Goal: Task Accomplishment & Management: Manage account settings

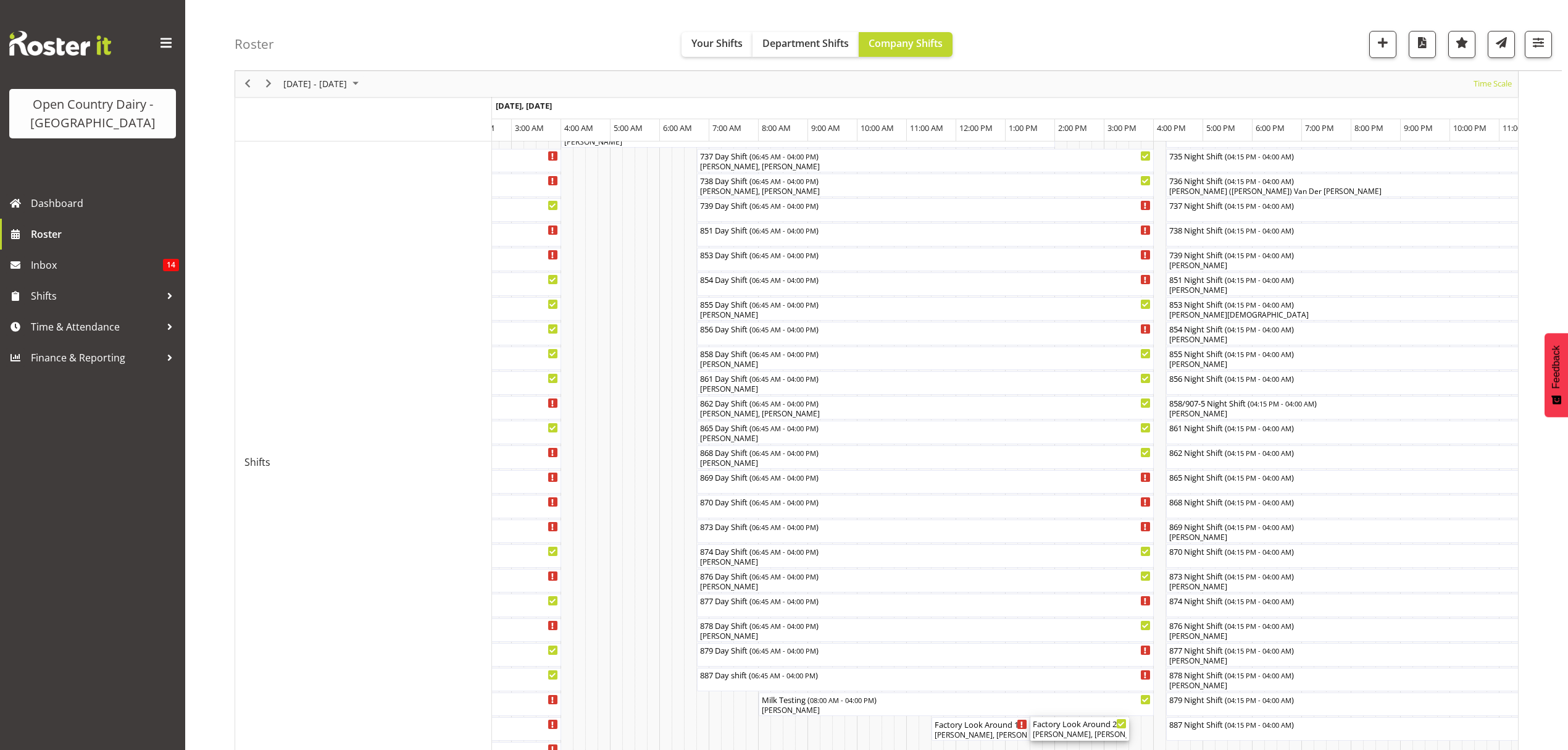
click at [1070, 732] on div "Christiaan Botha, Vinkie Botha, Kevin Stuck, Vishal Vadadoriya" at bounding box center [1080, 735] width 94 height 11
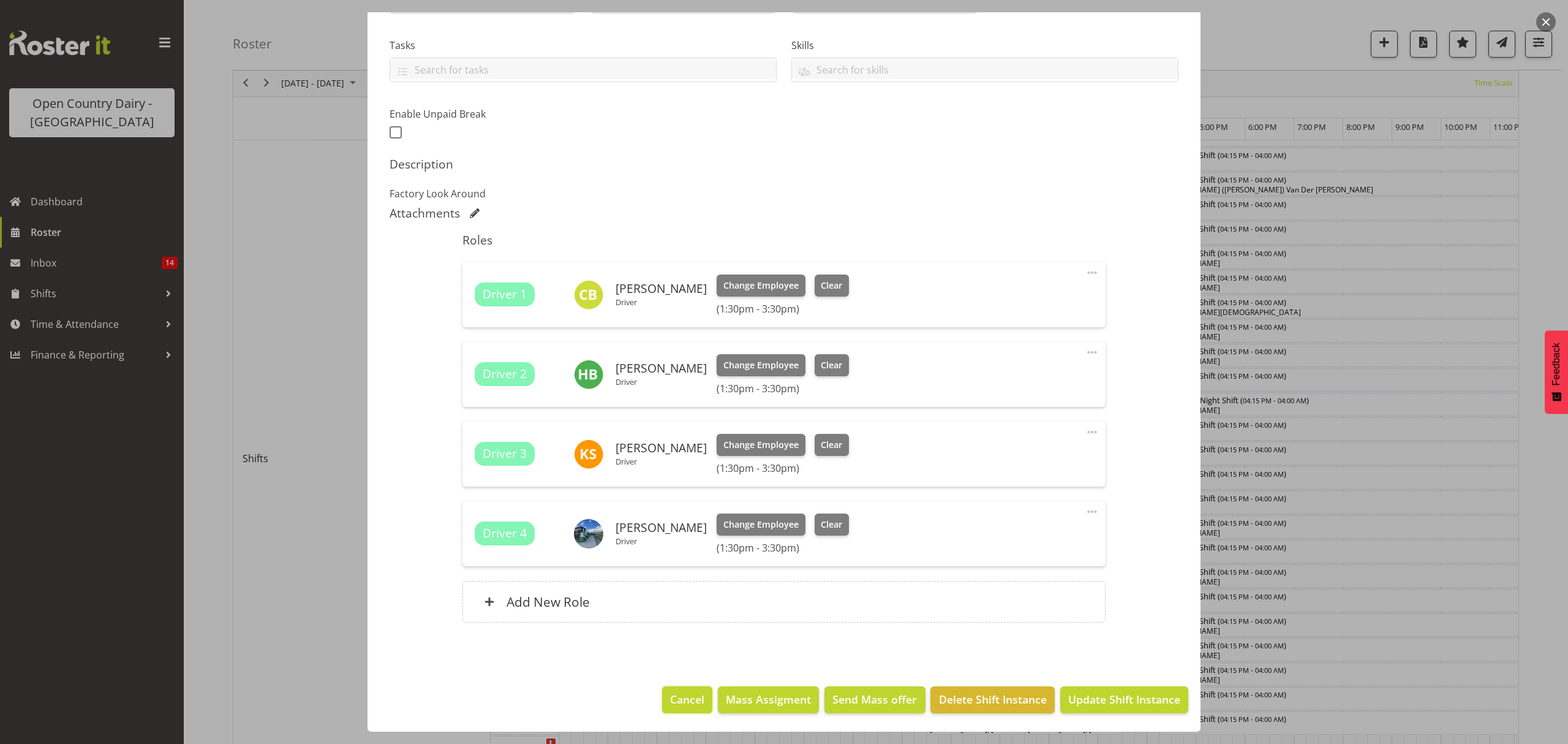
click at [685, 699] on span "Cancel" at bounding box center [687, 699] width 34 height 16
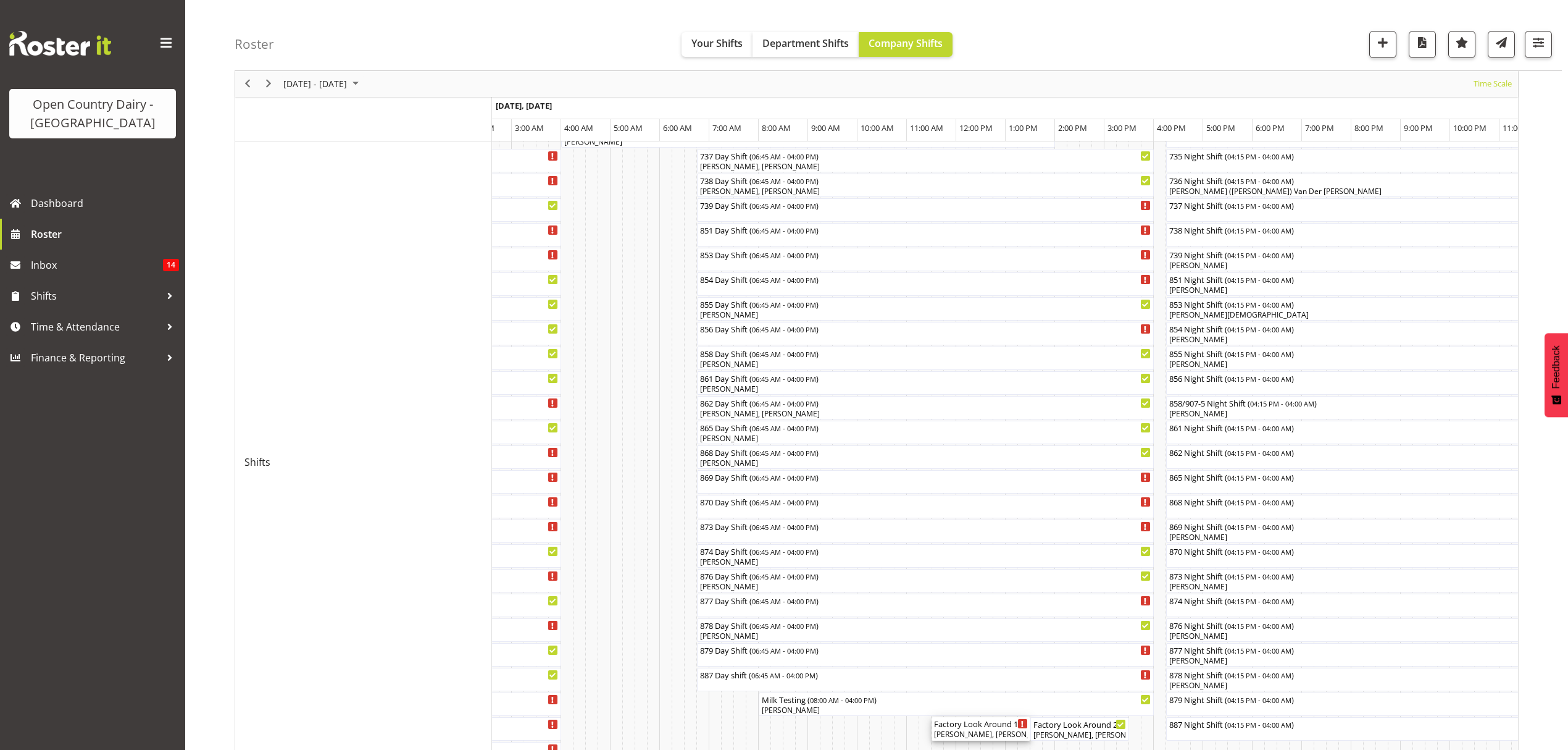
click at [983, 728] on div "Factory Look Around 1 ( 11:30 AM - 01:30 PM )" at bounding box center [981, 723] width 94 height 13
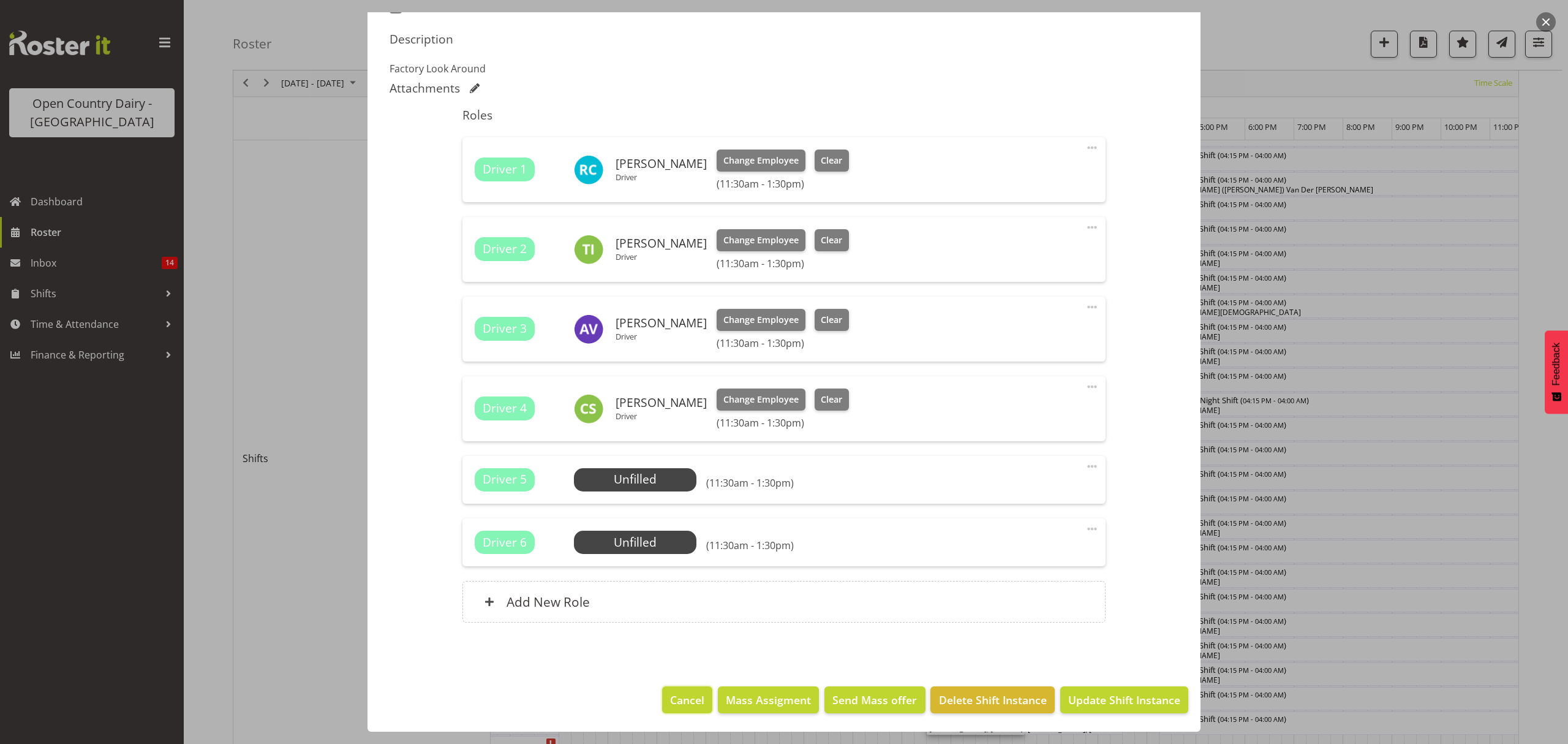
click at [670, 699] on span "Cancel" at bounding box center [687, 699] width 34 height 16
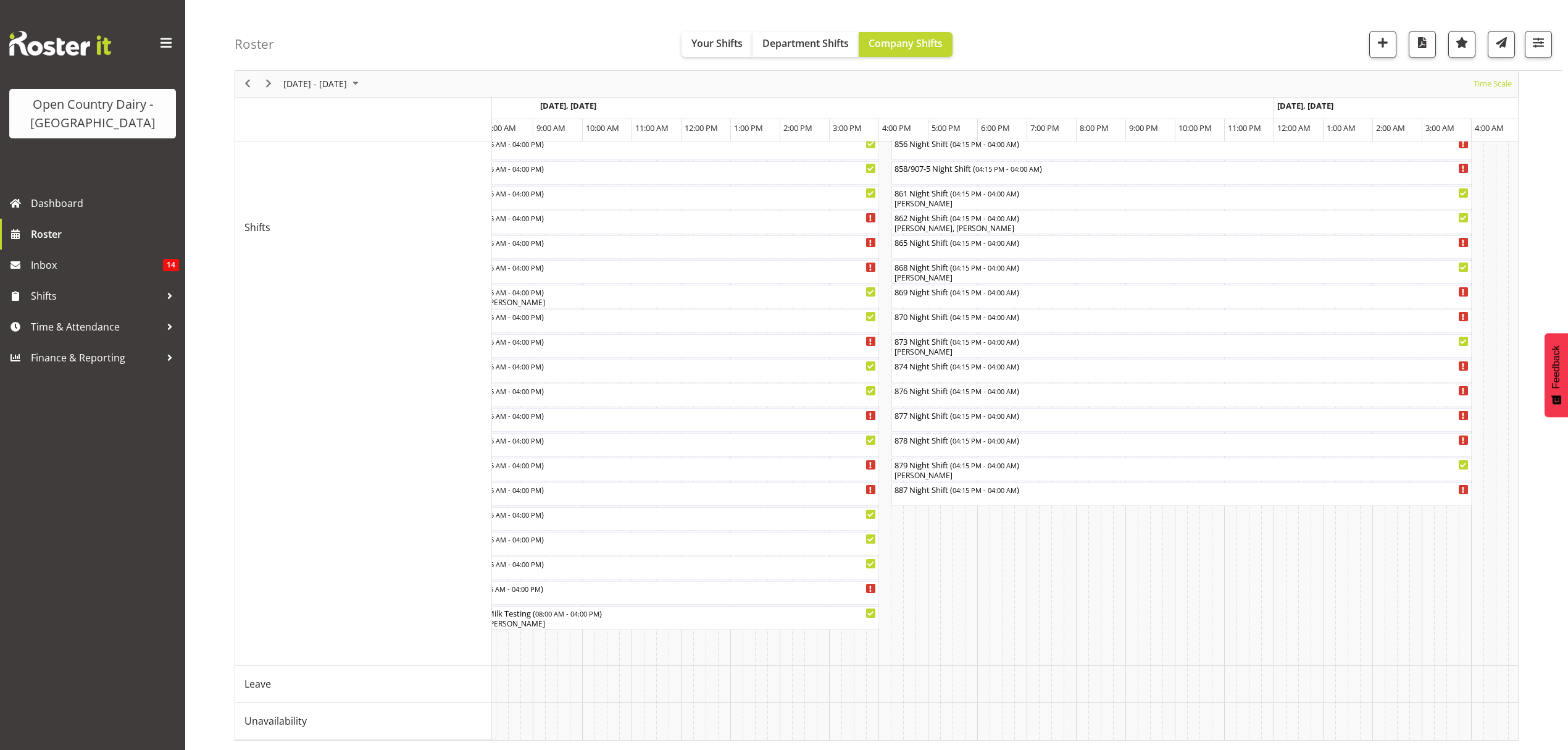
scroll to position [0, 5199]
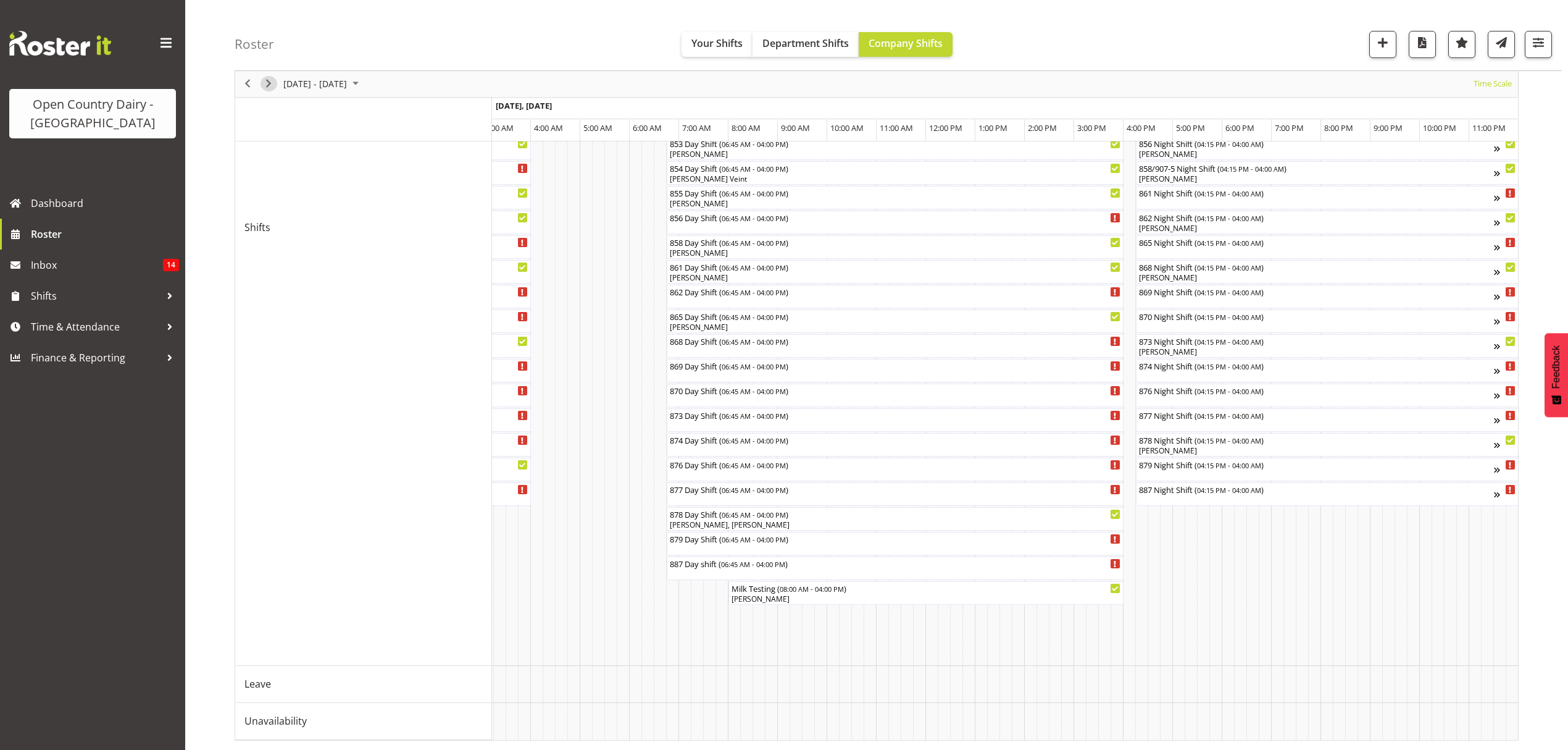
click at [268, 89] on span "Next" at bounding box center [268, 84] width 15 height 15
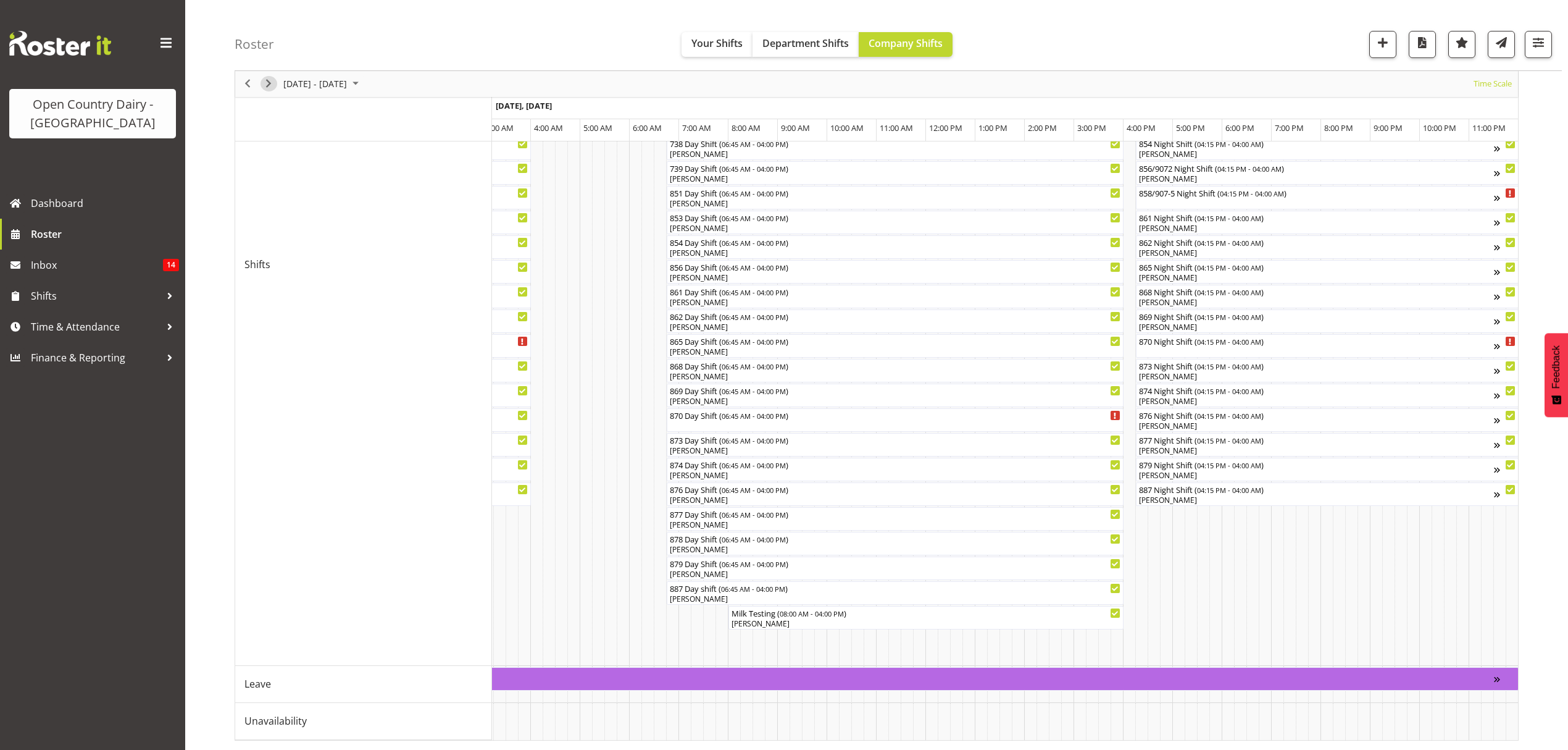
click at [268, 81] on span "Next" at bounding box center [268, 84] width 15 height 15
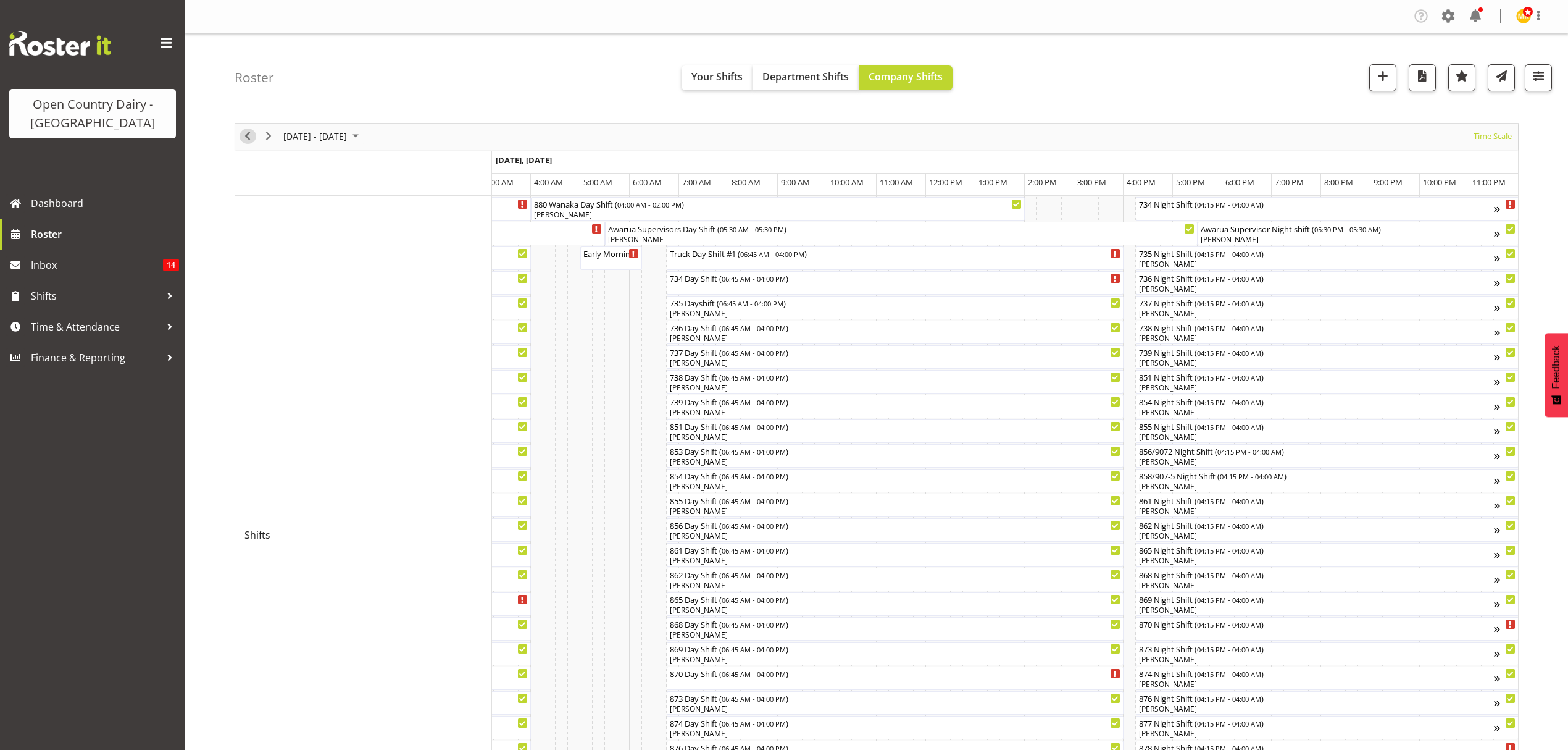
click at [253, 140] on span "Previous" at bounding box center [248, 136] width 15 height 15
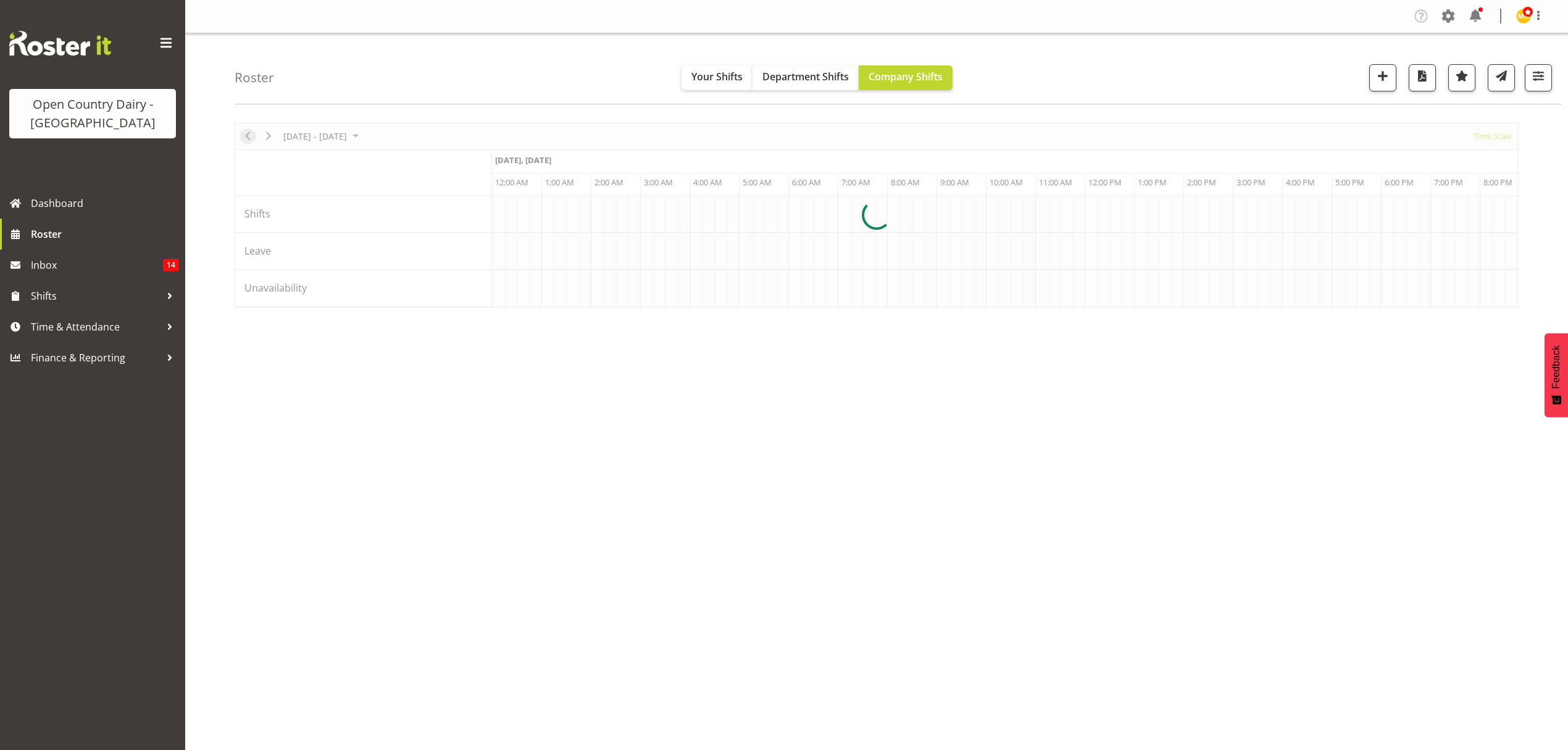
click at [253, 140] on div at bounding box center [877, 215] width 1284 height 185
click at [250, 135] on div at bounding box center [877, 215] width 1284 height 185
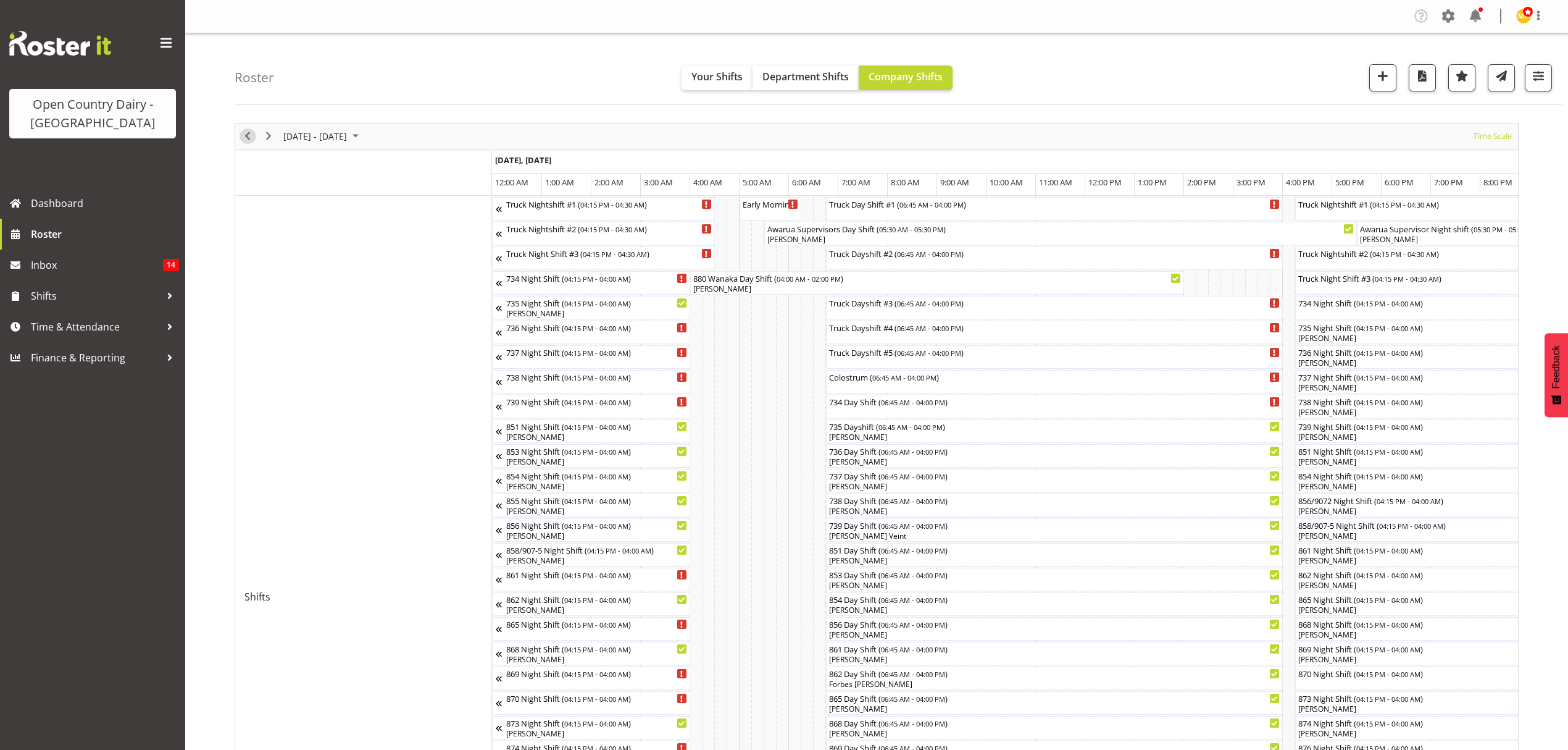
click at [248, 137] on span "Previous" at bounding box center [248, 136] width 15 height 15
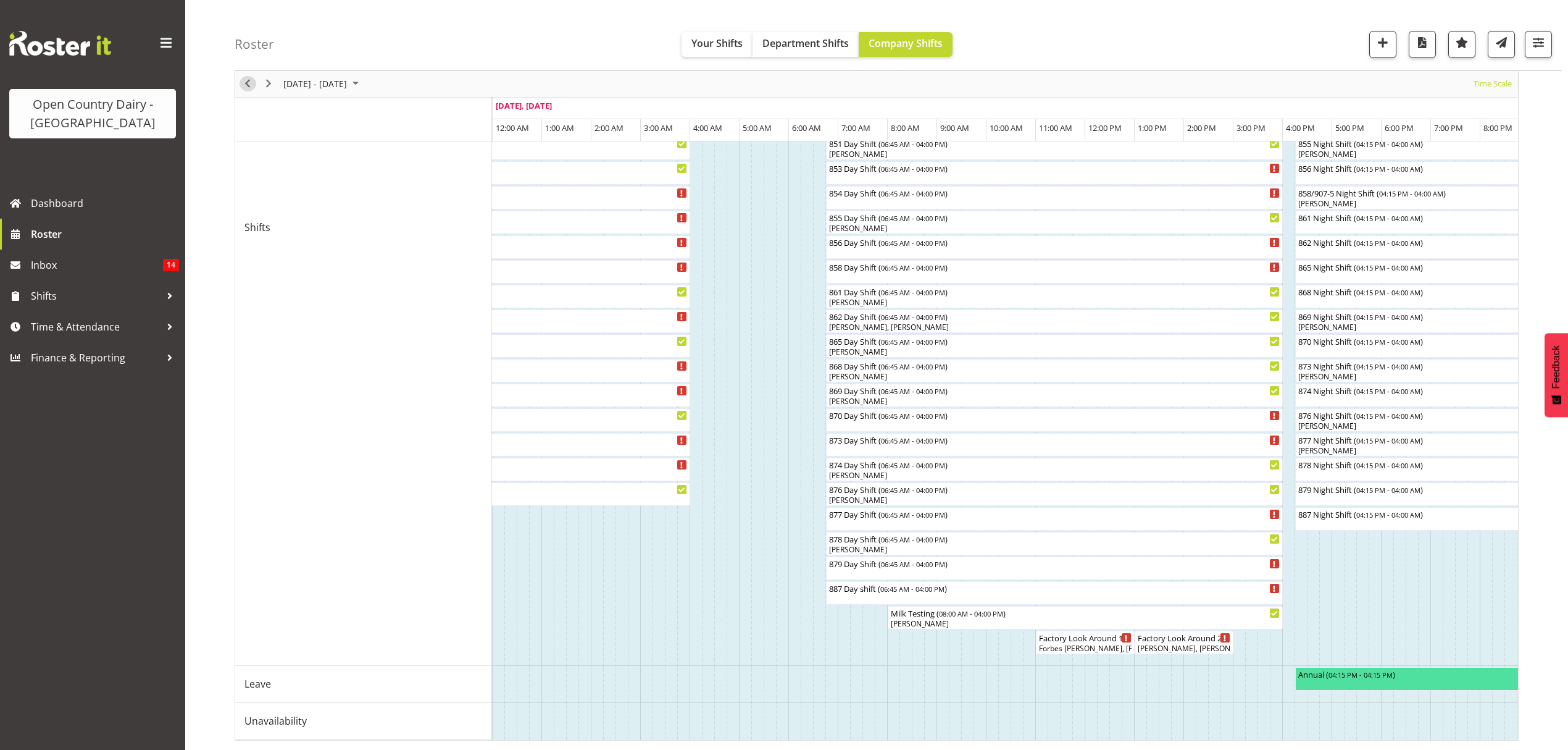
scroll to position [419, 0]
click at [81, 331] on span "Time & Attendance" at bounding box center [95, 327] width 130 height 18
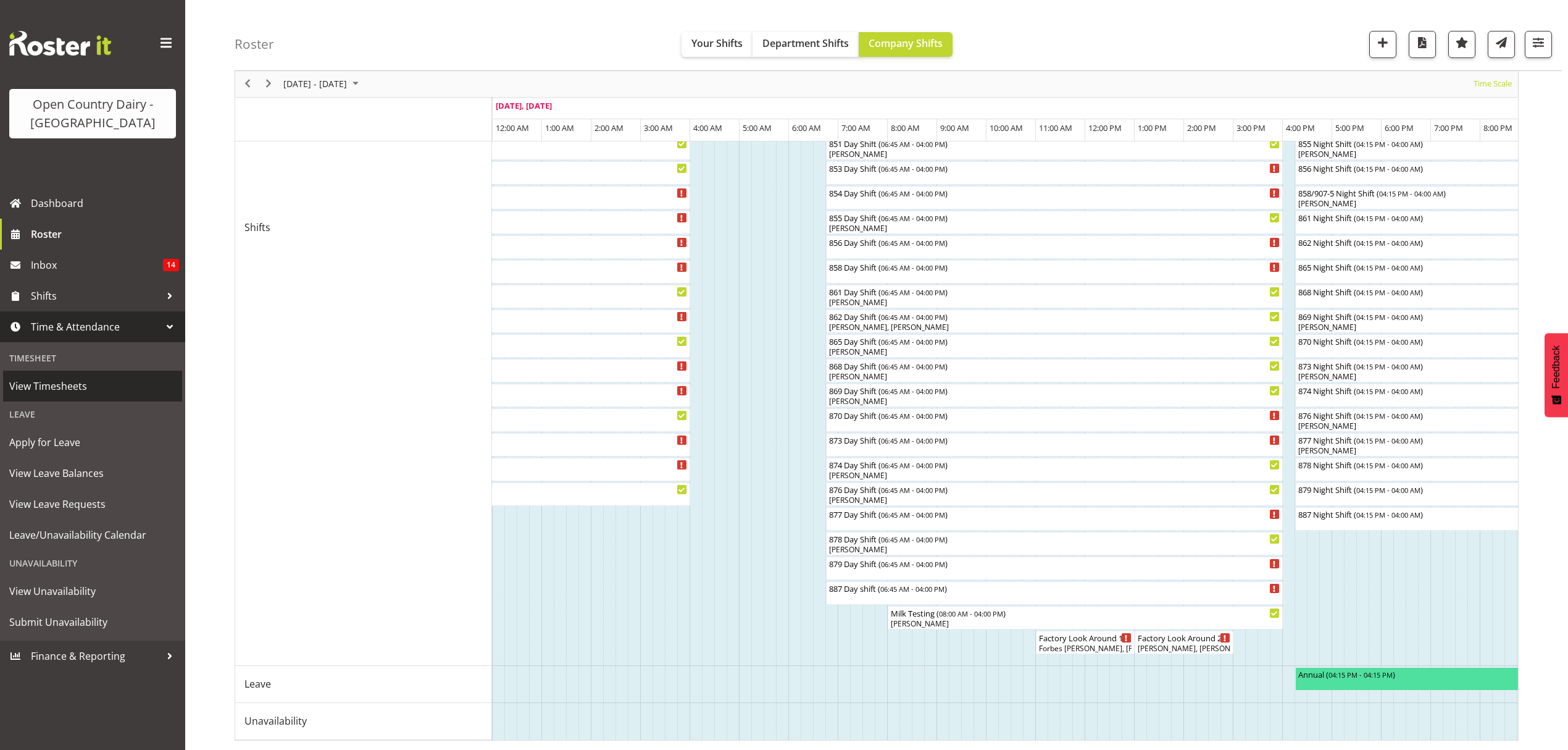
click at [97, 389] on span "View Timesheets" at bounding box center [93, 386] width 167 height 18
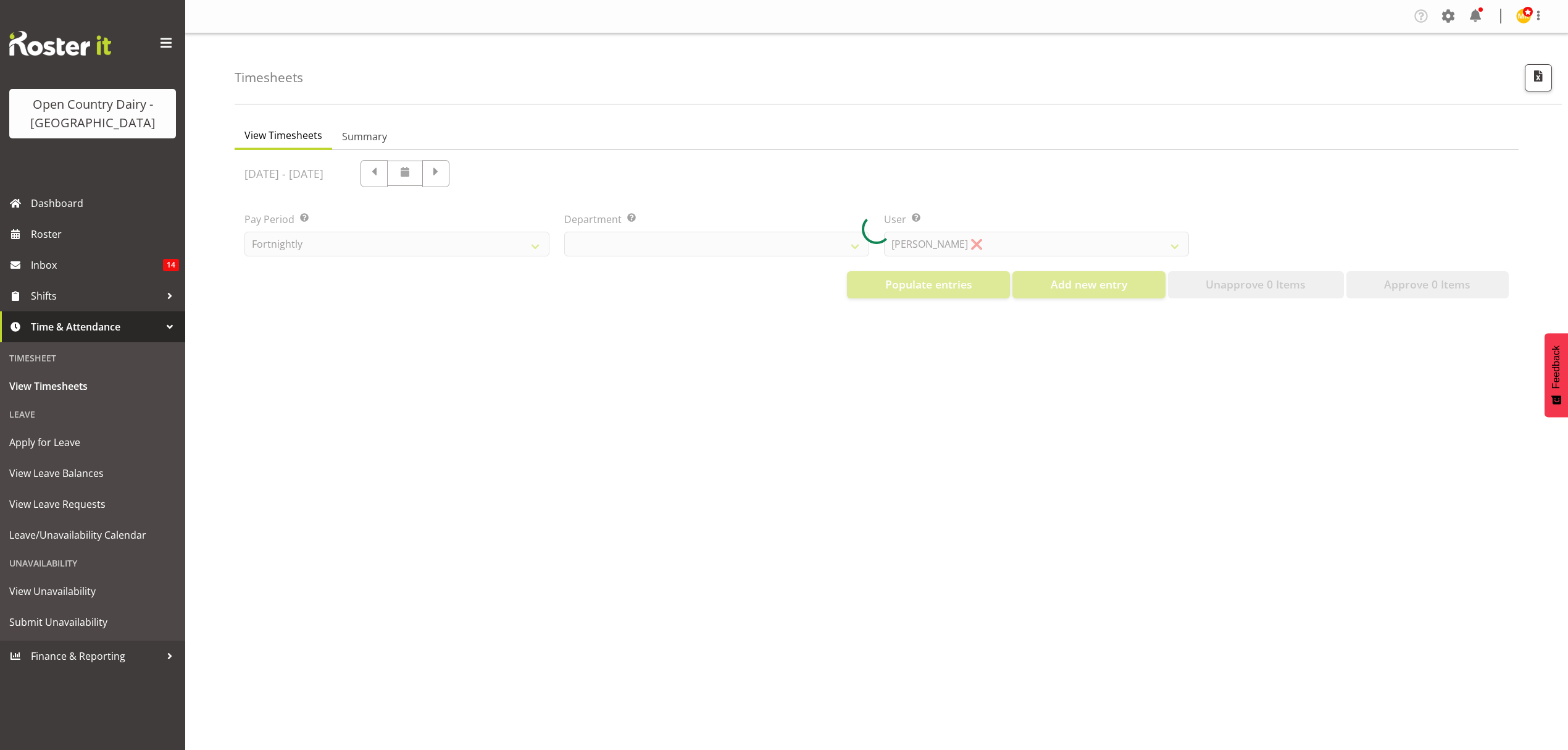
select select "699"
select select "8449"
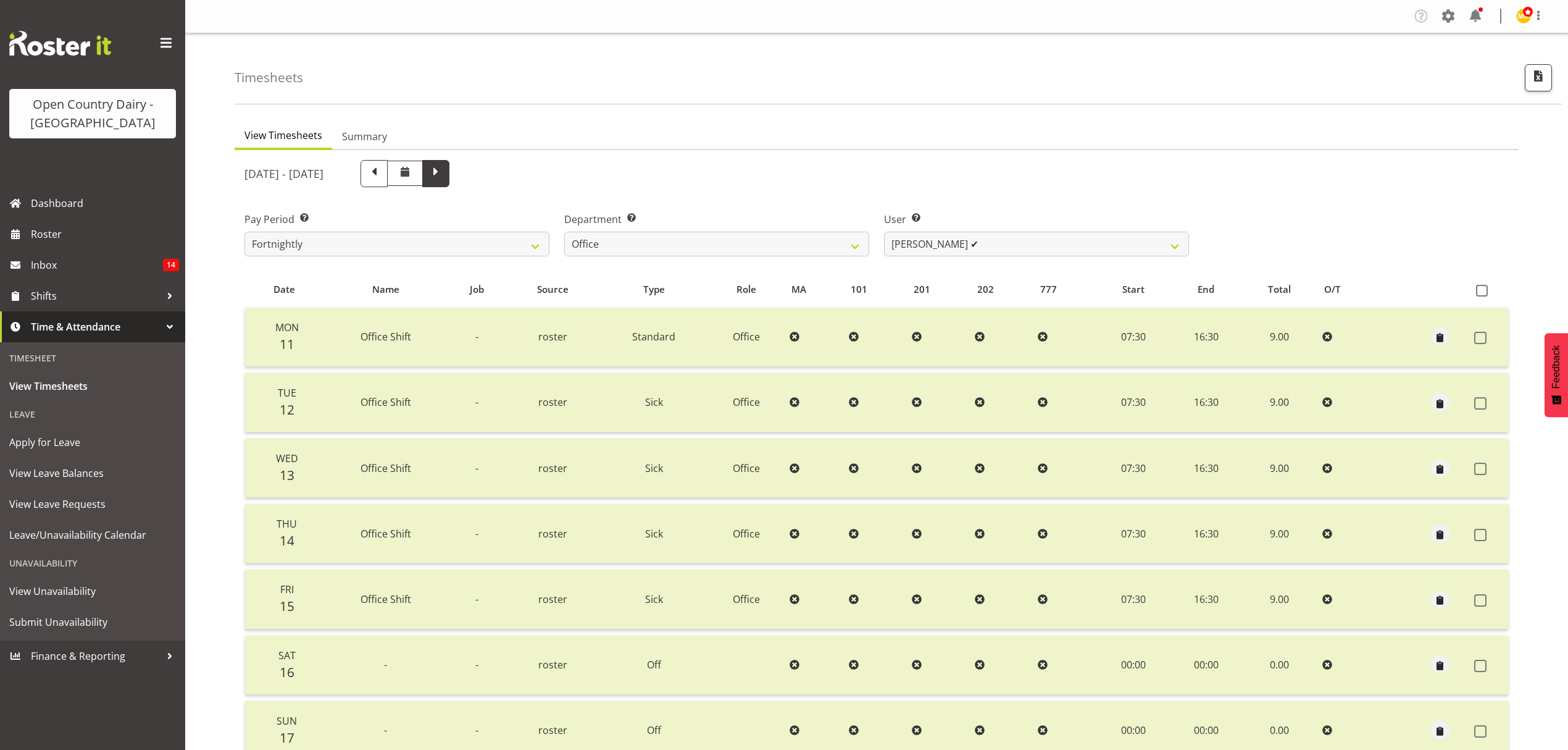
click at [444, 174] on span at bounding box center [435, 172] width 16 height 16
select select
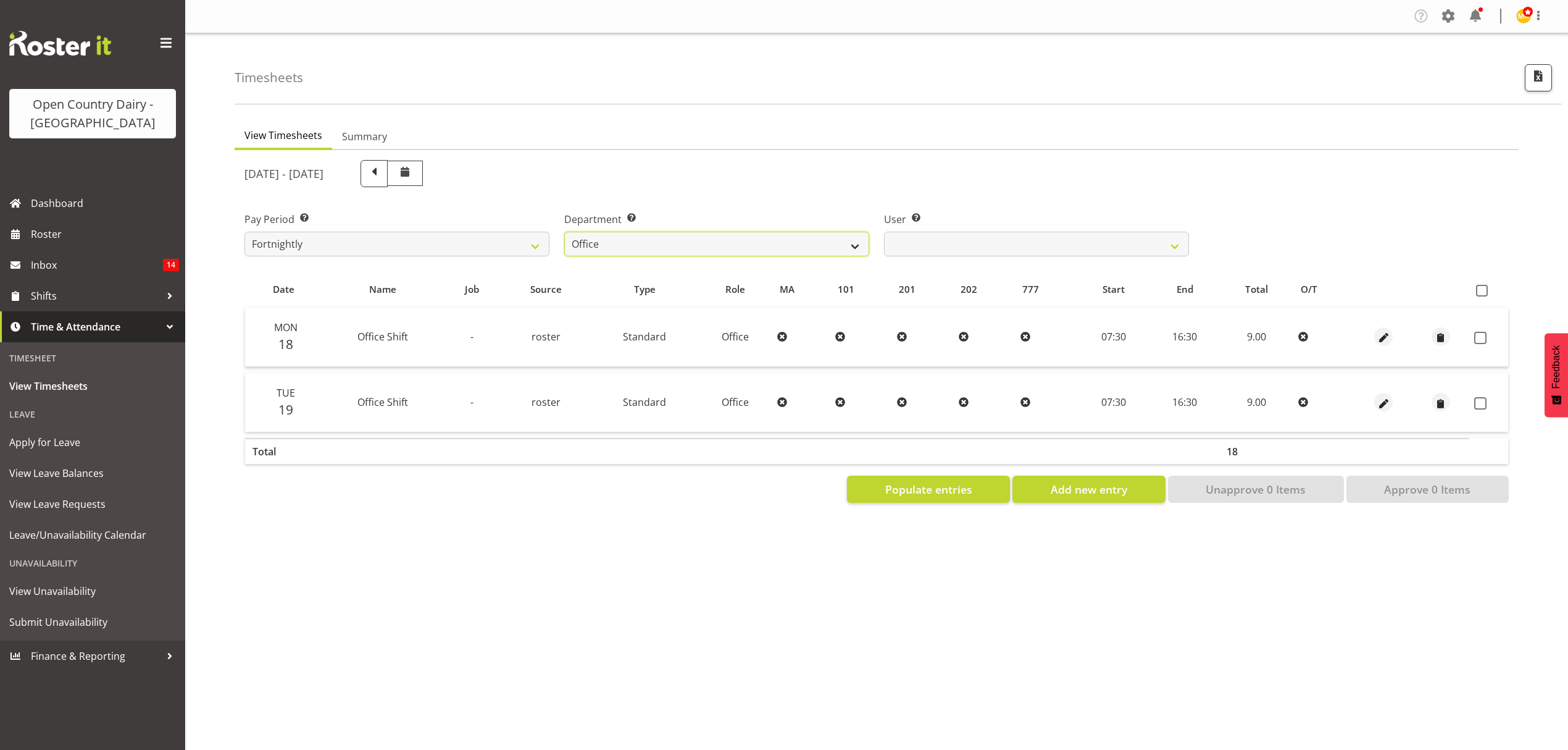
click at [764, 243] on select "734 735 736 737 738 739 851 852 853 854 855 856 858 861 862 865 868 869 870 873" at bounding box center [717, 243] width 305 height 25
click at [565, 232] on select "734 735 736 737 738 739 851 852 853 854 855 856 858 861 862 865 868 869 870 873" at bounding box center [717, 243] width 305 height 25
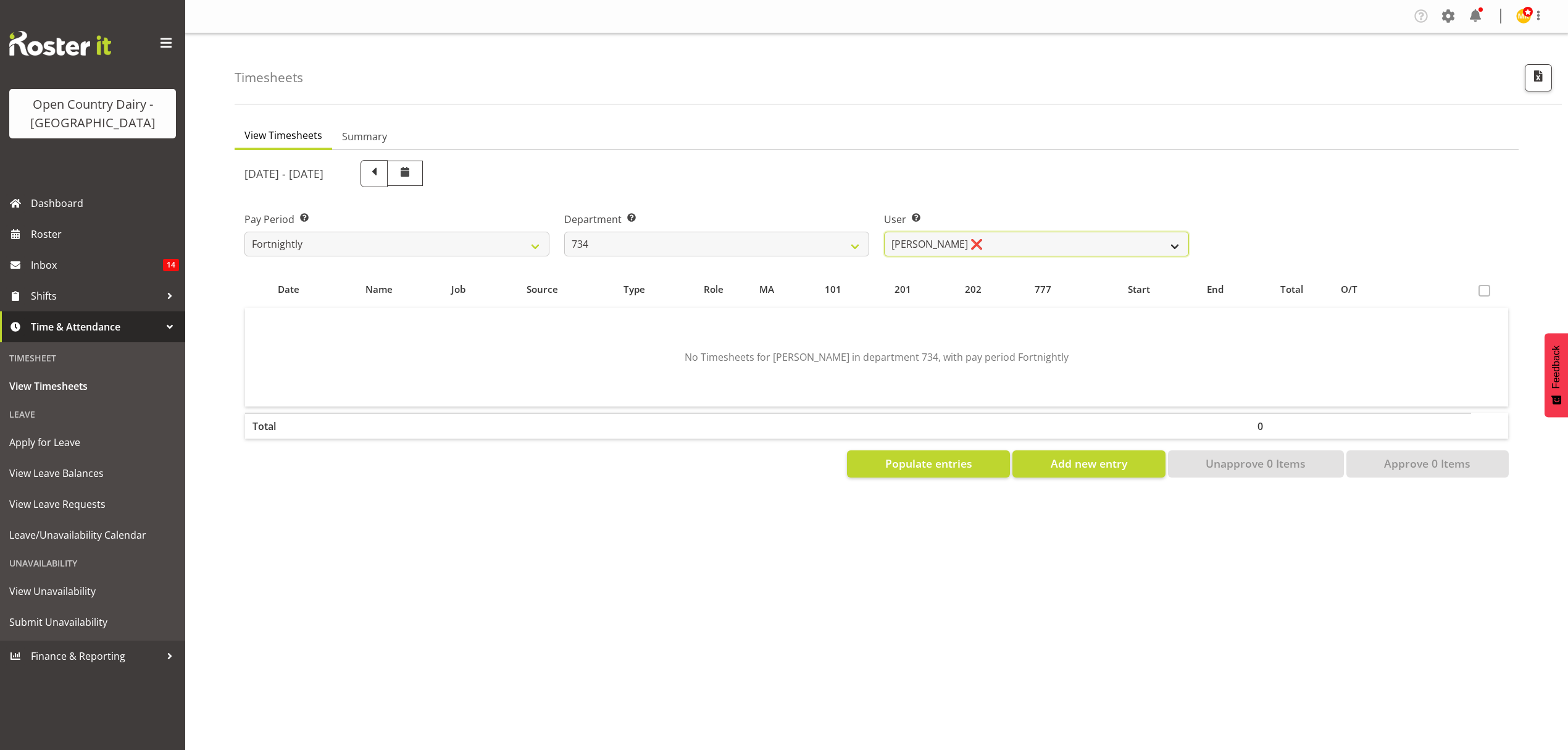
click at [1015, 240] on select "[PERSON_NAME] ❌ [PERSON_NAME] ❌ [PERSON_NAME] ❌ [PERSON_NAME] ❌" at bounding box center [1036, 243] width 305 height 25
click at [764, 232] on select "734 735 736 737 738 739 851 852 853 854 855 856 858 861 862 865 868 869 870 873" at bounding box center [717, 243] width 305 height 25
click at [565, 232] on select "734 735 736 737 738 739 851 852 853 854 855 856 858 861 862 865 868 869 870 873" at bounding box center [717, 243] width 305 height 25
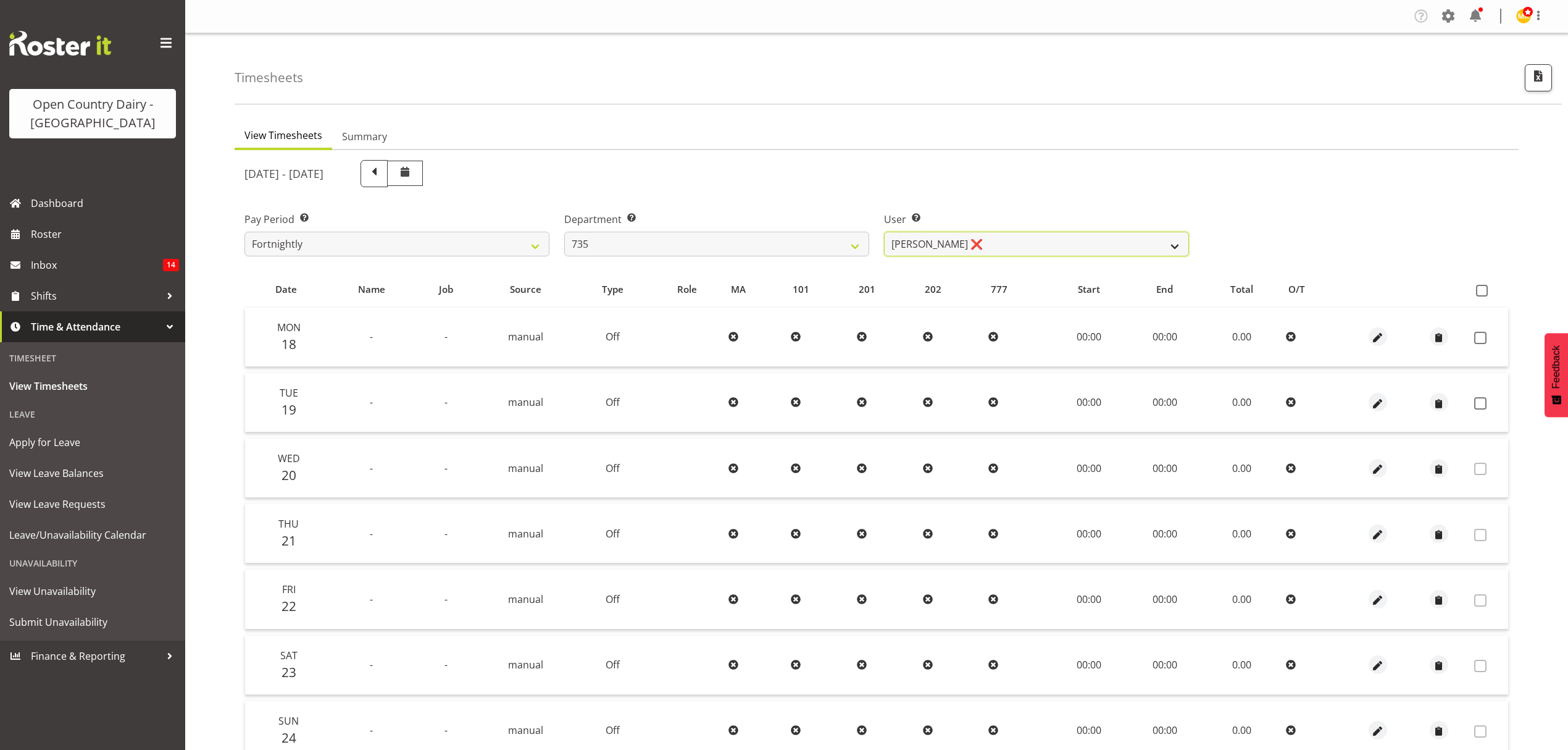
click at [964, 243] on select "[PERSON_NAME] ❌ [PERSON_NAME] ❌ [PERSON_NAME] ❌ [PERSON_NAME] ❌" at bounding box center [1036, 243] width 305 height 25
click at [782, 235] on select "734 735 736 737 738 739 851 852 853 854 855 856 858 861 862 865 868 869 870 873" at bounding box center [717, 243] width 305 height 25
click at [565, 232] on select "734 735 736 737 738 739 851 852 853 854 855 856 858 861 862 865 868 869 870 873" at bounding box center [717, 243] width 305 height 25
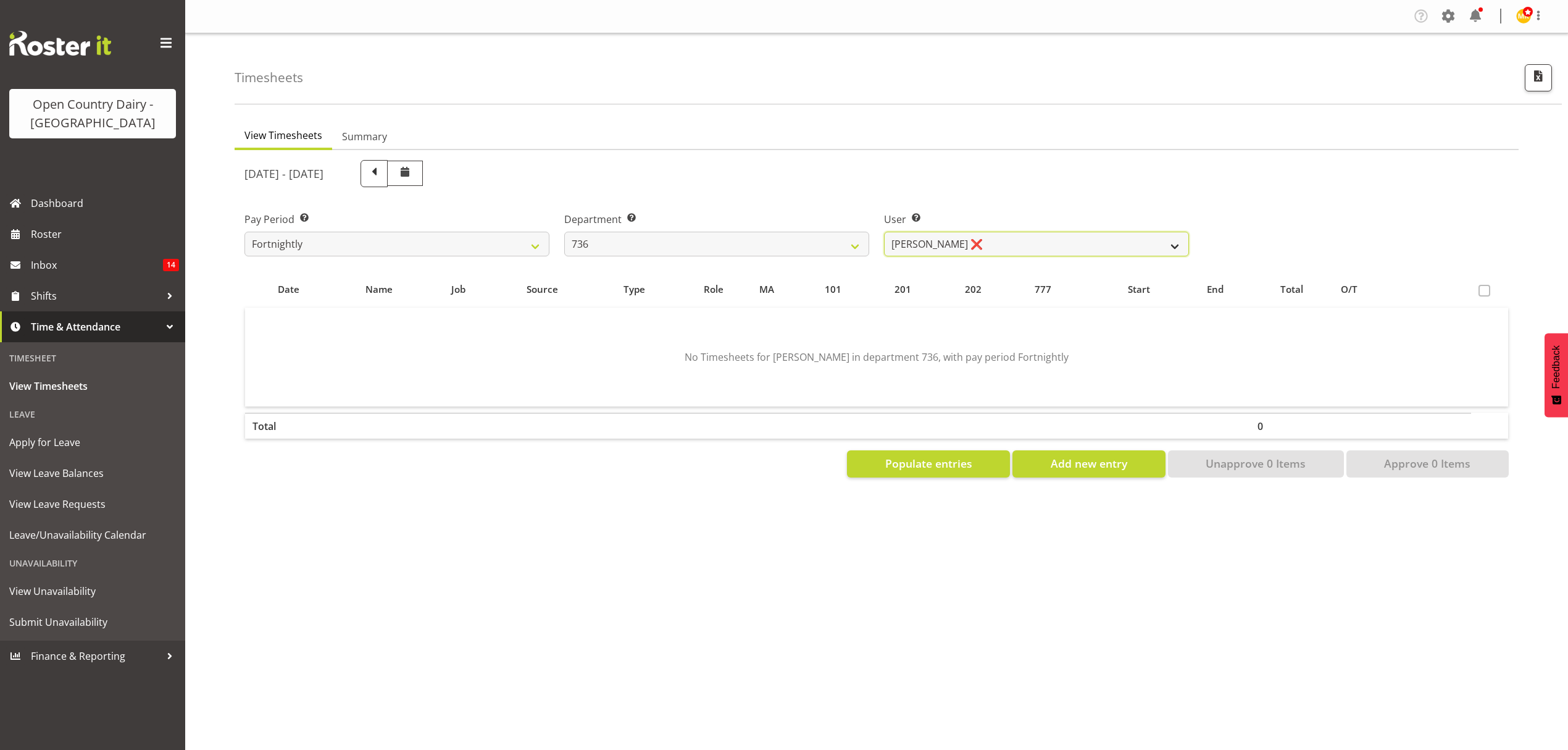
click at [1013, 238] on select "[PERSON_NAME] ❌ [PERSON_NAME] ❌ [PERSON_NAME] ❌ [PERSON_NAME] ❌" at bounding box center [1036, 243] width 305 height 25
drag, startPoint x: 1013, startPoint y: 238, endPoint x: 1003, endPoint y: 238, distance: 10.0
click at [1013, 238] on select "[PERSON_NAME] ❌ [PERSON_NAME] ❌ [PERSON_NAME] ❌ [PERSON_NAME] ❌" at bounding box center [1036, 243] width 305 height 25
click at [791, 234] on select "734 735 736 737 738 739 851 852 853 854 855 856 858 861 862 865 868 869 870 873" at bounding box center [717, 243] width 305 height 25
click at [565, 232] on select "734 735 736 737 738 739 851 852 853 854 855 856 858 861 862 865 868 869 870 873" at bounding box center [717, 243] width 305 height 25
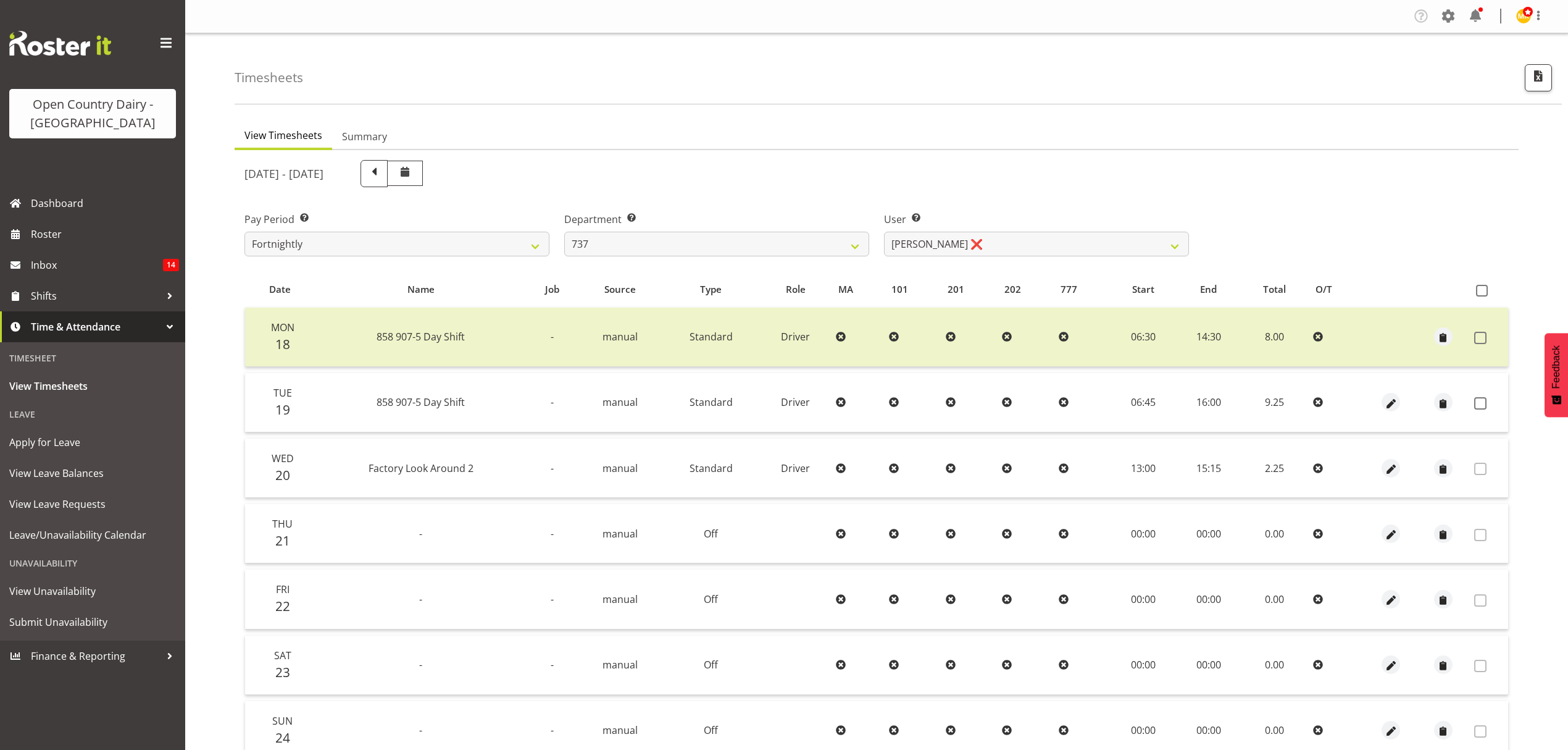
click at [1001, 241] on div "[DATE] - [DATE] Pay Period Select which pay period you would like to view. Fort…" at bounding box center [877, 491] width 1264 height 678
click at [1001, 241] on select "[PERSON_NAME] ❌ [PERSON_NAME] ❌ [PERSON_NAME] ❌ [PERSON_NAME] ❌" at bounding box center [1036, 243] width 305 height 25
click at [762, 236] on select "734 735 736 737 738 739 851 852 853 854 855 856 858 861 862 865 868 869 870 873" at bounding box center [717, 243] width 305 height 25
click at [565, 232] on select "734 735 736 737 738 739 851 852 853 854 855 856 858 861 862 865 868 869 870 873" at bounding box center [717, 243] width 305 height 25
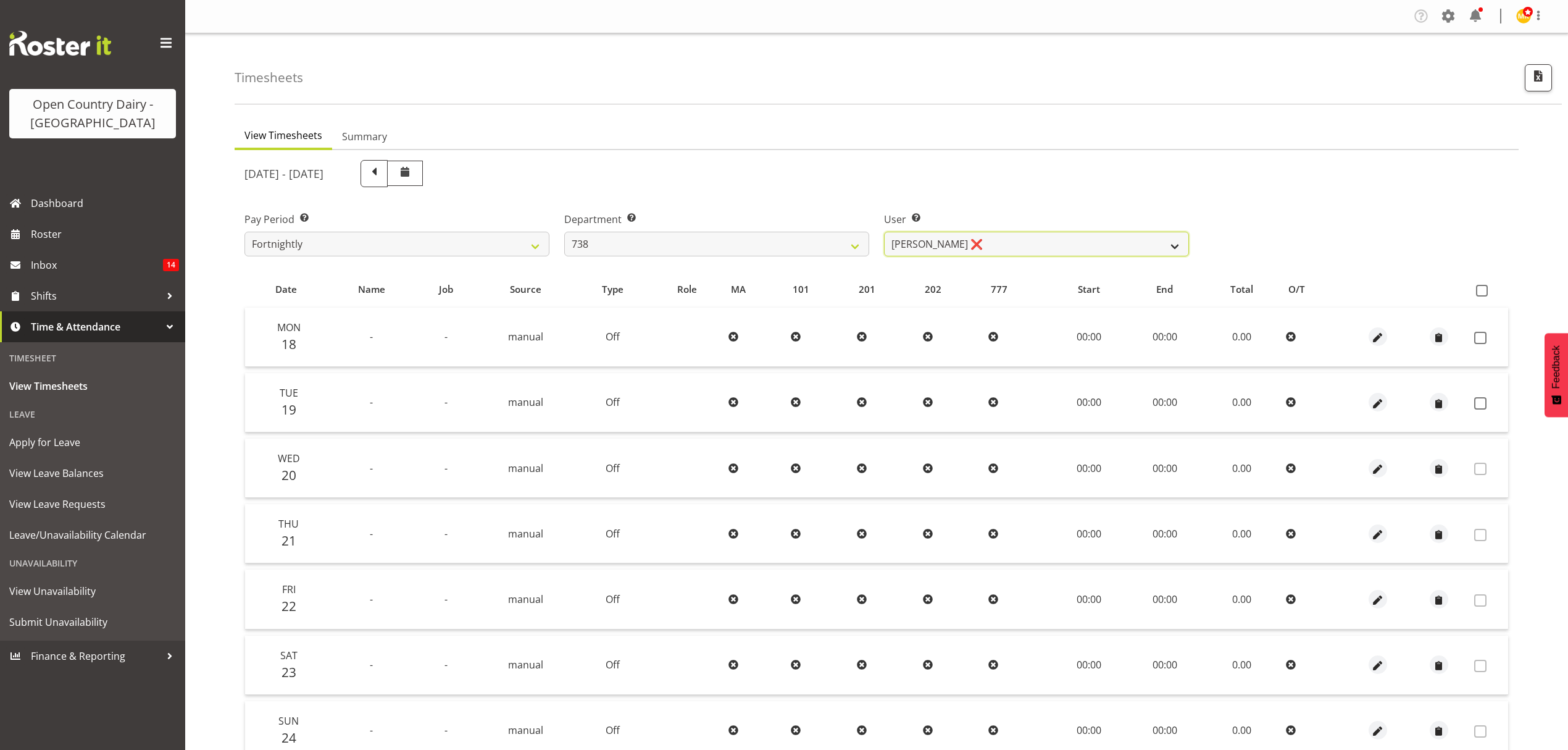
click at [1003, 238] on select "[PERSON_NAME] ❌ [PERSON_NAME] ❌ [PERSON_NAME] ❌ [PERSON_NAME] ❌" at bounding box center [1036, 243] width 305 height 25
click at [778, 240] on select "734 735 736 737 738 739 851 852 853 854 855 856 858 861 862 865 868 869 870 873" at bounding box center [717, 243] width 305 height 25
click at [565, 232] on select "734 735 736 737 738 739 851 852 853 854 855 856 858 861 862 865 868 869 870 873" at bounding box center [717, 243] width 305 height 25
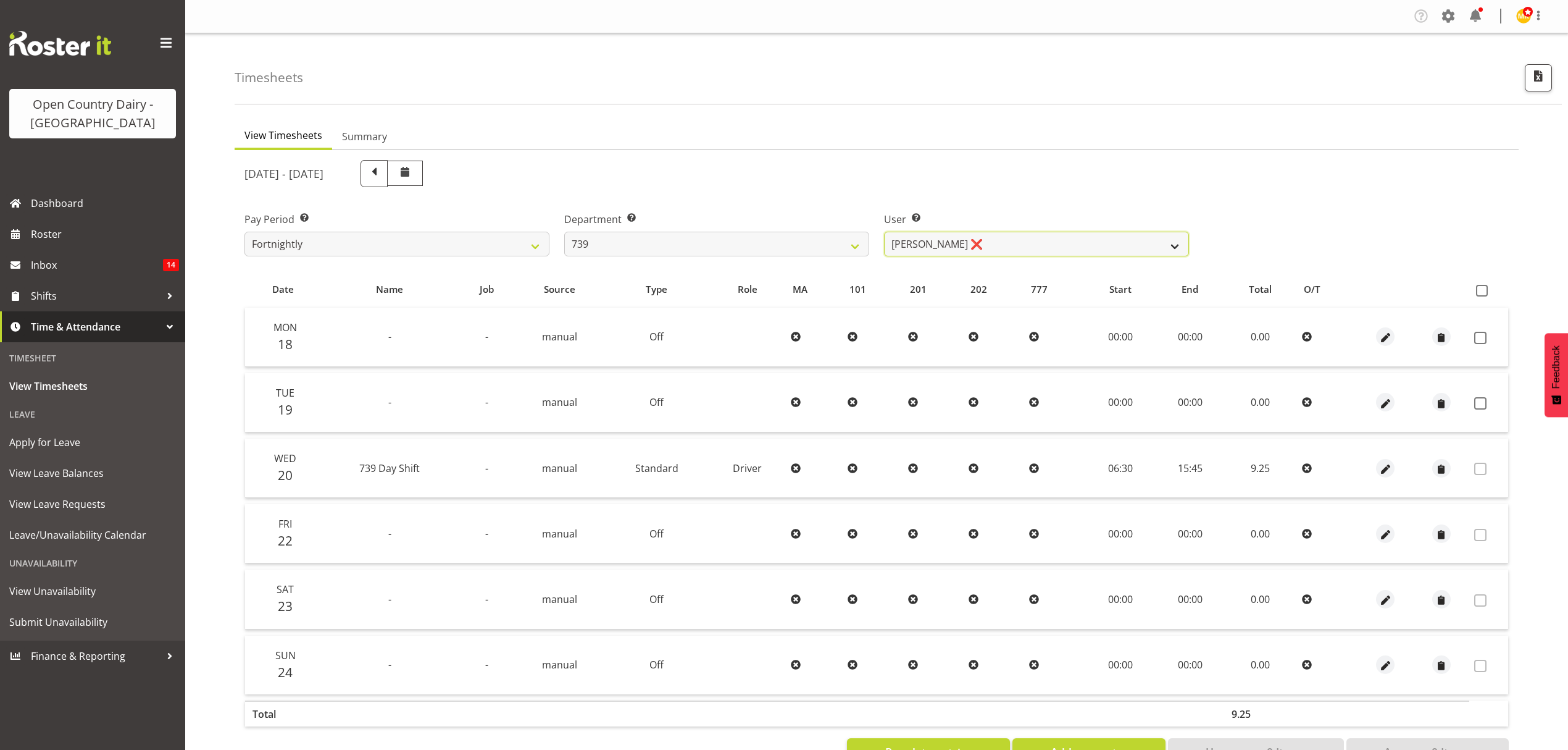
click at [1036, 248] on select "[PERSON_NAME] ❌ [PERSON_NAME] ❌ [PERSON_NAME] Veint ❌" at bounding box center [1036, 243] width 305 height 25
click at [764, 242] on select "734 735 736 737 738 739 851 852 853 854 855 856 858 861 862 865 868 869 870 873" at bounding box center [717, 243] width 305 height 25
click at [565, 232] on select "734 735 736 737 738 739 851 852 853 854 855 856 858 861 862 865 868 869 870 873" at bounding box center [717, 243] width 305 height 25
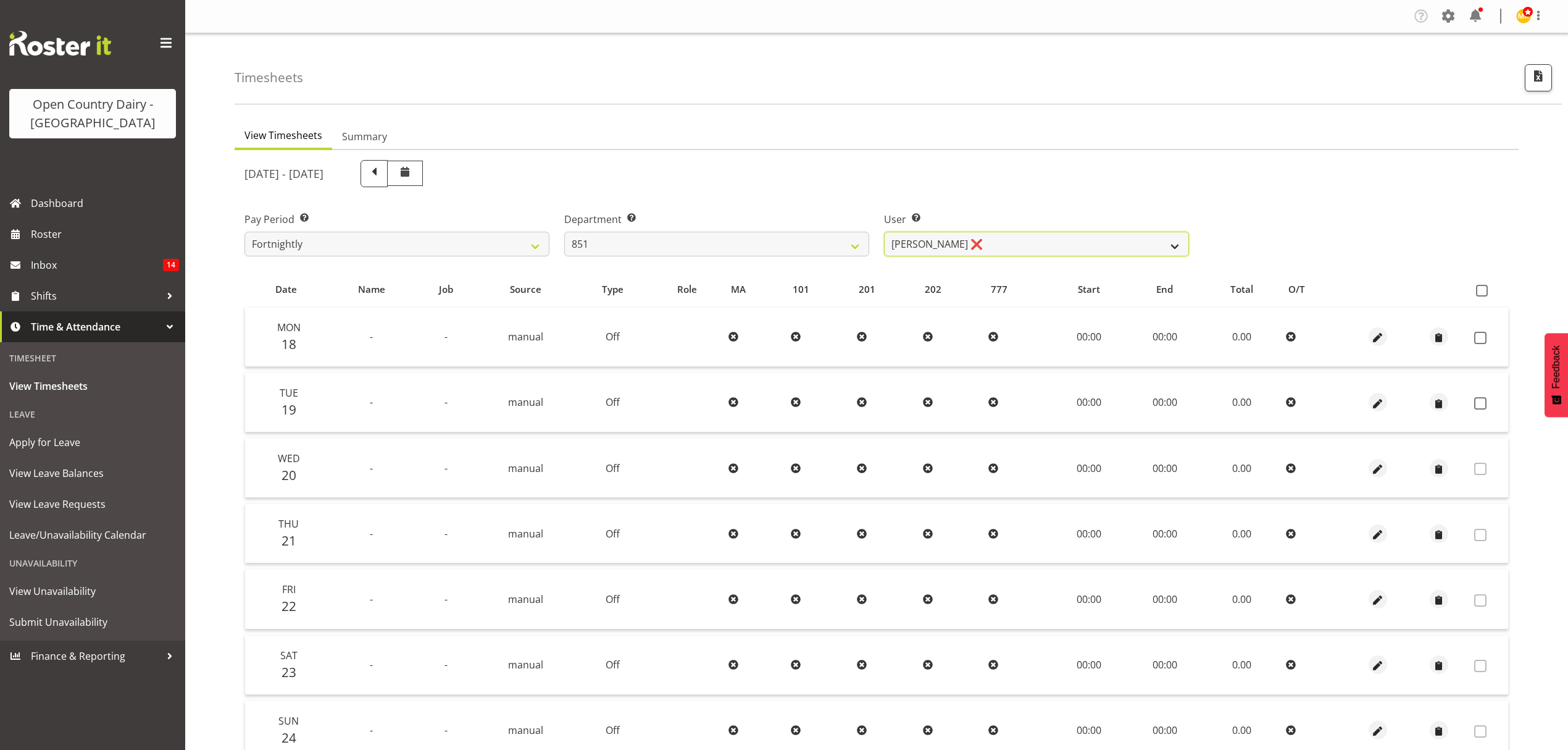
click at [1050, 241] on select "[PERSON_NAME] ❌ [PERSON_NAME] ❌ [PERSON_NAME] ❌" at bounding box center [1036, 243] width 305 height 25
click at [774, 242] on select "734 735 736 737 738 739 851 852 853 854 855 856 858 861 862 865 868 869 870 873" at bounding box center [717, 243] width 305 height 25
click at [695, 250] on select "734 735 736 737 738 739 851 852 853 854 855 856 858 861 862 865 868 869 870 873" at bounding box center [717, 243] width 305 height 25
click at [565, 232] on select "734 735 736 737 738 739 851 852 853 854 855 856 858 861 862 865 868 869 870 873" at bounding box center [717, 243] width 305 height 25
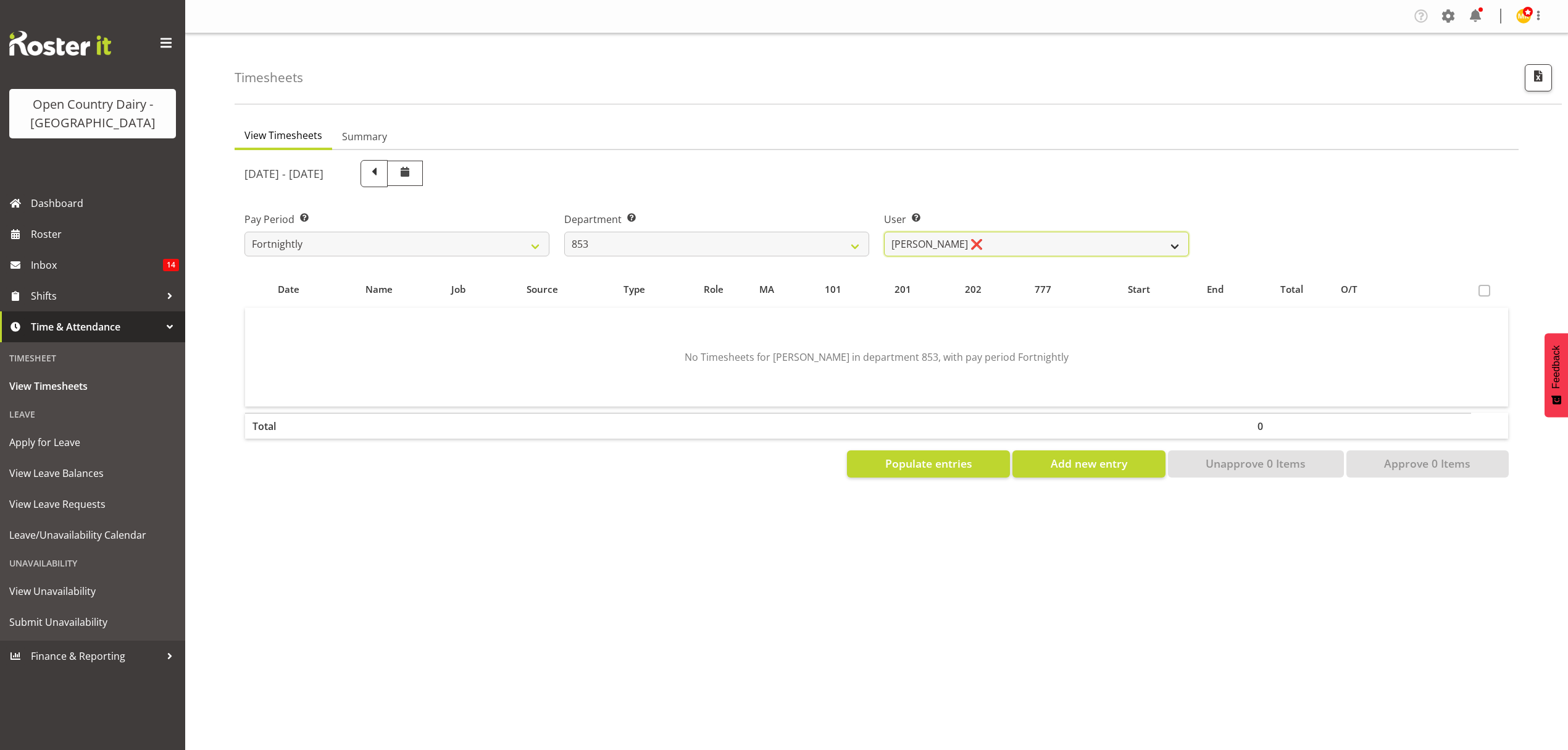
click at [978, 250] on select "[PERSON_NAME] ❌ [PERSON_NAME] ❌ [PERSON_NAME] ❌ [PERSON_NAME] ❌" at bounding box center [1036, 243] width 305 height 25
click at [756, 252] on select "734 735 736 737 738 739 851 852 853 854 855 856 858 861 862 865 868 869 870 873" at bounding box center [717, 243] width 305 height 25
click at [565, 232] on select "734 735 736 737 738 739 851 852 853 854 855 856 858 861 862 865 868 869 870 873" at bounding box center [717, 243] width 305 height 25
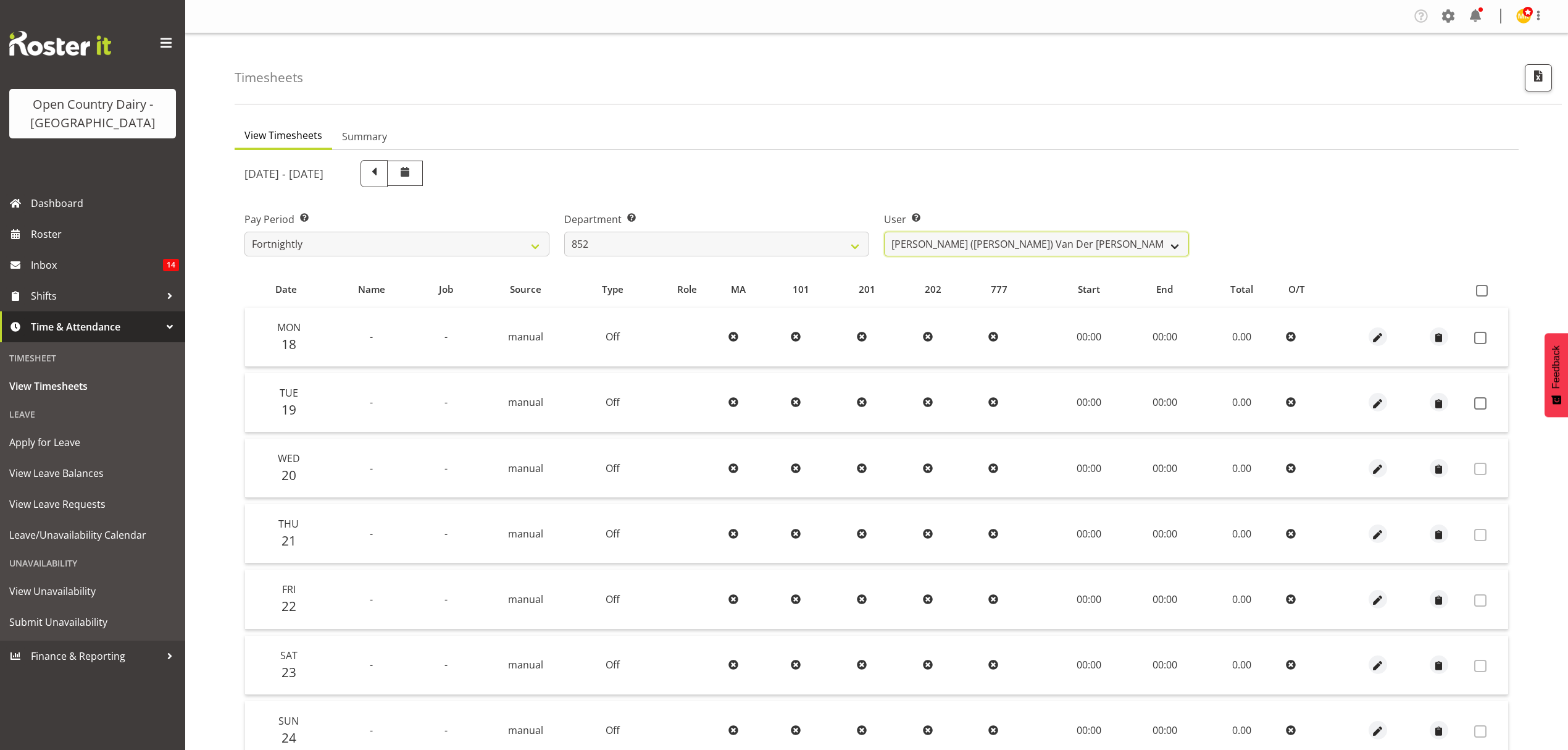
click at [937, 241] on select "[PERSON_NAME] ([PERSON_NAME]) [PERSON_NAME] ❌ [PERSON_NAME] ❌ [PERSON_NAME] ✔ […" at bounding box center [1036, 243] width 305 height 25
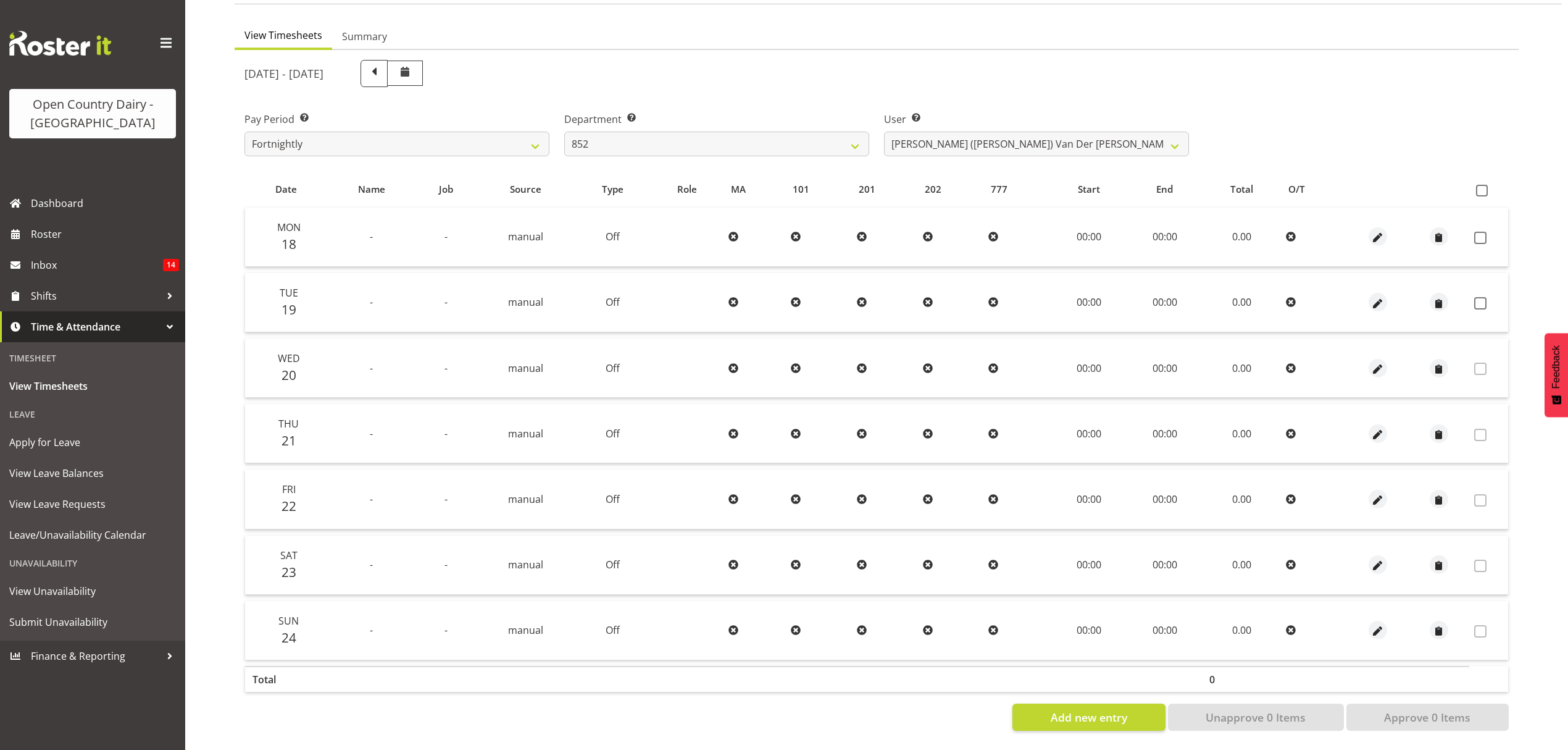
scroll to position [109, 0]
click at [652, 132] on select "734 735 736 737 738 739 851 852 853 854 855 856 858 861 862 865 868 869 870 873" at bounding box center [717, 144] width 305 height 25
select select "673"
click at [565, 132] on select "734 735 736 737 738 739 851 852 853 854 855 856 858 861 862 865 868 869 870 873" at bounding box center [717, 144] width 305 height 25
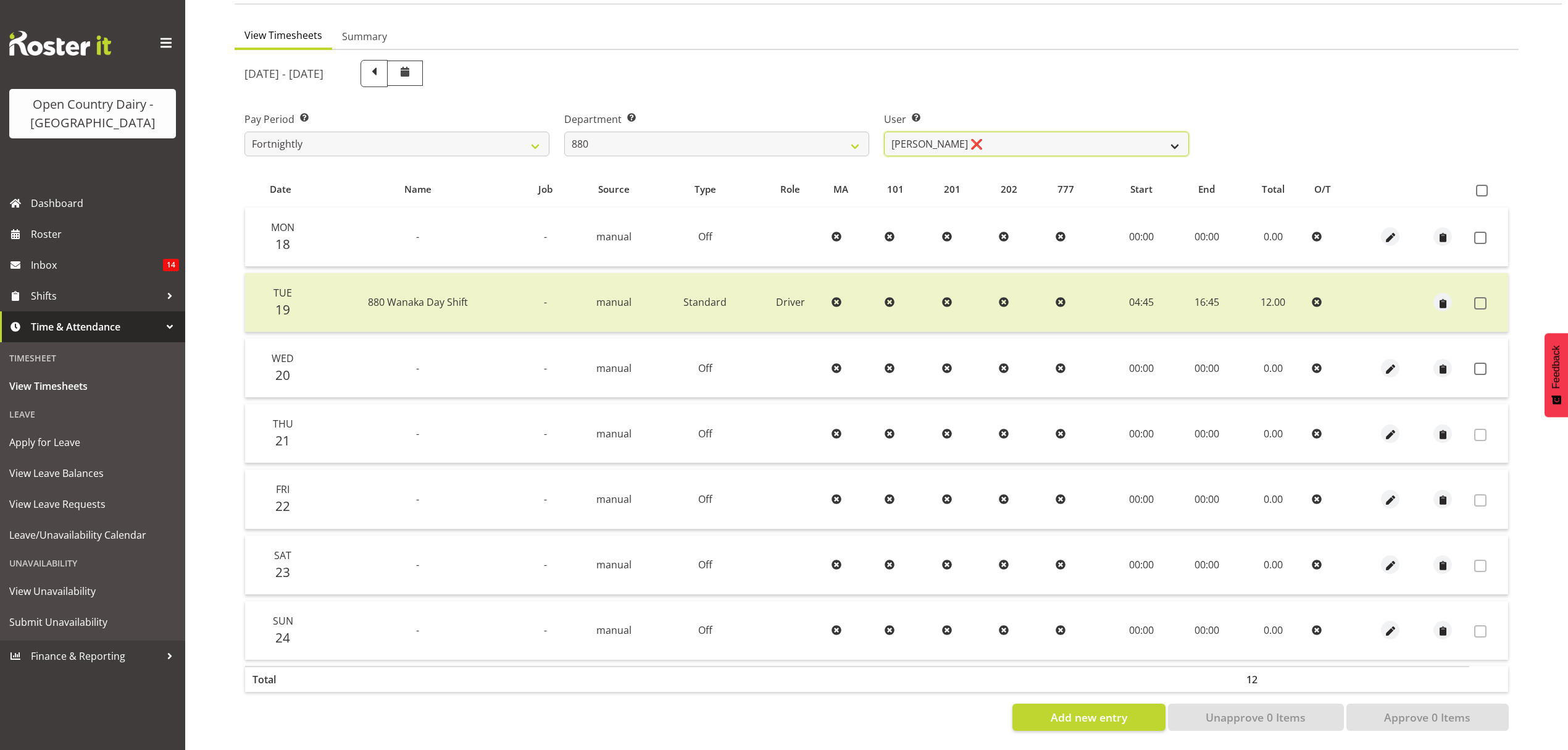
click at [1014, 137] on select "[PERSON_NAME] ❌ [PERSON_NAME] ❌ [PERSON_NAME] ❌ [PERSON_NAME] ❌" at bounding box center [1036, 144] width 305 height 25
select select "7461"
click at [884, 132] on select "[PERSON_NAME] ❌ [PERSON_NAME] ❌ [PERSON_NAME] ❌ [PERSON_NAME] ❌" at bounding box center [1036, 144] width 305 height 25
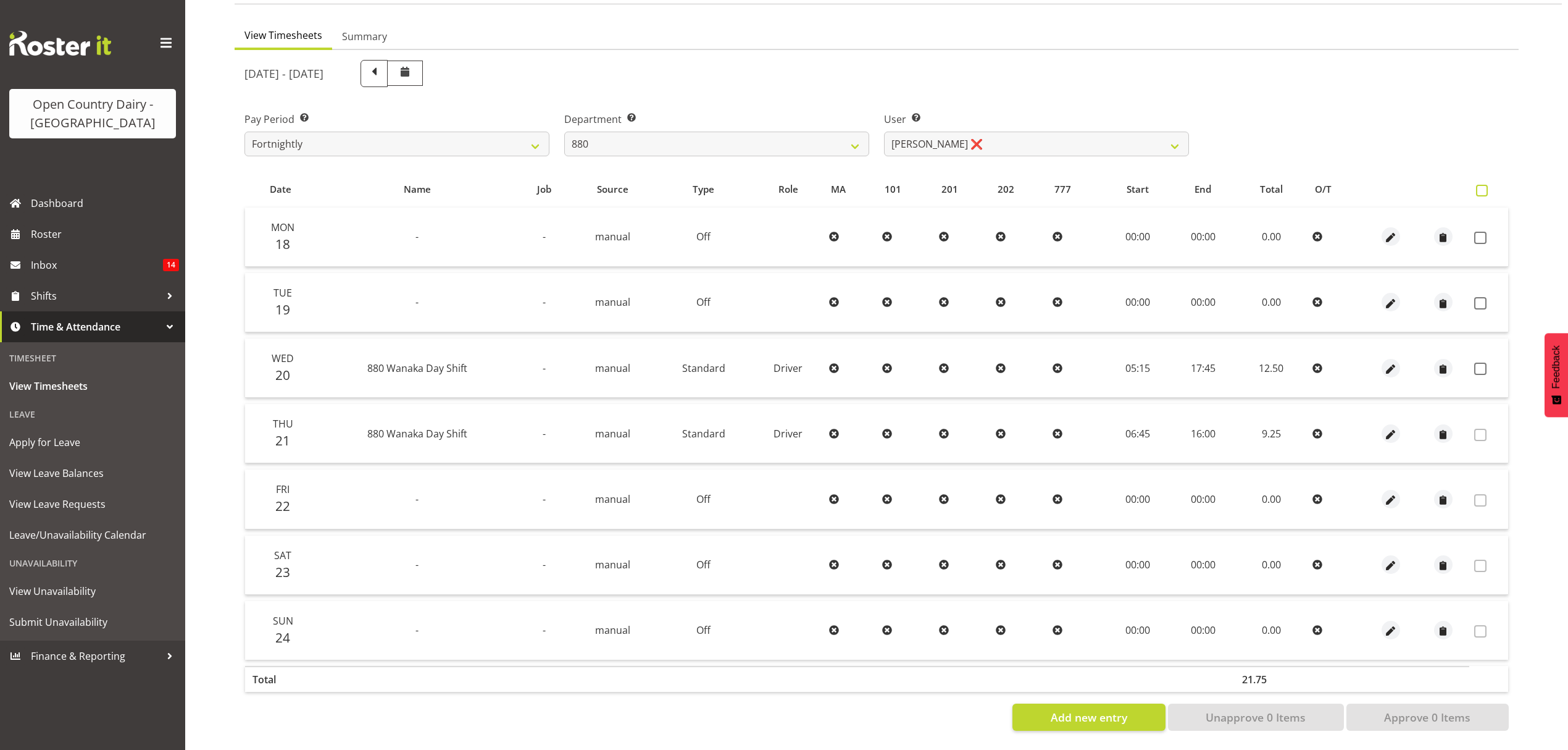
click at [1478, 185] on span at bounding box center [1482, 190] width 12 height 12
click at [1478, 187] on input "checkbox" at bounding box center [1480, 190] width 8 height 8
checkbox input "true"
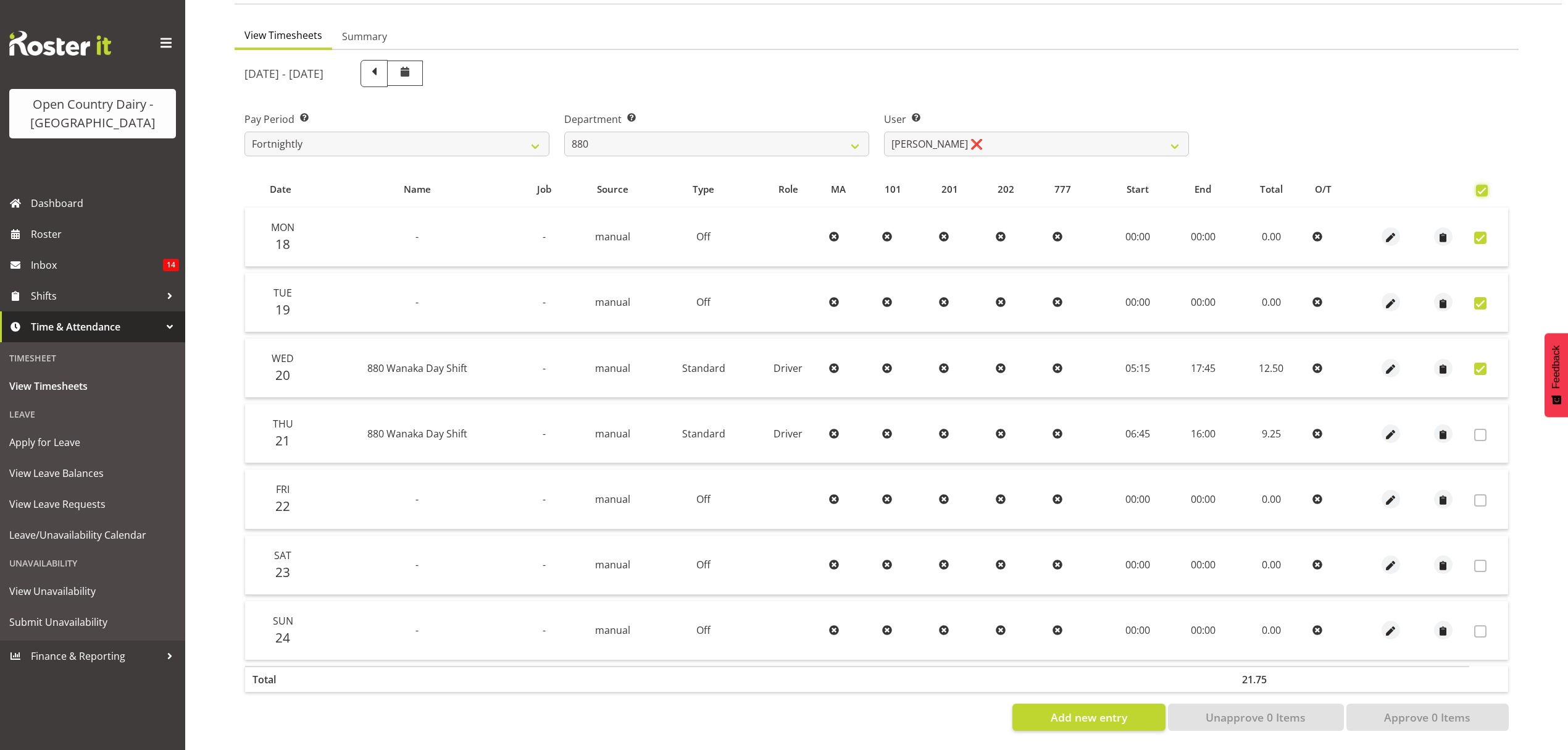
checkbox input "true"
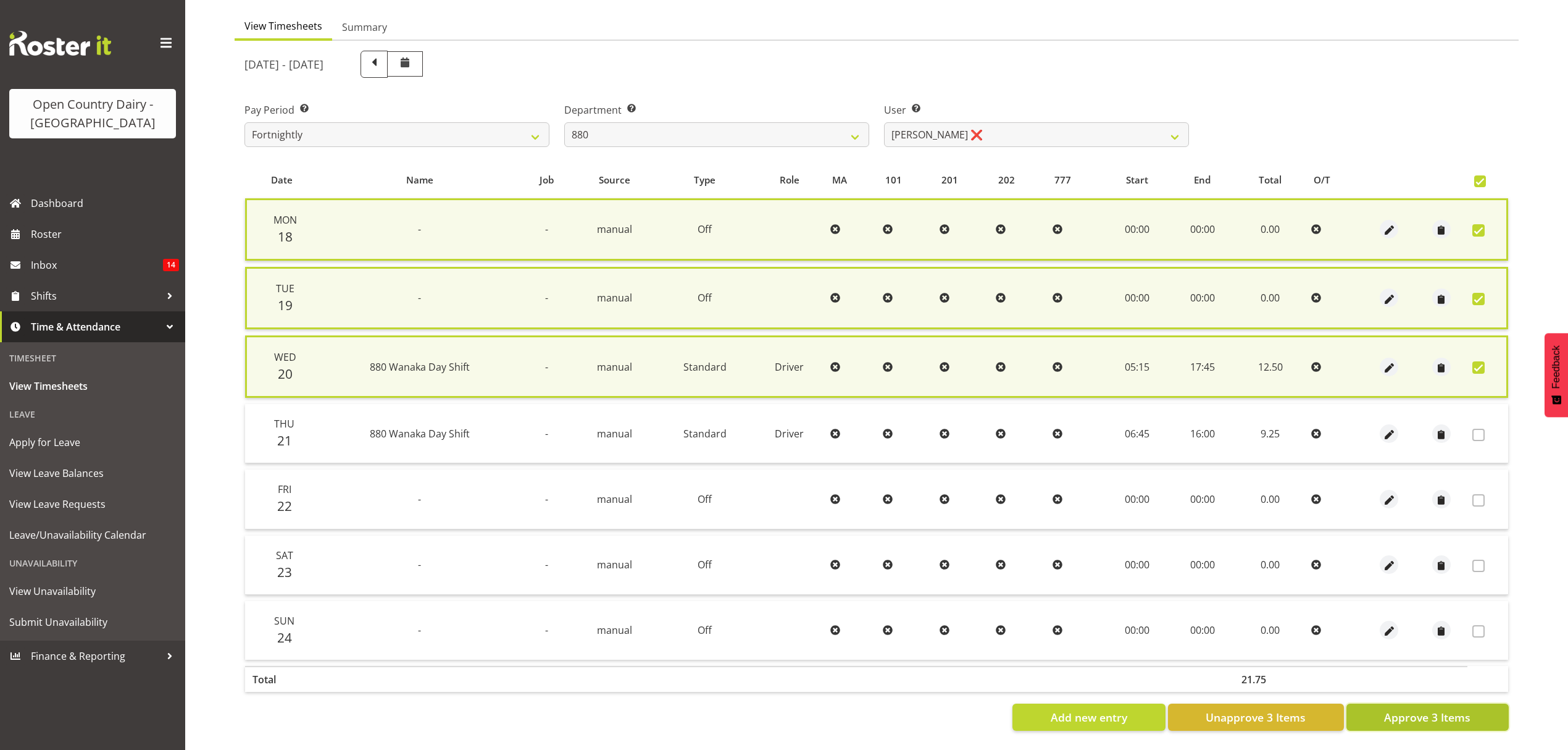
click at [1424, 719] on span "Approve 3 Items" at bounding box center [1427, 717] width 86 height 16
checkbox input "false"
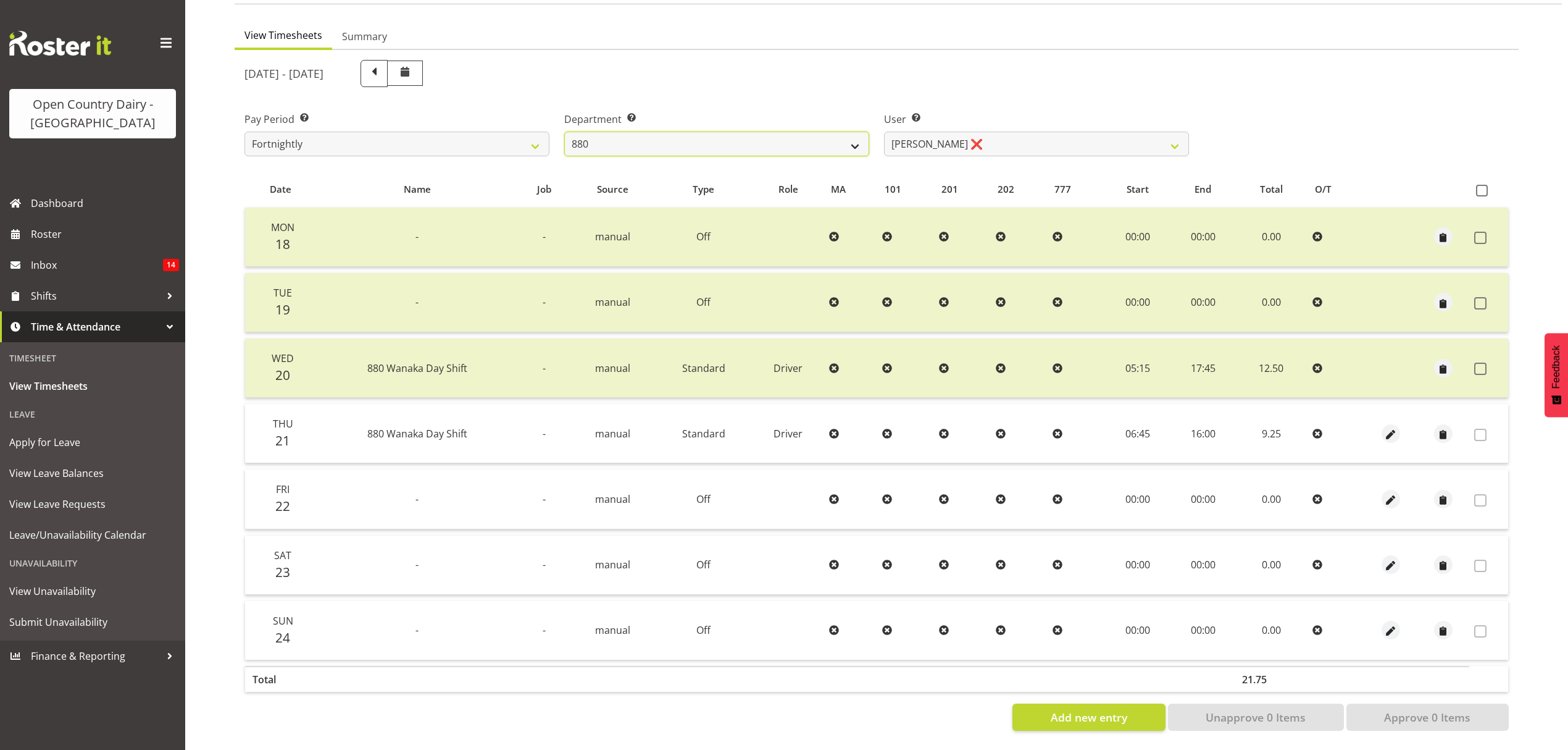
click at [841, 132] on select "734 735 736 737 738 739 851 852 853 854 855 856 858 861 862 865 868 869 870 873" at bounding box center [717, 144] width 305 height 25
select select "905"
click at [565, 132] on select "734 735 736 737 738 739 851 852 853 854 855 856 858 861 862 865 868 869 870 873" at bounding box center [717, 144] width 305 height 25
select select "11654"
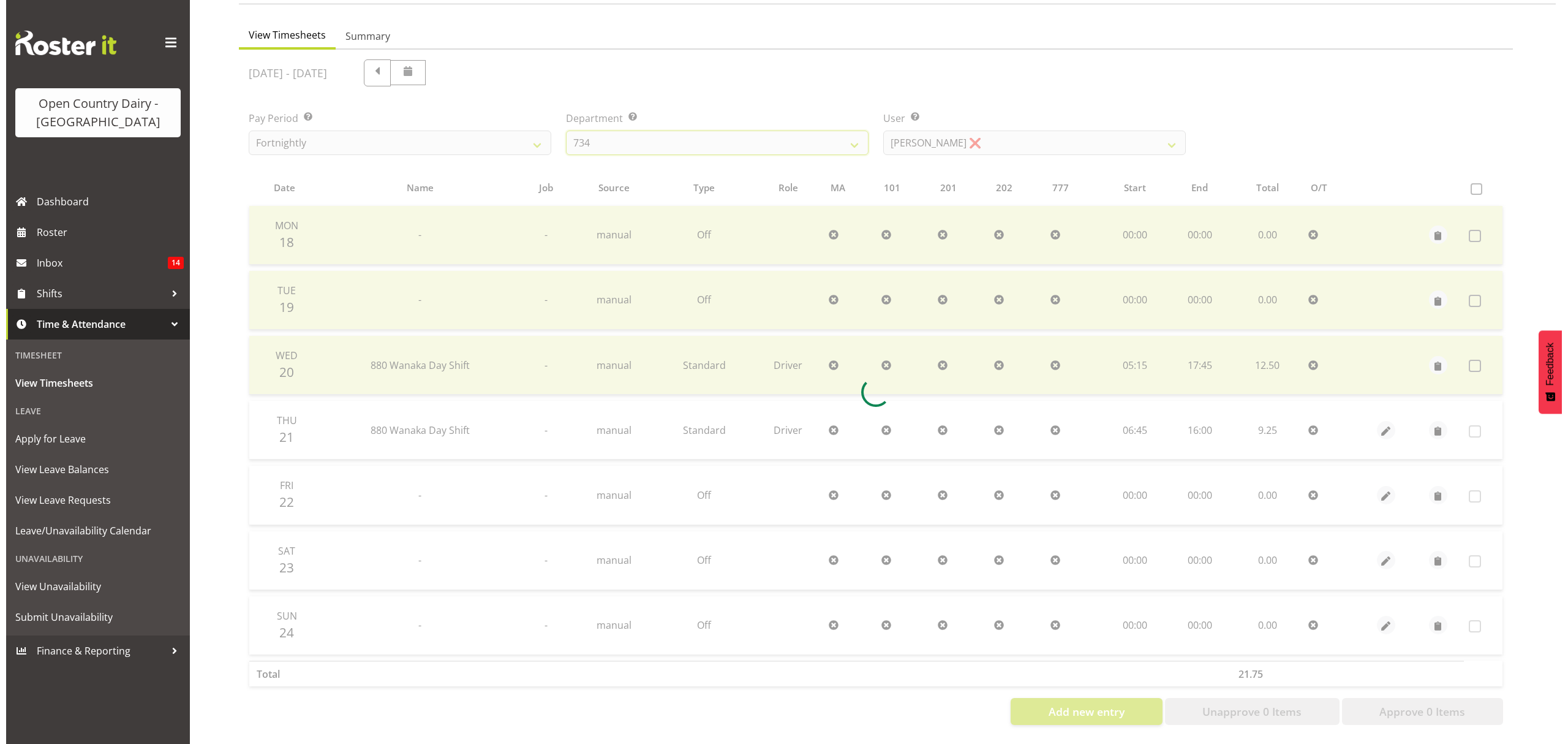
scroll to position [0, 0]
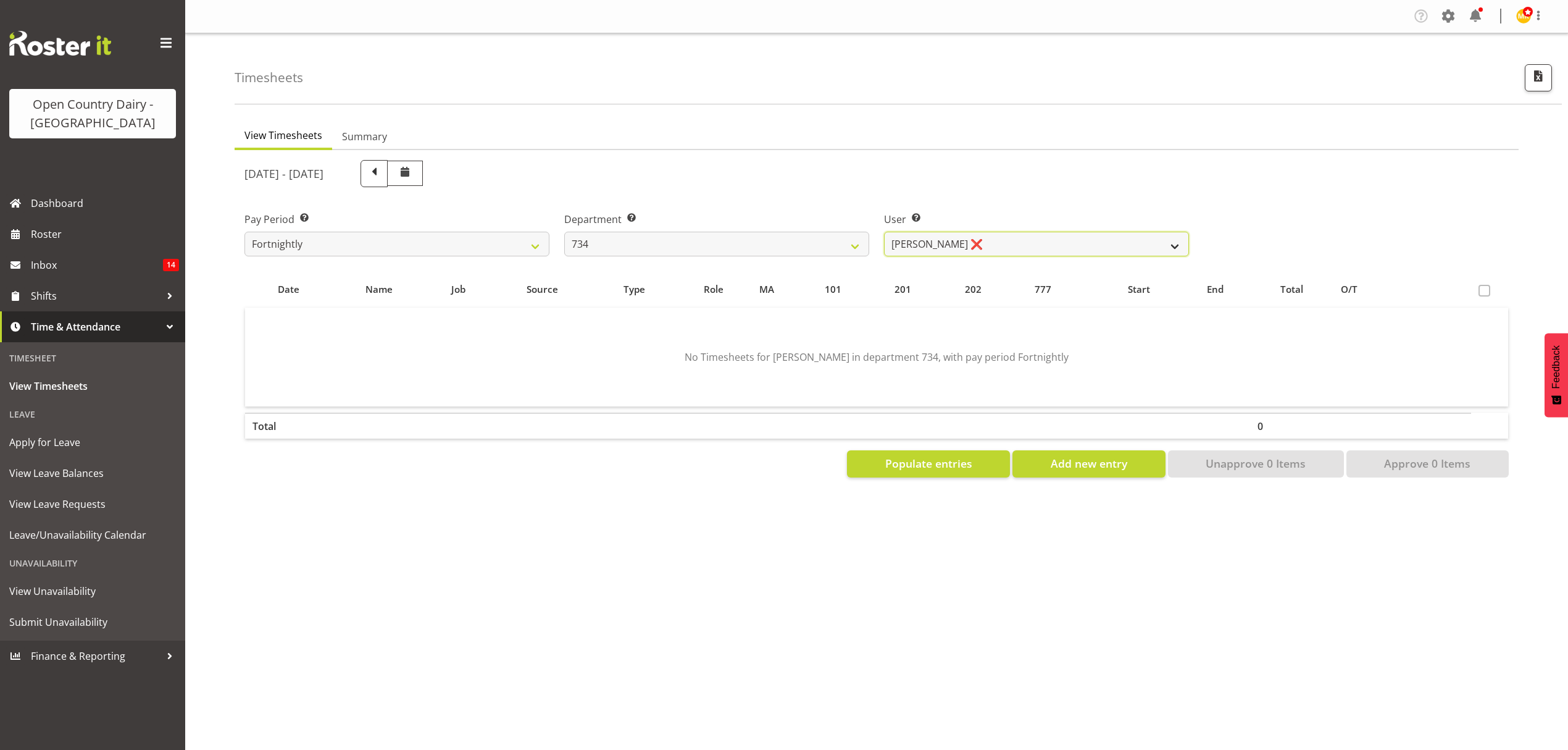
click at [940, 241] on select "[PERSON_NAME] ❌ [PERSON_NAME] ❌ [PERSON_NAME] ❌ [PERSON_NAME] ❌" at bounding box center [1036, 243] width 305 height 25
click at [806, 246] on select "734 735 736 737 738 739 851 852 853 854 855 856 858 861 862 865 868 869 870 873" at bounding box center [717, 243] width 305 height 25
click at [565, 232] on select "734 735 736 737 738 739 851 852 853 854 855 856 858 861 862 865 868 869 870 873" at bounding box center [717, 243] width 305 height 25
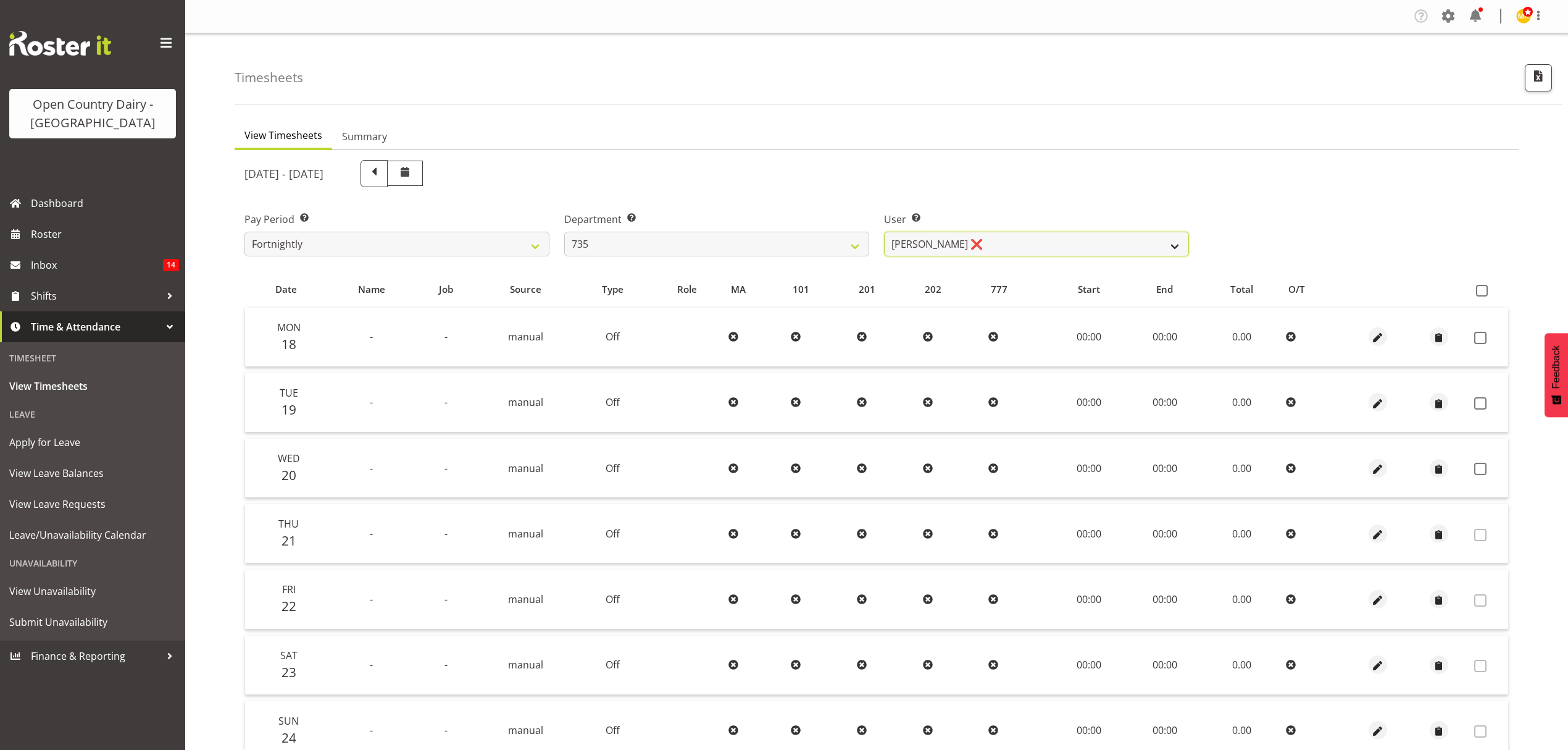
click at [940, 247] on select "[PERSON_NAME] ❌ [PERSON_NAME] ❌ [PERSON_NAME] ❌ [PERSON_NAME] ❌" at bounding box center [1036, 243] width 305 height 25
click at [792, 235] on select "734 735 736 737 738 739 851 852 853 854 855 856 858 861 862 865 868 869 870 873" at bounding box center [717, 243] width 305 height 25
select select "906"
click at [565, 232] on select "734 735 736 737 738 739 851 852 853 854 855 856 858 861 862 865 868 869 870 873" at bounding box center [717, 243] width 305 height 25
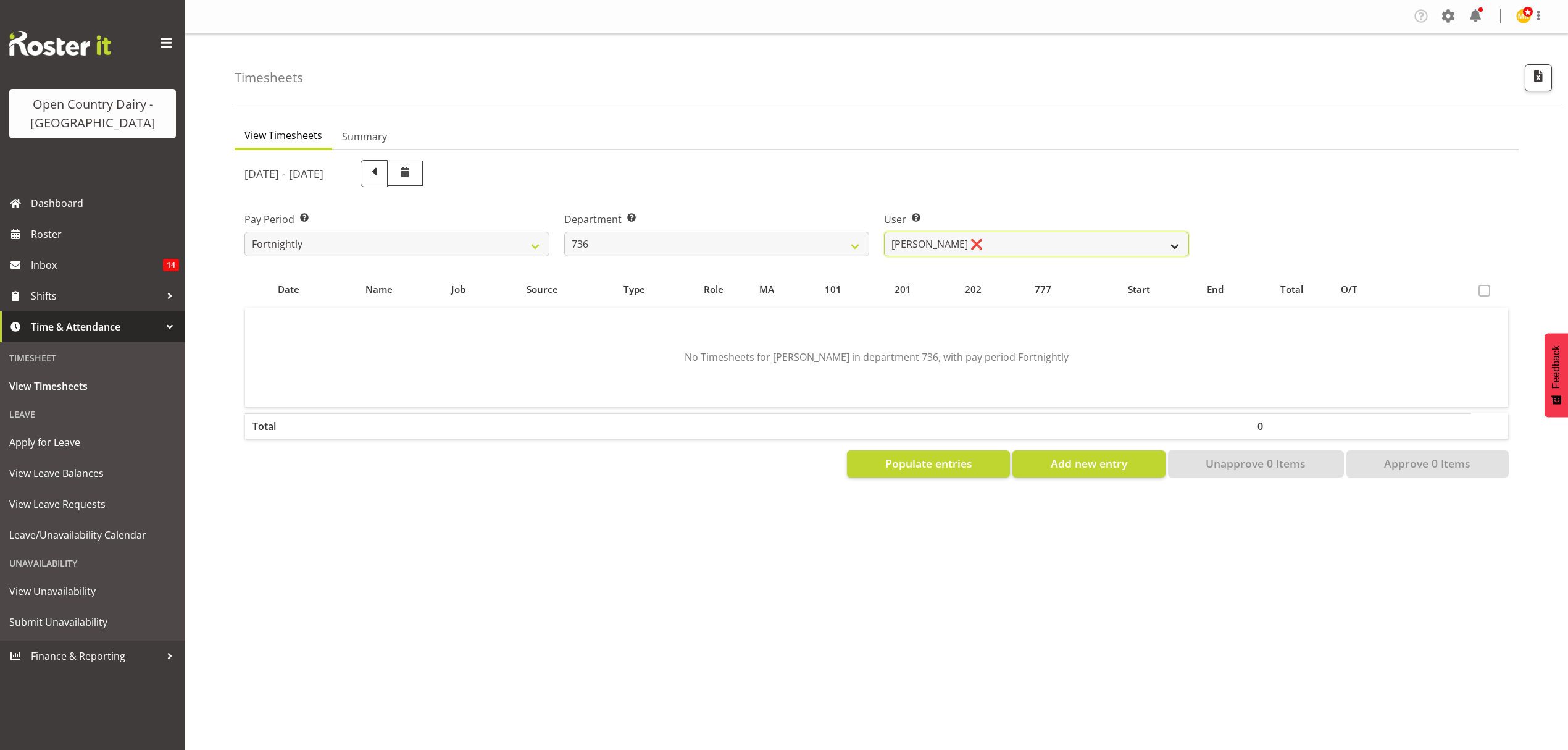
click at [991, 243] on select "[PERSON_NAME] ❌ [PERSON_NAME] ❌ [PERSON_NAME] ❌ [PERSON_NAME] ❌" at bounding box center [1036, 243] width 305 height 25
select select "11647"
click at [884, 232] on select "[PERSON_NAME] ❌ [PERSON_NAME] ❌ [PERSON_NAME] ❌ [PERSON_NAME] ❌" at bounding box center [1036, 243] width 305 height 25
click at [954, 456] on span "Populate entries" at bounding box center [929, 463] width 87 height 16
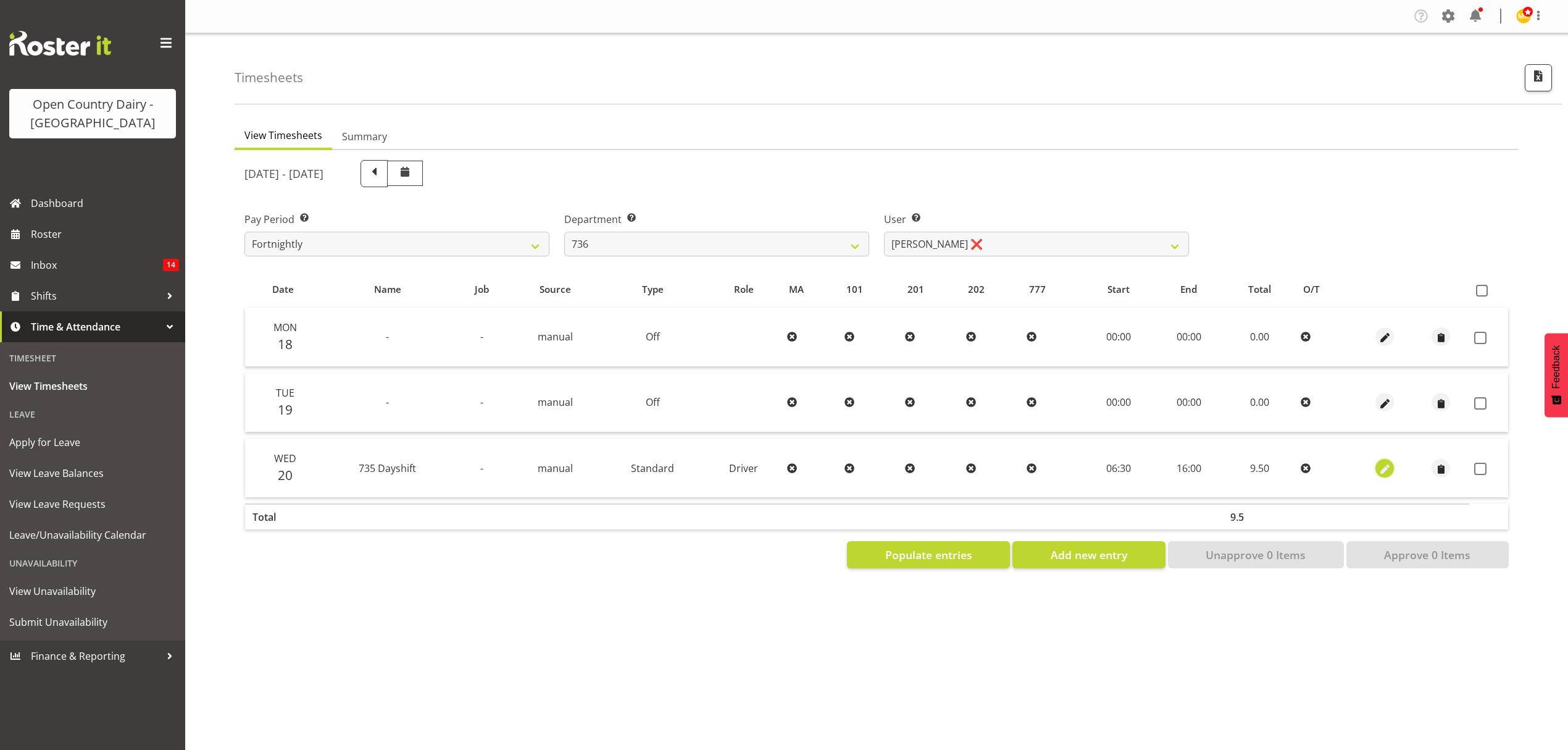
click at [1388, 466] on span "button" at bounding box center [1385, 469] width 14 height 14
select select "Standard"
select select "909"
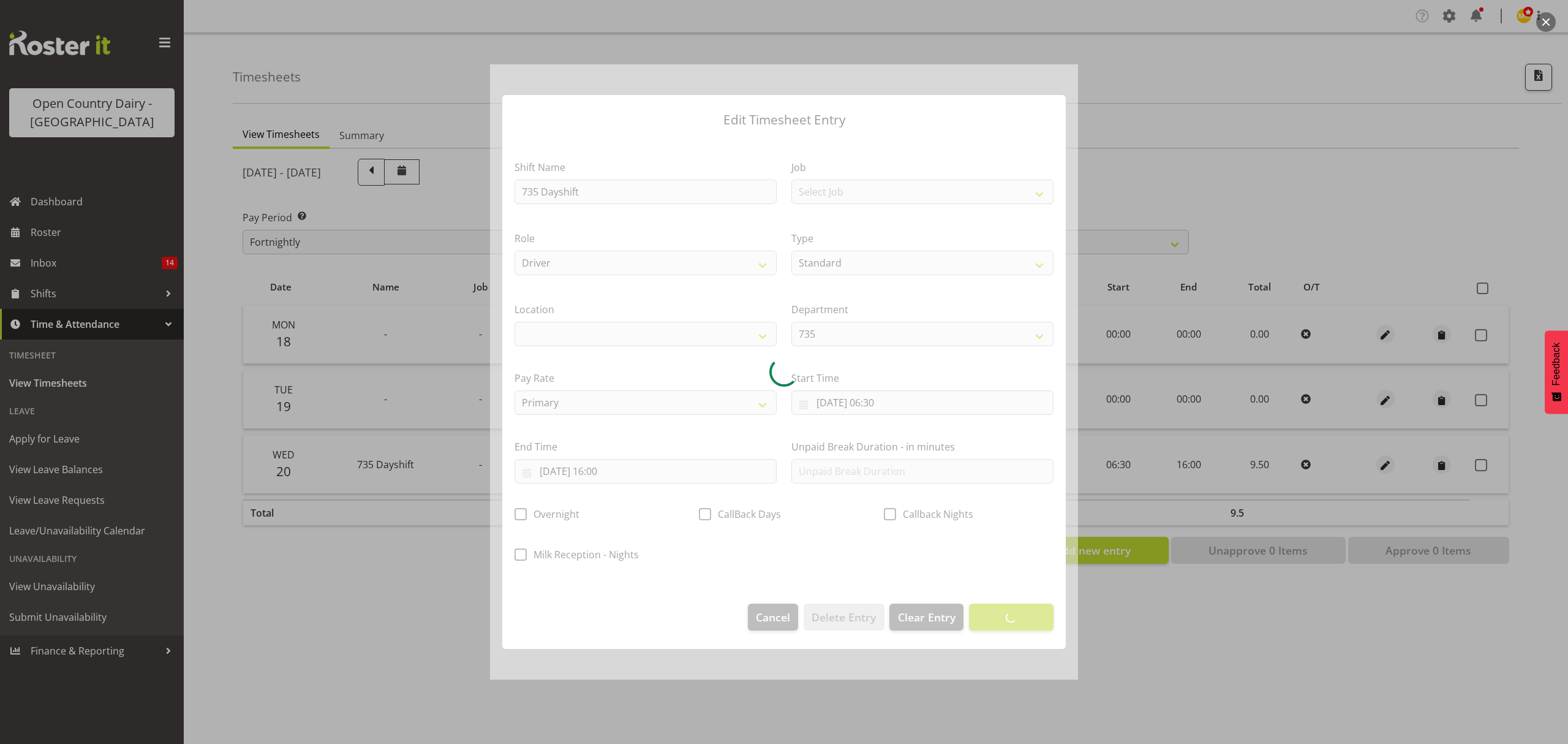
select select
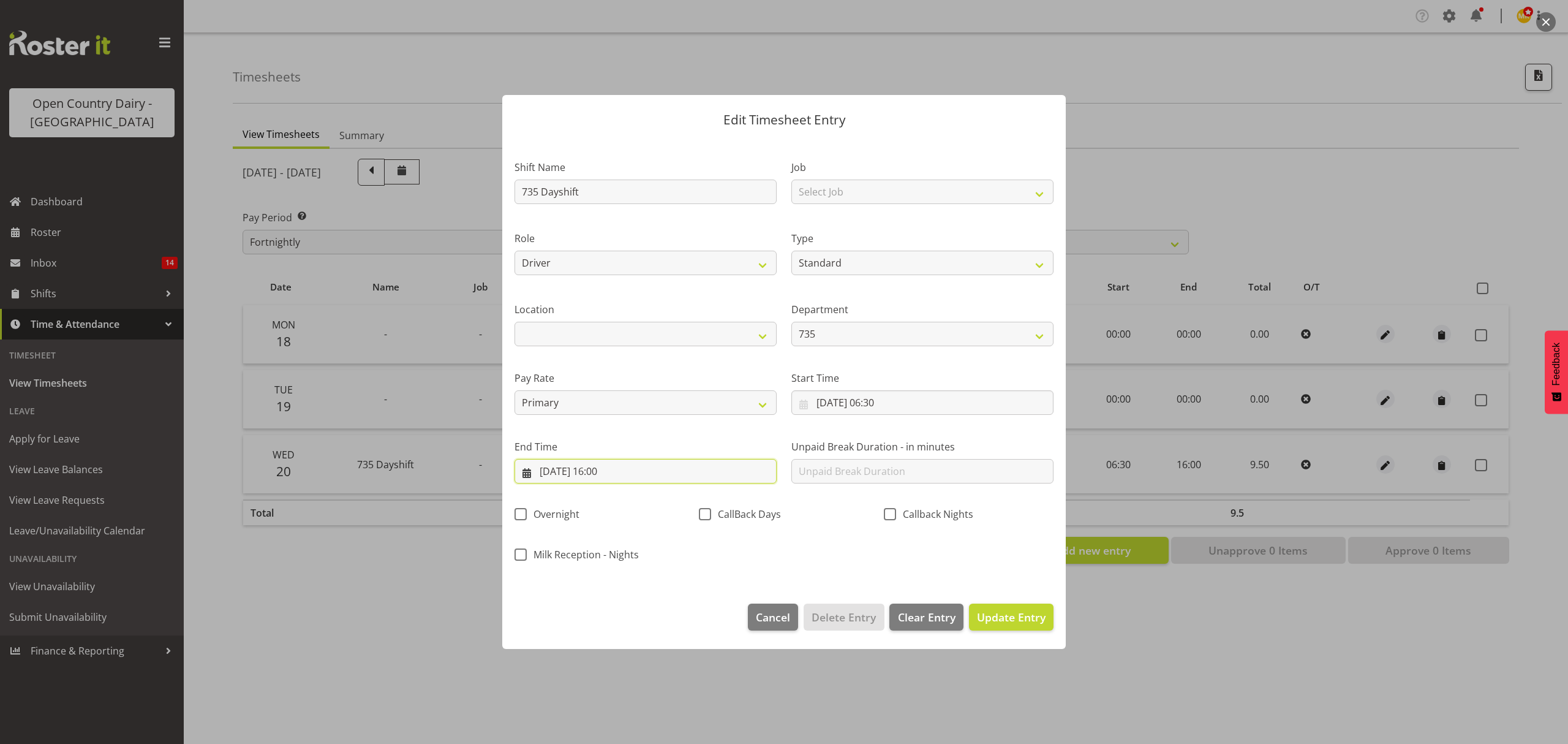
click at [638, 473] on input "[DATE] 16:00" at bounding box center [646, 470] width 262 height 24
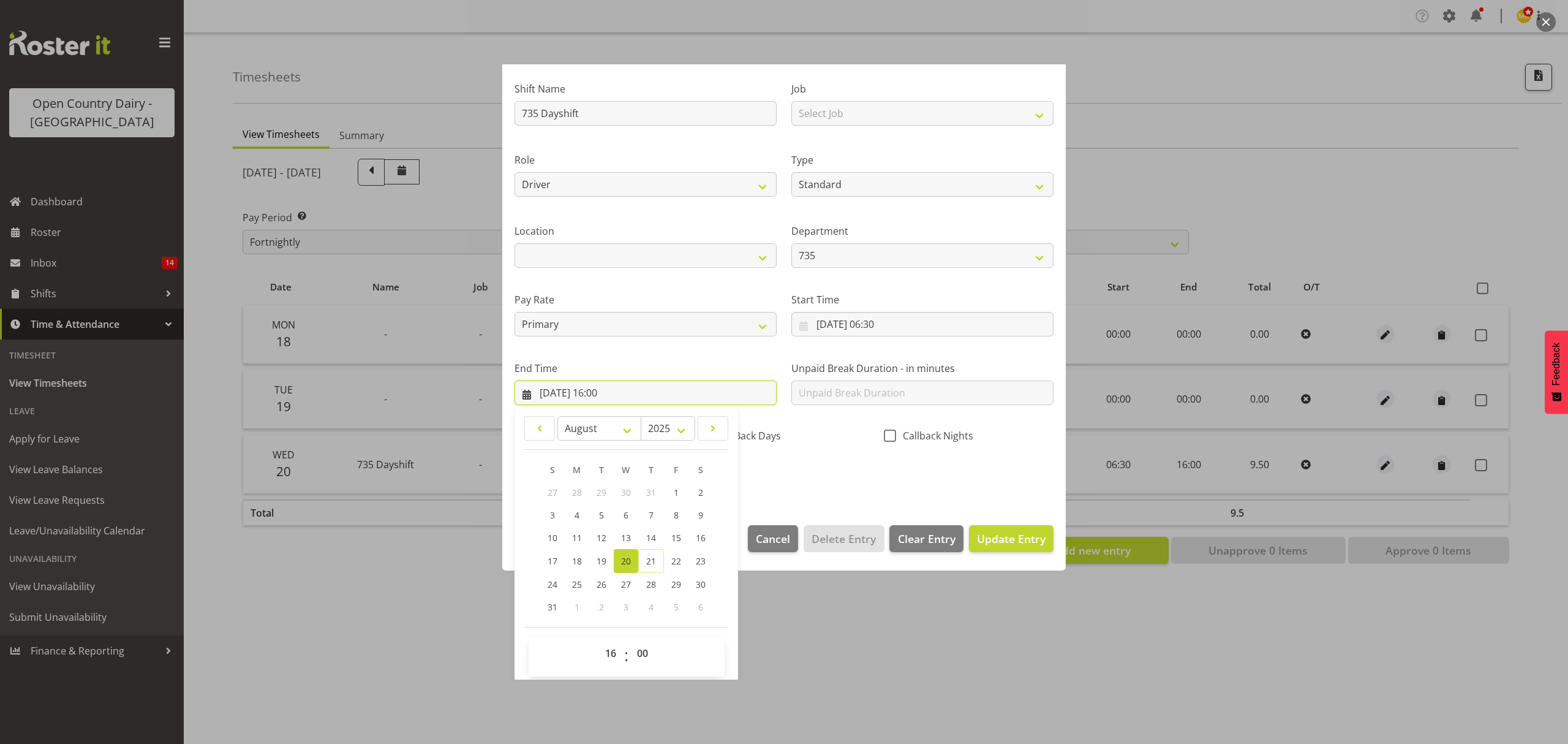
scroll to position [84, 0]
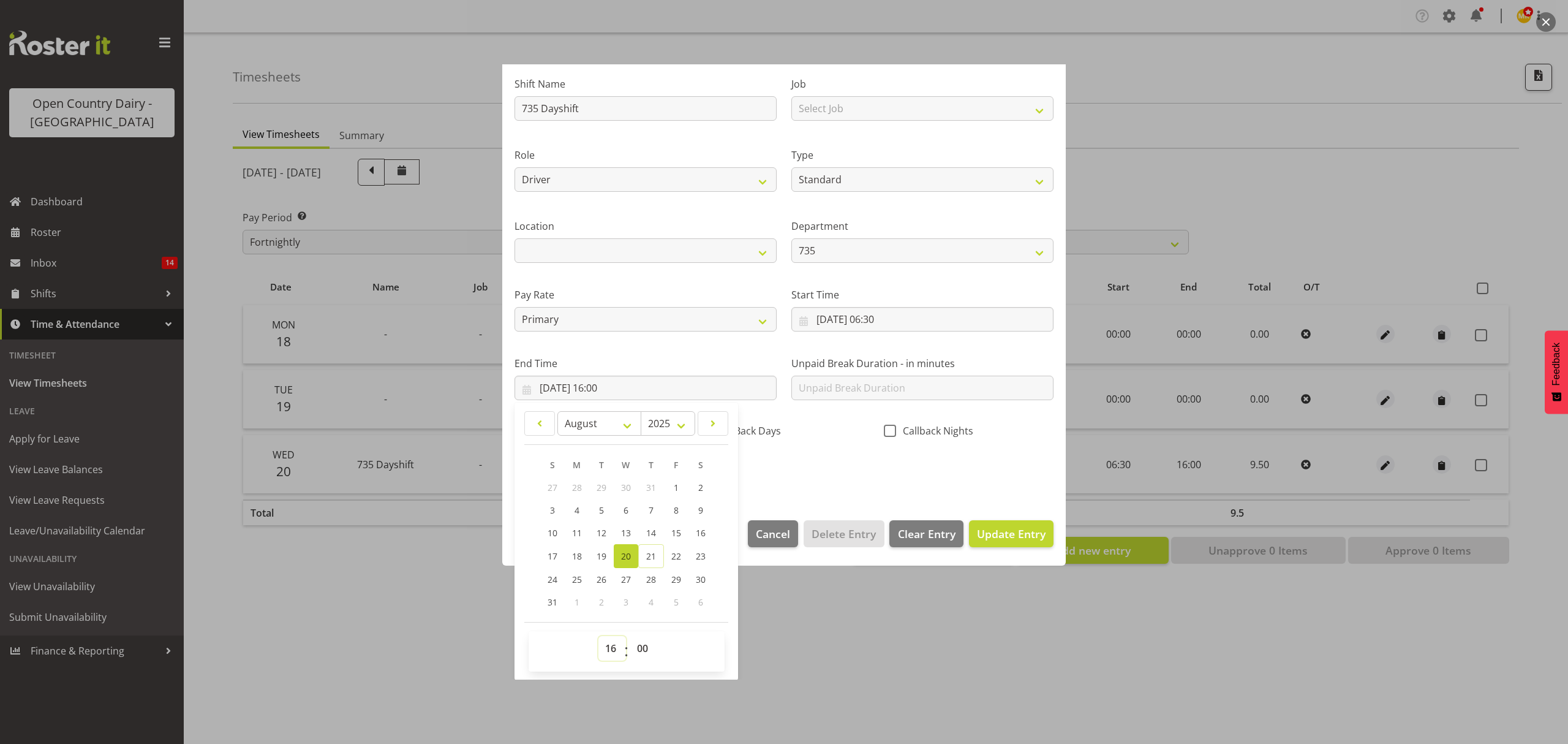
click at [608, 657] on select "00 01 02 03 04 05 06 07 08 09 10 11 12 13 14 15 16 17 18 19 20 21 22 23" at bounding box center [612, 648] width 28 height 24
select select "15"
click at [598, 637] on select "00 01 02 03 04 05 06 07 08 09 10 11 12 13 14 15 16 17 18 19 20 21 22 23" at bounding box center [612, 648] width 28 height 24
type input "[DATE] 15:00"
click at [645, 649] on select "00 01 02 03 04 05 06 07 08 09 10 11 12 13 14 15 16 17 18 19 20 21 22 23 24 25 2…" at bounding box center [644, 648] width 28 height 24
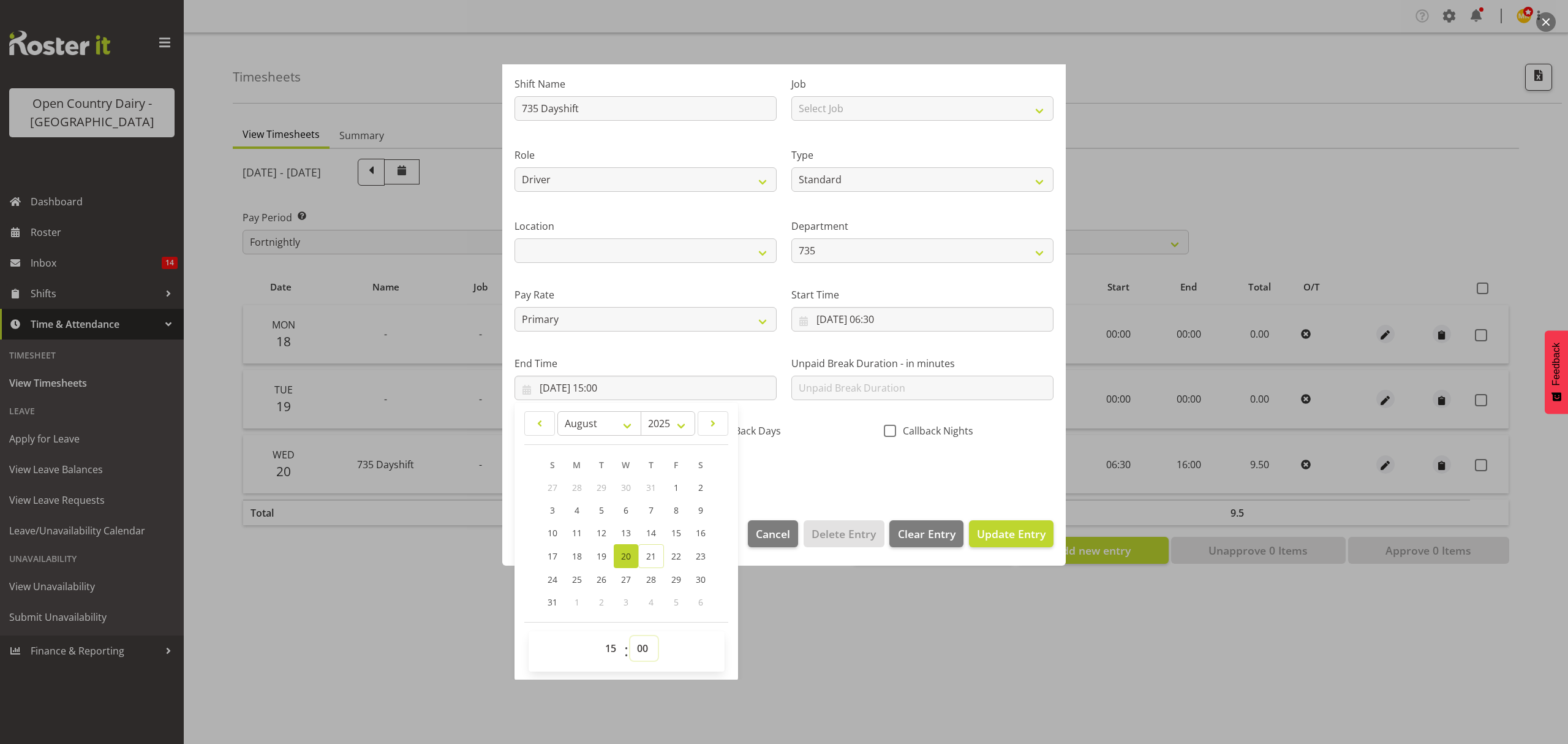
select select "30"
click at [630, 637] on select "00 01 02 03 04 05 06 07 08 09 10 11 12 13 14 15 16 17 18 19 20 21 22 23 24 25 2…" at bounding box center [644, 648] width 28 height 24
type input "[DATE] 15:30"
click at [990, 530] on span "Update Entry" at bounding box center [1011, 533] width 69 height 15
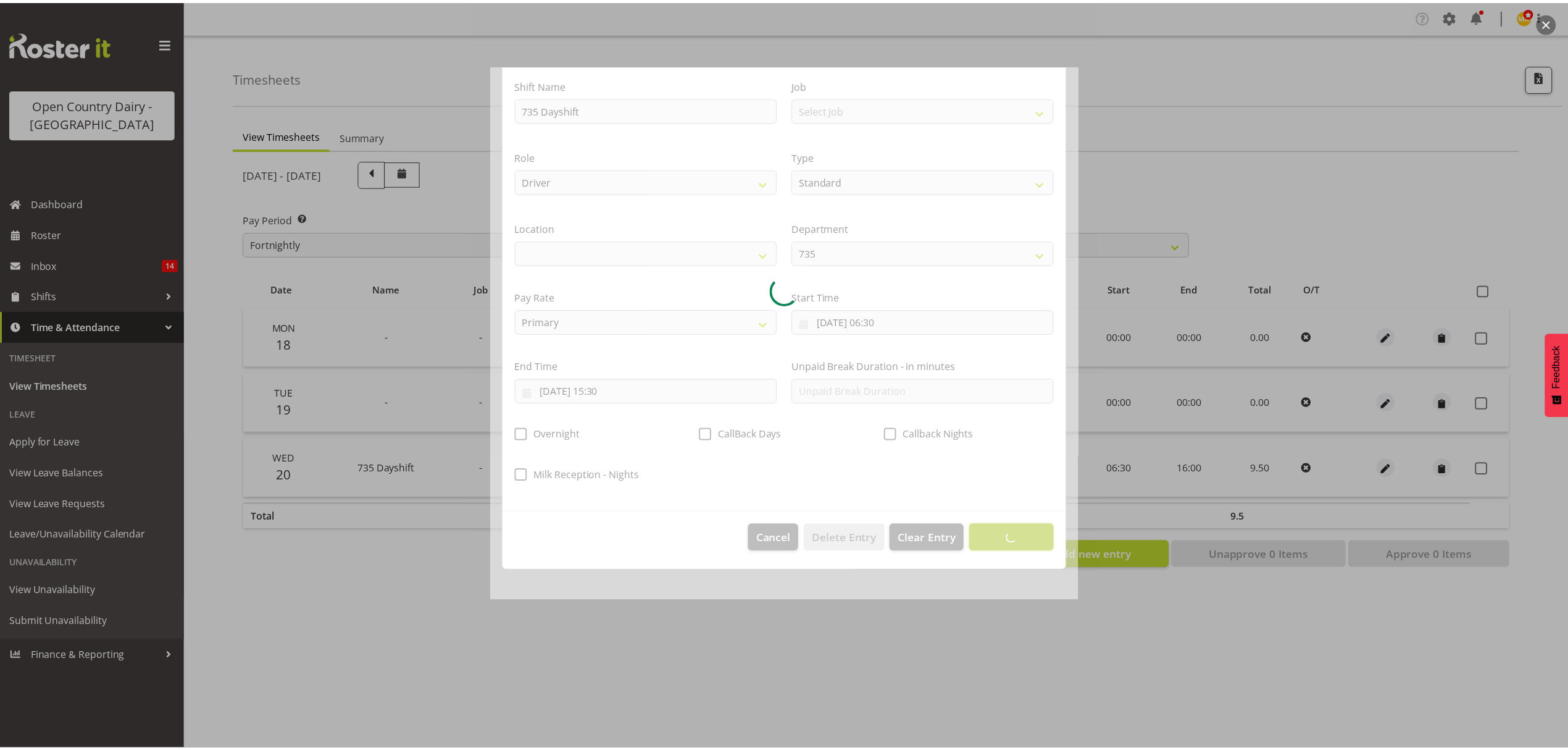
scroll to position [0, 0]
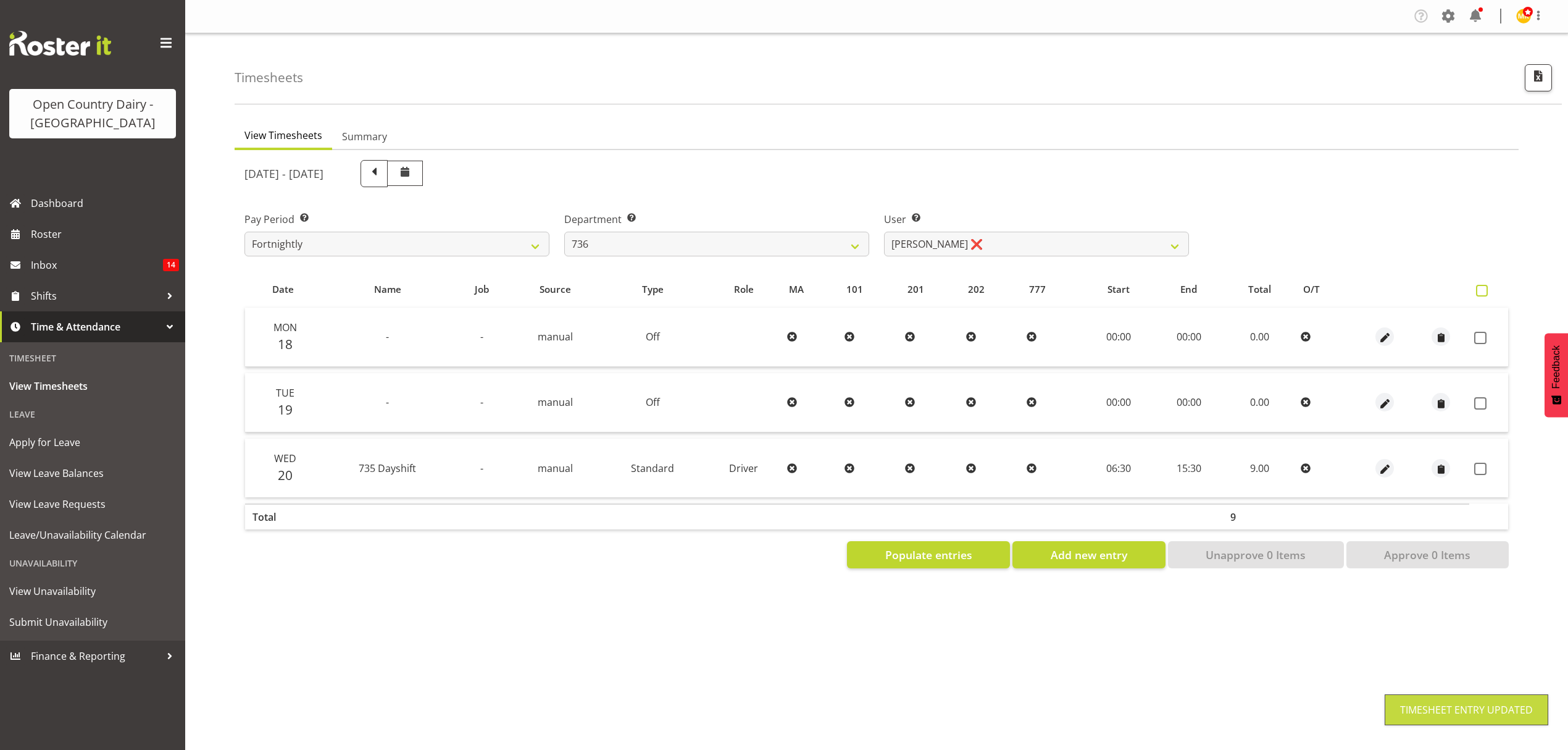
click at [1485, 290] on span at bounding box center [1482, 290] width 12 height 12
click at [1485, 290] on input "checkbox" at bounding box center [1480, 290] width 8 height 8
checkbox input "true"
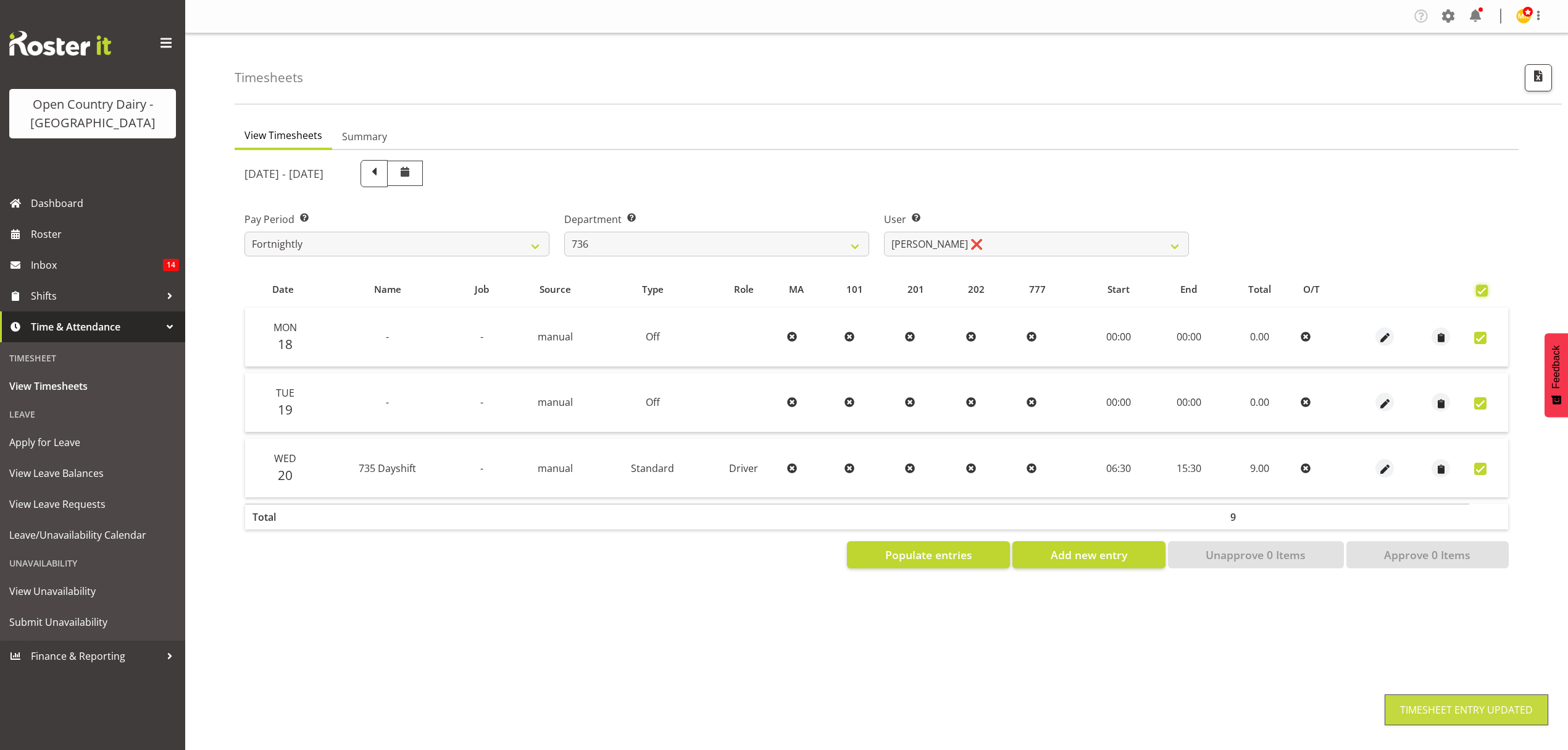
checkbox input "true"
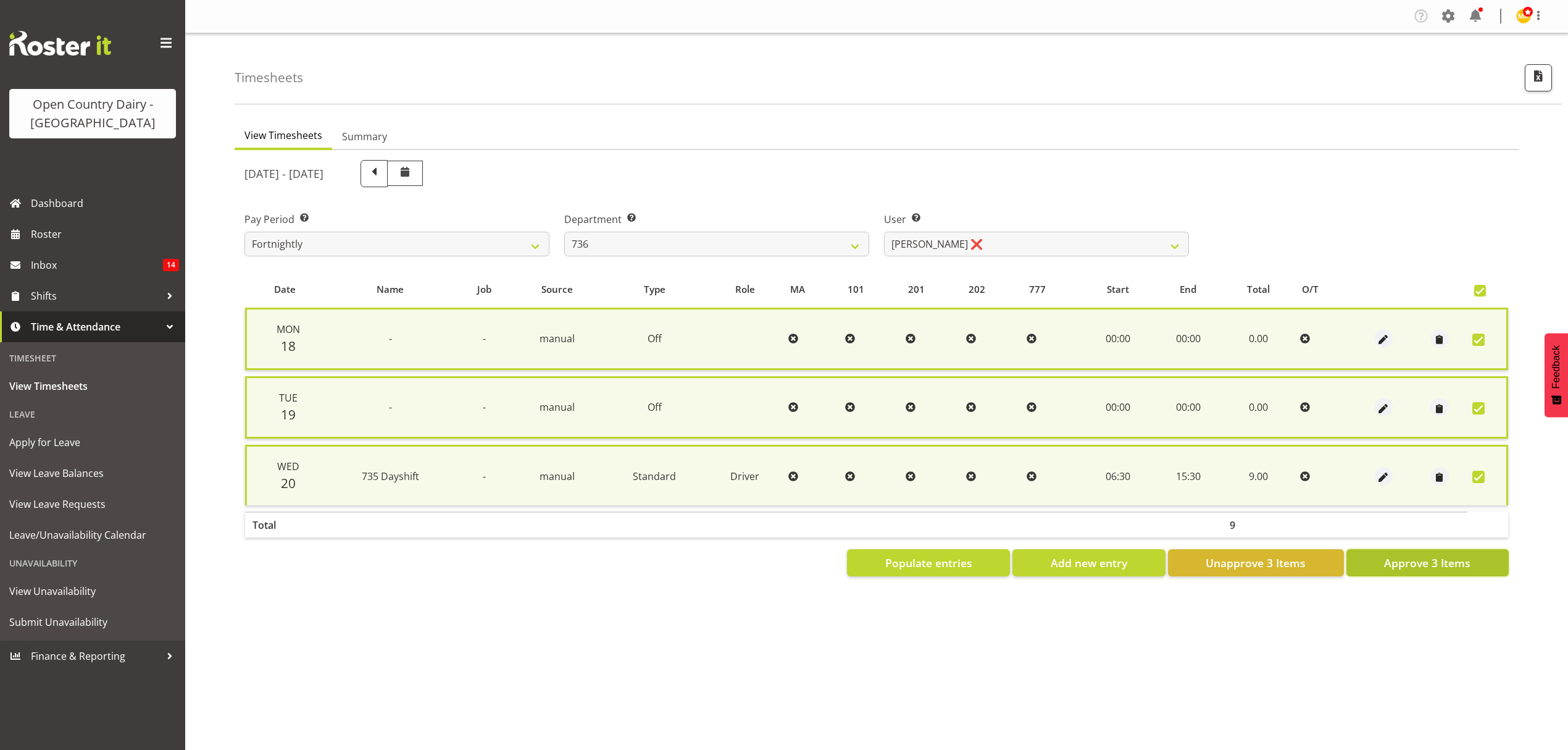
click at [1424, 555] on span "Approve 3 Items" at bounding box center [1427, 563] width 86 height 16
checkbox input "false"
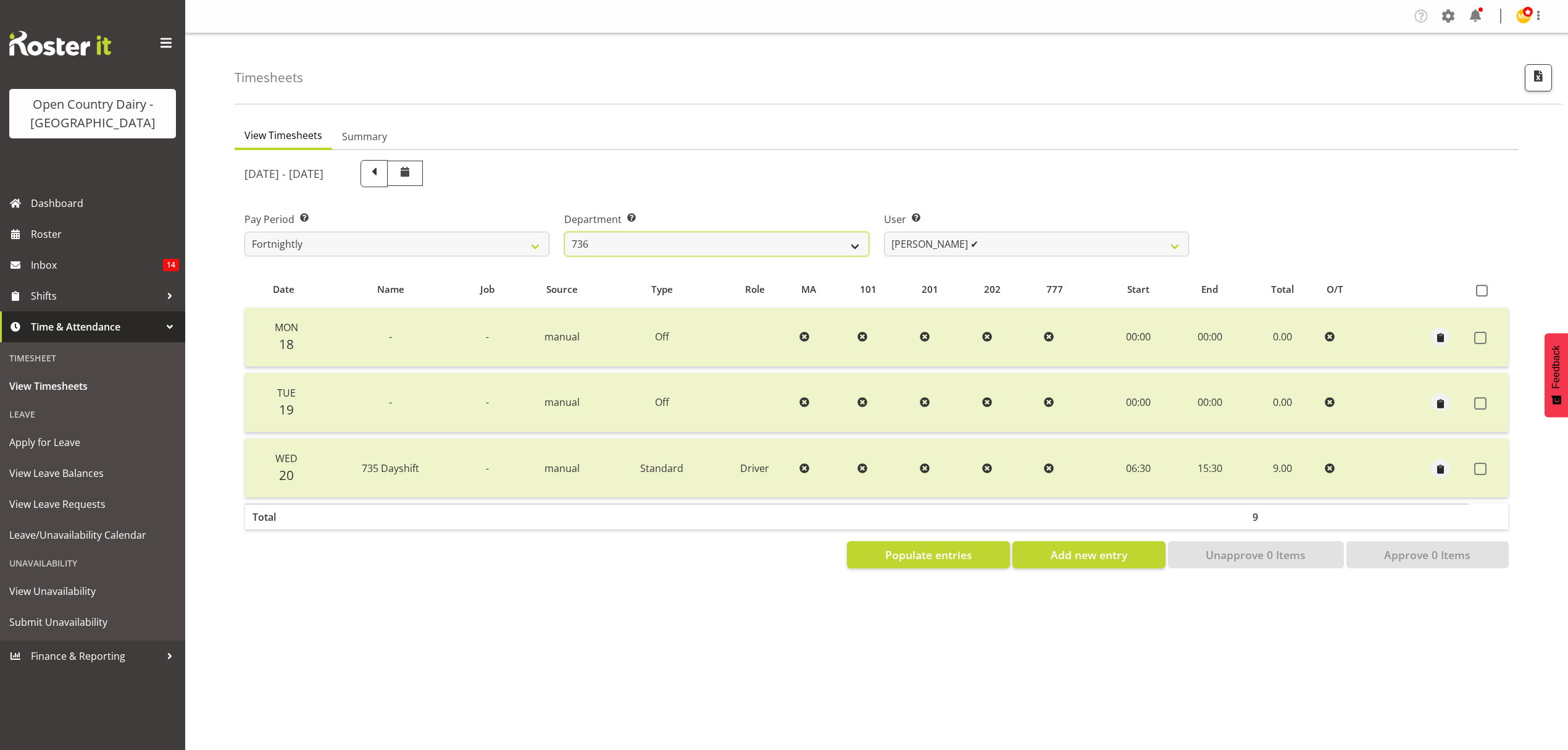
click at [764, 241] on select "734 735 736 737 738 739 851 852 853 854 855 856 858 861 862 865 868 869 870 873" at bounding box center [717, 243] width 305 height 25
select select "755"
click at [565, 232] on select "734 735 736 737 738 739 851 852 853 854 855 856 858 861 862 865 868 869 870 873" at bounding box center [717, 243] width 305 height 25
select select "10940"
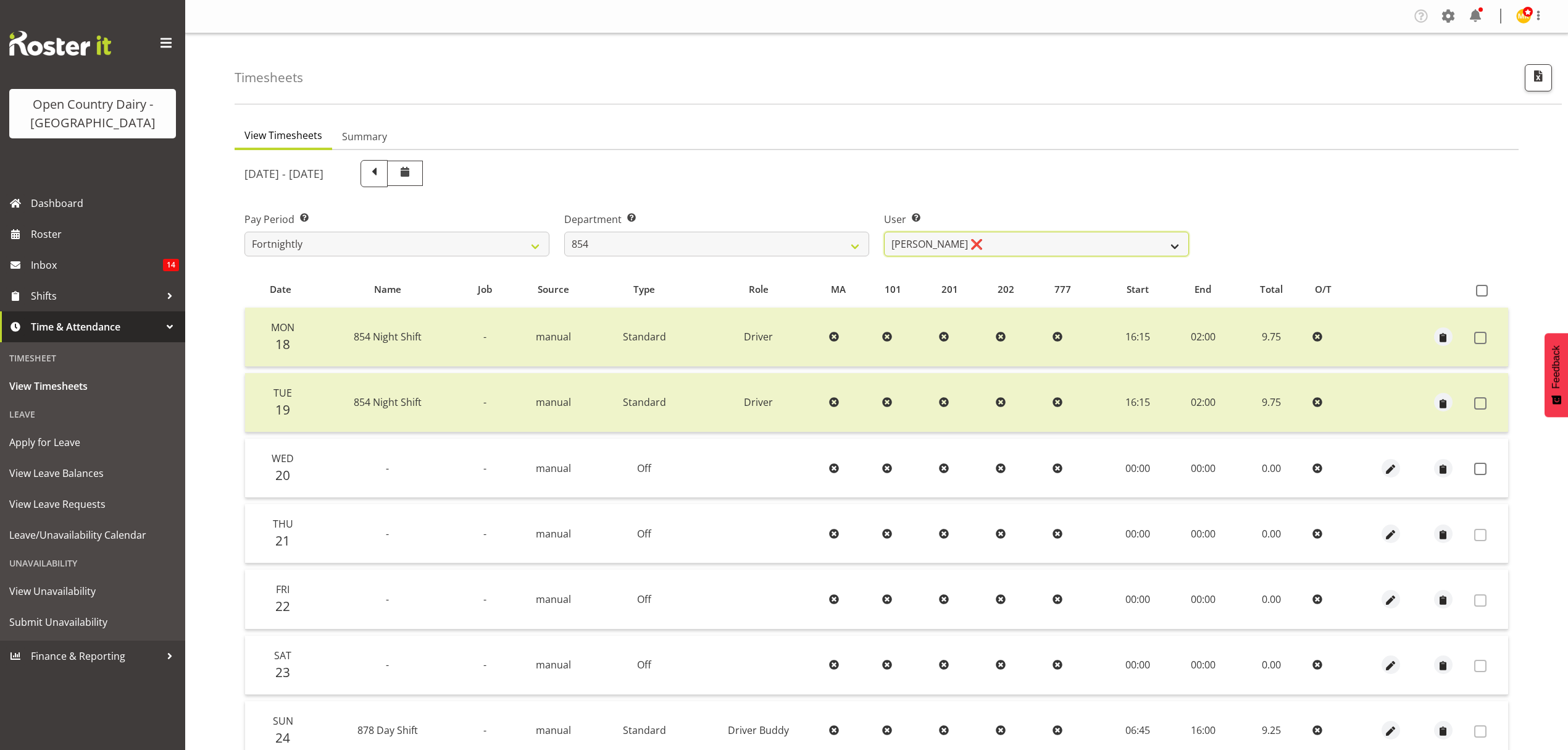
click at [988, 238] on select "[PERSON_NAME] ❌ [PERSON_NAME] ❌ [PERSON_NAME] ❌ [PERSON_NAME] ❌" at bounding box center [1036, 243] width 305 height 25
click at [739, 238] on select "734 735 736 737 738 739 851 852 853 854 855 856 858 861 862 865 868 869 870 873" at bounding box center [717, 243] width 305 height 25
select select "671"
click at [565, 232] on select "734 735 736 737 738 739 851 852 853 854 855 856 858 861 862 865 868 869 870 873" at bounding box center [717, 243] width 305 height 25
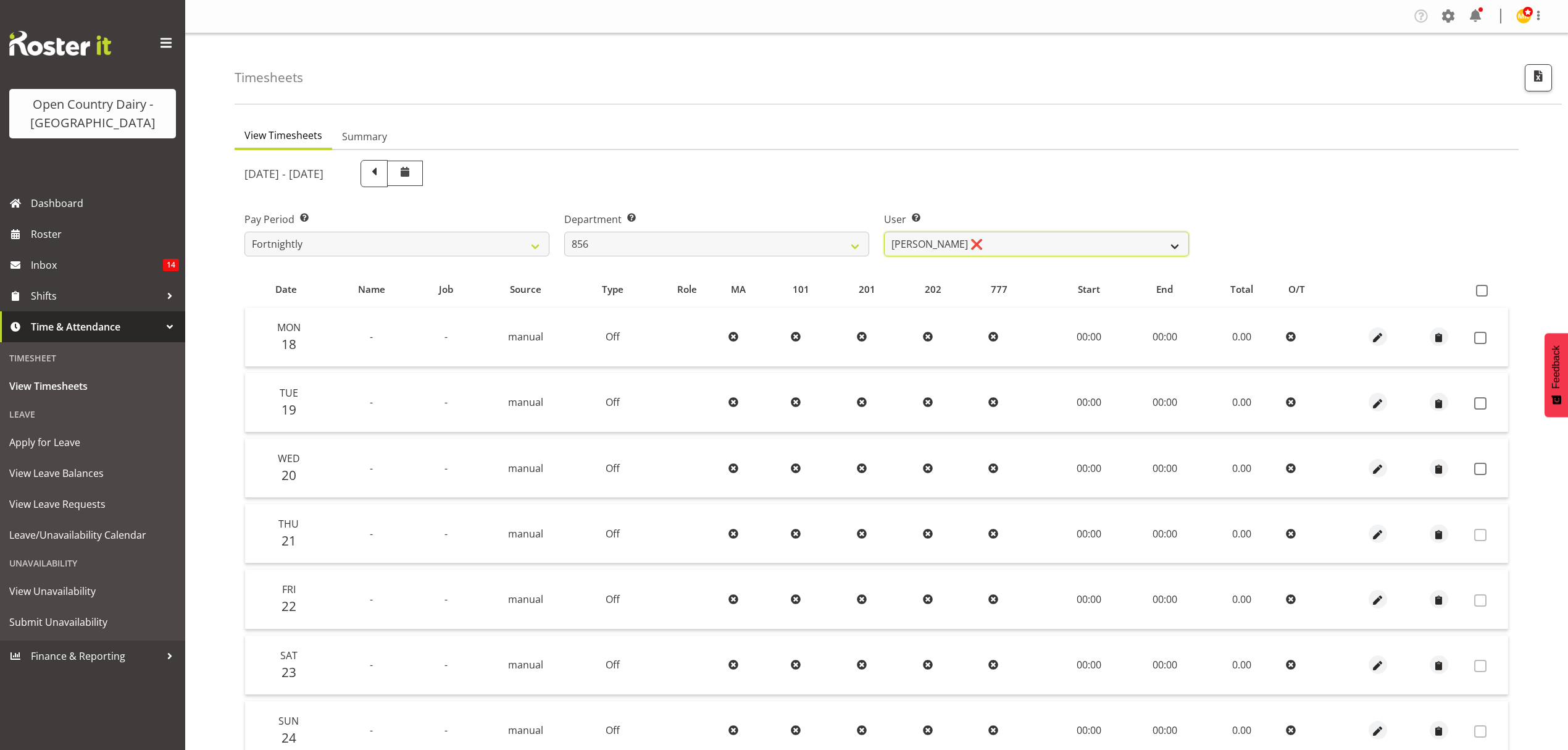
click at [1003, 241] on select "[PERSON_NAME] ❌ [PERSON_NAME] ❌ [PERSON_NAME] ❌ [PERSON_NAME] ❌" at bounding box center [1036, 243] width 305 height 25
select select "10196"
click at [884, 232] on select "[PERSON_NAME] ❌ [PERSON_NAME] ❌ [PERSON_NAME] ❌ [PERSON_NAME] ❌" at bounding box center [1036, 243] width 305 height 25
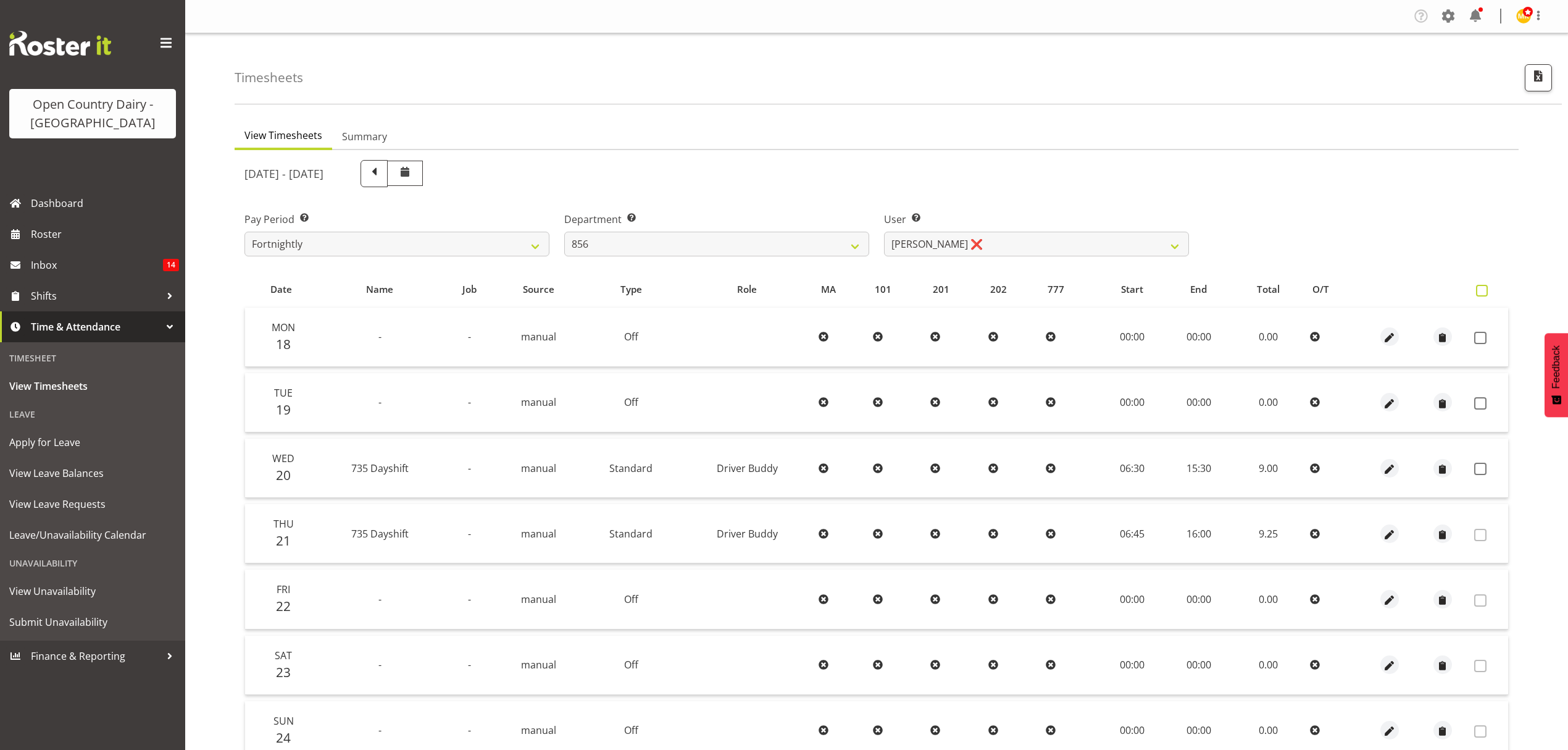
click at [1480, 290] on span at bounding box center [1482, 290] width 12 height 12
click at [1480, 290] on input "checkbox" at bounding box center [1480, 290] width 8 height 8
checkbox input "true"
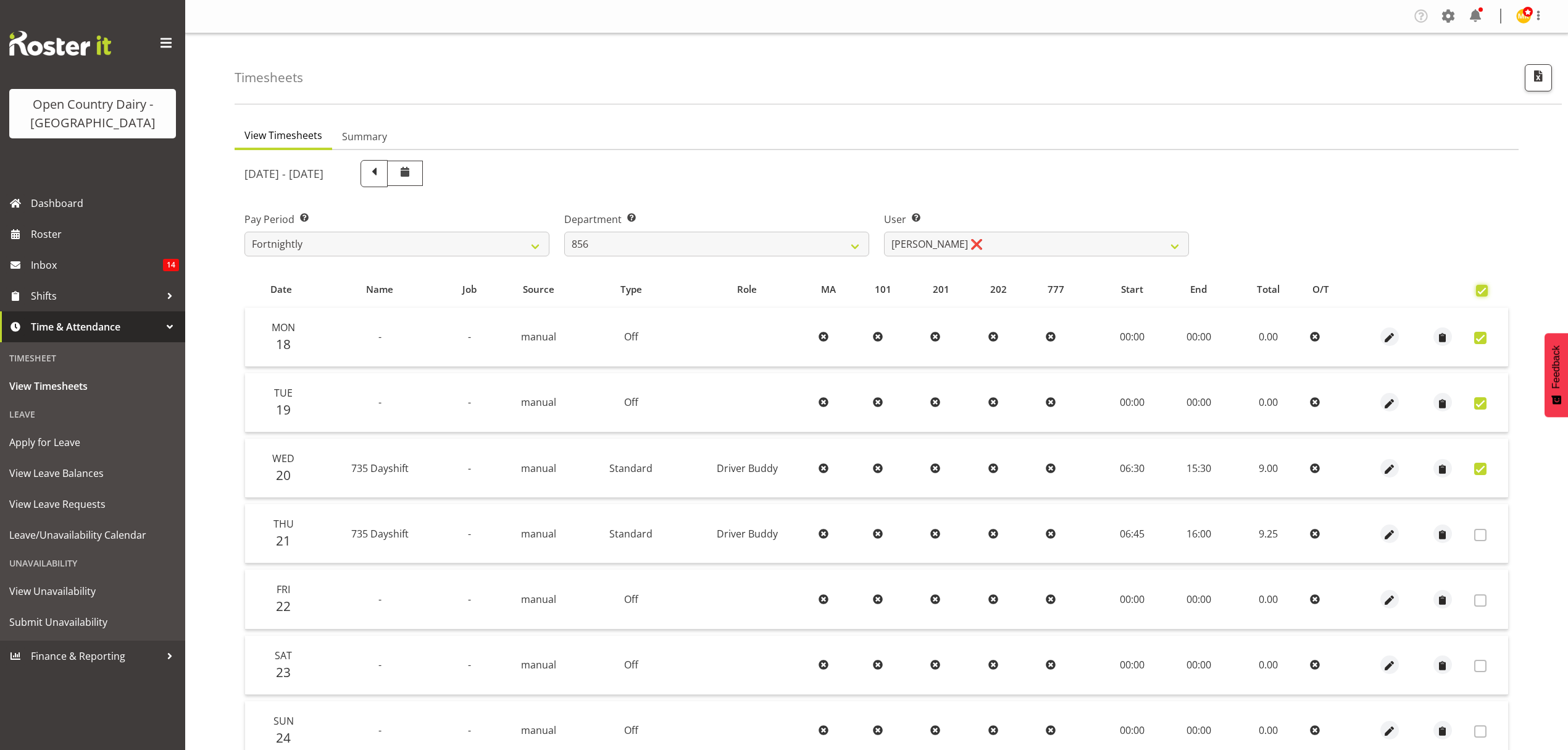
checkbox input "true"
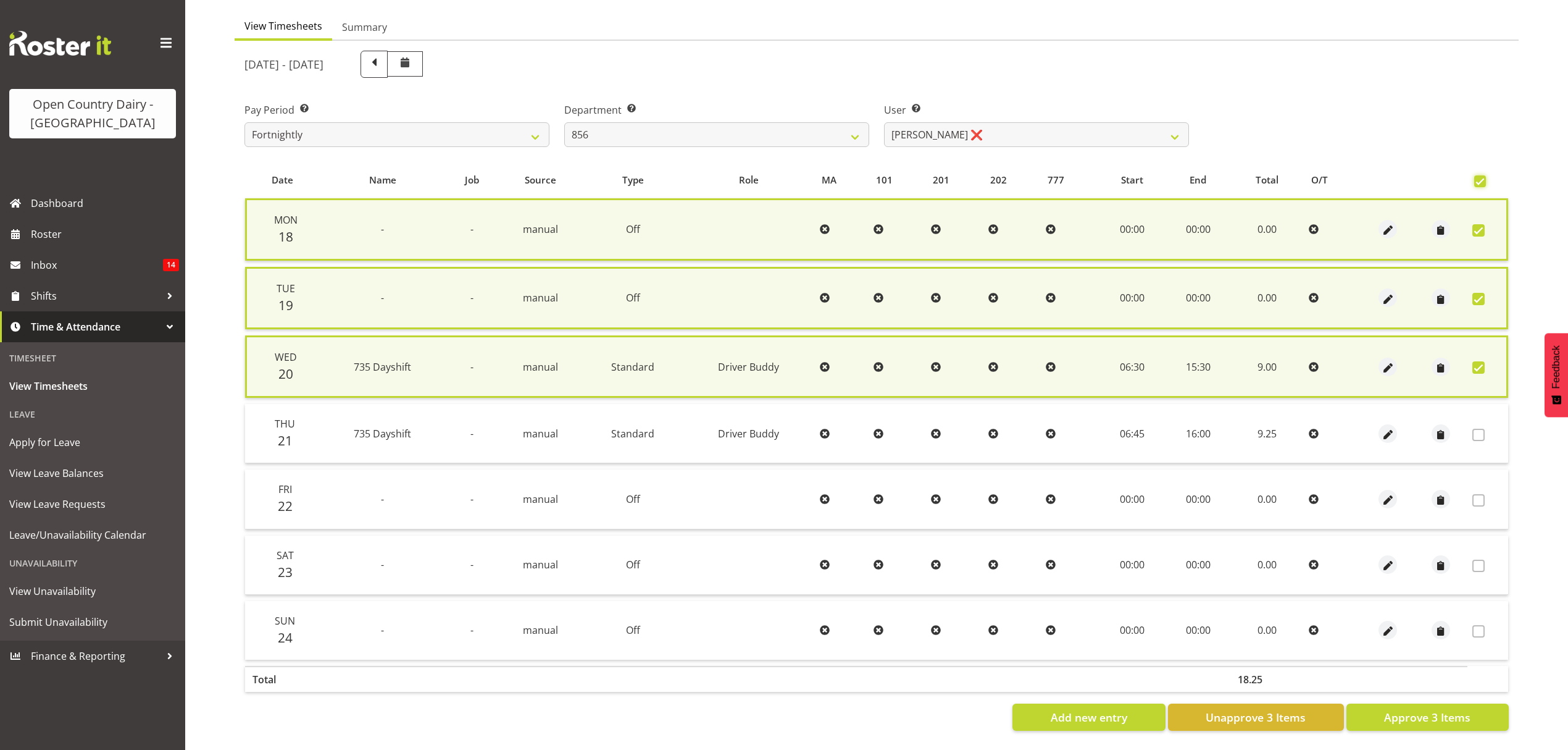
scroll to position [116, 0]
click at [1456, 709] on span "Approve 3 Items" at bounding box center [1427, 717] width 86 height 16
checkbox input "false"
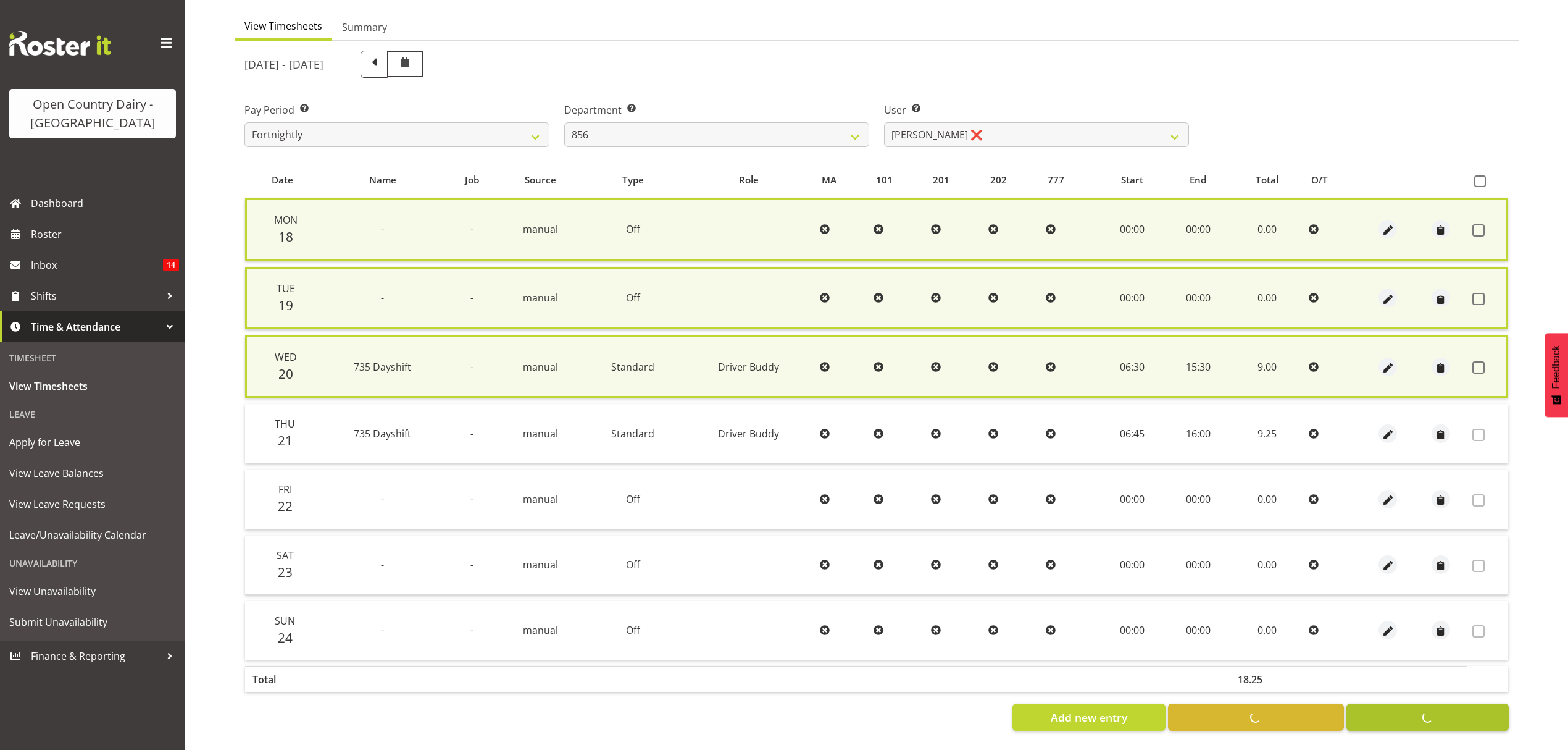
checkbox input "false"
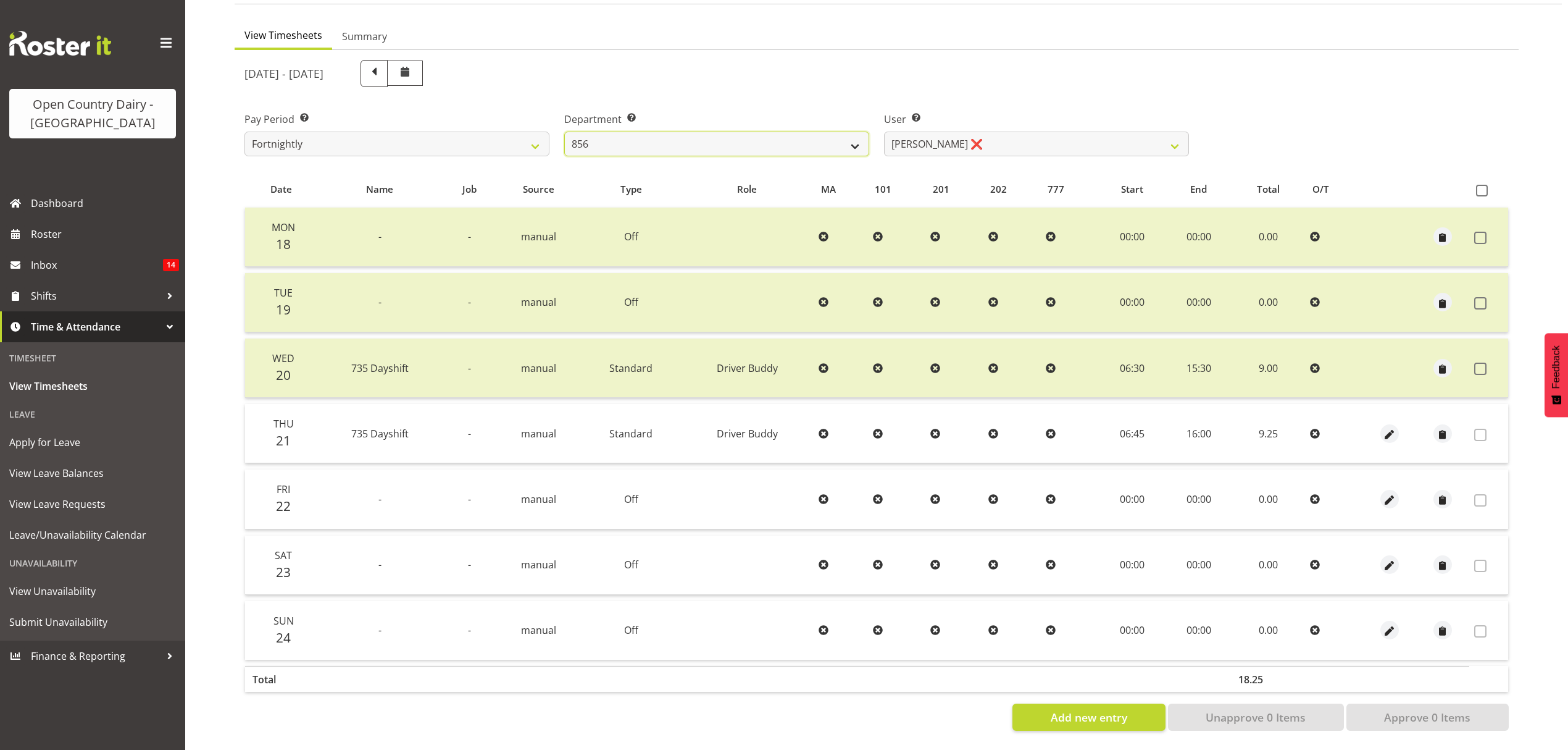
click at [683, 132] on select "734 735 736 737 738 739 851 852 853 854 855 856 858 861 862 865 868 869 870 873" at bounding box center [717, 144] width 305 height 25
select select "905"
click at [565, 132] on select "734 735 736 737 738 739 851 852 853 854 855 856 858 861 862 865 868 869 870 873" at bounding box center [717, 144] width 305 height 25
select select "11654"
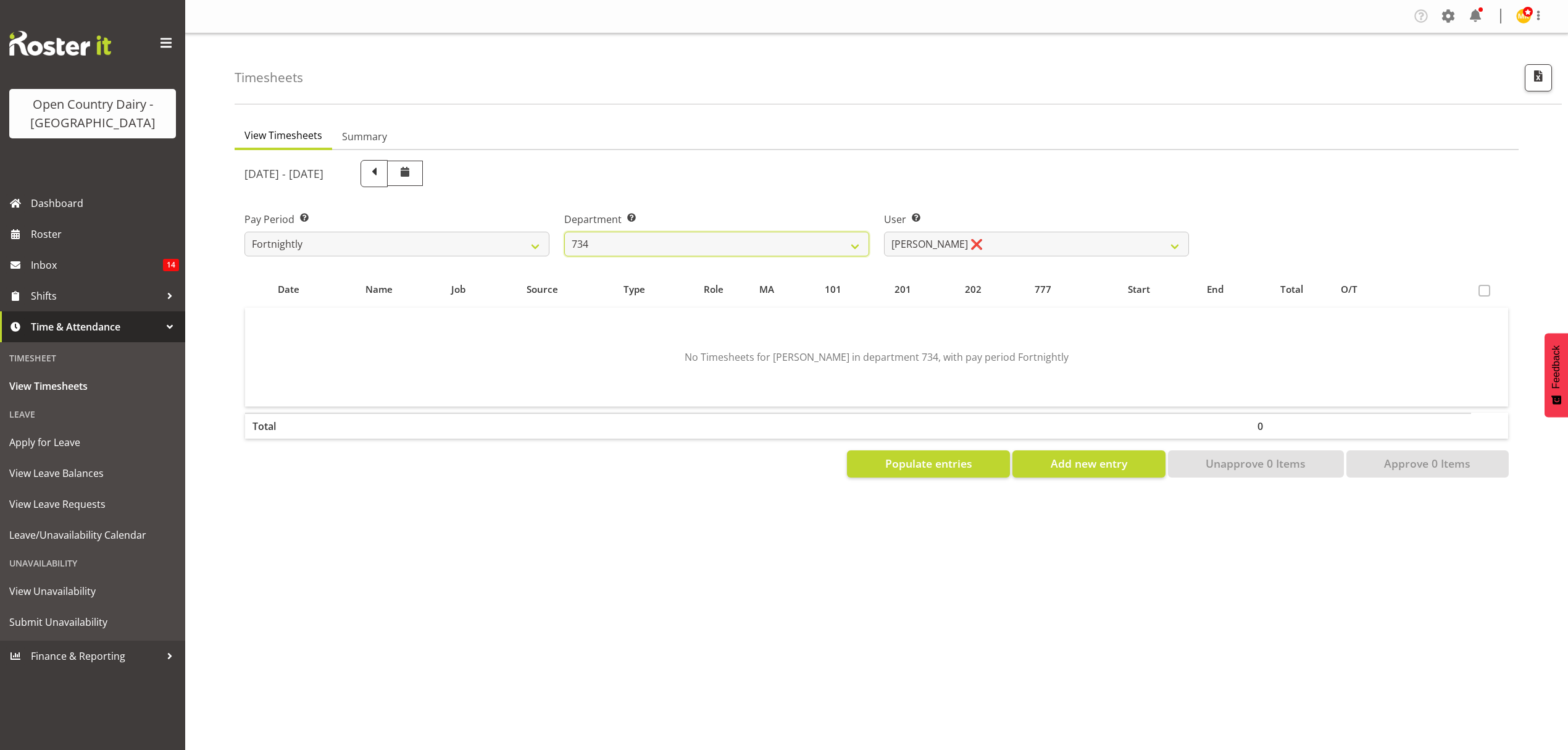
scroll to position [0, 0]
click at [961, 230] on div "User Select user. Note: This is filtered down by the previous two drop-down ite…" at bounding box center [1036, 234] width 305 height 44
click at [964, 232] on select "[PERSON_NAME] ❌ [PERSON_NAME] ❌ [PERSON_NAME] ❌ [PERSON_NAME] ❌" at bounding box center [1036, 243] width 305 height 25
click at [779, 245] on select "734 735 736 737 738 739 851 852 853 854 855 856 858 861 862 865 868 869 870 873" at bounding box center [717, 243] width 305 height 25
click at [565, 232] on select "734 735 736 737 738 739 851 852 853 854 855 856 858 861 862 865 868 869 870 873" at bounding box center [717, 243] width 305 height 25
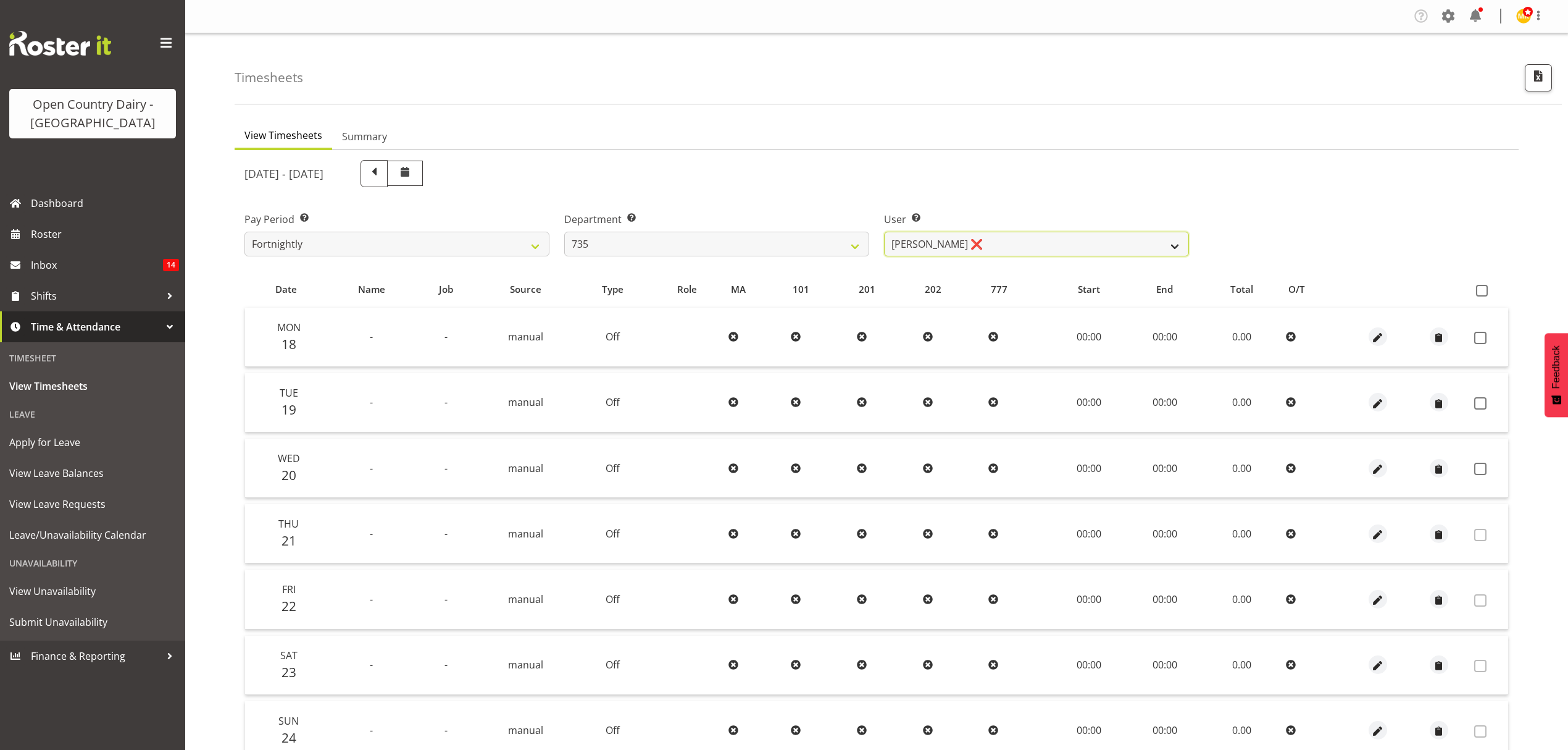
click at [968, 241] on select "[PERSON_NAME] ❌ [PERSON_NAME] ❌ [PERSON_NAME] ❌ [PERSON_NAME] ❌" at bounding box center [1036, 243] width 305 height 25
click at [729, 243] on select "734 735 736 737 738 739 851 852 853 854 855 856 858 861 862 865 868 869 870 873" at bounding box center [717, 243] width 305 height 25
click at [565, 232] on select "734 735 736 737 738 739 851 852 853 854 855 856 858 861 862 865 868 869 870 873" at bounding box center [717, 243] width 305 height 25
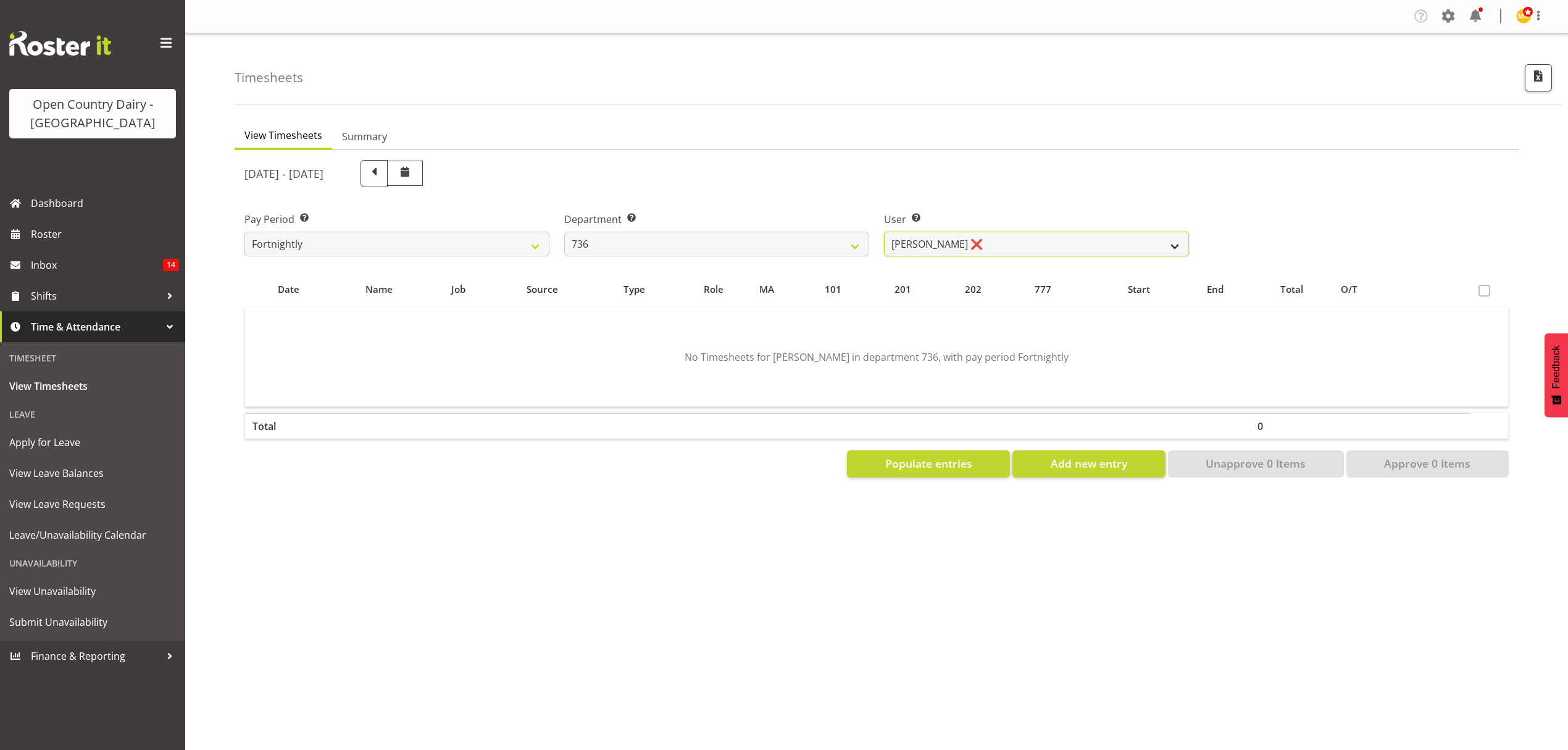
click at [954, 245] on select "[PERSON_NAME] ❌ [PERSON_NAME] ❌ [PERSON_NAME] ❌ [PERSON_NAME] ✔" at bounding box center [1036, 243] width 305 height 25
click at [813, 243] on select "734 735 736 737 738 739 851 852 853 854 855 856 858 861 862 865 868 869 870 873" at bounding box center [717, 243] width 305 height 25
click at [565, 232] on select "734 735 736 737 738 739 851 852 853 854 855 856 858 861 862 865 868 869 870 873" at bounding box center [717, 243] width 305 height 25
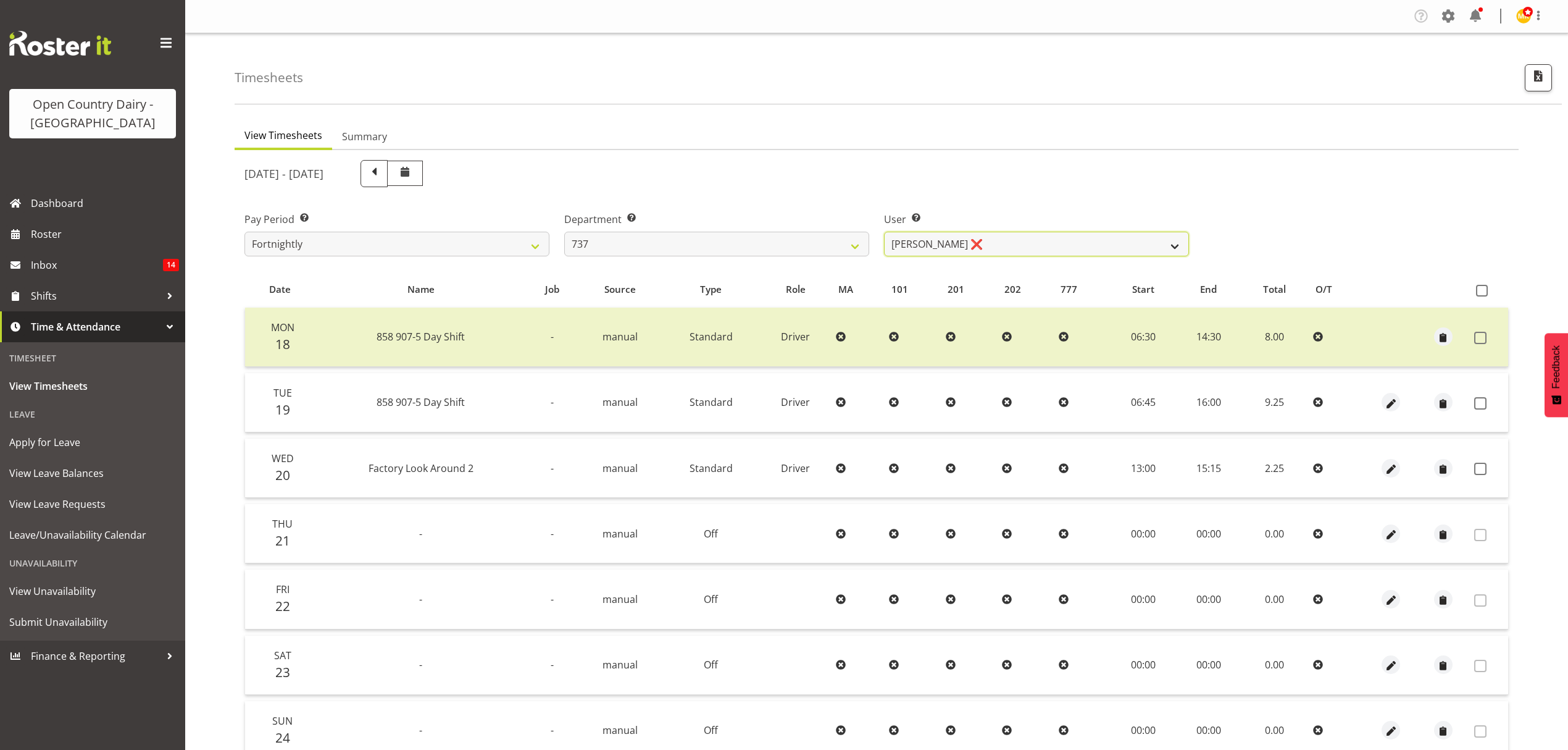
click at [985, 245] on select "[PERSON_NAME] ❌ [PERSON_NAME] ❌ [PERSON_NAME] ❌ [PERSON_NAME] ❌" at bounding box center [1036, 243] width 305 height 25
click at [788, 245] on select "734 735 736 737 738 739 851 852 853 854 855 856 858 861 862 865 868 869 870 873" at bounding box center [717, 243] width 305 height 25
click at [565, 232] on select "734 735 736 737 738 739 851 852 853 854 855 856 858 861 862 865 868 869 870 873" at bounding box center [717, 243] width 305 height 25
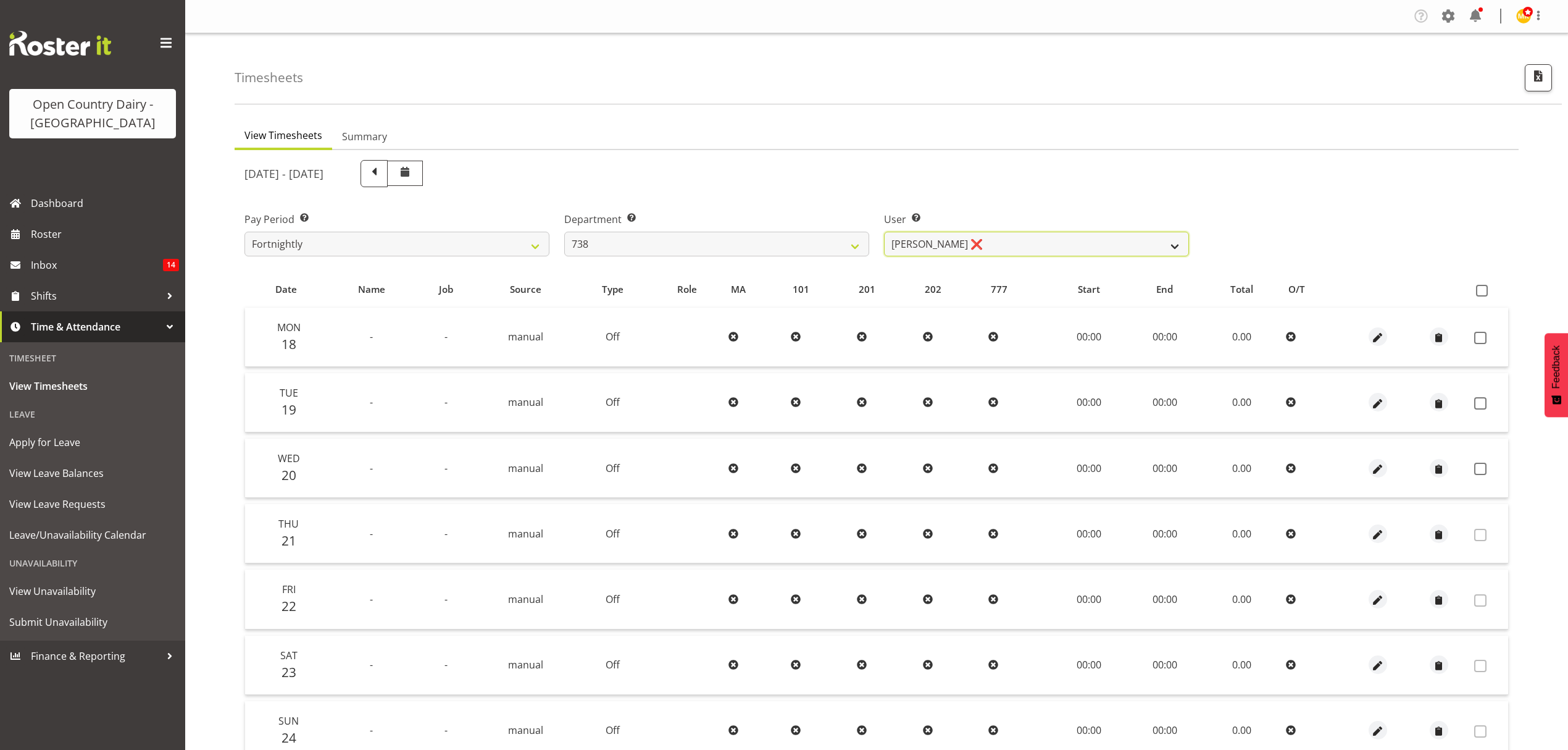
click at [977, 247] on select "[PERSON_NAME] ❌ [PERSON_NAME] ❌ [PERSON_NAME] ❌ [PERSON_NAME] ❌" at bounding box center [1036, 243] width 305 height 25
click at [757, 246] on select "734 735 736 737 738 739 851 852 853 854 855 856 858 861 862 865 868 869 870 873" at bounding box center [717, 243] width 305 height 25
click at [565, 232] on select "734 735 736 737 738 739 851 852 853 854 855 856 858 861 862 865 868 869 870 873" at bounding box center [717, 243] width 305 height 25
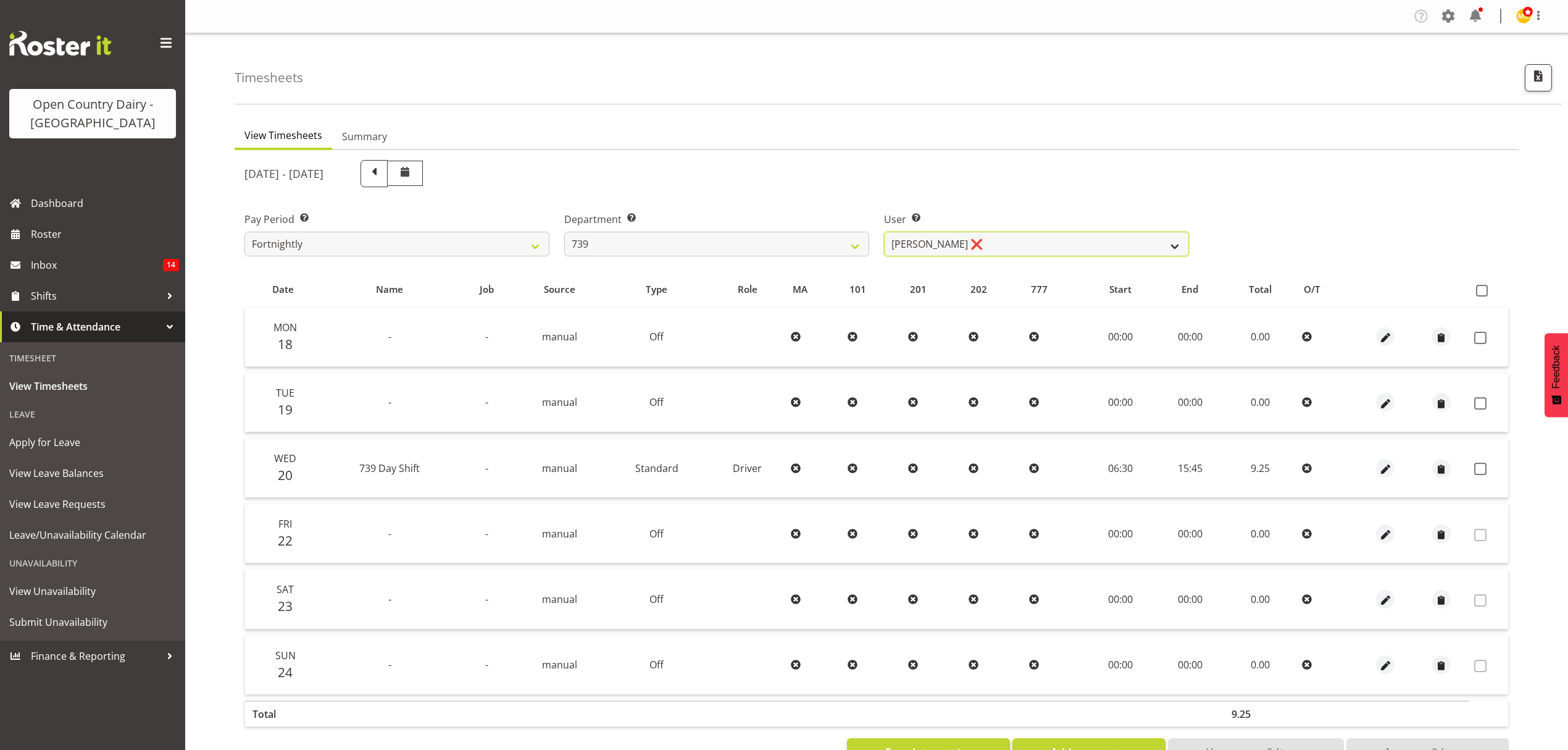
click at [1006, 246] on select "[PERSON_NAME] ❌ [PERSON_NAME] ❌ [PERSON_NAME] Veint ❌" at bounding box center [1036, 243] width 305 height 25
click at [748, 227] on div "Department Select which department you would like to view. 734 735 736 737 738 …" at bounding box center [717, 234] width 305 height 44
click at [748, 240] on select "734 735 736 737 738 739 851 852 853 854 855 856 858 861 862 865 868 869 870 873" at bounding box center [717, 243] width 305 height 25
select select "692"
click at [565, 232] on select "734 735 736 737 738 739 851 852 853 854 855 856 858 861 862 865 868 869 870 873" at bounding box center [717, 243] width 305 height 25
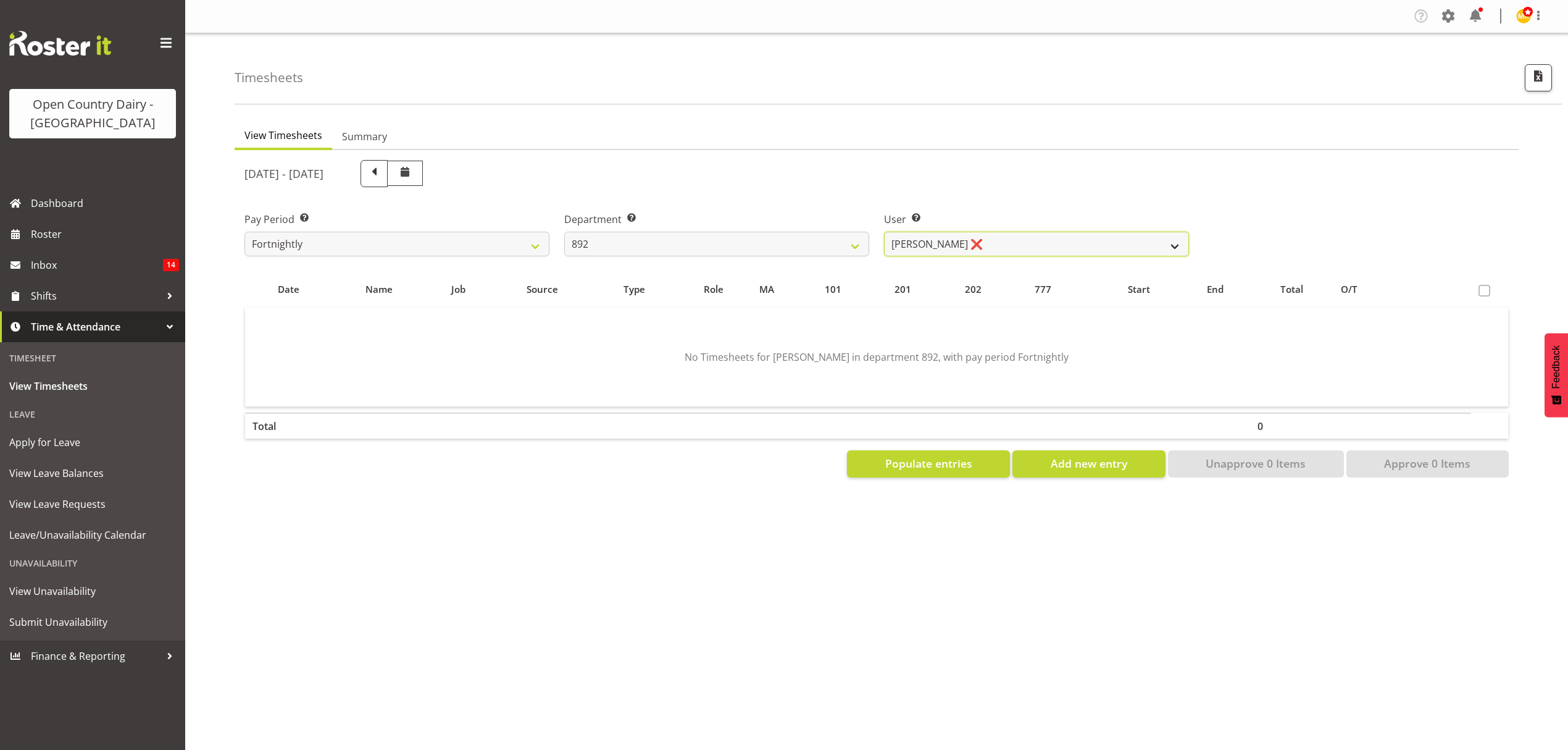
click at [1001, 242] on select "[PERSON_NAME] ❌ [PERSON_NAME] ❌ [PERSON_NAME] ❌ [PERSON_NAME] ❌ [PERSON_NAME] ❌" at bounding box center [1036, 243] width 305 height 25
select select "11791"
click at [884, 232] on select "[PERSON_NAME] ❌ [PERSON_NAME] ❌ [PERSON_NAME] ❌ [PERSON_NAME] ❌ [PERSON_NAME] ❌" at bounding box center [1036, 243] width 305 height 25
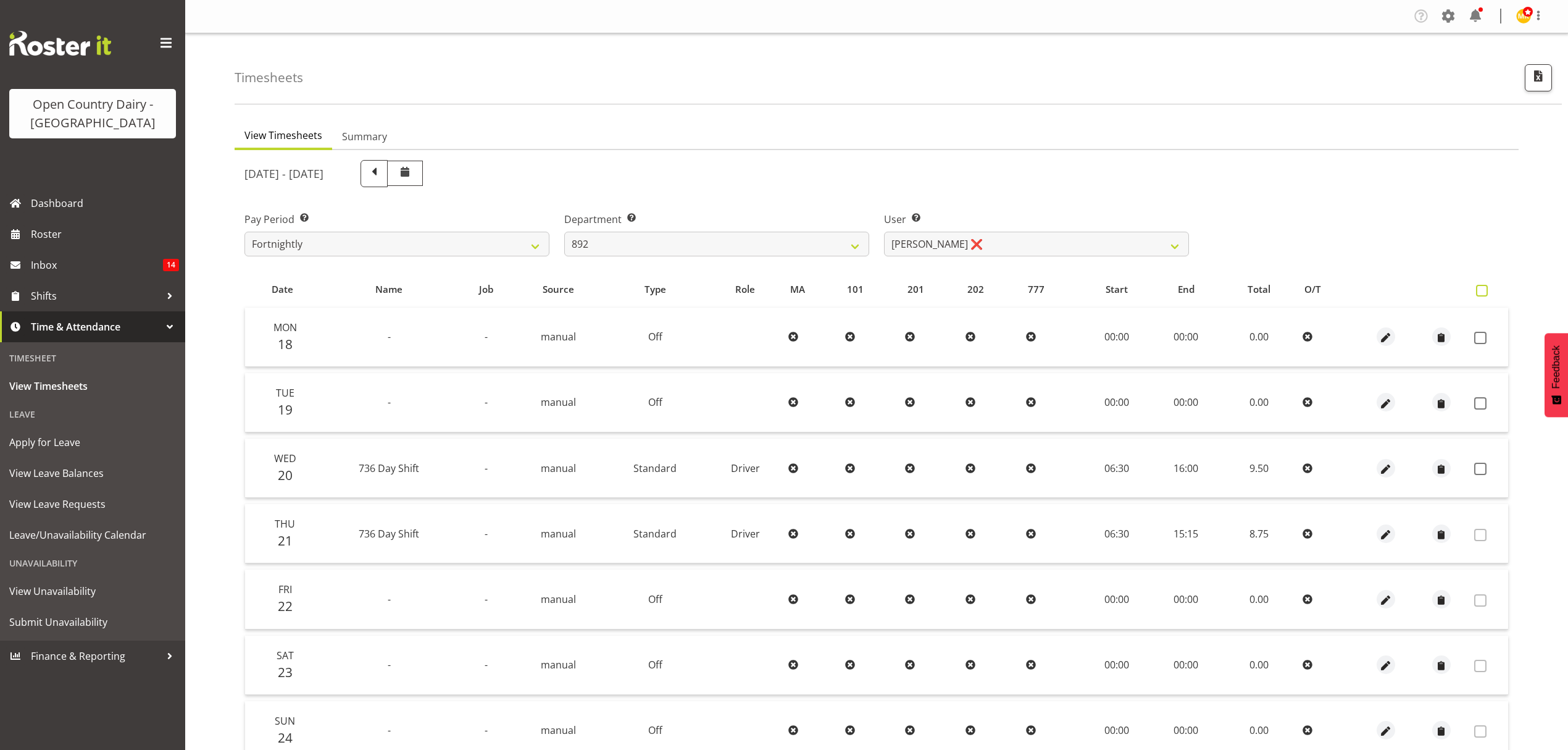
click at [1480, 295] on span at bounding box center [1482, 290] width 12 height 12
click at [1480, 295] on input "checkbox" at bounding box center [1480, 290] width 8 height 8
checkbox input "true"
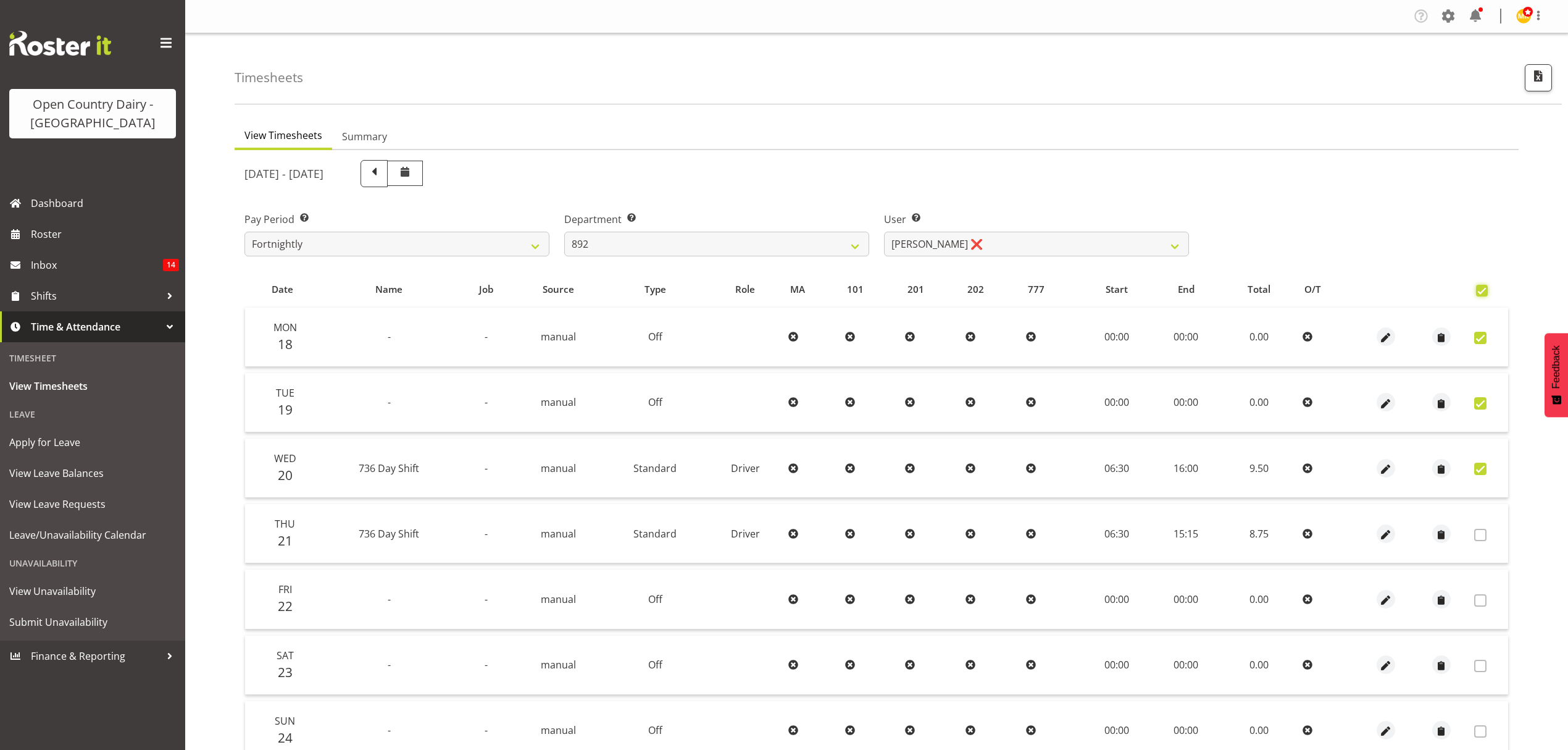
checkbox input "true"
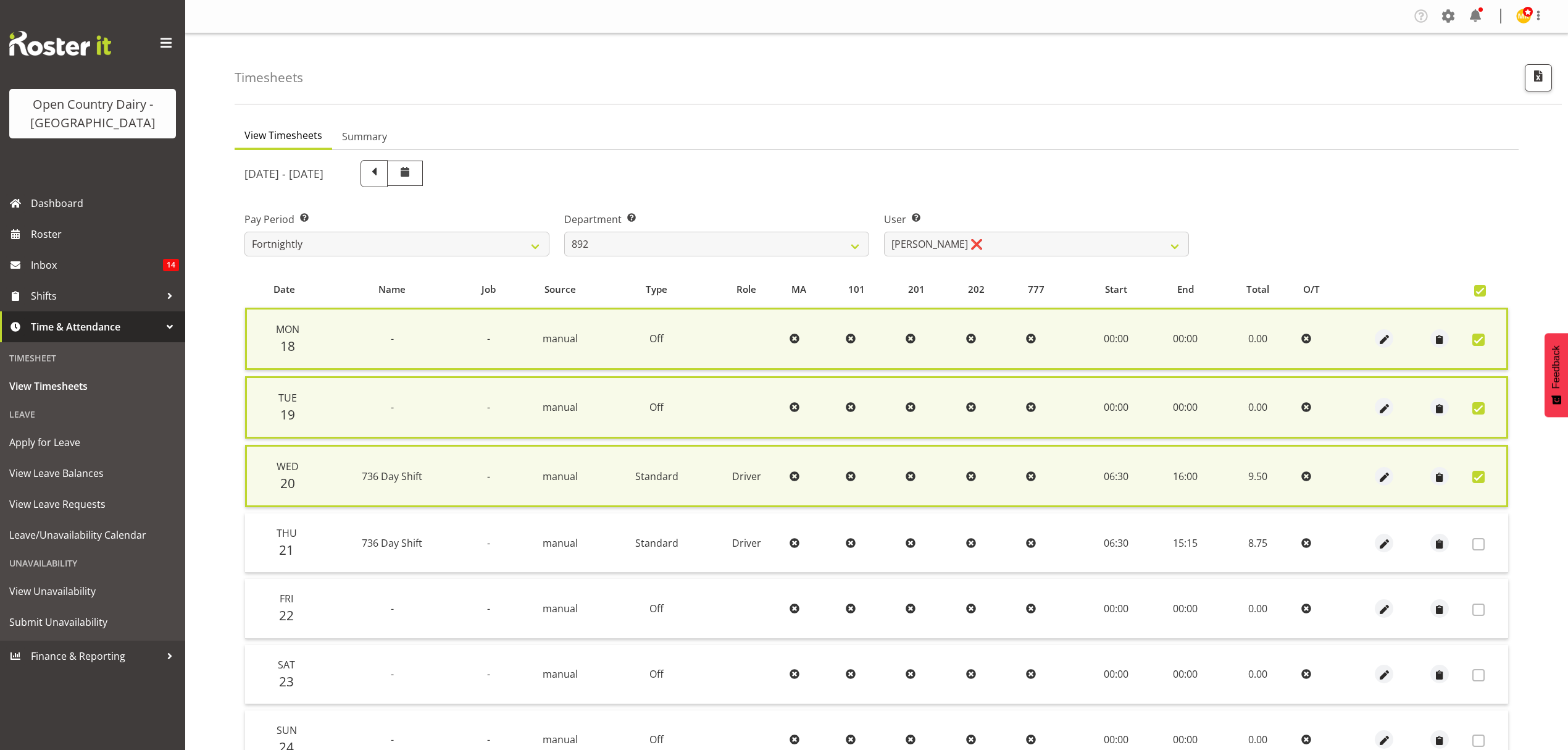
click at [1460, 263] on div "Pay Period Select which pay period you would like to view. Fortnightly Departme…" at bounding box center [877, 229] width 1279 height 69
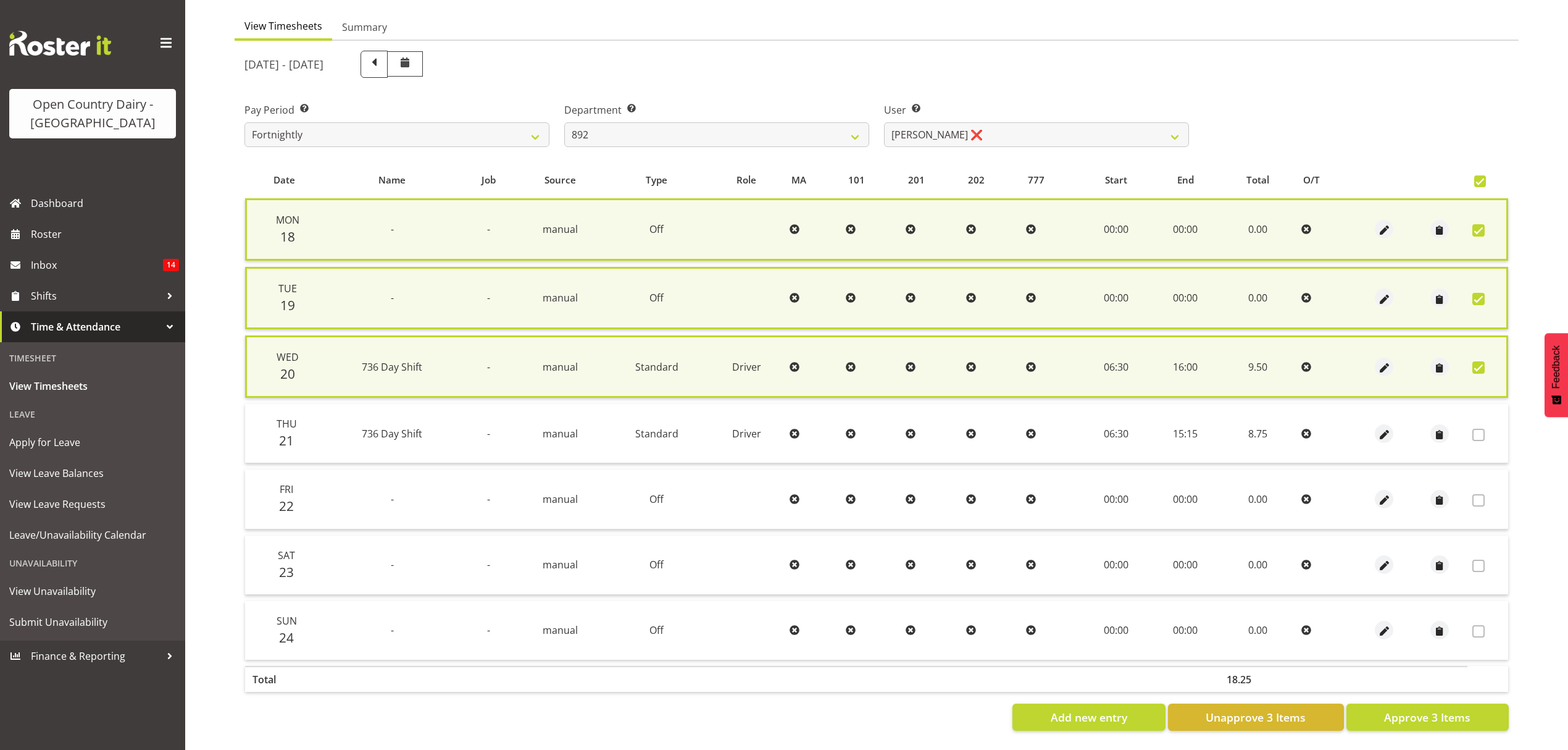
scroll to position [116, 0]
click at [1251, 133] on div "Pay Period Select which pay period you would like to view. Fortnightly Departme…" at bounding box center [877, 120] width 1279 height 69
click at [1487, 175] on label at bounding box center [1484, 181] width 18 height 12
click at [1482, 178] on input "checkbox" at bounding box center [1478, 181] width 8 height 8
checkbox input "false"
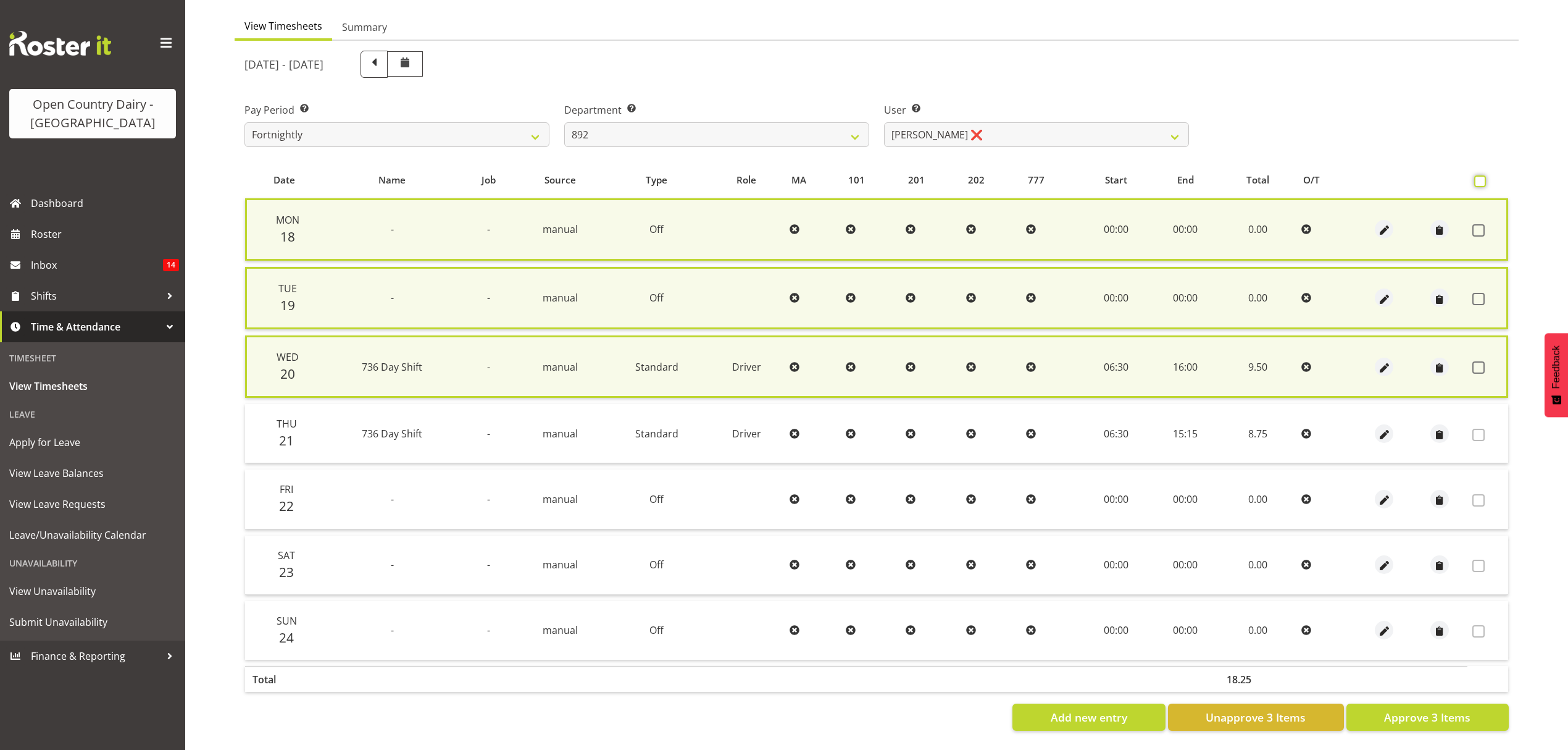
checkbox input "false"
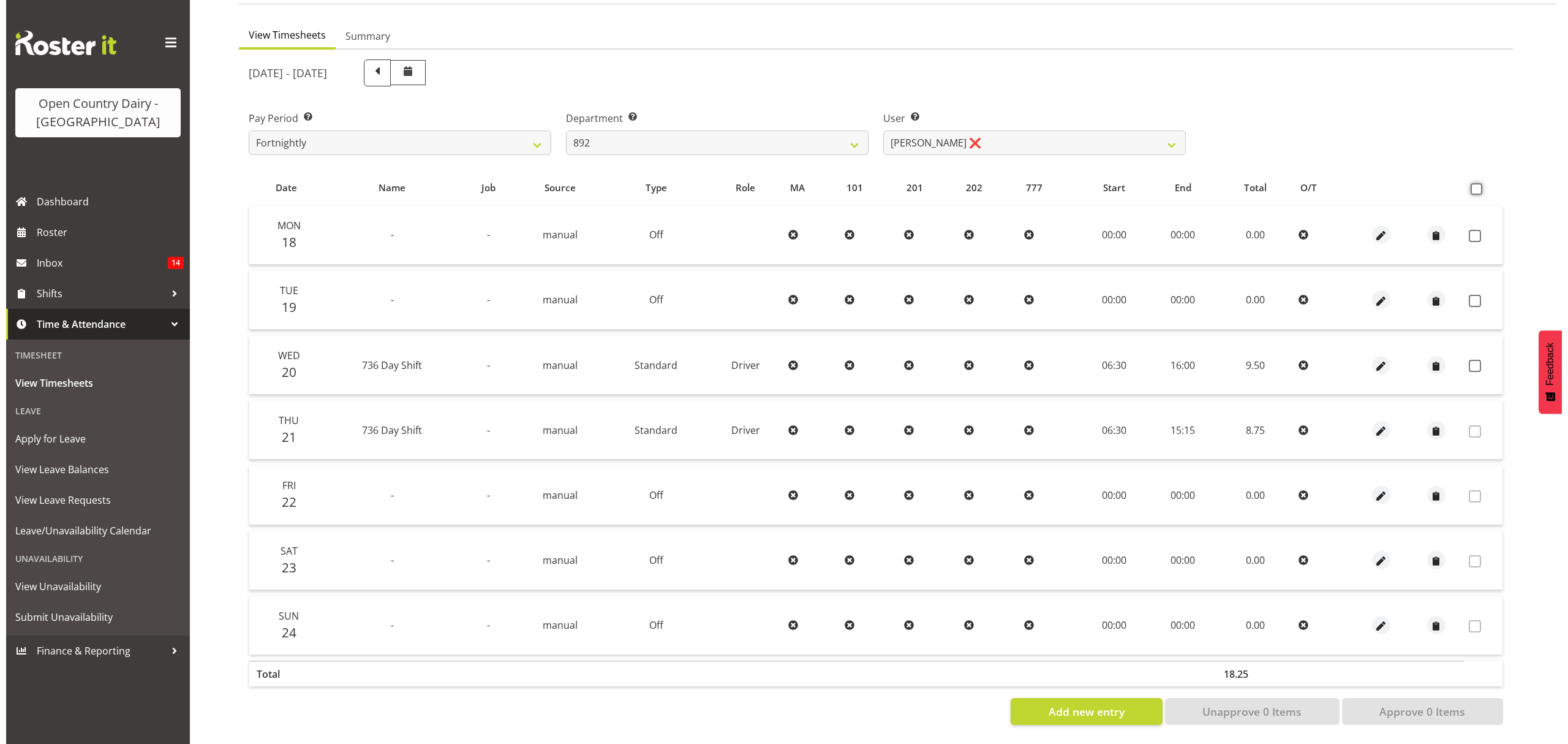
scroll to position [109, 0]
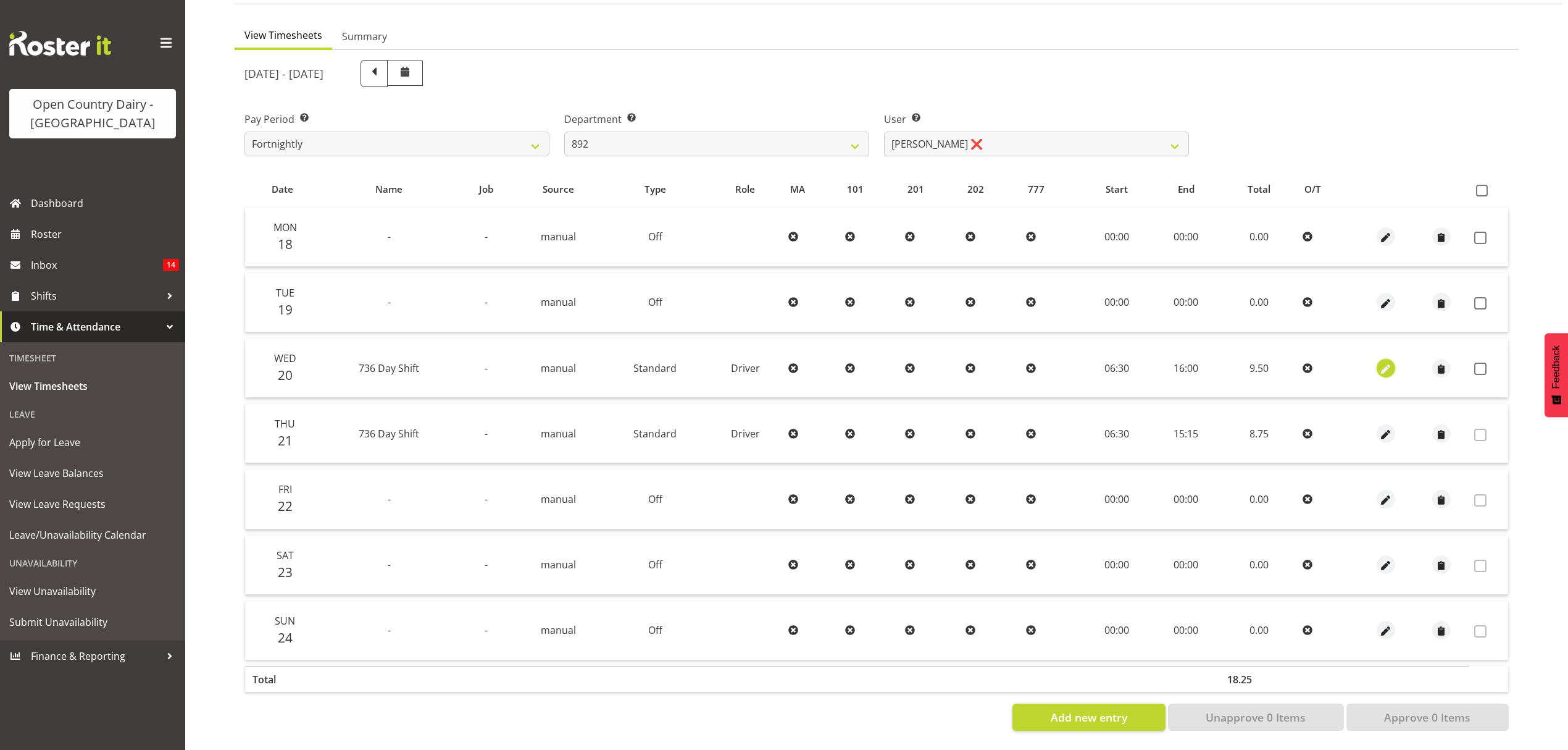
click at [1381, 362] on span "button" at bounding box center [1386, 369] width 14 height 14
select select "Standard"
select select "906"
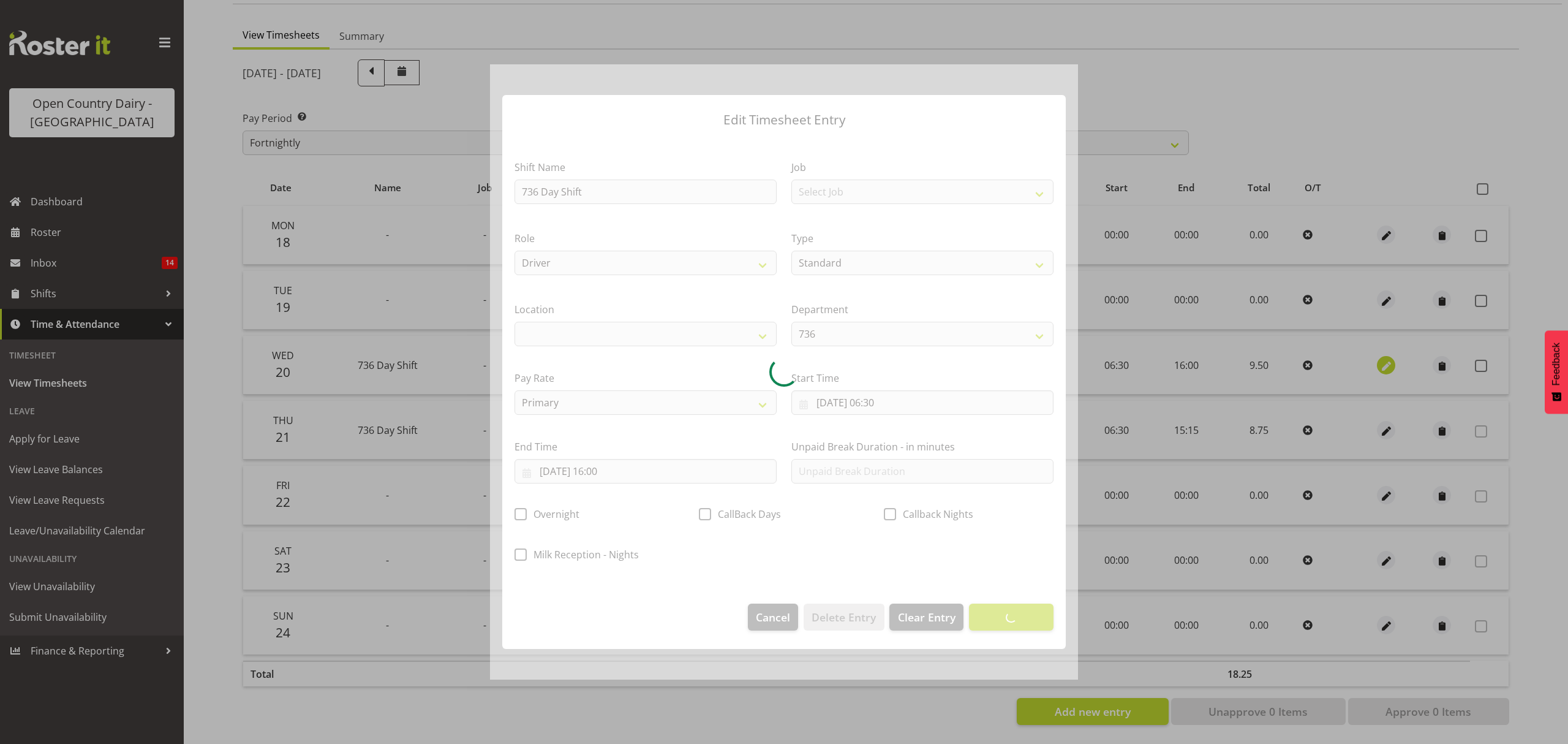
select select
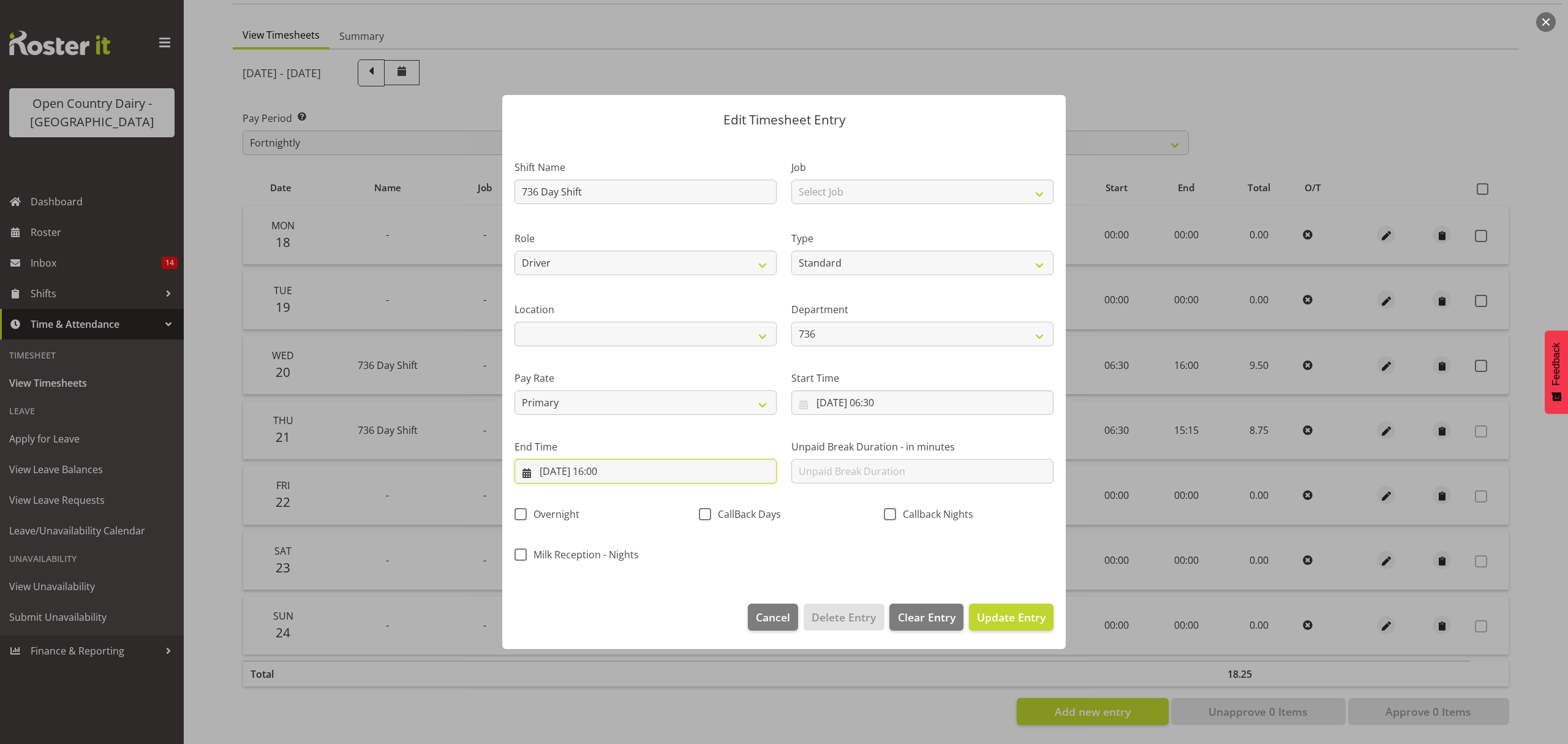
click at [667, 475] on input "[DATE] 16:00" at bounding box center [646, 470] width 262 height 24
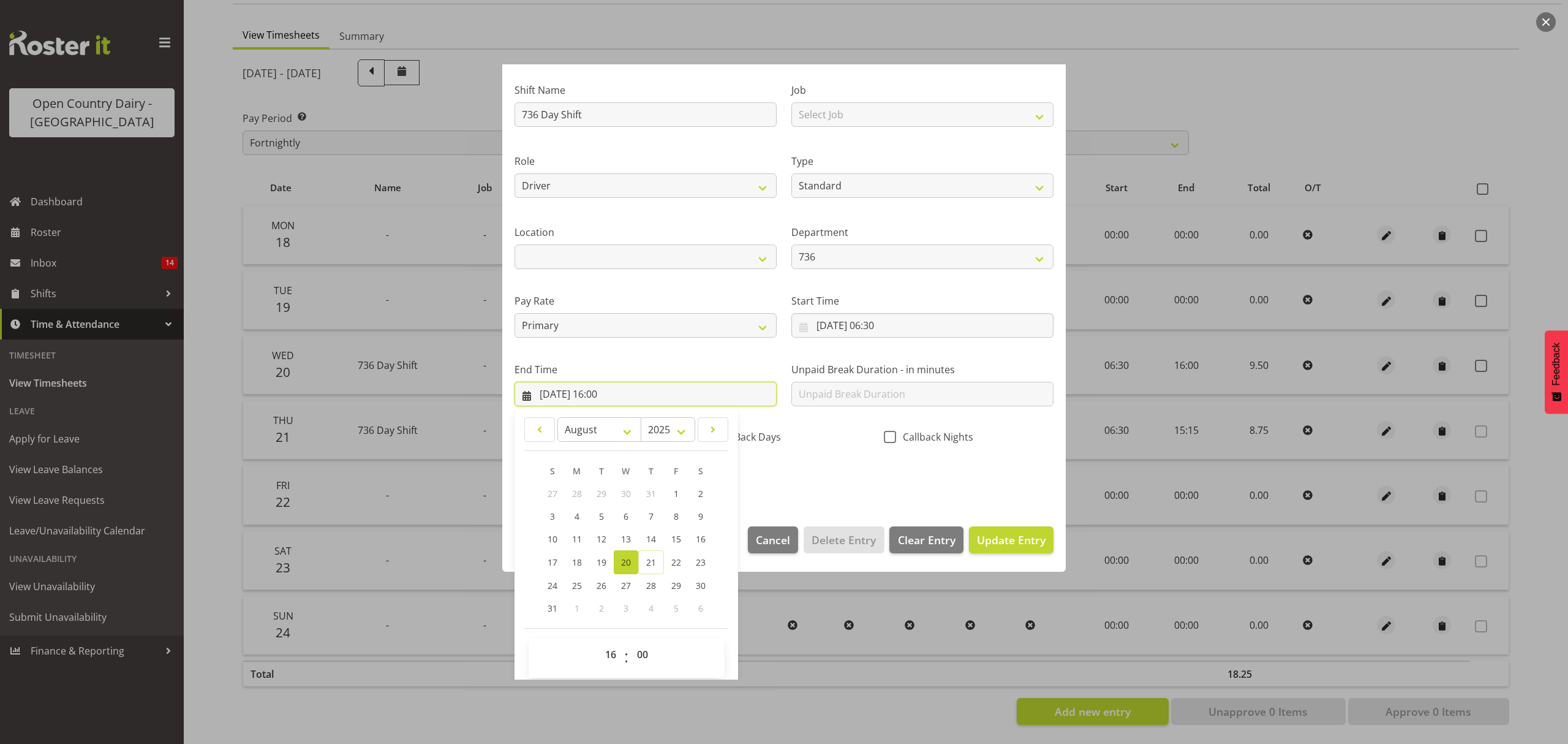
scroll to position [84, 0]
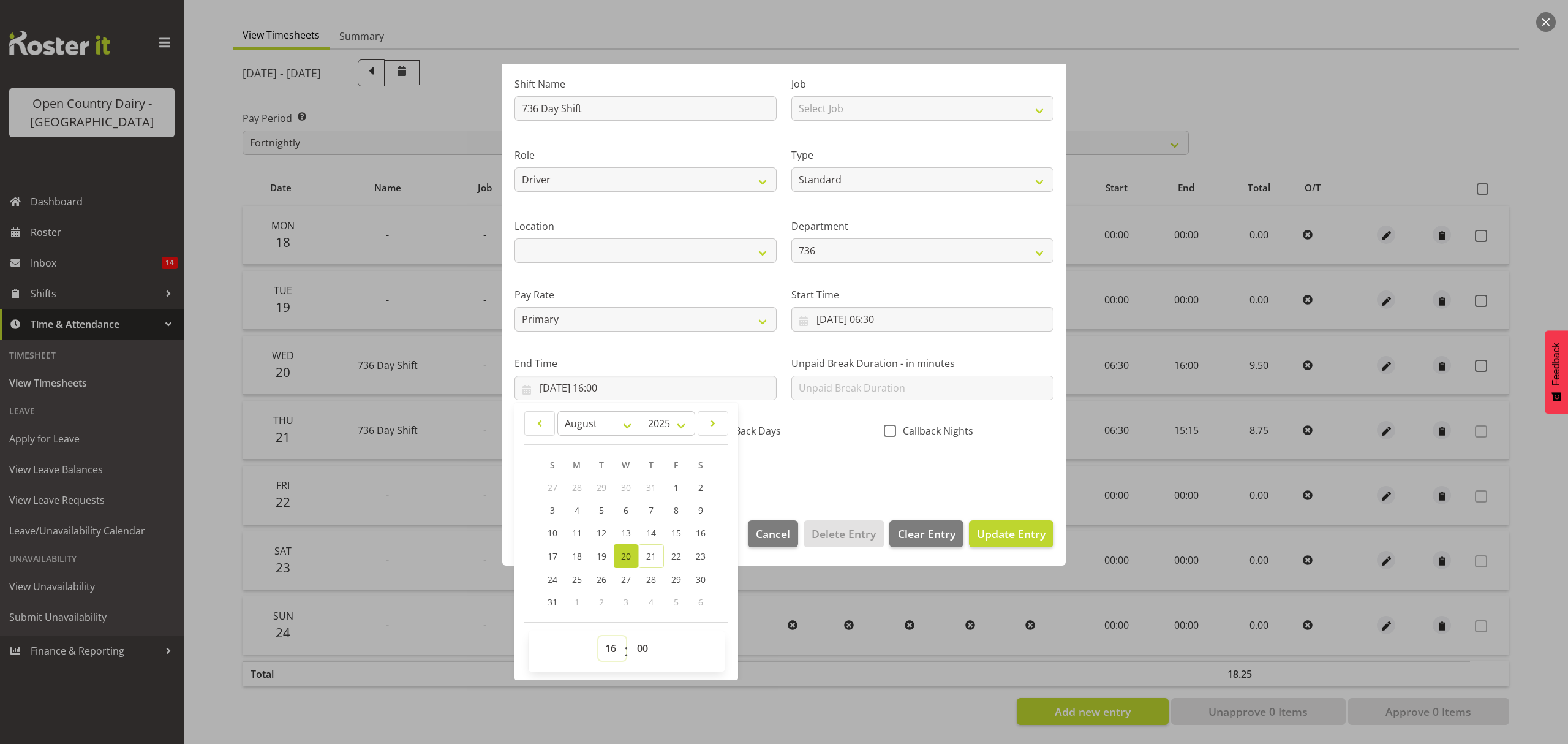
click at [608, 649] on select "00 01 02 03 04 05 06 07 08 09 10 11 12 13 14 15 16 17 18 19 20 21 22 23" at bounding box center [612, 648] width 28 height 24
select select "15"
click at [598, 637] on select "00 01 02 03 04 05 06 07 08 09 10 11 12 13 14 15 16 17 18 19 20 21 22 23" at bounding box center [612, 648] width 28 height 24
type input "[DATE] 15:00"
click at [648, 646] on select "00 01 02 03 04 05 06 07 08 09 10 11 12 13 14 15 16 17 18 19 20 21 22 23 24 25 2…" at bounding box center [644, 648] width 28 height 24
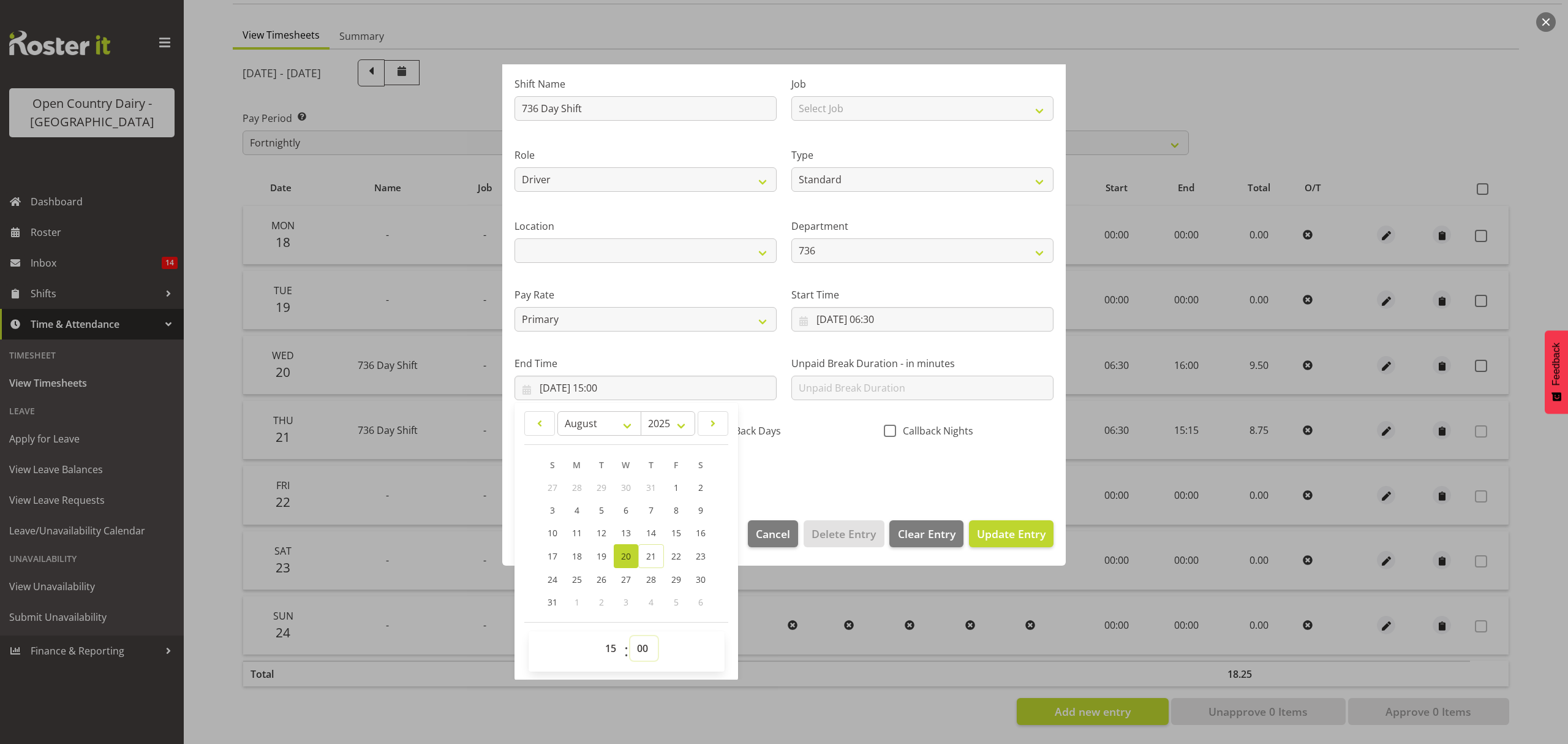
select select "15"
click at [630, 637] on select "00 01 02 03 04 05 06 07 08 09 10 11 12 13 14 15 16 17 18 19 20 21 22 23 24 25 2…" at bounding box center [644, 648] width 28 height 24
type input "[DATE] 15:15"
click at [996, 531] on span "Update Entry" at bounding box center [1011, 533] width 69 height 15
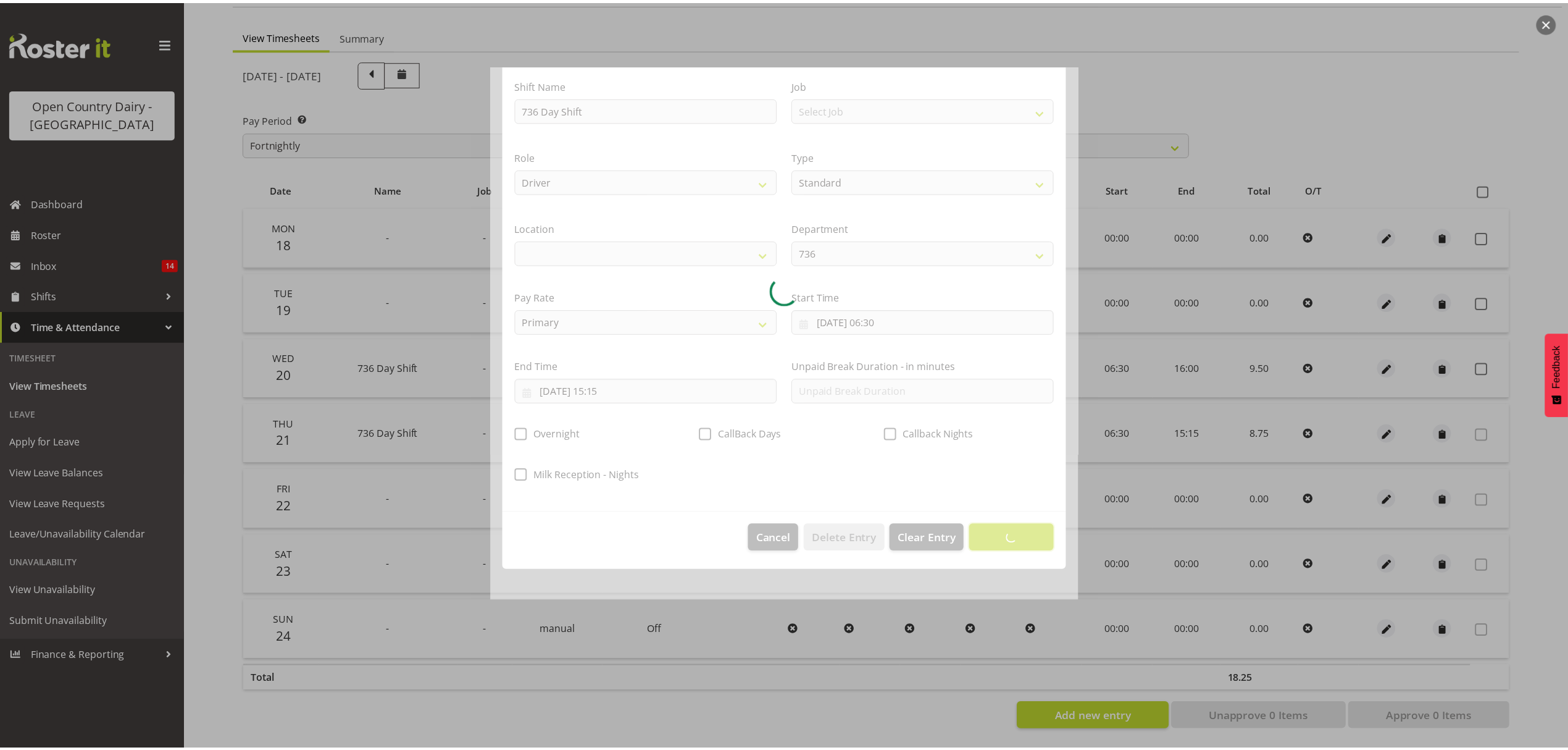
scroll to position [0, 0]
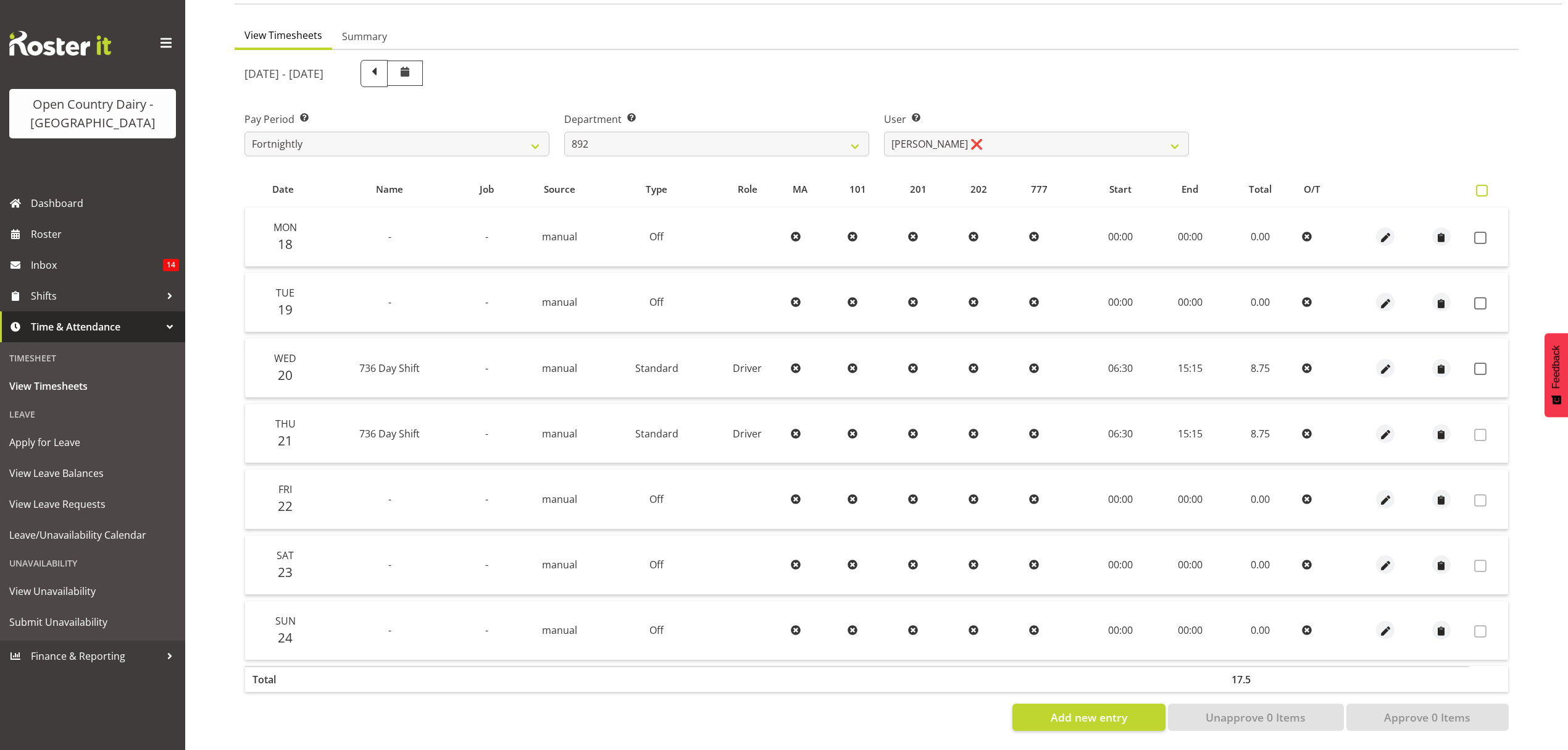
click at [1485, 185] on span at bounding box center [1482, 190] width 12 height 12
click at [1485, 187] on input "checkbox" at bounding box center [1480, 190] width 8 height 8
checkbox input "true"
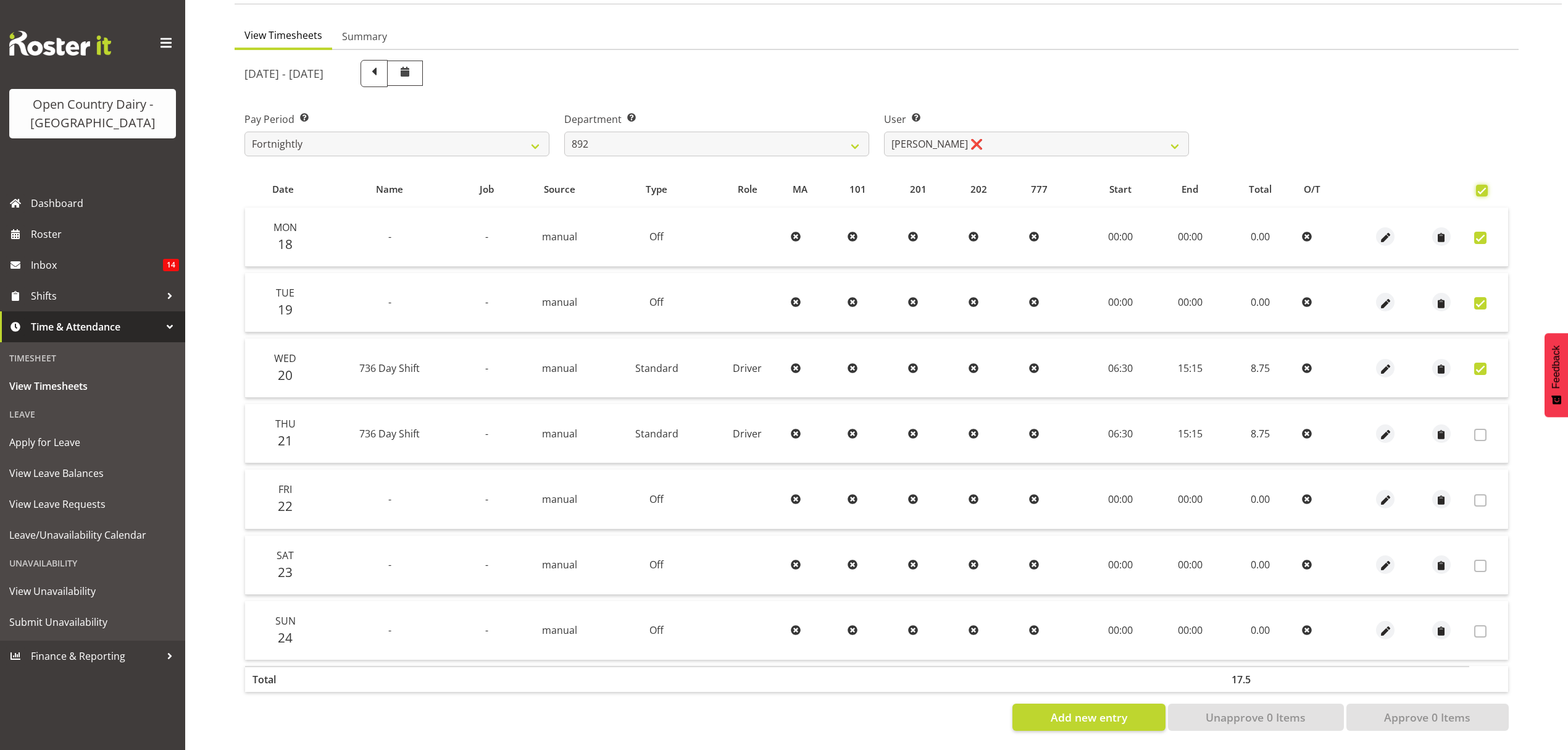
checkbox input "true"
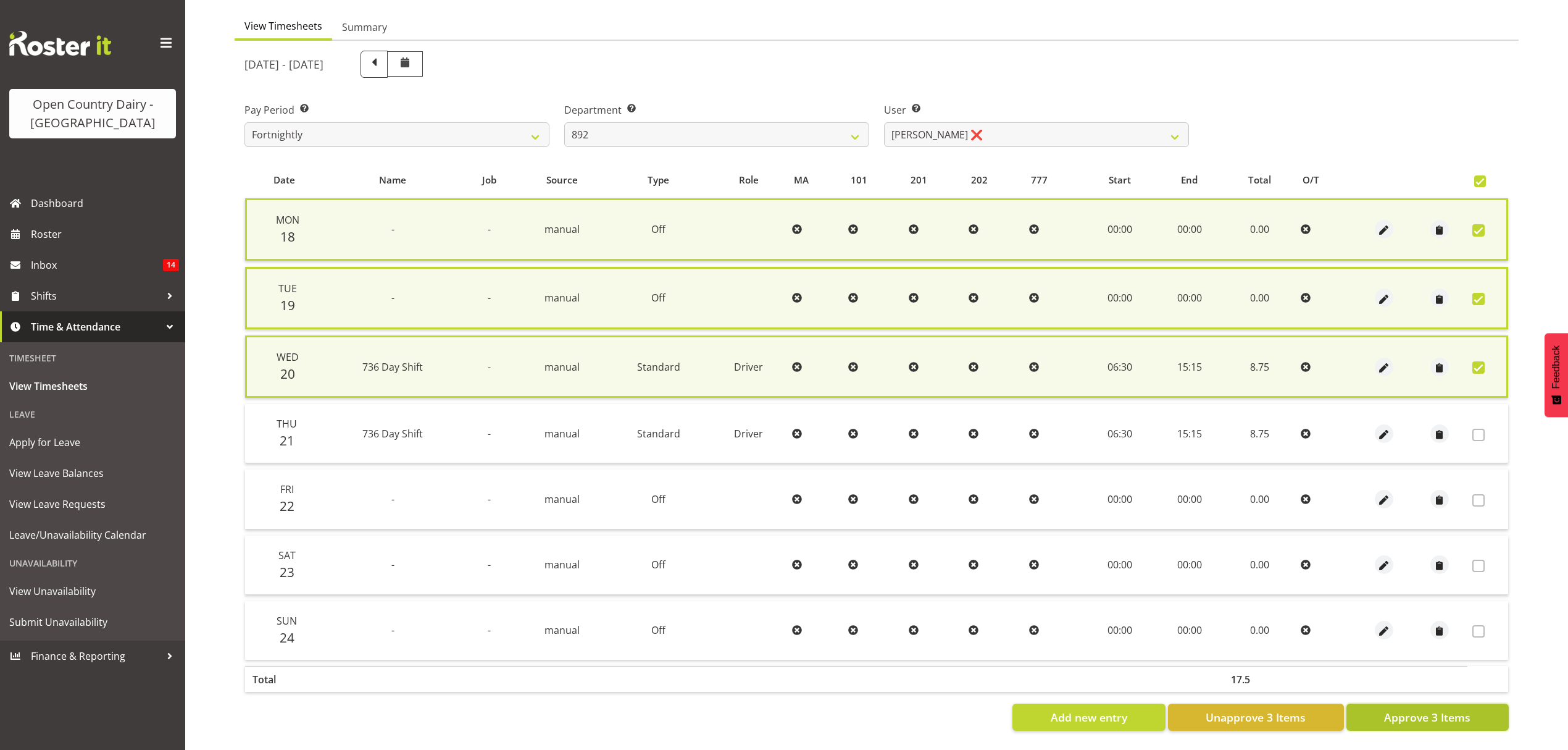
click at [1430, 710] on span "Approve 3 Items" at bounding box center [1427, 717] width 86 height 16
checkbox input "false"
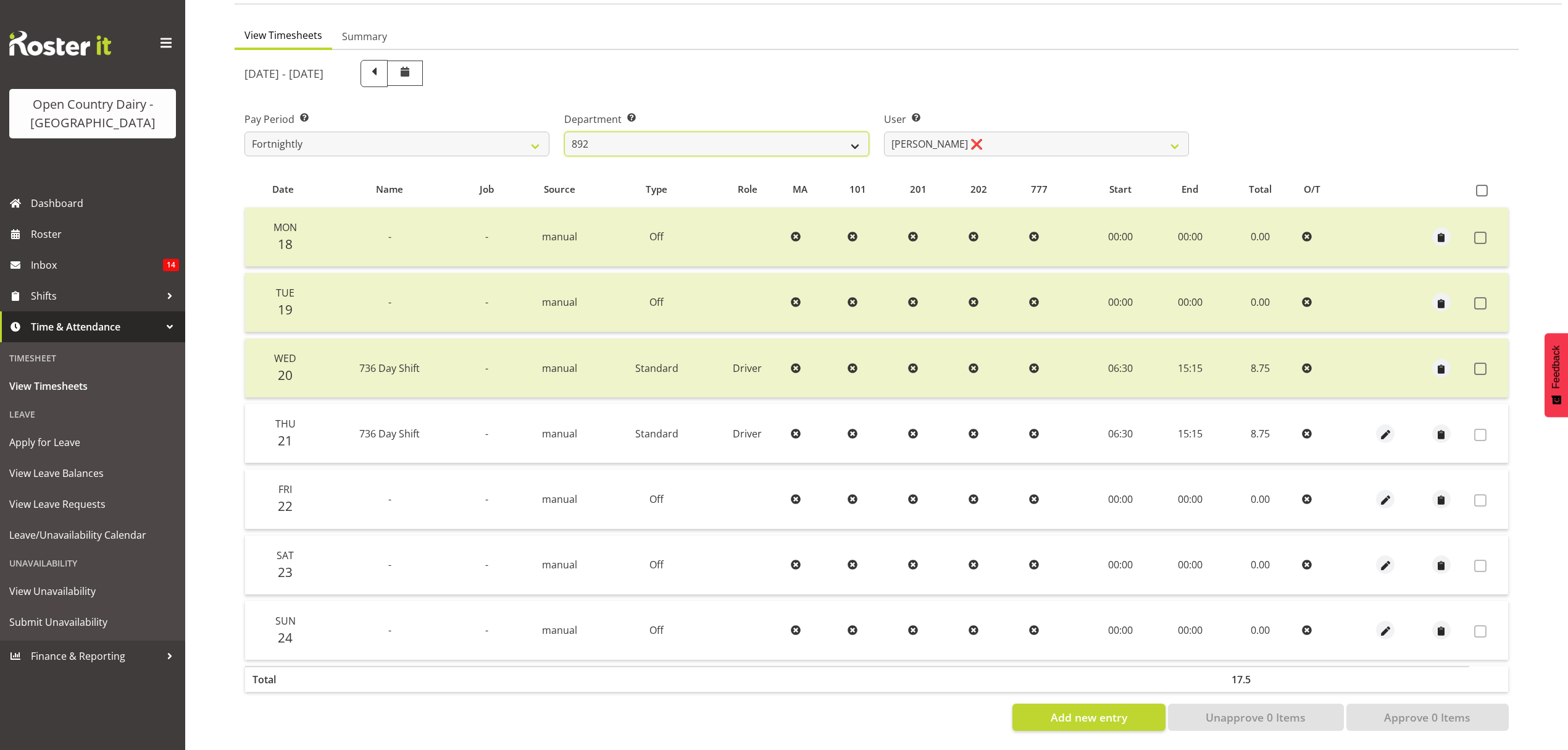
click at [759, 142] on select "734 735 736 737 738 739 851 852 853 854 855 856 858 861 862 865 868 869 870 873" at bounding box center [717, 144] width 305 height 25
select select "686"
click at [565, 132] on select "734 735 736 737 738 739 851 852 853 854 855 856 858 861 862 865 868 869 870 873" at bounding box center [717, 144] width 305 height 25
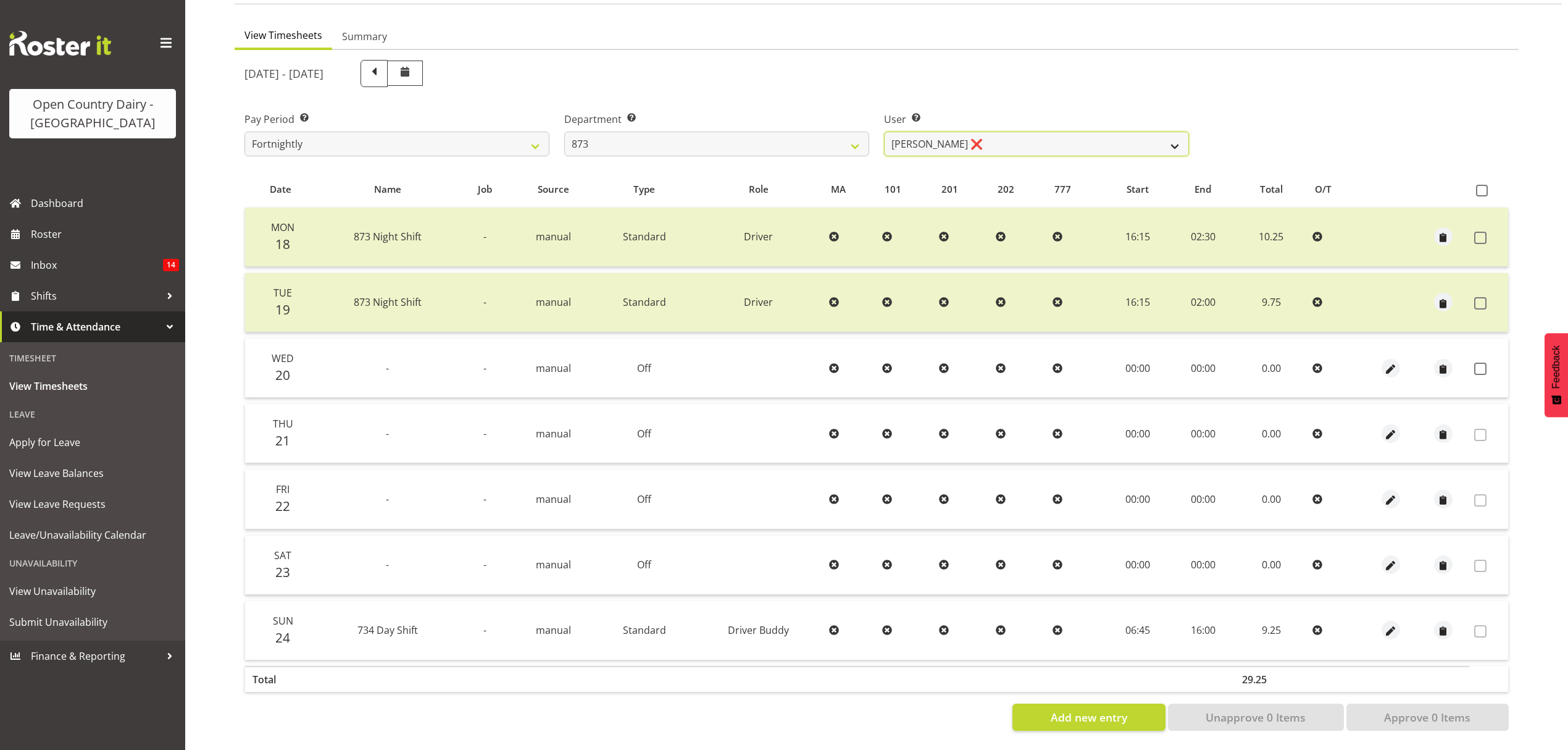
click at [971, 132] on select "[PERSON_NAME] ❌ [PERSON_NAME] ❌ [PERSON_NAME] ❌ [PERSON_NAME] ❌" at bounding box center [1036, 144] width 305 height 25
select select "9758"
click at [884, 132] on select "[PERSON_NAME] ❌ [PERSON_NAME] ❌ [PERSON_NAME] ❌ [PERSON_NAME] ❌" at bounding box center [1036, 144] width 305 height 25
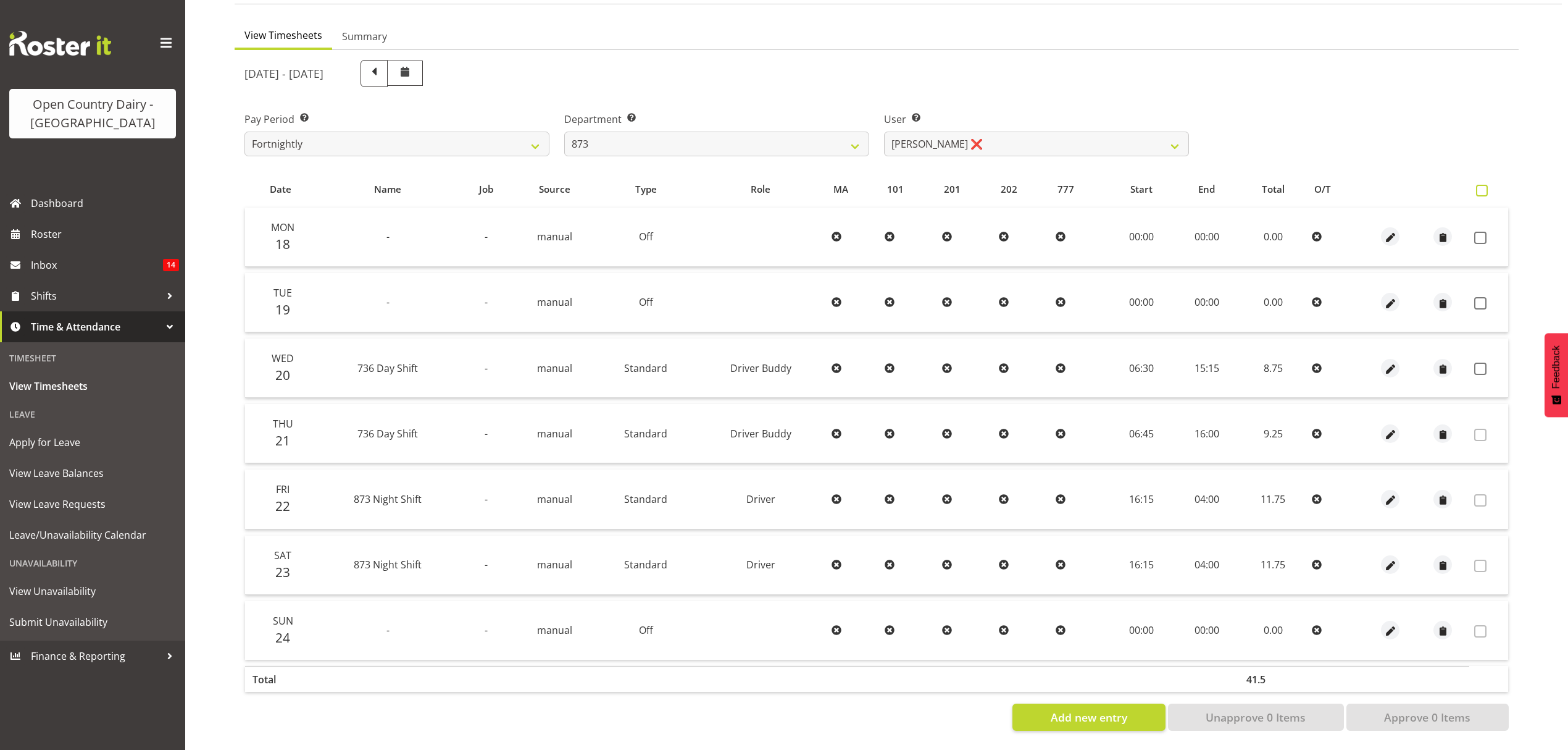
click at [1485, 185] on span at bounding box center [1482, 190] width 12 height 12
click at [1485, 187] on input "checkbox" at bounding box center [1480, 190] width 8 height 8
checkbox input "true"
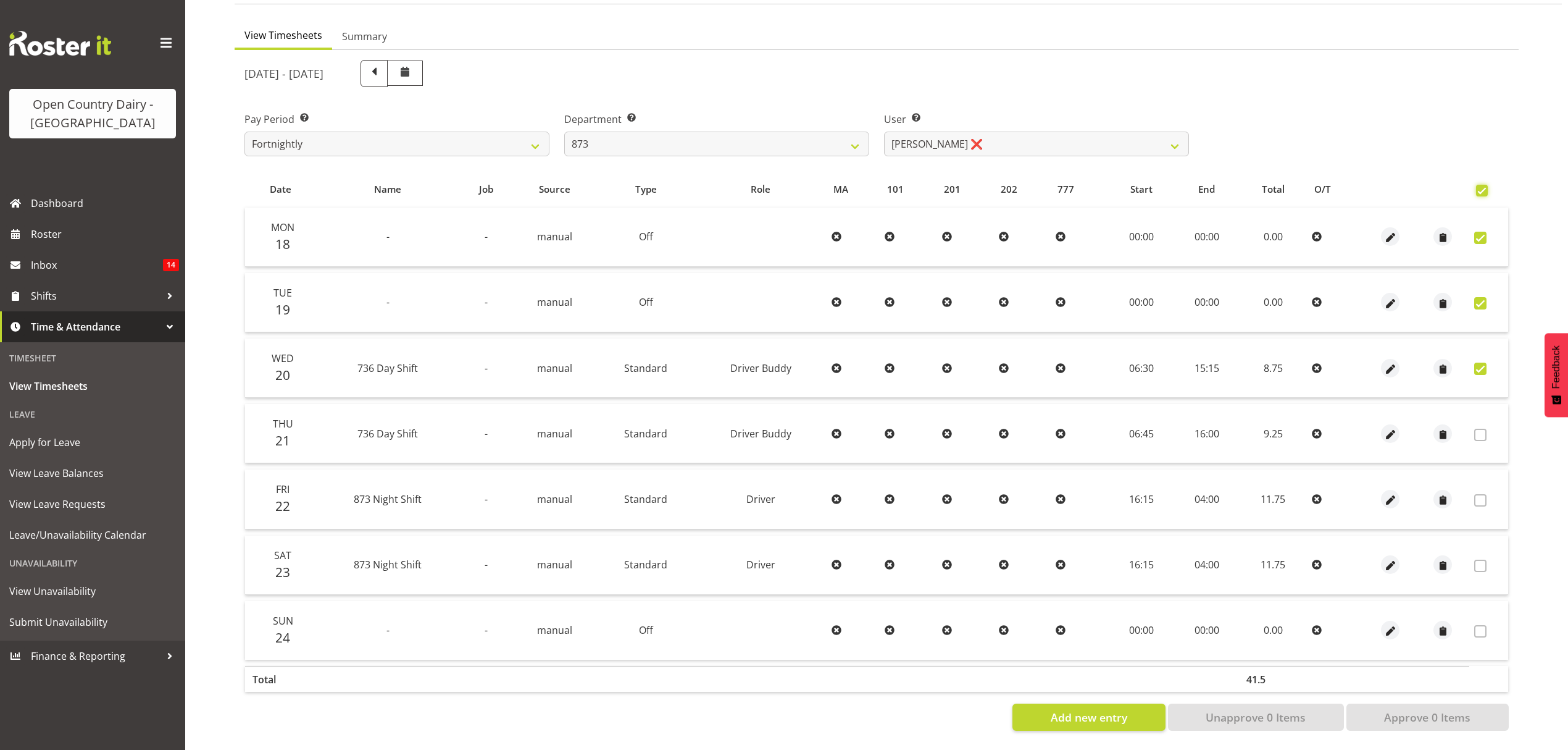
checkbox input "true"
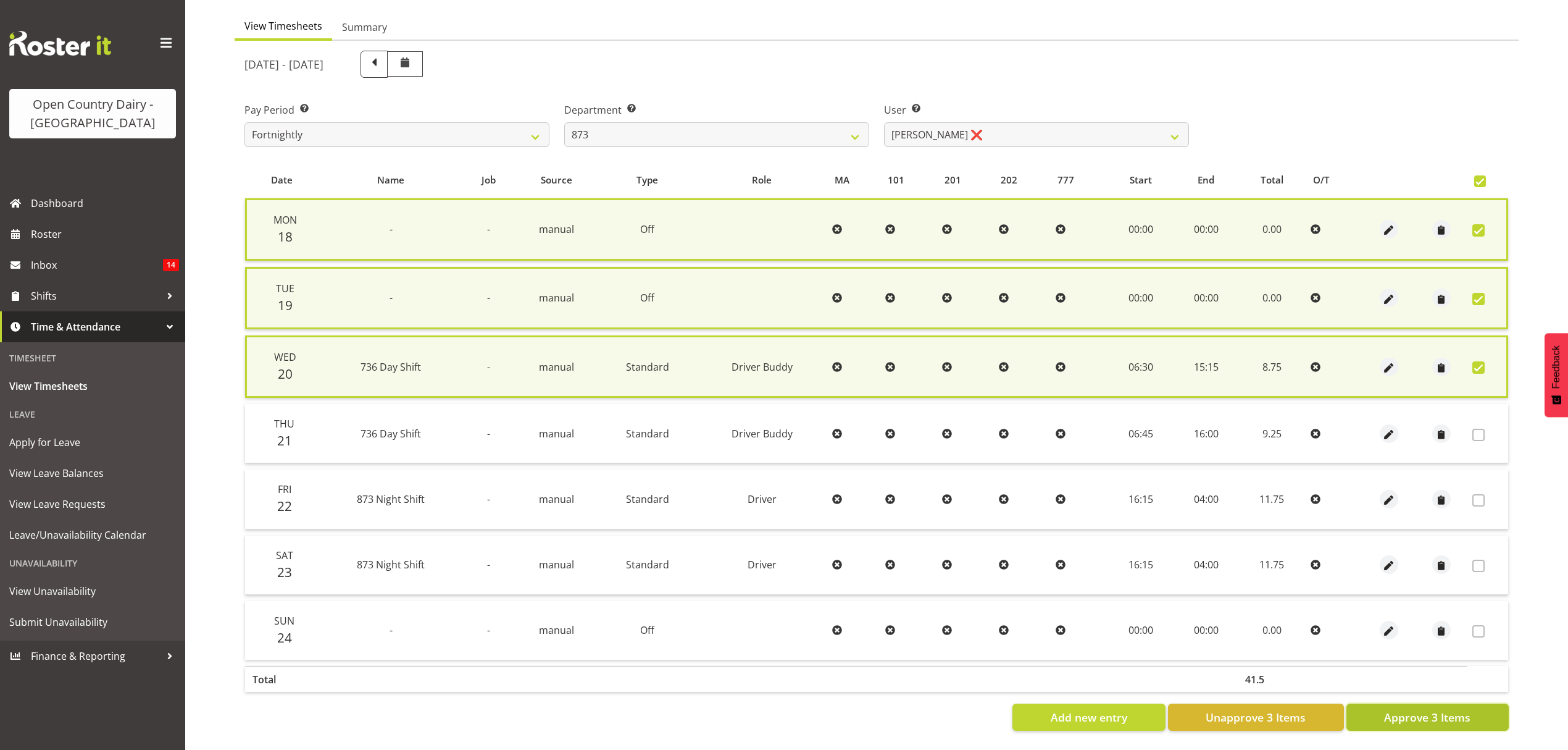
click at [1412, 711] on span "Approve 3 Items" at bounding box center [1427, 717] width 86 height 16
checkbox input "false"
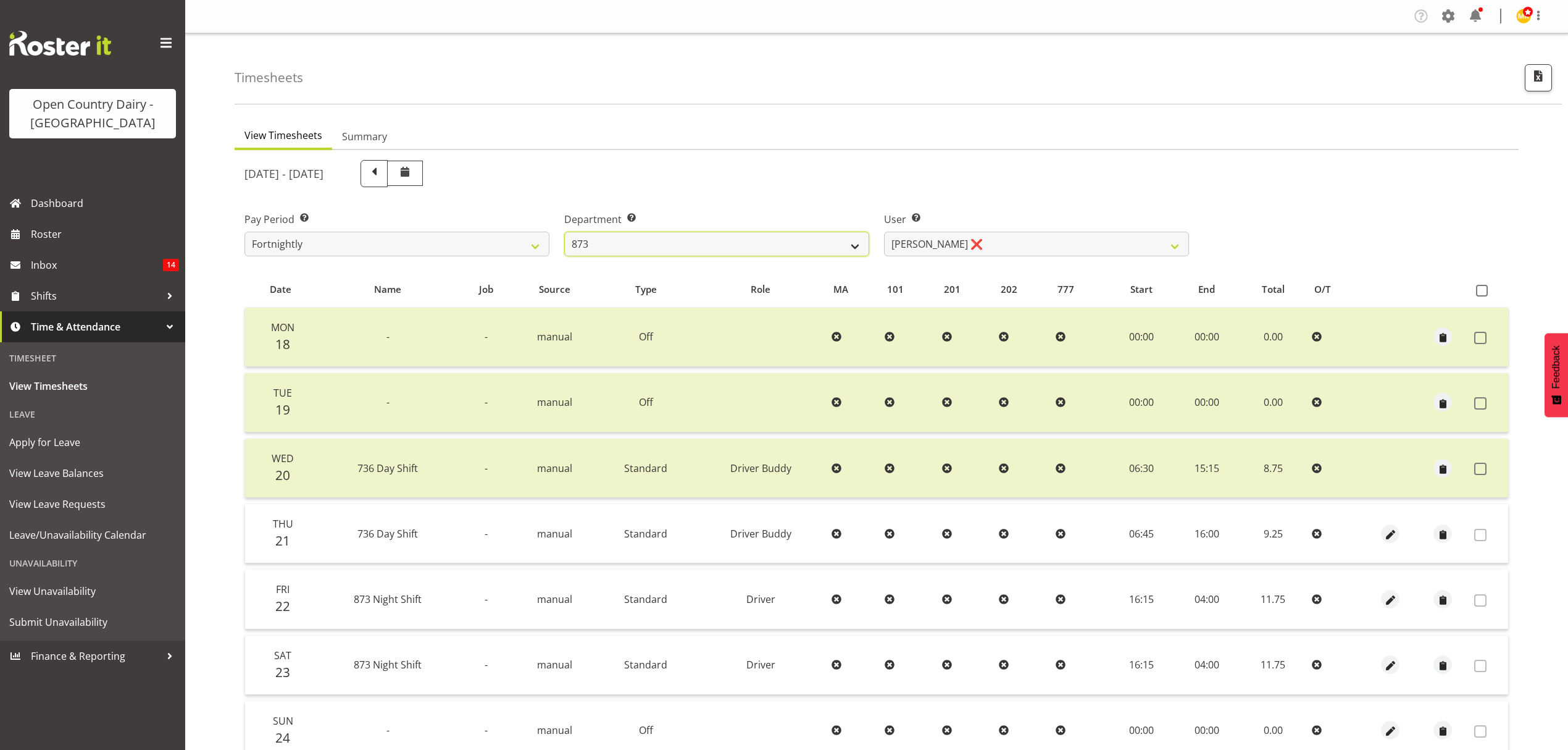
click at [707, 234] on select "734 735 736 737 738 739 851 852 853 854 855 856 858 861 862 865 868 869 870 873" at bounding box center [717, 243] width 305 height 25
select select "903"
click at [565, 232] on select "734 735 736 737 738 739 851 852 853 854 855 856 858 861 862 865 868 869 870 873" at bounding box center [717, 243] width 305 height 25
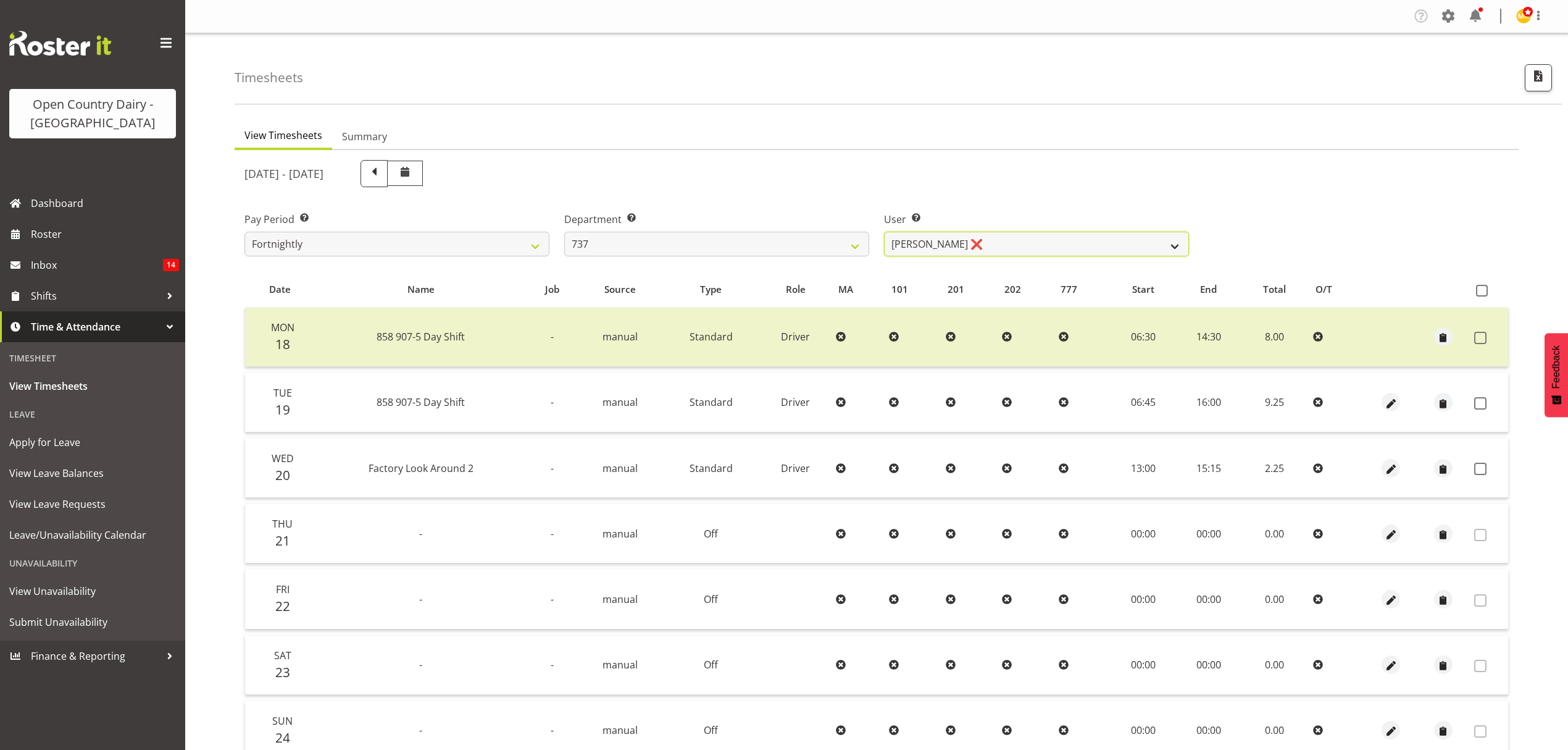
click at [999, 245] on select "[PERSON_NAME] ❌ [PERSON_NAME] ❌ [PERSON_NAME] ❌ [PERSON_NAME] ❌" at bounding box center [1036, 243] width 305 height 25
select select "10317"
click at [884, 232] on select "[PERSON_NAME] ❌ [PERSON_NAME] ❌ [PERSON_NAME] ❌ [PERSON_NAME] ❌" at bounding box center [1036, 243] width 305 height 25
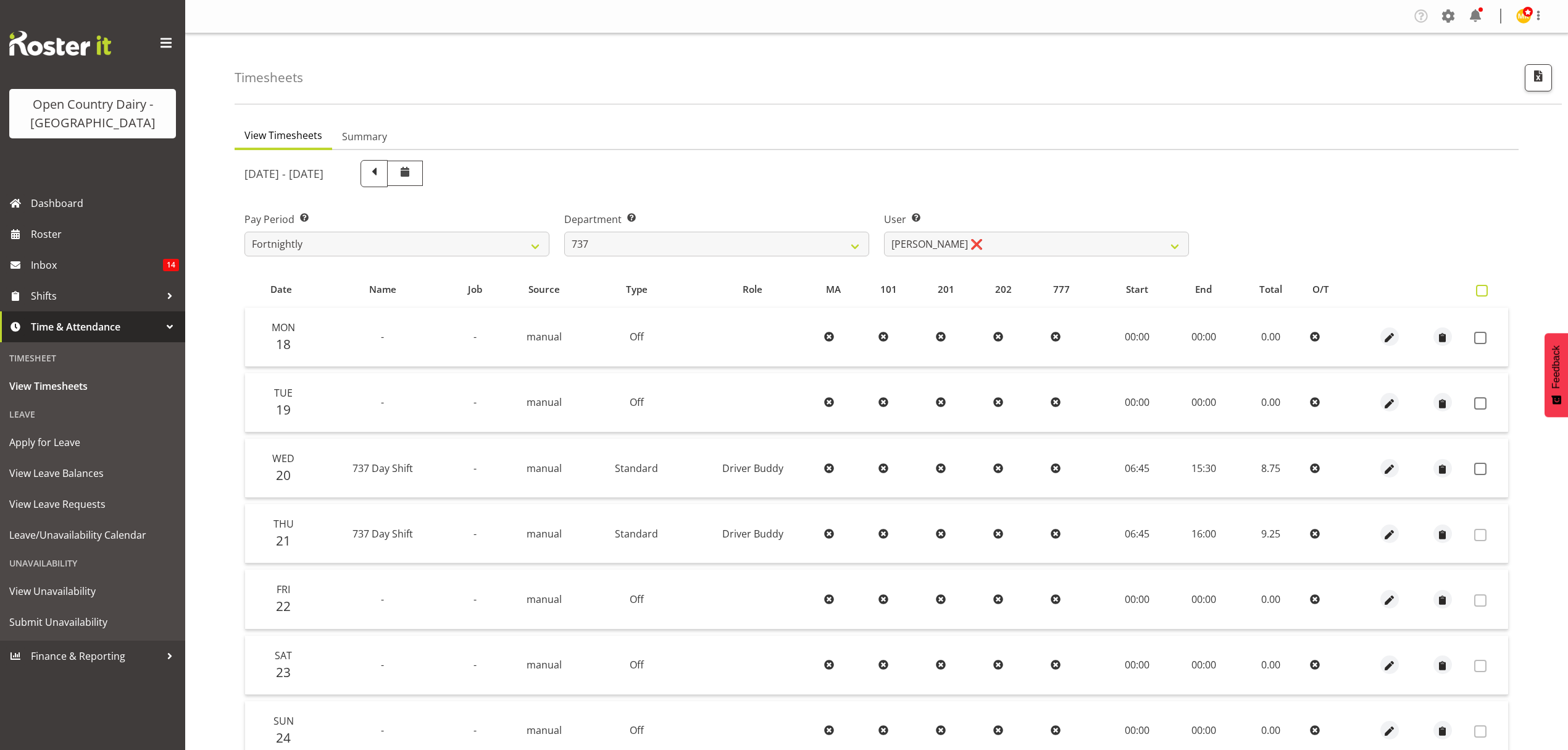
click at [1485, 290] on span at bounding box center [1482, 290] width 12 height 12
click at [1485, 290] on input "checkbox" at bounding box center [1480, 290] width 8 height 8
checkbox input "true"
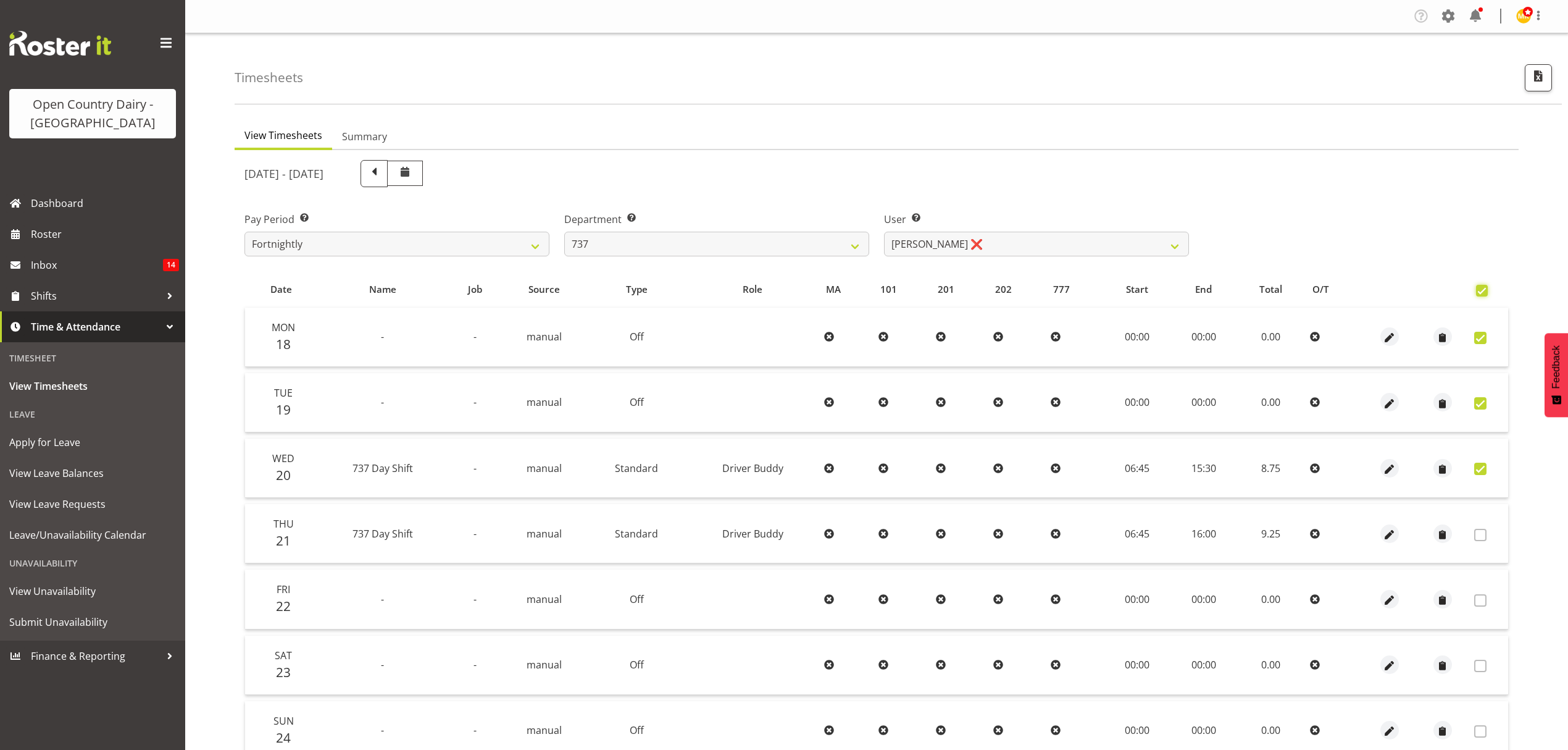
checkbox input "true"
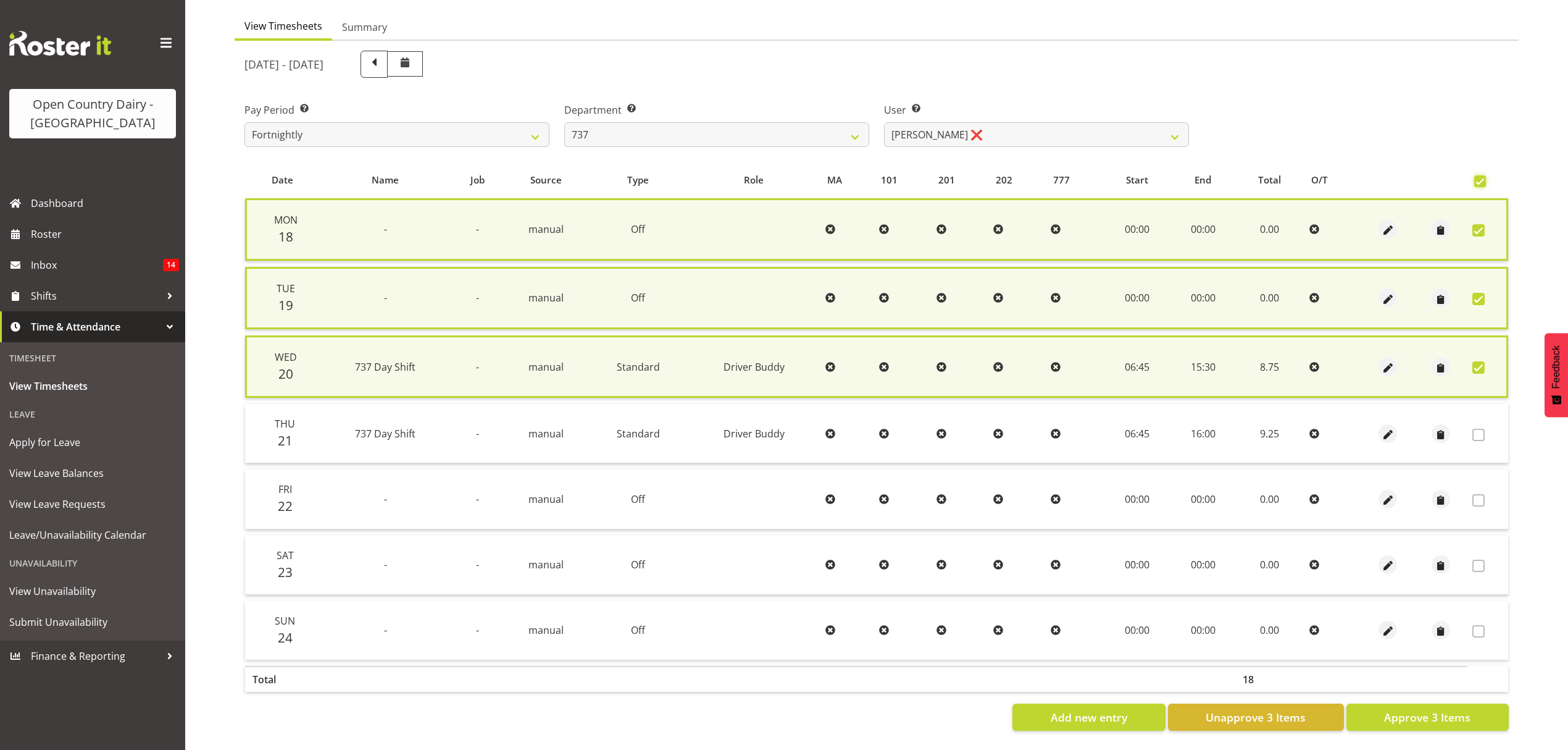
scroll to position [116, 0]
click at [1403, 716] on button "Approve 3 Items" at bounding box center [1428, 717] width 163 height 27
checkbox input "false"
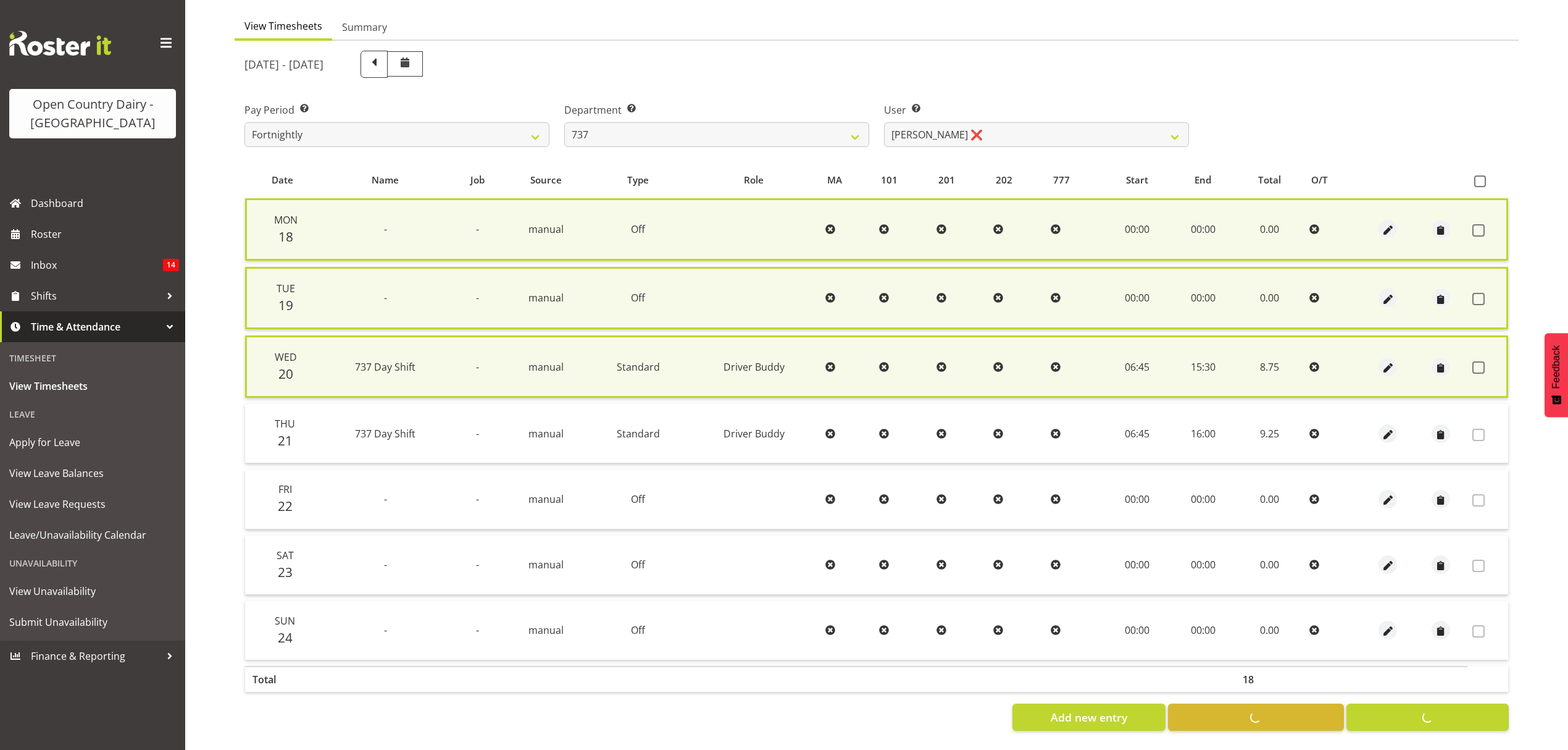
checkbox input "false"
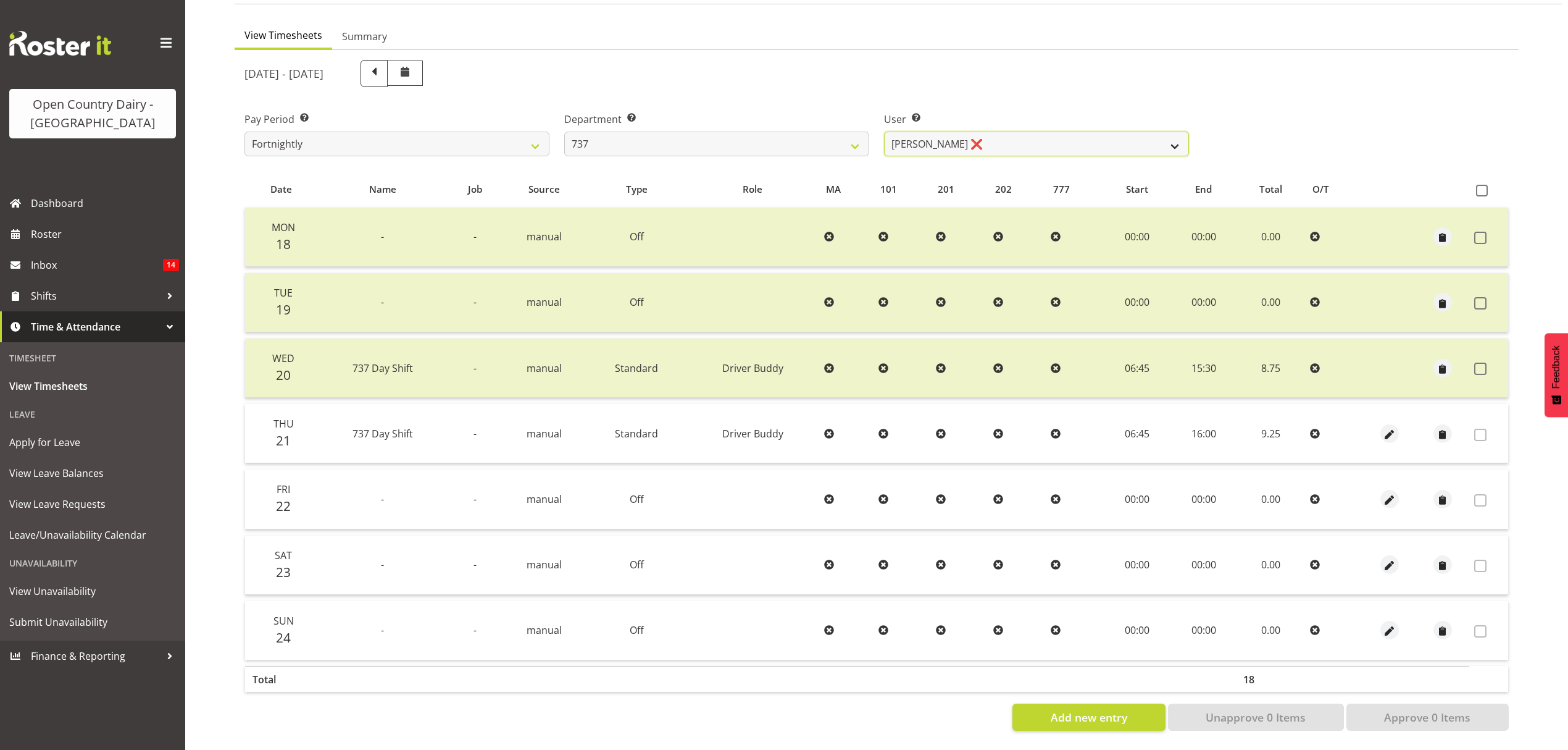
click at [964, 132] on select "[PERSON_NAME] ❌ [PERSON_NAME] ❌ [PERSON_NAME] ❌ [PERSON_NAME] ❌" at bounding box center [1036, 144] width 305 height 25
click at [759, 132] on select "734 735 736 737 738 739 851 852 853 854 855 856 858 861 862 865 868 869 870 873" at bounding box center [717, 144] width 305 height 25
select select "909"
click at [565, 132] on select "734 735 736 737 738 739 851 852 853 854 855 856 858 861 862 865 868 869 870 873" at bounding box center [717, 144] width 305 height 25
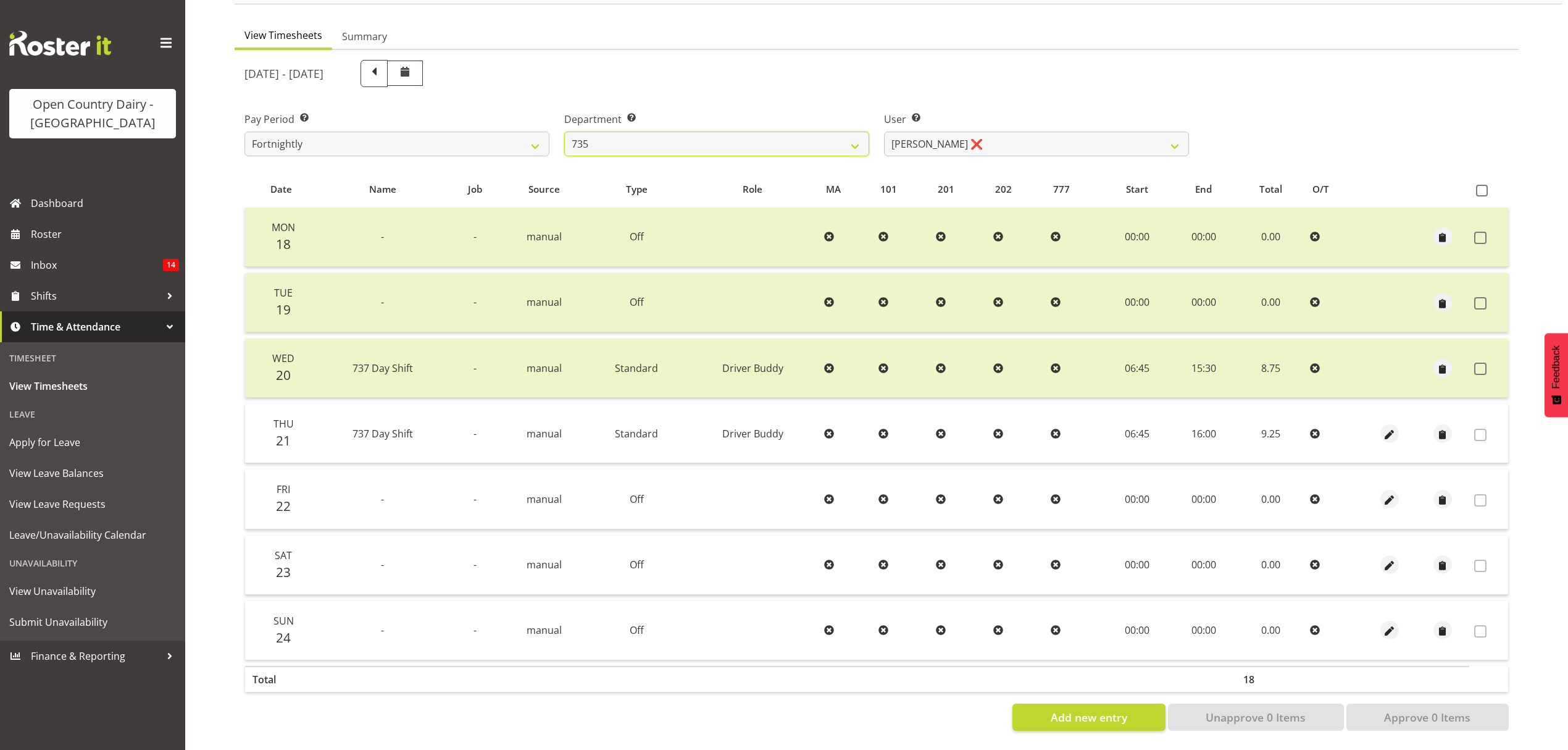
select select "7397"
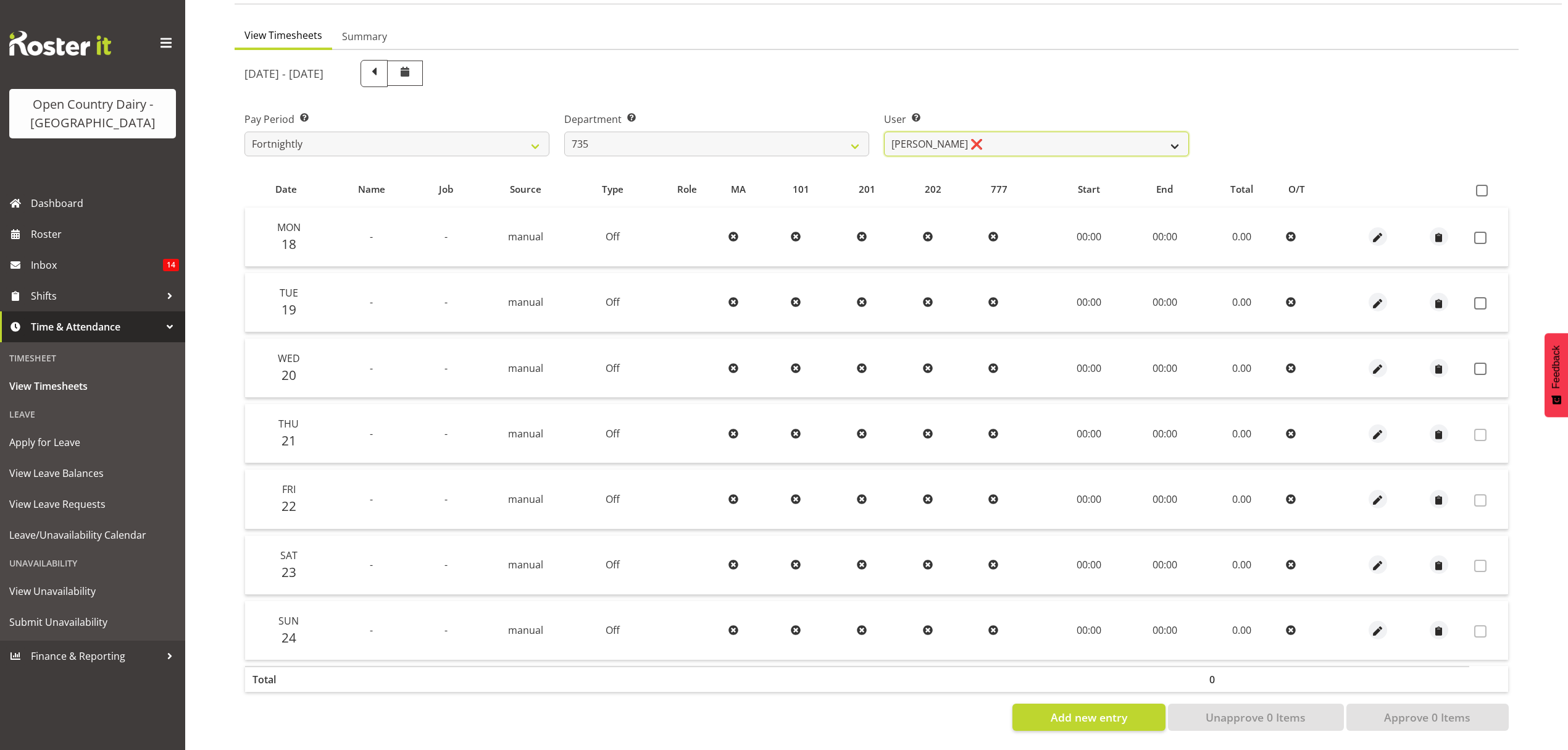
click at [935, 132] on select "[PERSON_NAME] ❌ [PERSON_NAME] ❌ [PERSON_NAME] ❌ [PERSON_NAME] ❌" at bounding box center [1036, 144] width 305 height 25
drag, startPoint x: 845, startPoint y: 132, endPoint x: 839, endPoint y: 135, distance: 6.7
click at [845, 132] on select "734 735 736 737 738 739 851 852 853 854 855 856 858 861 862 865 868 869 870 873" at bounding box center [717, 144] width 305 height 25
click at [565, 132] on select "734 735 736 737 738 739 851 852 853 854 855 856 858 861 862 865 868 869 870 873" at bounding box center [717, 144] width 305 height 25
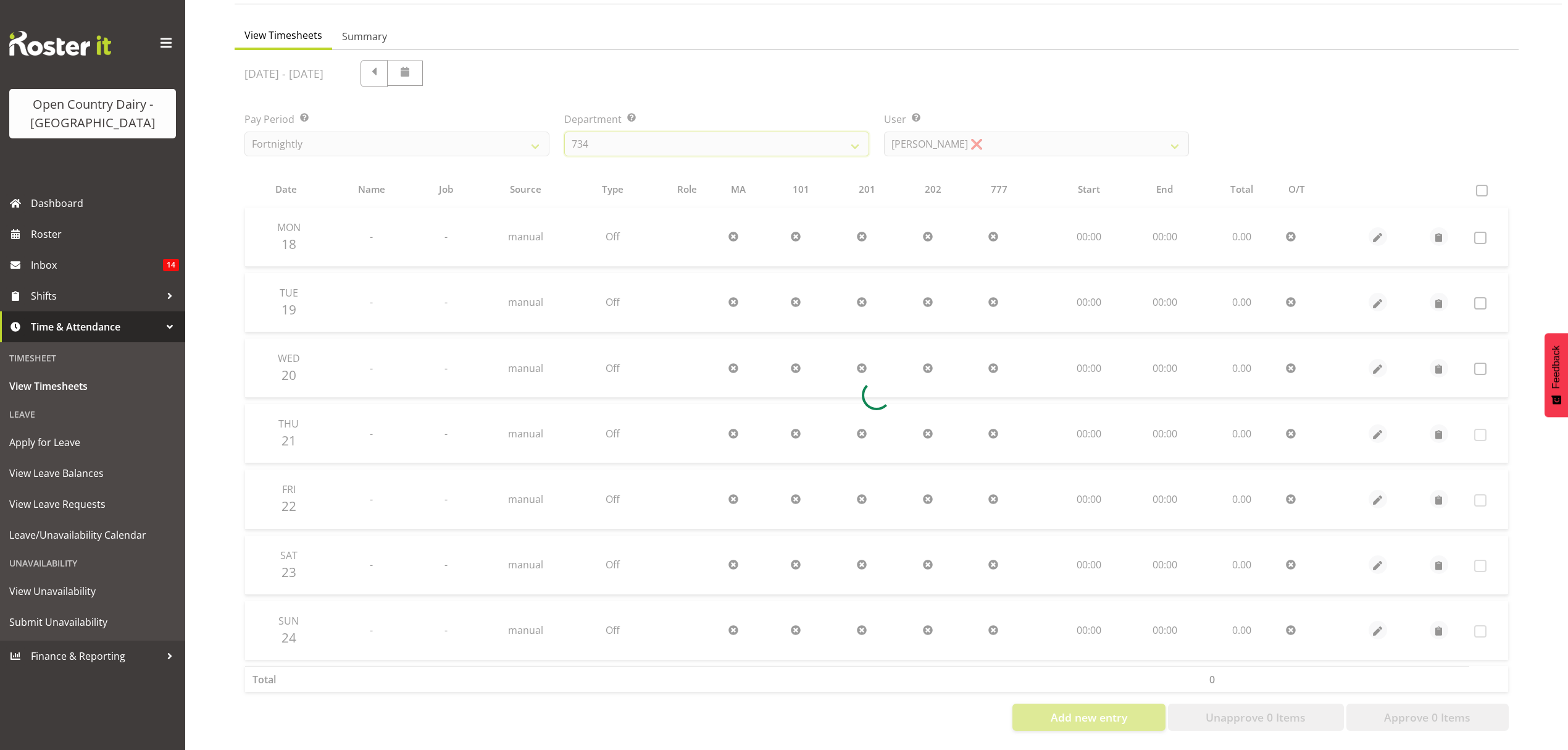
scroll to position [0, 0]
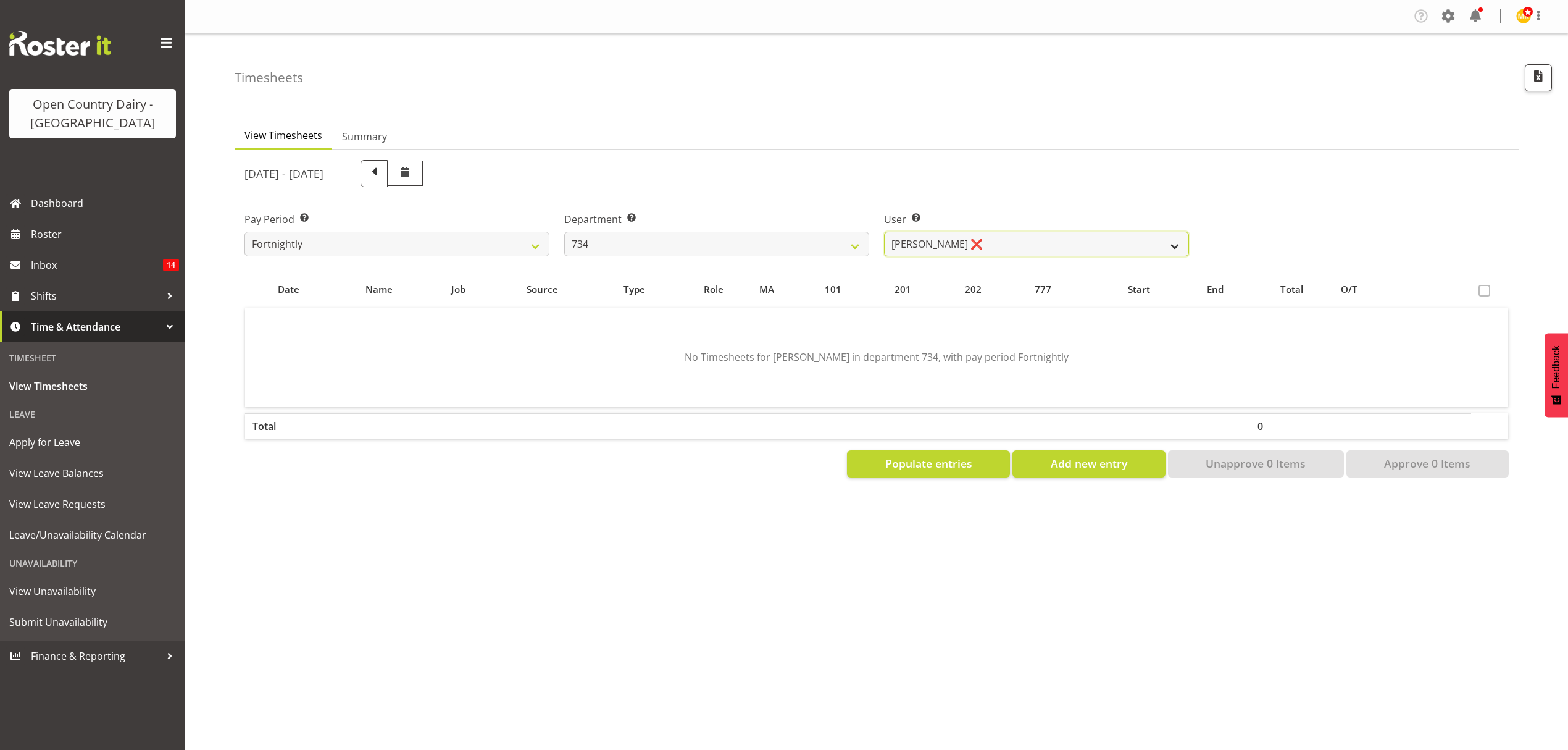
click at [1037, 246] on select "[PERSON_NAME] ❌ [PERSON_NAME] ❌ [PERSON_NAME] ❌ [PERSON_NAME] ❌" at bounding box center [1036, 243] width 305 height 25
click at [759, 246] on select "734 735 736 737 738 739 851 852 853 854 855 856 858 861 862 865 868 869 870 873" at bounding box center [717, 243] width 305 height 25
click at [565, 232] on select "734 735 736 737 738 739 851 852 853 854 855 856 858 861 862 865 868 869 870 873" at bounding box center [717, 243] width 305 height 25
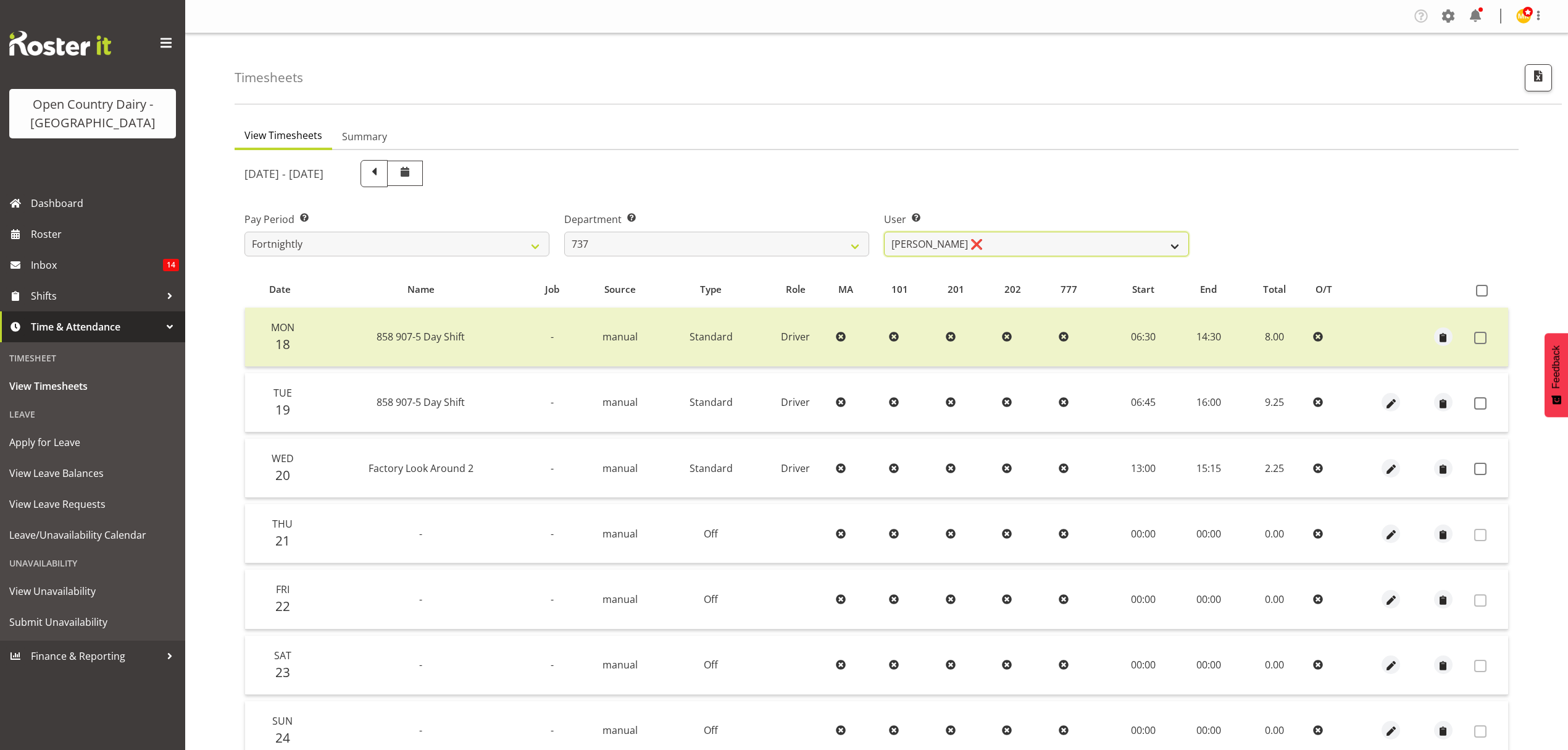
click at [952, 241] on select "[PERSON_NAME] ❌ [PERSON_NAME] ❌ [PERSON_NAME] ❌ [PERSON_NAME] ❌" at bounding box center [1036, 243] width 305 height 25
click at [818, 240] on select "734 735 736 737 738 739 851 852 853 854 855 856 858 861 862 865 868 869 870 873" at bounding box center [717, 243] width 305 height 25
click at [565, 232] on select "734 735 736 737 738 739 851 852 853 854 855 856 858 861 862 865 868 869 870 873" at bounding box center [717, 243] width 305 height 25
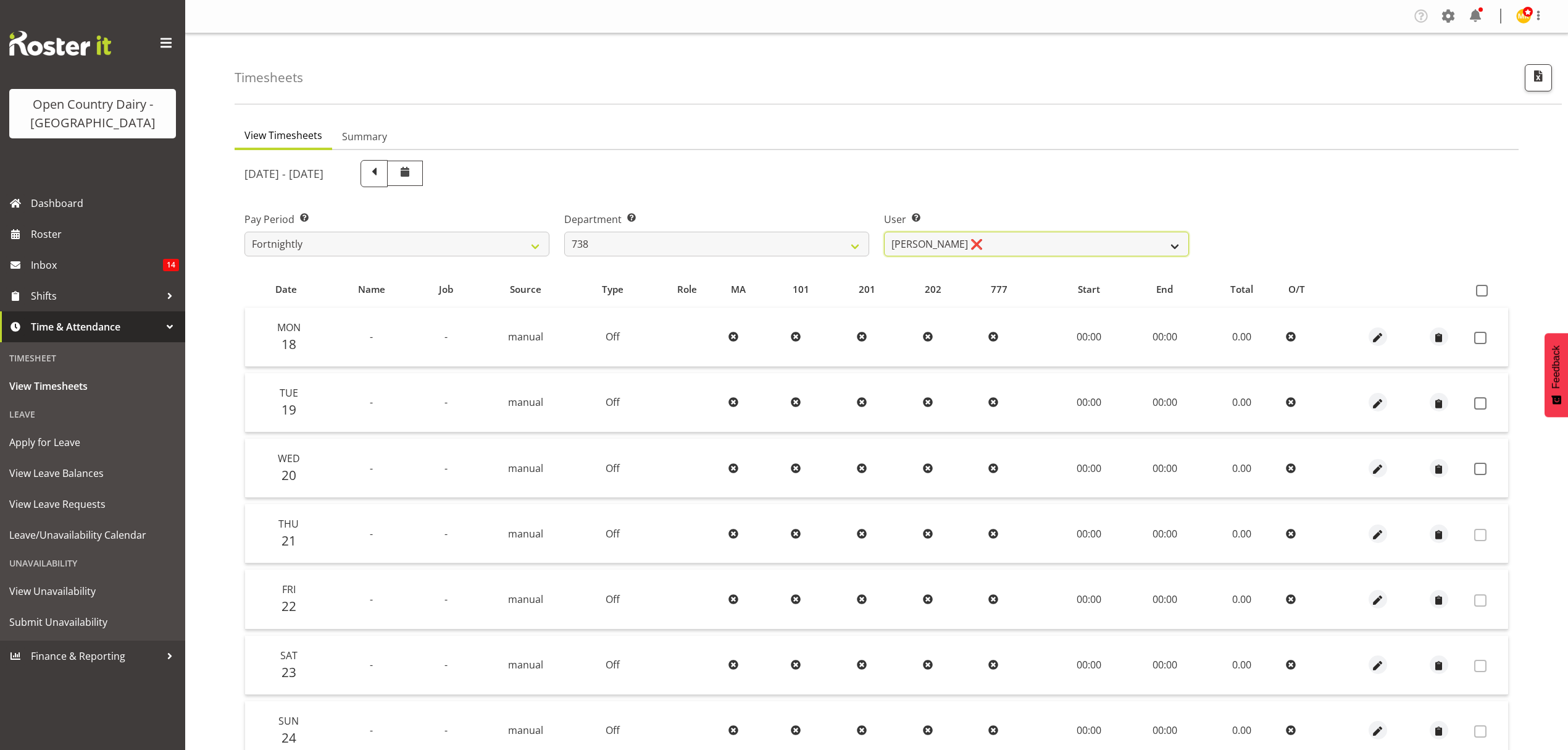
click at [939, 241] on select "[PERSON_NAME] ❌ [PERSON_NAME] ❌ [PERSON_NAME] ❌ [PERSON_NAME] ❌" at bounding box center [1036, 243] width 305 height 25
click at [795, 240] on select "734 735 736 737 738 739 851 852 853 854 855 856 858 861 862 865 868 869 870 873" at bounding box center [717, 243] width 305 height 25
click at [565, 232] on select "734 735 736 737 738 739 851 852 853 854 855 856 858 861 862 865 868 869 870 873" at bounding box center [717, 243] width 305 height 25
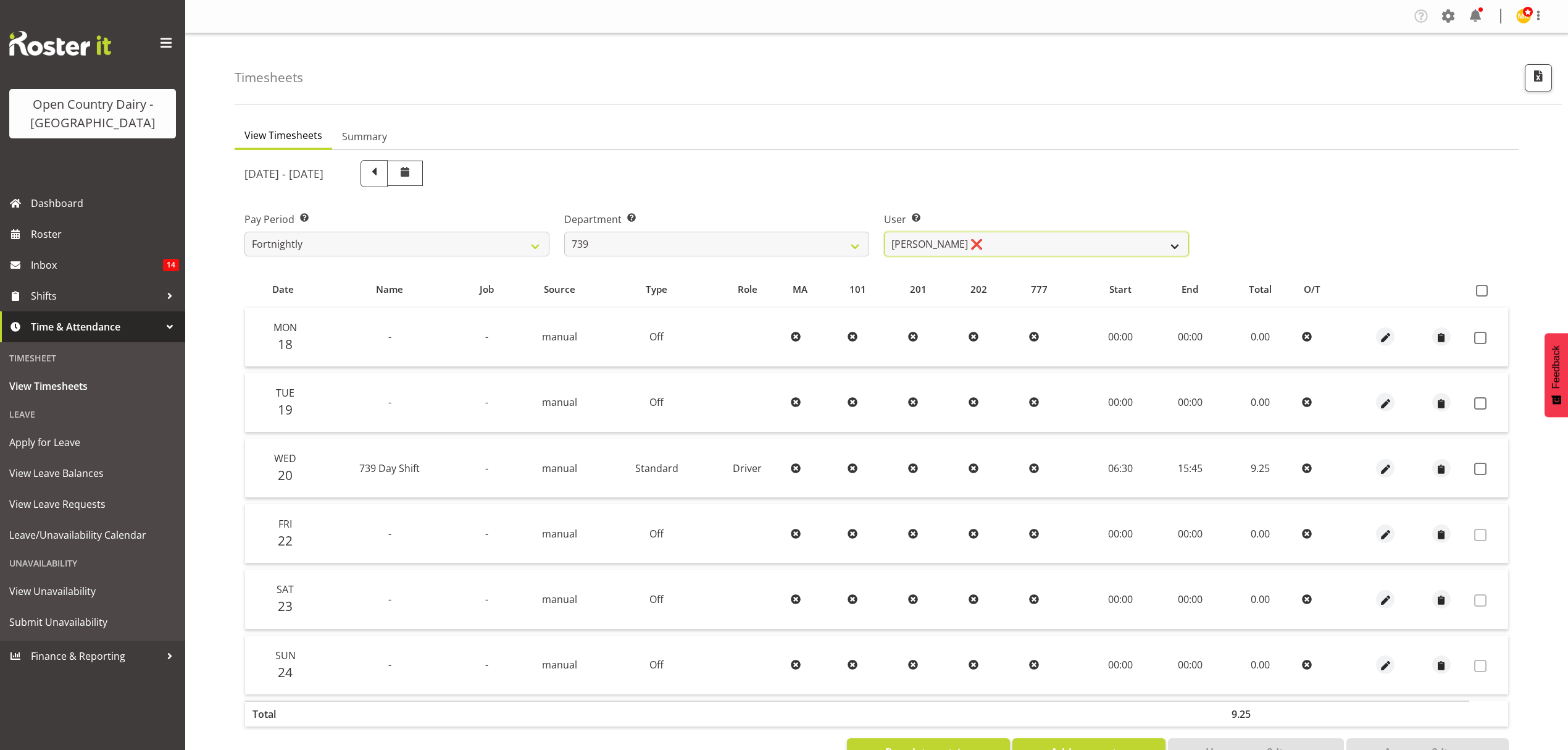
click at [984, 246] on select "[PERSON_NAME] ❌ [PERSON_NAME] ❌ [PERSON_NAME] Veint ❌" at bounding box center [1036, 243] width 305 height 25
click at [809, 245] on select "734 735 736 737 738 739 851 852 853 854 855 856 858 861 862 865 868 869 870 873" at bounding box center [717, 243] width 305 height 25
click at [565, 232] on select "734 735 736 737 738 739 851 852 853 854 855 856 858 861 862 865 868 869 870 873" at bounding box center [717, 243] width 305 height 25
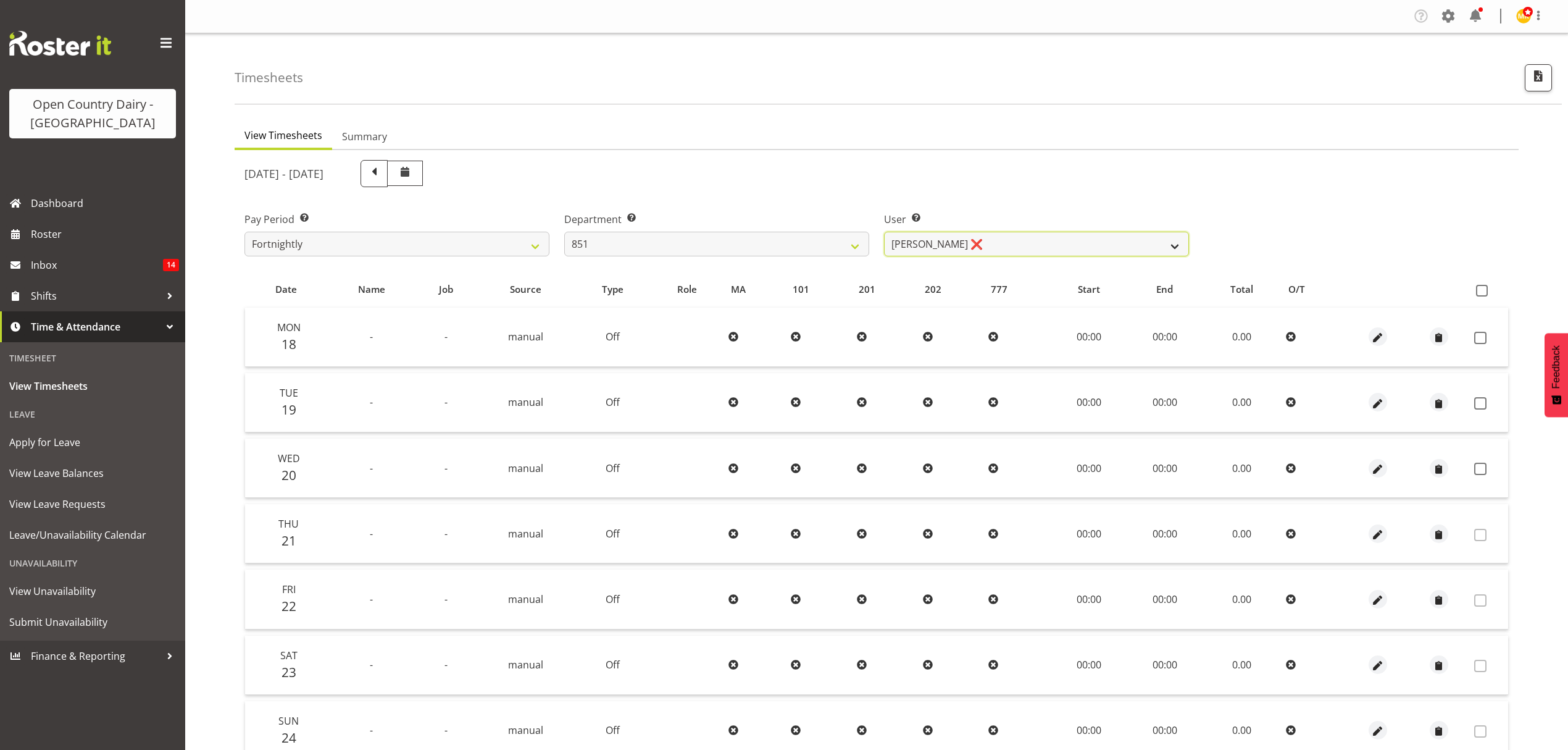
click at [944, 239] on select "[PERSON_NAME] ❌ [PERSON_NAME] ❌ [PERSON_NAME] ❌" at bounding box center [1036, 243] width 305 height 25
click at [741, 252] on select "734 735 736 737 738 739 851 852 853 854 855 856 858 861 862 865 868 869 870 873" at bounding box center [717, 243] width 305 height 25
click at [565, 232] on select "734 735 736 737 738 739 851 852 853 854 855 856 858 861 862 865 868 869 870 873" at bounding box center [717, 243] width 305 height 25
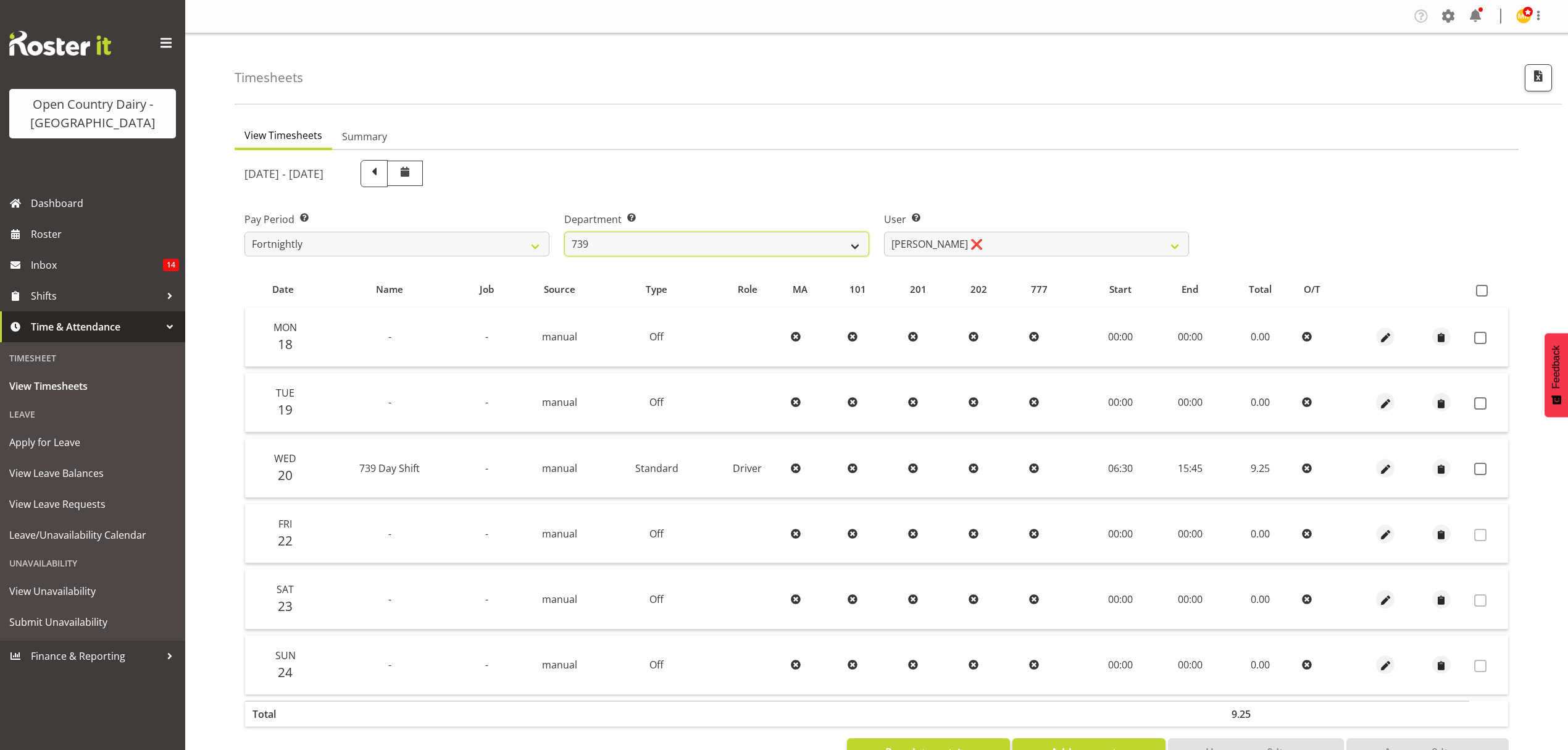
click at [762, 247] on select "734 735 736 737 738 739 851 852 853 854 855 856 858 861 862 865 868 869 870 873" at bounding box center [717, 243] width 305 height 25
click at [565, 232] on select "734 735 736 737 738 739 851 852 853 854 855 856 858 861 862 865 868 869 870 873" at bounding box center [717, 243] width 305 height 25
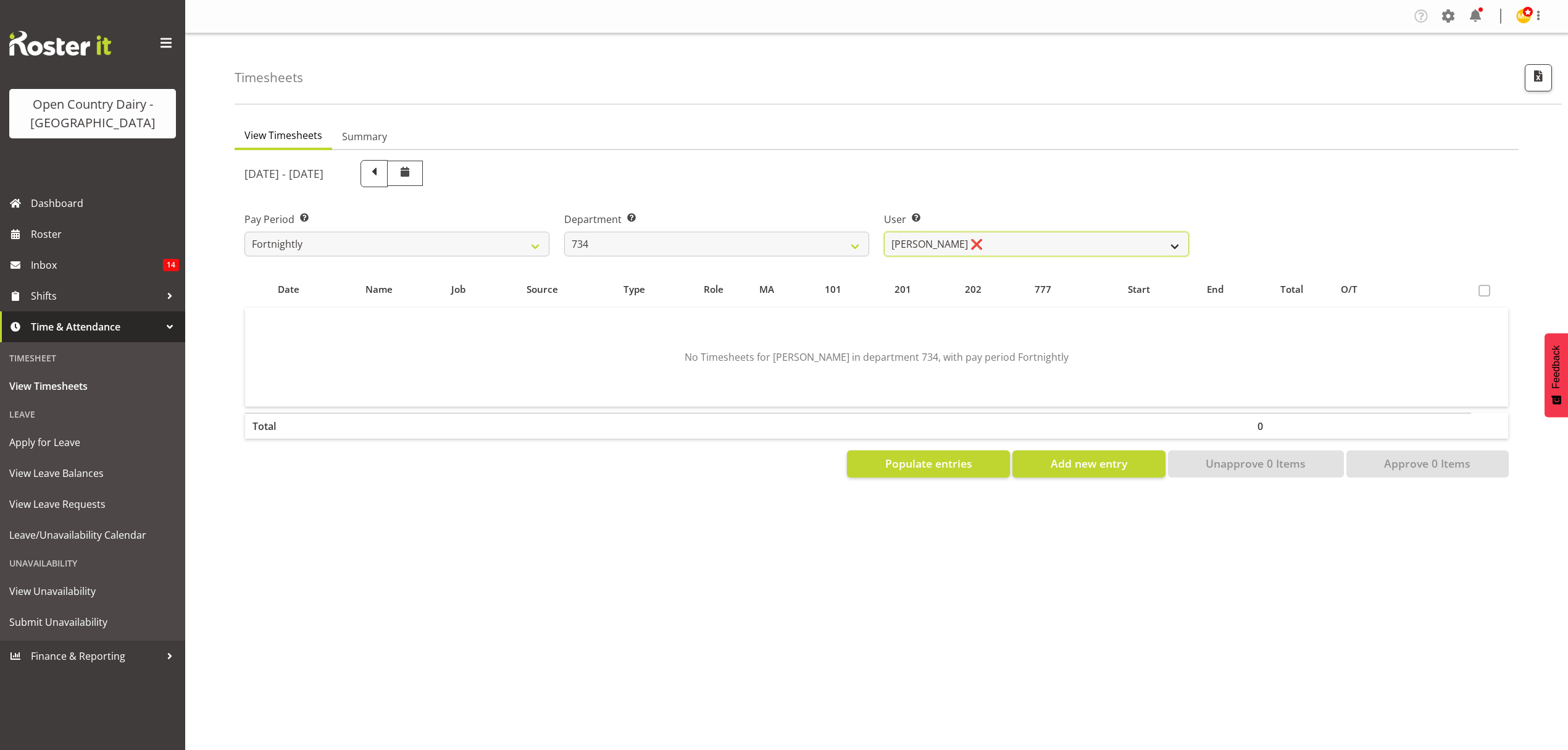
click at [1035, 248] on select "[PERSON_NAME] ❌ [PERSON_NAME] ❌ [PERSON_NAME] ❌ [PERSON_NAME] ❌" at bounding box center [1036, 243] width 305 height 25
click at [757, 248] on select "734 735 736 737 738 739 851 852 853 854 855 856 858 861 862 865 868 869 870 873" at bounding box center [717, 243] width 305 height 25
click at [565, 232] on select "734 735 736 737 738 739 851 852 853 854 855 856 858 861 862 865 868 869 870 873" at bounding box center [717, 243] width 305 height 25
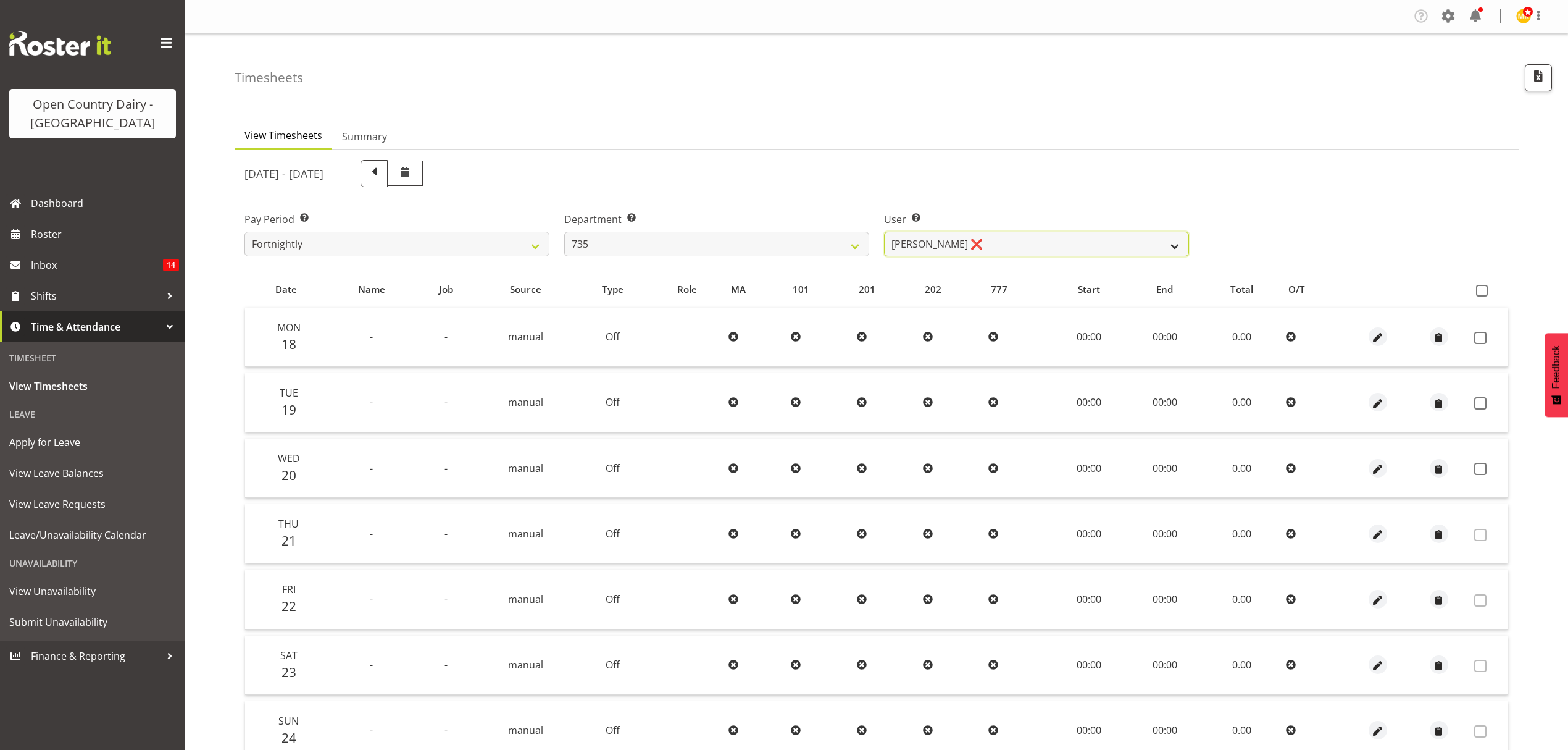
click at [1047, 243] on select "[PERSON_NAME] ❌ [PERSON_NAME] ❌ [PERSON_NAME] ❌ [PERSON_NAME] ❌" at bounding box center [1036, 243] width 305 height 25
click at [771, 246] on select "734 735 736 737 738 739 851 852 853 854 855 856 858 861 862 865 868 869 870 873" at bounding box center [717, 243] width 305 height 25
click at [565, 232] on select "734 735 736 737 738 739 851 852 853 854 855 856 858 861 862 865 868 869 870 873" at bounding box center [717, 243] width 305 height 25
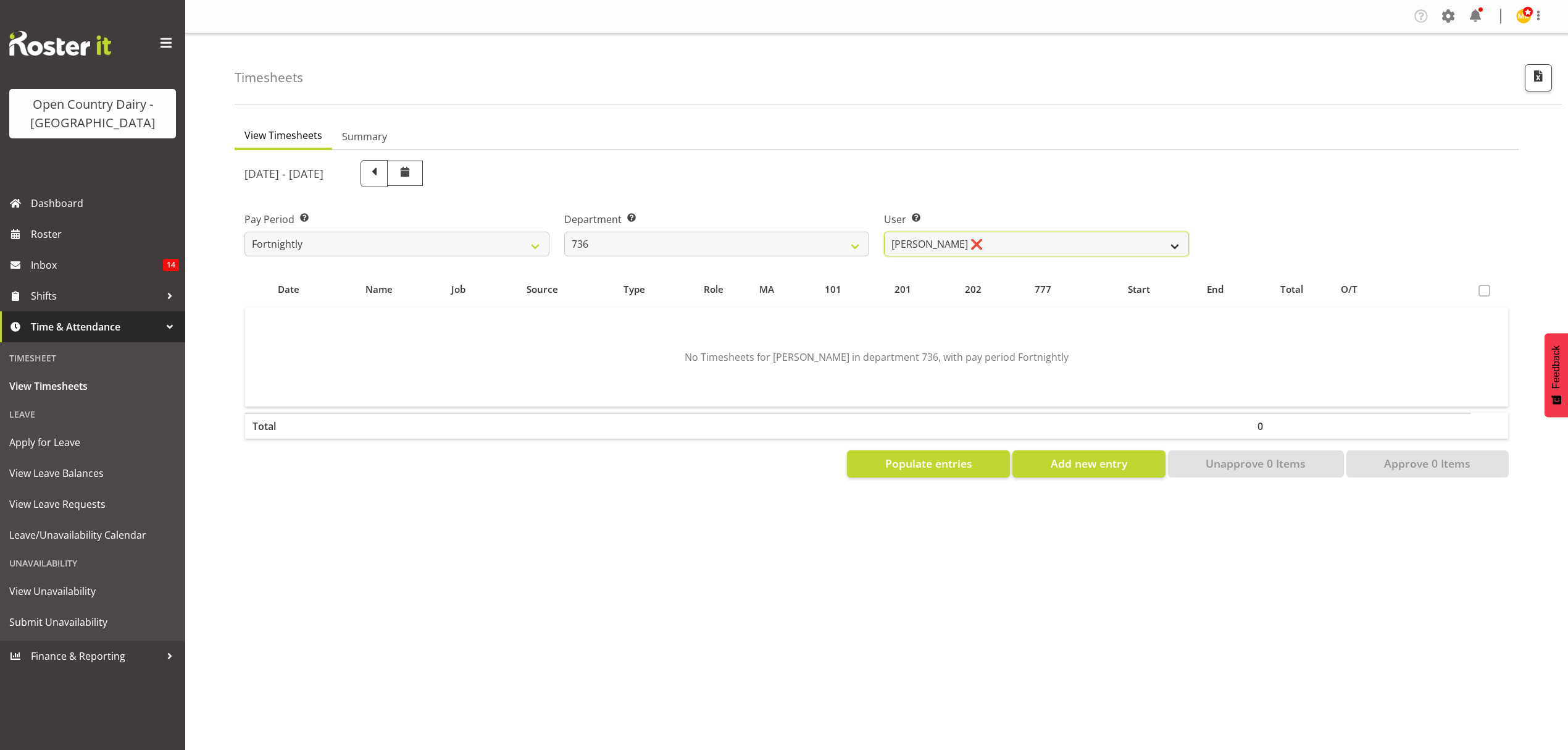
click at [959, 243] on select "[PERSON_NAME] ❌ [PERSON_NAME] ❌ [PERSON_NAME] ❌ [PERSON_NAME] ✔" at bounding box center [1036, 243] width 305 height 25
click at [780, 246] on select "734 735 736 737 738 739 851 852 853 854 855 856 858 861 862 865 868 869 870 873" at bounding box center [717, 243] width 305 height 25
click at [565, 232] on select "734 735 736 737 738 739 851 852 853 854 855 856 858 861 862 865 868 869 870 873" at bounding box center [717, 243] width 305 height 25
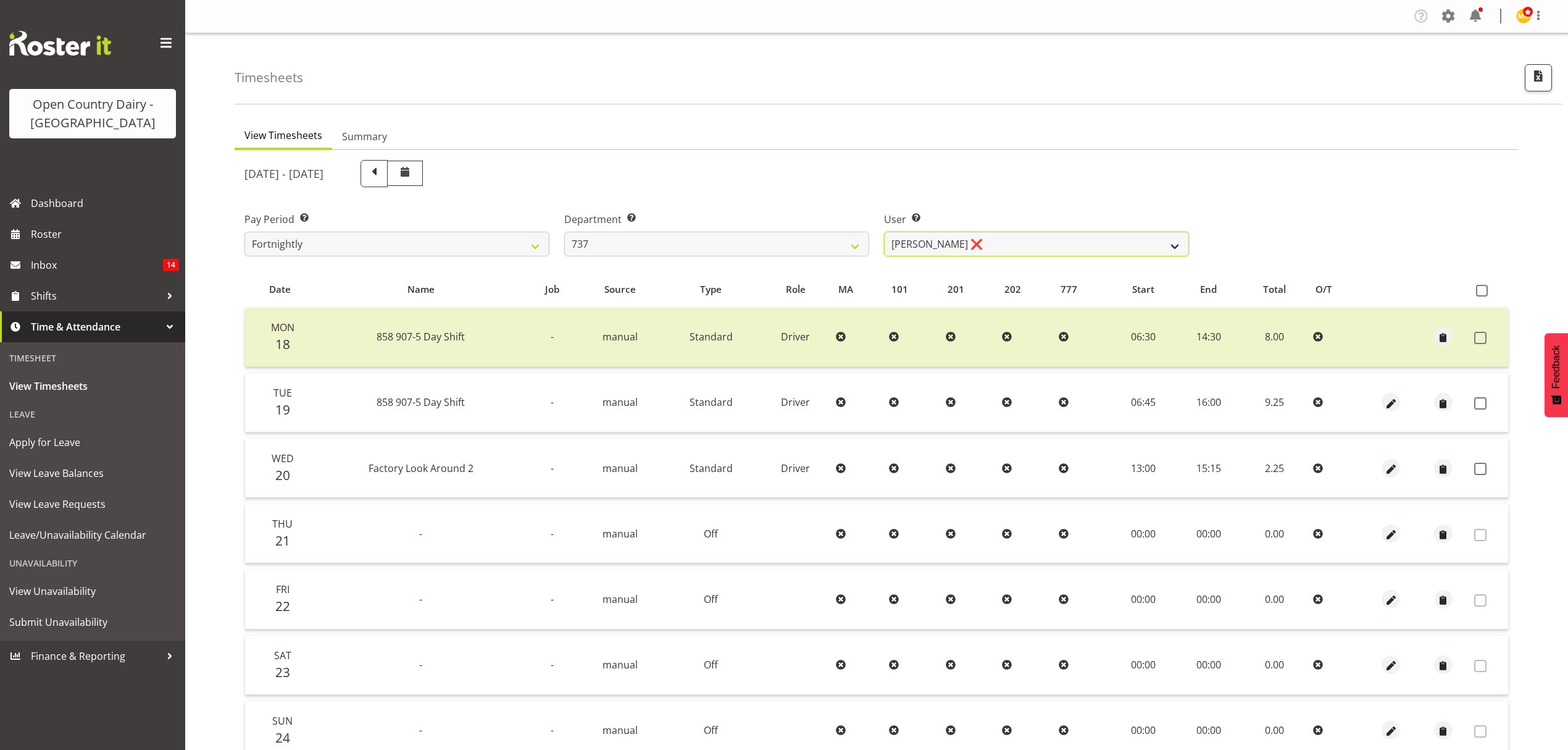
click at [1006, 252] on select "[PERSON_NAME] ❌ [PERSON_NAME] ❌ [PERSON_NAME] ❌ [PERSON_NAME] ❌" at bounding box center [1036, 243] width 305 height 25
click at [825, 248] on select "734 735 736 737 738 739 851 852 853 854 855 856 858 861 862 865 868 869 870 873" at bounding box center [717, 243] width 305 height 25
click at [565, 232] on select "734 735 736 737 738 739 851 852 853 854 855 856 858 861 862 865 868 869 870 873" at bounding box center [717, 243] width 305 height 25
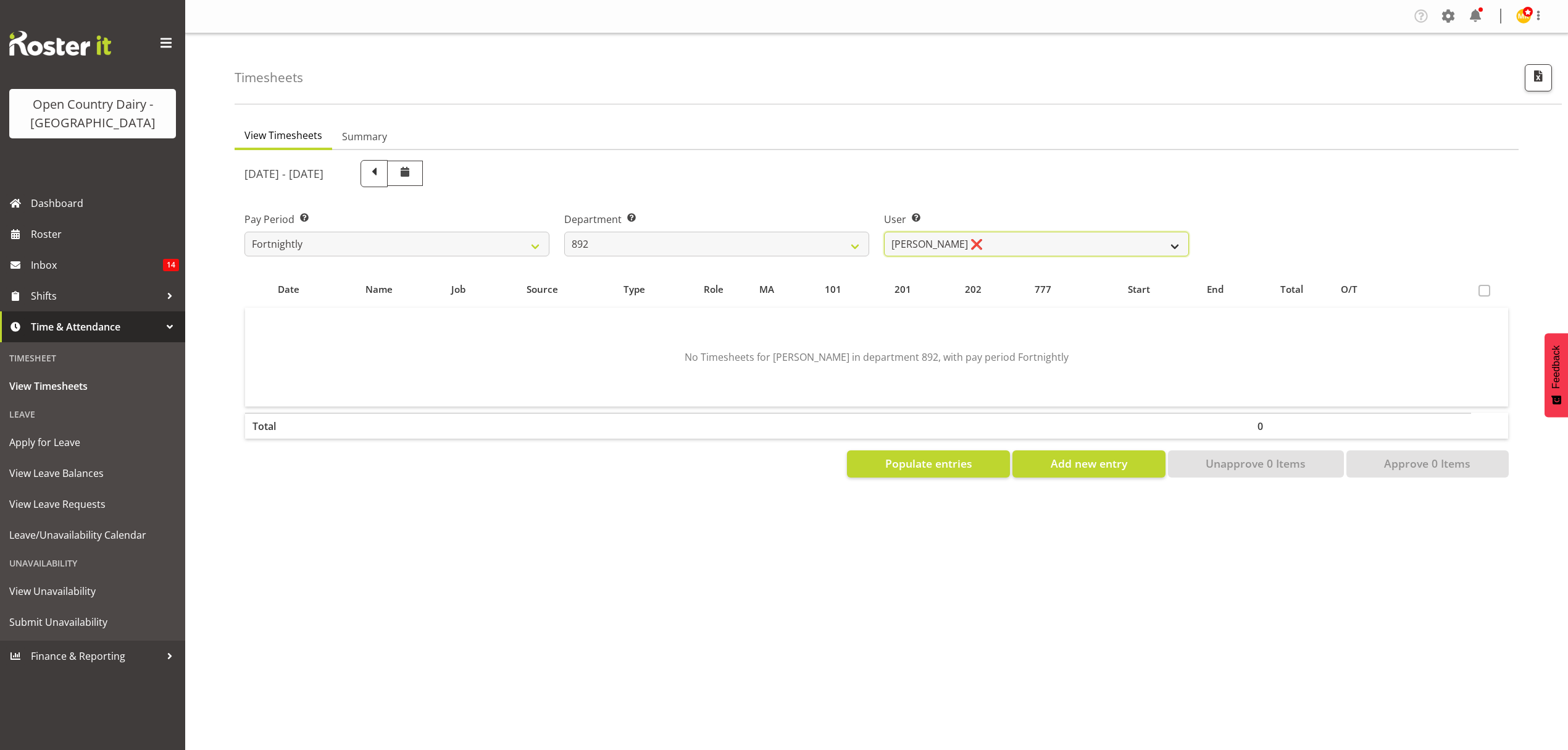
click at [1036, 246] on select "[PERSON_NAME] ❌ [PERSON_NAME] ❌ [PERSON_NAME] ❌ [PERSON_NAME] ❌ [PERSON_NAME] ❌" at bounding box center [1036, 243] width 305 height 25
click at [715, 242] on select "734 735 736 737 738 739 851 852 853 854 855 856 858 861 862 865 868 869 870 873" at bounding box center [717, 243] width 305 height 25
click at [565, 232] on select "734 735 736 737 738 739 851 852 853 854 855 856 858 861 862 865 868 869 870 873" at bounding box center [717, 243] width 305 height 25
click at [984, 250] on select "[PERSON_NAME][DEMOGRAPHIC_DATA] ❌" at bounding box center [1036, 243] width 305 height 25
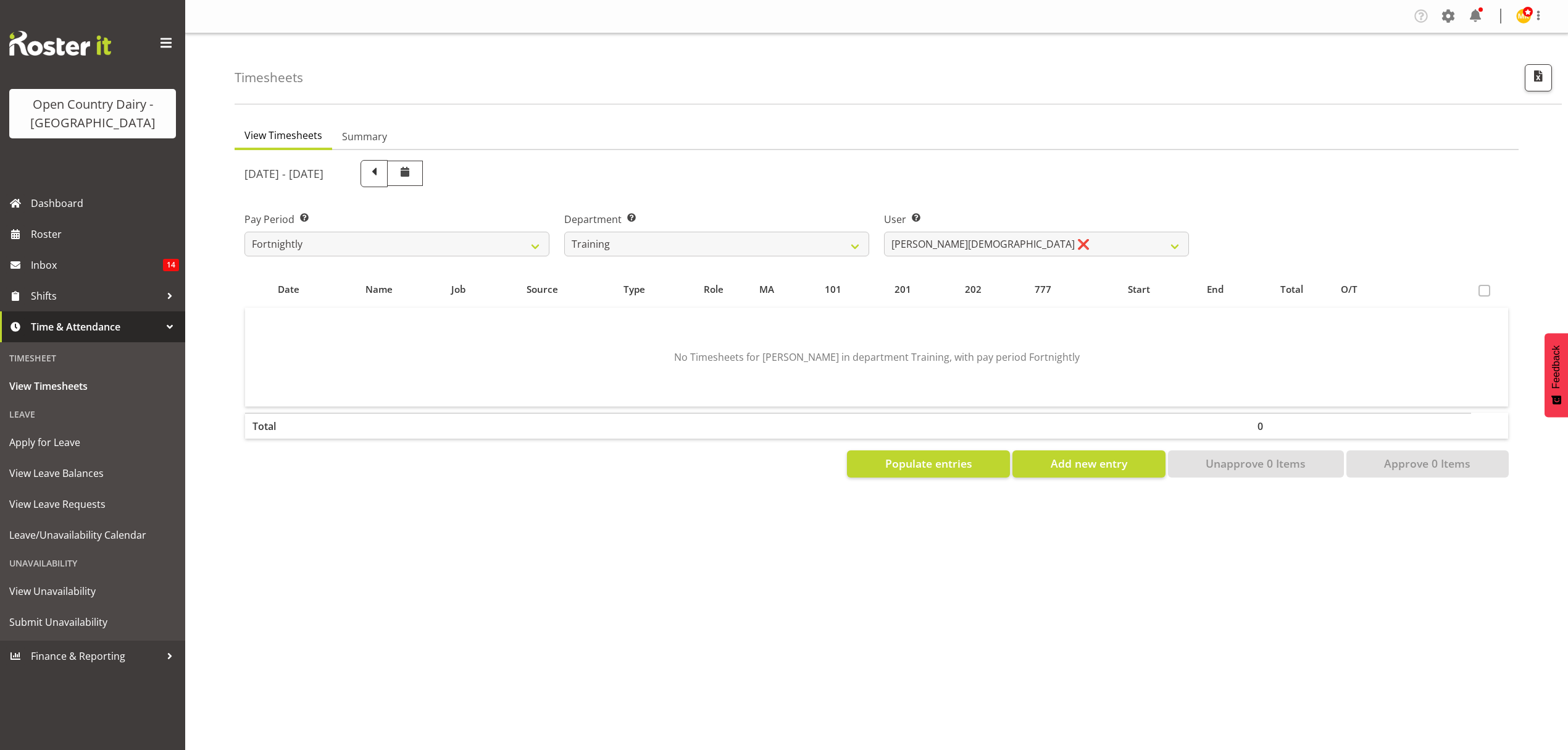
drag, startPoint x: 777, startPoint y: 230, endPoint x: 757, endPoint y: 253, distance: 30.5
click at [776, 230] on div "Department Select which department you would like to view. 734 735 736 737 738 …" at bounding box center [717, 234] width 305 height 44
click at [753, 257] on div "Department Select which department you would like to view. 734 735 736 737 738 …" at bounding box center [717, 229] width 320 height 69
click at [736, 250] on select "734 735 736 737 738 739 851 852 853 854 855 856 858 861 862 865 868 869 870 873" at bounding box center [717, 243] width 305 height 25
click at [565, 232] on select "734 735 736 737 738 739 851 852 853 854 855 856 858 861 862 865 868 869 870 873" at bounding box center [717, 243] width 305 height 25
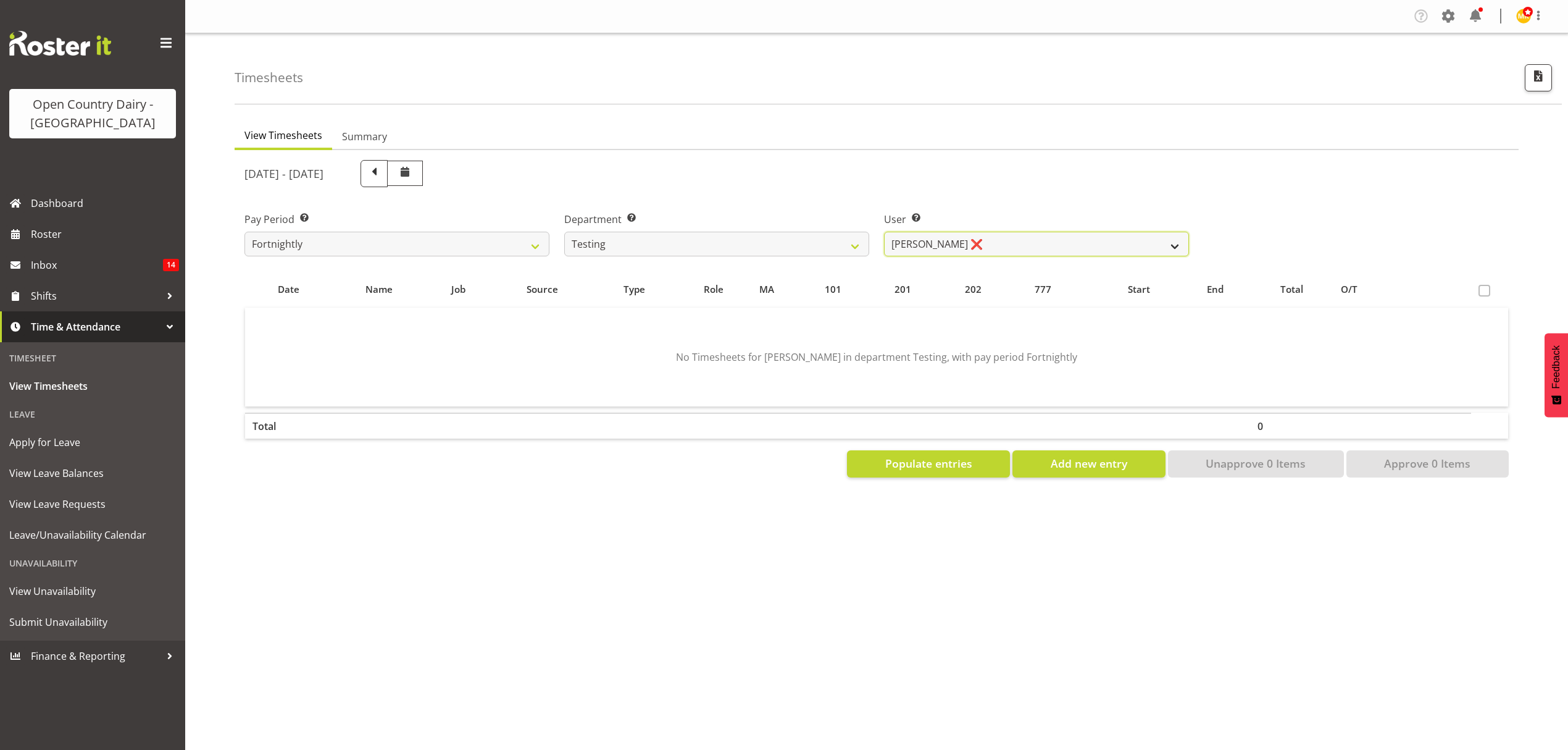
click at [944, 250] on select "[PERSON_NAME] ❌ [PERSON_NAME] Bloggs ❌ Milk Reception Awarua ❌ SMT Planning ❌ […" at bounding box center [1036, 243] width 305 height 25
click at [752, 253] on select "734 735 736 737 738 739 851 852 853 854 855 856 858 861 862 865 868 869 870 873" at bounding box center [717, 243] width 305 height 25
click at [565, 232] on select "734 735 736 737 738 739 851 852 853 854 855 856 858 861 862 865 868 869 870 873" at bounding box center [717, 243] width 305 height 25
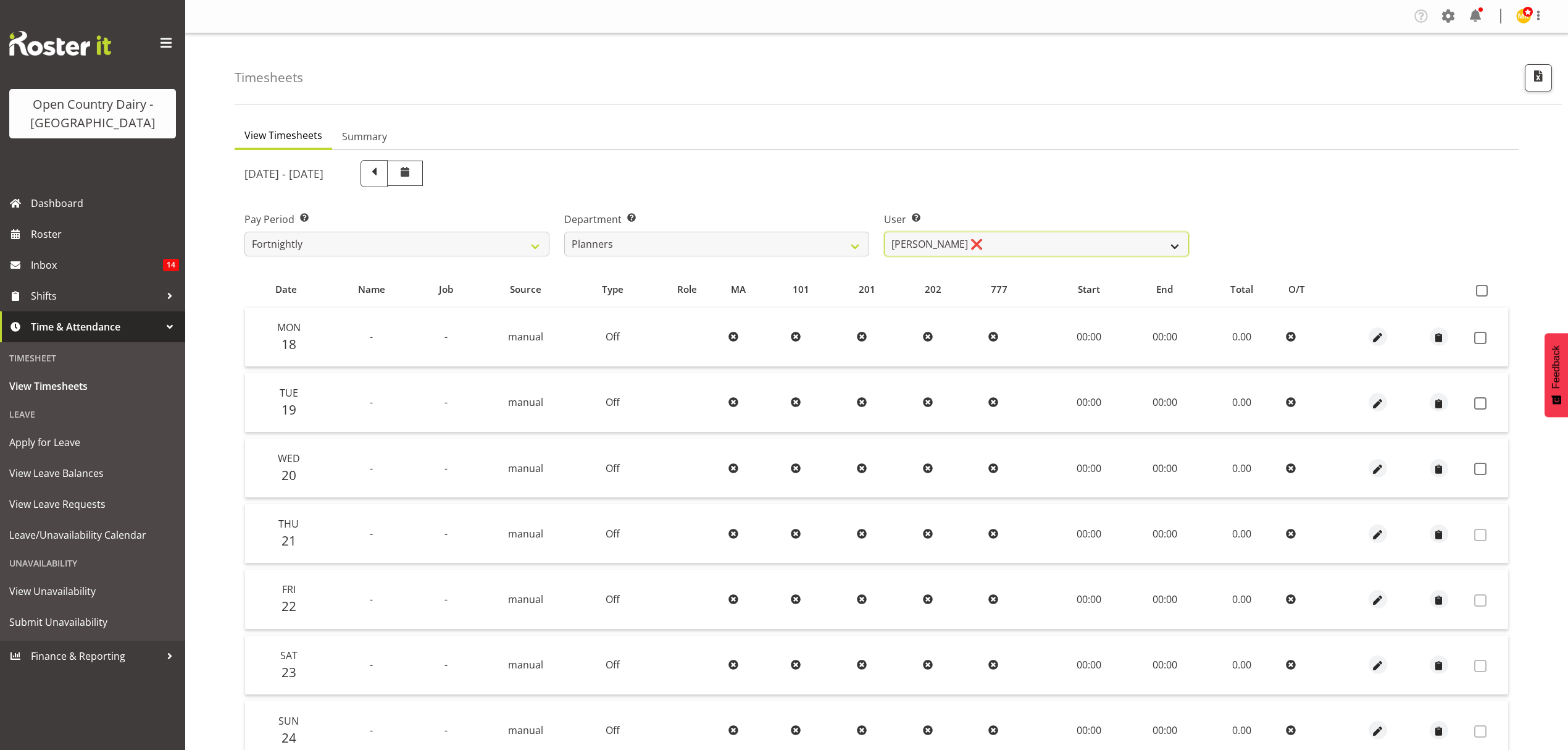
click at [953, 243] on select "[PERSON_NAME] ❌ [PERSON_NAME] ❌ [PERSON_NAME] ❌" at bounding box center [1036, 243] width 305 height 25
click at [762, 236] on select "734 735 736 737 738 739 851 852 853 854 855 856 858 861 862 865 868 869 870 873" at bounding box center [717, 243] width 305 height 25
click at [565, 232] on select "734 735 736 737 738 739 851 852 853 854 855 856 858 861 862 865 868 869 870 873" at bounding box center [717, 243] width 305 height 25
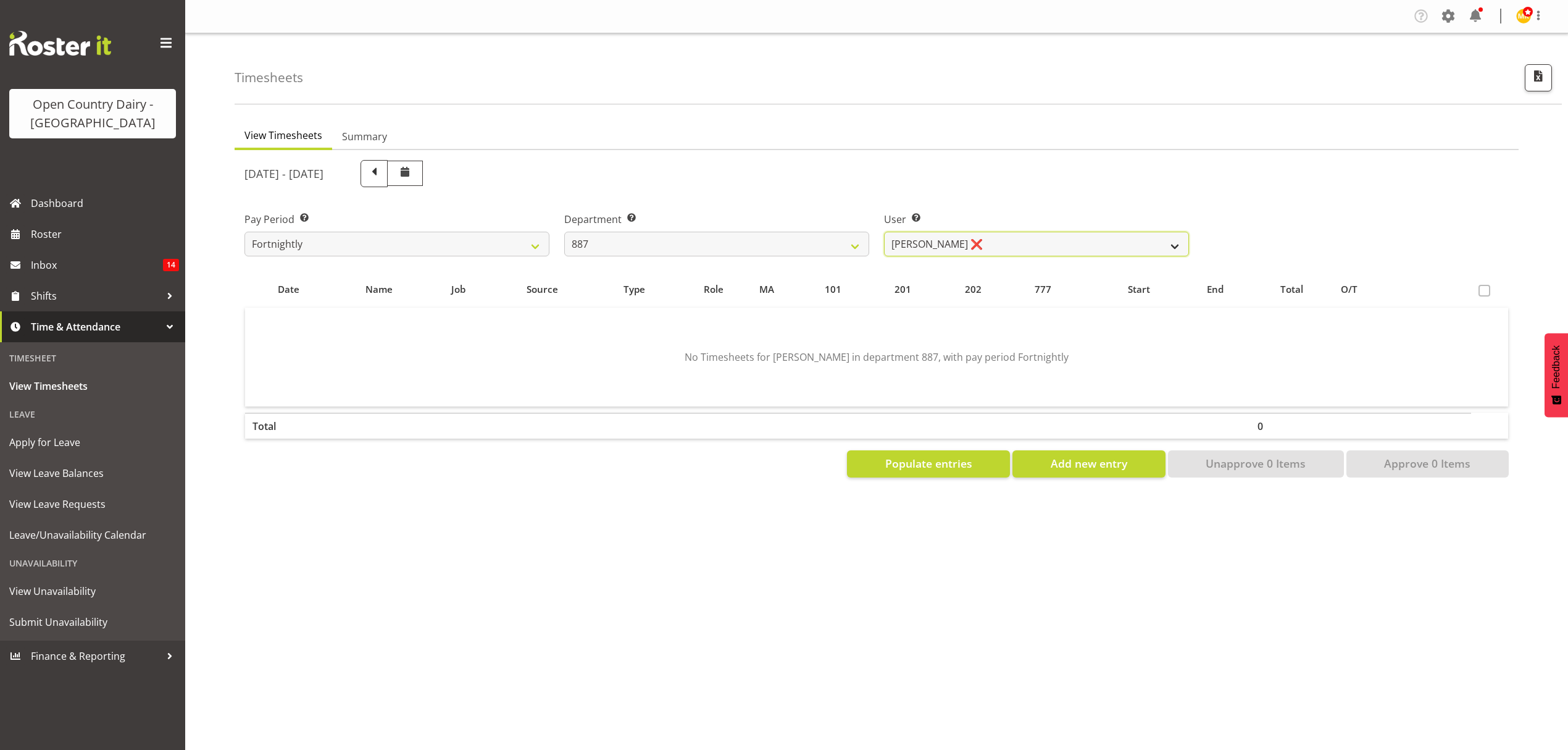
click at [947, 250] on select "[PERSON_NAME] ❌ [PERSON_NAME] ❌ [PERSON_NAME] ❌ [PERSON_NAME] ❌" at bounding box center [1036, 243] width 305 height 25
click at [767, 250] on select "734 735 736 737 738 739 851 852 853 854 855 856 858 861 862 865 868 869 870 873" at bounding box center [717, 243] width 305 height 25
click at [565, 232] on select "734 735 736 737 738 739 851 852 853 854 855 856 858 861 862 865 868 869 870 873" at bounding box center [717, 243] width 305 height 25
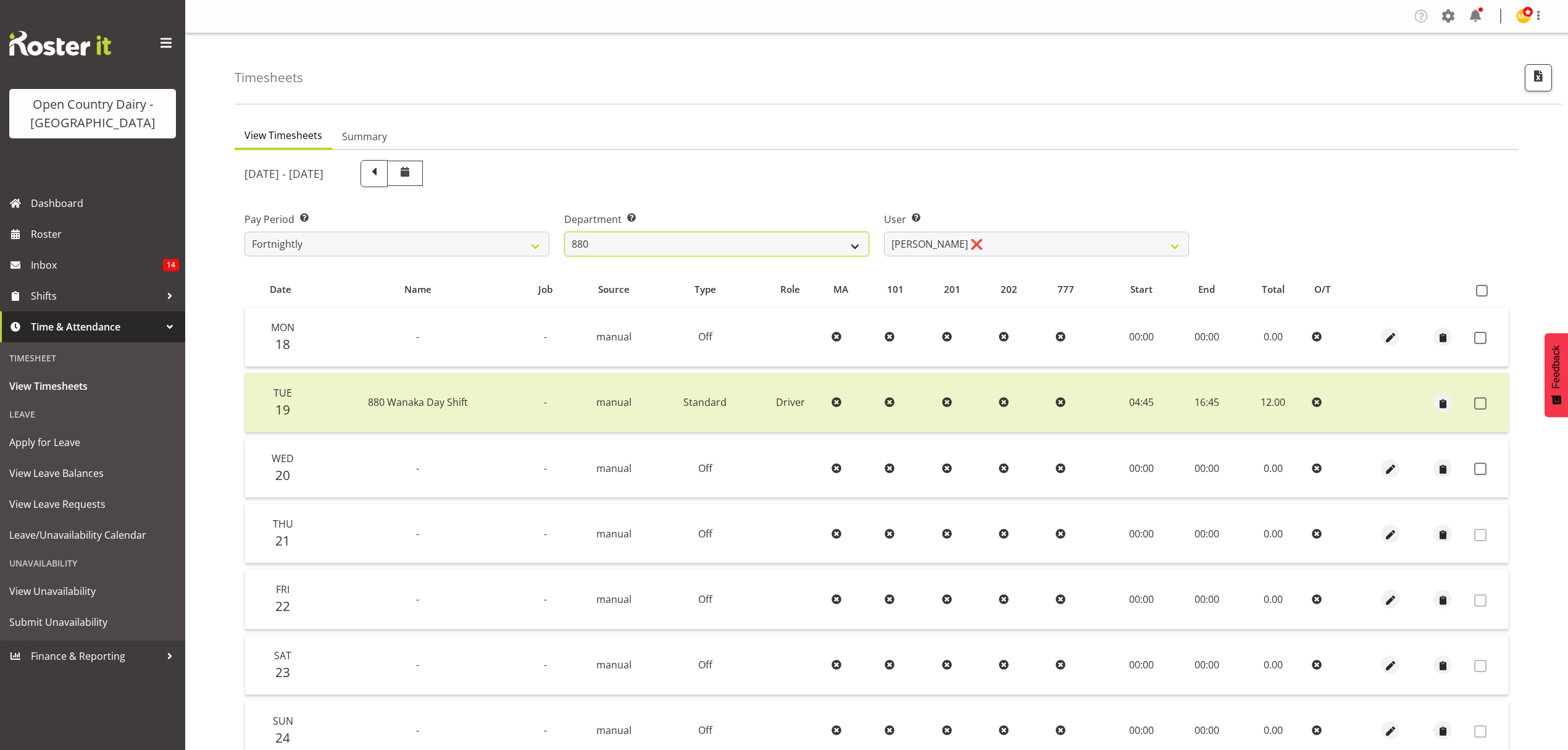
drag, startPoint x: 834, startPoint y: 242, endPoint x: 828, endPoint y: 255, distance: 14.3
click at [834, 242] on select "734 735 736 737 738 739 851 852 853 854 855 856 858 861 862 865 868 869 870 873" at bounding box center [717, 243] width 305 height 25
click at [565, 232] on select "734 735 736 737 738 739 851 852 853 854 855 856 858 861 862 865 868 869 870 873" at bounding box center [717, 243] width 305 height 25
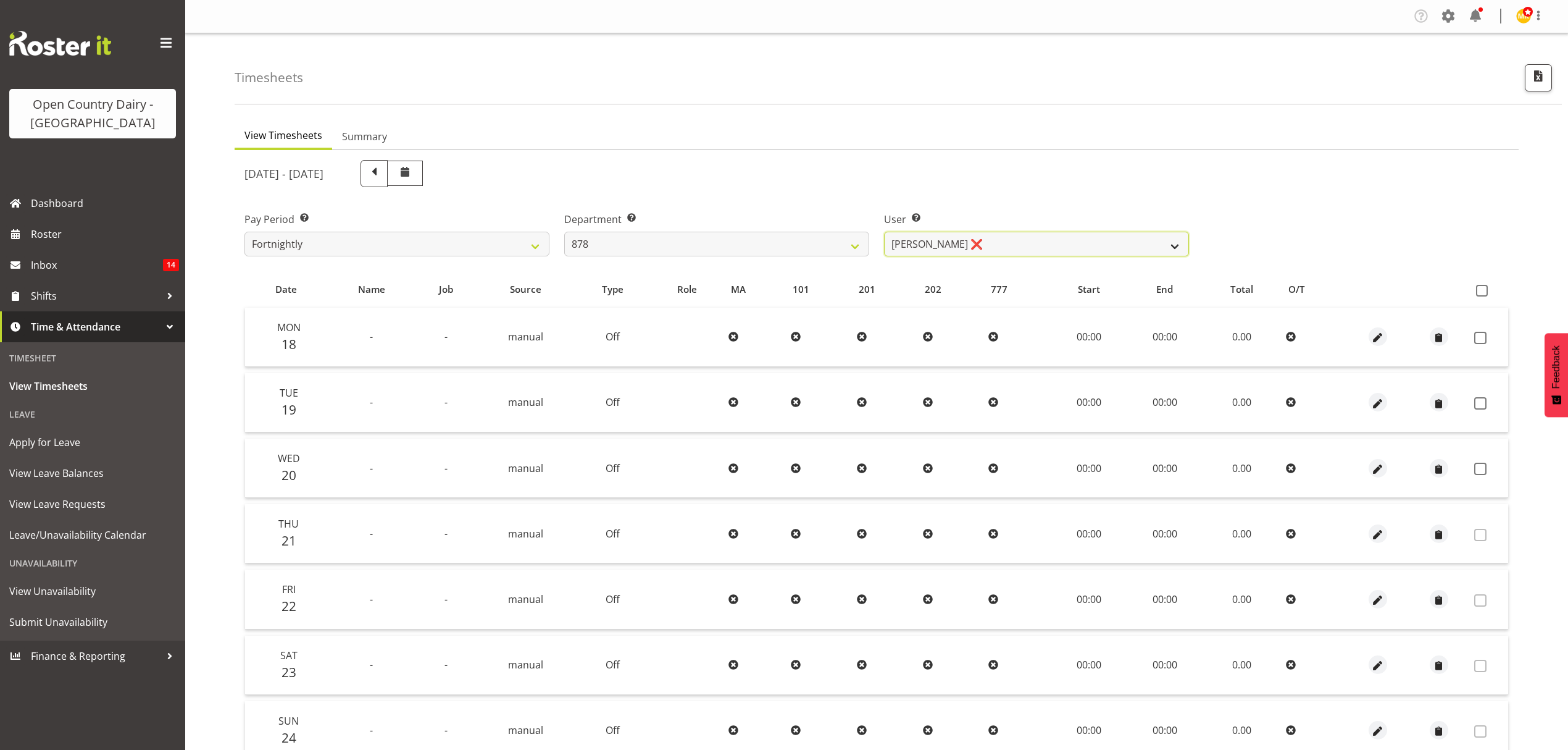
click at [978, 243] on select "[PERSON_NAME] ❌ [PERSON_NAME] ❌ [PERSON_NAME] ❌ [PERSON_NAME] ❌" at bounding box center [1036, 243] width 305 height 25
click at [802, 241] on select "734 735 736 737 738 739 851 852 853 854 855 856 858 861 862 865 868 869 870 873" at bounding box center [717, 243] width 305 height 25
select select "690"
click at [565, 232] on select "734 735 736 737 738 739 851 852 853 854 855 856 858 861 862 865 868 869 870 873" at bounding box center [717, 243] width 305 height 25
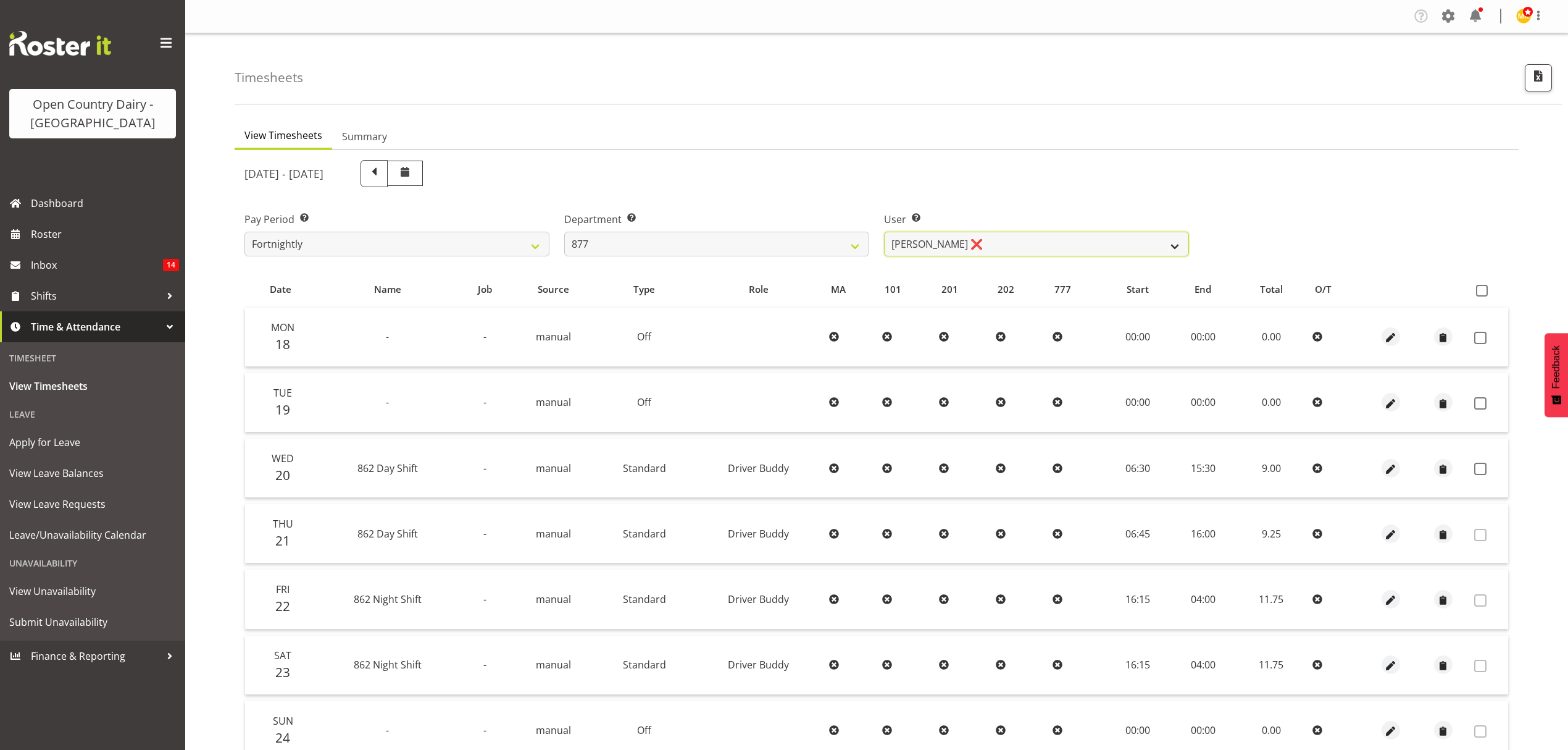
click at [947, 250] on select "[PERSON_NAME] ❌ [PERSON_NAME] ❌ [PERSON_NAME] ❌ [PERSON_NAME] ❌" at bounding box center [1036, 243] width 305 height 25
select select "11653"
click at [884, 232] on select "[PERSON_NAME] ❌ [PERSON_NAME] ❌ [PERSON_NAME] ❌ [PERSON_NAME] ❌" at bounding box center [1036, 243] width 305 height 25
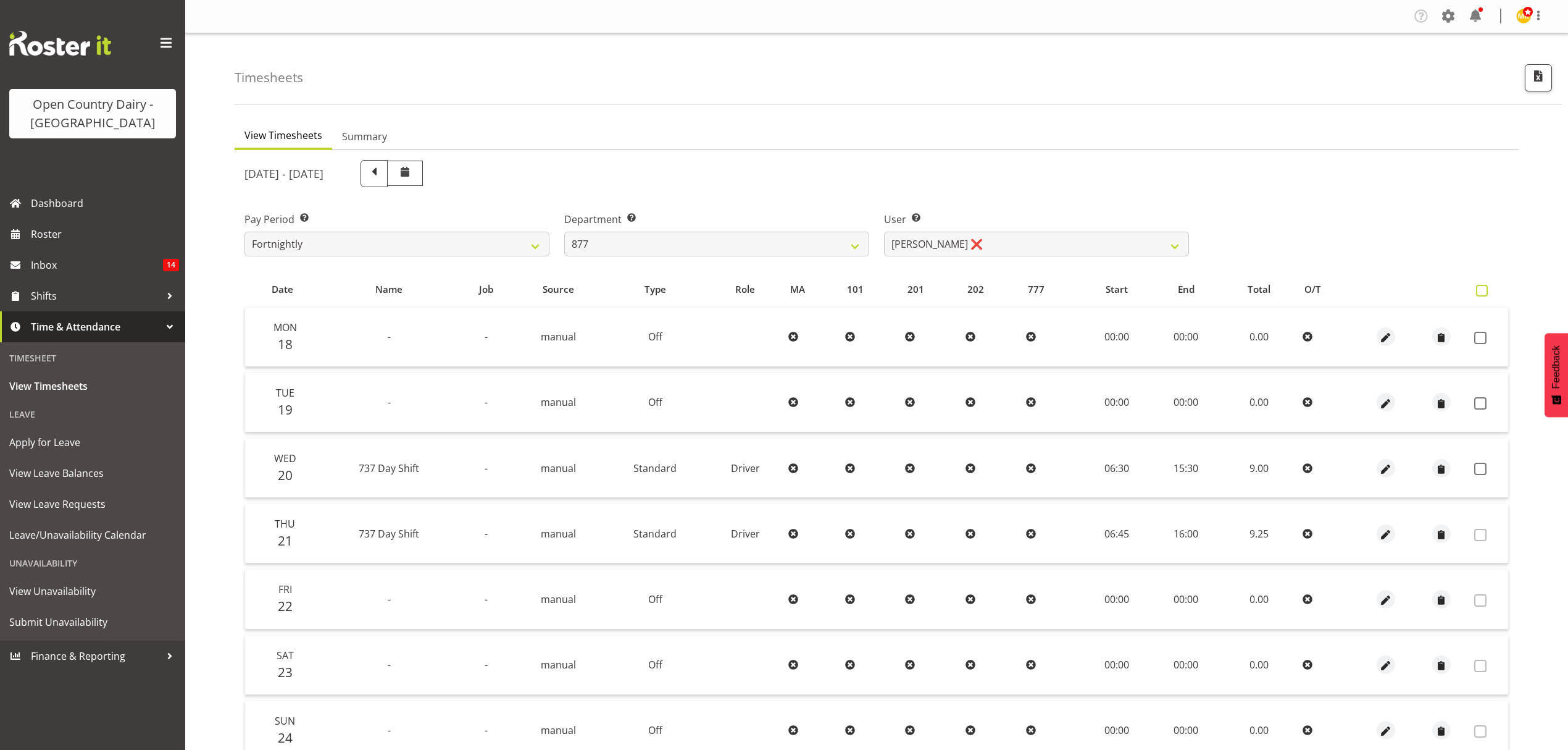
click at [1489, 295] on label at bounding box center [1485, 290] width 18 height 12
click at [1485, 295] on input "checkbox" at bounding box center [1480, 290] width 8 height 8
checkbox input "true"
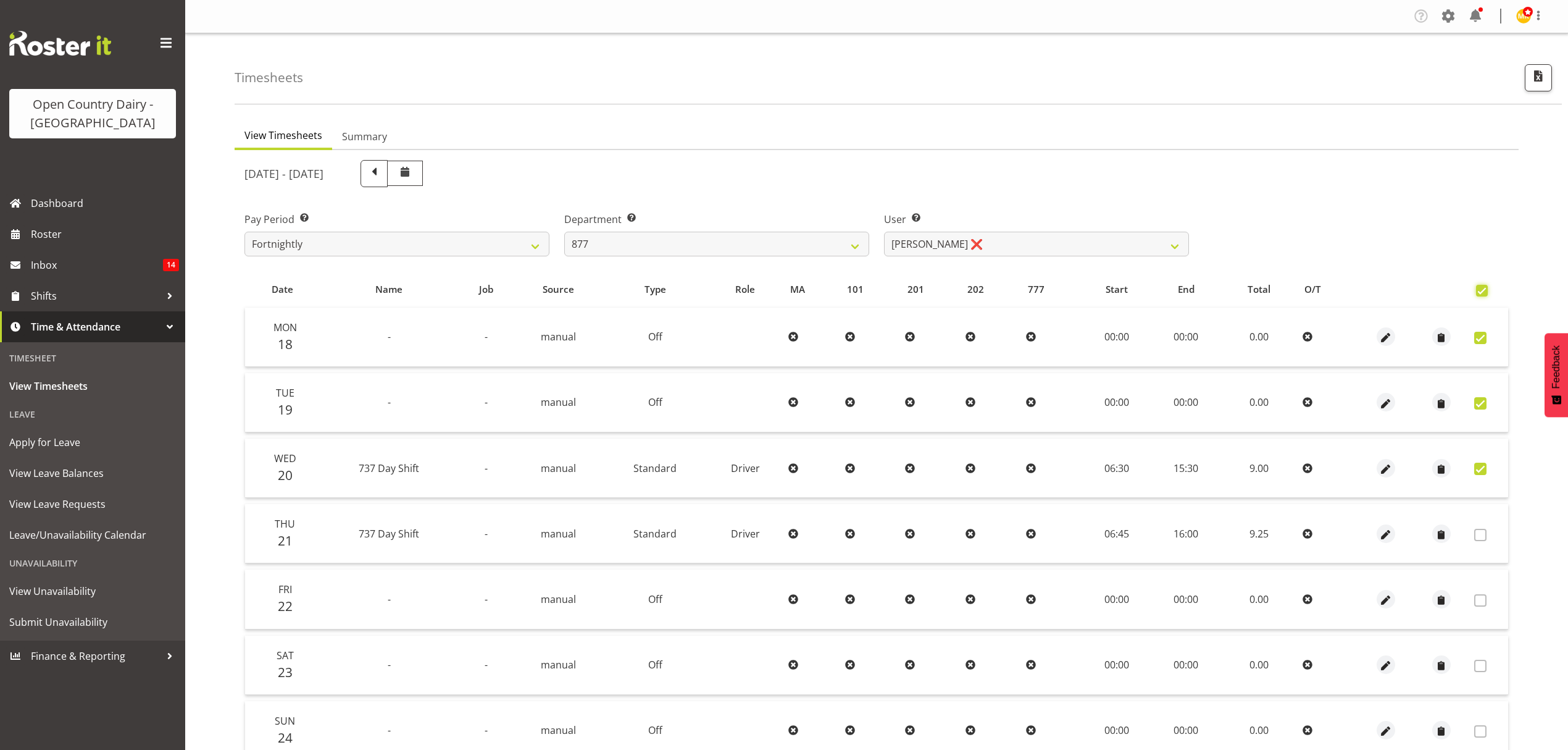
checkbox input "true"
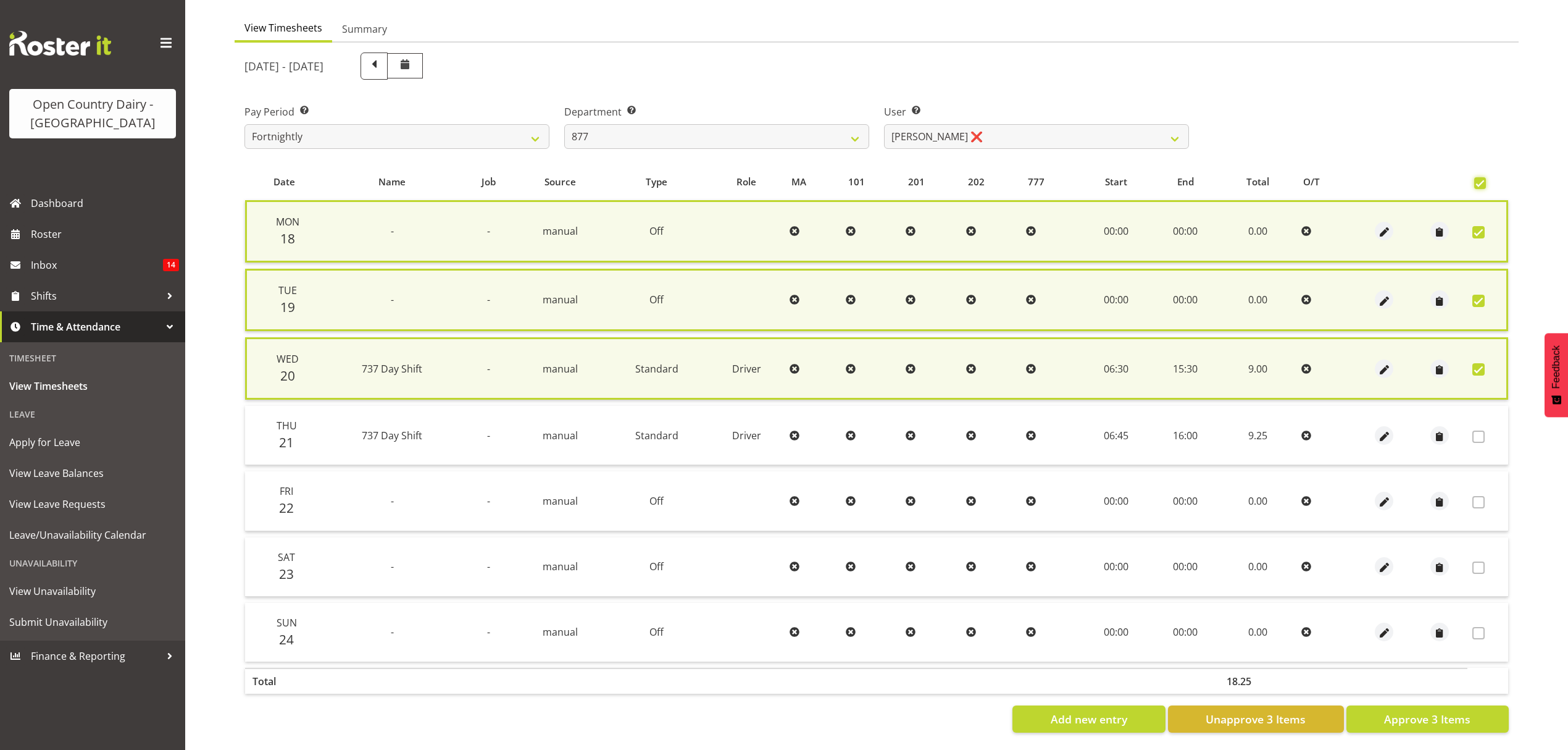
scroll to position [116, 0]
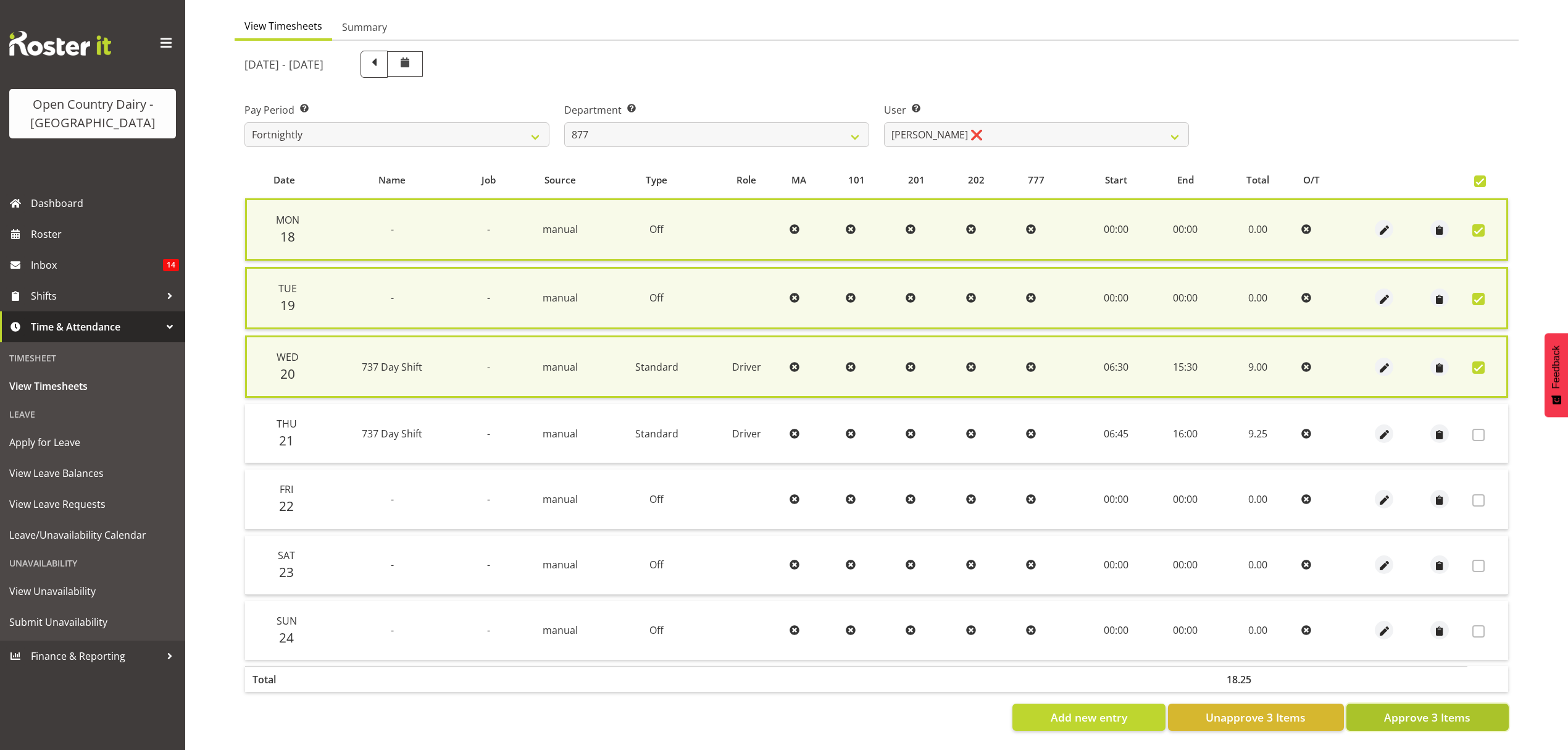
click at [1420, 704] on button "Approve 3 Items" at bounding box center [1428, 717] width 163 height 27
checkbox input "false"
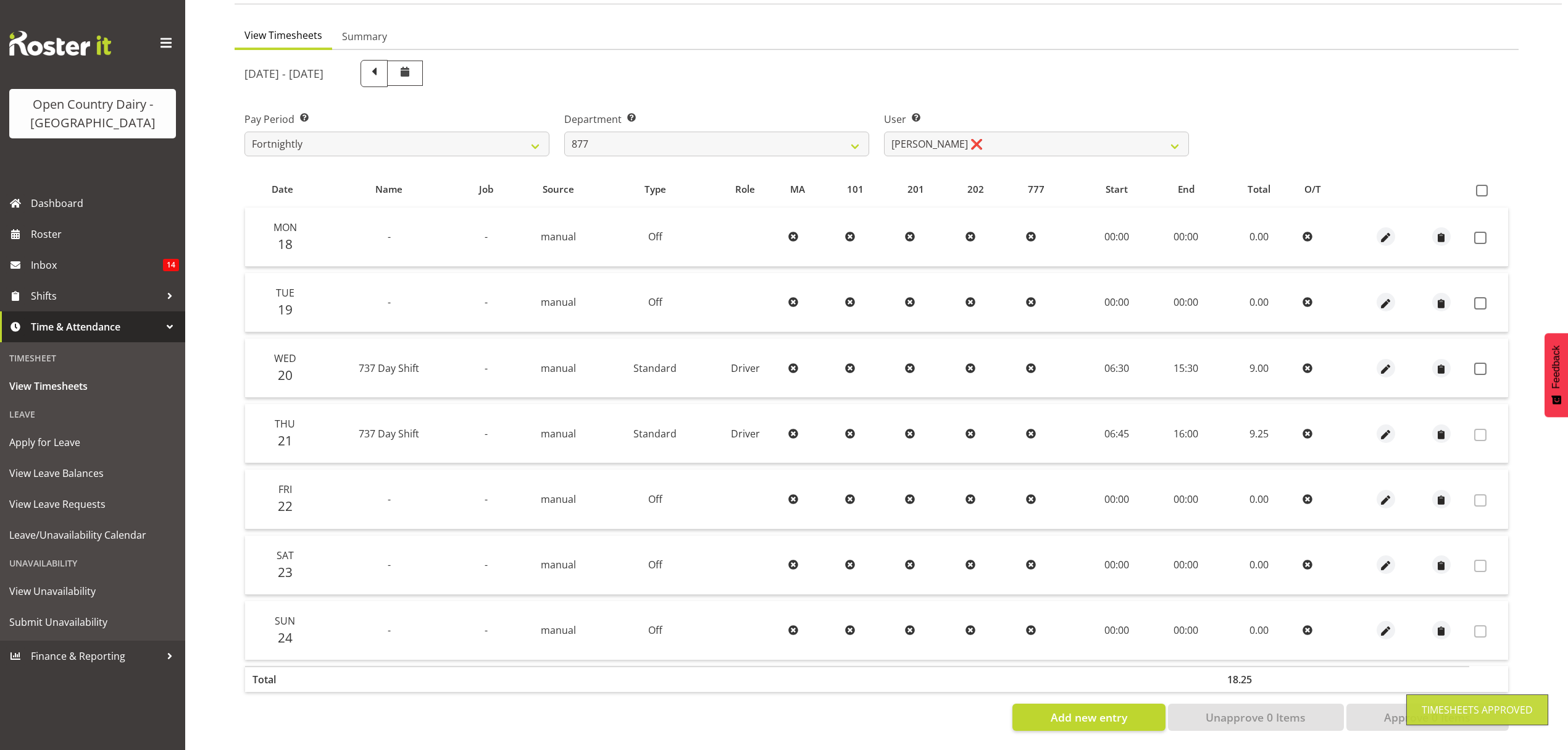
scroll to position [109, 0]
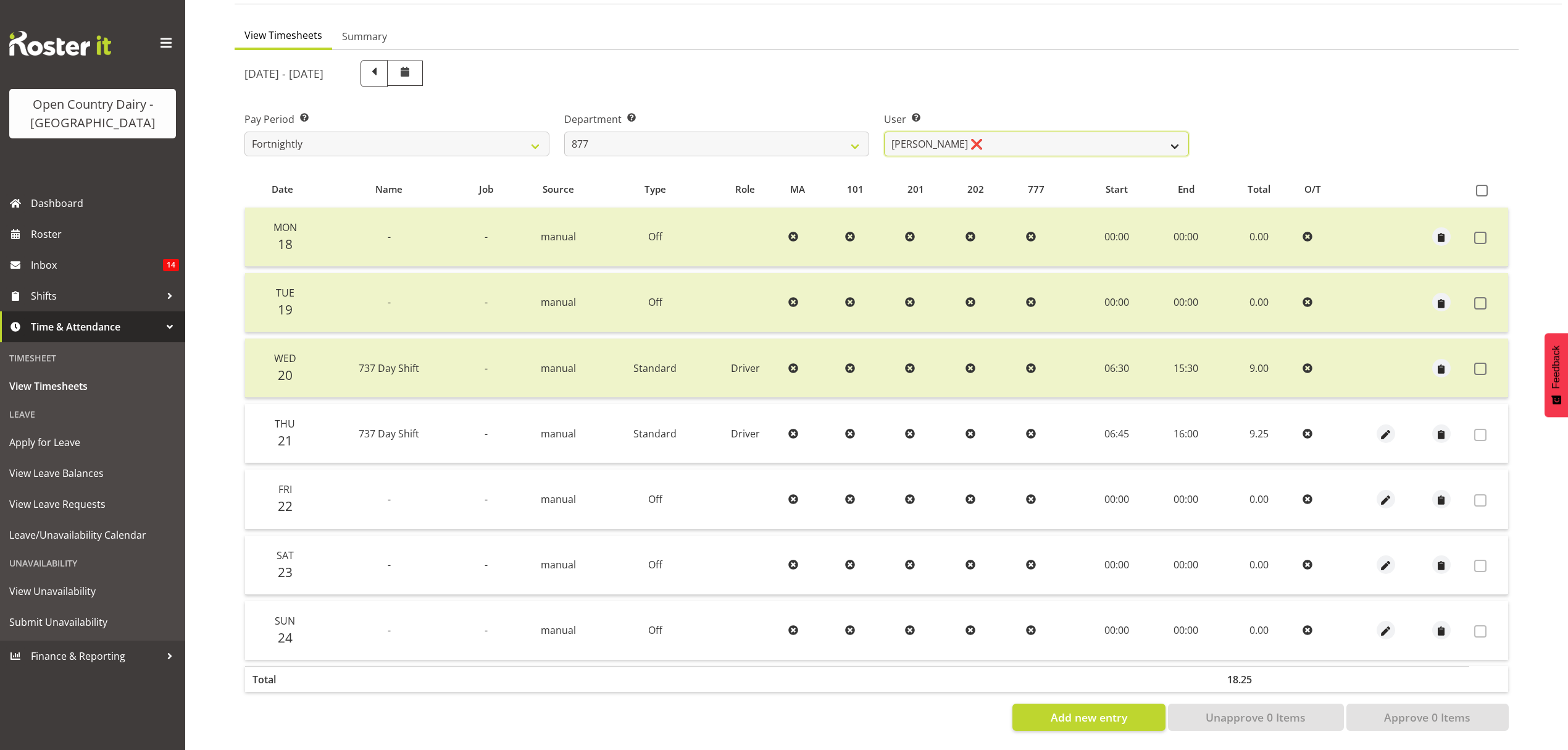
click at [953, 136] on select "[PERSON_NAME] ❌ [PERSON_NAME] ❌ [PERSON_NAME] ❌ [PERSON_NAME] ❌" at bounding box center [1036, 144] width 305 height 25
click at [737, 141] on select "734 735 736 737 738 739 851 852 853 854 855 856 858 861 862 865 868 869 870 873" at bounding box center [717, 144] width 305 height 25
select select "902"
click at [565, 132] on select "734 735 736 737 738 739 851 852 853 854 855 856 858 861 862 865 868 869 870 873" at bounding box center [717, 144] width 305 height 25
select select "11649"
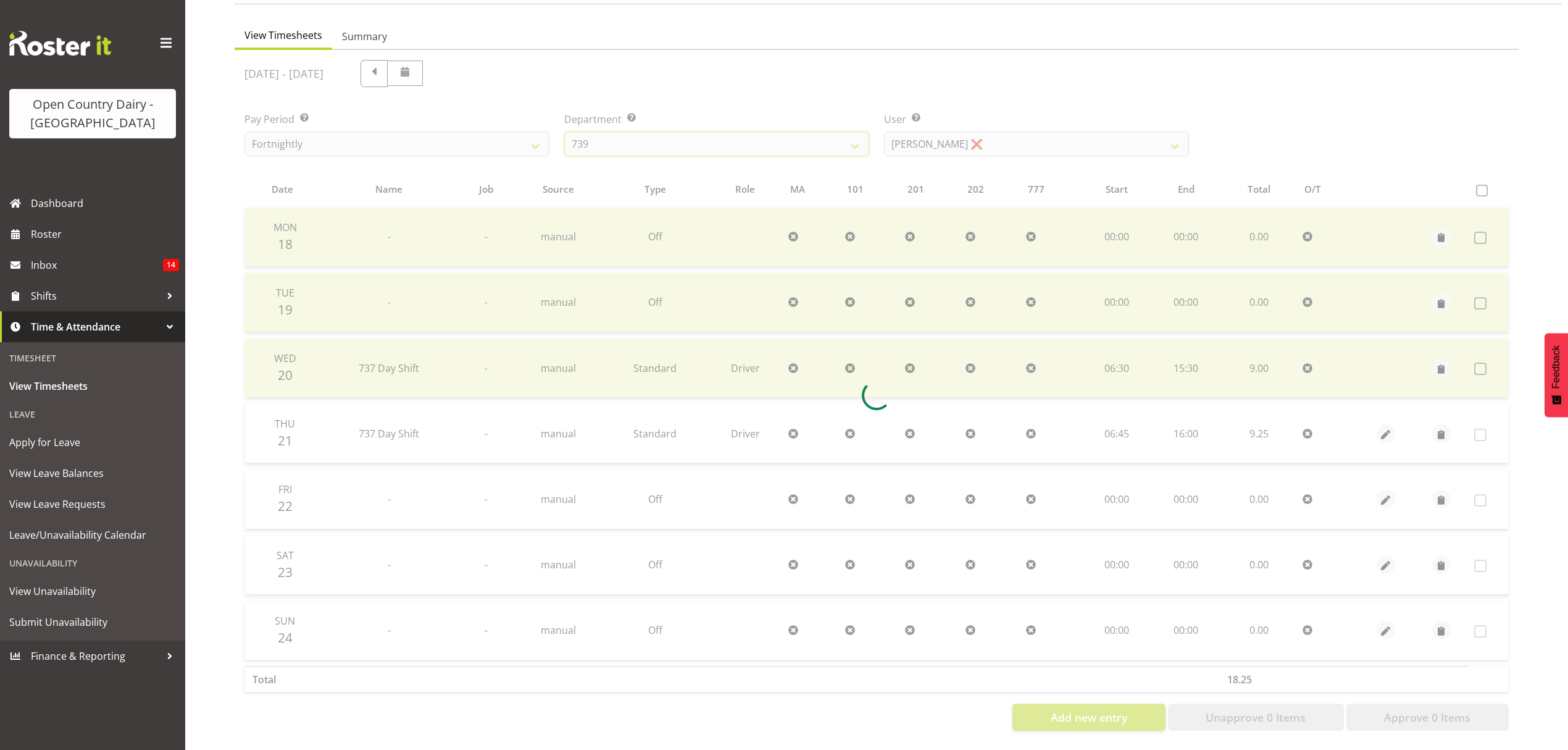
scroll to position [43, 0]
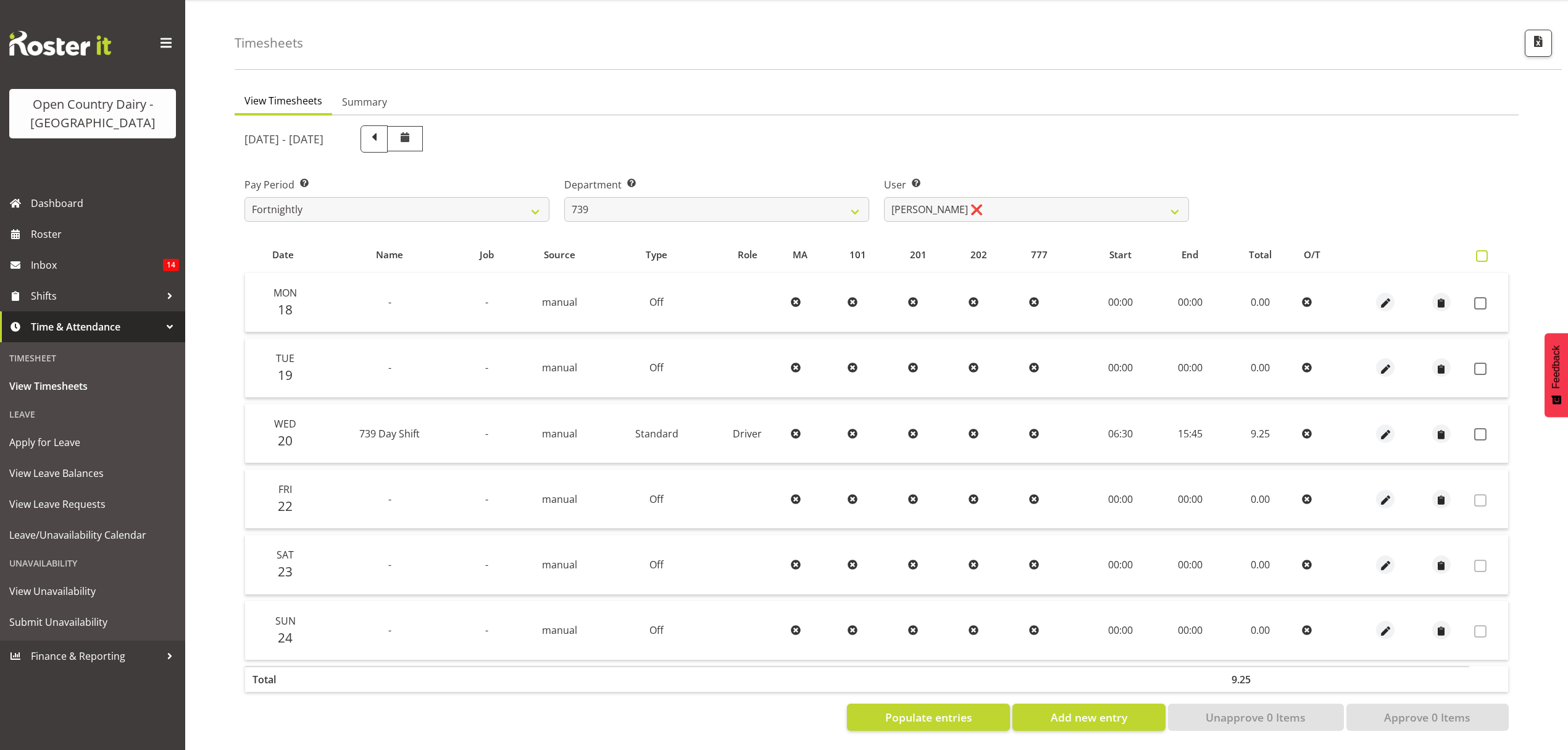
click at [1482, 250] on span at bounding box center [1482, 256] width 12 height 12
click at [1482, 252] on input "checkbox" at bounding box center [1480, 255] width 8 height 8
checkbox input "true"
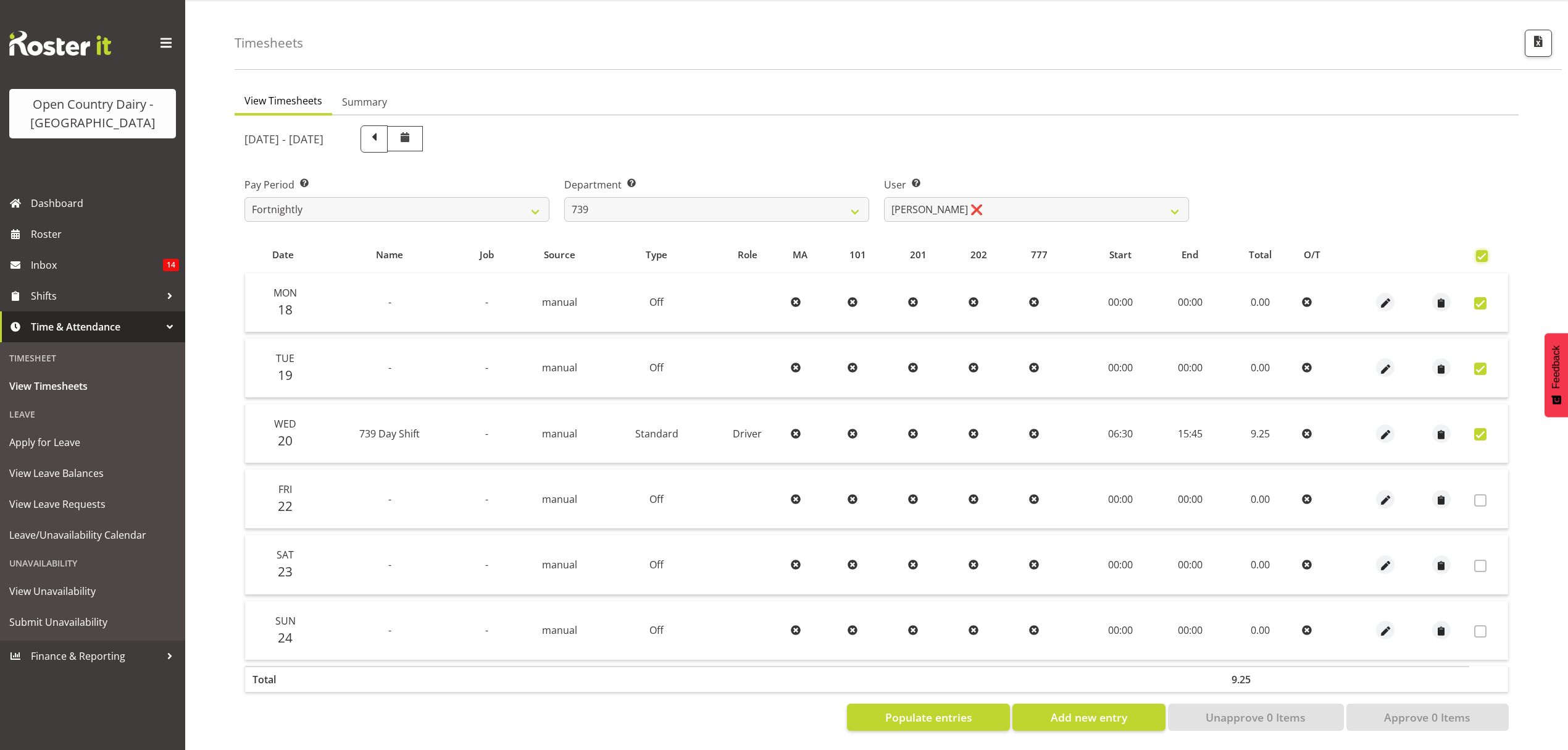
checkbox input "true"
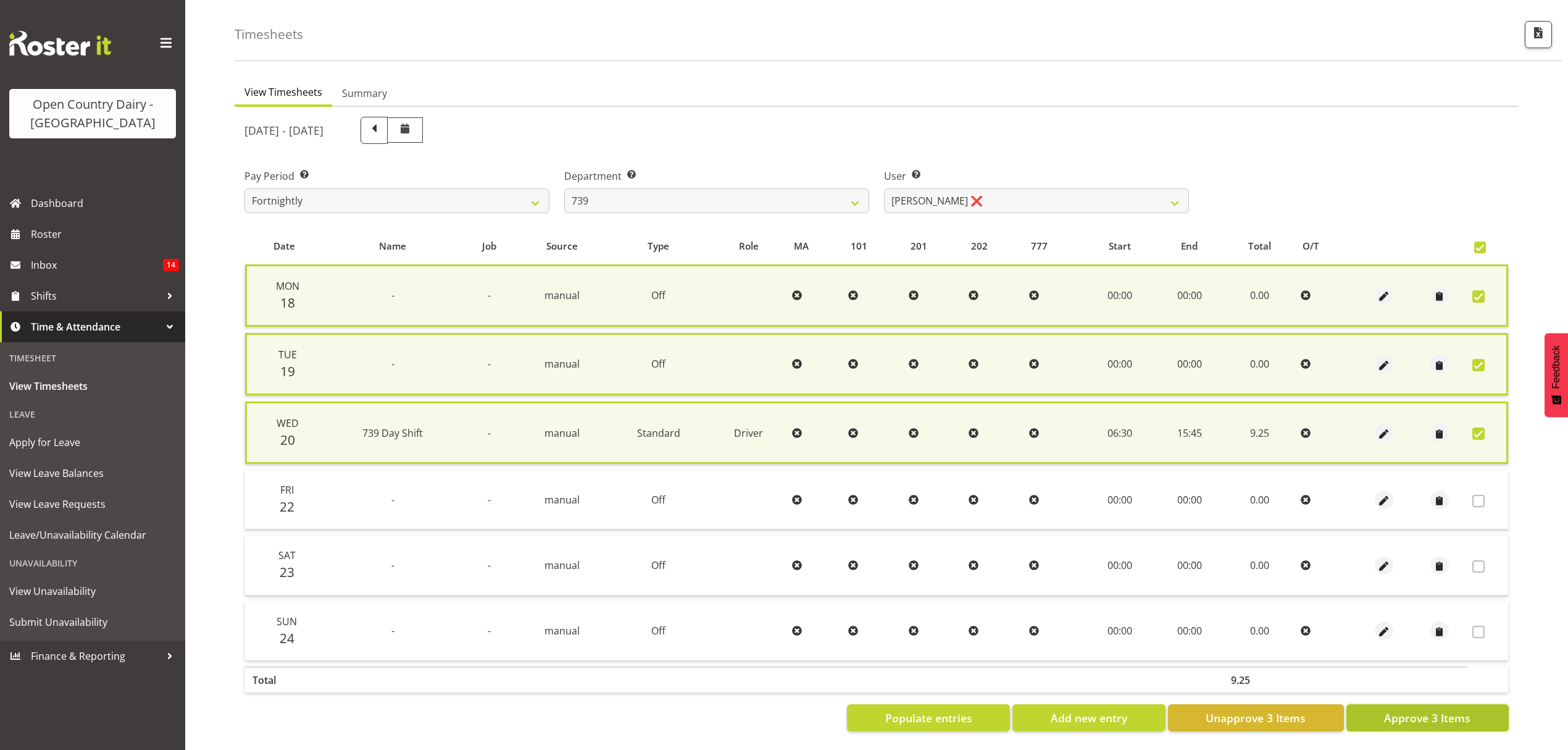
click at [1405, 710] on span "Approve 3 Items" at bounding box center [1427, 718] width 86 height 16
checkbox input "false"
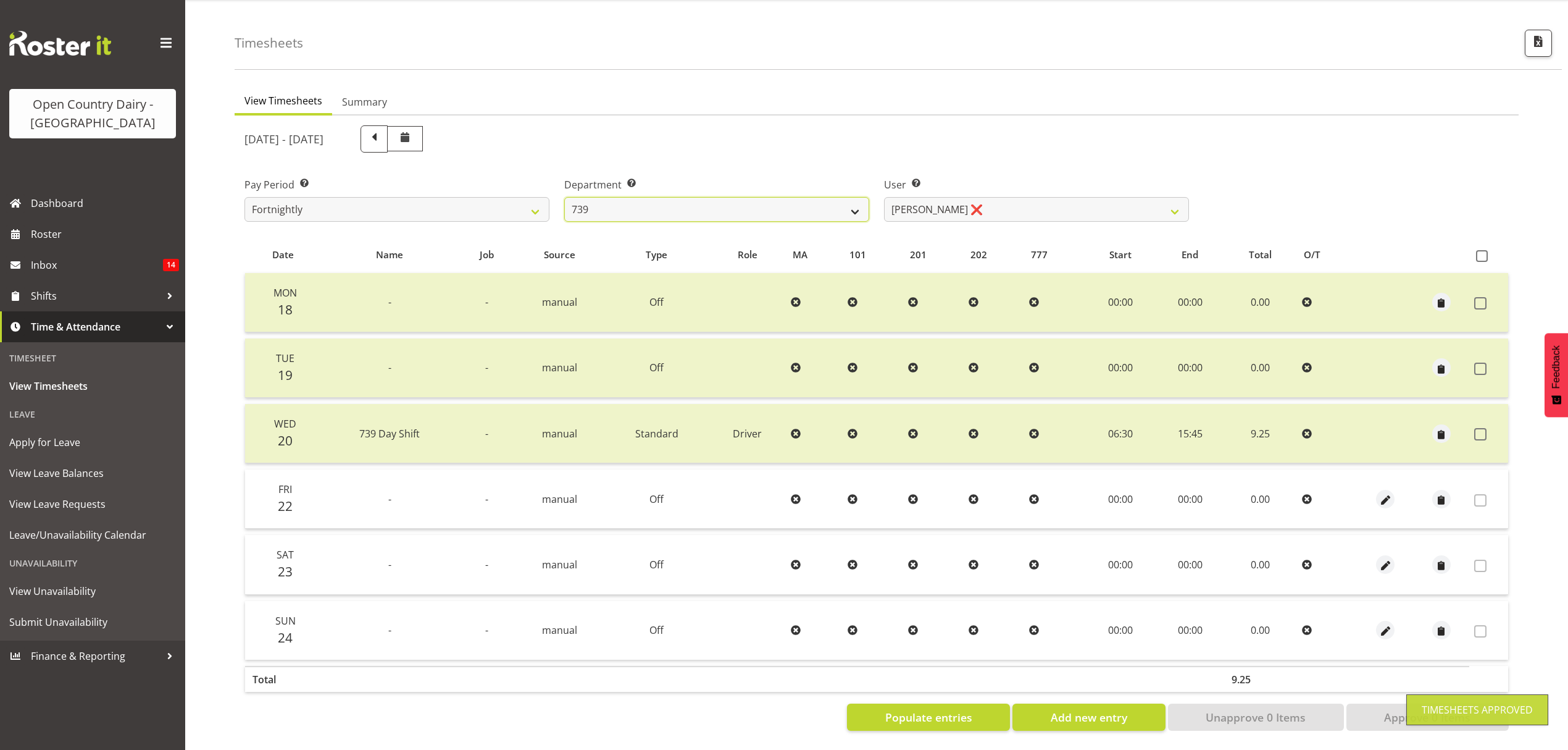
click at [783, 198] on select "734 735 736 737 738 739 851 852 853 854 855 856 858 861 862 865 868 869 870 873" at bounding box center [717, 209] width 305 height 25
select select "755"
click at [565, 197] on select "734 735 736 737 738 739 851 852 853 854 855 856 858 861 862 865 868 869 870 873" at bounding box center [717, 209] width 305 height 25
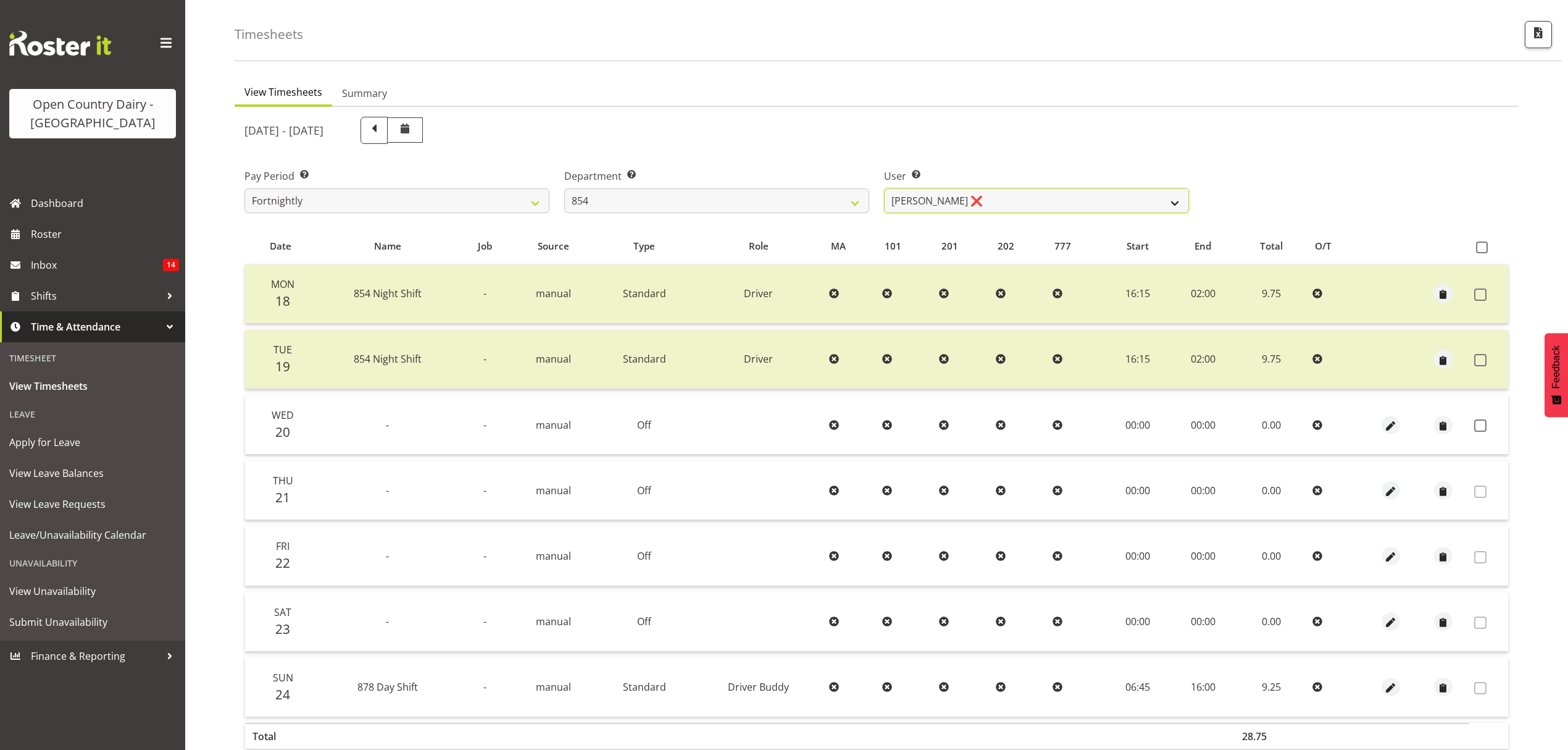
click at [989, 199] on select "[PERSON_NAME] ❌ [PERSON_NAME] ❌ [PERSON_NAME] ❌ [PERSON_NAME] ❌" at bounding box center [1036, 201] width 305 height 25
select select "10054"
click at [884, 189] on select "[PERSON_NAME] ❌ [PERSON_NAME] ❌ [PERSON_NAME] ❌ [PERSON_NAME] ❌" at bounding box center [1036, 201] width 305 height 25
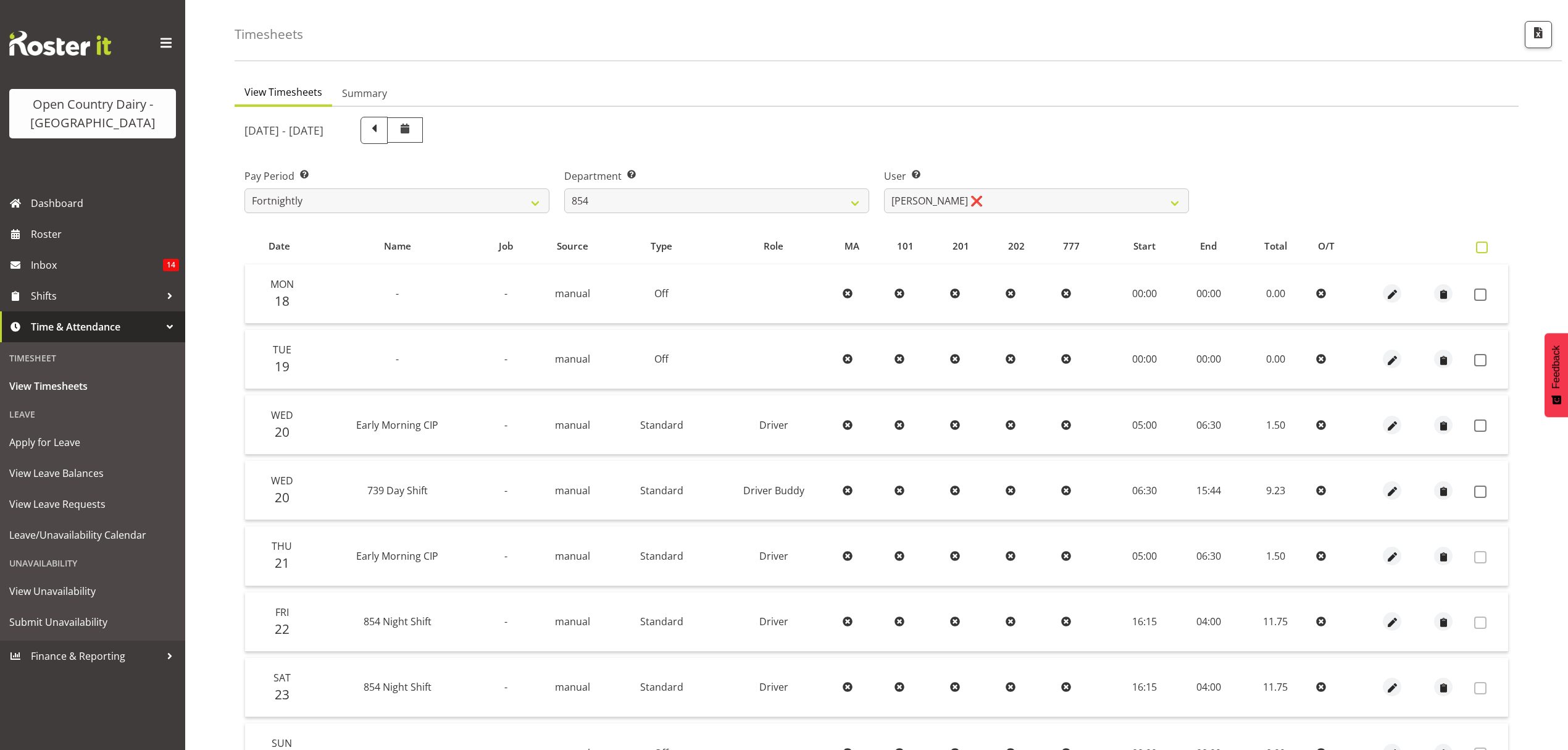
click at [1482, 242] on span at bounding box center [1482, 247] width 12 height 12
click at [1482, 243] on input "checkbox" at bounding box center [1480, 247] width 8 height 8
checkbox input "true"
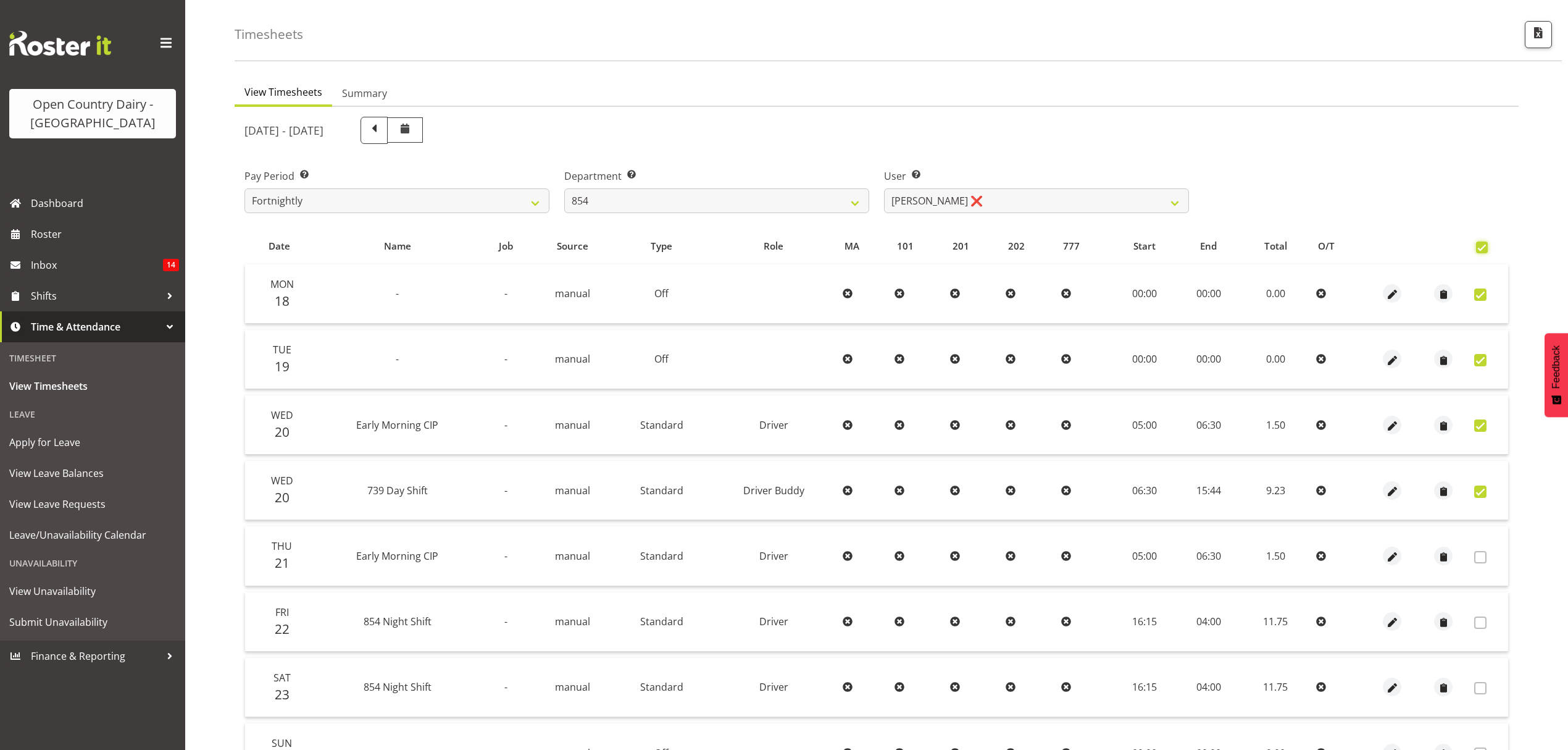
checkbox input "true"
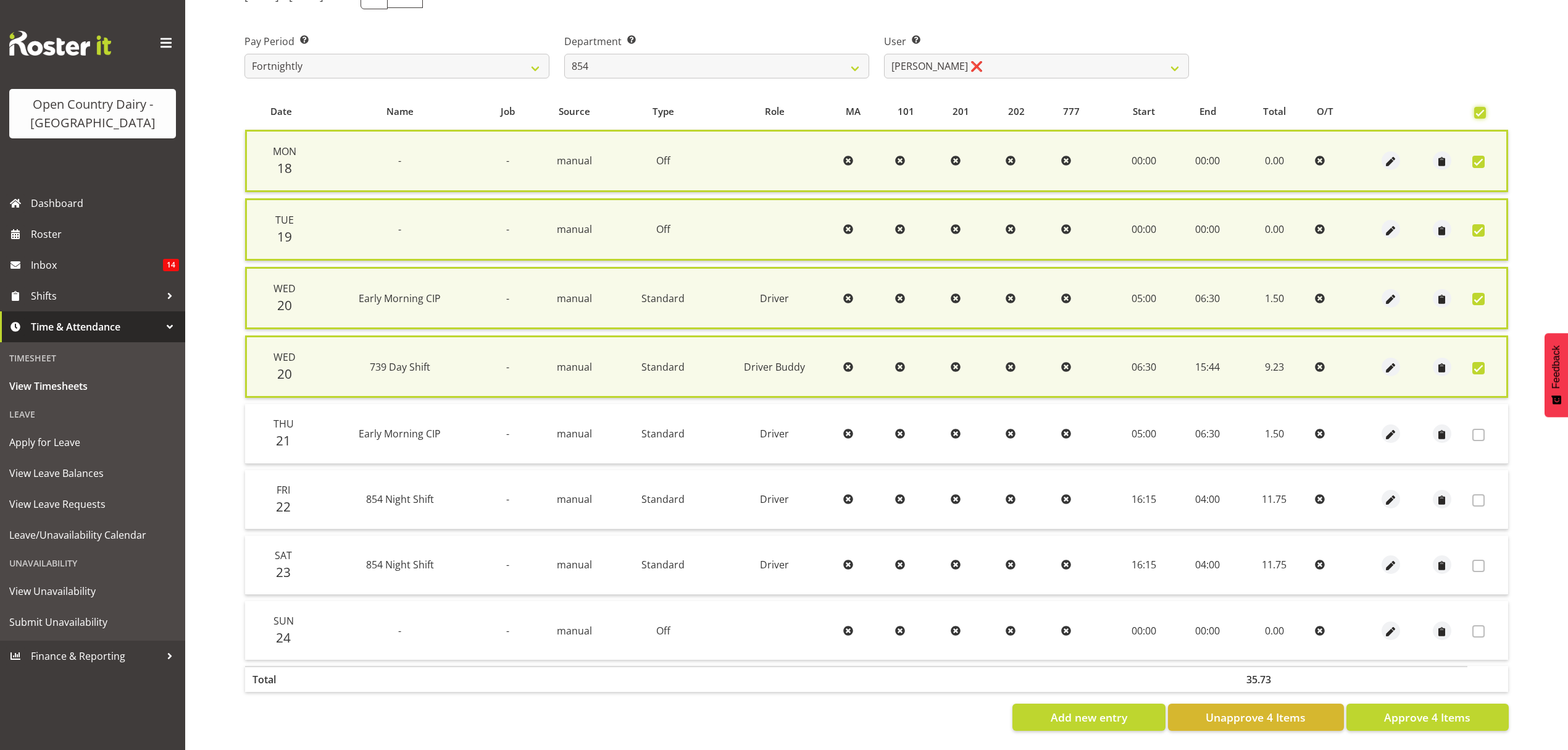
scroll to position [184, 0]
click at [1458, 709] on span "Approve 4 Items" at bounding box center [1427, 717] width 86 height 16
checkbox input "false"
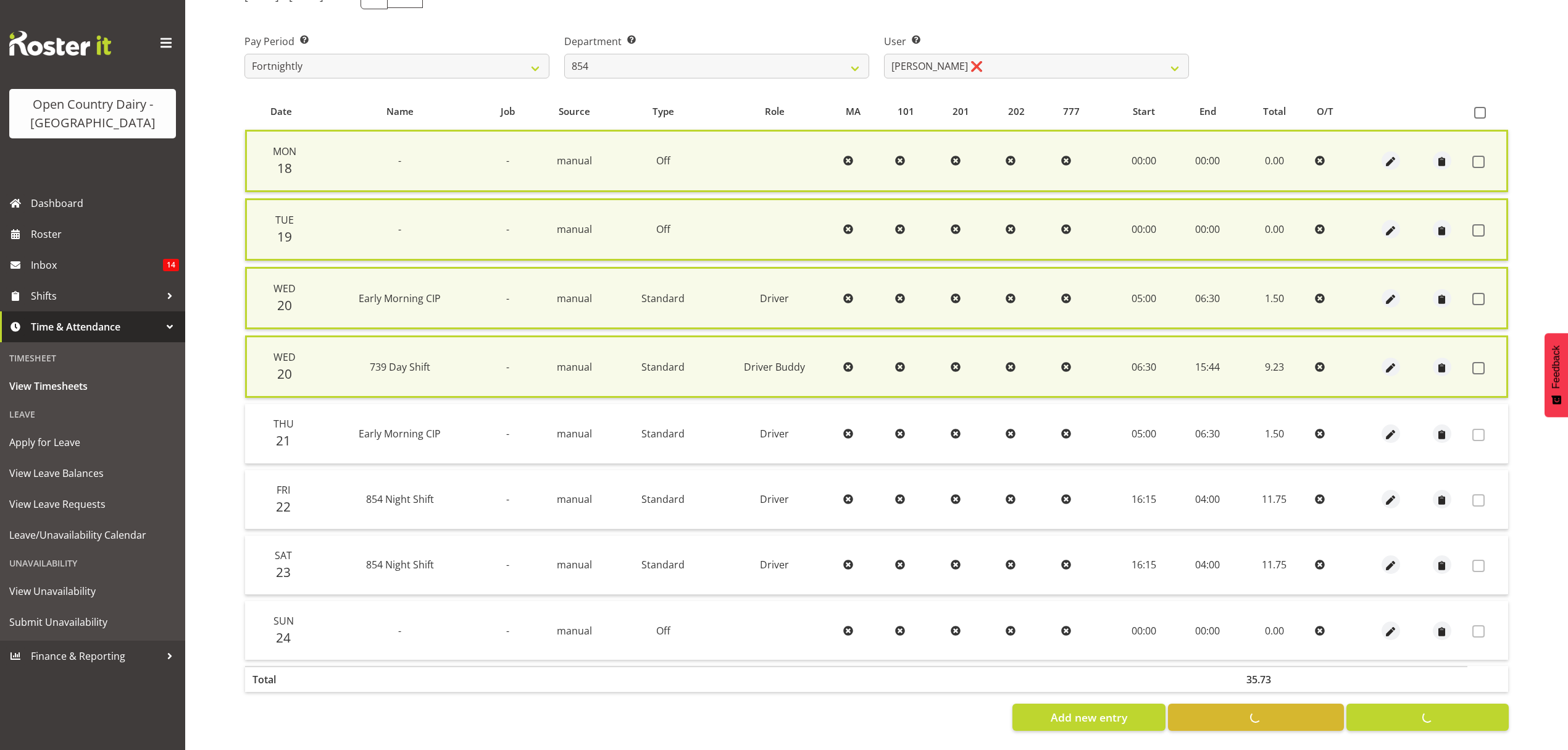
checkbox input "false"
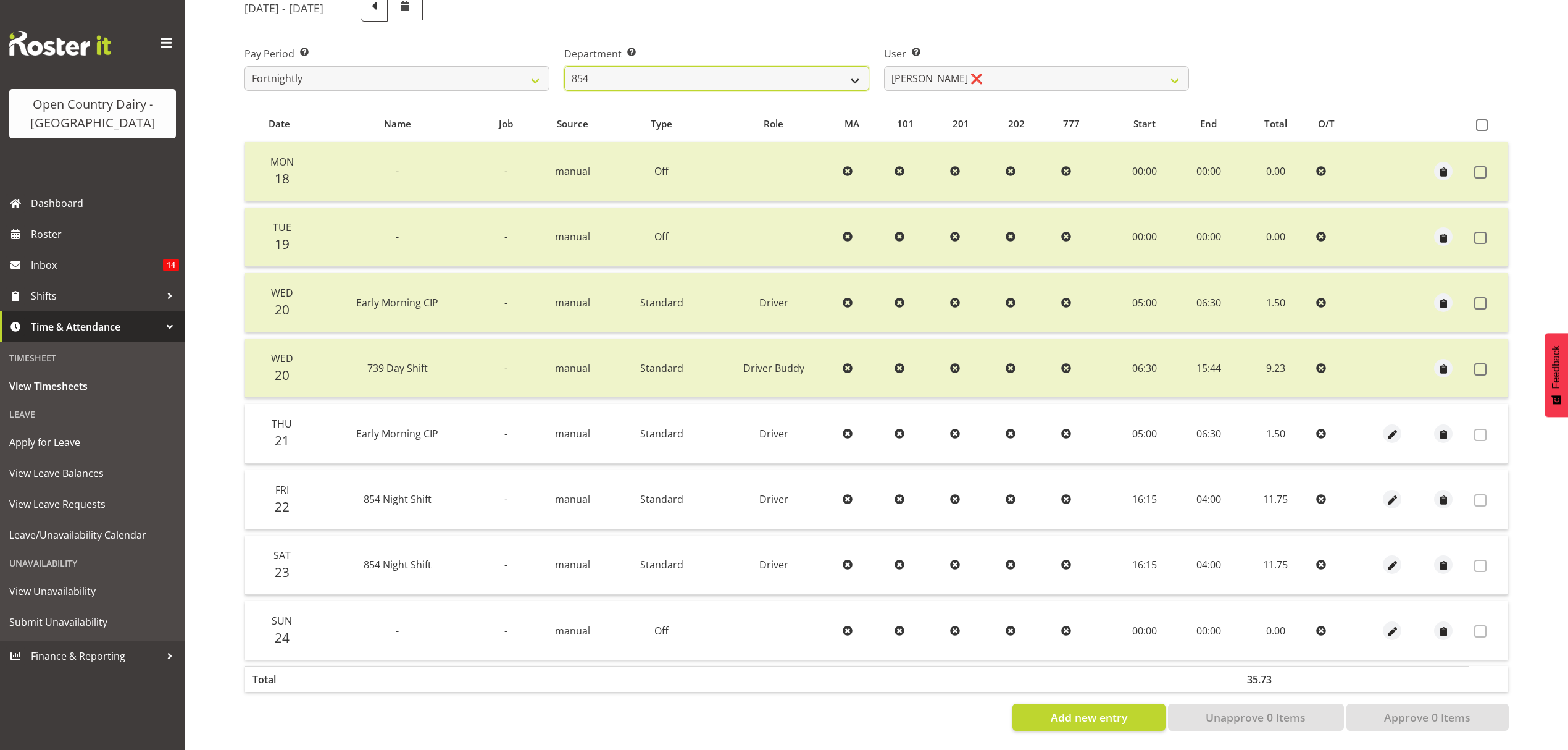
click at [653, 66] on select "734 735 736 737 738 739 851 852 853 854 855 856 858 861 862 865 868 869 870 873" at bounding box center [717, 78] width 305 height 25
select select "675"
click at [565, 66] on select "734 735 736 737 738 739 851 852 853 854 855 856 858 861 862 865 868 869 870 873" at bounding box center [717, 78] width 305 height 25
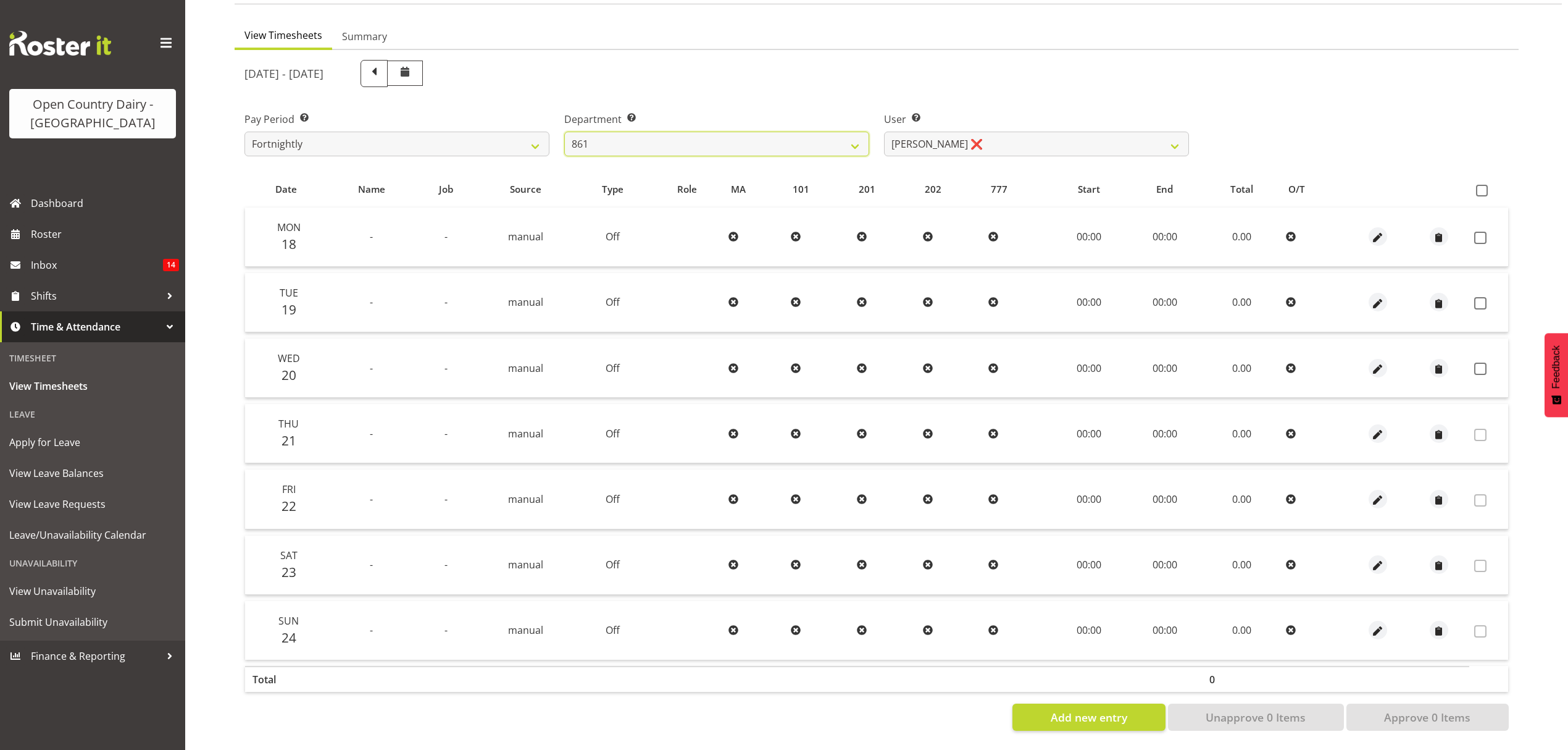
scroll to position [109, 0]
click at [1004, 132] on select "[PERSON_NAME] ❌ [PERSON_NAME] ❌ [PERSON_NAME] ❌" at bounding box center [1036, 144] width 305 height 25
select select "7460"
click at [884, 132] on select "[PERSON_NAME] ❌ [PERSON_NAME] ❌ [PERSON_NAME] ❌" at bounding box center [1036, 144] width 305 height 25
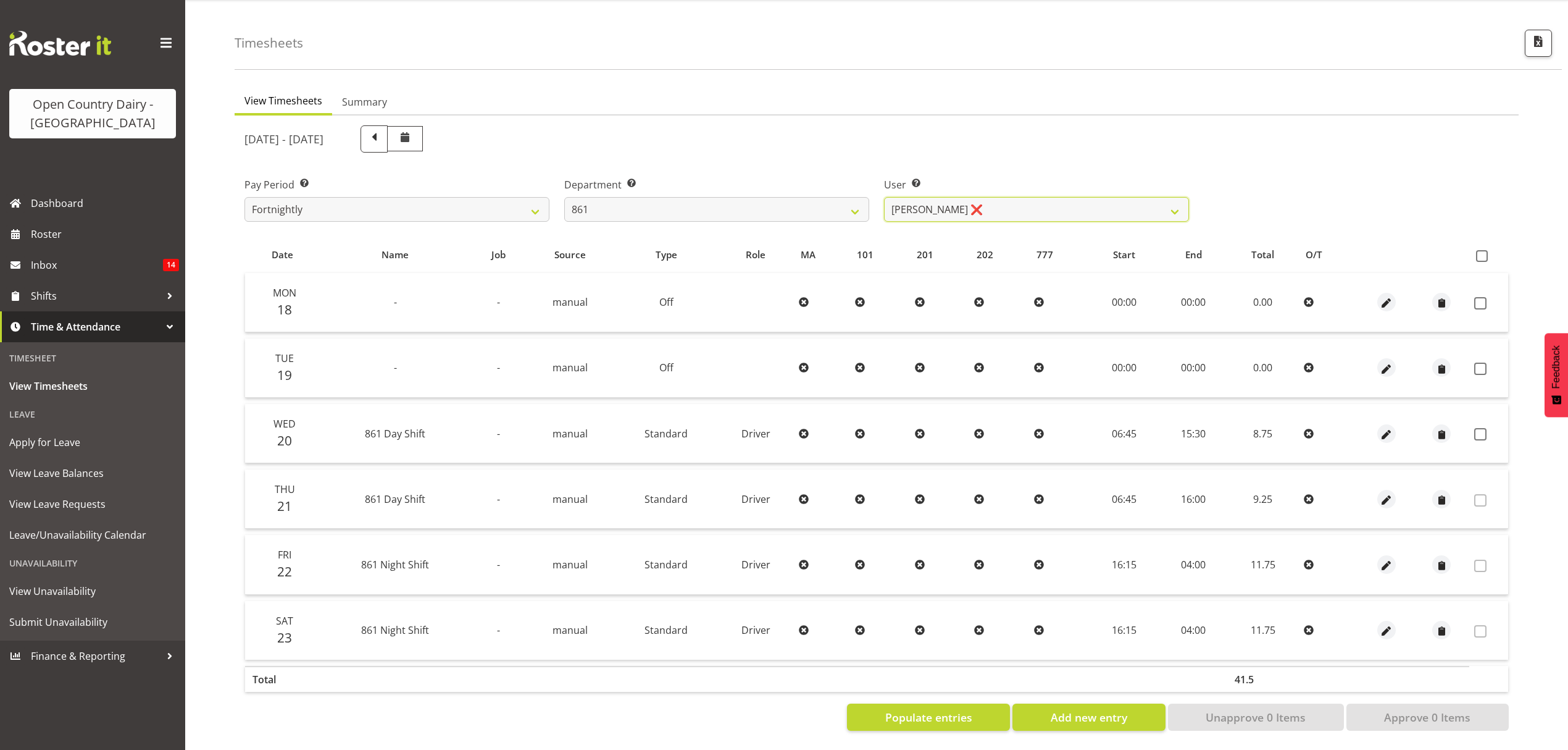
scroll to position [43, 0]
click at [1480, 250] on span at bounding box center [1482, 256] width 12 height 12
click at [1480, 252] on input "checkbox" at bounding box center [1480, 255] width 8 height 8
checkbox input "true"
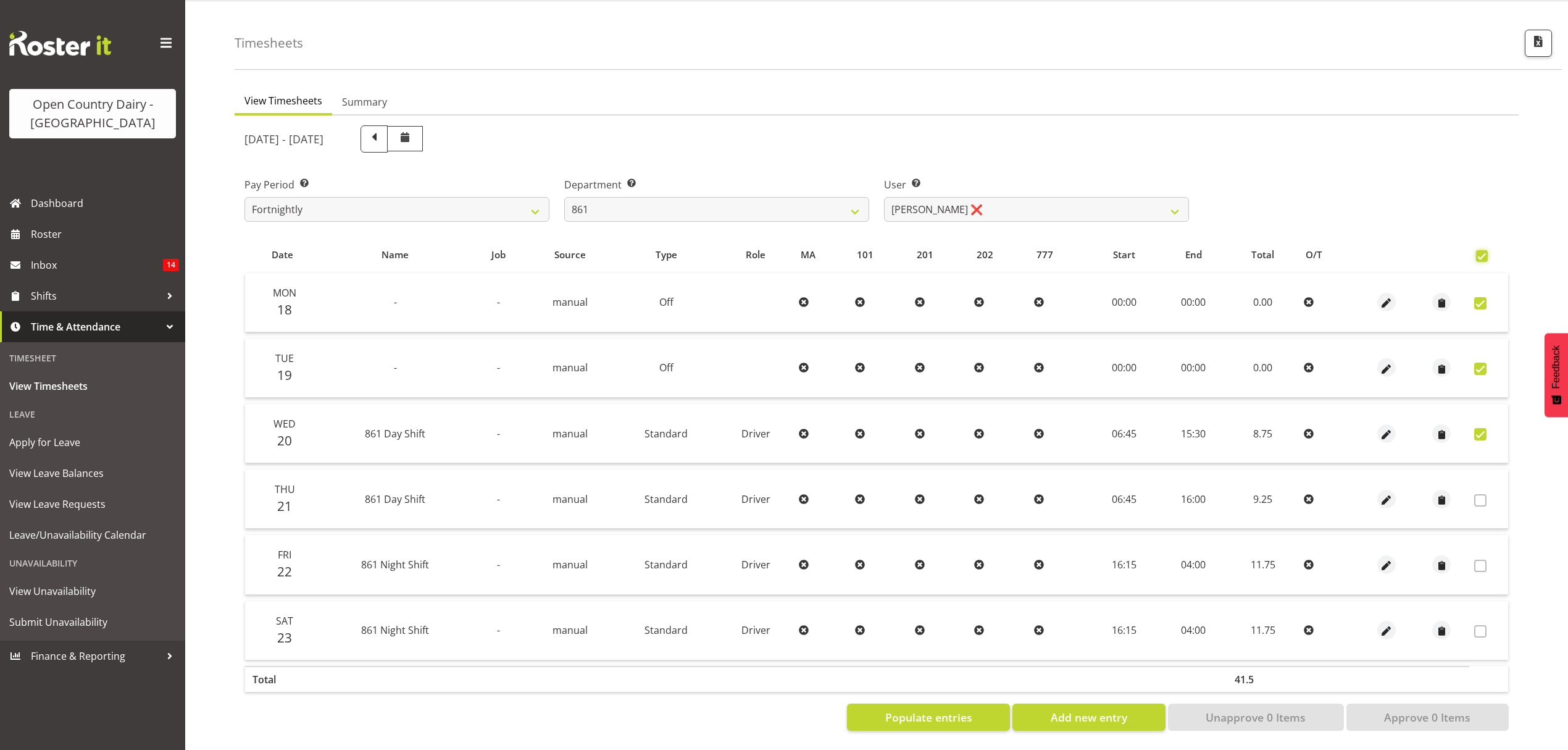
checkbox input "true"
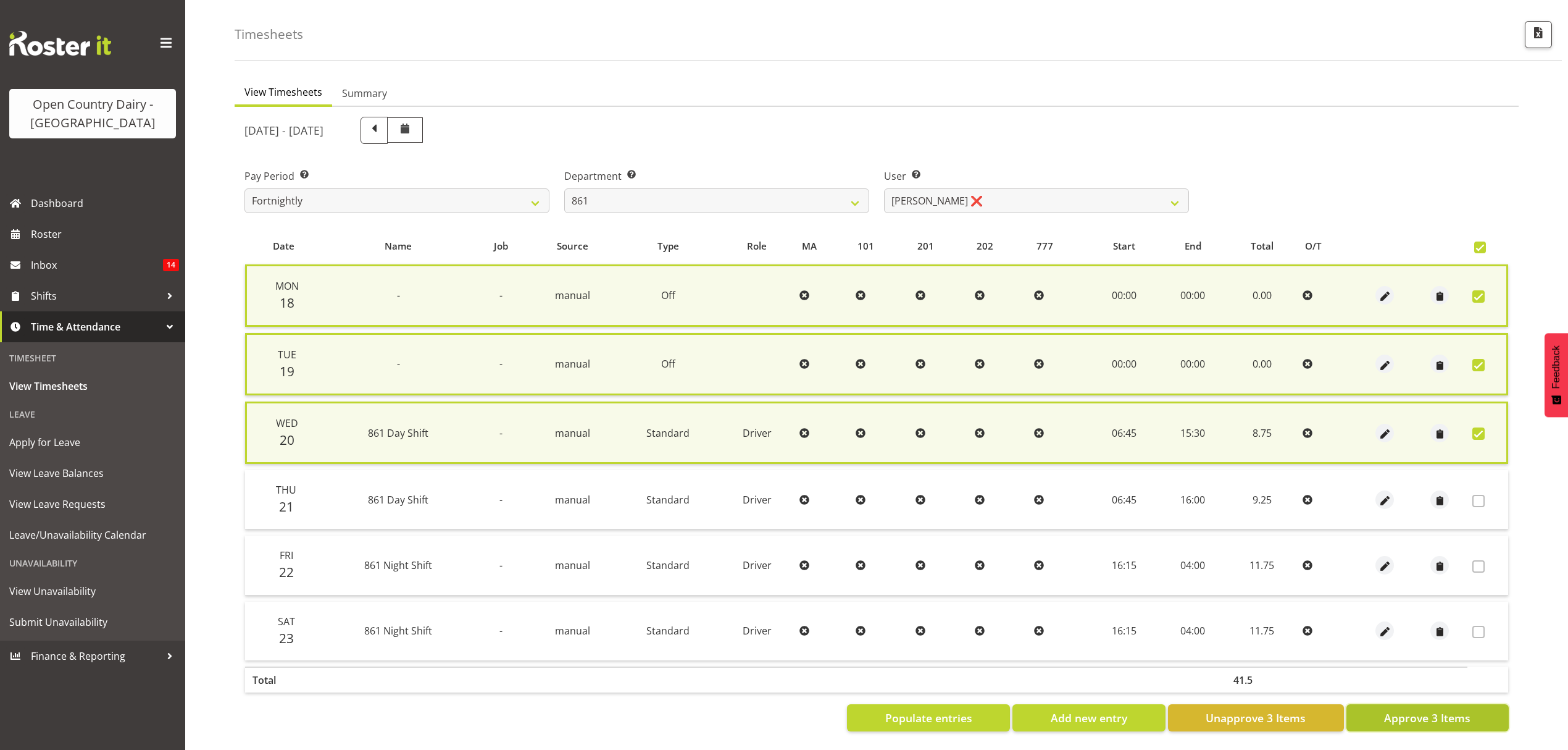
click at [1438, 710] on span "Approve 3 Items" at bounding box center [1427, 718] width 86 height 16
checkbox input "false"
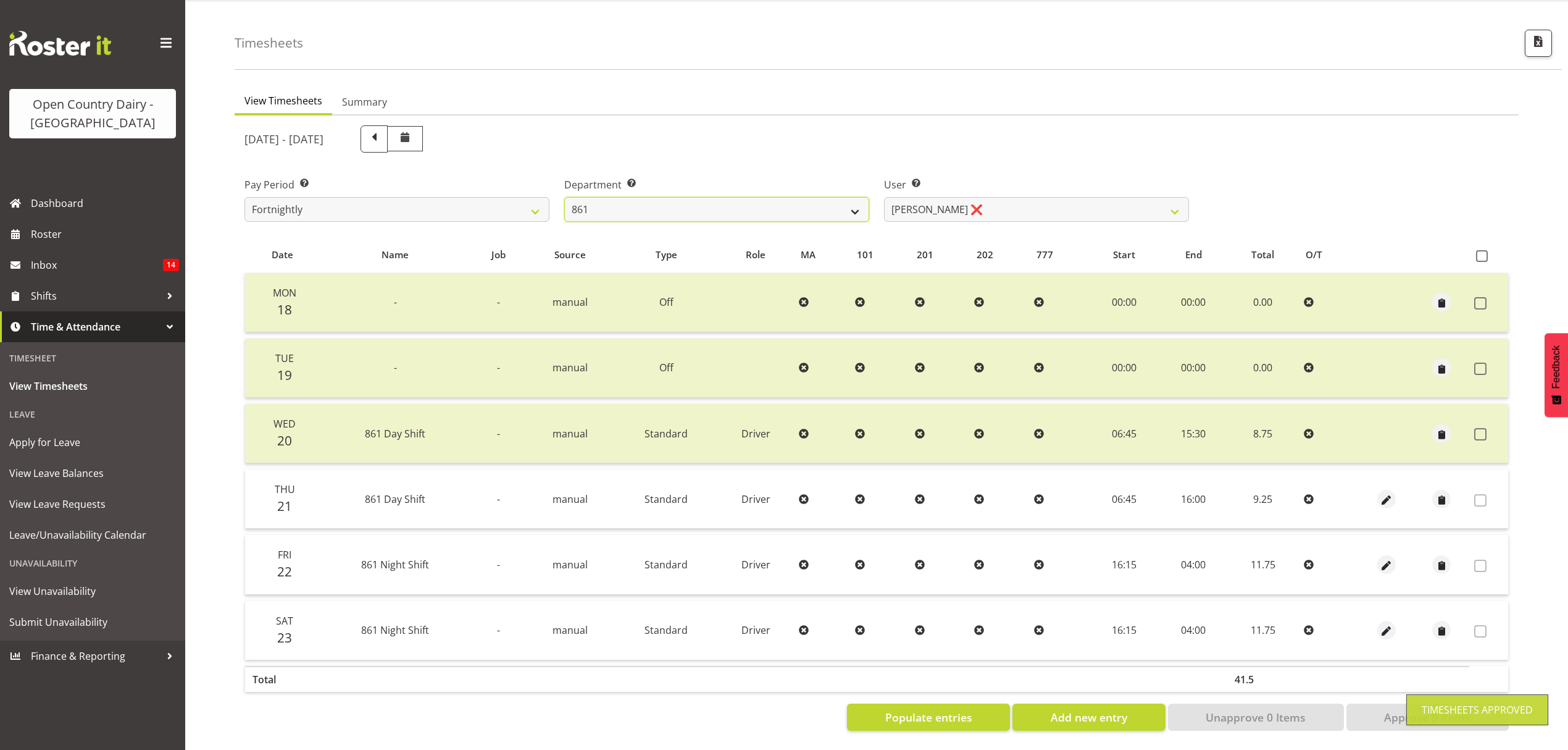
click at [806, 201] on select "734 735 736 737 738 739 851 852 853 854 855 856 858 861 862 865 868 869 870 873" at bounding box center [717, 209] width 305 height 25
select select "678"
click at [565, 197] on select "734 735 736 737 738 739 851 852 853 854 855 856 858 861 862 865 868 869 870 873" at bounding box center [717, 209] width 305 height 25
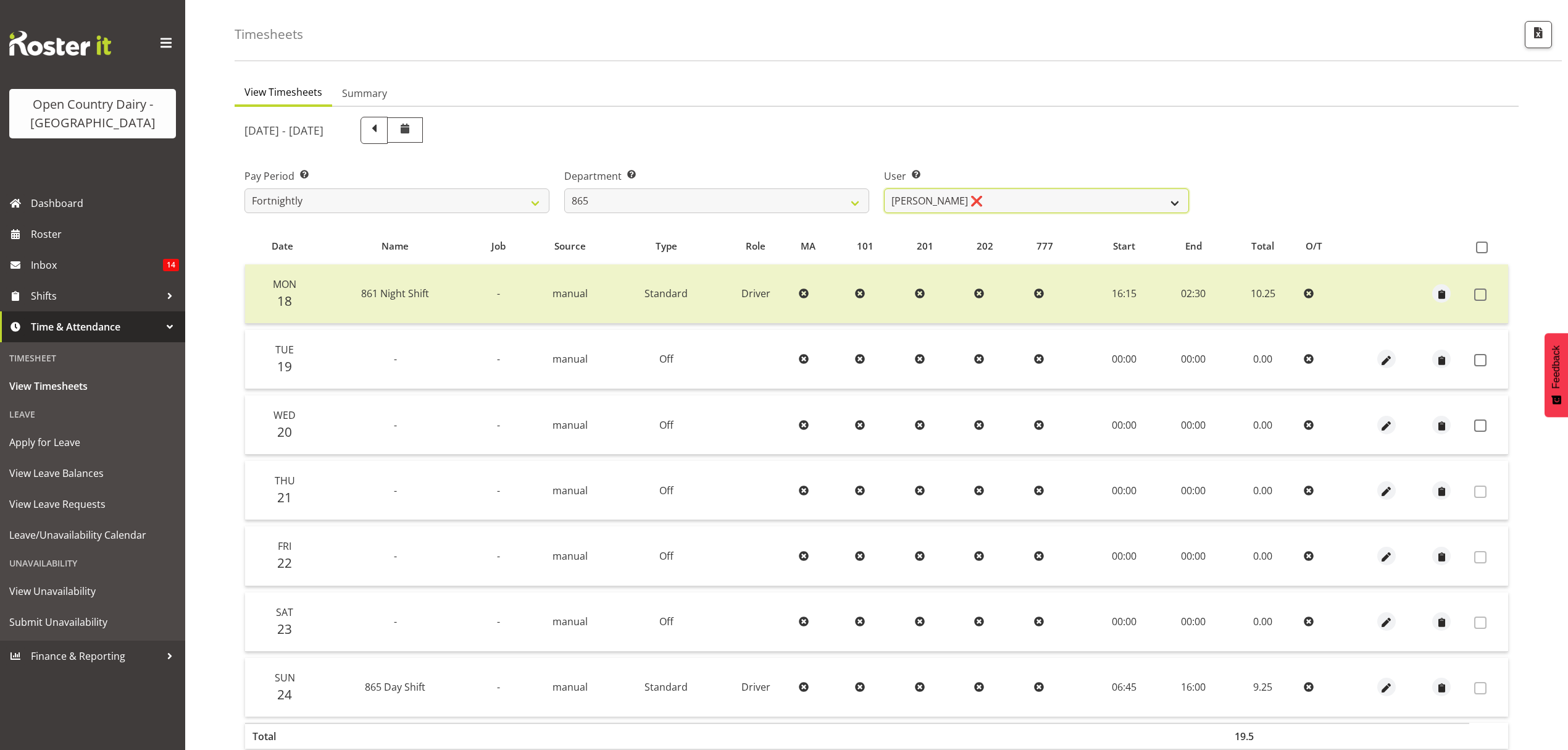
click at [1003, 203] on select "[PERSON_NAME] ❌ [PERSON_NAME] ❌ [PERSON_NAME] ❌" at bounding box center [1036, 201] width 305 height 25
select select "9760"
click at [884, 189] on select "[PERSON_NAME] ❌ [PERSON_NAME] ❌ [PERSON_NAME] ❌" at bounding box center [1036, 201] width 305 height 25
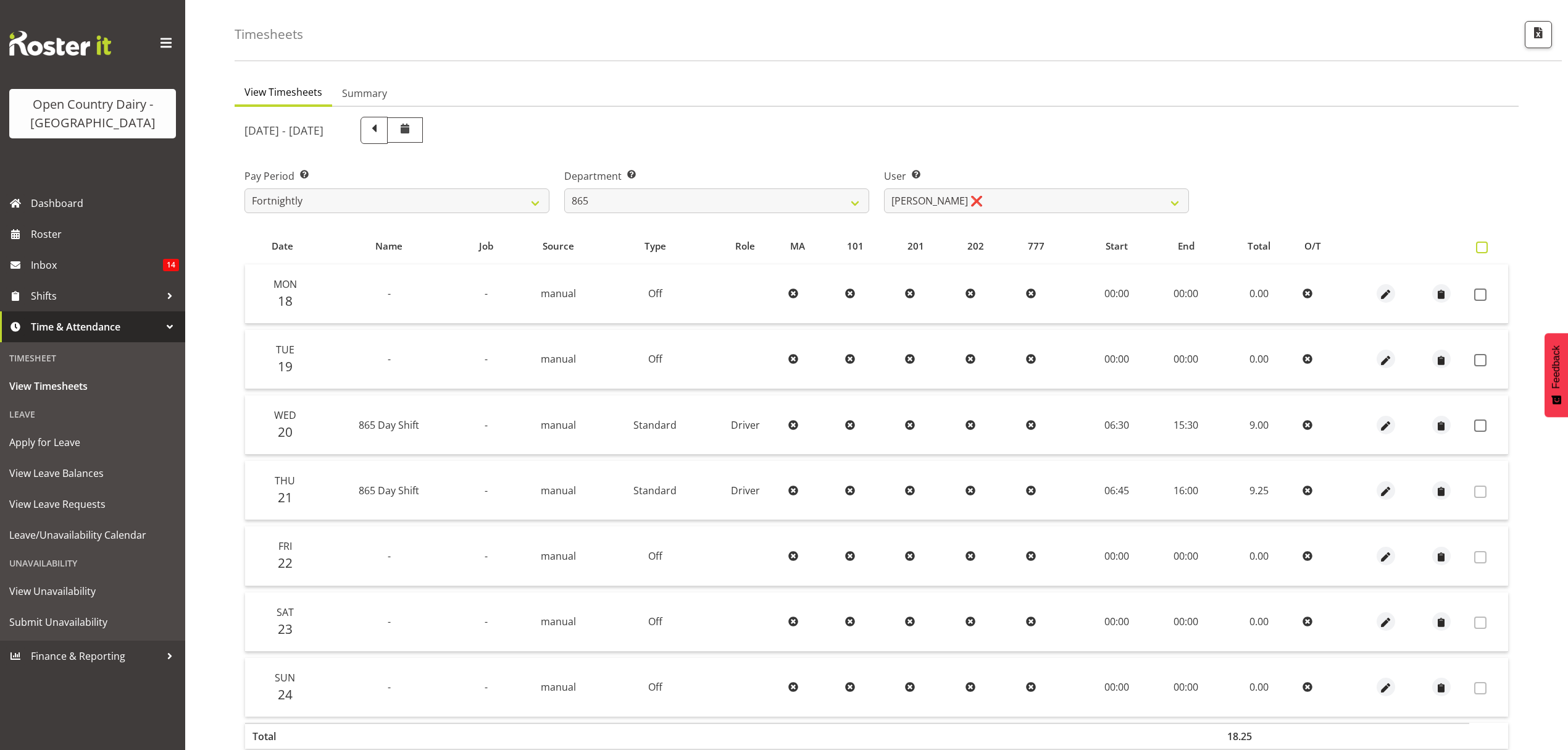
click at [1482, 250] on span at bounding box center [1482, 247] width 12 height 12
click at [1482, 250] on input "checkbox" at bounding box center [1480, 247] width 8 height 8
checkbox input "true"
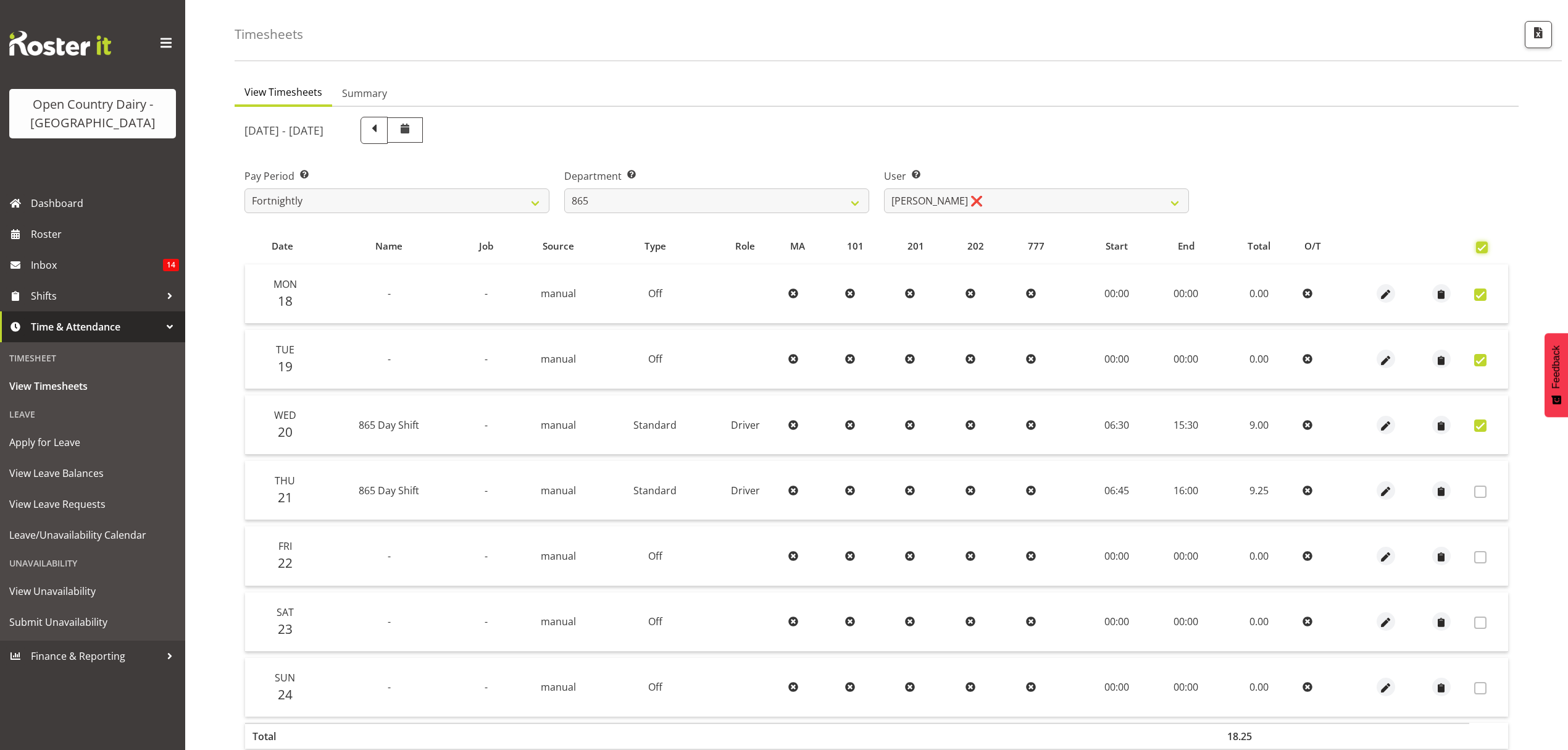
checkbox input "true"
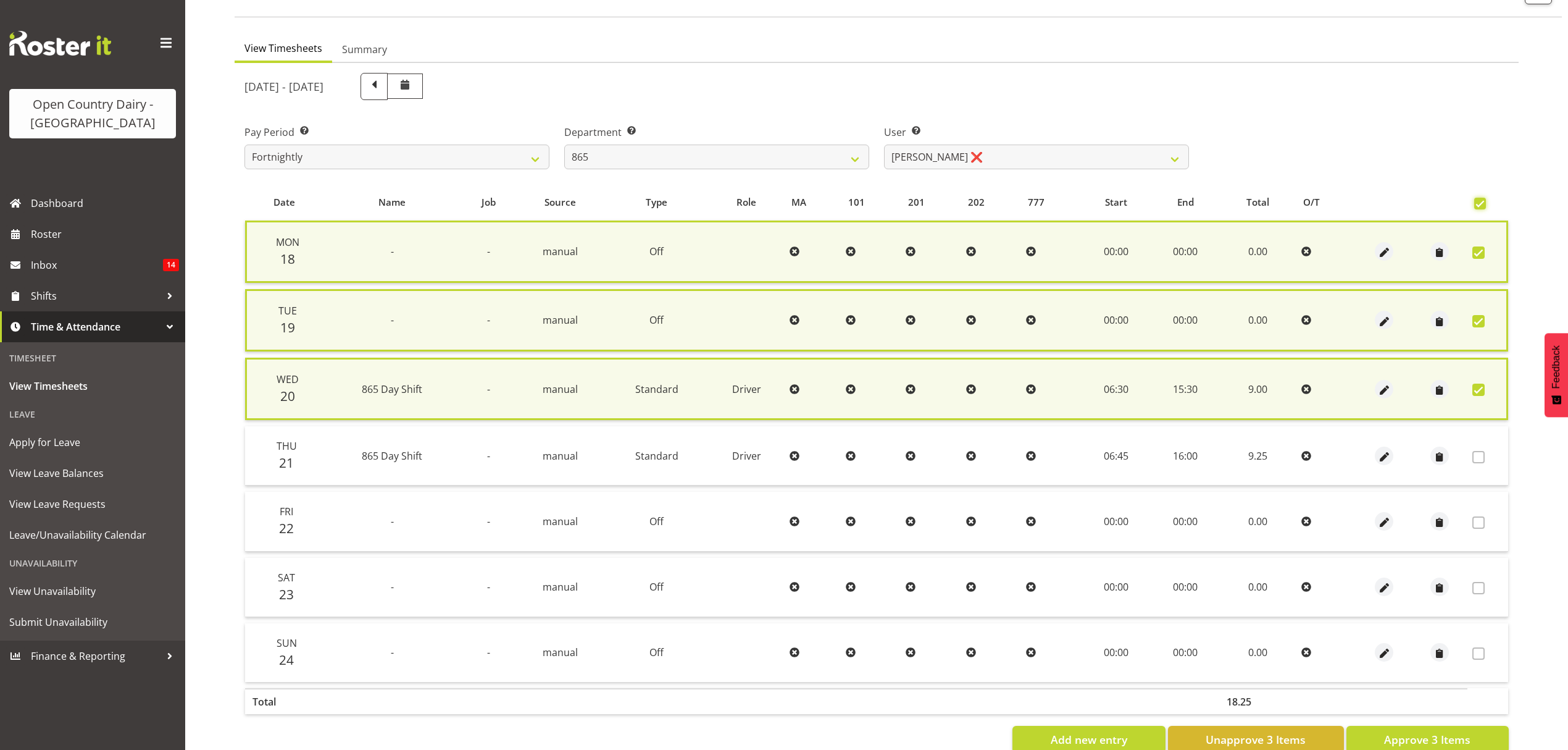
scroll to position [116, 0]
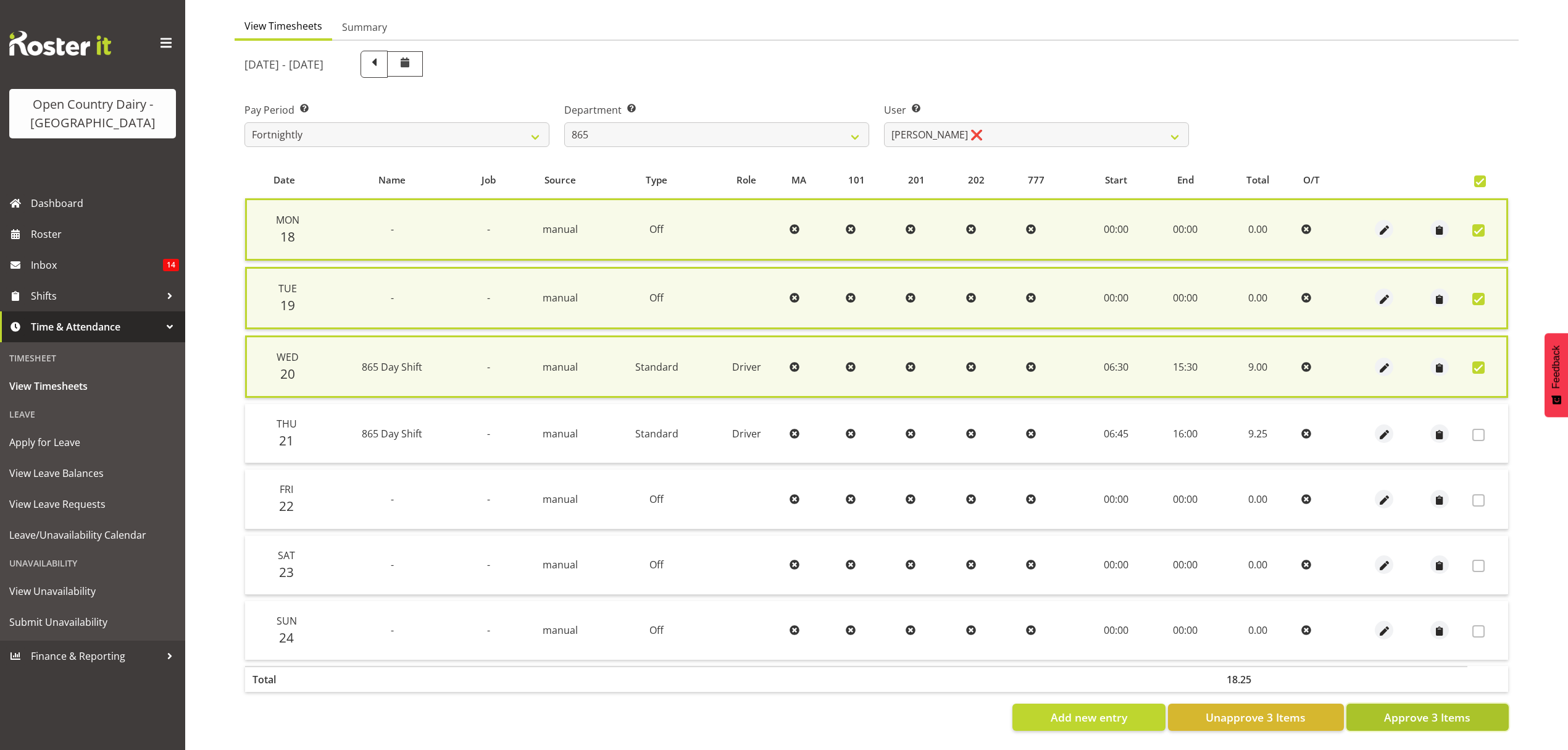
click at [1447, 709] on span "Approve 3 Items" at bounding box center [1427, 717] width 86 height 16
checkbox input "false"
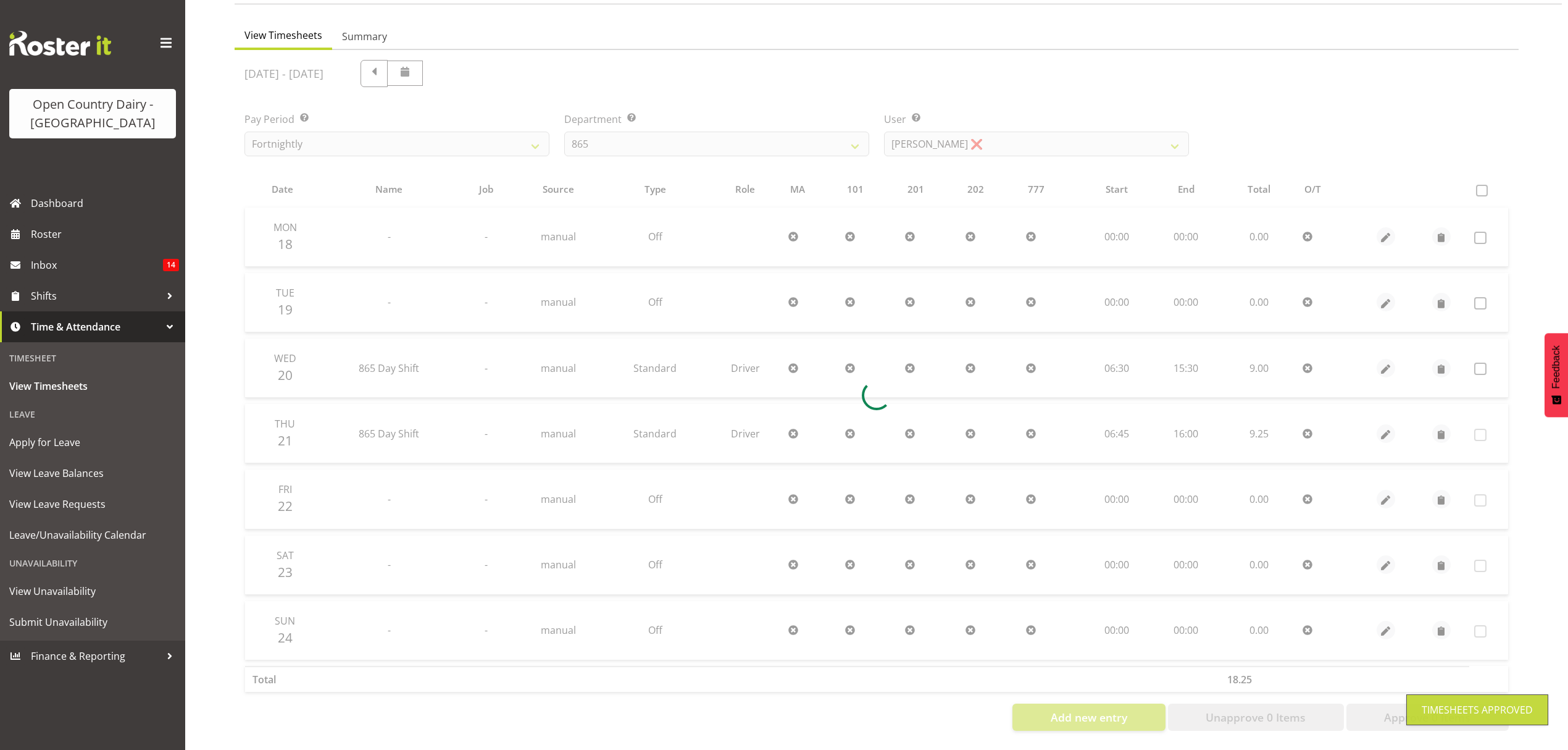
scroll to position [109, 0]
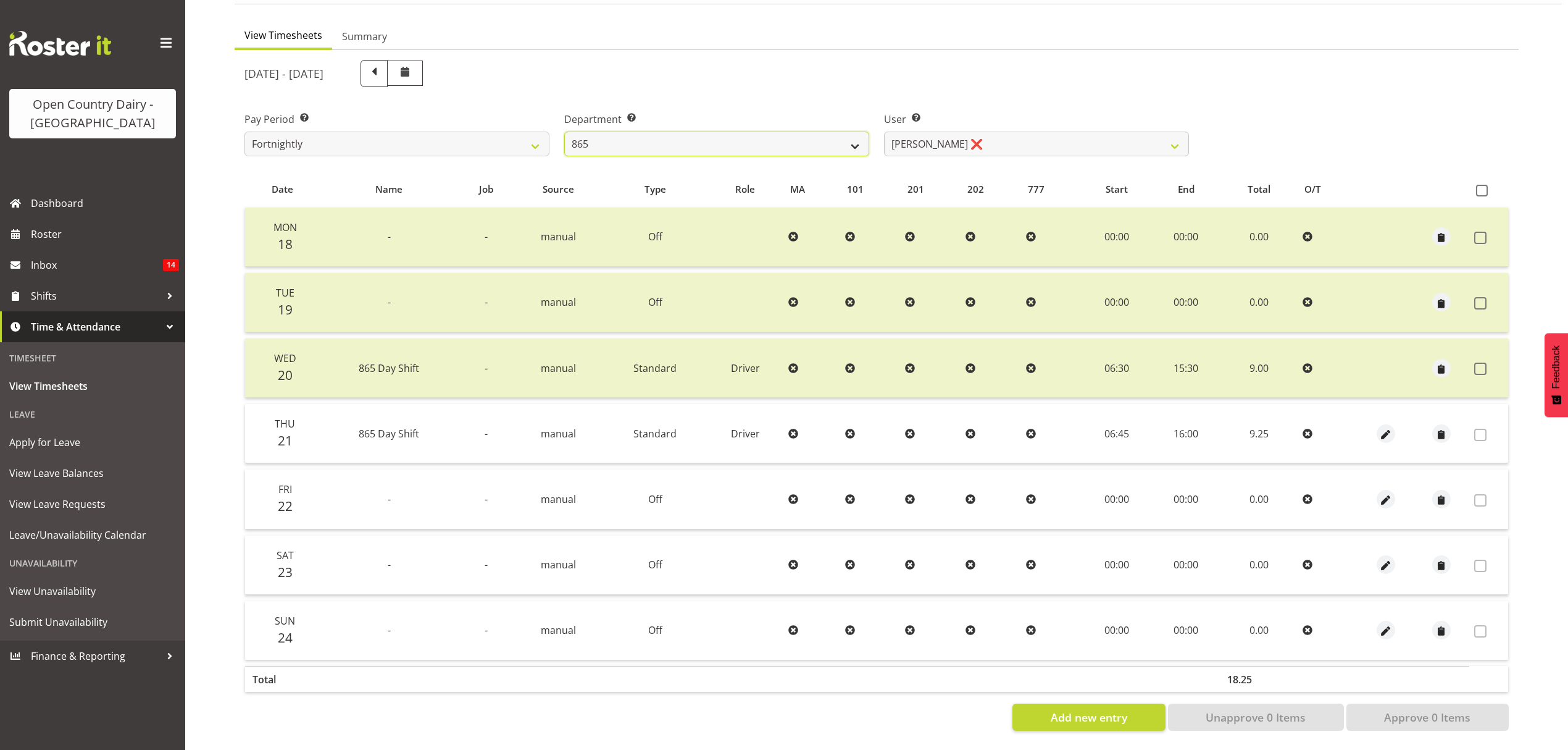
click at [673, 132] on select "734 735 736 737 738 739 851 852 853 854 855 856 858 861 862 865 868 869 870 873" at bounding box center [717, 144] width 305 height 25
select select "681"
click at [565, 132] on select "734 735 736 737 738 739 851 852 853 854 855 856 858 861 862 865 868 869 870 873" at bounding box center [717, 144] width 305 height 25
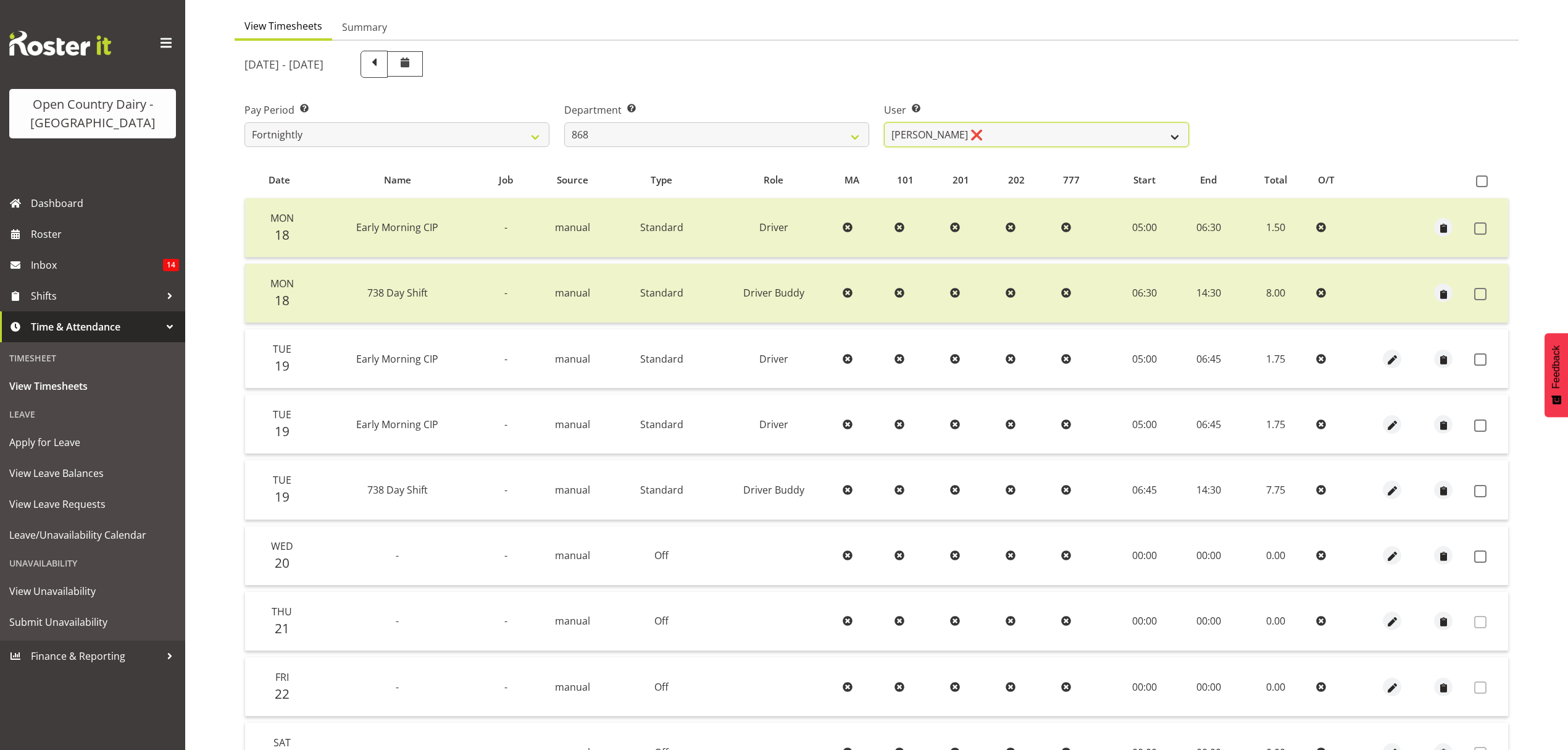
click at [969, 127] on select "[PERSON_NAME] ❌ [PERSON_NAME] ❌ [PERSON_NAME] ❌ [PERSON_NAME] ❌" at bounding box center [1036, 134] width 305 height 25
select select "9866"
click at [884, 122] on select "[PERSON_NAME] ❌ [PERSON_NAME] ❌ [PERSON_NAME] ❌ [PERSON_NAME] ❌" at bounding box center [1036, 134] width 305 height 25
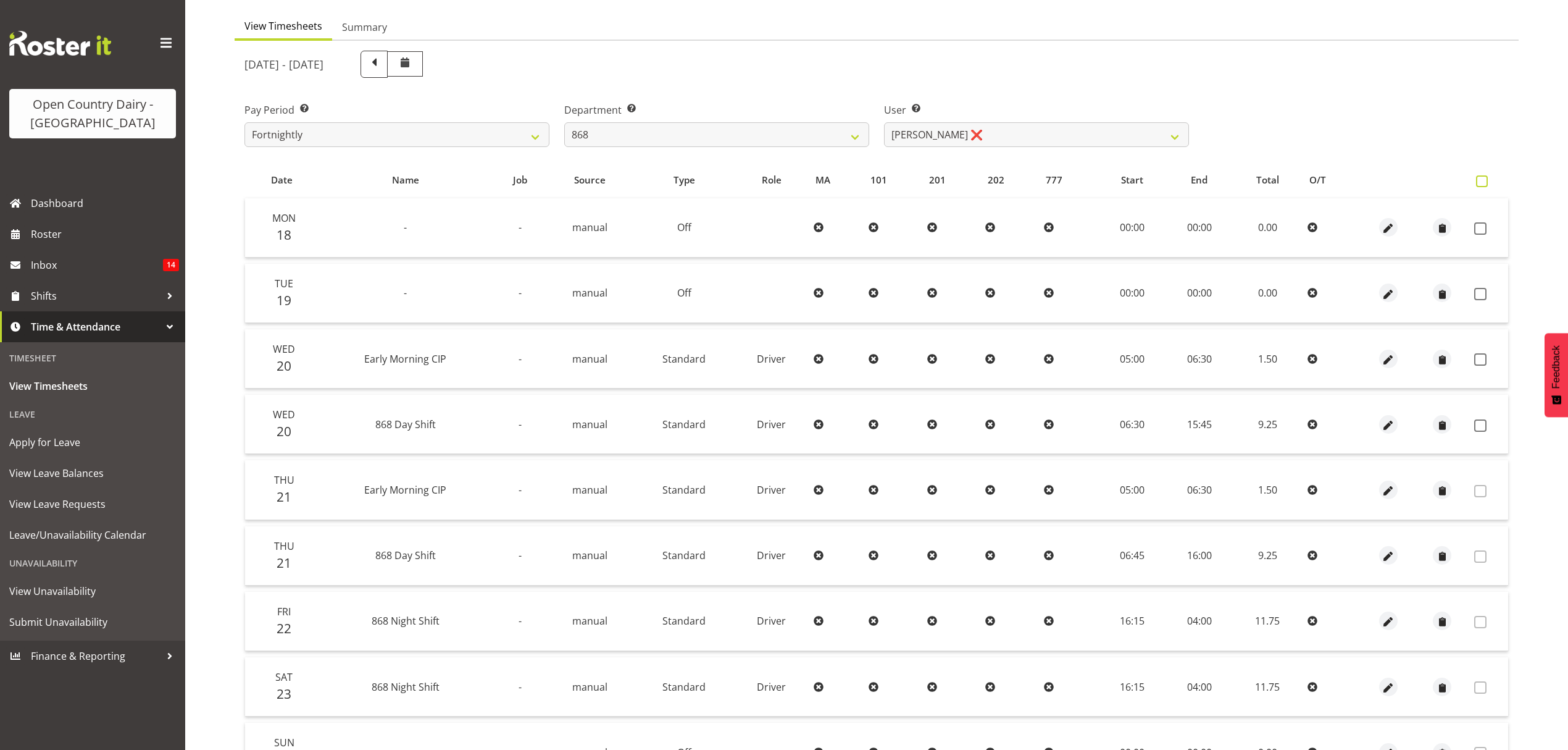
click at [1480, 178] on span at bounding box center [1482, 181] width 12 height 12
click at [1480, 178] on input "checkbox" at bounding box center [1480, 181] width 8 height 8
checkbox input "true"
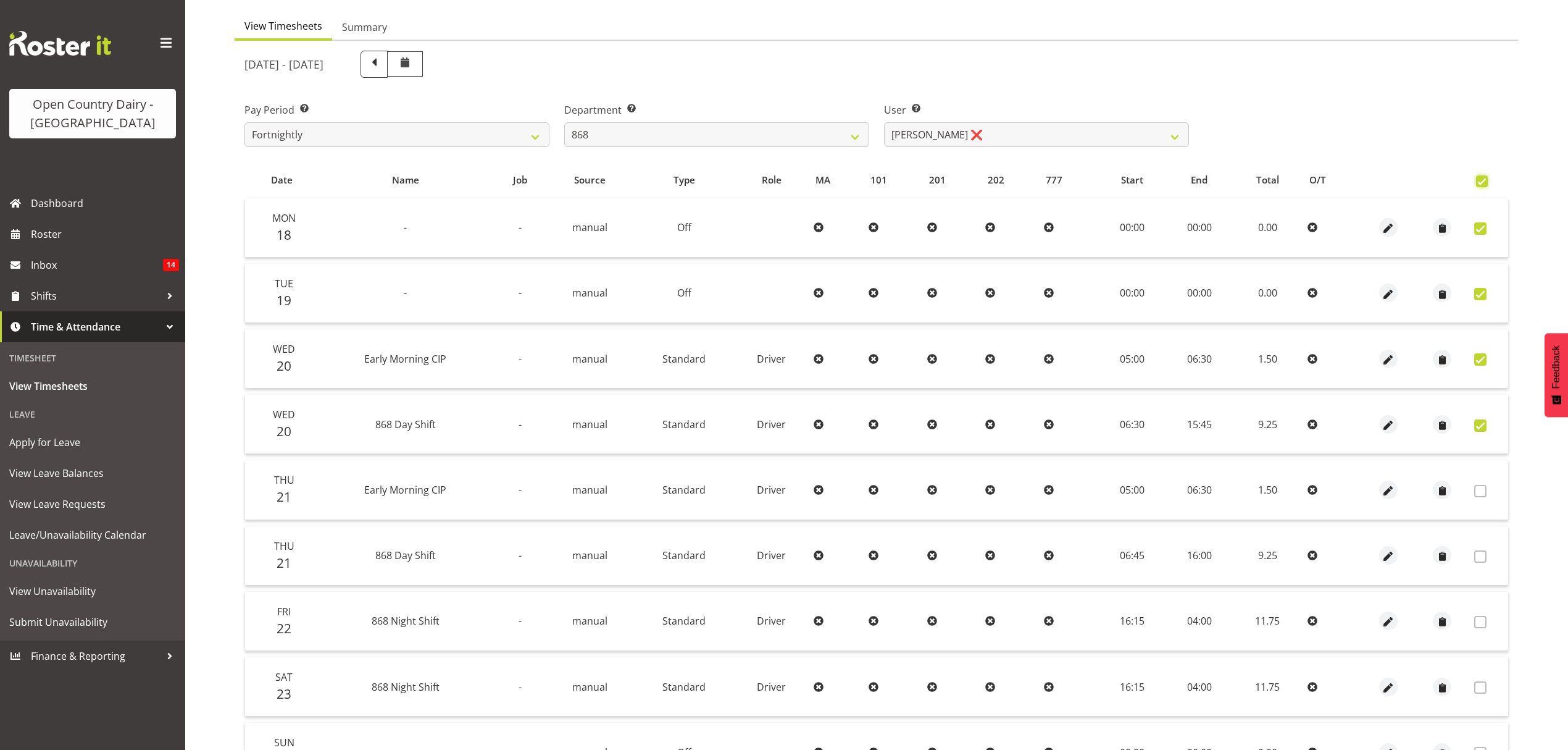
checkbox input "true"
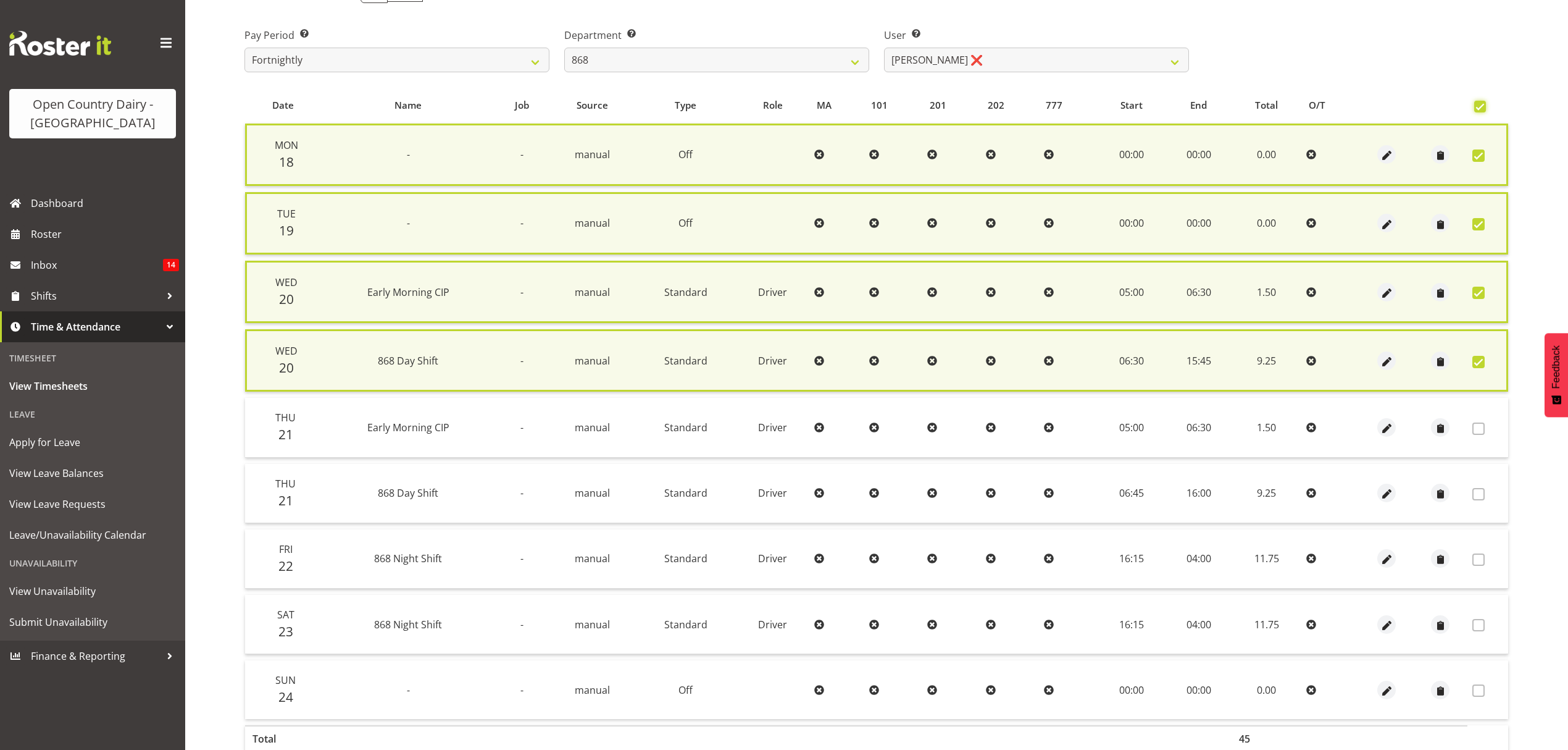
scroll to position [250, 0]
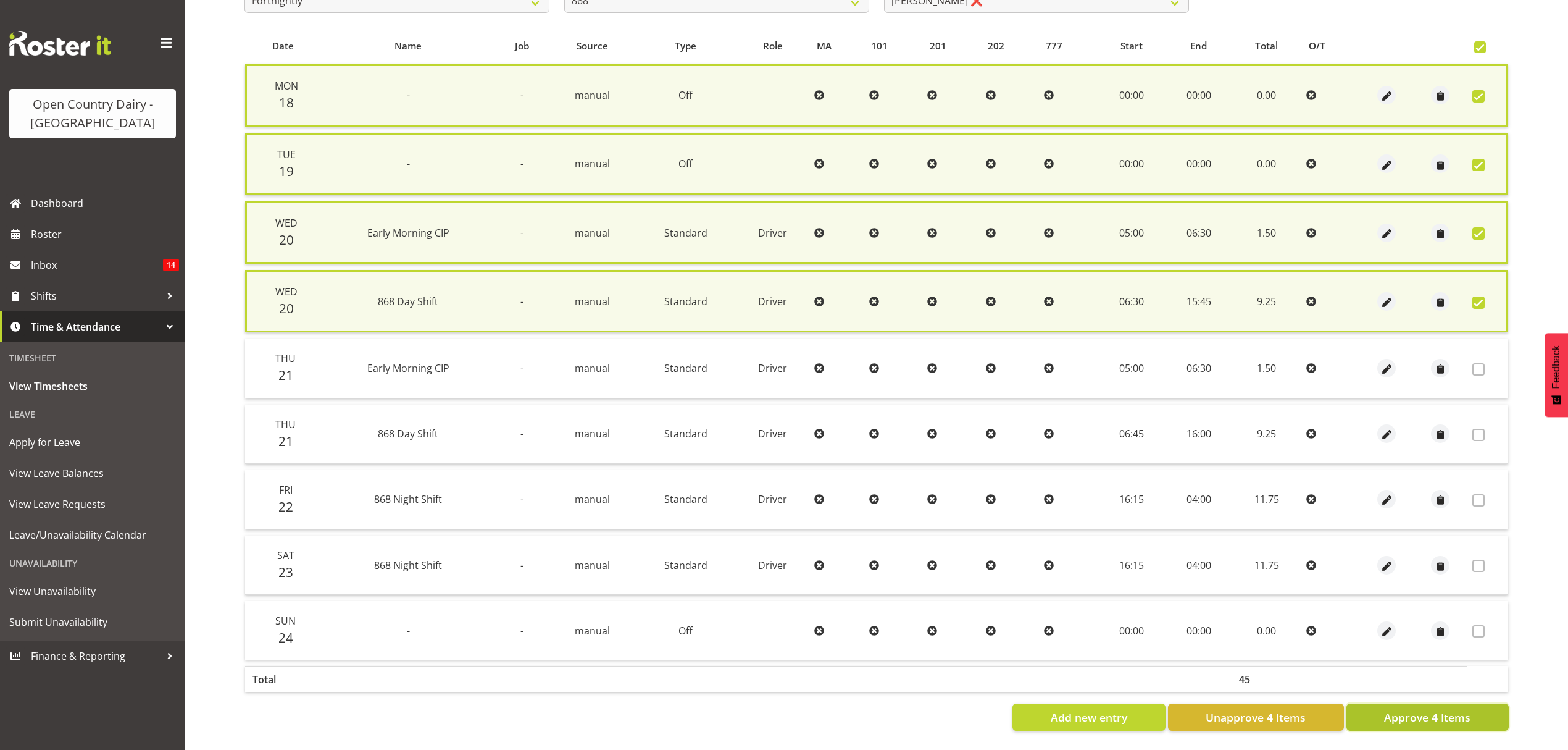
click at [1452, 709] on span "Approve 4 Items" at bounding box center [1427, 717] width 86 height 16
checkbox input "false"
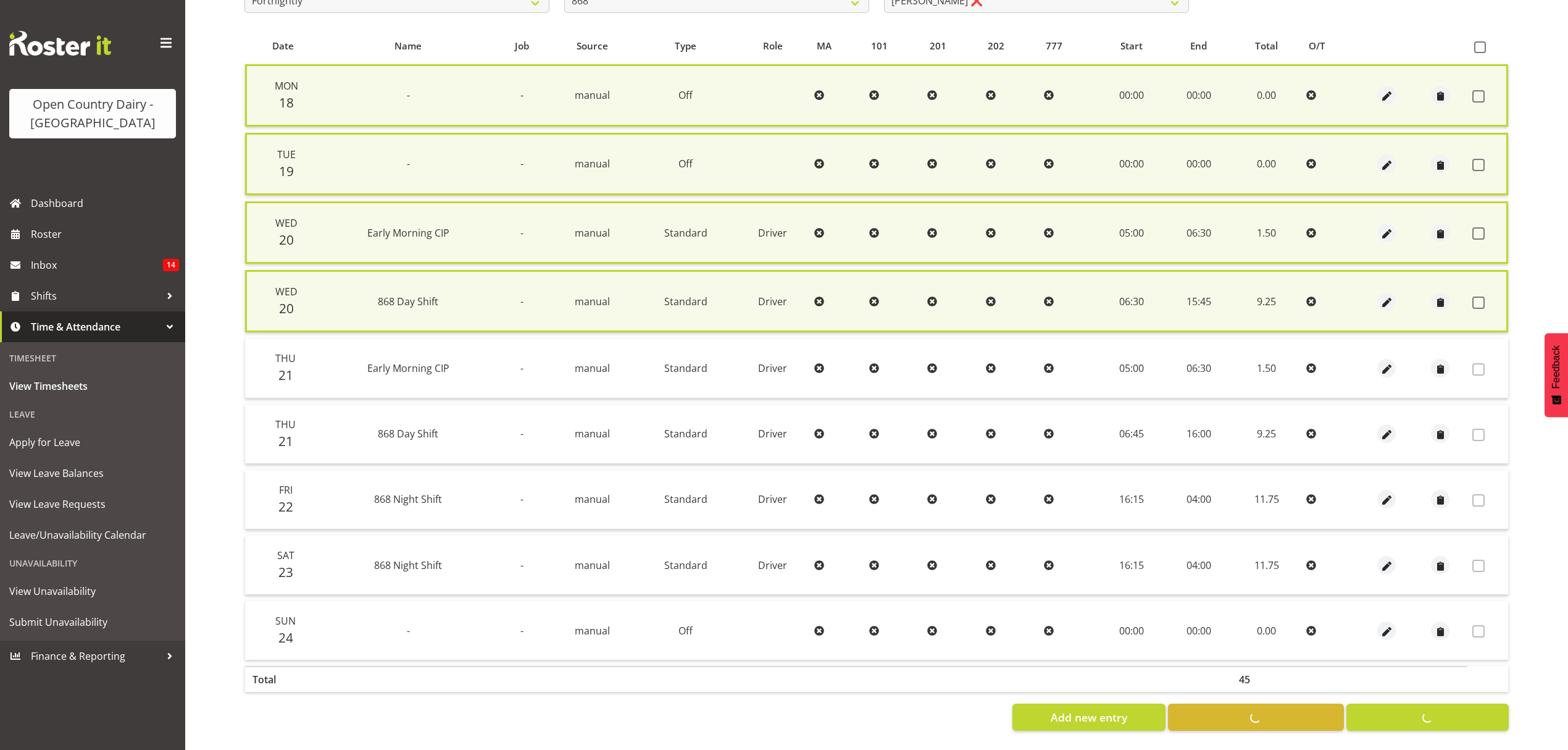
checkbox input "false"
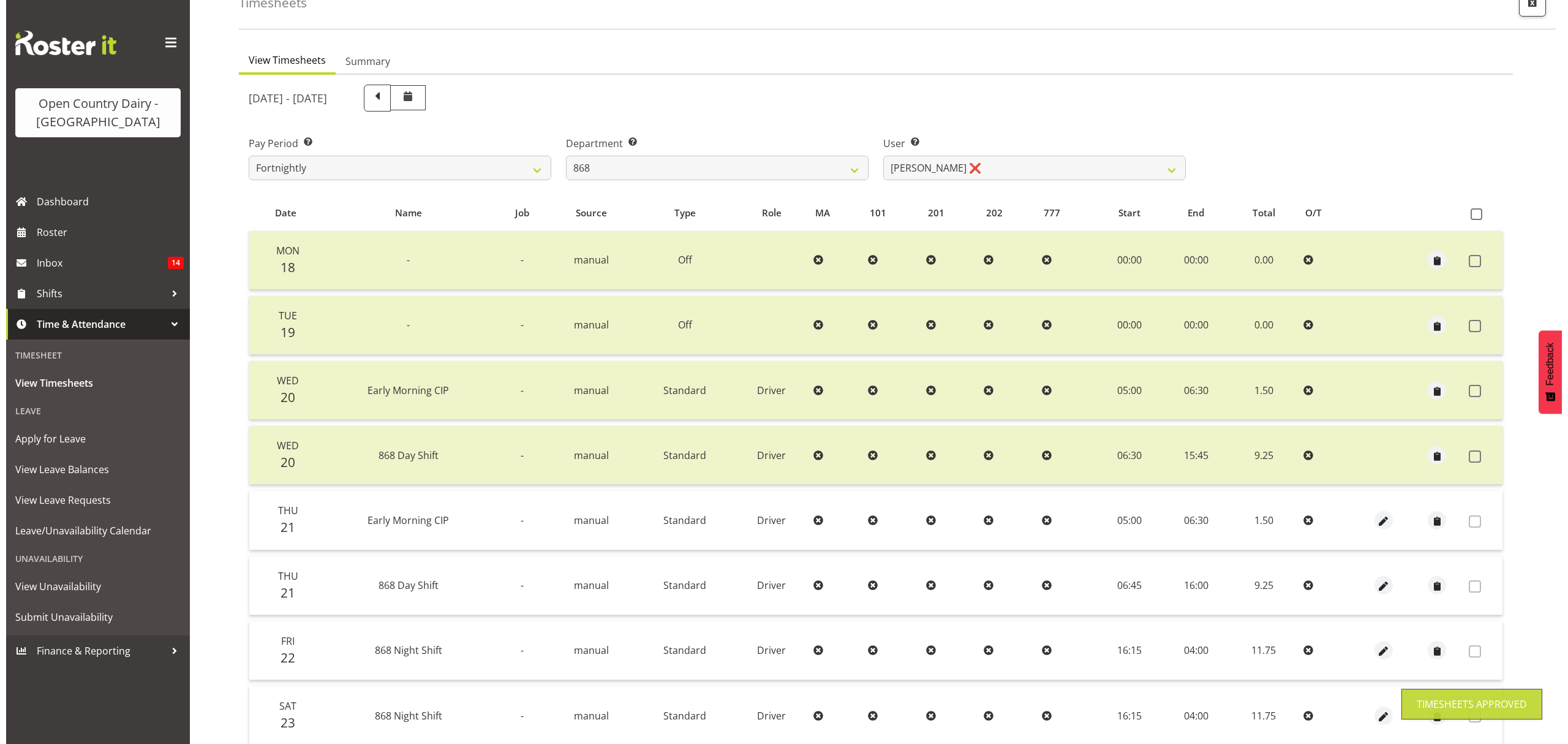
scroll to position [0, 0]
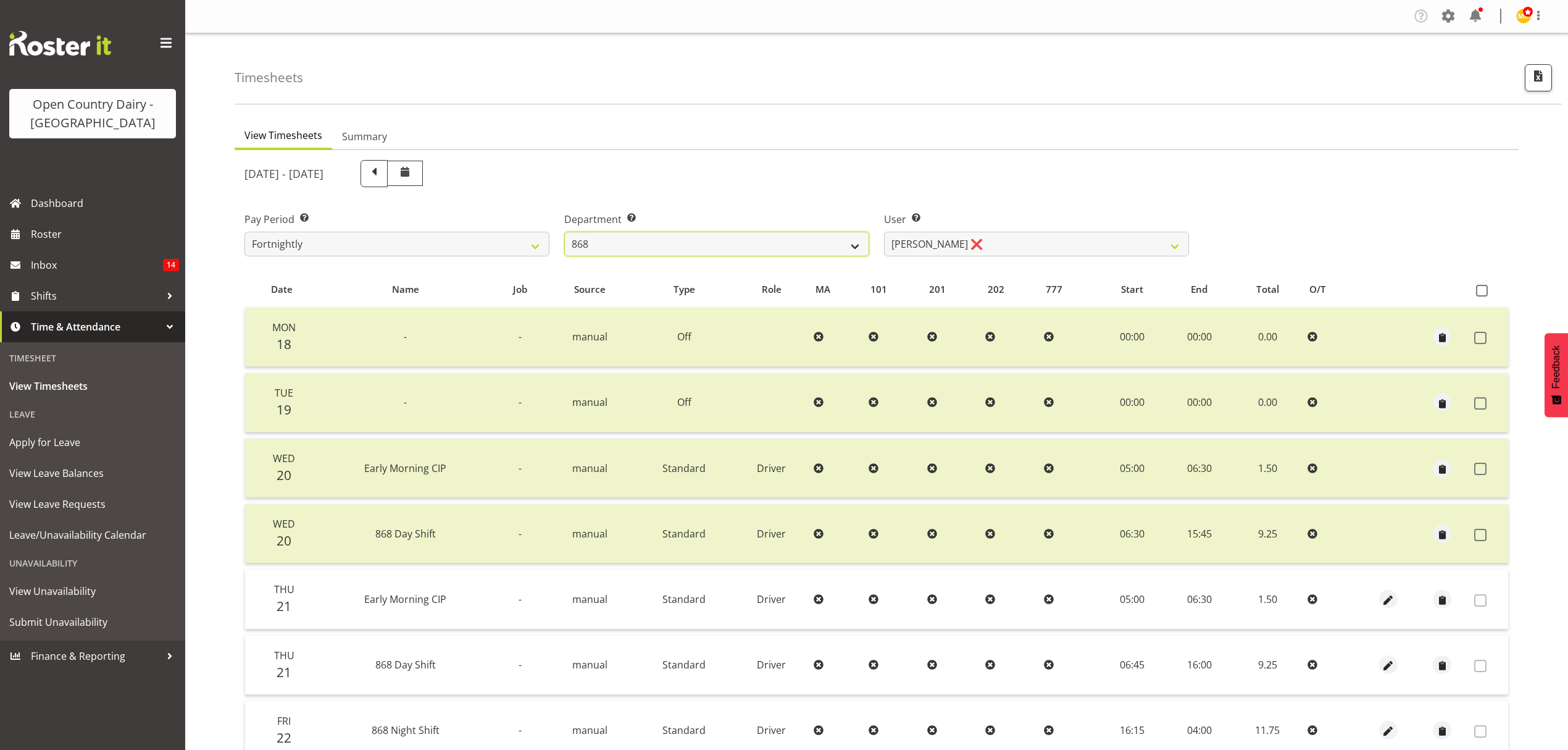
click at [747, 243] on select "734 735 736 737 738 739 851 852 853 854 855 856 858 861 862 865 868 869 870 873" at bounding box center [717, 243] width 305 height 25
select select "692"
click at [565, 232] on select "734 735 736 737 738 739 851 852 853 854 855 856 858 861 862 865 868 869 870 873" at bounding box center [717, 243] width 305 height 25
select select "10919"
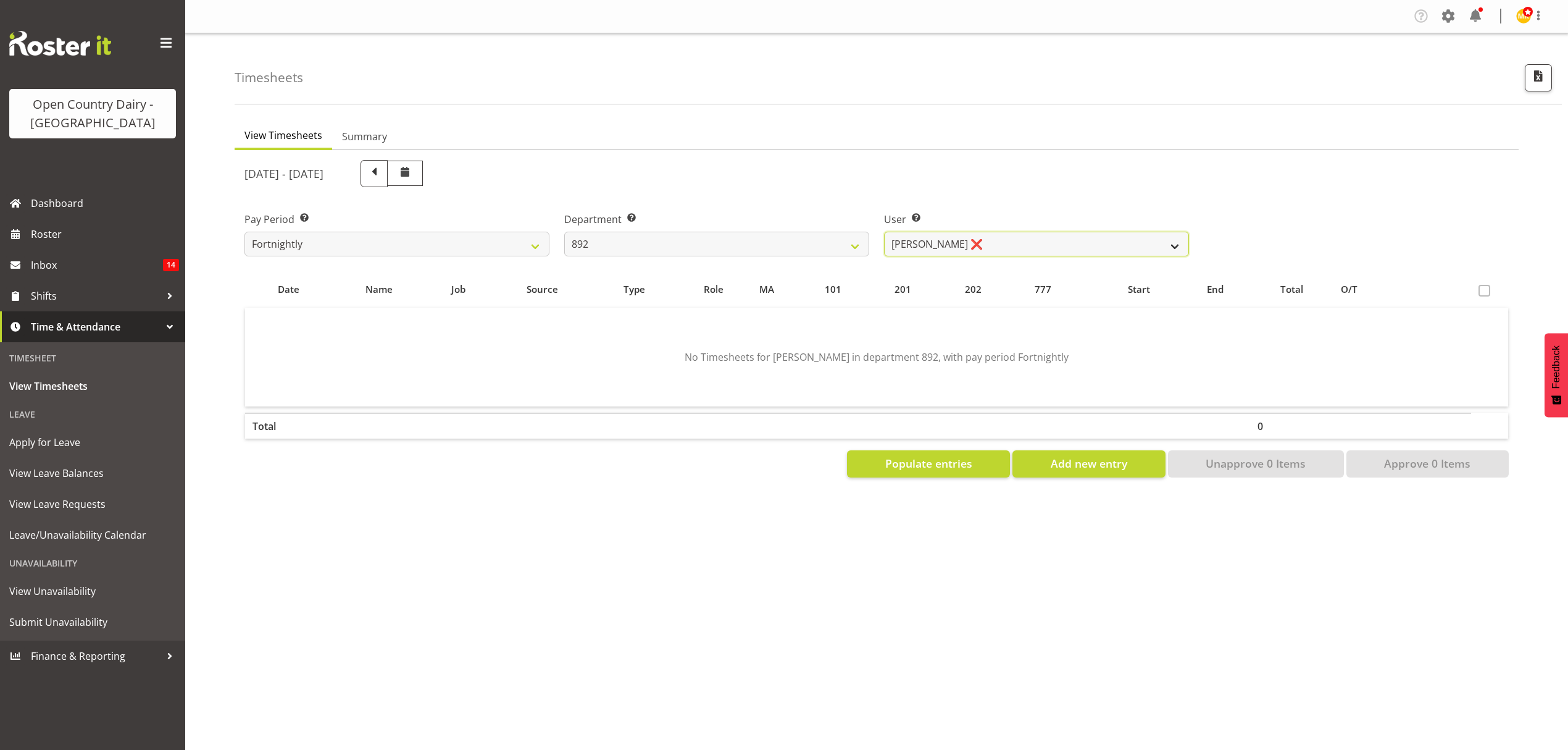
click at [945, 240] on select "[PERSON_NAME] ❌ [PERSON_NAME] ❌ [PERSON_NAME] ❌ [PERSON_NAME] ❌ [PERSON_NAME] ❌" at bounding box center [1036, 243] width 305 height 25
click at [824, 240] on select "734 735 736 737 738 739 851 852 853 854 855 856 858 861 862 865 868 869 870 873" at bounding box center [717, 243] width 305 height 25
click at [565, 232] on select "734 735 736 737 738 739 851 852 853 854 855 856 858 861 862 865 868 869 870 873" at bounding box center [717, 243] width 305 height 25
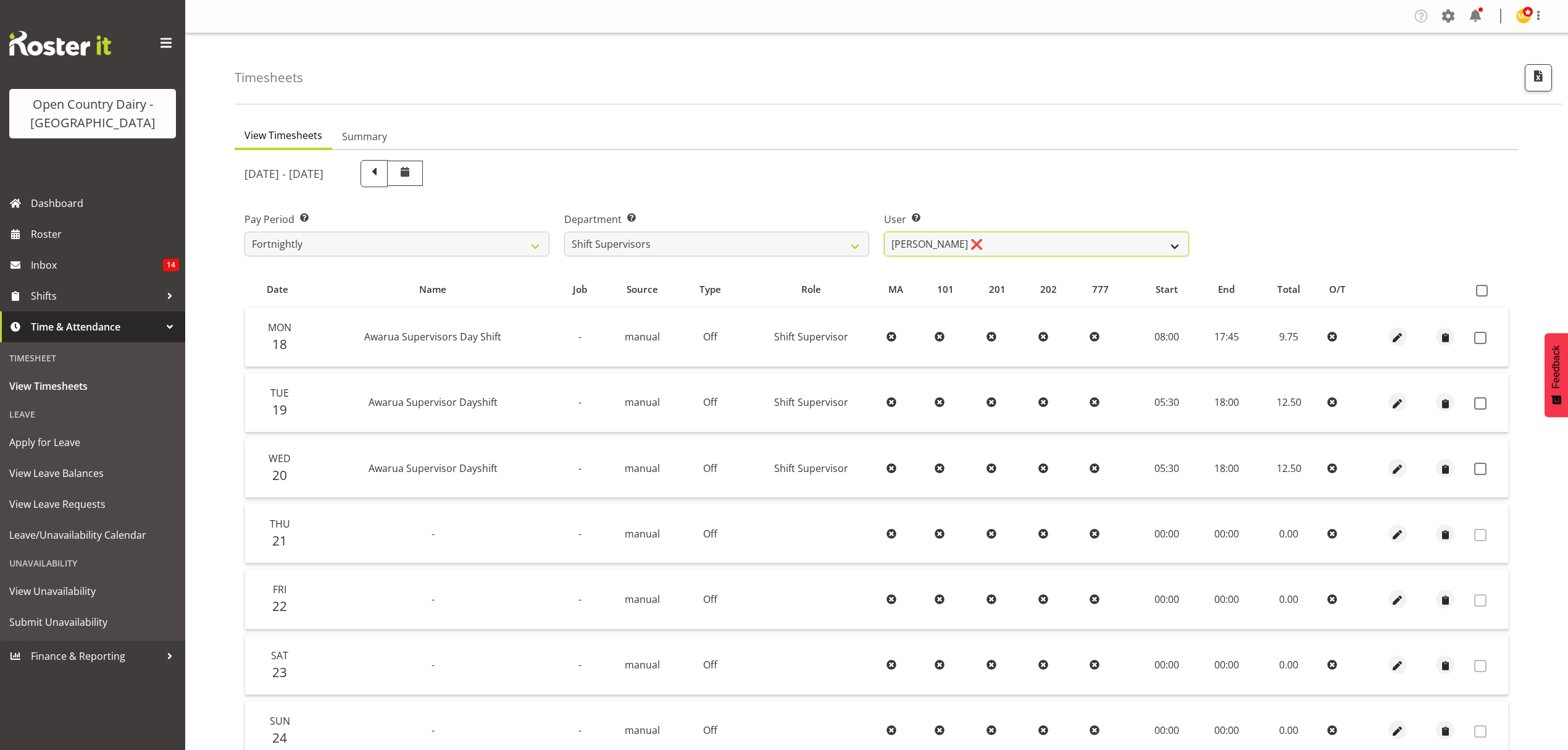
click at [979, 246] on select "[PERSON_NAME] ❌ [PERSON_NAME] ❌ [PERSON_NAME] ❌ [PERSON_NAME] ❌ [PERSON_NAME] ❌" at bounding box center [1036, 243] width 305 height 25
click at [756, 247] on select "734 735 736 737 738 739 851 852 853 854 855 856 858 861 862 865 868 869 870 873" at bounding box center [717, 243] width 305 height 25
click at [737, 246] on select "734 735 736 737 738 739 851 852 853 854 855 856 858 861 862 865 868 869 870 873" at bounding box center [717, 243] width 305 height 25
click at [743, 236] on select "734 735 736 737 738 739 851 852 853 854 855 856 858 861 862 865 868 869 870 873" at bounding box center [717, 243] width 305 height 25
click at [565, 232] on select "734 735 736 737 738 739 851 852 853 854 855 856 858 861 862 865 868 869 870 873" at bounding box center [717, 243] width 305 height 25
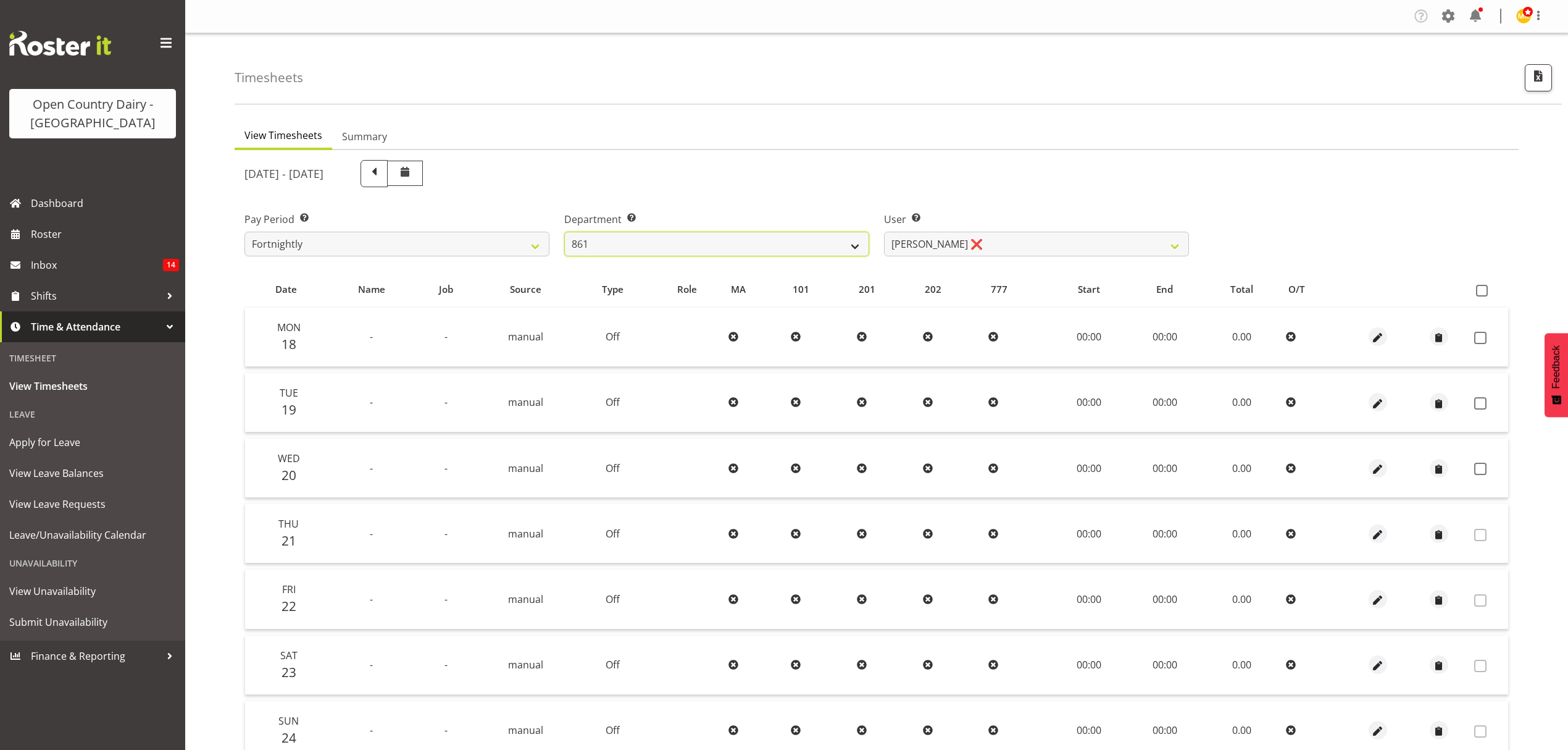
click at [662, 247] on select "734 735 736 737 738 739 851 852 853 854 855 856 858 861 862 865 868 869 870 873" at bounding box center [717, 243] width 305 height 25
select select "905"
click at [565, 232] on select "734 735 736 737 738 739 851 852 853 854 855 856 858 861 862 865 868 869 870 873" at bounding box center [717, 243] width 305 height 25
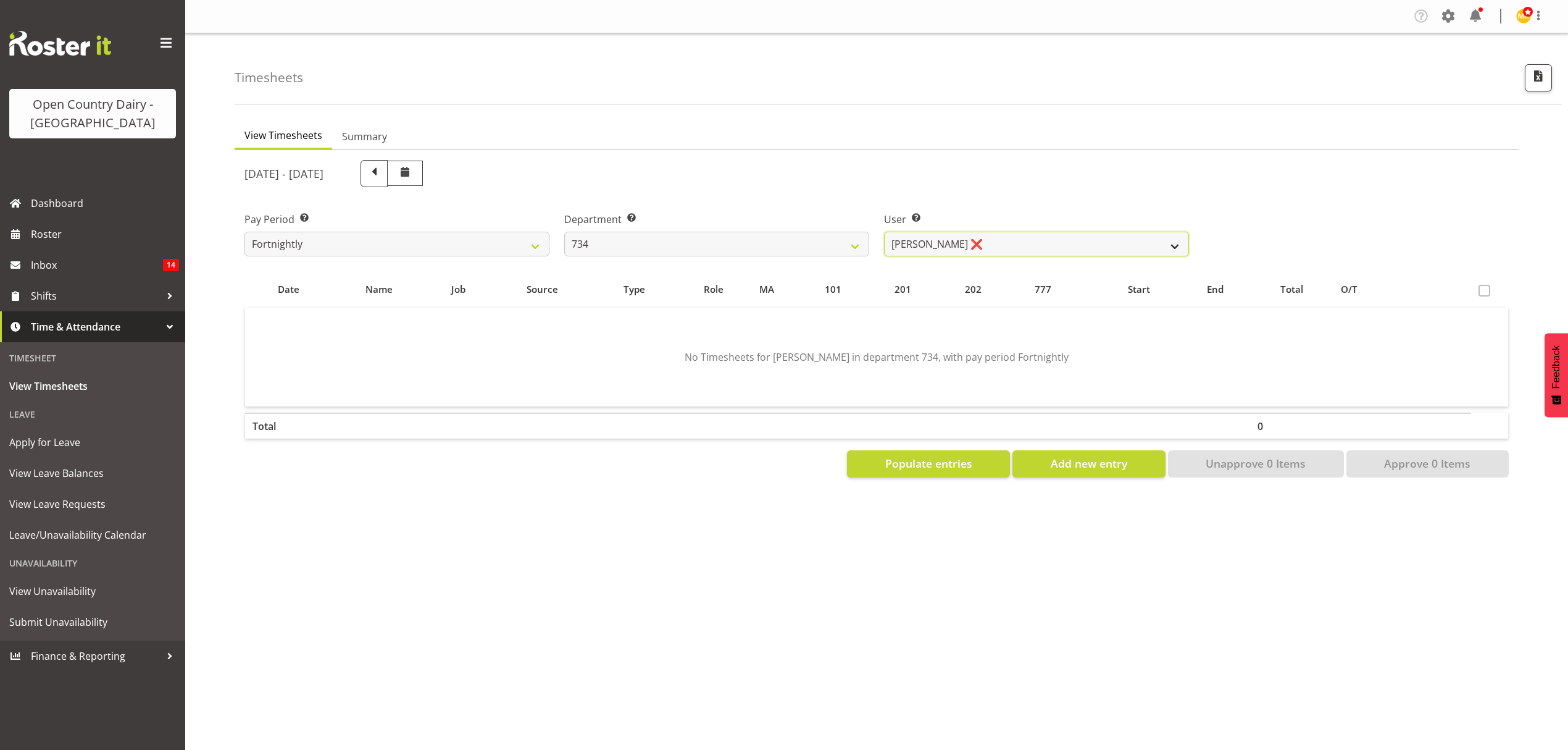
click at [912, 243] on select "[PERSON_NAME] ❌ [PERSON_NAME] ❌ [PERSON_NAME] ❌ [PERSON_NAME] ❌" at bounding box center [1036, 243] width 305 height 25
select select "11220"
click at [884, 232] on select "[PERSON_NAME] ❌ [PERSON_NAME] ❌ [PERSON_NAME] ❌ [PERSON_NAME] ❌" at bounding box center [1036, 243] width 305 height 25
click at [928, 463] on span "Populate entries" at bounding box center [929, 463] width 87 height 16
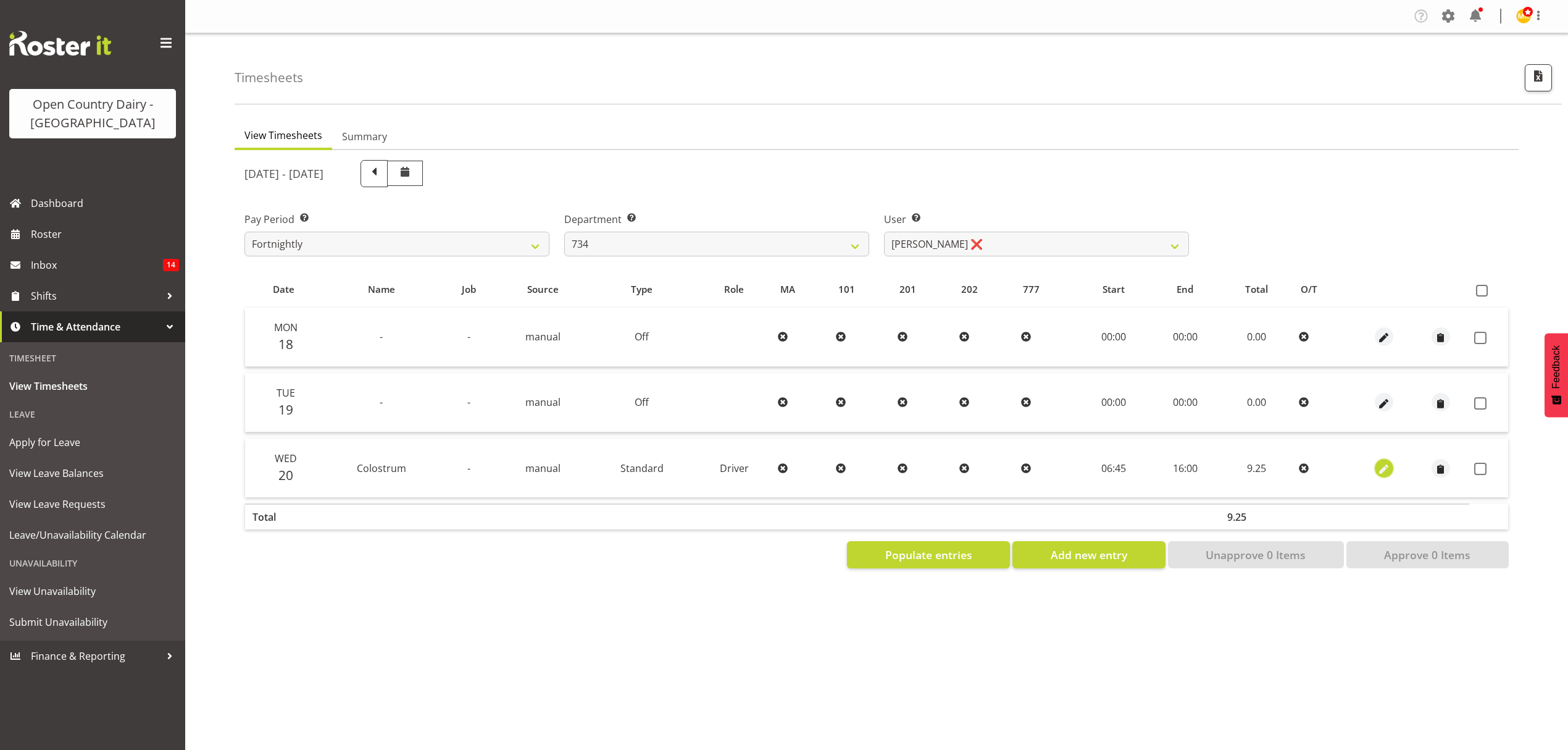
click at [1388, 462] on span "button" at bounding box center [1384, 469] width 14 height 14
select select "1154"
select select "Standard"
select select "683"
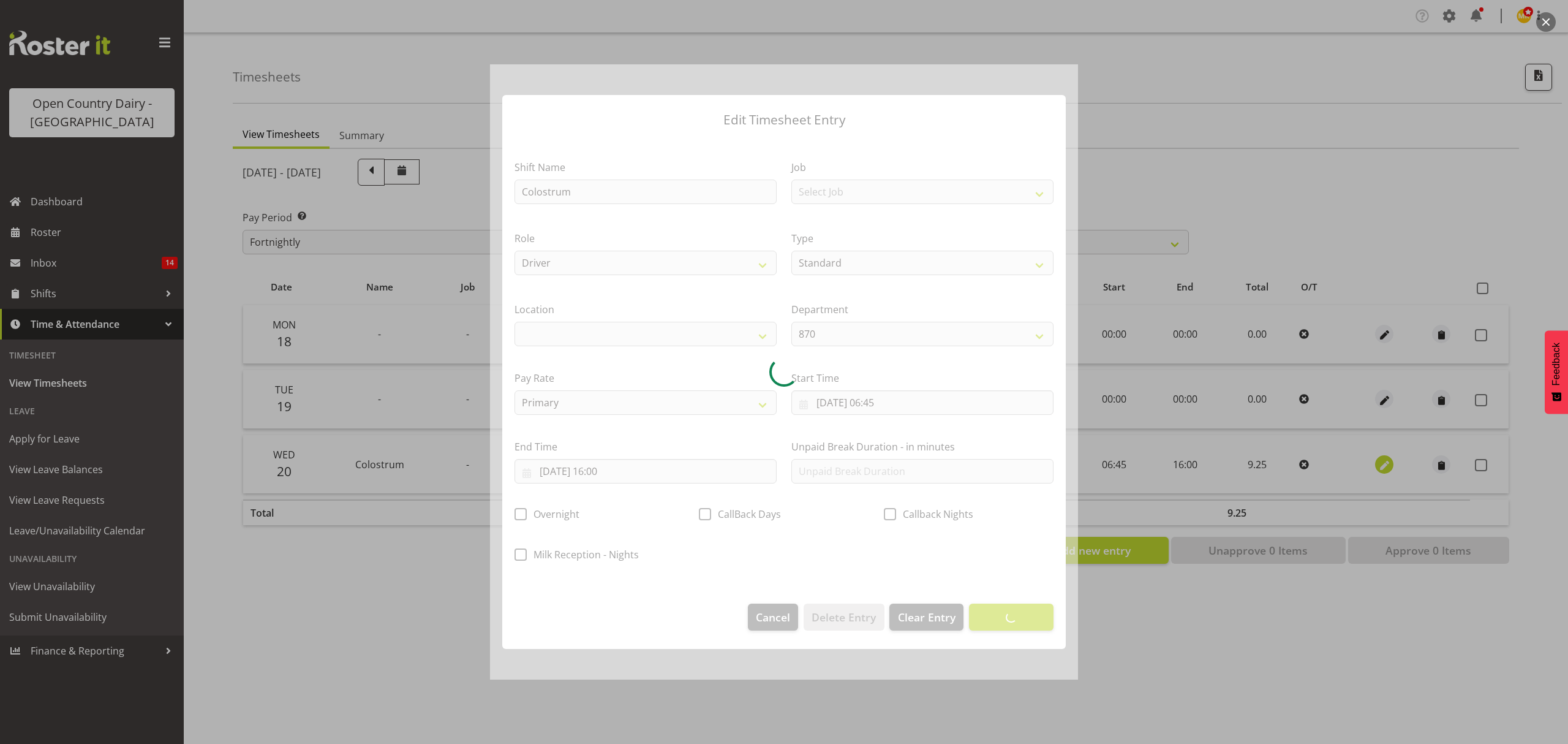
select select
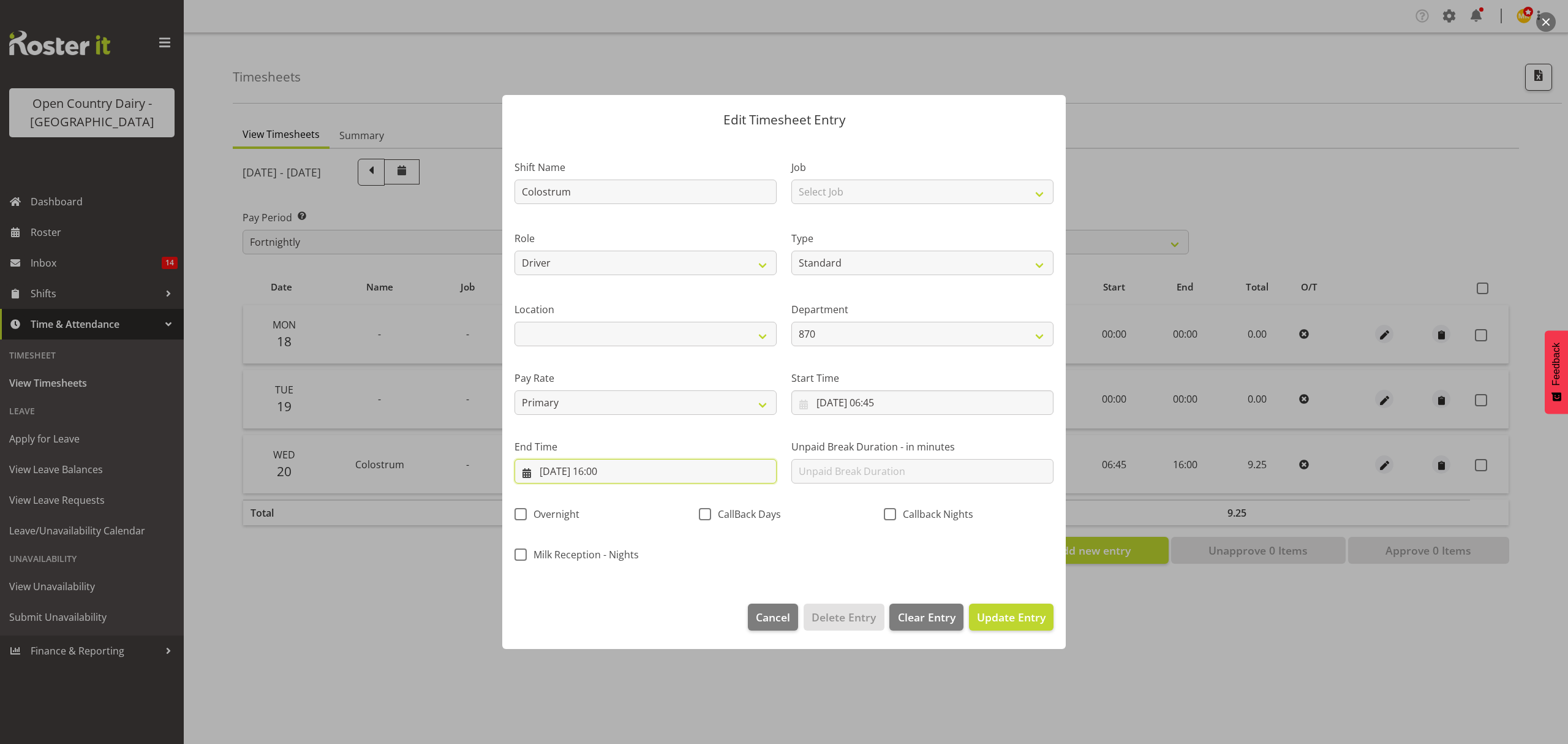
click at [700, 468] on input "[DATE] 16:00" at bounding box center [646, 470] width 262 height 24
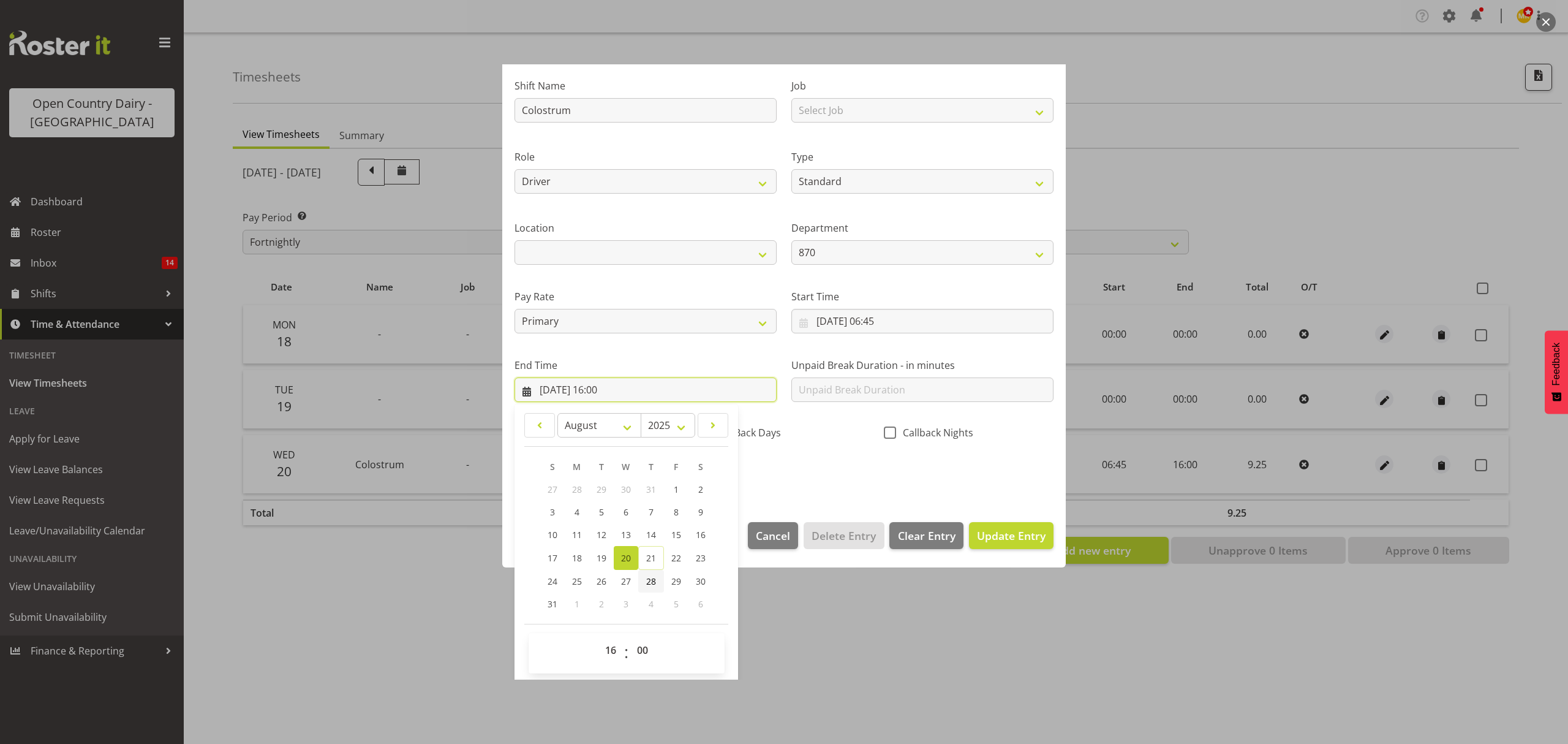
scroll to position [84, 0]
click at [611, 650] on select "00 01 02 03 04 05 06 07 08 09 10 11 12 13 14 15 16 17 18 19 20 21 22 23" at bounding box center [612, 648] width 28 height 24
select select "15"
click at [598, 637] on select "00 01 02 03 04 05 06 07 08 09 10 11 12 13 14 15 16 17 18 19 20 21 22 23" at bounding box center [612, 648] width 28 height 24
type input "[DATE] 15:00"
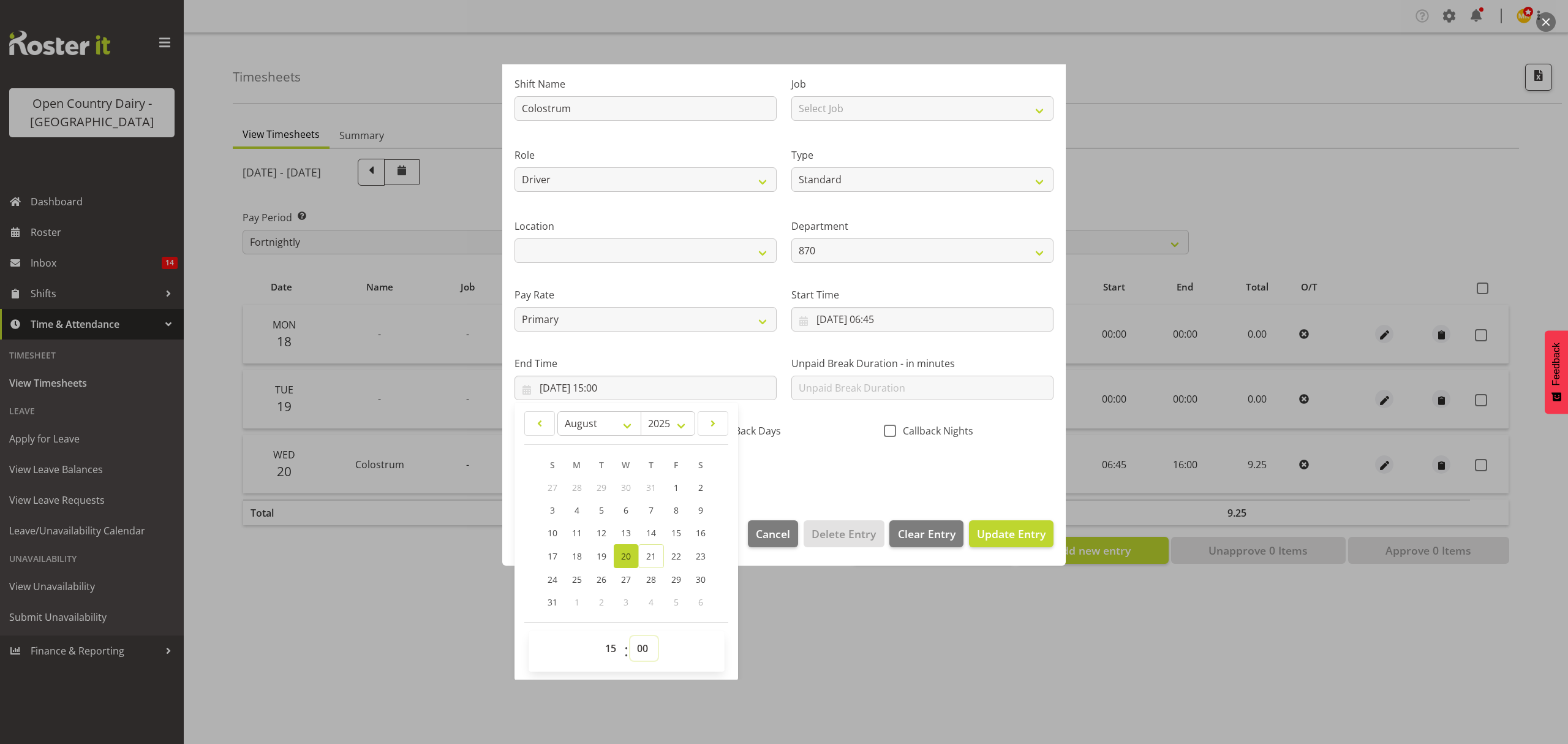
click at [646, 650] on select "00 01 02 03 04 05 06 07 08 09 10 11 12 13 14 15 16 17 18 19 20 21 22 23 24 25 2…" at bounding box center [644, 648] width 28 height 24
select select "30"
click at [630, 637] on select "00 01 02 03 04 05 06 07 08 09 10 11 12 13 14 15 16 17 18 19 20 21 22 23 24 25 2…" at bounding box center [644, 648] width 28 height 24
type input "[DATE] 15:30"
click at [1007, 531] on span "Update Entry" at bounding box center [1011, 533] width 69 height 15
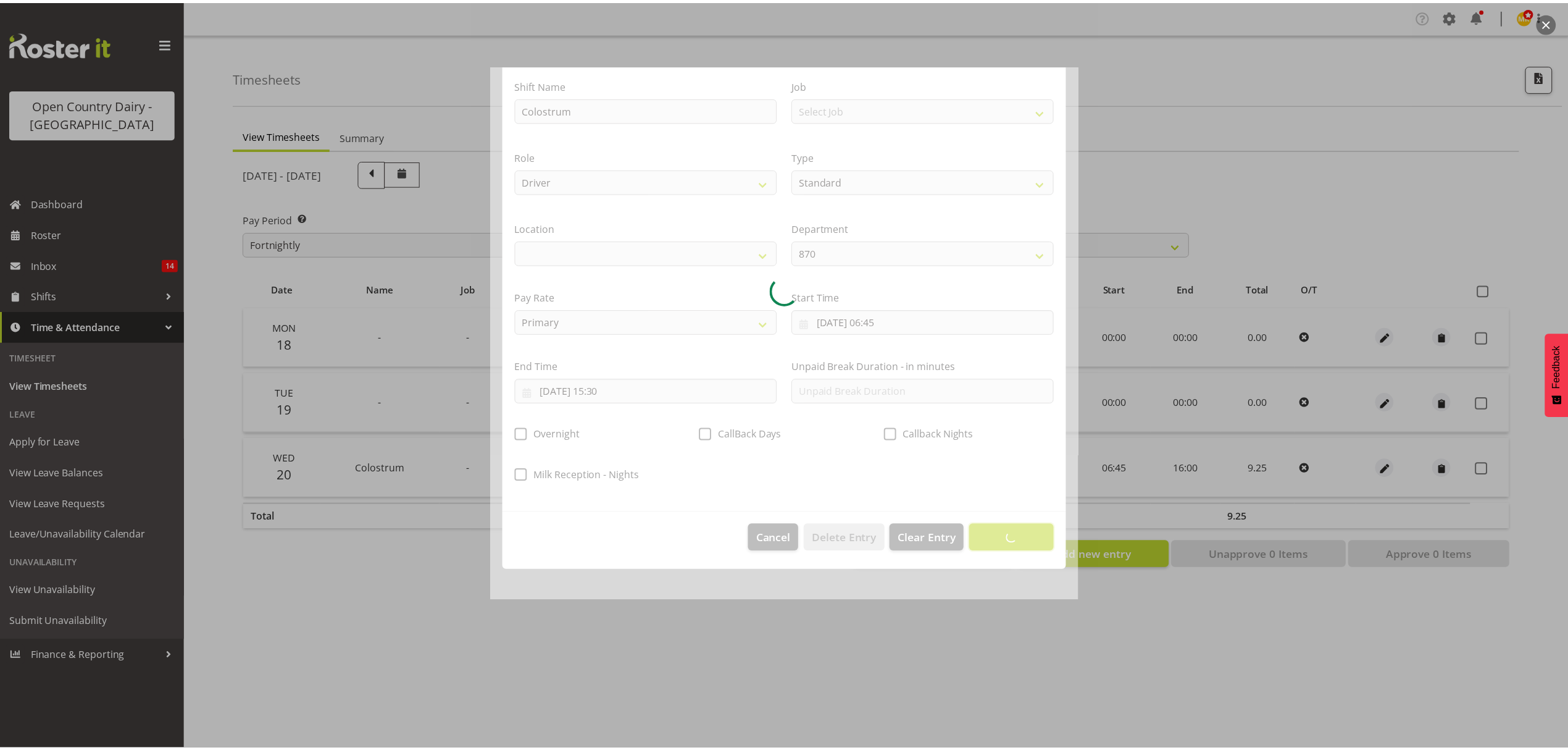
scroll to position [0, 0]
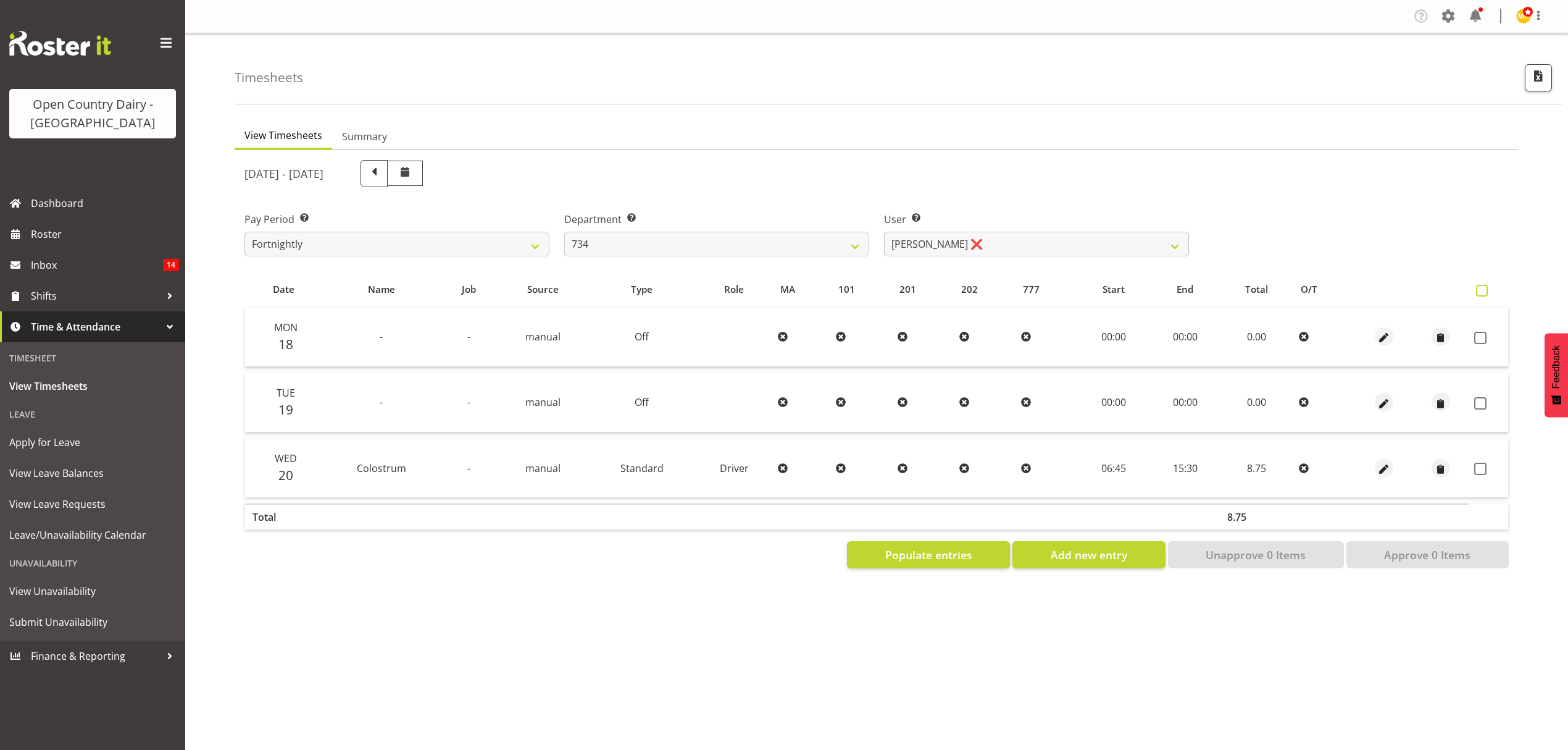
click at [1480, 287] on span at bounding box center [1482, 290] width 12 height 12
click at [1480, 287] on input "checkbox" at bounding box center [1480, 290] width 8 height 8
checkbox input "true"
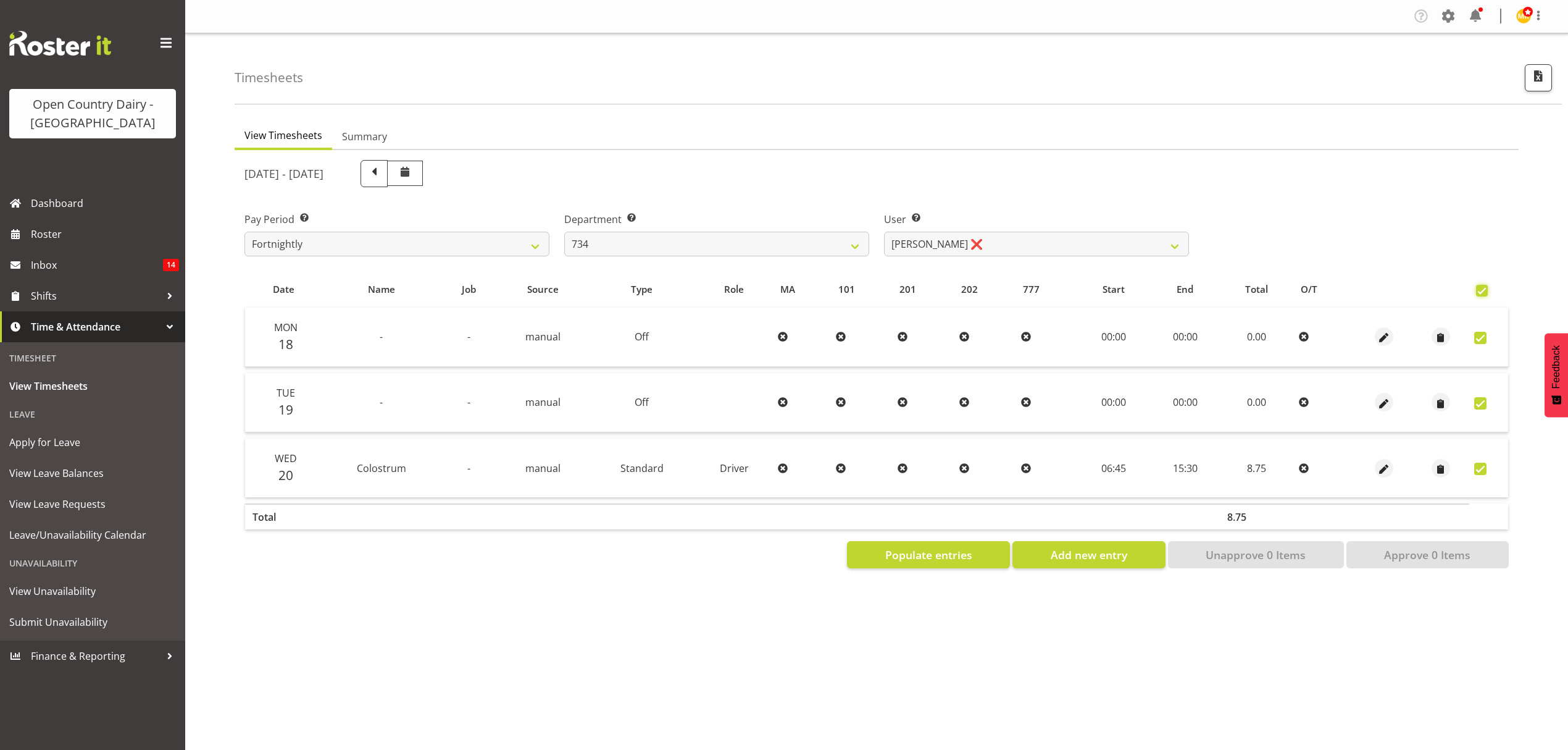
checkbox input "true"
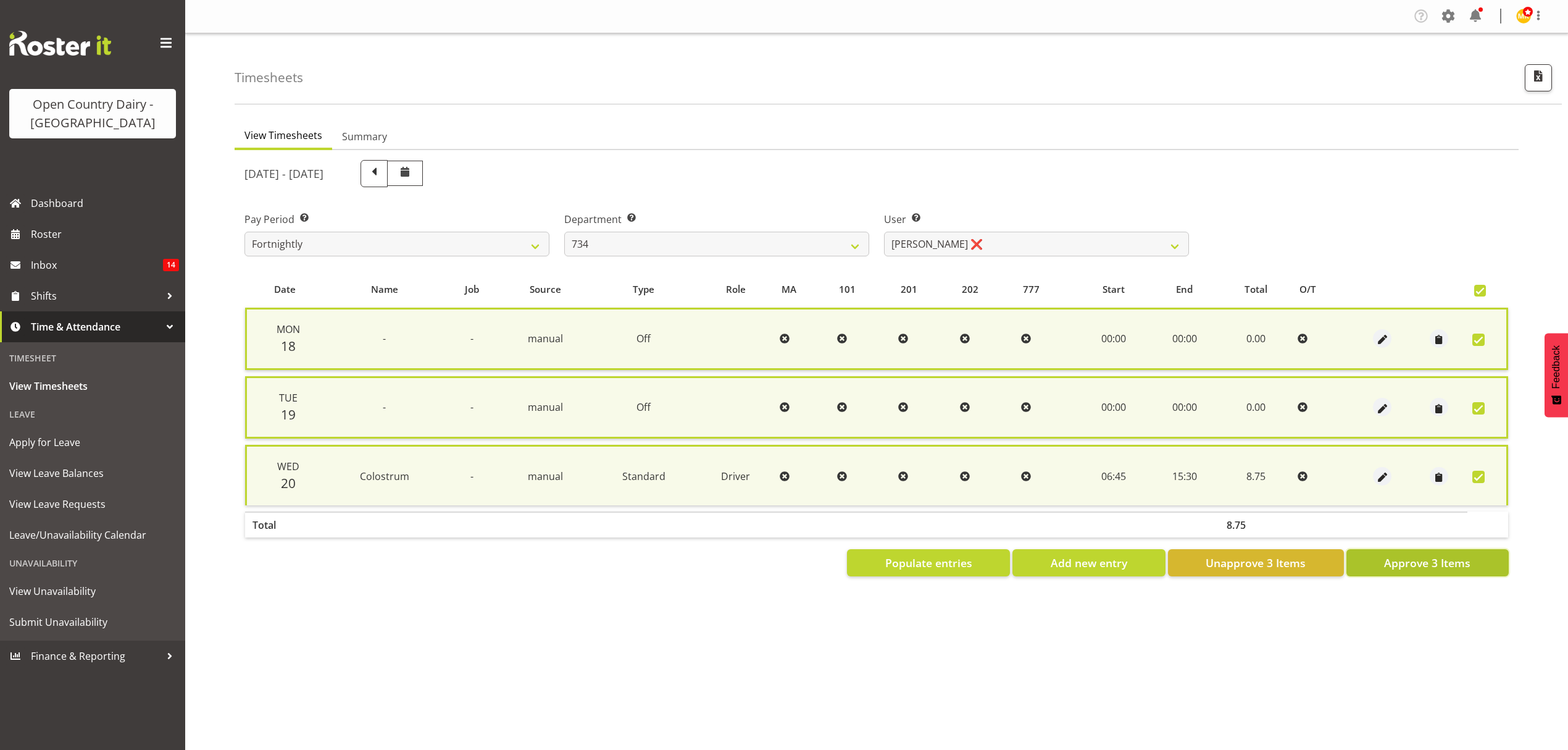
click at [1454, 561] on span "Approve 3 Items" at bounding box center [1427, 563] width 86 height 16
checkbox input "false"
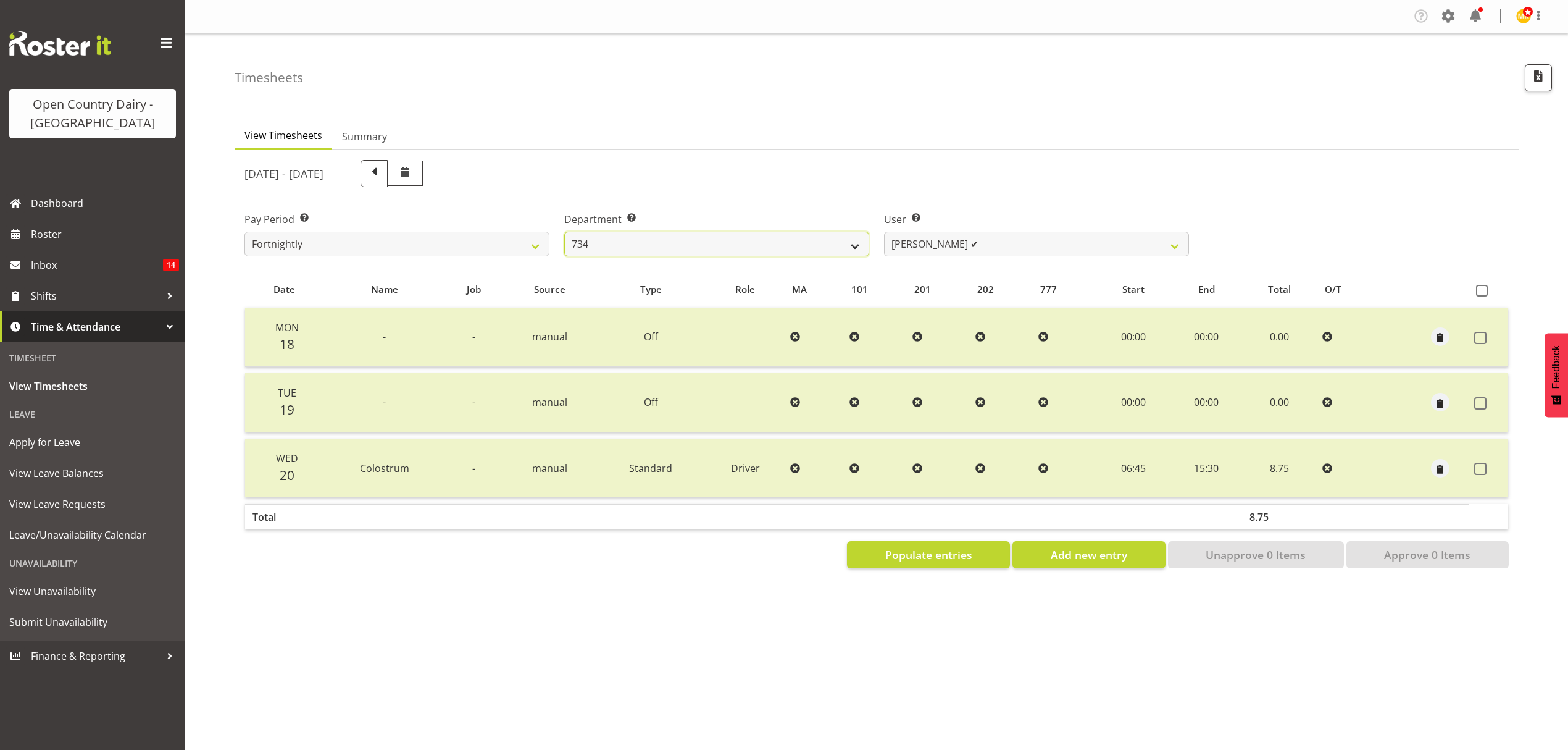
click at [826, 243] on select "734 735 736 737 738 739 851 852 853 854 855 856 858 861 862 865 868 869 870 873" at bounding box center [717, 243] width 305 height 25
click at [915, 247] on select "[PERSON_NAME] ❌ [PERSON_NAME] ✔ [PERSON_NAME] ❌ [PERSON_NAME] ❌" at bounding box center [1036, 243] width 305 height 25
click at [847, 247] on select "734 735 736 737 738 739 851 852 853 854 855 856 858 861 862 865 868 869 870 873" at bounding box center [717, 243] width 305 height 25
click at [940, 235] on select "[PERSON_NAME] ❌ [PERSON_NAME] ✔ [PERSON_NAME] ❌ [PERSON_NAME] ❌" at bounding box center [1036, 243] width 305 height 25
click at [779, 235] on select "734 735 736 737 738 739 851 852 853 854 855 856 858 861 862 865 868 869 870 873" at bounding box center [717, 243] width 305 height 25
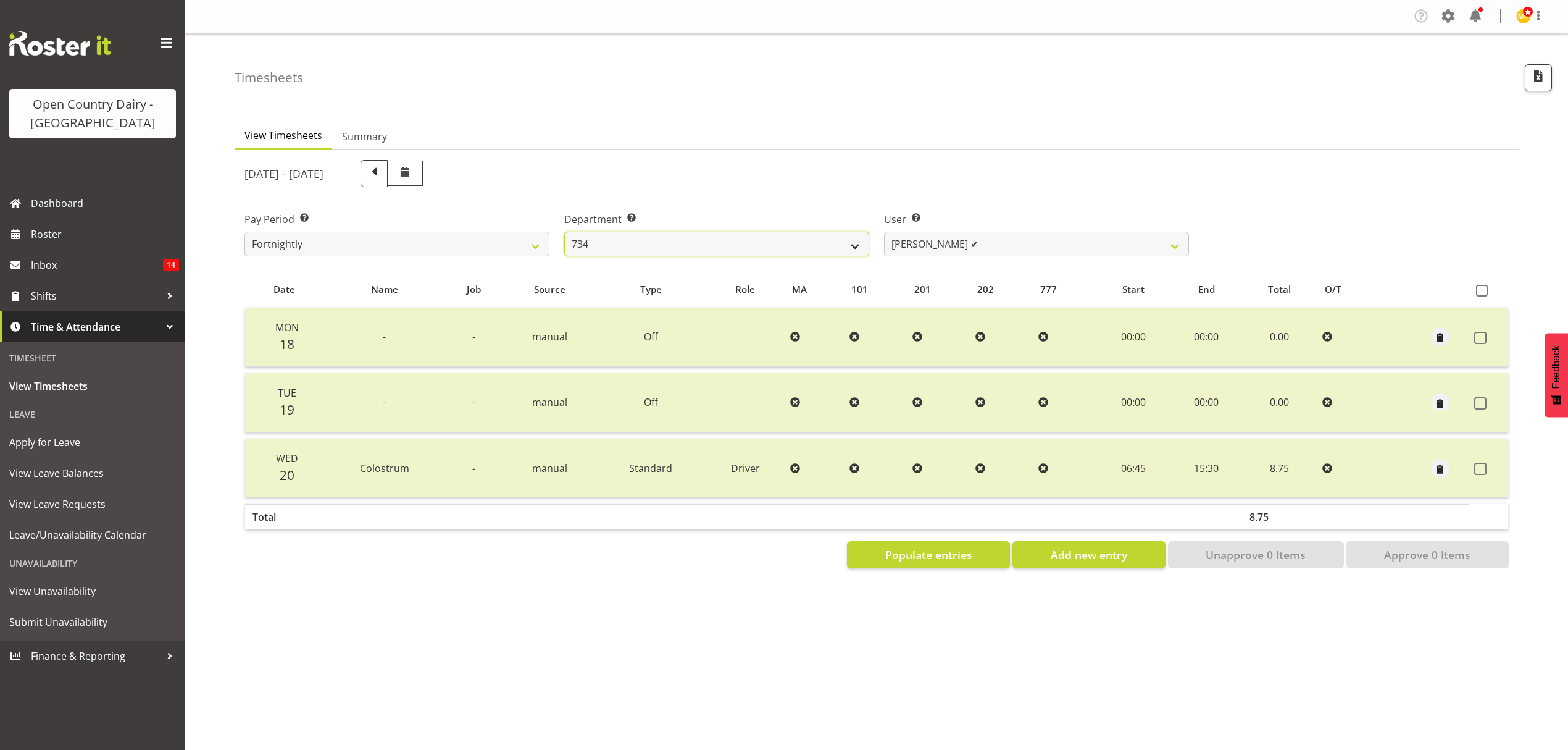
select select "909"
click at [565, 232] on select "734 735 736 737 738 739 851 852 853 854 855 856 858 861 862 865 868 869 870 873" at bounding box center [717, 243] width 305 height 25
select select "7397"
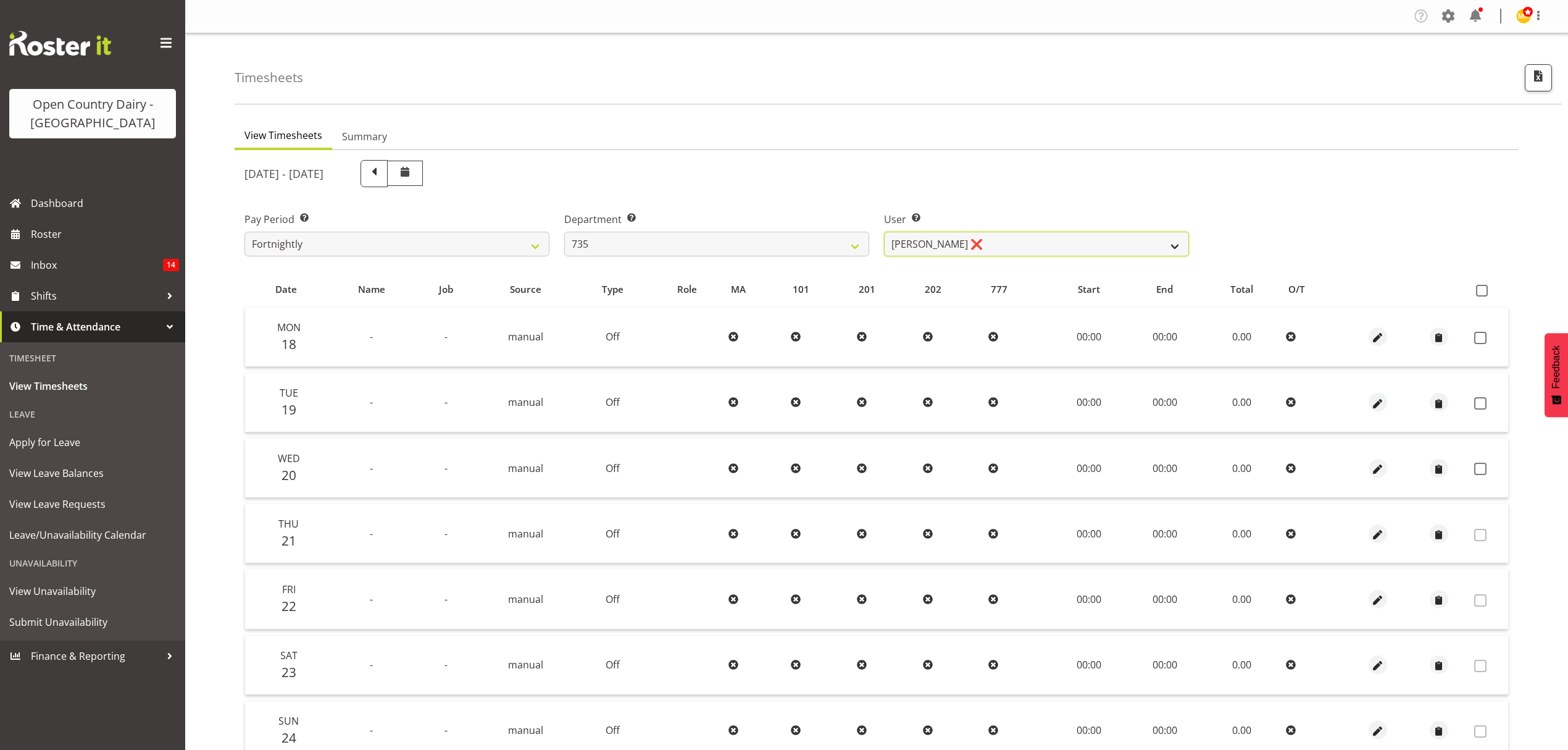
click at [930, 246] on select "[PERSON_NAME] ❌ [PERSON_NAME] ❌ [PERSON_NAME] ❌ [PERSON_NAME] ❌" at bounding box center [1036, 243] width 305 height 25
click at [835, 246] on select "734 735 736 737 738 739 851 852 853 854 855 856 858 861 862 865 868 869 870 873" at bounding box center [717, 243] width 305 height 25
click at [565, 232] on select "734 735 736 737 738 739 851 852 853 854 855 856 858 861 862 865 868 869 870 873" at bounding box center [717, 243] width 305 height 25
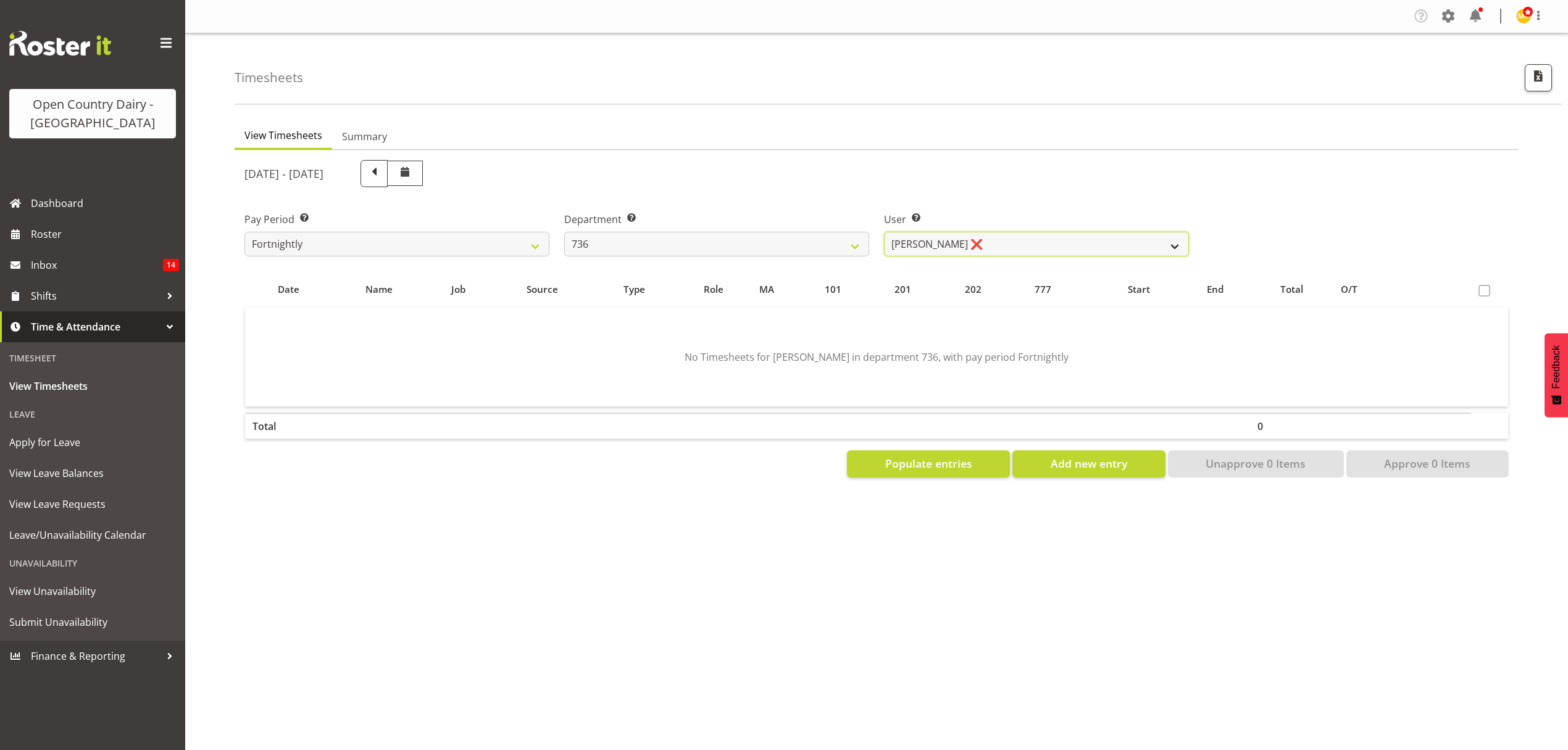
click at [928, 250] on select "[PERSON_NAME] ❌ [PERSON_NAME] ❌ [PERSON_NAME] ❌ [PERSON_NAME] ✔" at bounding box center [1036, 243] width 305 height 25
click at [811, 248] on select "734 735 736 737 738 739 851 852 853 854 855 856 858 861 862 865 868 869 870 873" at bounding box center [717, 243] width 305 height 25
click at [565, 232] on select "734 735 736 737 738 739 851 852 853 854 855 856 858 861 862 865 868 869 870 873" at bounding box center [717, 243] width 305 height 25
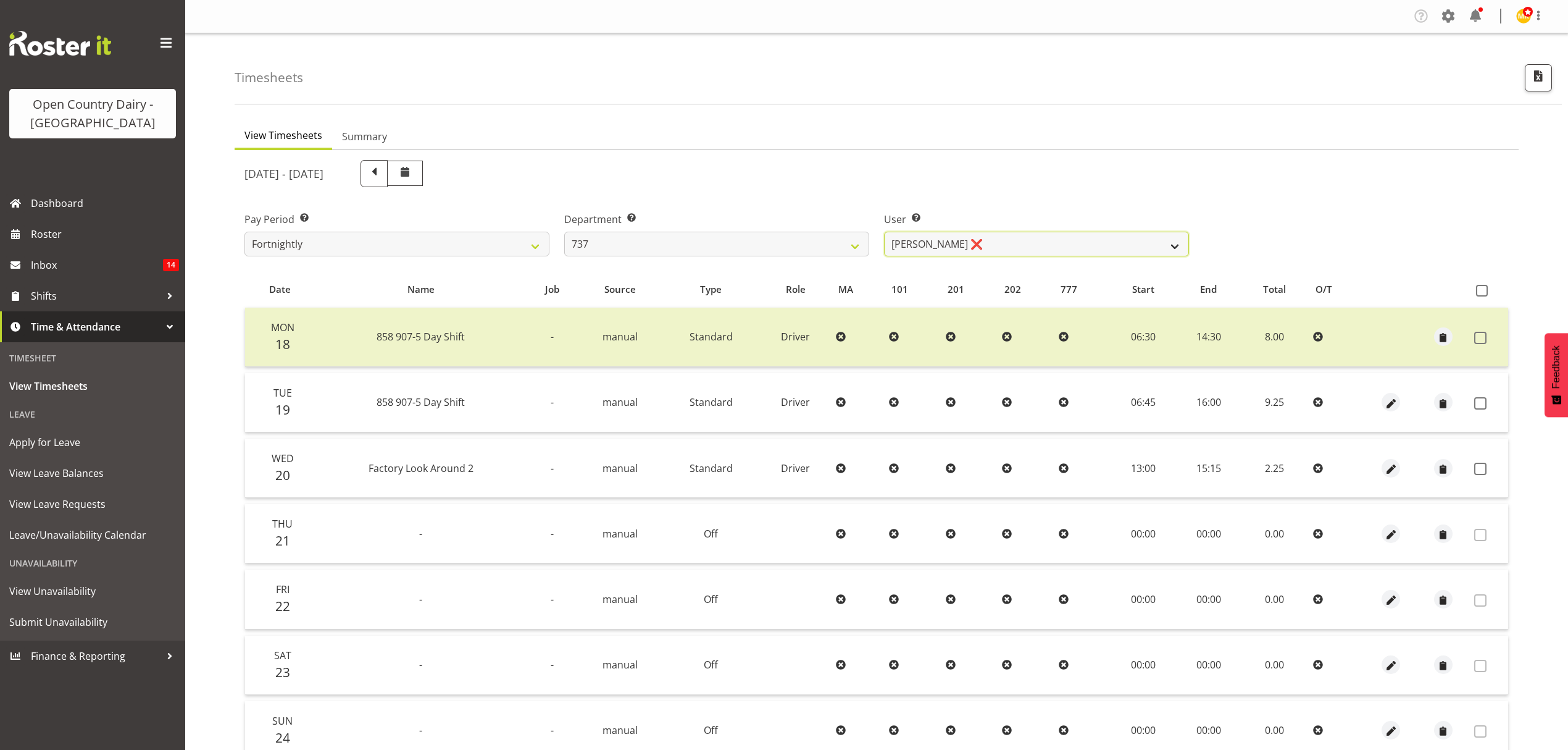
click at [942, 246] on select "[PERSON_NAME] ❌ [PERSON_NAME] ❌ [PERSON_NAME] ❌ [PERSON_NAME] ❌" at bounding box center [1036, 243] width 305 height 25
click at [764, 246] on select "734 735 736 737 738 739 851 852 853 854 855 856 858 861 862 865 868 869 870 873" at bounding box center [717, 243] width 305 height 25
click at [565, 232] on select "734 735 736 737 738 739 851 852 853 854 855 856 858 861 862 865 868 869 870 873" at bounding box center [717, 243] width 305 height 25
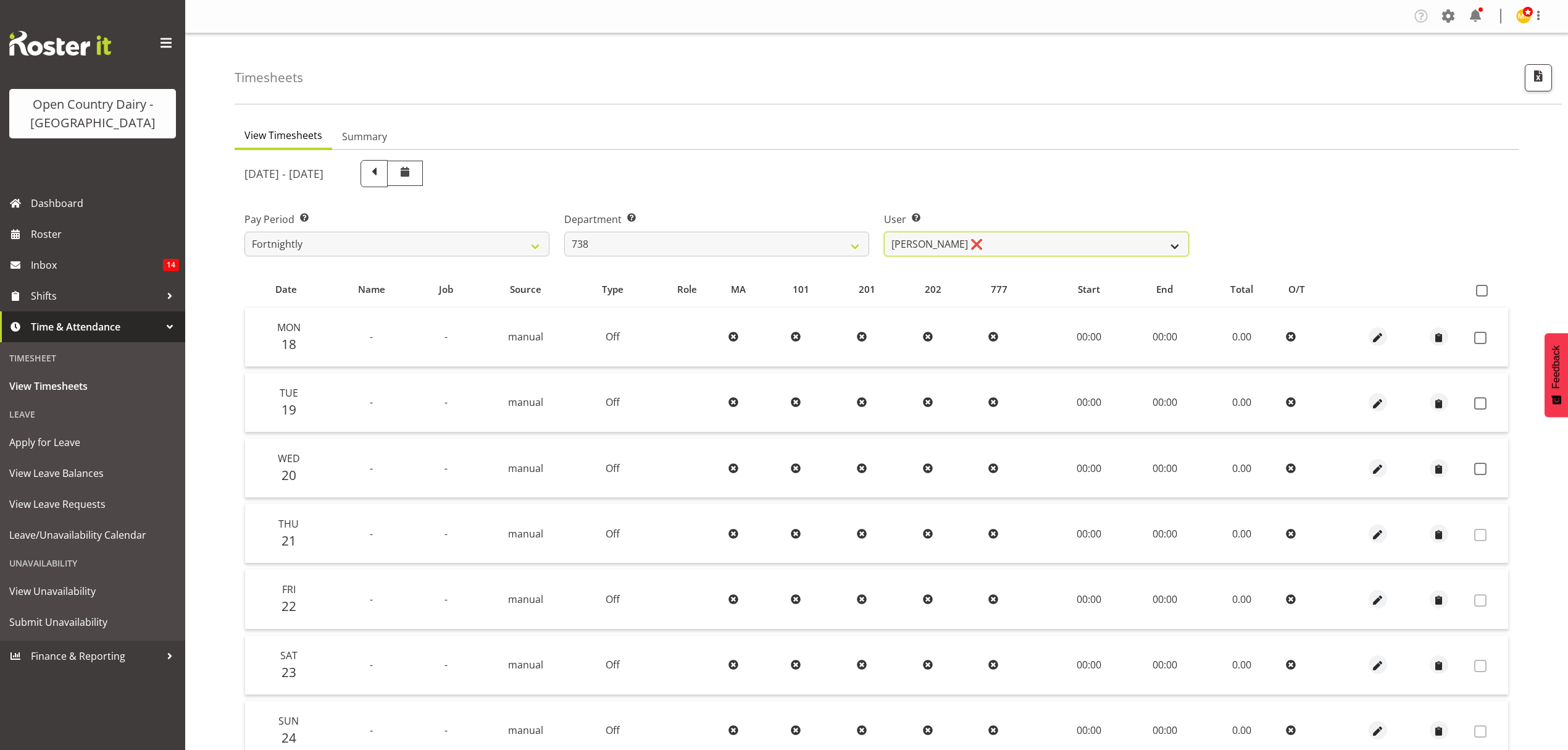
click at [985, 243] on select "[PERSON_NAME] ❌ [PERSON_NAME] ❌ [PERSON_NAME] ❌ [PERSON_NAME] ❌" at bounding box center [1036, 243] width 305 height 25
click at [747, 243] on select "734 735 736 737 738 739 851 852 853 854 855 856 858 861 862 865 868 869 870 873" at bounding box center [717, 243] width 305 height 25
click at [565, 232] on select "734 735 736 737 738 739 851 852 853 854 855 856 858 861 862 865 868 869 870 873" at bounding box center [717, 243] width 305 height 25
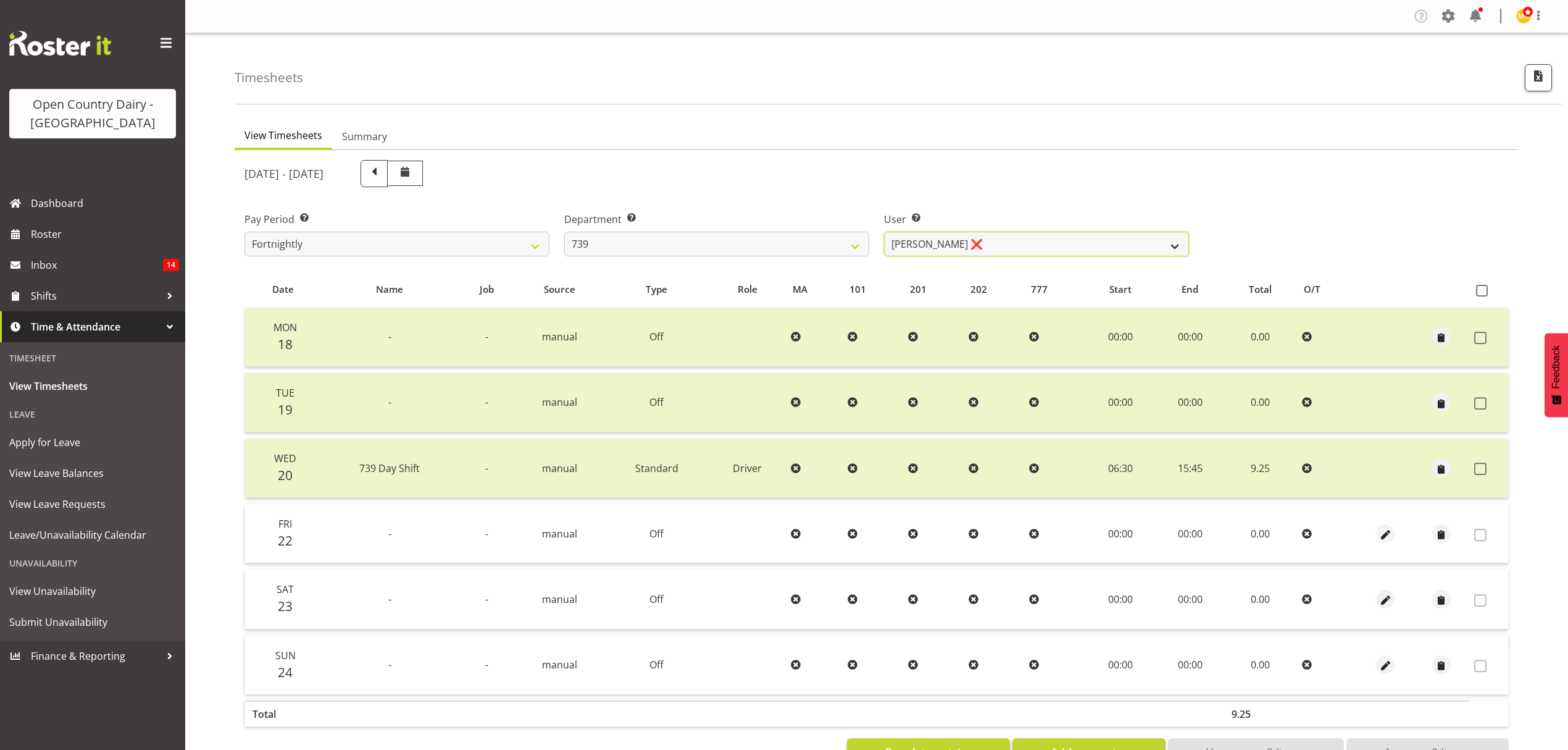
click at [961, 242] on select "[PERSON_NAME] ❌ [PERSON_NAME] ❌ [PERSON_NAME] Veint ❌" at bounding box center [1036, 243] width 305 height 25
click at [793, 246] on select "734 735 736 737 738 739 851 852 853 854 855 856 858 861 862 865 868 869 870 873" at bounding box center [717, 243] width 305 height 25
click at [1086, 236] on select "[PERSON_NAME] ❌ [PERSON_NAME] ❌ [PERSON_NAME] Veint ❌" at bounding box center [1036, 243] width 305 height 25
click at [836, 237] on select "734 735 736 737 738 739 851 852 853 854 855 856 858 861 862 865 868 869 870 873" at bounding box center [717, 243] width 305 height 25
click at [565, 232] on select "734 735 736 737 738 739 851 852 853 854 855 856 858 861 862 865 868 869 870 873" at bounding box center [717, 243] width 305 height 25
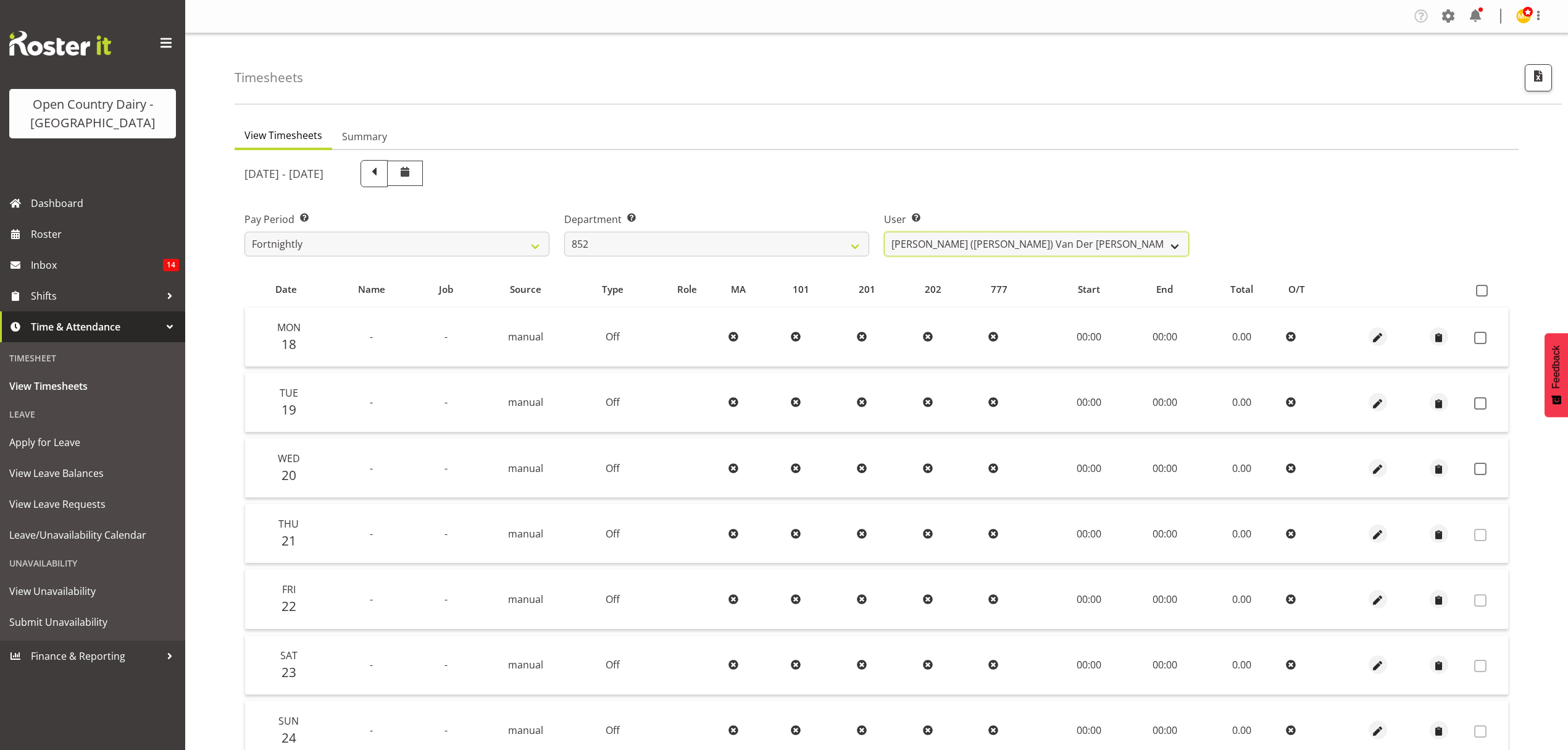
click at [925, 241] on select "[PERSON_NAME] ([PERSON_NAME]) [PERSON_NAME] ❌ [PERSON_NAME] ❌ [PERSON_NAME] ✔ […" at bounding box center [1036, 243] width 305 height 25
click at [778, 238] on select "734 735 736 737 738 739 851 852 853 854 855 856 858 861 862 865 868 869 870 873" at bounding box center [717, 243] width 305 height 25
select select "676"
click at [565, 232] on select "734 735 736 737 738 739 851 852 853 854 855 856 858 861 862 865 868 869 870 873" at bounding box center [717, 243] width 305 height 25
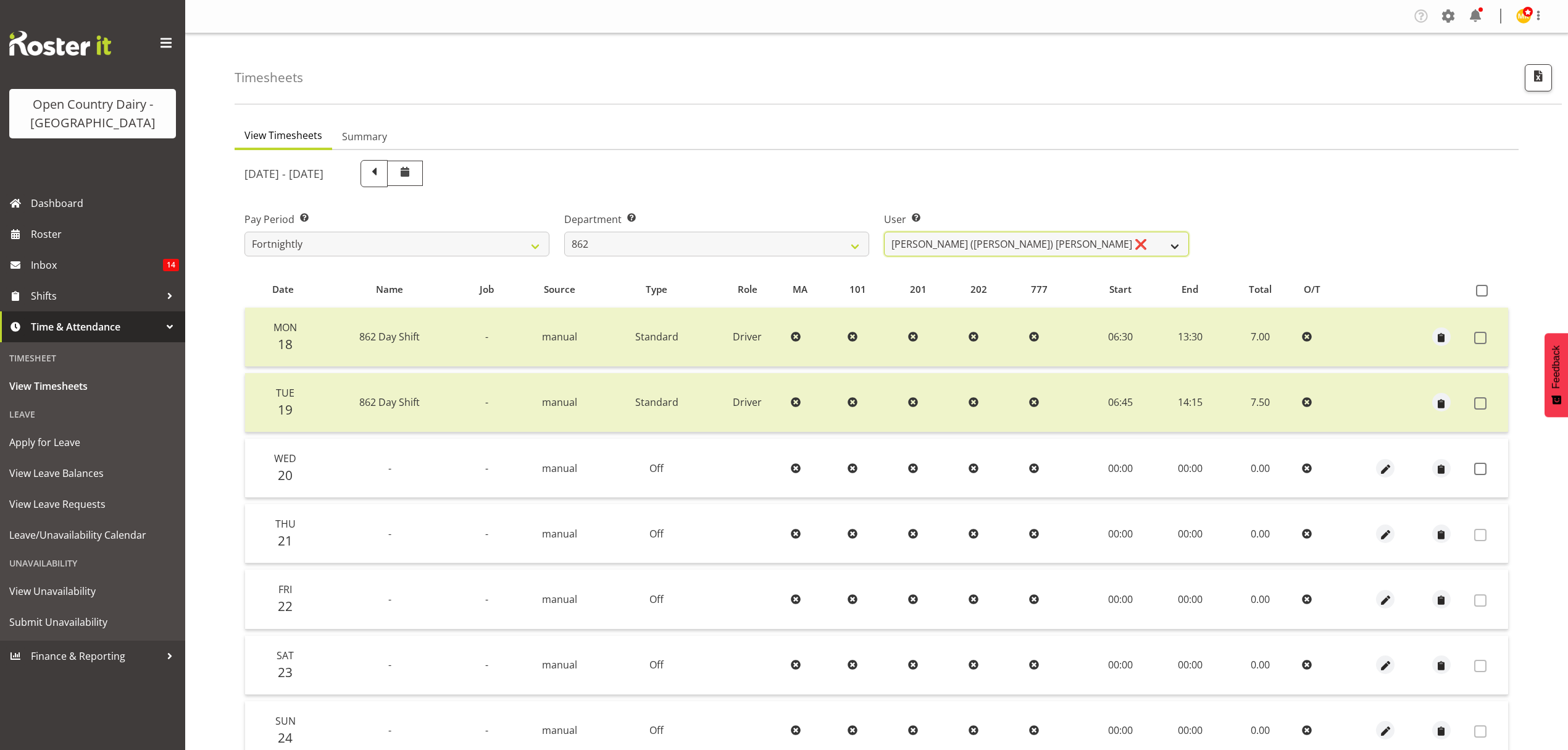
click at [989, 242] on select "[PERSON_NAME] ([PERSON_NAME]) [PERSON_NAME] ❌ [PERSON_NAME] ❌ Forbes [PERSON_NA…" at bounding box center [1036, 243] width 305 height 25
select select "11652"
click at [884, 232] on select "[PERSON_NAME] ([PERSON_NAME]) [PERSON_NAME] ❌ [PERSON_NAME] ❌ Forbes [PERSON_NA…" at bounding box center [1036, 243] width 305 height 25
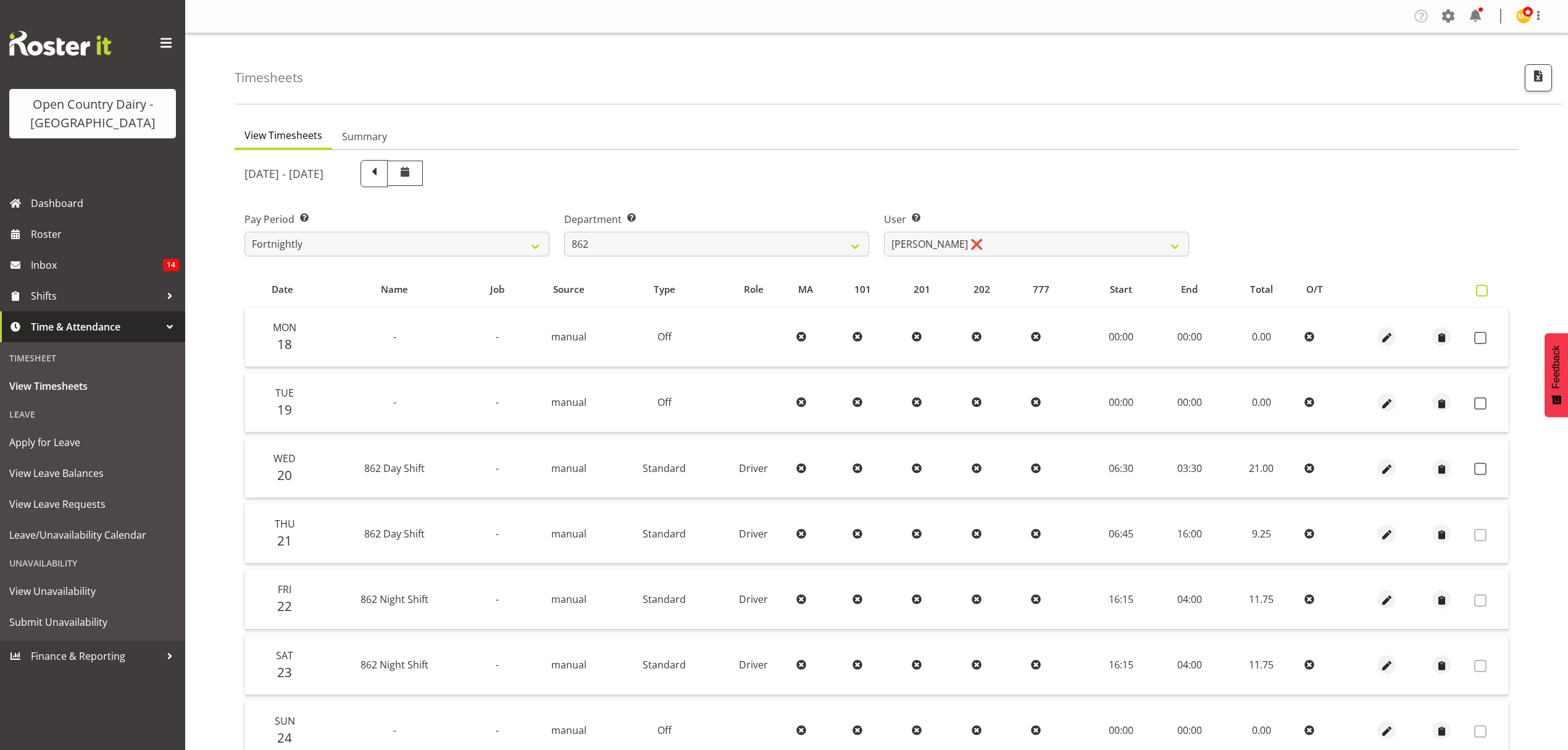
click at [1480, 290] on span at bounding box center [1482, 290] width 12 height 12
click at [1480, 290] on input "checkbox" at bounding box center [1480, 290] width 8 height 8
checkbox input "true"
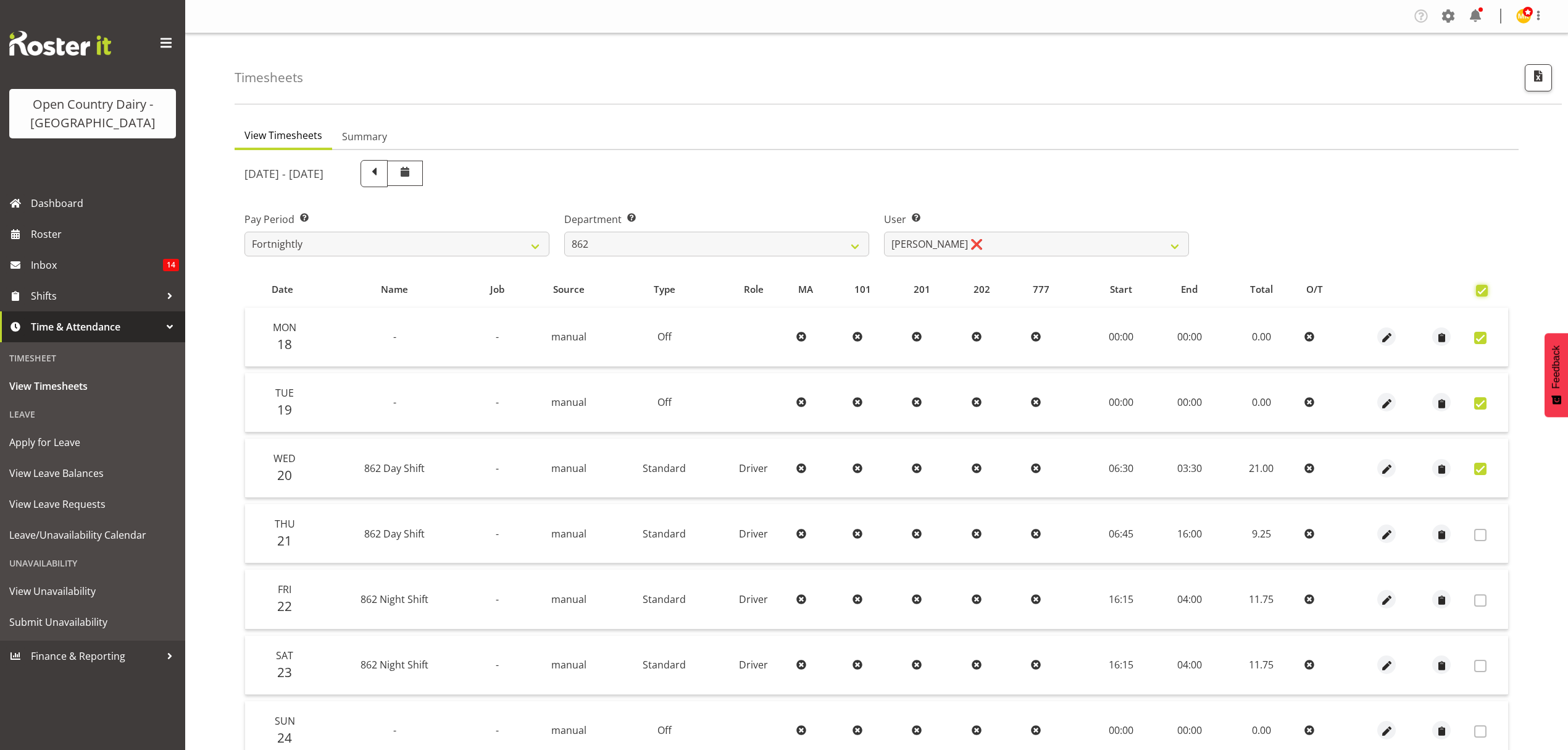
checkbox input "true"
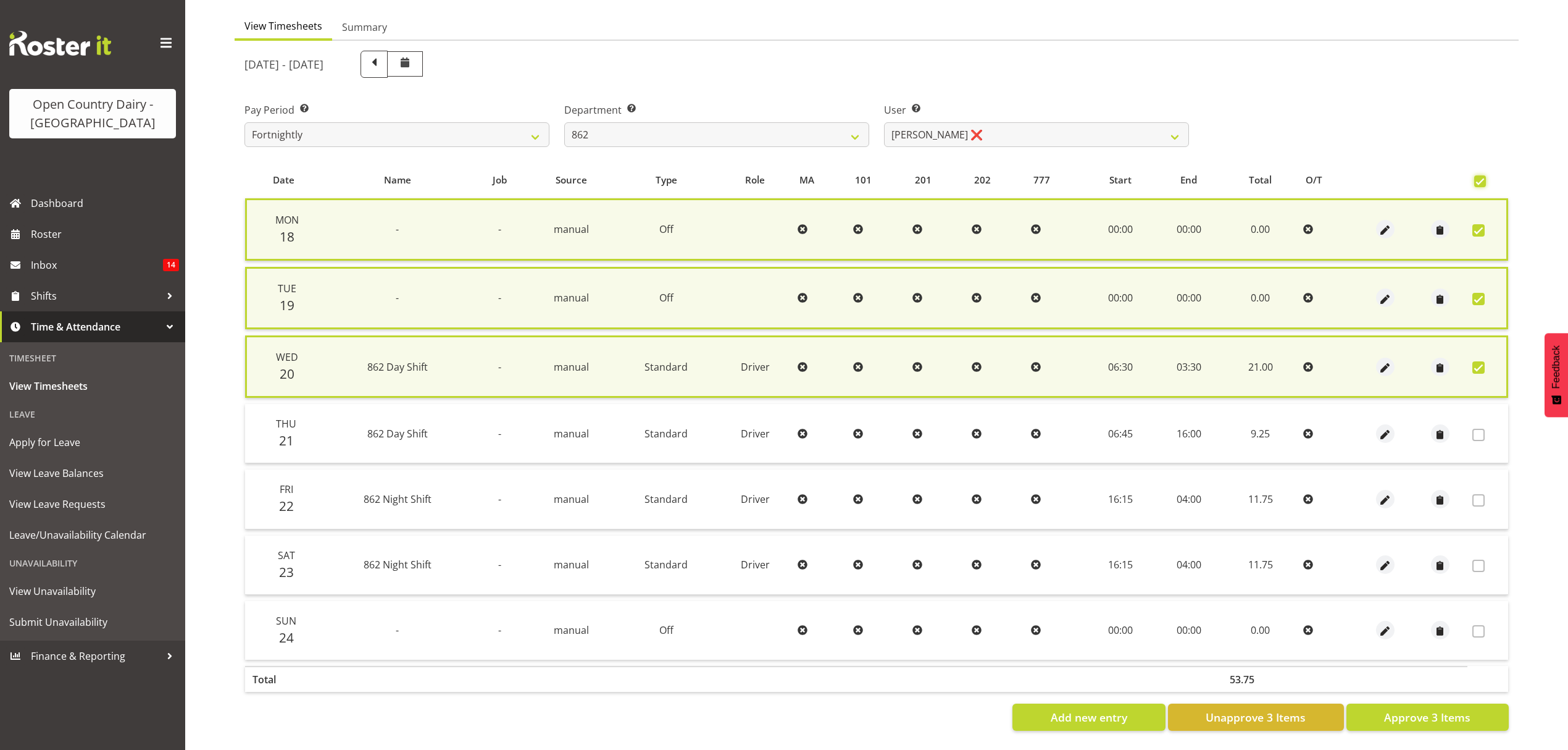
scroll to position [116, 0]
click at [1431, 709] on span "Approve 3 Items" at bounding box center [1427, 717] width 86 height 16
checkbox input "false"
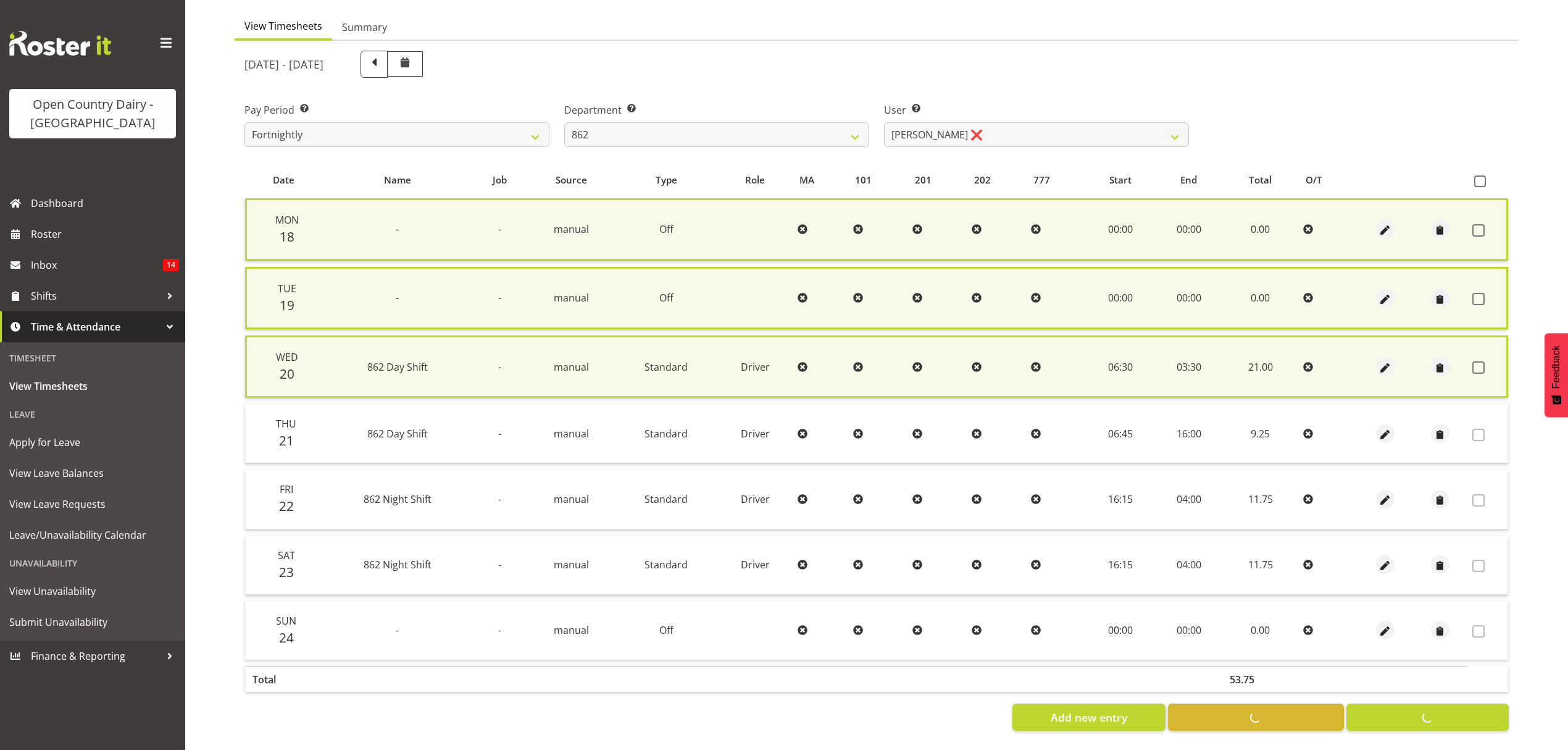
checkbox input "false"
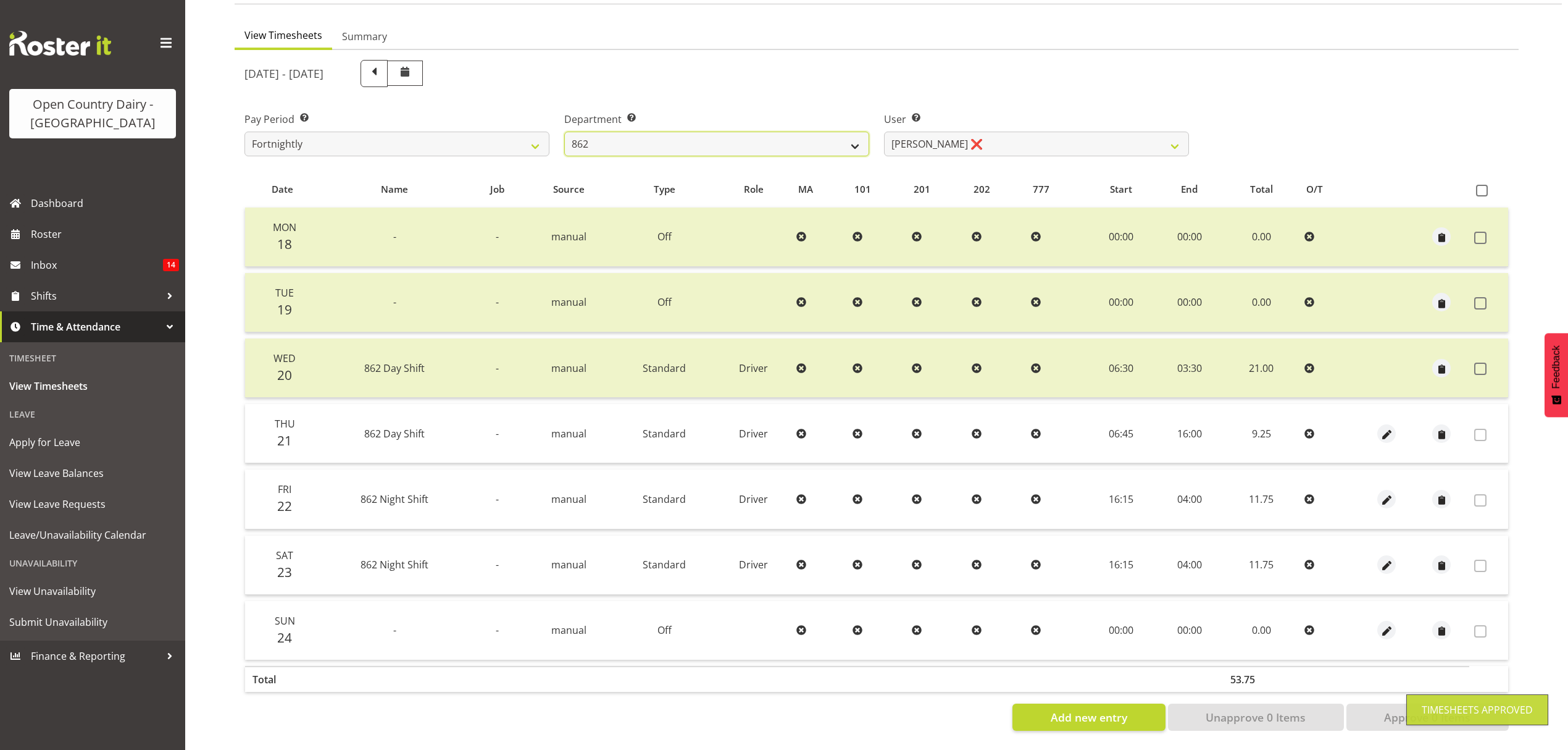
click at [714, 135] on select "734 735 736 737 738 739 851 852 853 854 855 856 858 861 862 865 868 869 870 873" at bounding box center [717, 144] width 305 height 25
select select "905"
click at [565, 132] on select "734 735 736 737 738 739 851 852 853 854 855 856 858 861 862 865 868 869 870 873" at bounding box center [717, 144] width 305 height 25
select select "11654"
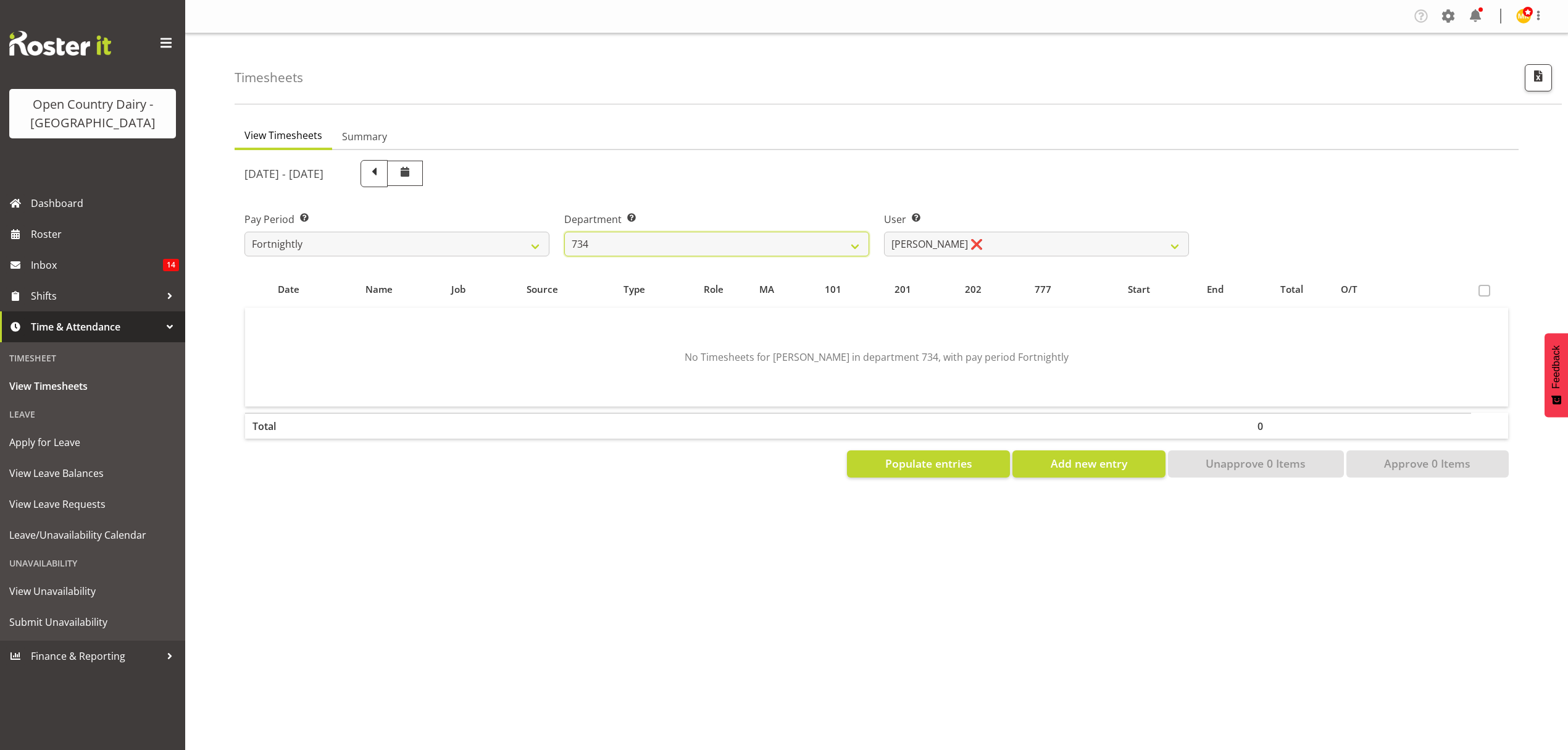
scroll to position [0, 0]
click at [1016, 243] on select "[PERSON_NAME] ❌ [PERSON_NAME] ✔ [PERSON_NAME] ❌ [PERSON_NAME] ❌" at bounding box center [1036, 243] width 305 height 25
click at [743, 250] on select "734 735 736 737 738 739 851 852 853 854 855 856 858 861 862 865 868 869 870 873" at bounding box center [717, 243] width 305 height 25
click at [565, 232] on select "734 735 736 737 738 739 851 852 853 854 855 856 858 861 862 865 868 869 870 873" at bounding box center [717, 243] width 305 height 25
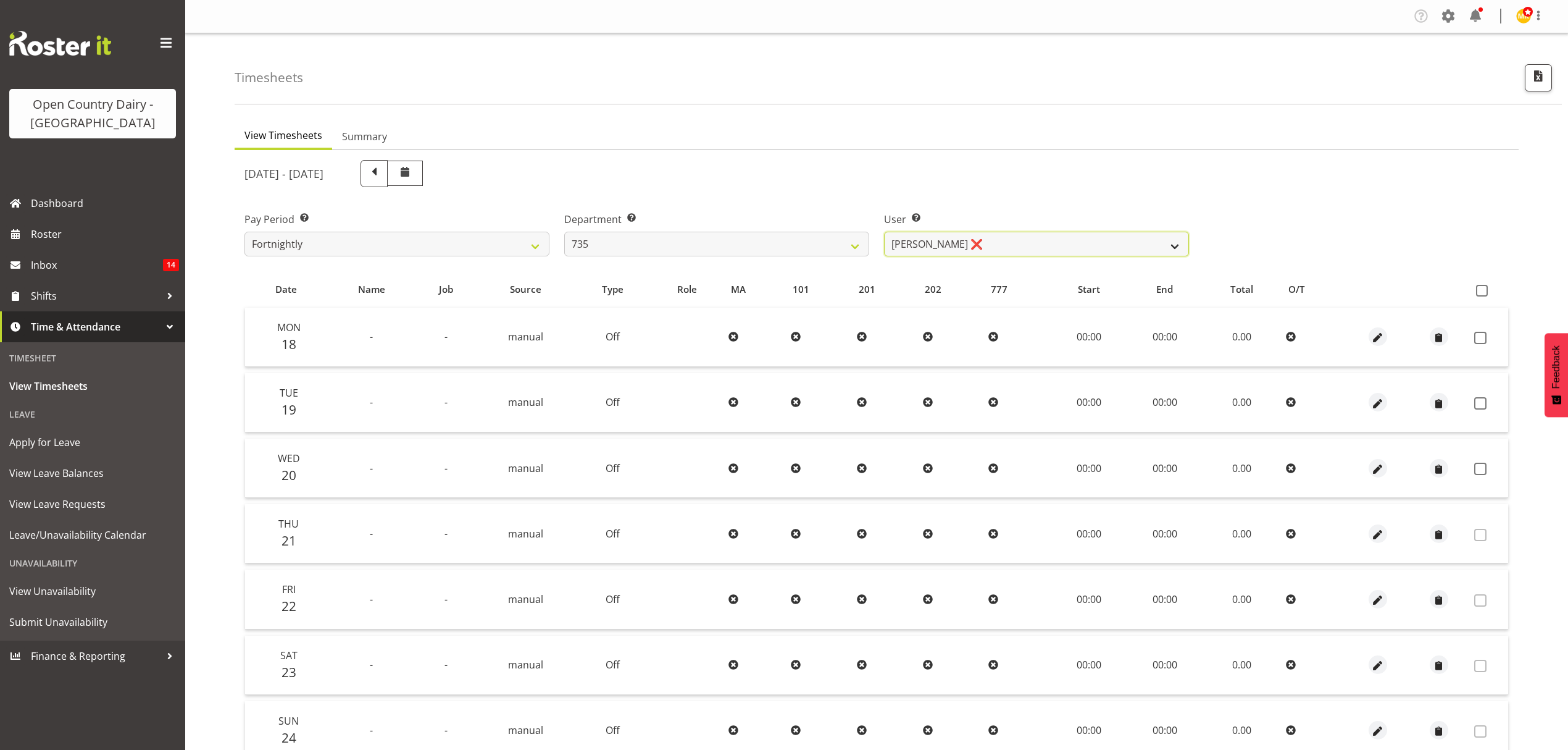
click at [939, 243] on select "[PERSON_NAME] ❌ [PERSON_NAME] ❌ [PERSON_NAME] ❌ [PERSON_NAME] ❌" at bounding box center [1036, 243] width 305 height 25
click at [621, 243] on select "734 735 736 737 738 739 851 852 853 854 855 856 858 861 862 865 868 869 870 873" at bounding box center [717, 243] width 305 height 25
click at [565, 232] on select "734 735 736 737 738 739 851 852 853 854 855 856 858 861 862 865 868 869 870 873" at bounding box center [717, 243] width 305 height 25
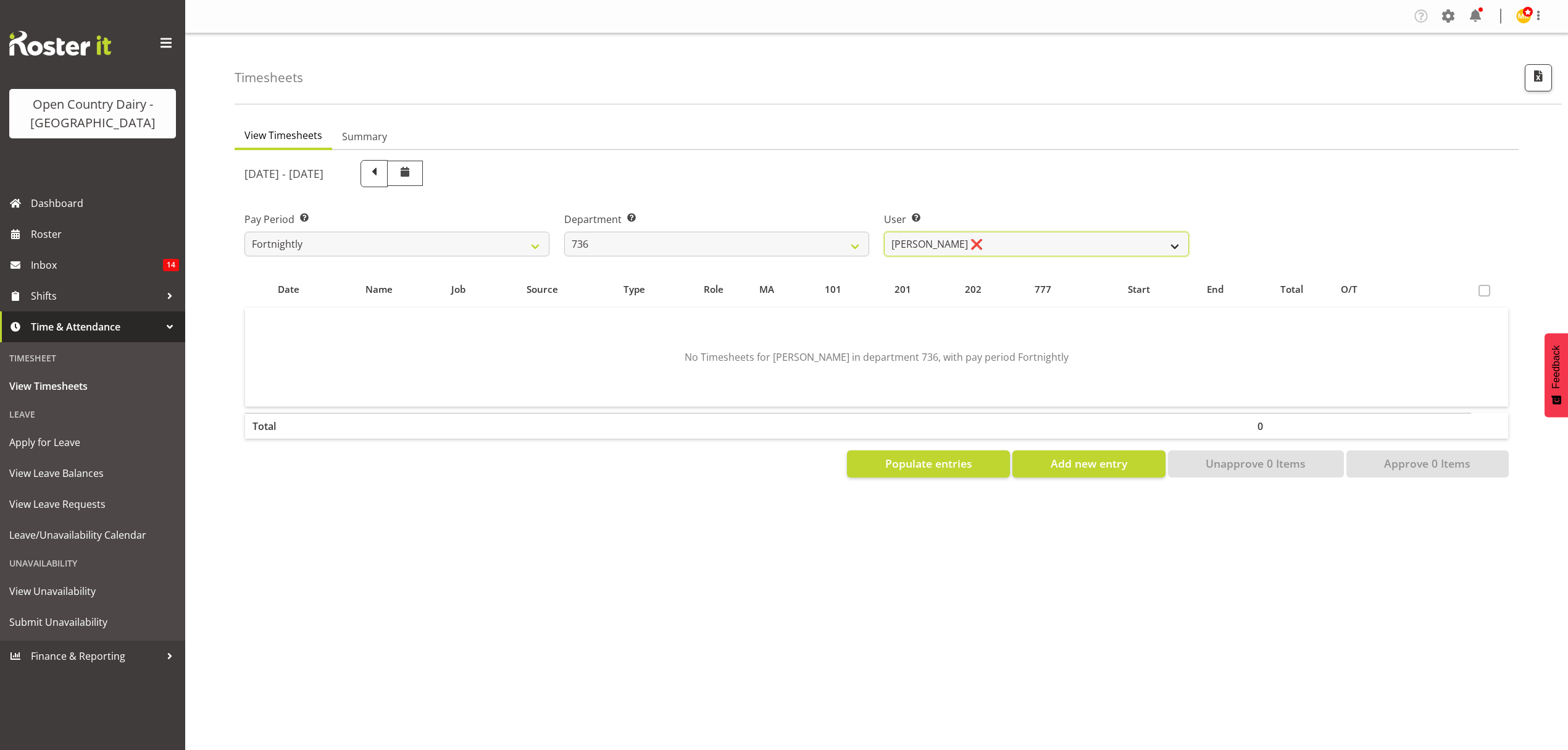
click at [941, 243] on select "[PERSON_NAME] ❌ [PERSON_NAME] ❌ [PERSON_NAME] ❌ [PERSON_NAME] ✔" at bounding box center [1036, 243] width 305 height 25
click at [727, 243] on select "734 735 736 737 738 739 851 852 853 854 855 856 858 861 862 865 868 869 870 873" at bounding box center [717, 243] width 305 height 25
click at [565, 232] on select "734 735 736 737 738 739 851 852 853 854 855 856 858 861 862 865 868 869 870 873" at bounding box center [717, 243] width 305 height 25
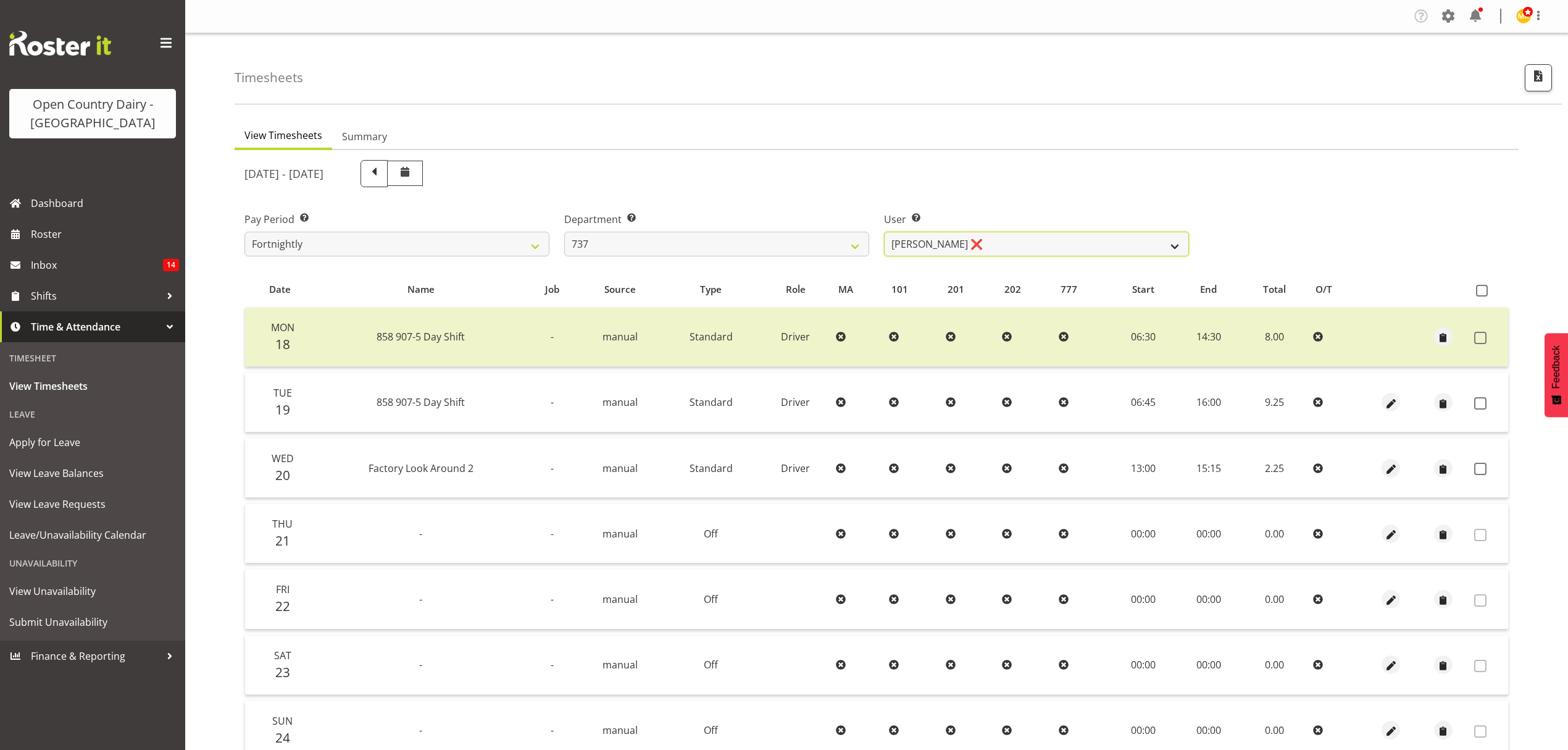
click at [929, 252] on select "[PERSON_NAME] ❌ [PERSON_NAME] ❌ [PERSON_NAME] ❌ [PERSON_NAME] ❌" at bounding box center [1036, 243] width 305 height 25
click at [797, 250] on select "734 735 736 737 738 739 851 852 853 854 855 856 858 861 862 865 868 869 870 873" at bounding box center [717, 243] width 305 height 25
click at [565, 232] on select "734 735 736 737 738 739 851 852 853 854 855 856 858 861 862 865 868 869 870 873" at bounding box center [717, 243] width 305 height 25
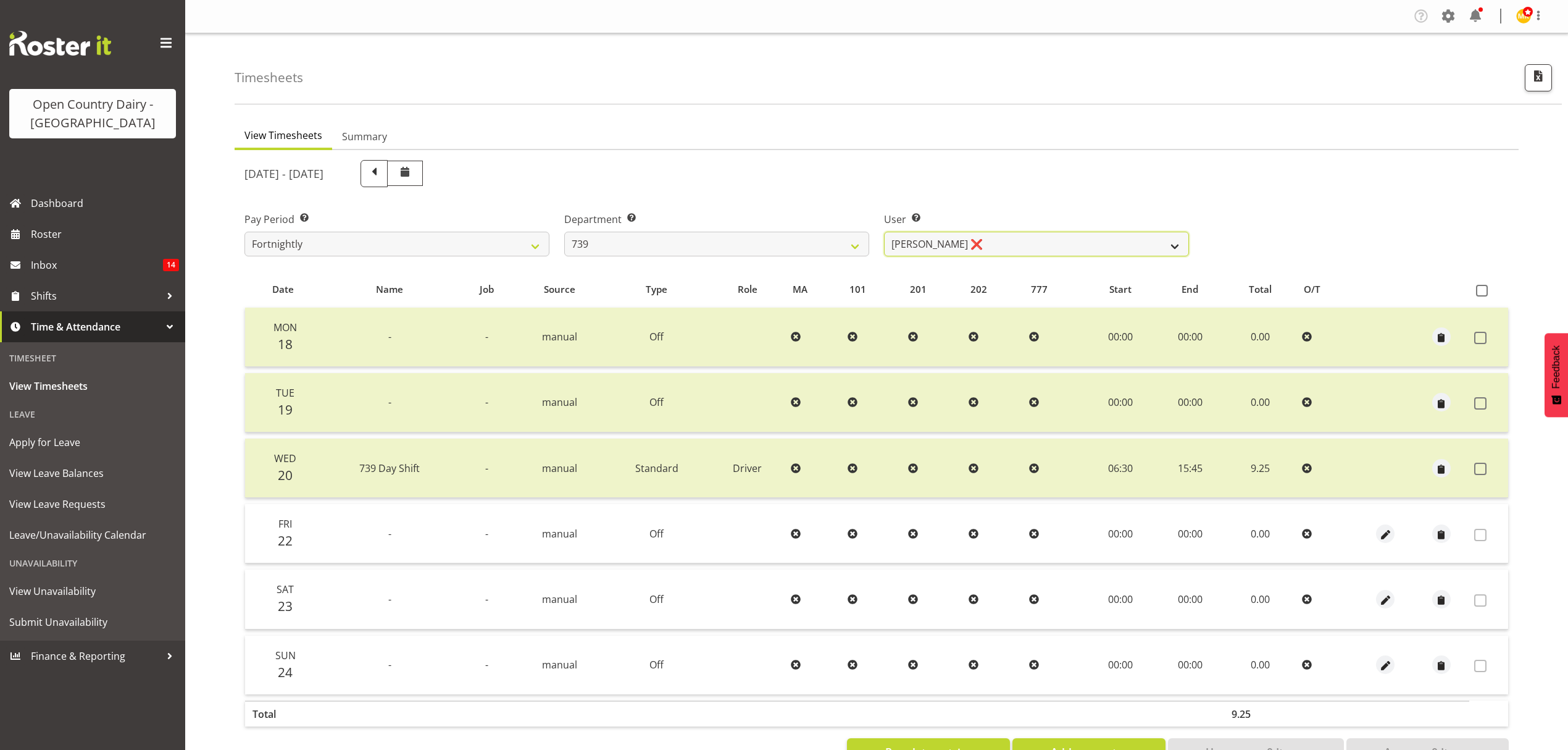
click at [952, 240] on select "[PERSON_NAME] ❌ [PERSON_NAME] ❌ [PERSON_NAME] Veint ❌" at bounding box center [1036, 243] width 305 height 25
click at [810, 238] on select "734 735 736 737 738 739 851 852 853 854 855 856 858 861 862 865 868 869 870 873" at bounding box center [717, 243] width 305 height 25
click at [565, 232] on select "734 735 736 737 738 739 851 852 853 854 855 856 858 861 862 865 868 869 870 873" at bounding box center [717, 243] width 305 height 25
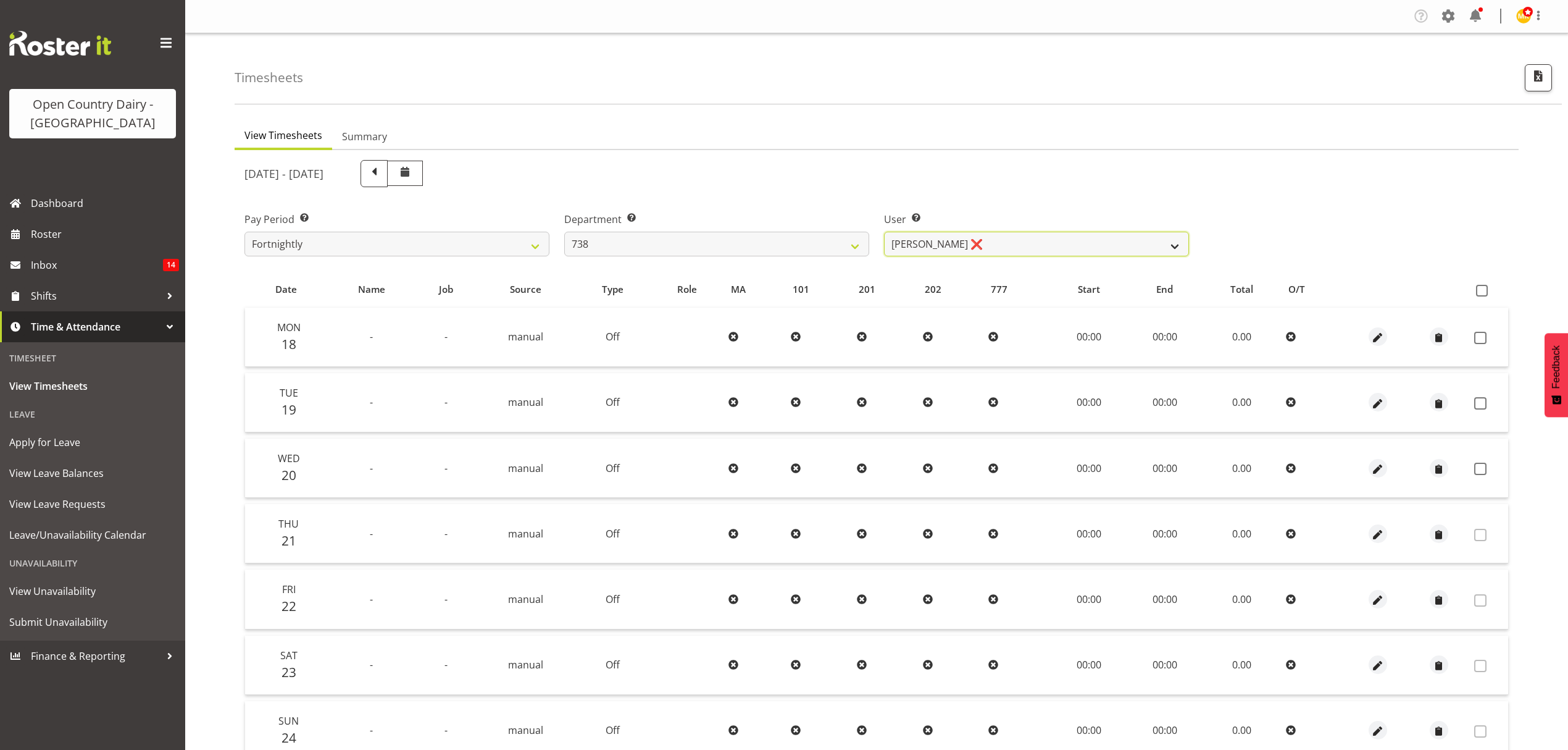
click at [939, 250] on select "[PERSON_NAME] ❌ [PERSON_NAME] ❌ [PERSON_NAME] ❌ [PERSON_NAME] ❌" at bounding box center [1036, 243] width 305 height 25
click at [700, 250] on select "734 735 736 737 738 739 851 852 853 854 855 856 858 861 862 865 868 869 870 873" at bounding box center [717, 243] width 305 height 25
click at [565, 232] on select "734 735 736 737 738 739 851 852 853 854 855 856 858 861 862 865 868 869 870 873" at bounding box center [717, 243] width 305 height 25
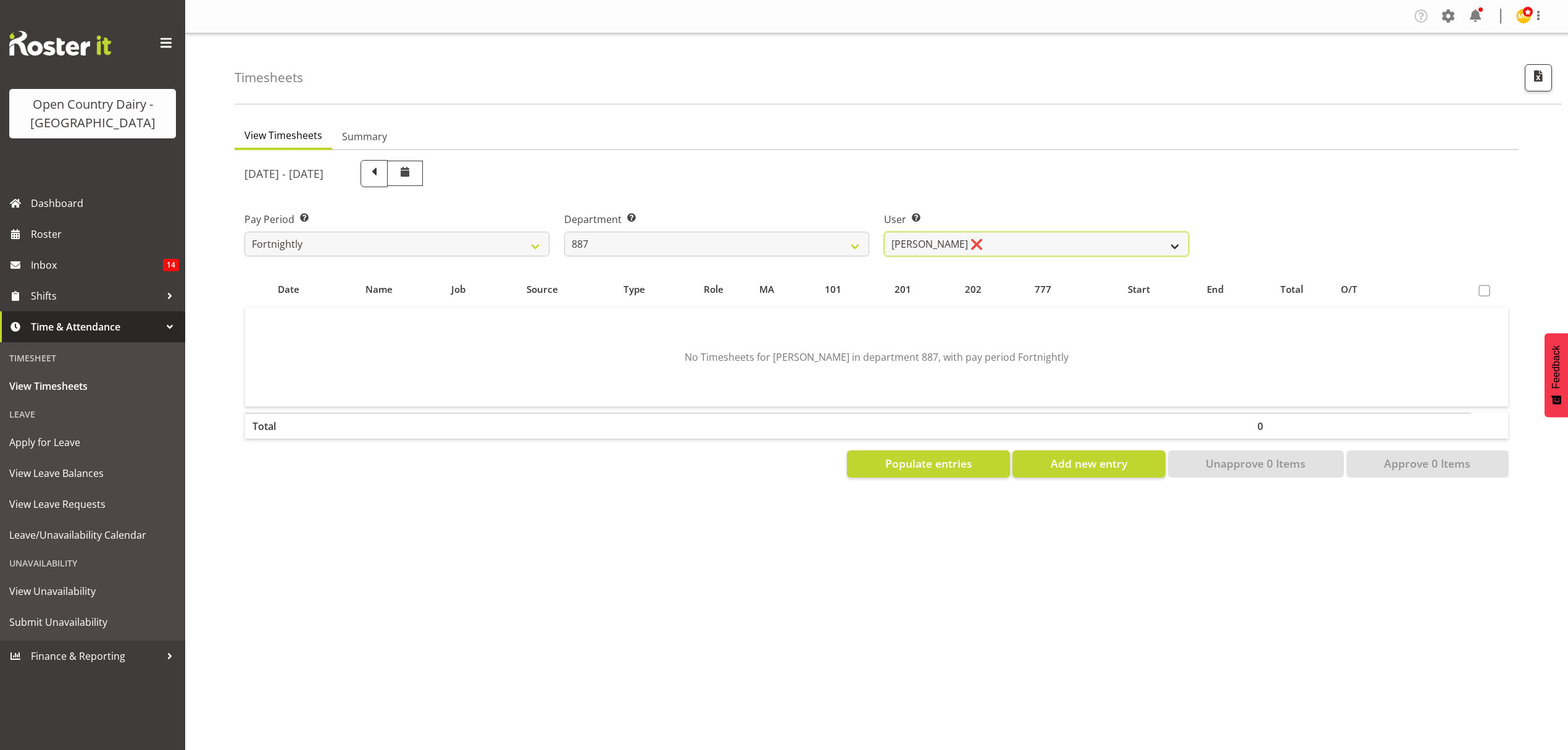
click at [920, 246] on select "[PERSON_NAME] ❌ [PERSON_NAME] ❌ [PERSON_NAME] ❌ [PERSON_NAME] ❌" at bounding box center [1036, 243] width 305 height 25
click at [766, 246] on select "734 735 736 737 738 739 851 852 853 854 855 856 858 861 862 865 868 869 870 873" at bounding box center [717, 243] width 305 height 25
click at [565, 232] on select "734 735 736 737 738 739 851 852 853 854 855 856 858 861 862 865 868 869 870 873" at bounding box center [717, 243] width 305 height 25
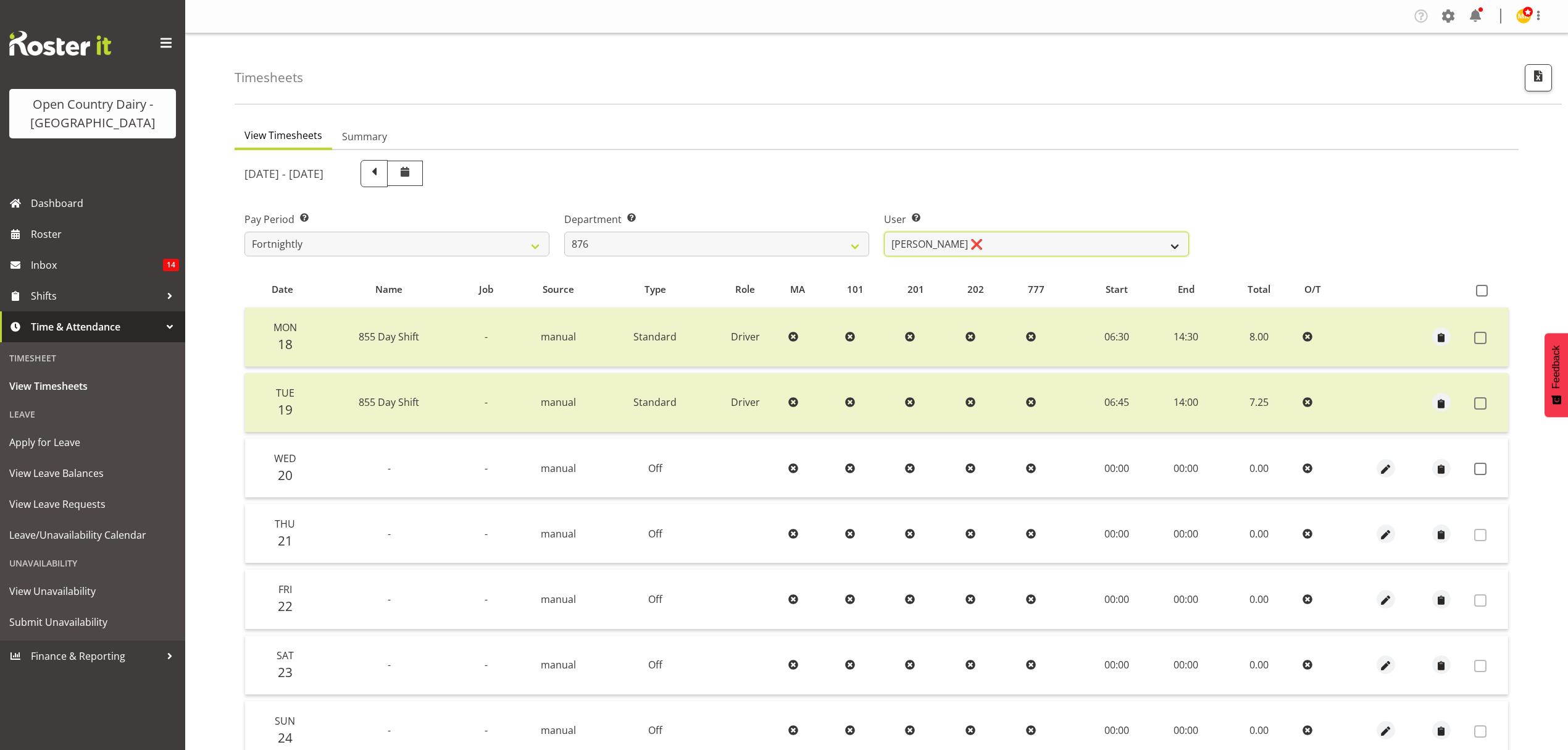
click at [942, 236] on select "[PERSON_NAME] ❌ [PERSON_NAME] ❌ [PERSON_NAME] ❌ [PERSON_NAME] ❌" at bounding box center [1036, 243] width 305 height 25
click at [845, 240] on select "734 735 736 737 738 739 851 852 853 854 855 856 858 861 862 865 868 869 870 873" at bounding box center [717, 243] width 305 height 25
click at [565, 232] on select "734 735 736 737 738 739 851 852 853 854 855 856 858 861 862 865 868 869 870 873" at bounding box center [717, 243] width 305 height 25
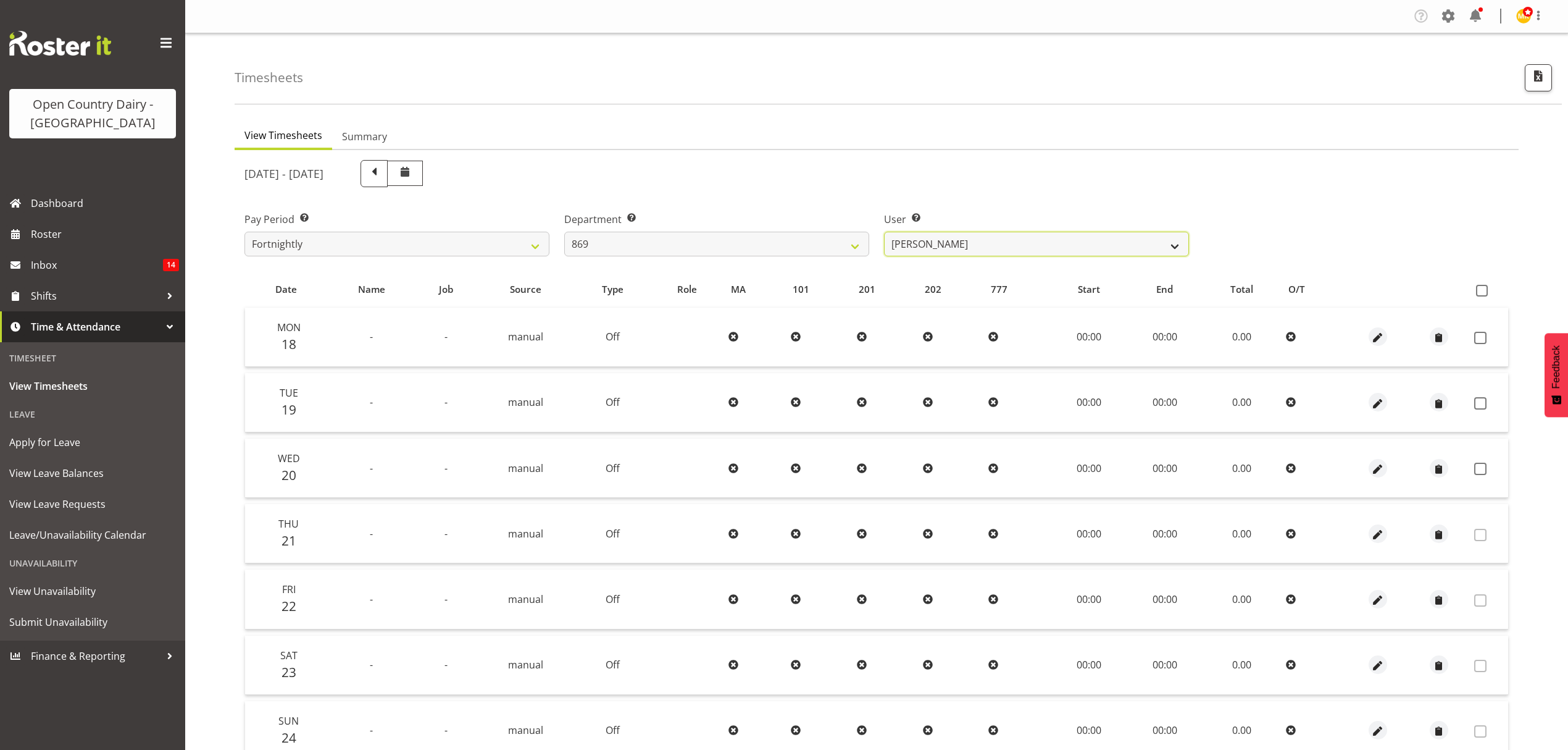
click at [936, 237] on select "[PERSON_NAME] ❌ [PERSON_NAME] ❌ [PERSON_NAME] ❌ [PERSON_NAME] ❌" at bounding box center [1036, 243] width 305 height 25
click at [736, 241] on select "734 735 736 737 738 739 851 852 853 854 855 856 858 861 862 865 868 869 870 873" at bounding box center [717, 243] width 305 height 25
click at [565, 232] on select "734 735 736 737 738 739 851 852 853 854 855 856 858 861 862 865 868 869 870 873" at bounding box center [717, 243] width 305 height 25
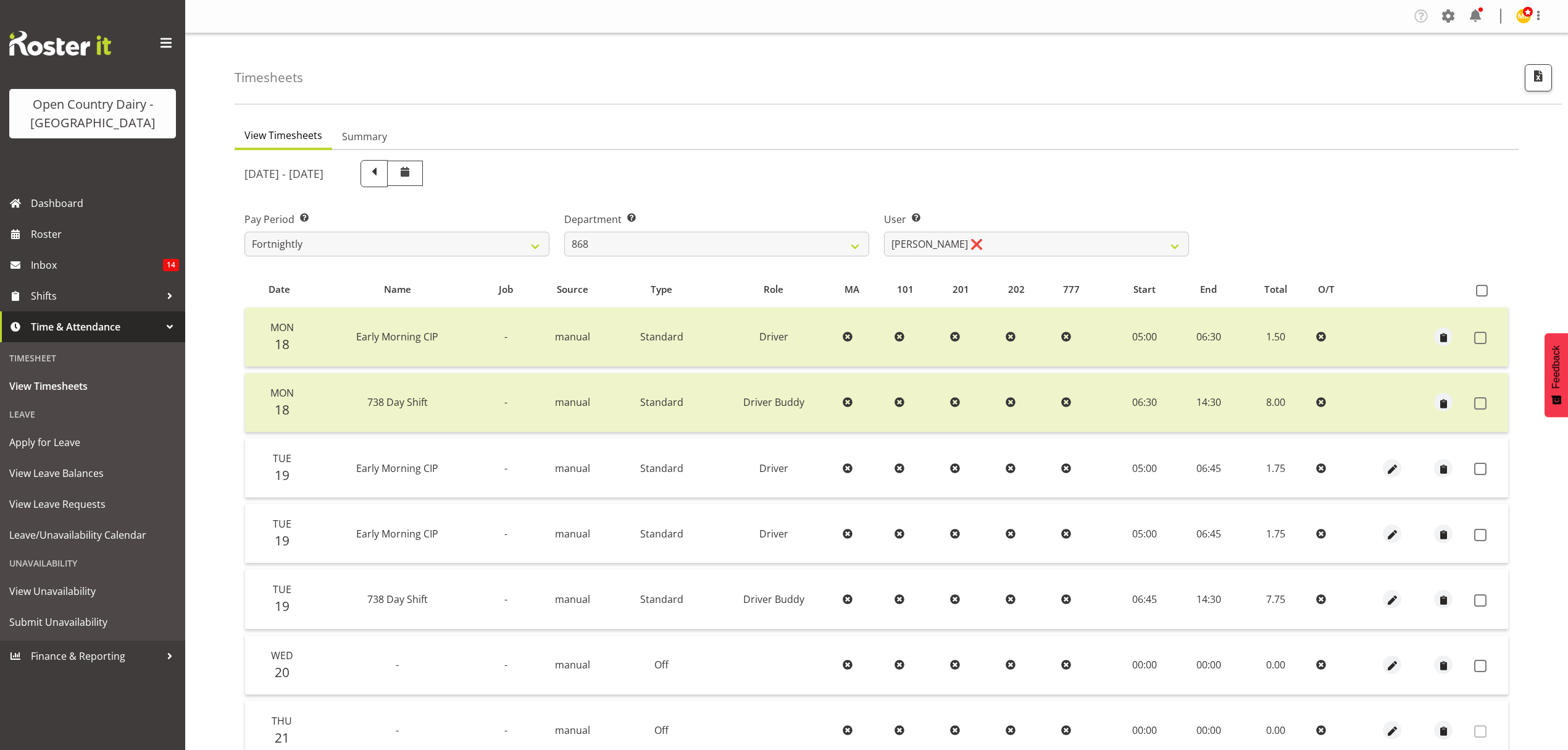
click at [919, 233] on div "[DATE] - [DATE] Pay Period Select which pay period you would like to view. Fort…" at bounding box center [877, 590] width 1264 height 876
click at [919, 241] on select "[PERSON_NAME] ❌ [PERSON_NAME] ❌ [PERSON_NAME] ❌ [PERSON_NAME] ❌" at bounding box center [1036, 243] width 305 height 25
click at [715, 241] on select "734 735 736 737 738 739 851 852 853 854 855 856 858 861 862 865 868 869 870 873" at bounding box center [717, 243] width 305 height 25
click at [565, 232] on select "734 735 736 737 738 739 851 852 853 854 855 856 858 861 862 865 868 869 870 873" at bounding box center [717, 243] width 305 height 25
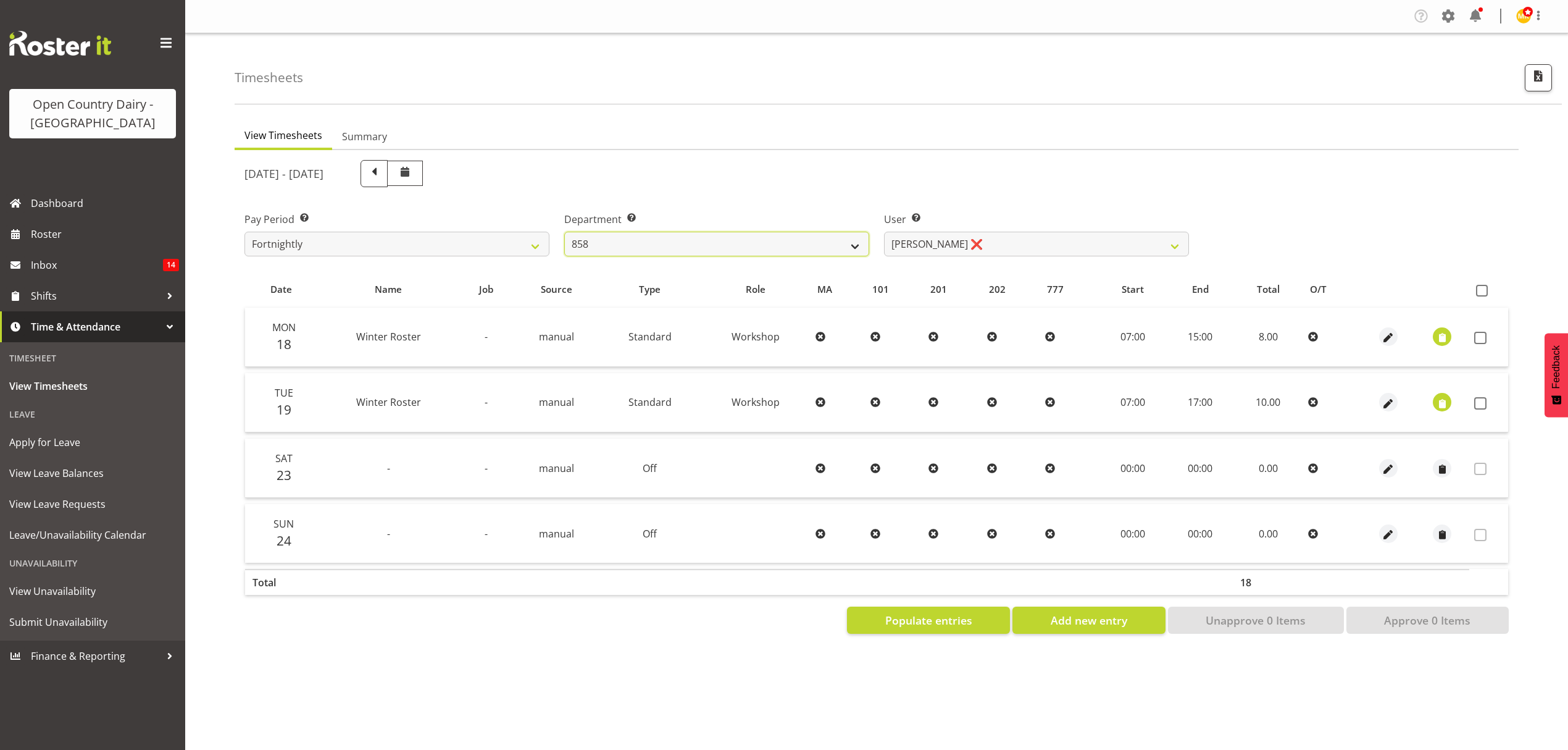
click at [815, 256] on select "734 735 736 737 738 739 851 852 853 854 855 856 858 861 862 865 868 869 870 873" at bounding box center [717, 243] width 305 height 25
click at [565, 232] on select "734 735 736 737 738 739 851 852 853 854 855 856 858 861 862 865 868 869 870 873" at bounding box center [717, 243] width 305 height 25
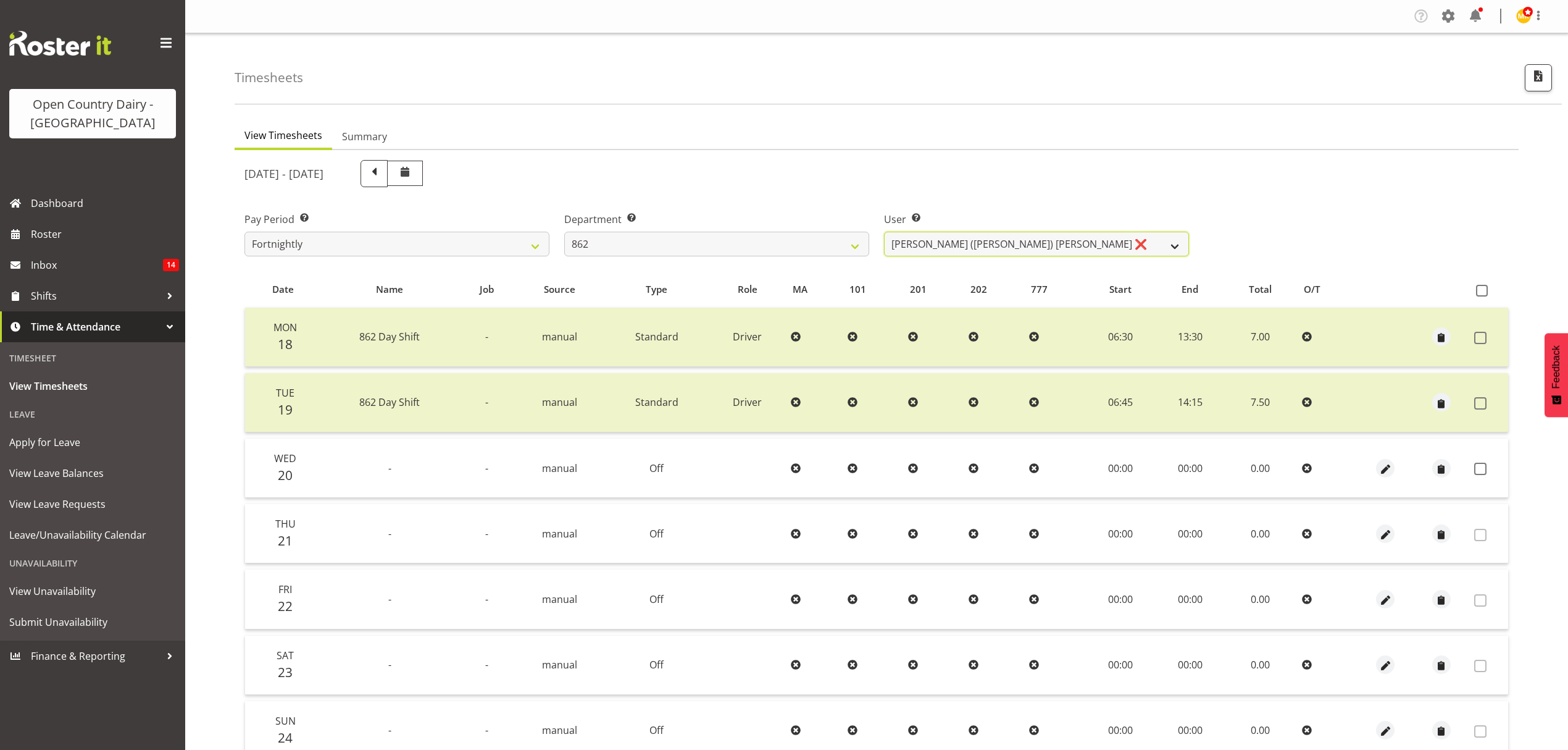
click at [926, 246] on select "[PERSON_NAME] ([PERSON_NAME]) [PERSON_NAME] ❌ [PERSON_NAME] ❌ Forbes [PERSON_NA…" at bounding box center [1036, 243] width 305 height 25
click at [710, 246] on select "734 735 736 737 738 739 851 852 853 854 855 856 858 861 862 865 868 869 870 873" at bounding box center [717, 243] width 305 height 25
click at [565, 232] on select "734 735 736 737 738 739 851 852 853 854 855 856 858 861 862 865 868 869 870 873" at bounding box center [717, 243] width 305 height 25
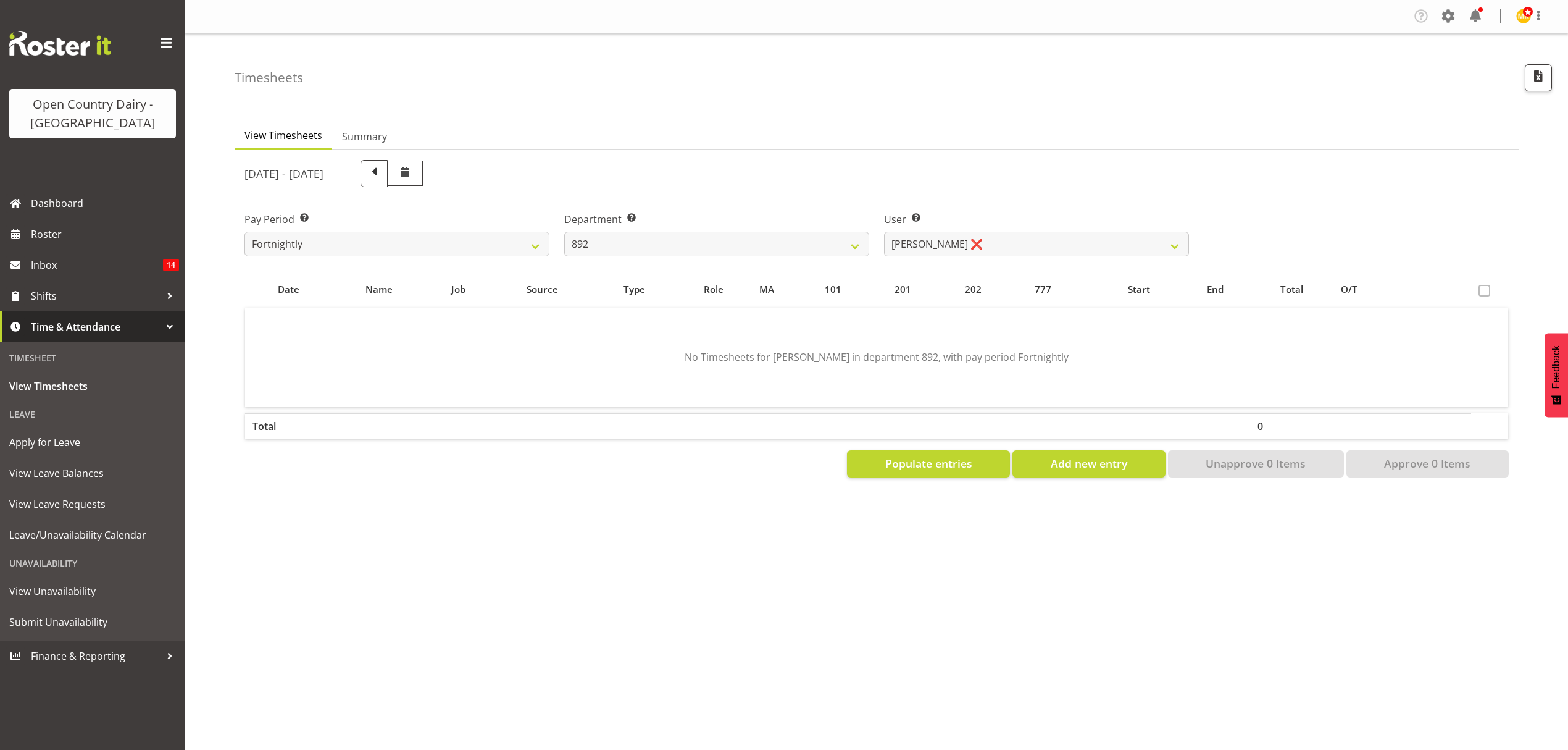
click at [944, 230] on div "User Select user. Note: This is filtered down by the previous two drop-down ite…" at bounding box center [1036, 234] width 305 height 44
click at [944, 242] on select "[PERSON_NAME] ❌ [PERSON_NAME] ❌ [PERSON_NAME] ❌ [PERSON_NAME] ❌ [PERSON_NAME] ❌" at bounding box center [1036, 243] width 305 height 25
click at [731, 240] on select "734 735 736 737 738 739 851 852 853 854 855 856 858 861 862 865 868 869 870 873" at bounding box center [717, 243] width 305 height 25
click at [565, 232] on select "734 735 736 737 738 739 851 852 853 854 855 856 858 861 862 865 868 869 870 873" at bounding box center [717, 243] width 305 height 25
click at [931, 229] on div "User Select user. Note: This is filtered down by the previous two drop-down ite…" at bounding box center [1036, 234] width 305 height 44
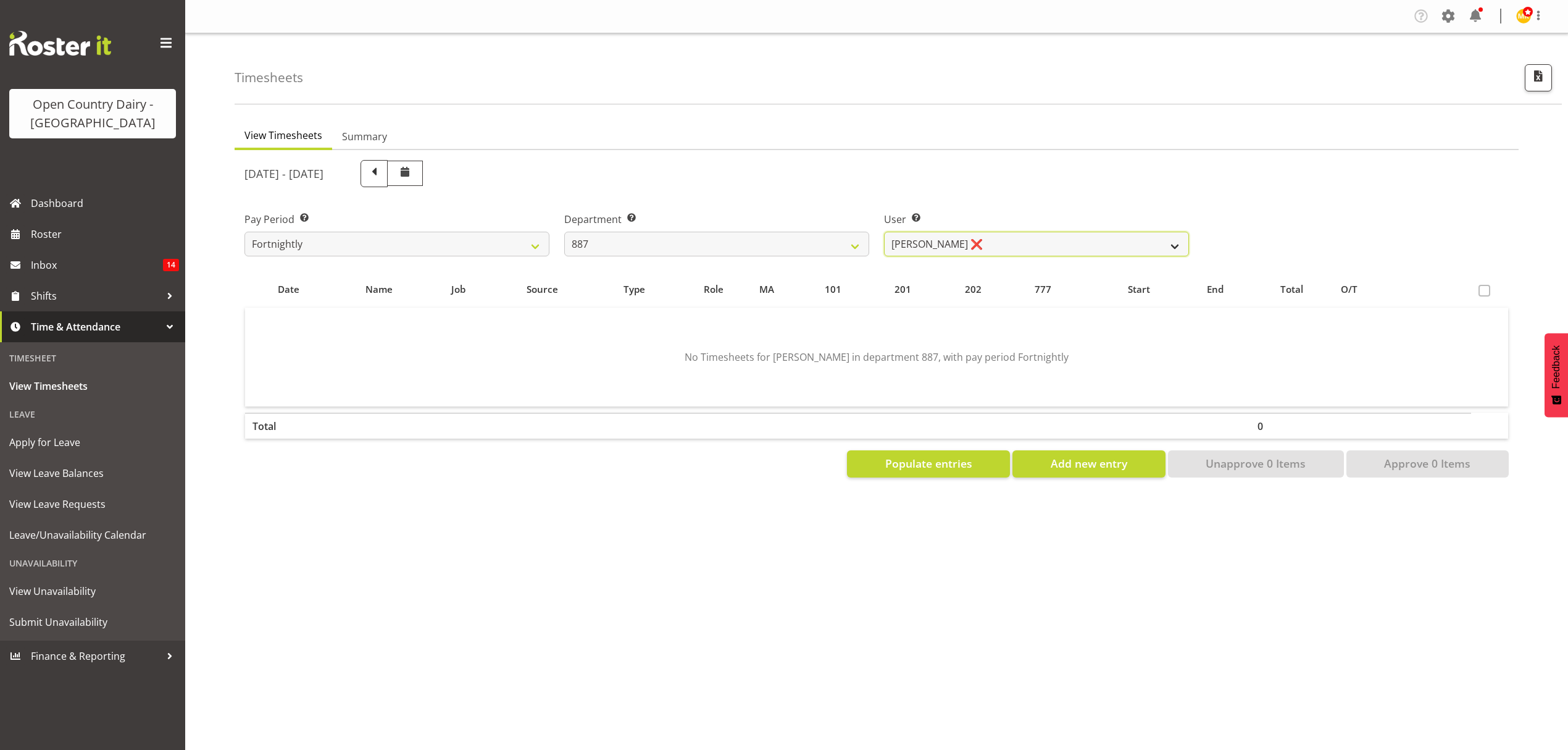
click at [929, 241] on select "[PERSON_NAME] ❌ [PERSON_NAME] ❌ [PERSON_NAME] ❌ [PERSON_NAME] ❌" at bounding box center [1036, 243] width 305 height 25
click at [823, 241] on select "734 735 736 737 738 739 851 852 853 854 855 856 858 861 862 865 868 869 870 873" at bounding box center [717, 243] width 305 height 25
click at [565, 232] on select "734 735 736 737 738 739 851 852 853 854 855 856 858 861 862 865 868 869 870 873" at bounding box center [717, 243] width 305 height 25
click at [1011, 248] on select "[PERSON_NAME] ❌ [PERSON_NAME] ❌ [PERSON_NAME] ❌" at bounding box center [1036, 243] width 305 height 25
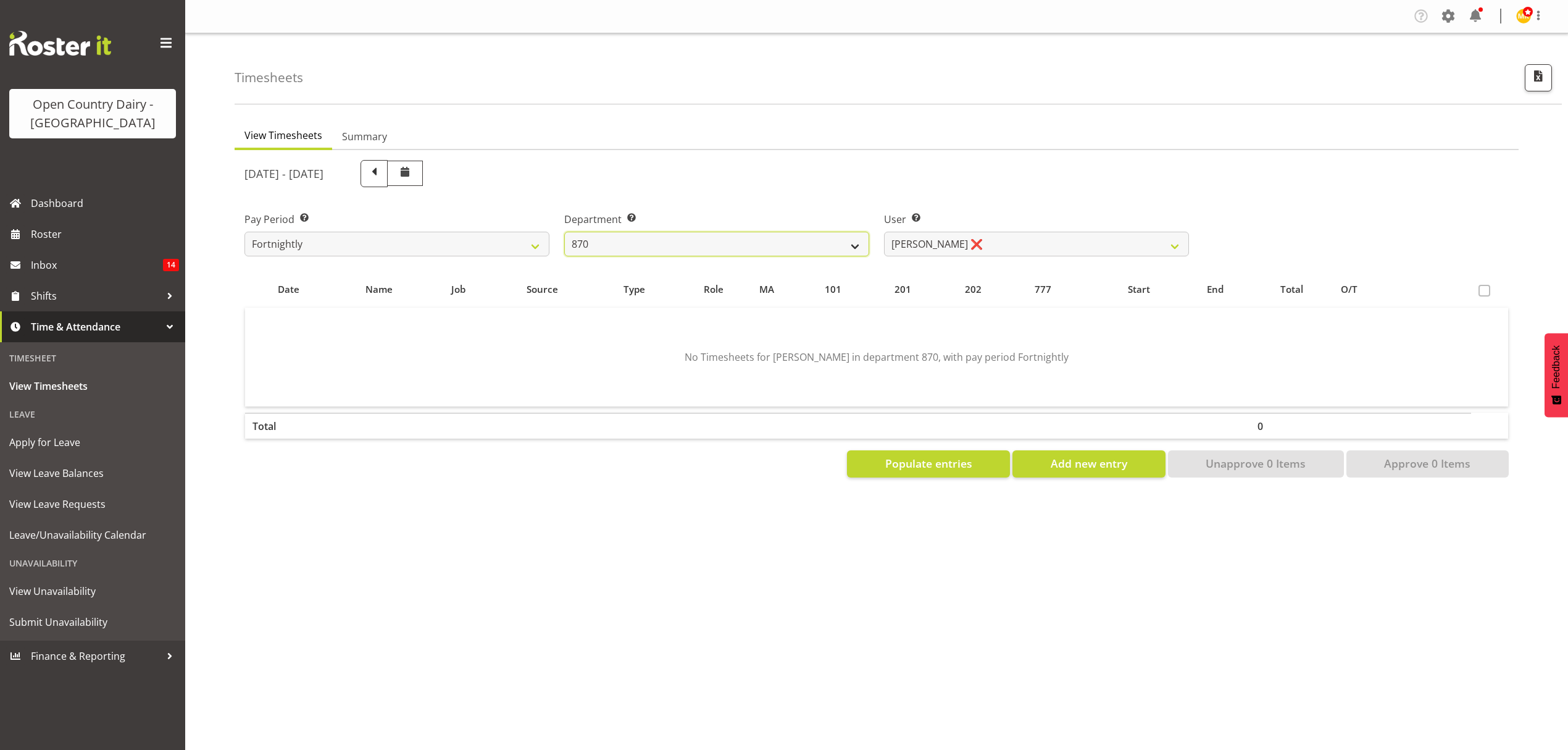
click at [809, 246] on select "734 735 736 737 738 739 851 852 853 854 855 856 858 861 862 865 868 869 870 873" at bounding box center [717, 243] width 305 height 25
click at [565, 232] on select "734 735 736 737 738 739 851 852 853 854 855 856 858 861 862 865 868 869 870 873" at bounding box center [717, 243] width 305 height 25
click at [994, 238] on select "[PERSON_NAME] ❌ [PERSON_NAME] ✔ [PERSON_NAME] ❌ [PERSON_NAME] ❌" at bounding box center [1036, 243] width 305 height 25
click at [816, 238] on select "734 735 736 737 738 739 851 852 853 854 855 856 858 861 862 865 868 869 870 873" at bounding box center [717, 243] width 305 height 25
click at [565, 232] on select "734 735 736 737 738 739 851 852 853 854 855 856 858 861 862 865 868 869 870 873" at bounding box center [717, 243] width 305 height 25
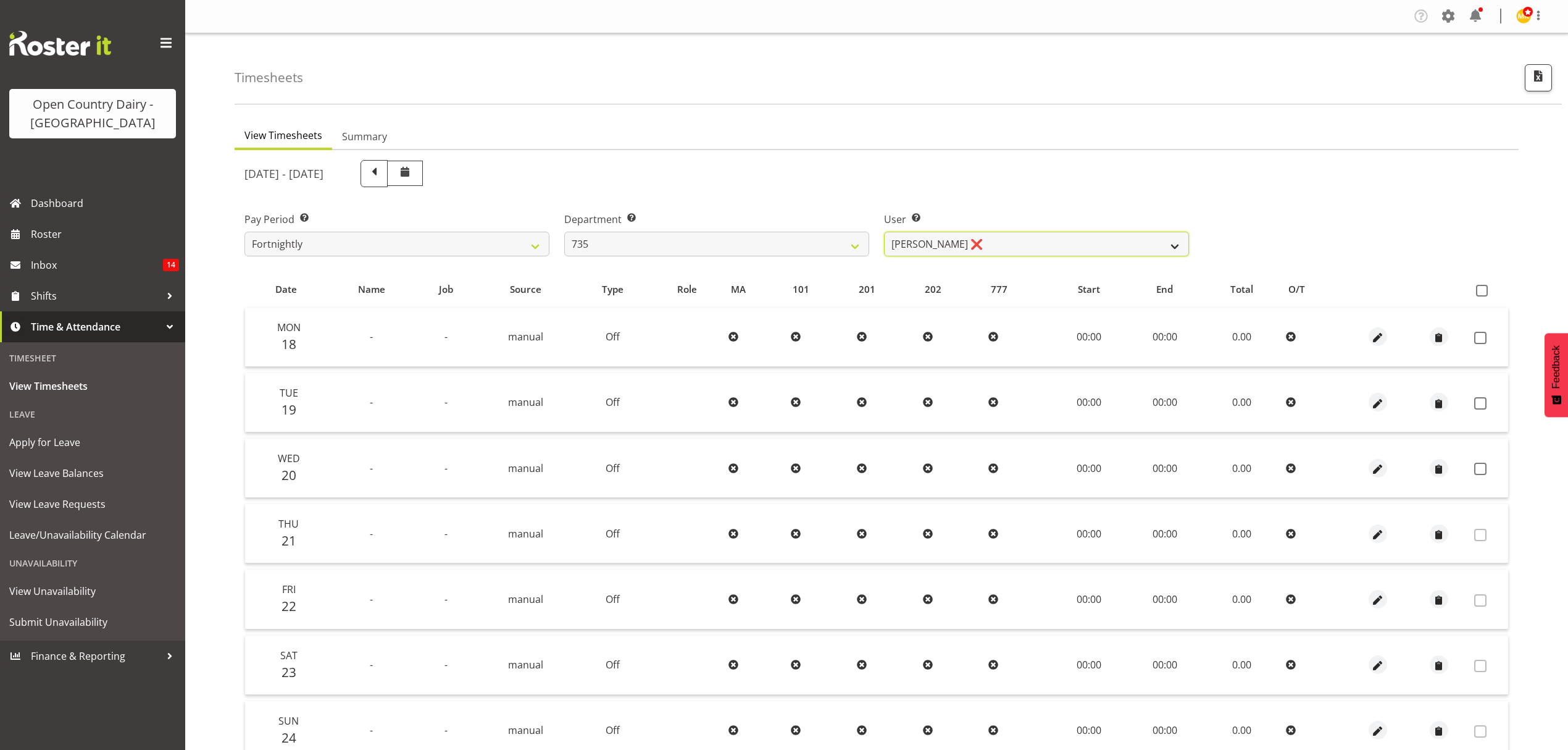
click at [1032, 246] on select "[PERSON_NAME] ❌ [PERSON_NAME] ❌ [PERSON_NAME] ❌ [PERSON_NAME] ❌" at bounding box center [1036, 243] width 305 height 25
click at [802, 246] on select "734 735 736 737 738 739 851 852 853 854 855 856 858 861 862 865 868 869 870 873" at bounding box center [717, 243] width 305 height 25
click at [565, 232] on select "734 735 736 737 738 739 851 852 853 854 855 856 858 861 862 865 868 869 870 873" at bounding box center [717, 243] width 305 height 25
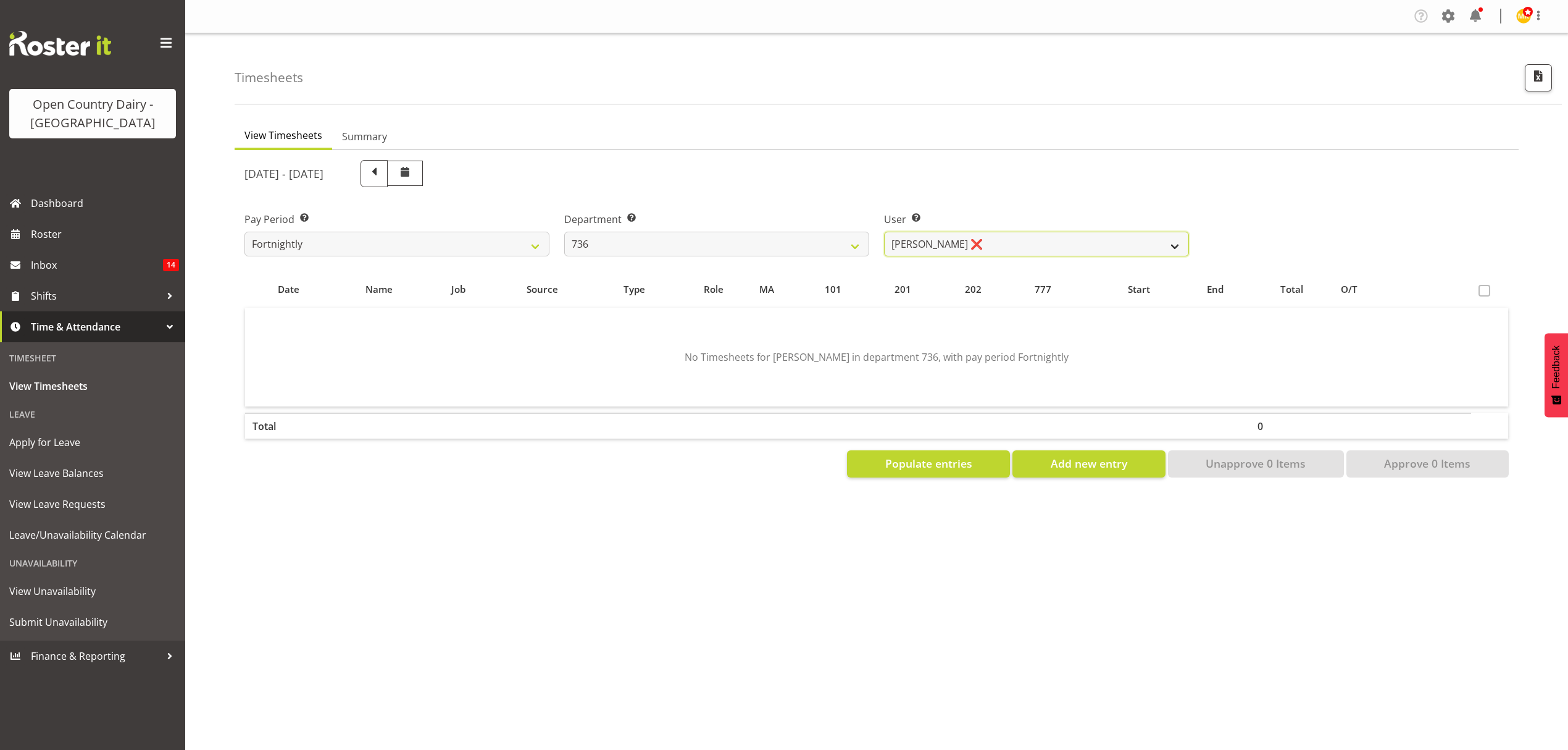
click at [942, 242] on select "[PERSON_NAME] ❌ [PERSON_NAME] ❌ [PERSON_NAME] ❌ [PERSON_NAME] ✔" at bounding box center [1036, 243] width 305 height 25
click at [771, 240] on select "734 735 736 737 738 739 851 852 853 854 855 856 858 861 862 865 868 869 870 873" at bounding box center [717, 243] width 305 height 25
click at [565, 232] on select "734 735 736 737 738 739 851 852 853 854 855 856 858 861 862 865 868 869 870 873" at bounding box center [717, 243] width 305 height 25
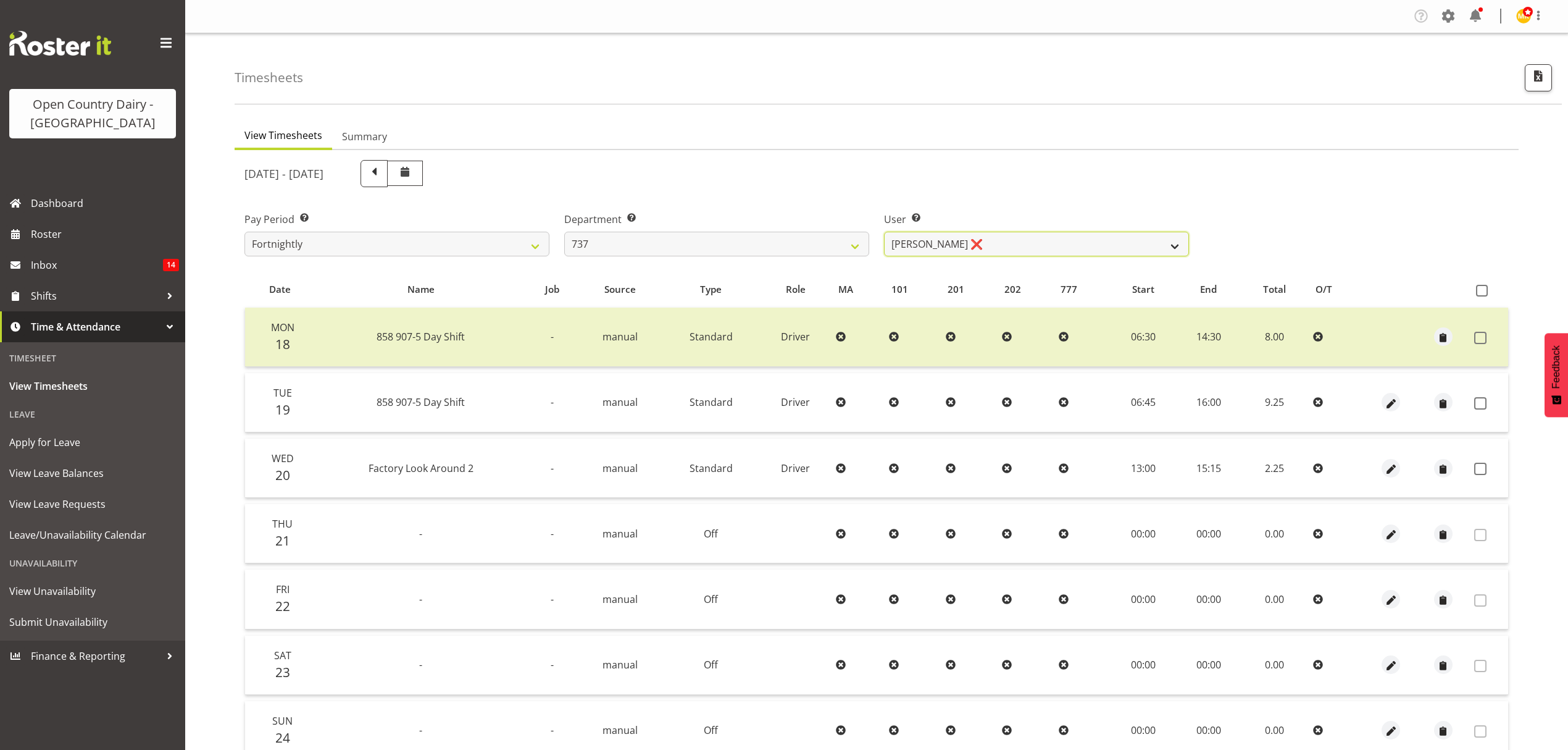
click at [988, 236] on select "[PERSON_NAME] ❌ [PERSON_NAME] ❌ [PERSON_NAME] ❌ [PERSON_NAME] ❌" at bounding box center [1036, 243] width 305 height 25
click at [710, 236] on select "734 735 736 737 738 739 851 852 853 854 855 856 858 861 862 865 868 869 870 873" at bounding box center [717, 243] width 305 height 25
click at [565, 232] on select "734 735 736 737 738 739 851 852 853 854 855 856 858 861 862 865 868 869 870 873" at bounding box center [717, 243] width 305 height 25
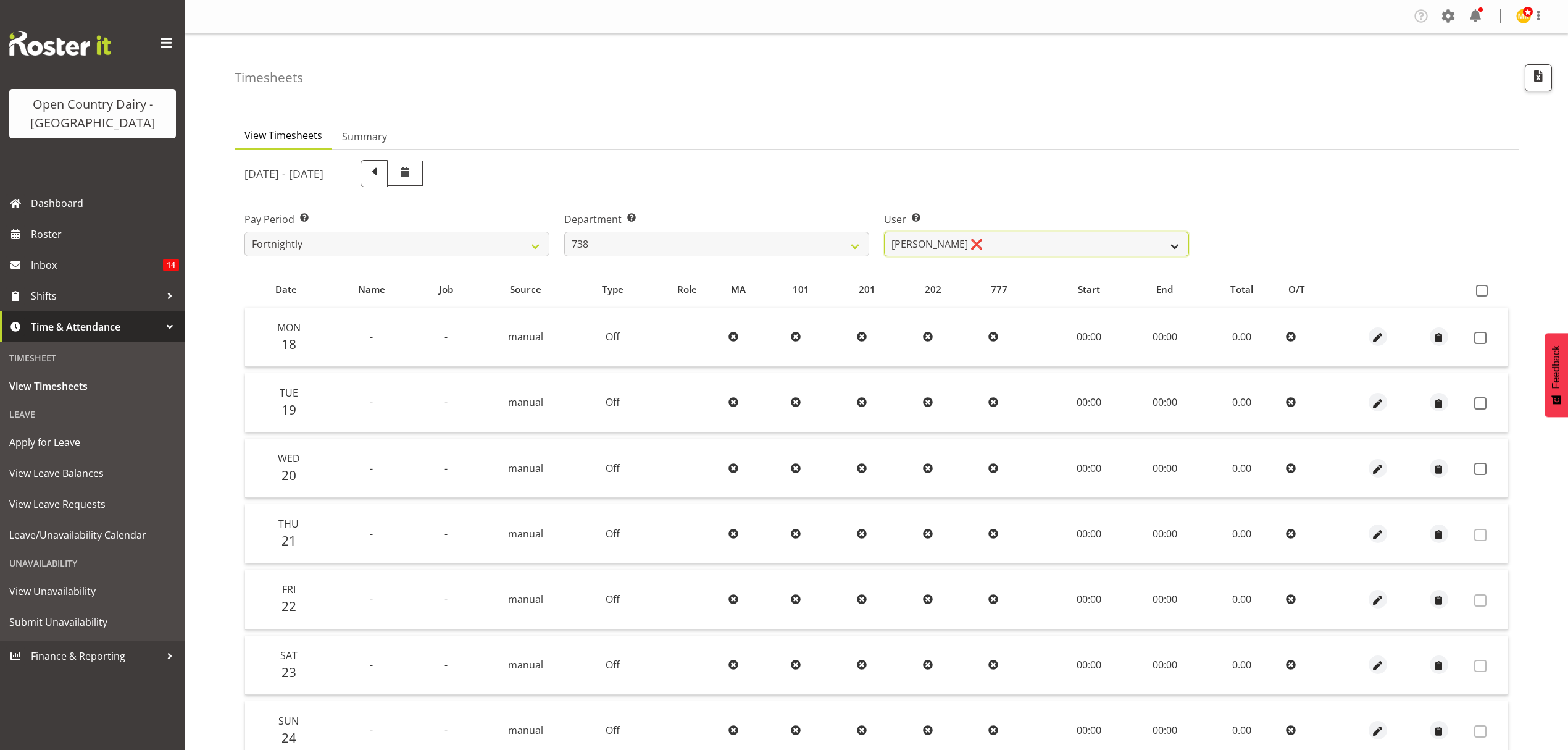
click at [1062, 248] on select "[PERSON_NAME] ❌ [PERSON_NAME] ❌ [PERSON_NAME] ❌ [PERSON_NAME] ❌" at bounding box center [1036, 243] width 305 height 25
click at [658, 243] on select "734 735 736 737 738 739 851 852 853 854 855 856 858 861 862 865 868 869 870 873" at bounding box center [717, 243] width 305 height 25
click at [565, 232] on select "734 735 736 737 738 739 851 852 853 854 855 856 858 861 862 865 868 869 870 873" at bounding box center [717, 243] width 305 height 25
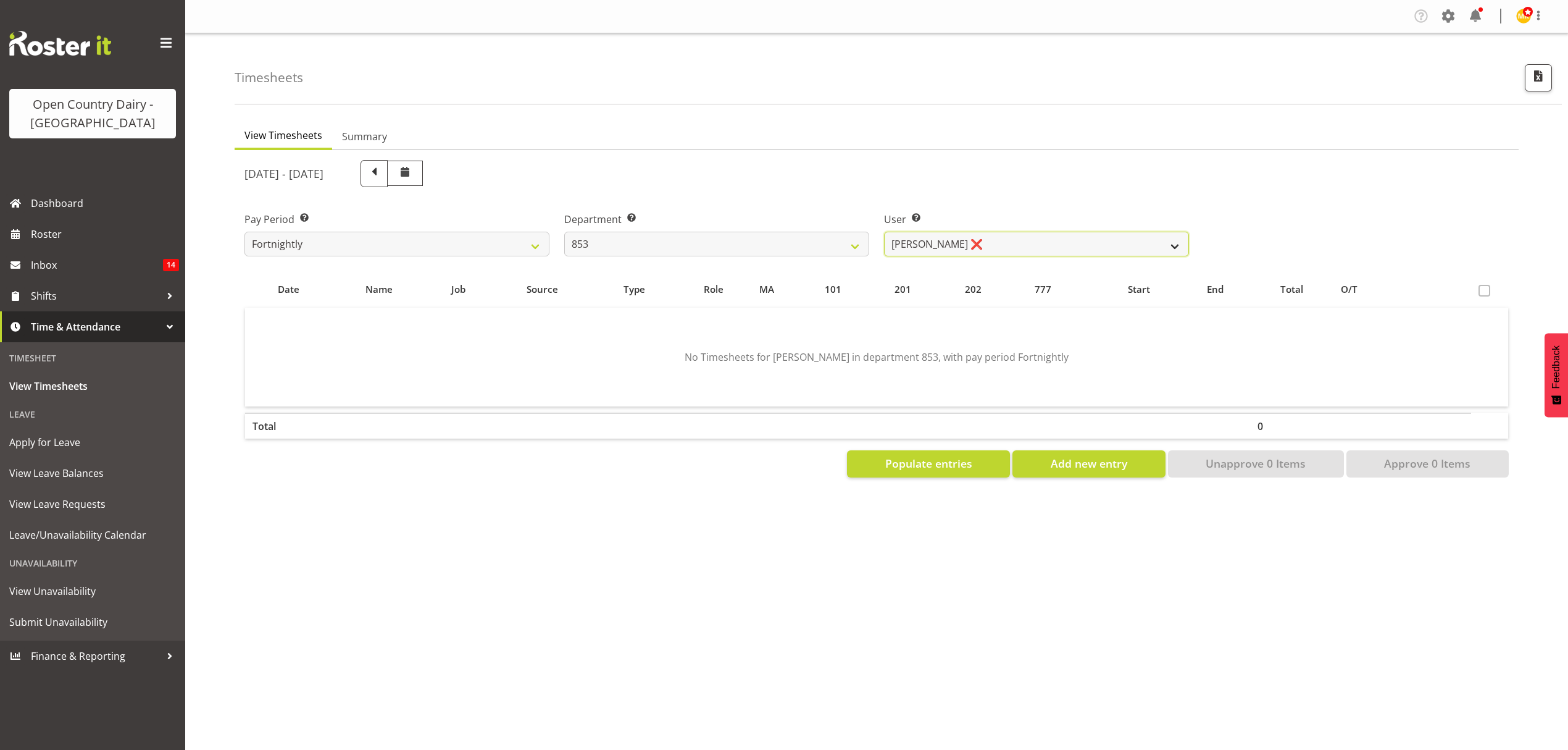
click at [989, 245] on select "[PERSON_NAME] ❌ [PERSON_NAME] ❌ [PERSON_NAME] ❌ [PERSON_NAME] ❌" at bounding box center [1036, 243] width 305 height 25
click at [704, 234] on select "734 735 736 737 738 739 851 852 853 854 855 856 858 861 862 865 868 869 870 873" at bounding box center [717, 243] width 305 height 25
click at [565, 232] on select "734 735 736 737 738 739 851 852 853 854 855 856 858 861 862 865 868 869 870 873" at bounding box center [717, 243] width 305 height 25
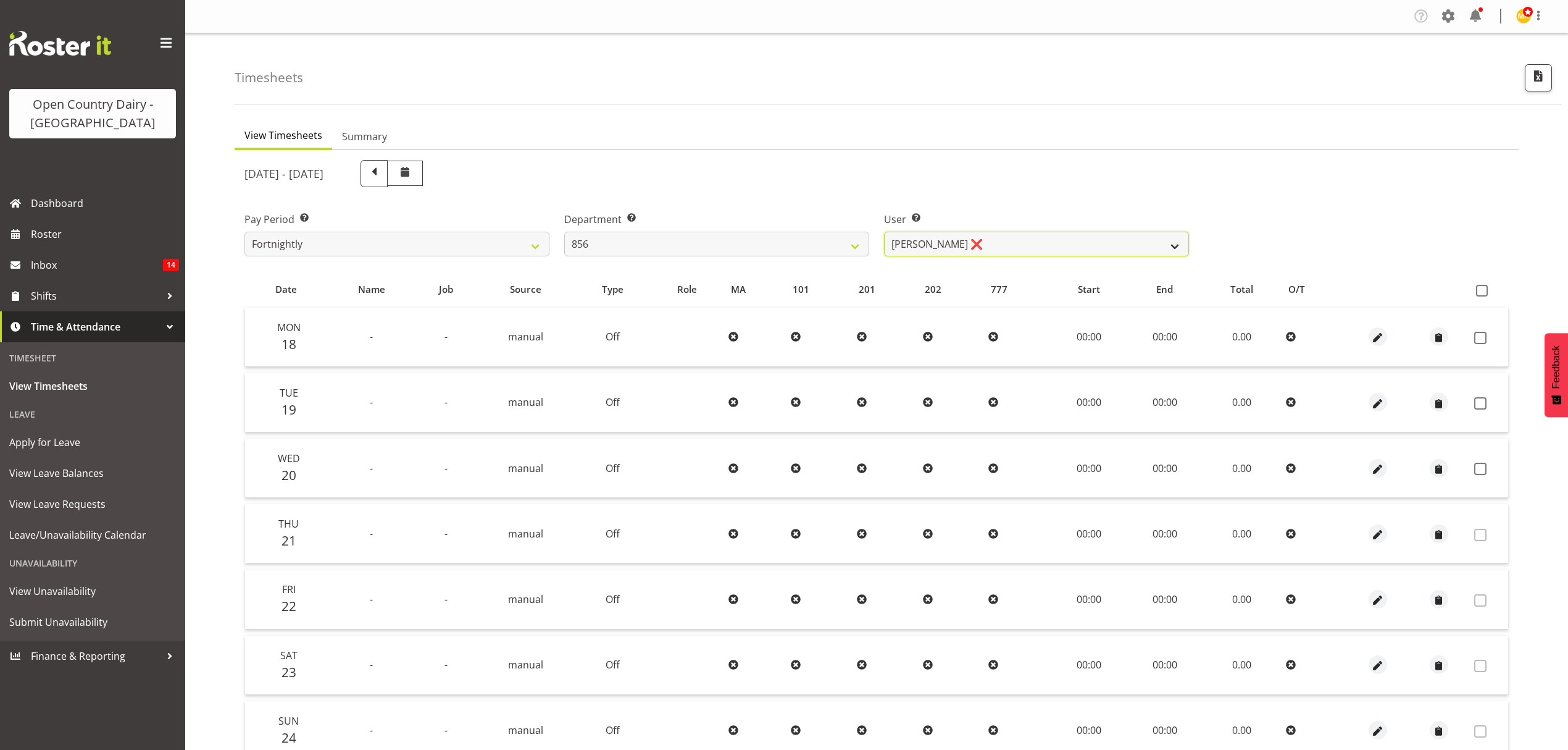
click at [964, 250] on select "[PERSON_NAME] ❌ [PERSON_NAME] ❌ [PERSON_NAME] ❌ [PERSON_NAME] ❌" at bounding box center [1036, 243] width 305 height 25
click at [769, 247] on select "734 735 736 737 738 739 851 852 853 854 855 856 858 861 862 865 868 869 870 873" at bounding box center [717, 243] width 305 height 25
click at [565, 232] on select "734 735 736 737 738 739 851 852 853 854 855 856 858 861 862 865 868 869 870 873" at bounding box center [717, 243] width 305 height 25
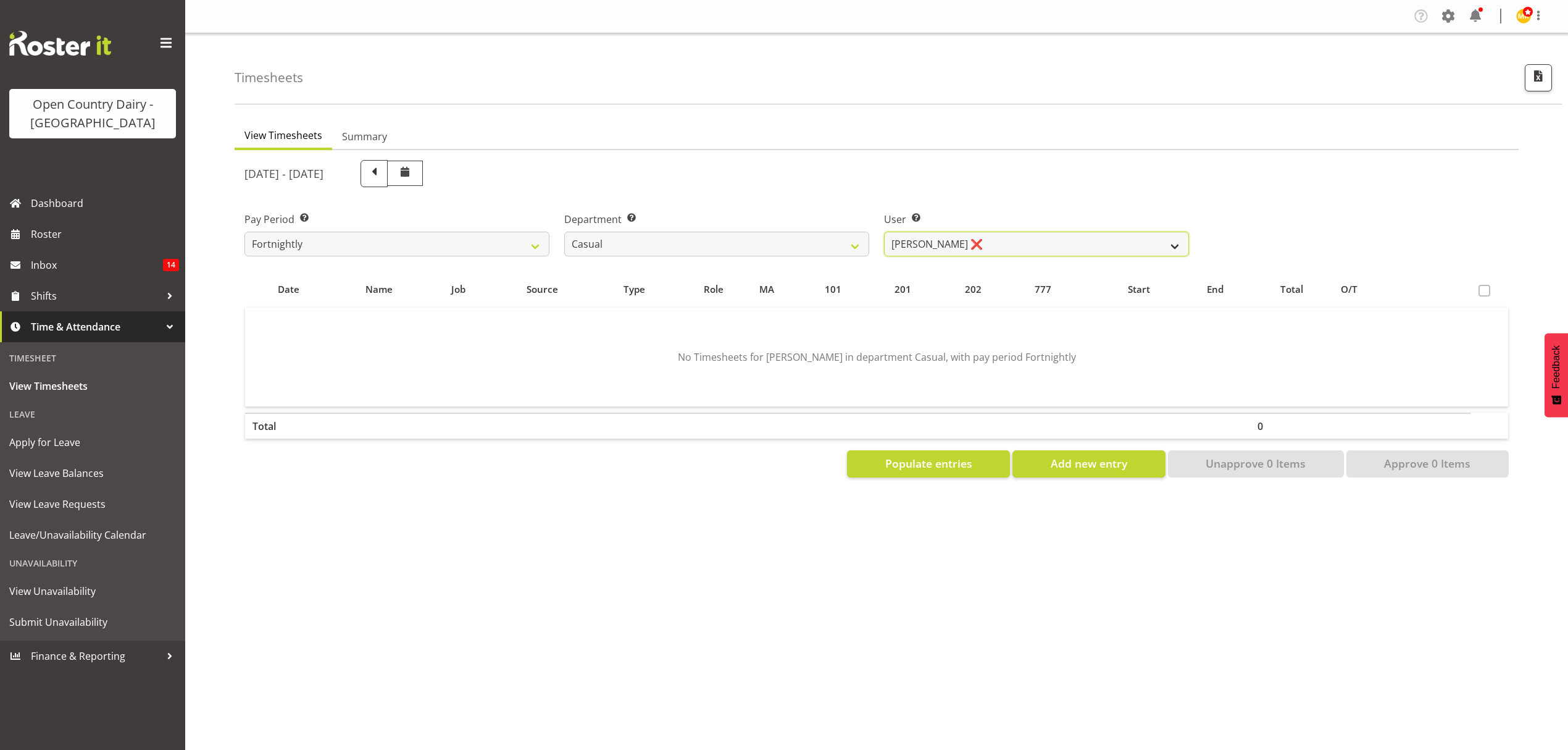
click at [930, 253] on select "[PERSON_NAME] ❌" at bounding box center [1036, 243] width 305 height 25
click at [783, 248] on select "734 735 736 737 738 739 851 852 853 854 855 856 858 861 862 865 868 869 870 873" at bounding box center [717, 243] width 305 height 25
click at [565, 232] on select "734 735 736 737 738 739 851 852 853 854 855 856 858 861 862 865 868 869 870 873" at bounding box center [717, 243] width 305 height 25
click at [762, 235] on select "734 735 736 737 738 739 851 852 853 854 855 856 858 861 862 865 868 869 870 873" at bounding box center [717, 243] width 305 height 25
click at [565, 232] on select "734 735 736 737 738 739 851 852 853 854 855 856 858 861 862 865 868 869 870 873" at bounding box center [717, 243] width 305 height 25
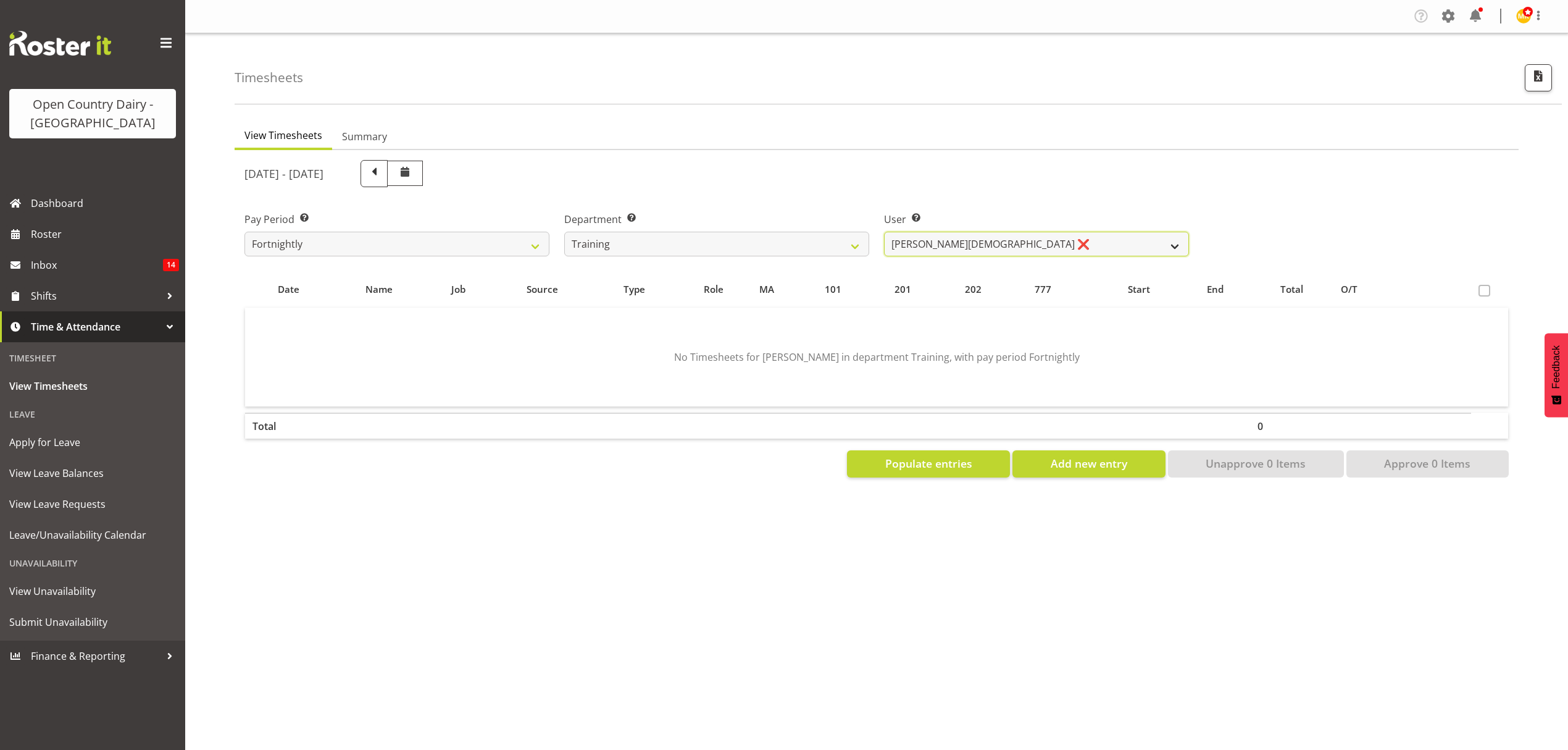
click at [947, 246] on select "[PERSON_NAME][DEMOGRAPHIC_DATA] ❌" at bounding box center [1036, 243] width 305 height 25
click at [799, 246] on select "734 735 736 737 738 739 851 852 853 854 855 856 858 861 862 865 868 869 870 873" at bounding box center [717, 243] width 305 height 25
click at [565, 232] on select "734 735 736 737 738 739 851 852 853 854 855 856 858 861 862 865 868 869 870 873" at bounding box center [717, 243] width 305 height 25
click at [979, 241] on select "[PERSON_NAME] ❌ [PERSON_NAME] ❌ [PERSON_NAME] ❌" at bounding box center [1036, 243] width 305 height 25
click at [761, 235] on select "734 735 736 737 738 739 851 852 853 854 855 856 858 861 862 865 868 869 870 873" at bounding box center [717, 243] width 305 height 25
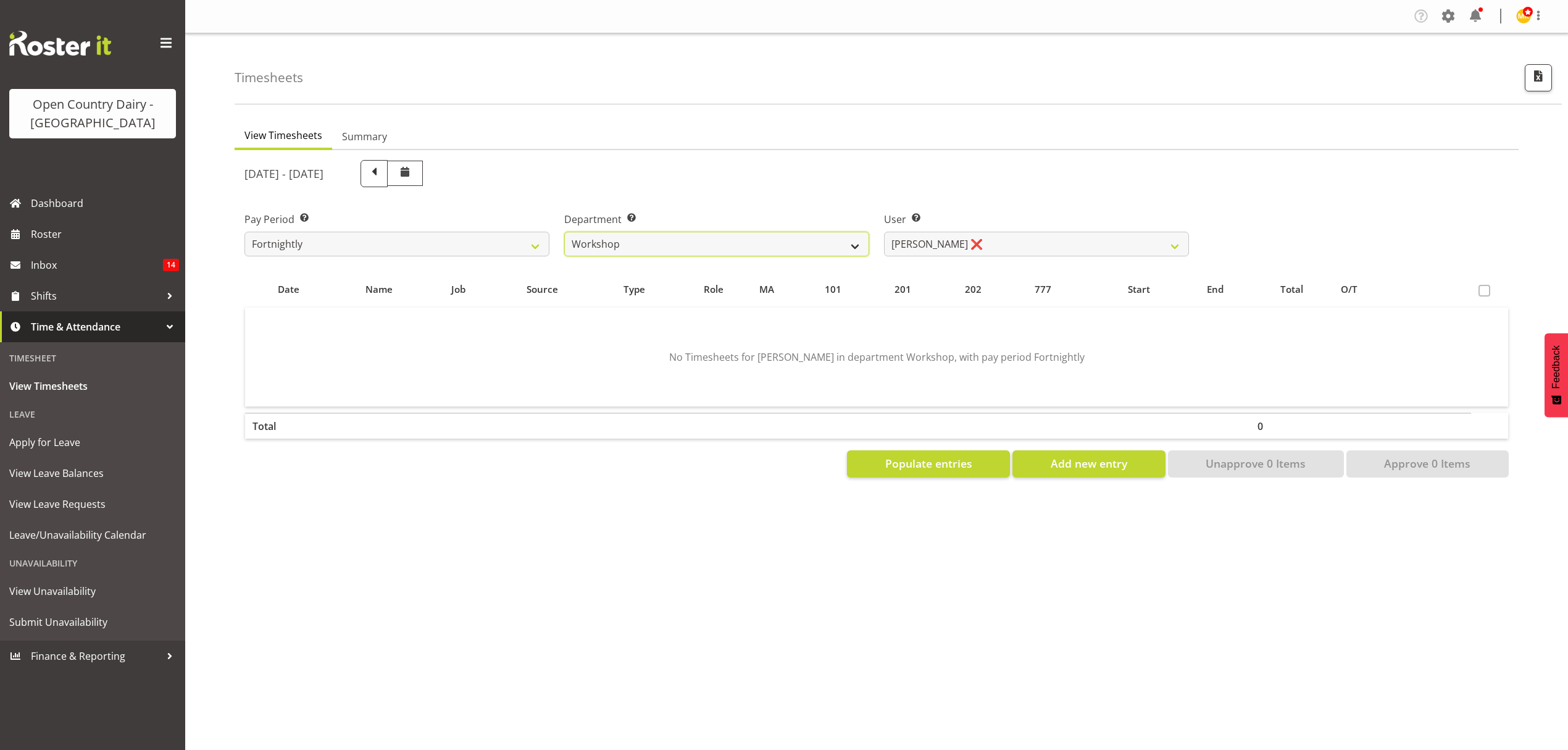
select select "699"
click at [565, 232] on select "734 735 736 737 738 739 851 852 853 854 855 856 858 861 862 865 868 869 870 873" at bounding box center [717, 243] width 305 height 25
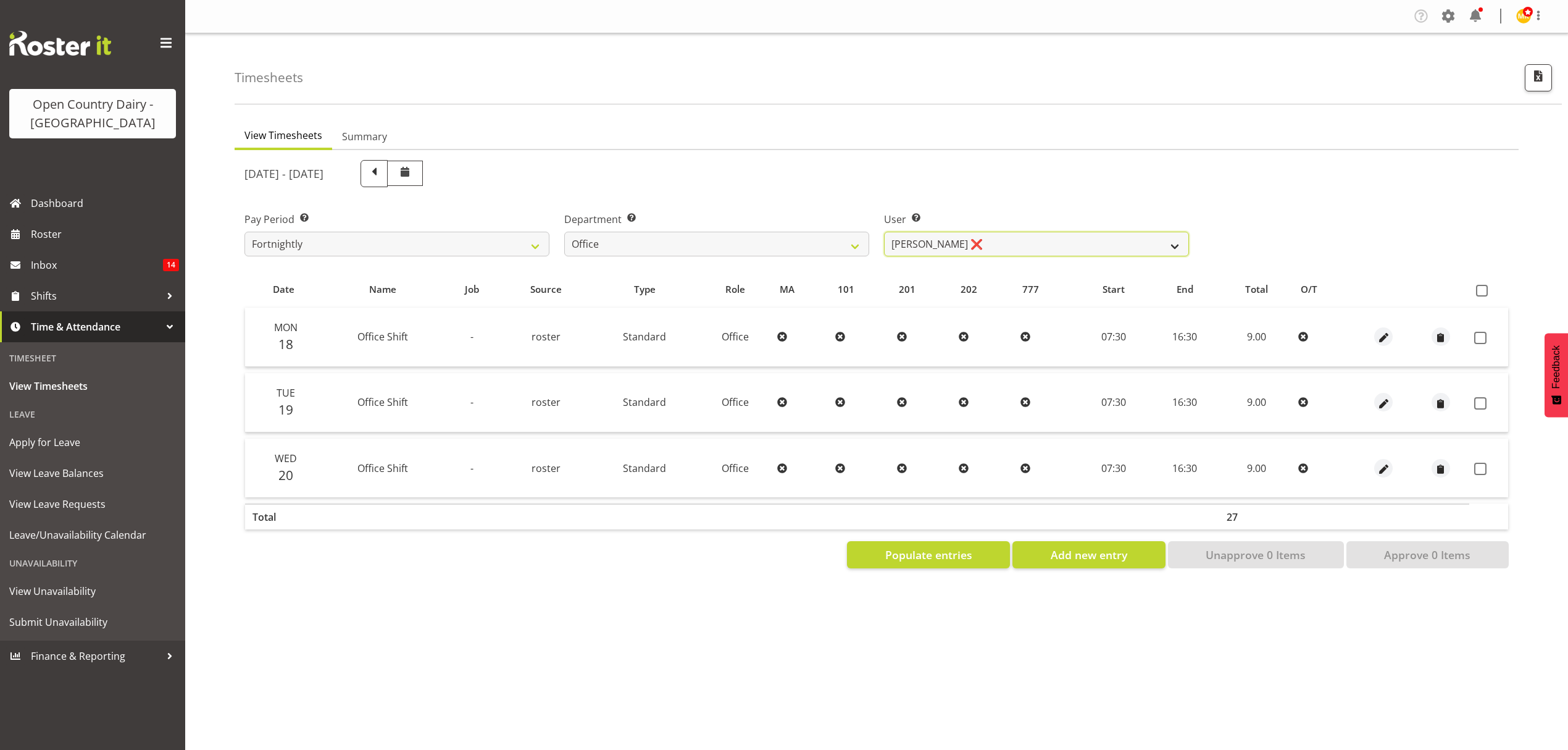
click at [1005, 241] on select "[PERSON_NAME] ❌ [PERSON_NAME] ❌ [PERSON_NAME] ❌ [PERSON_NAME] ❌ [PERSON_NAME] ❌…" at bounding box center [1036, 243] width 305 height 25
click at [884, 232] on select "[PERSON_NAME] ❌ [PERSON_NAME] ❌ [PERSON_NAME] ❌ [PERSON_NAME] ❌ [PERSON_NAME] ❌…" at bounding box center [1036, 243] width 305 height 25
click at [974, 246] on select "[PERSON_NAME] ❌ [PERSON_NAME] ❌ [PERSON_NAME] ❌ [PERSON_NAME] ❌ [PERSON_NAME] ❌…" at bounding box center [1036, 243] width 305 height 25
click at [884, 232] on select "[PERSON_NAME] ❌ [PERSON_NAME] ❌ [PERSON_NAME] ❌ [PERSON_NAME] ❌ [PERSON_NAME] ❌…" at bounding box center [1036, 243] width 305 height 25
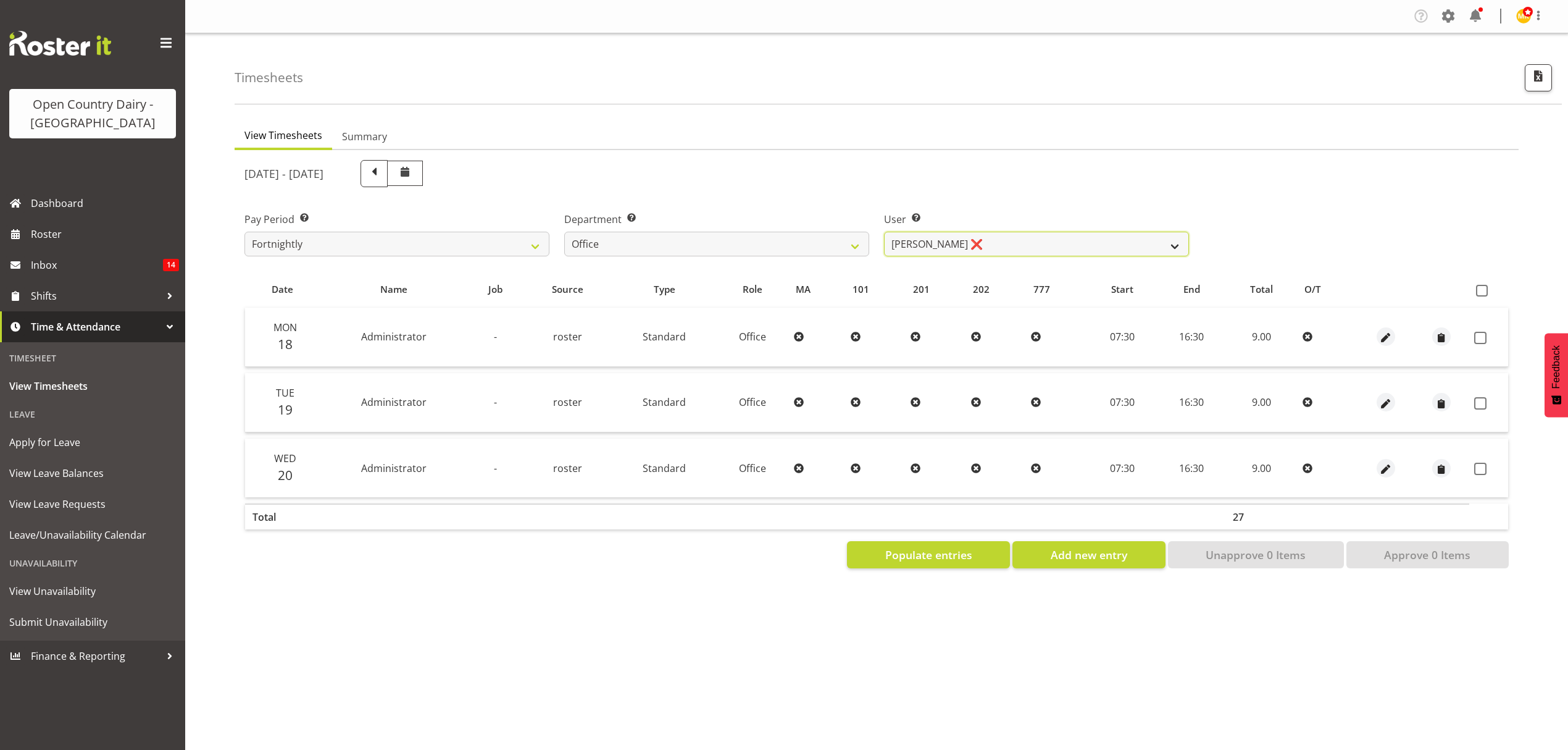
click at [1069, 256] on select "[PERSON_NAME] ❌ [PERSON_NAME] ❌ [PERSON_NAME] ❌ [PERSON_NAME] ❌ [PERSON_NAME] ❌…" at bounding box center [1036, 243] width 305 height 25
click at [884, 232] on select "[PERSON_NAME] ❌ [PERSON_NAME] ❌ [PERSON_NAME] ❌ [PERSON_NAME] ❌ [PERSON_NAME] ❌…" at bounding box center [1036, 243] width 305 height 25
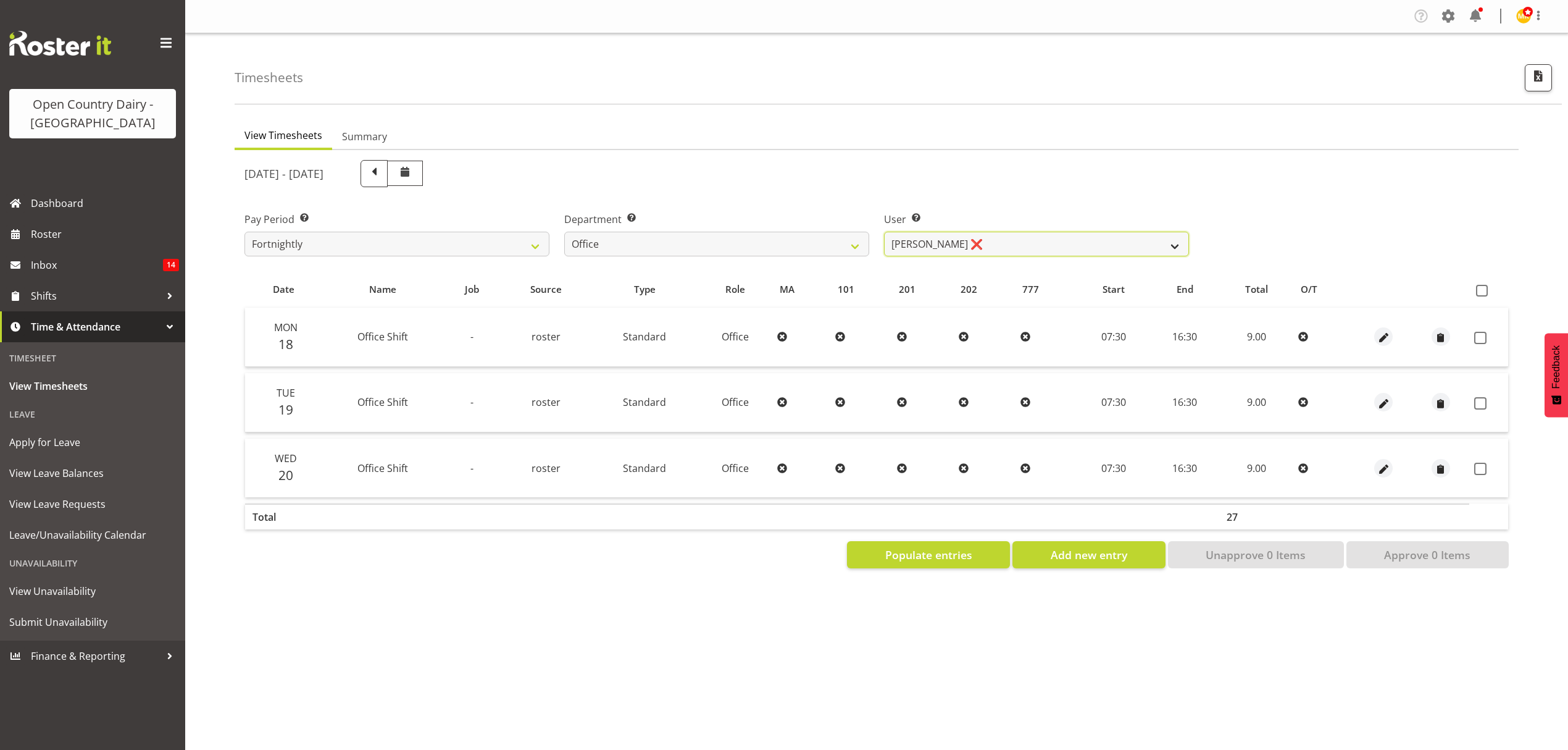
click at [977, 241] on select "[PERSON_NAME] ❌ [PERSON_NAME] ❌ [PERSON_NAME] ❌ [PERSON_NAME] ❌ [PERSON_NAME] ❌…" at bounding box center [1036, 243] width 305 height 25
click at [884, 232] on select "[PERSON_NAME] ❌ [PERSON_NAME] ❌ [PERSON_NAME] ❌ [PERSON_NAME] ❌ [PERSON_NAME] ❌…" at bounding box center [1036, 243] width 305 height 25
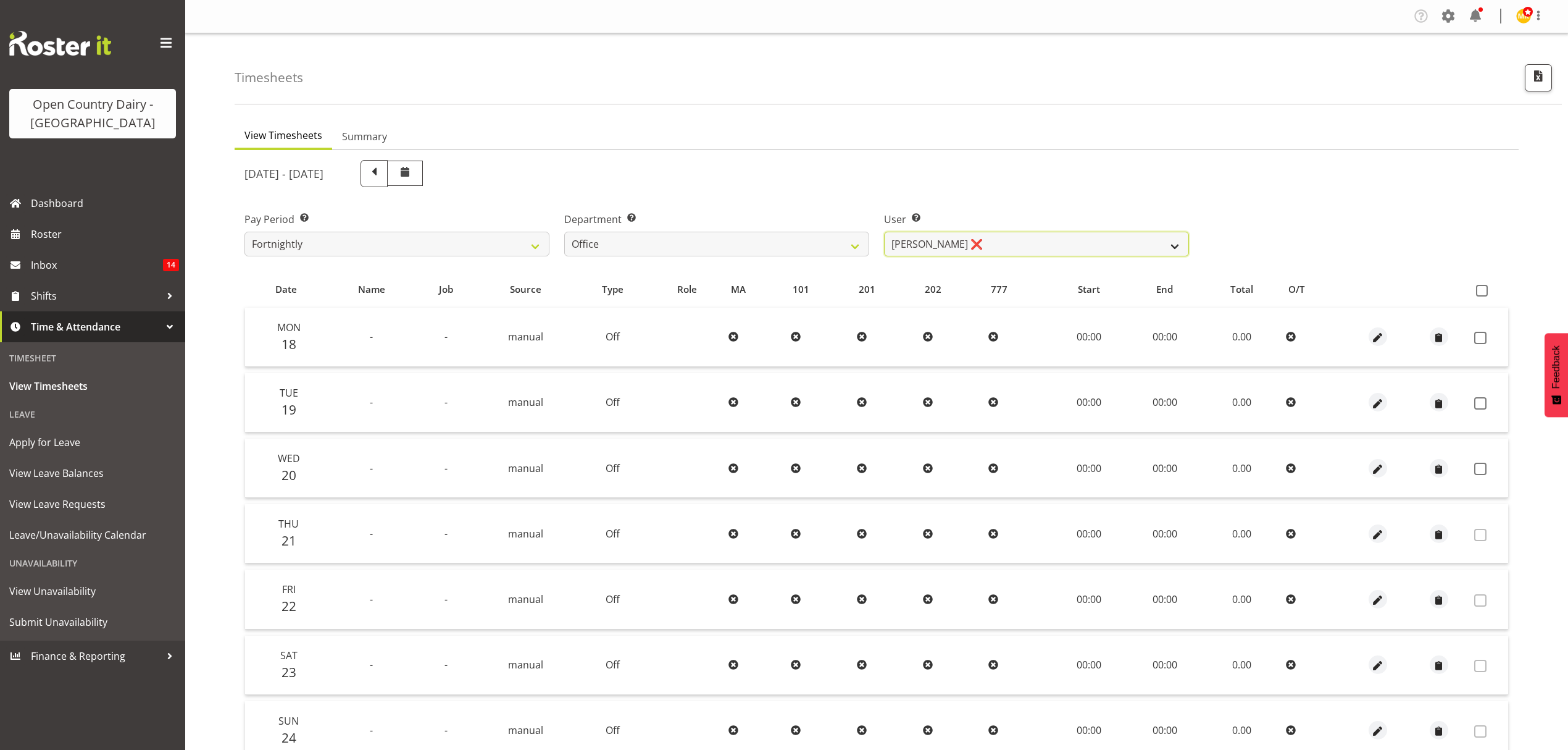
click at [1011, 241] on select "[PERSON_NAME] ❌ [PERSON_NAME] ❌ [PERSON_NAME] ❌ [PERSON_NAME] ❌ [PERSON_NAME] ❌…" at bounding box center [1036, 243] width 305 height 25
select select "7429"
click at [884, 232] on select "[PERSON_NAME] ❌ [PERSON_NAME] ❌ [PERSON_NAME] ❌ [PERSON_NAME] ❌ [PERSON_NAME] ❌…" at bounding box center [1036, 243] width 305 height 25
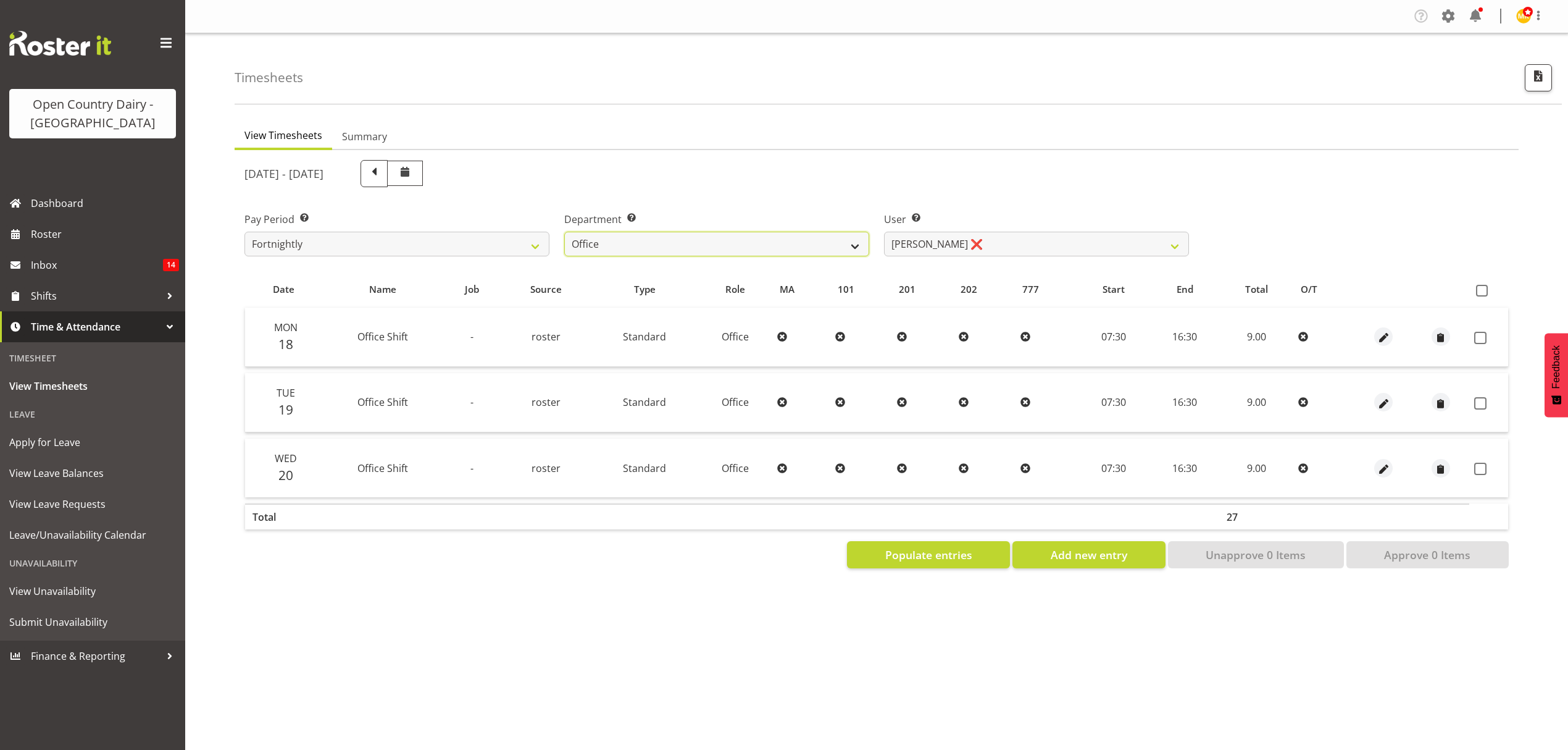
click at [781, 252] on select "734 735 736 737 738 739 851 852 853 854 855 856 858 861 862 865 868 869 870 873" at bounding box center [717, 243] width 305 height 25
click at [565, 232] on select "734 735 736 737 738 739 851 852 853 854 855 856 858 861 862 865 868 869 870 873" at bounding box center [717, 243] width 305 height 25
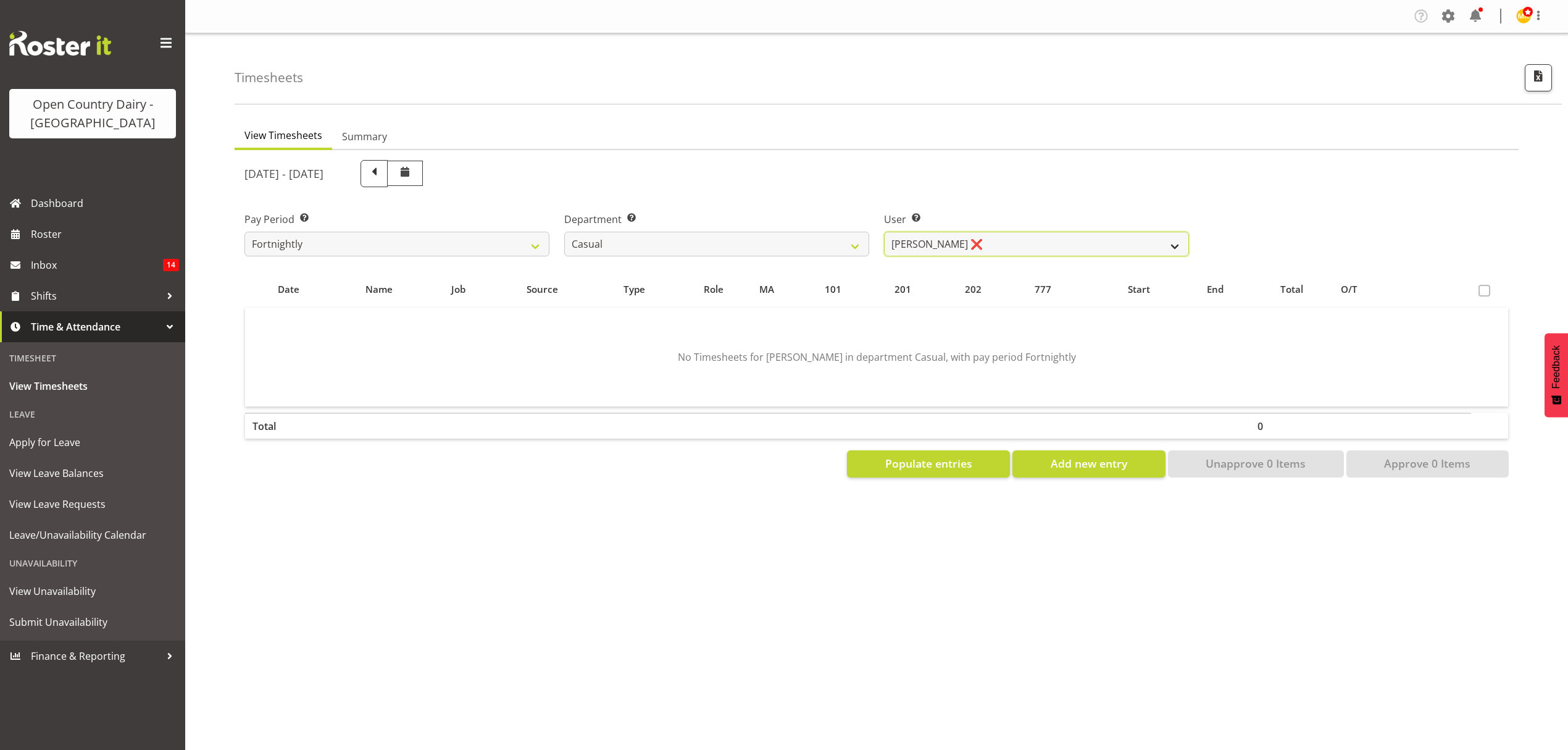
click at [947, 247] on select "[PERSON_NAME] ❌" at bounding box center [1036, 243] width 305 height 25
click at [802, 247] on select "734 735 736 737 738 739 851 852 853 854 855 856 858 861 862 865 868 869 870 873" at bounding box center [717, 243] width 305 height 25
click at [565, 232] on select "734 735 736 737 738 739 851 852 853 854 855 856 858 861 862 865 868 869 870 873" at bounding box center [717, 243] width 305 height 25
click at [981, 246] on select "[PERSON_NAME] ❌ [PERSON_NAME] ❌ [PERSON_NAME] ❌ [PERSON_NAME] ❌ [PERSON_NAME] ❌" at bounding box center [1036, 243] width 305 height 25
click at [769, 248] on select "734 735 736 737 738 739 851 852 853 854 855 856 858 861 862 865 868 869 870 873" at bounding box center [717, 243] width 305 height 25
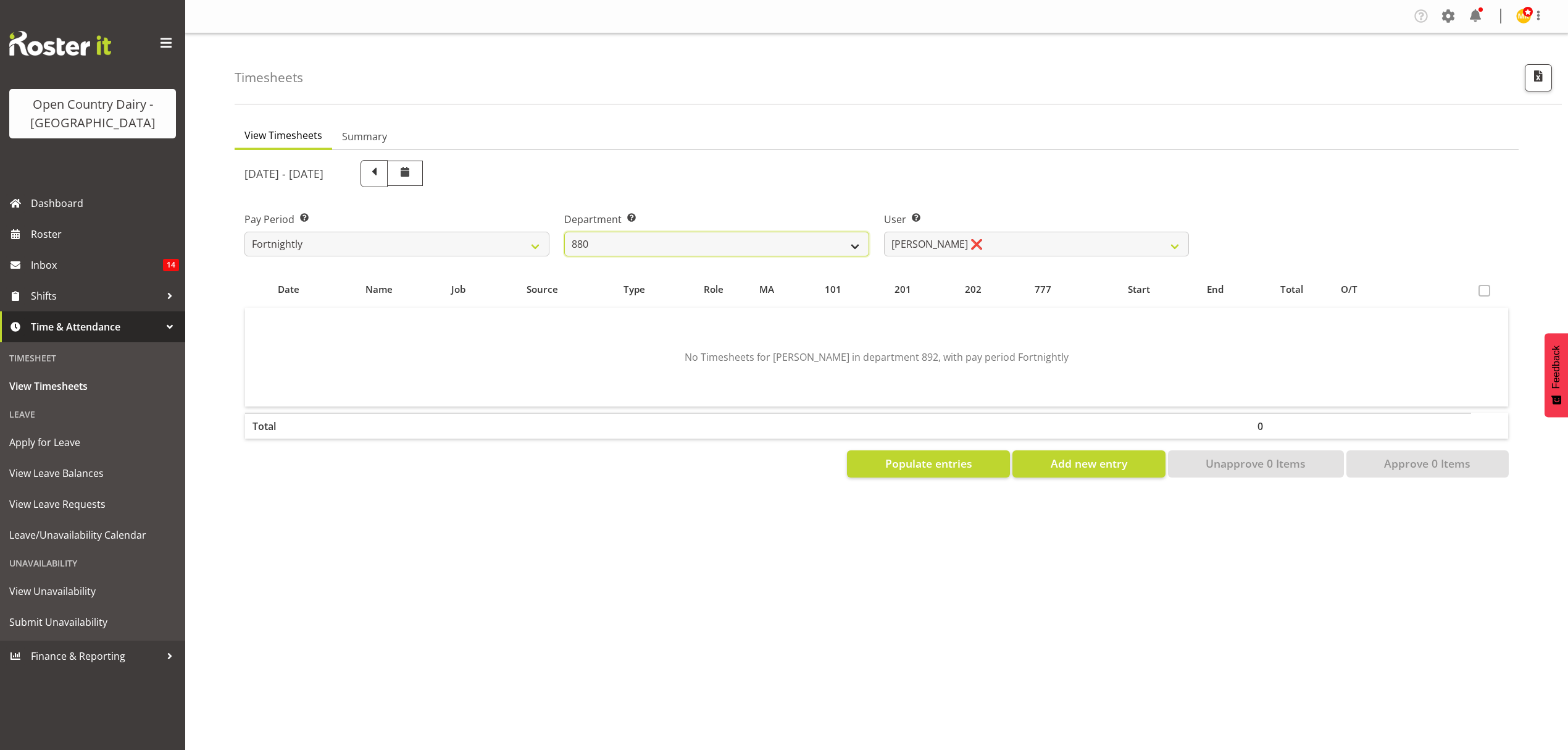
click at [565, 232] on select "734 735 736 737 738 739 851 852 853 854 855 856 858 861 862 865 868 869 870 873" at bounding box center [717, 243] width 305 height 25
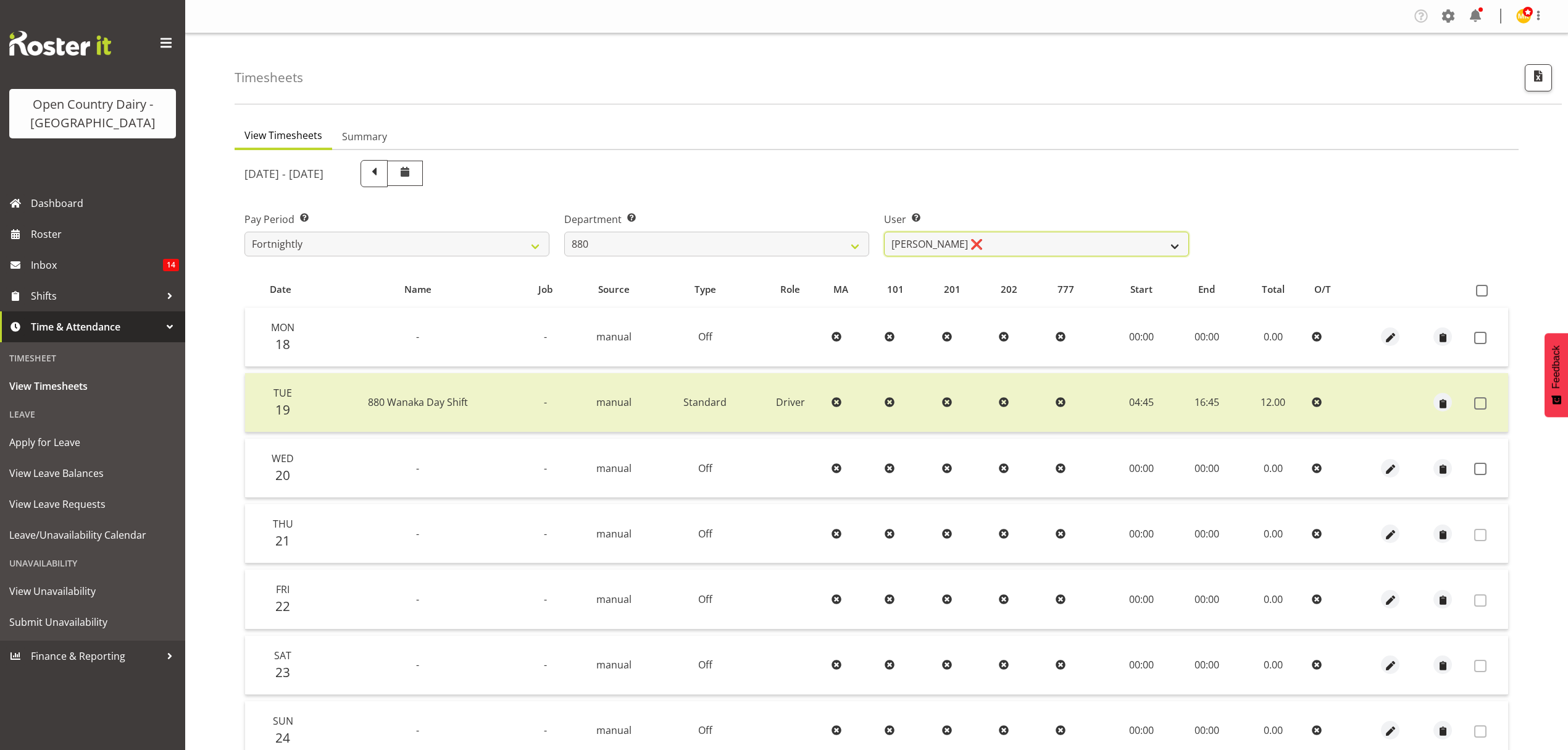
click at [959, 245] on select "[PERSON_NAME] ❌ [PERSON_NAME] ❌ [PERSON_NAME] ❌ [PERSON_NAME] ❌" at bounding box center [1036, 243] width 305 height 25
click at [727, 250] on select "734 735 736 737 738 739 851 852 853 854 855 856 858 861 862 865 868 869 870 873" at bounding box center [717, 243] width 305 height 25
click at [565, 232] on select "734 735 736 737 738 739 851 852 853 854 855 856 858 861 862 865 868 869 870 873" at bounding box center [717, 243] width 305 height 25
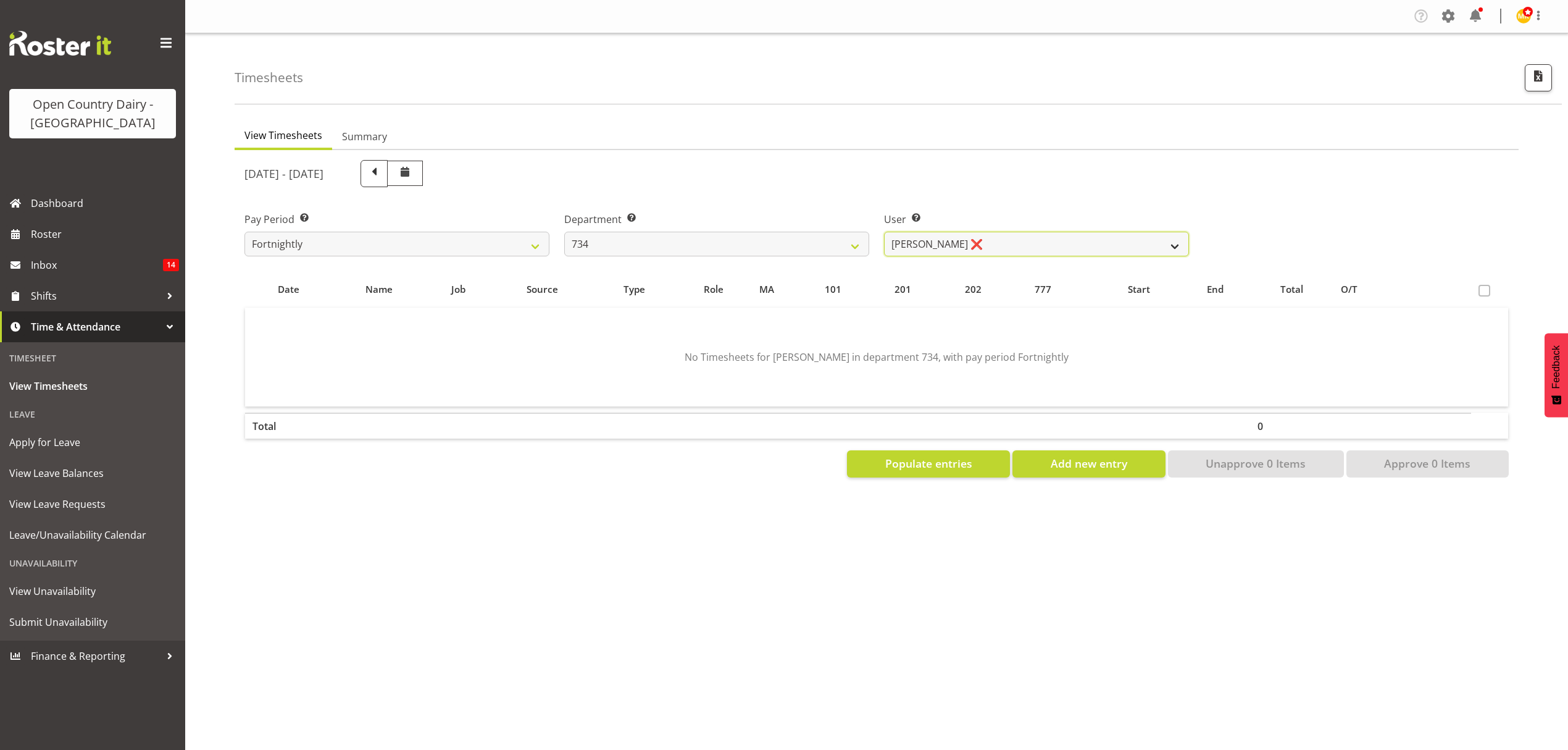
click at [984, 235] on select "[PERSON_NAME] ❌ [PERSON_NAME] ✔ [PERSON_NAME] ❌ [PERSON_NAME] ❌" at bounding box center [1036, 243] width 305 height 25
click at [820, 236] on select "734 735 736 737 738 739 851 852 853 854 855 856 858 861 862 865 868 869 870 873" at bounding box center [717, 243] width 305 height 25
click at [565, 232] on select "734 735 736 737 738 739 851 852 853 854 855 856 858 861 862 865 868 869 870 873" at bounding box center [717, 243] width 305 height 25
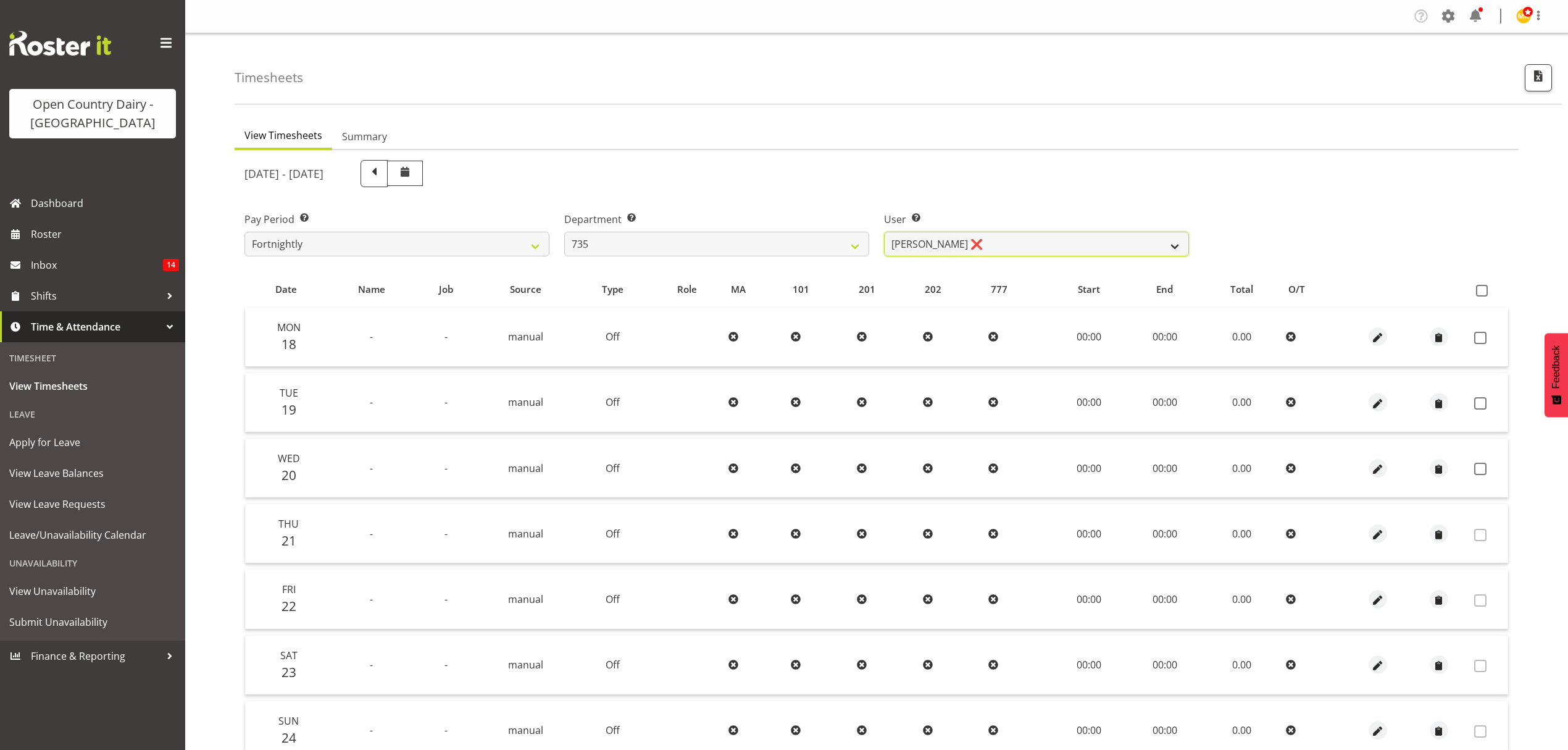
click at [968, 246] on select "[PERSON_NAME] ❌ [PERSON_NAME] ❌ [PERSON_NAME] ❌ [PERSON_NAME] ❌" at bounding box center [1036, 243] width 305 height 25
click at [734, 236] on select "734 735 736 737 738 739 851 852 853 854 855 856 858 861 862 865 868 869 870 873" at bounding box center [717, 243] width 305 height 25
click at [565, 232] on select "734 735 736 737 738 739 851 852 853 854 855 856 858 861 862 865 868 869 870 873" at bounding box center [717, 243] width 305 height 25
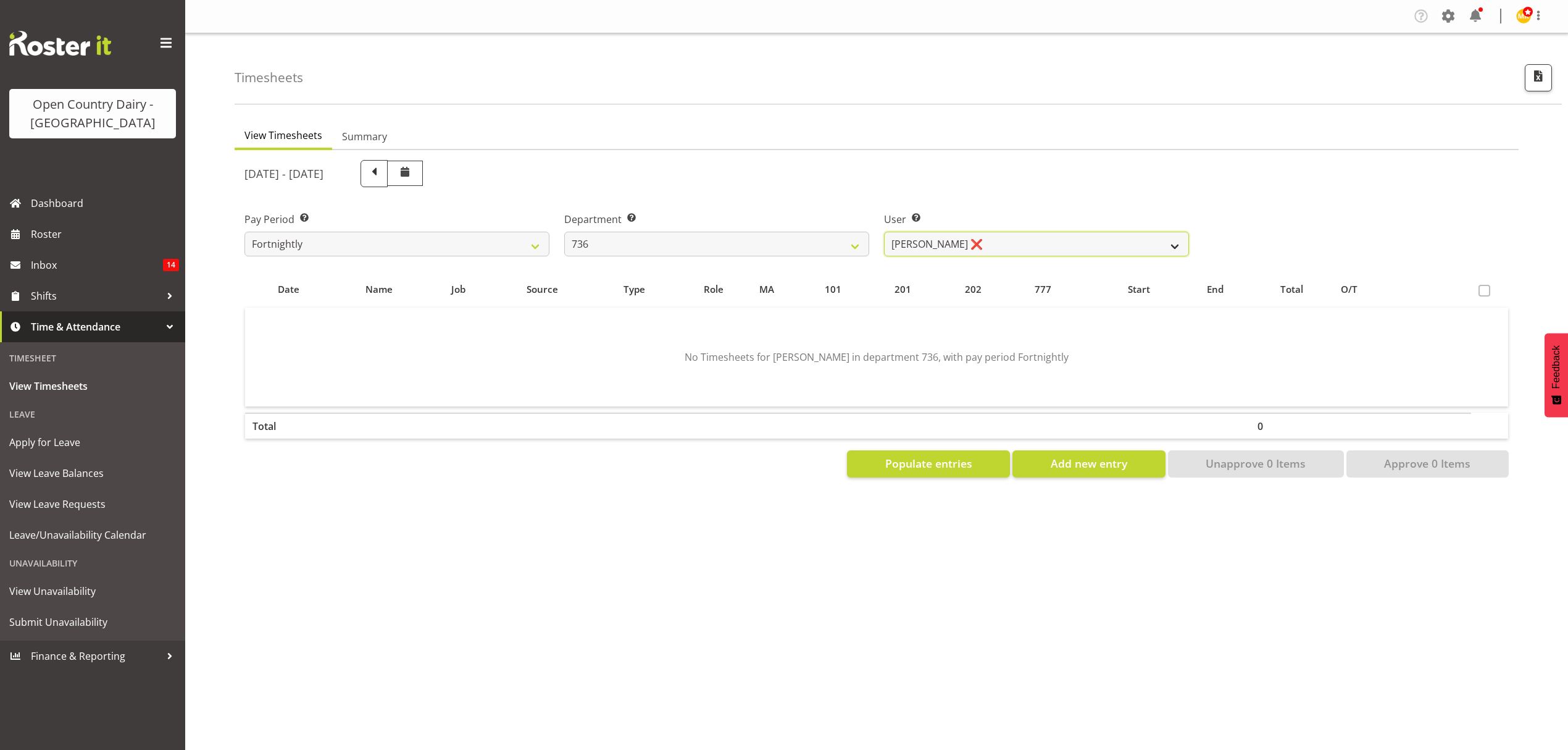
click at [988, 242] on select "[PERSON_NAME] ❌ [PERSON_NAME] ❌ [PERSON_NAME] ❌ [PERSON_NAME] ✔" at bounding box center [1036, 243] width 305 height 25
click at [764, 243] on select "734 735 736 737 738 739 851 852 853 854 855 856 858 861 862 865 868 869 870 873" at bounding box center [717, 243] width 305 height 25
click at [565, 232] on select "734 735 736 737 738 739 851 852 853 854 855 856 858 861 862 865 868 869 870 873" at bounding box center [717, 243] width 305 height 25
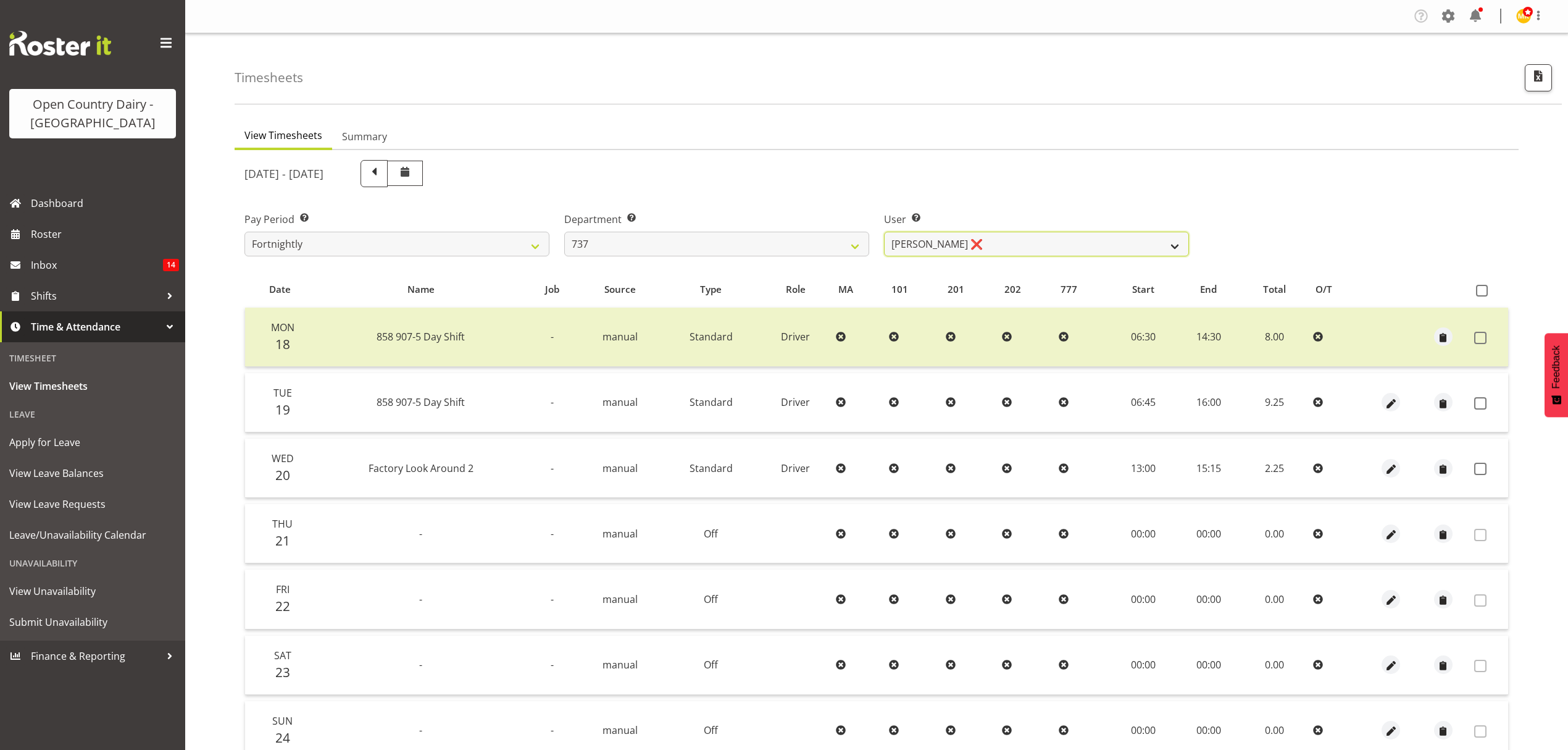
click at [964, 240] on select "[PERSON_NAME] ❌ [PERSON_NAME] ❌ [PERSON_NAME] ❌ [PERSON_NAME] ❌" at bounding box center [1036, 243] width 305 height 25
click at [808, 240] on select "734 735 736 737 738 739 851 852 853 854 855 856 858 861 862 865 868 869 870 873" at bounding box center [717, 243] width 305 height 25
click at [565, 232] on select "734 735 736 737 738 739 851 852 853 854 855 856 858 861 862 865 868 869 870 873" at bounding box center [717, 243] width 305 height 25
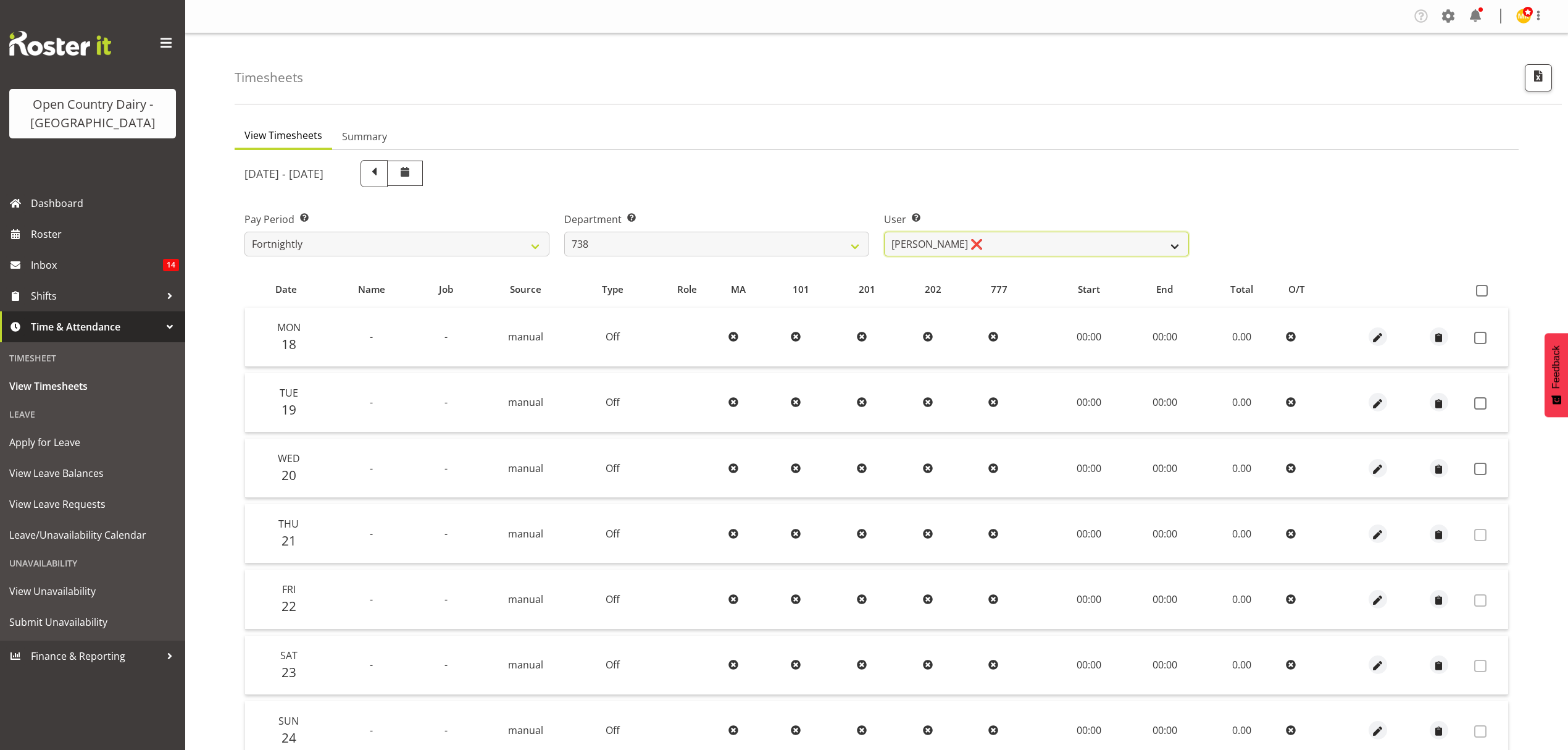
click at [1032, 250] on select "[PERSON_NAME] ❌ [PERSON_NAME] ❌ [PERSON_NAME] ❌ [PERSON_NAME] ❌" at bounding box center [1036, 243] width 305 height 25
click at [684, 240] on select "734 735 736 737 738 739 851 852 853 854 855 856 858 861 862 865 868 869 870 873" at bounding box center [717, 243] width 305 height 25
click at [565, 232] on select "734 735 736 737 738 739 851 852 853 854 855 856 858 861 862 865 868 869 870 873" at bounding box center [717, 243] width 305 height 25
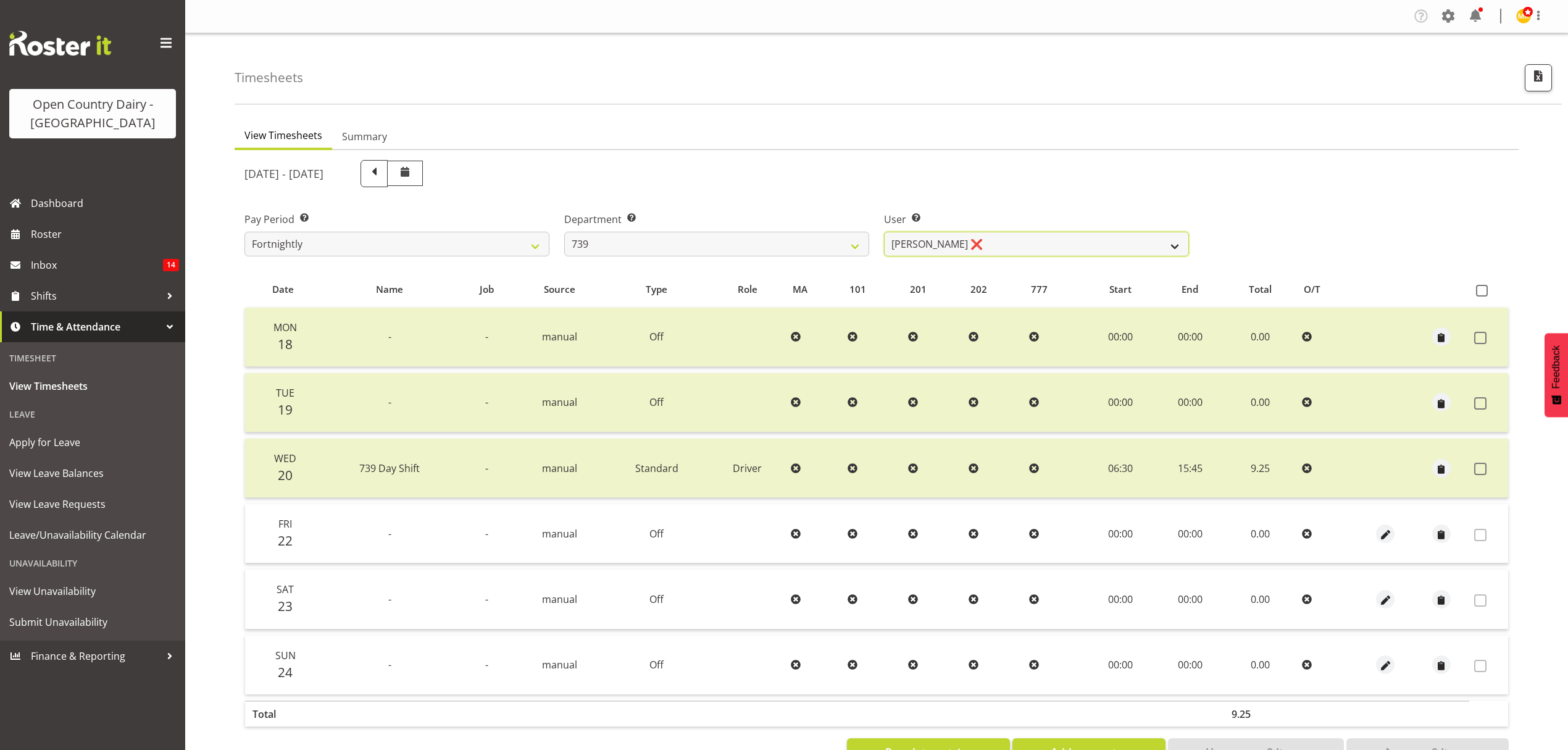
click at [938, 247] on select "[PERSON_NAME] ❌ [PERSON_NAME] ❌ [PERSON_NAME] Veint ❌" at bounding box center [1036, 243] width 305 height 25
click at [785, 247] on select "734 735 736 737 738 739 851 852 853 854 855 856 858 861 862 865 868 869 870 873" at bounding box center [717, 243] width 305 height 25
click at [565, 232] on select "734 735 736 737 738 739 851 852 853 854 855 856 858 861 862 865 868 869 870 873" at bounding box center [717, 243] width 305 height 25
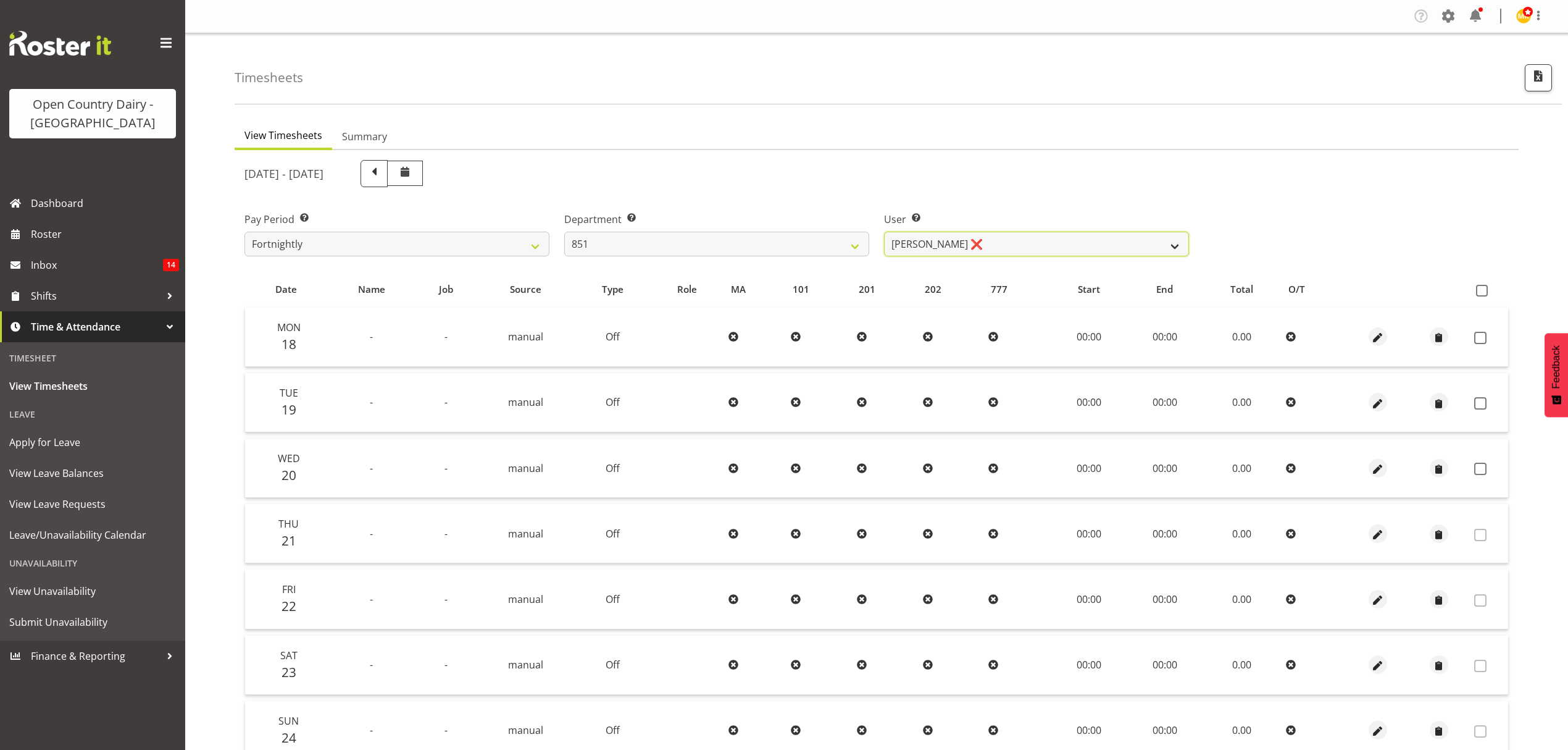
click at [927, 250] on select "[PERSON_NAME] ❌ [PERSON_NAME] ❌ [PERSON_NAME] ❌" at bounding box center [1036, 243] width 305 height 25
click at [804, 250] on select "734 735 736 737 738 739 851 852 853 854 855 856 858 861 862 865 868 869 870 873" at bounding box center [717, 243] width 305 height 25
click at [565, 232] on select "734 735 736 737 738 739 851 852 853 854 855 856 858 861 862 865 868 869 870 873" at bounding box center [717, 243] width 305 height 25
click at [966, 253] on select "[PERSON_NAME] ([PERSON_NAME]) [PERSON_NAME] ❌ [PERSON_NAME] ❌ [PERSON_NAME] ✔ […" at bounding box center [1036, 243] width 305 height 25
click at [800, 246] on select "734 735 736 737 738 739 851 852 853 854 855 856 858 861 862 865 868 869 870 873" at bounding box center [717, 243] width 305 height 25
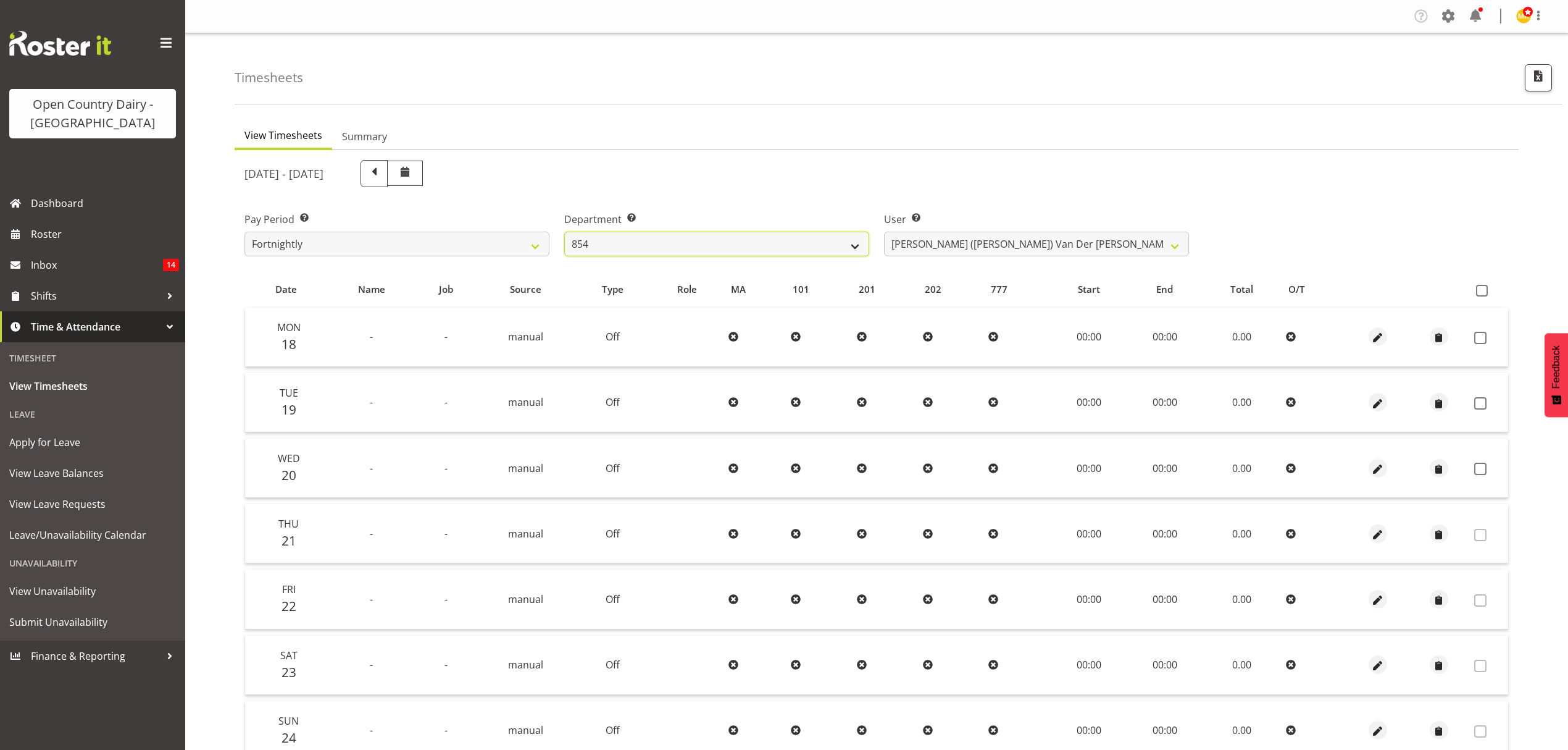
click at [565, 232] on select "734 735 736 737 738 739 851 852 853 854 855 856 858 861 862 865 868 869 870 873" at bounding box center [717, 243] width 305 height 25
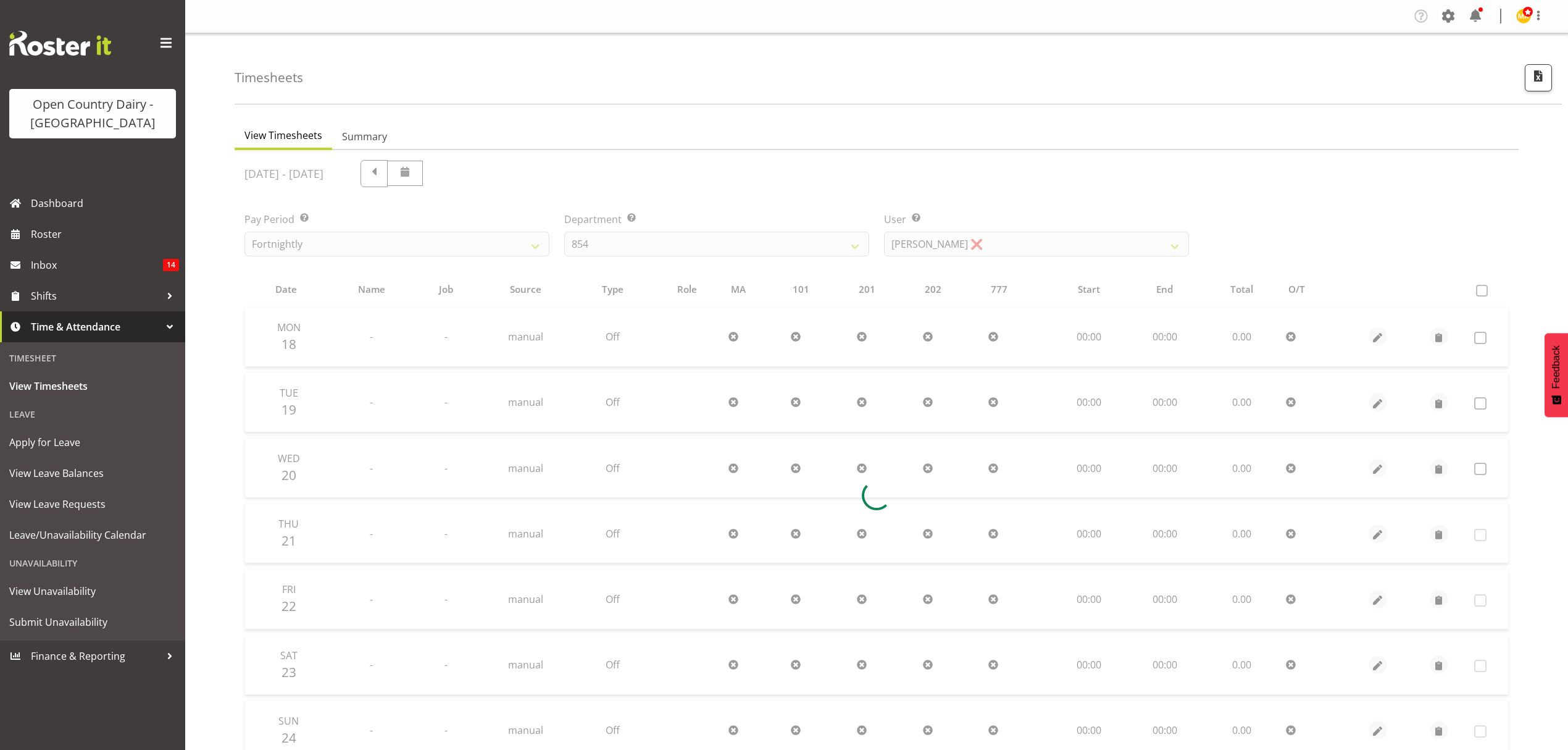
click at [956, 240] on div at bounding box center [877, 495] width 1284 height 690
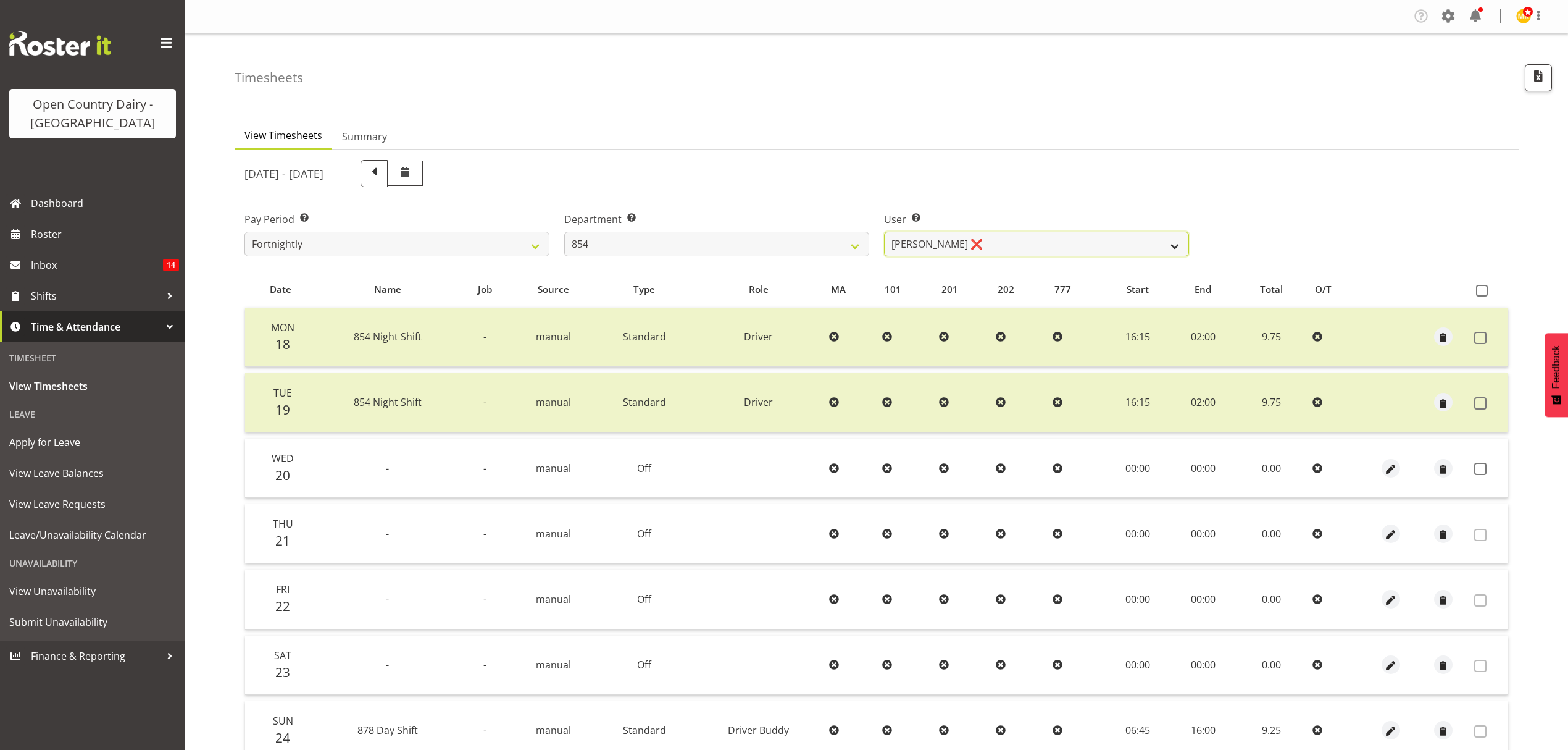
click at [956, 240] on select "[PERSON_NAME] ❌ [PERSON_NAME] ❌ [PERSON_NAME] ❌ [PERSON_NAME] ❌" at bounding box center [1036, 243] width 305 height 25
click at [798, 240] on select "734 735 736 737 738 739 851 852 853 854 855 856 858 861 862 865 868 869 870 873" at bounding box center [717, 243] width 305 height 25
click at [565, 232] on select "734 735 736 737 738 739 851 852 853 854 855 856 858 861 862 865 868 869 870 873" at bounding box center [717, 243] width 305 height 25
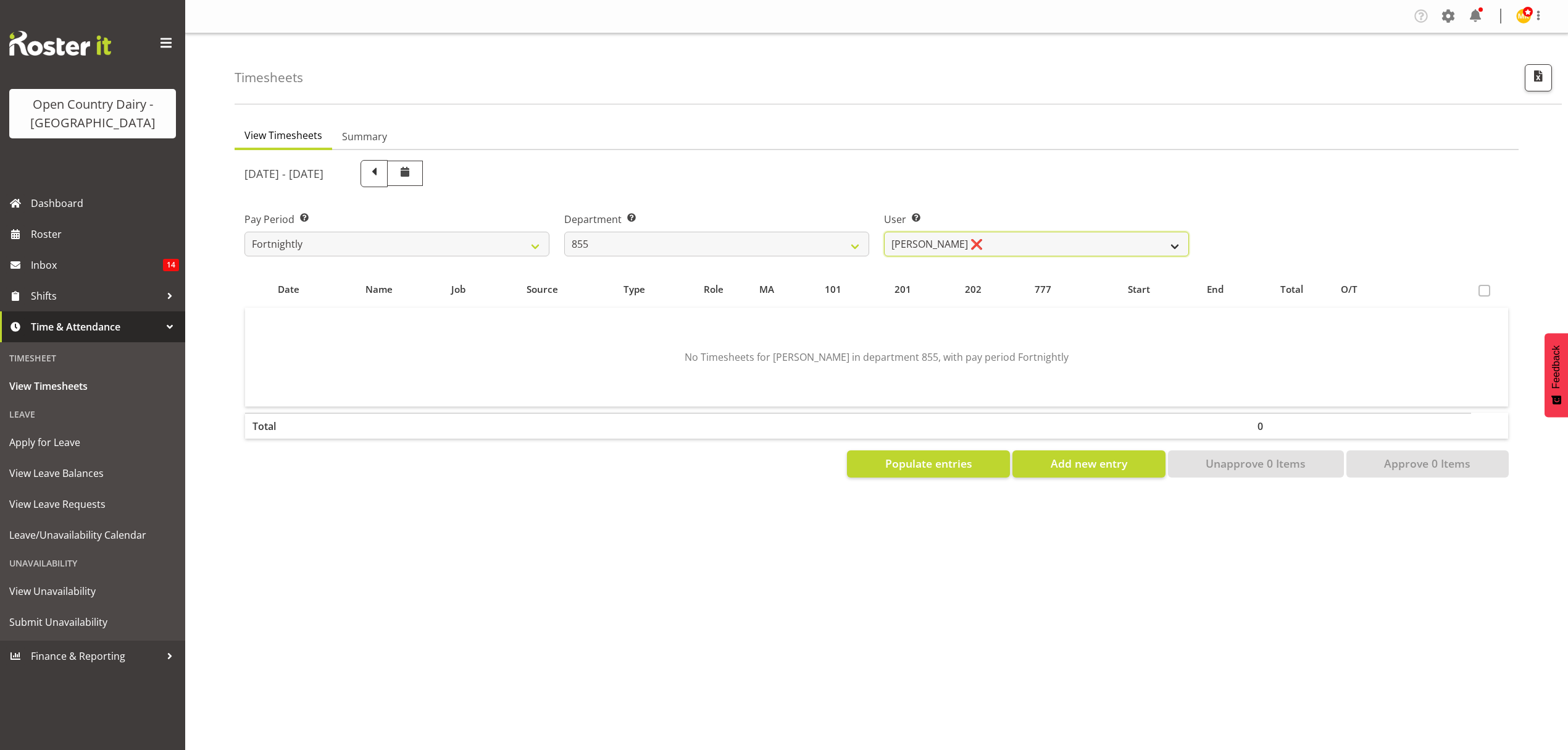
click at [946, 242] on select "[PERSON_NAME] ❌ [PERSON_NAME] ❌ [PERSON_NAME] ❌" at bounding box center [1036, 243] width 305 height 25
click at [818, 242] on select "734 735 736 737 738 739 851 852 853 854 855 856 858 861 862 865 868 869 870 873" at bounding box center [717, 243] width 305 height 25
click at [565, 232] on select "734 735 736 737 738 739 851 852 853 854 855 856 858 861 862 865 868 869 870 873" at bounding box center [717, 243] width 305 height 25
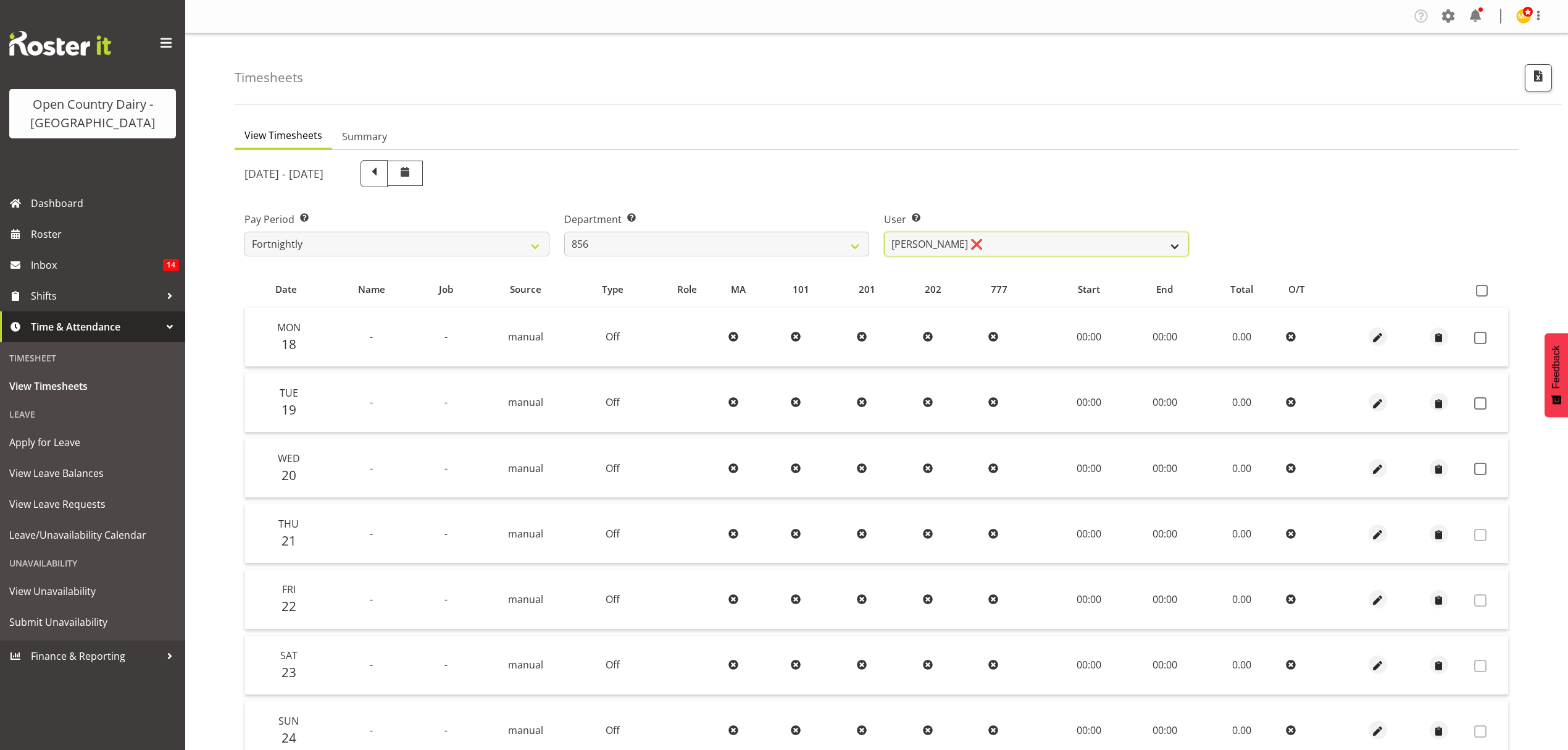
click at [962, 242] on select "[PERSON_NAME] ❌ [PERSON_NAME] ❌ [PERSON_NAME] ❌ [PERSON_NAME] ❌" at bounding box center [1036, 243] width 305 height 25
click at [818, 248] on select "734 735 736 737 738 739 851 852 853 854 855 856 858 861 862 865 868 869 870 873" at bounding box center [717, 243] width 305 height 25
click at [1083, 235] on select "[PERSON_NAME] ❌ [PERSON_NAME] ❌ [PERSON_NAME] ❌ [PERSON_NAME] ❌" at bounding box center [1036, 243] width 305 height 25
drag, startPoint x: 1083, startPoint y: 235, endPoint x: 1048, endPoint y: 235, distance: 35.0
click at [1083, 235] on select "[PERSON_NAME] ❌ [PERSON_NAME] ❌ [PERSON_NAME] ❌ [PERSON_NAME] ❌" at bounding box center [1036, 243] width 305 height 25
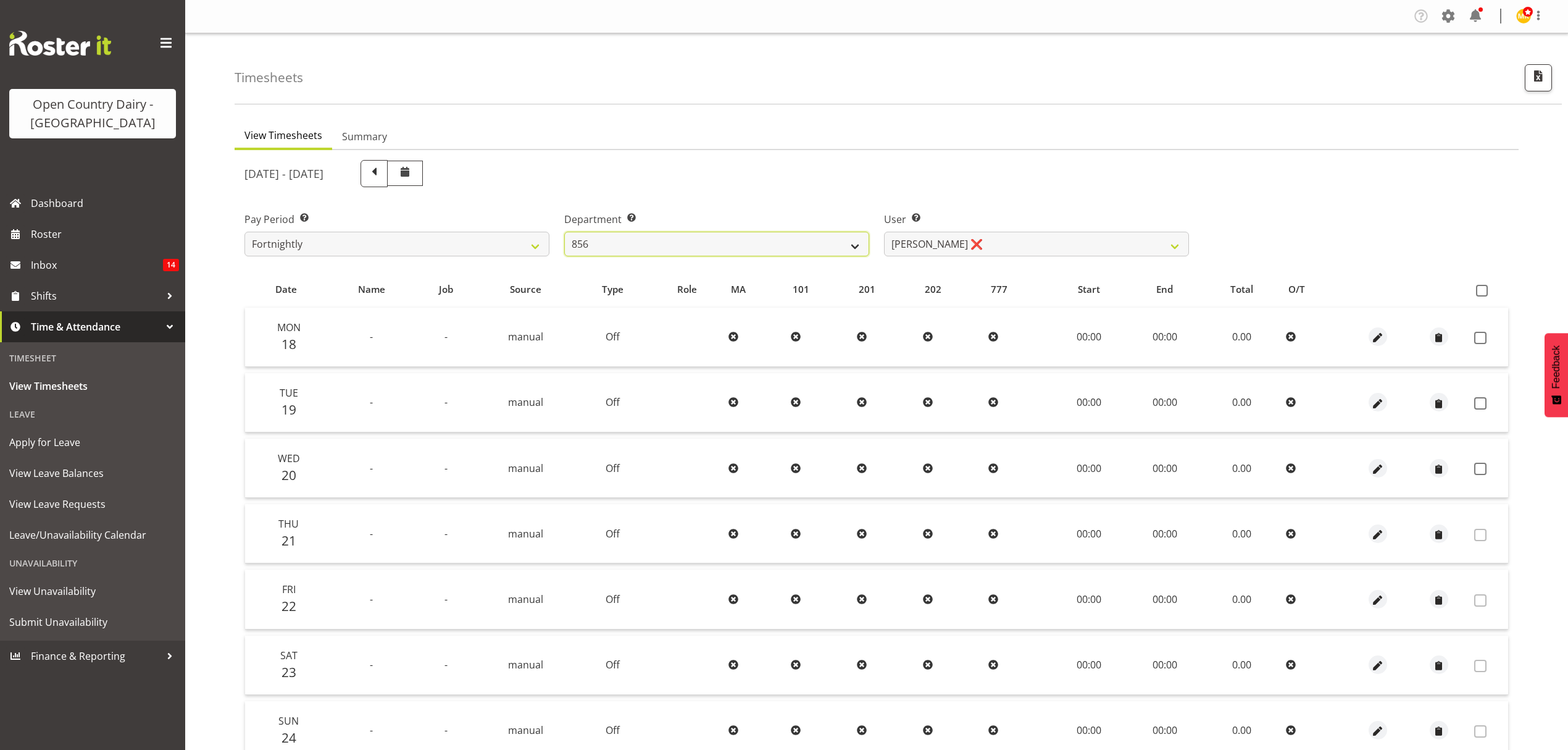
click at [795, 235] on select "734 735 736 737 738 739 851 852 853 854 855 856 858 861 862 865 868 869 870 873" at bounding box center [717, 243] width 305 height 25
click at [565, 232] on select "734 735 736 737 738 739 851 852 853 854 855 856 858 861 862 865 868 869 870 873" at bounding box center [717, 243] width 305 height 25
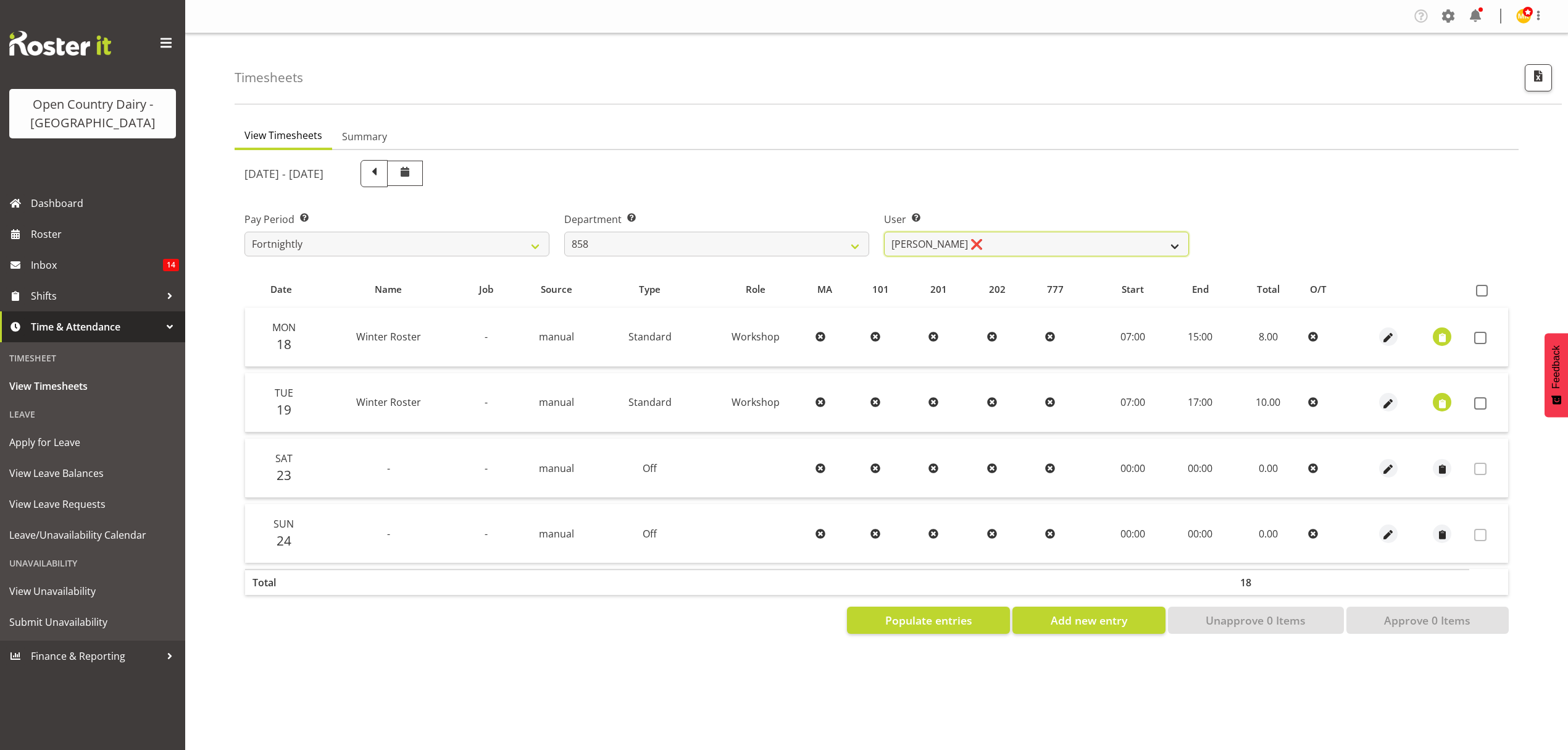
click at [961, 248] on select "[PERSON_NAME] ❌ [PERSON_NAME] ❌ [PERSON_NAME] ❌" at bounding box center [1036, 243] width 305 height 25
click at [722, 248] on select "734 735 736 737 738 739 851 852 853 854 855 856 858 861 862 865 868 869 870 873" at bounding box center [717, 243] width 305 height 25
click at [565, 232] on select "734 735 736 737 738 739 851 852 853 854 855 856 858 861 862 865 868 869 870 873" at bounding box center [717, 243] width 305 height 25
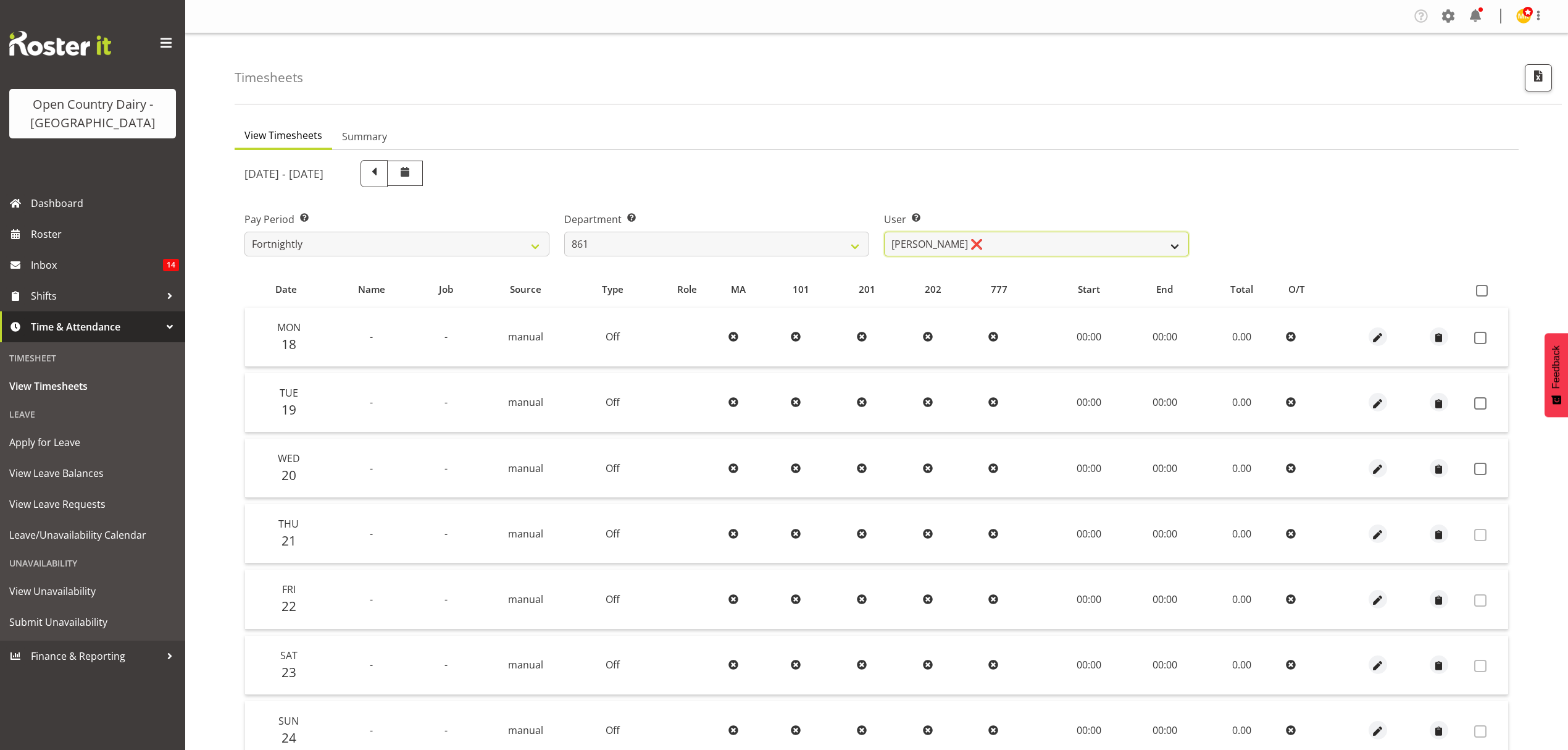
click at [978, 243] on select "[PERSON_NAME] ❌ [PERSON_NAME] ❌ [PERSON_NAME] ❌" at bounding box center [1036, 243] width 305 height 25
click at [818, 243] on select "734 735 736 737 738 739 851 852 853 854 855 856 858 861 862 865 868 869 870 873" at bounding box center [717, 243] width 305 height 25
click at [565, 232] on select "734 735 736 737 738 739 851 852 853 854 855 856 858 861 862 865 868 869 870 873" at bounding box center [717, 243] width 305 height 25
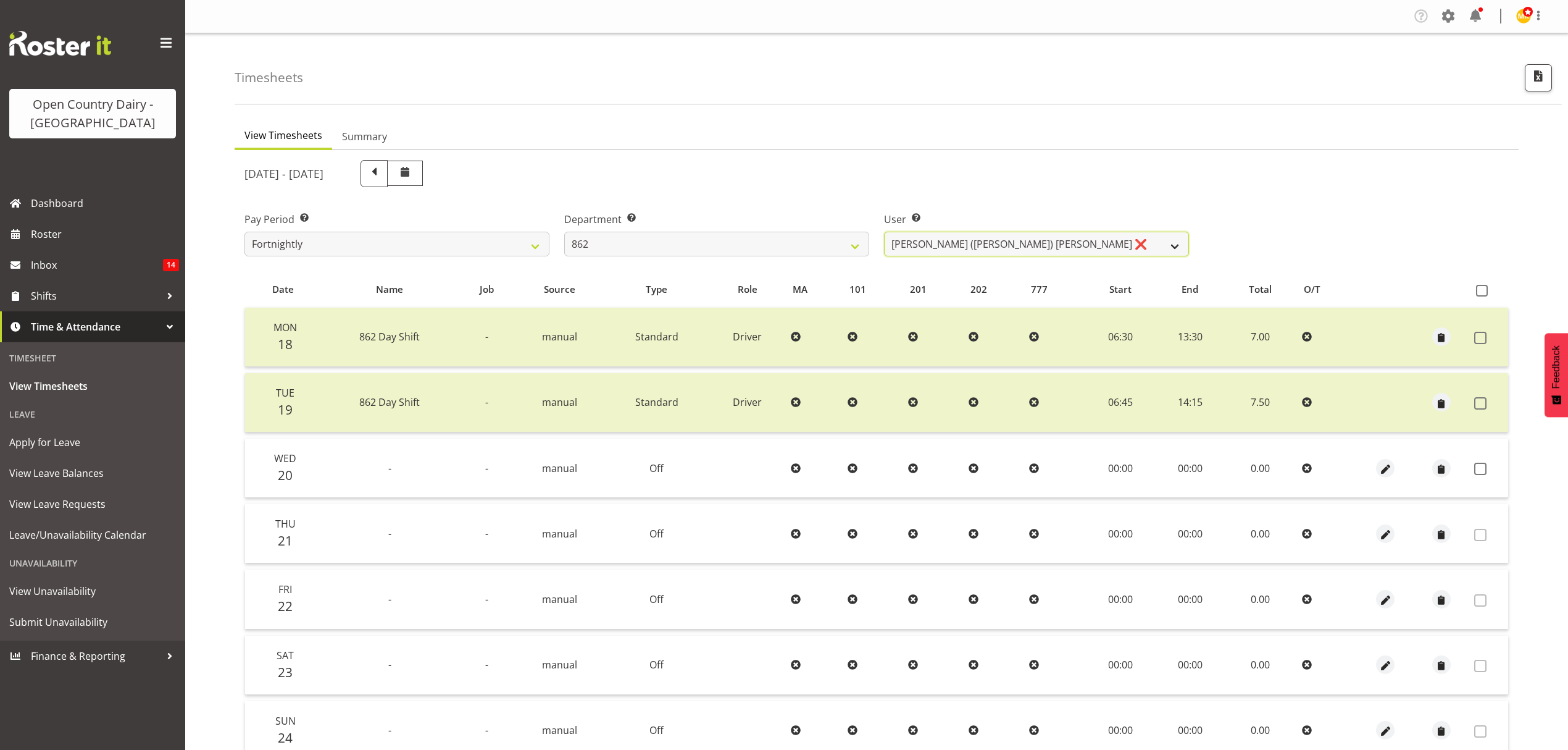
click at [973, 250] on select "[PERSON_NAME] ([PERSON_NAME]) [PERSON_NAME] ❌ [PERSON_NAME] ❌ Forbes [PERSON_NA…" at bounding box center [1036, 243] width 305 height 25
click at [665, 240] on select "734 735 736 737 738 739 851 852 853 854 855 856 858 861 862 865 868 869 870 873" at bounding box center [717, 243] width 305 height 25
click at [565, 232] on select "734 735 736 737 738 739 851 852 853 854 855 856 858 861 862 865 868 869 870 873" at bounding box center [717, 243] width 305 height 25
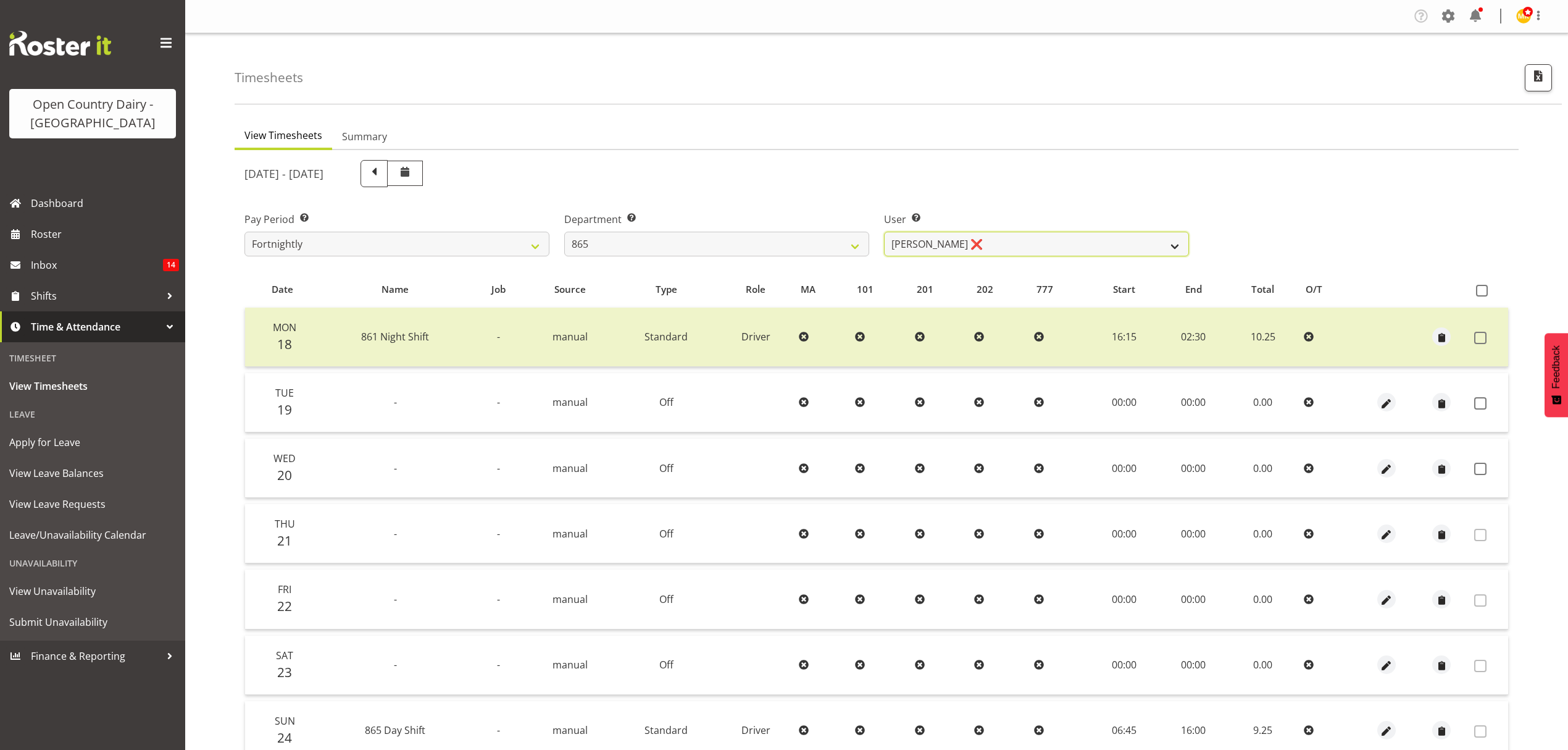
click at [1022, 247] on select "[PERSON_NAME] ❌ [PERSON_NAME] ❌ [PERSON_NAME] ❌" at bounding box center [1036, 243] width 305 height 25
click at [791, 243] on select "734 735 736 737 738 739 851 852 853 854 855 856 858 861 862 865 868 869 870 873" at bounding box center [717, 243] width 305 height 25
click at [565, 232] on select "734 735 736 737 738 739 851 852 853 854 855 856 858 861 862 865 868 869 870 873" at bounding box center [717, 243] width 305 height 25
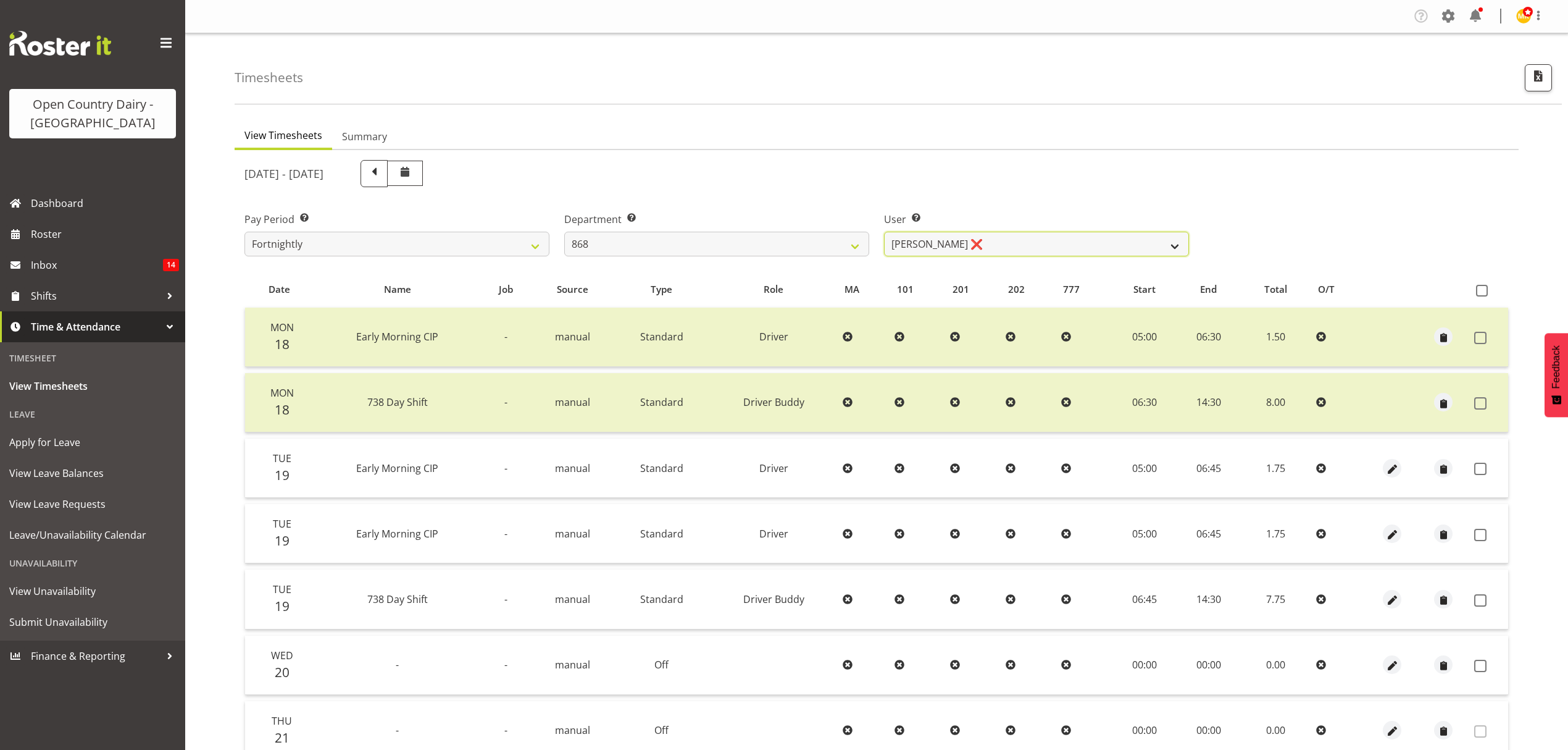
click at [1027, 246] on select "[PERSON_NAME] ❌ [PERSON_NAME] ❌ [PERSON_NAME] ❌ [PERSON_NAME] ❌" at bounding box center [1036, 243] width 305 height 25
click at [712, 243] on select "734 735 736 737 738 739 851 852 853 854 855 856 858 861 862 865 868 869 870 873" at bounding box center [717, 243] width 305 height 25
click at [565, 232] on select "734 735 736 737 738 739 851 852 853 854 855 856 858 861 862 865 868 869 870 873" at bounding box center [717, 243] width 305 height 25
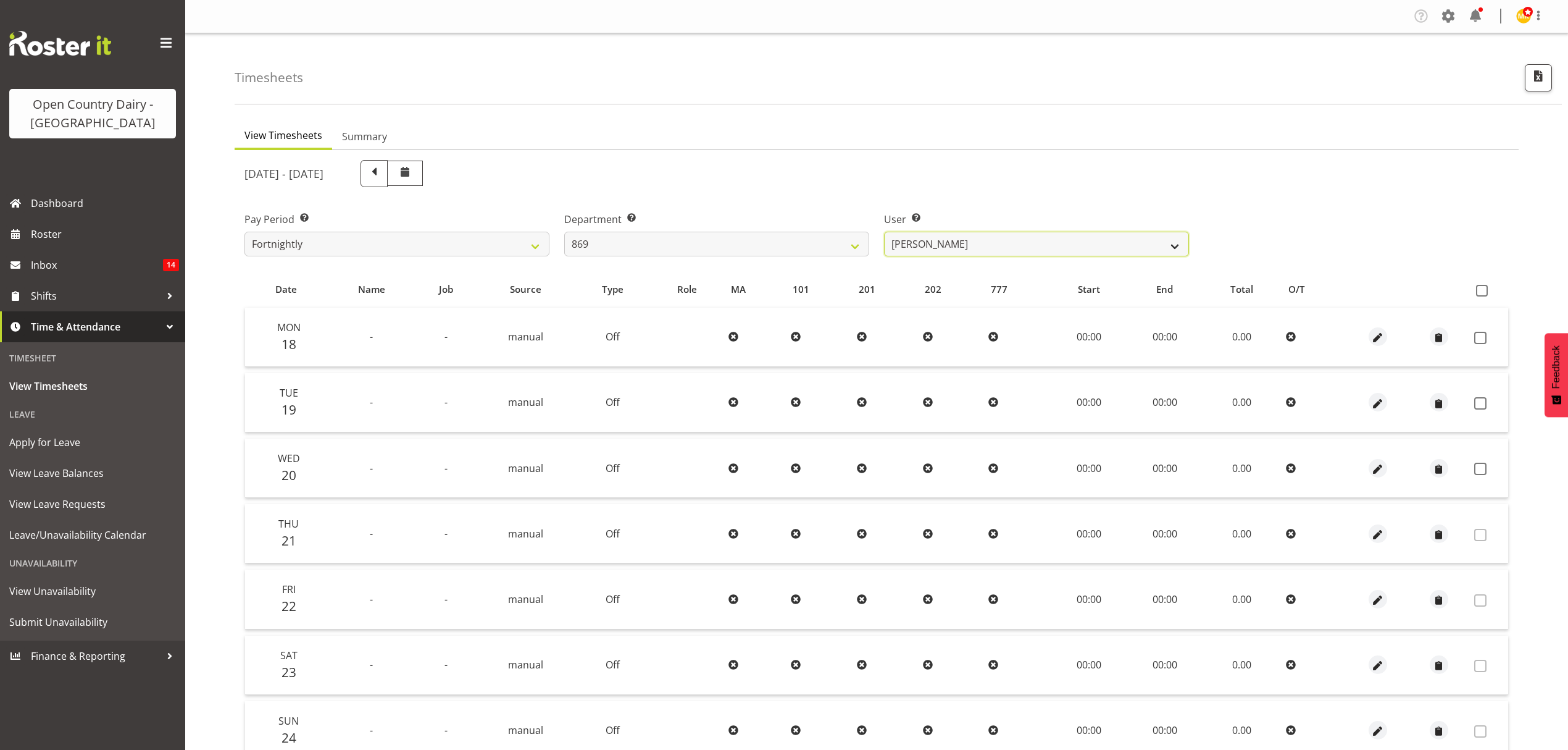
click at [954, 241] on select "[PERSON_NAME] ❌ [PERSON_NAME] ❌ [PERSON_NAME] ❌ [PERSON_NAME] ❌" at bounding box center [1036, 243] width 305 height 25
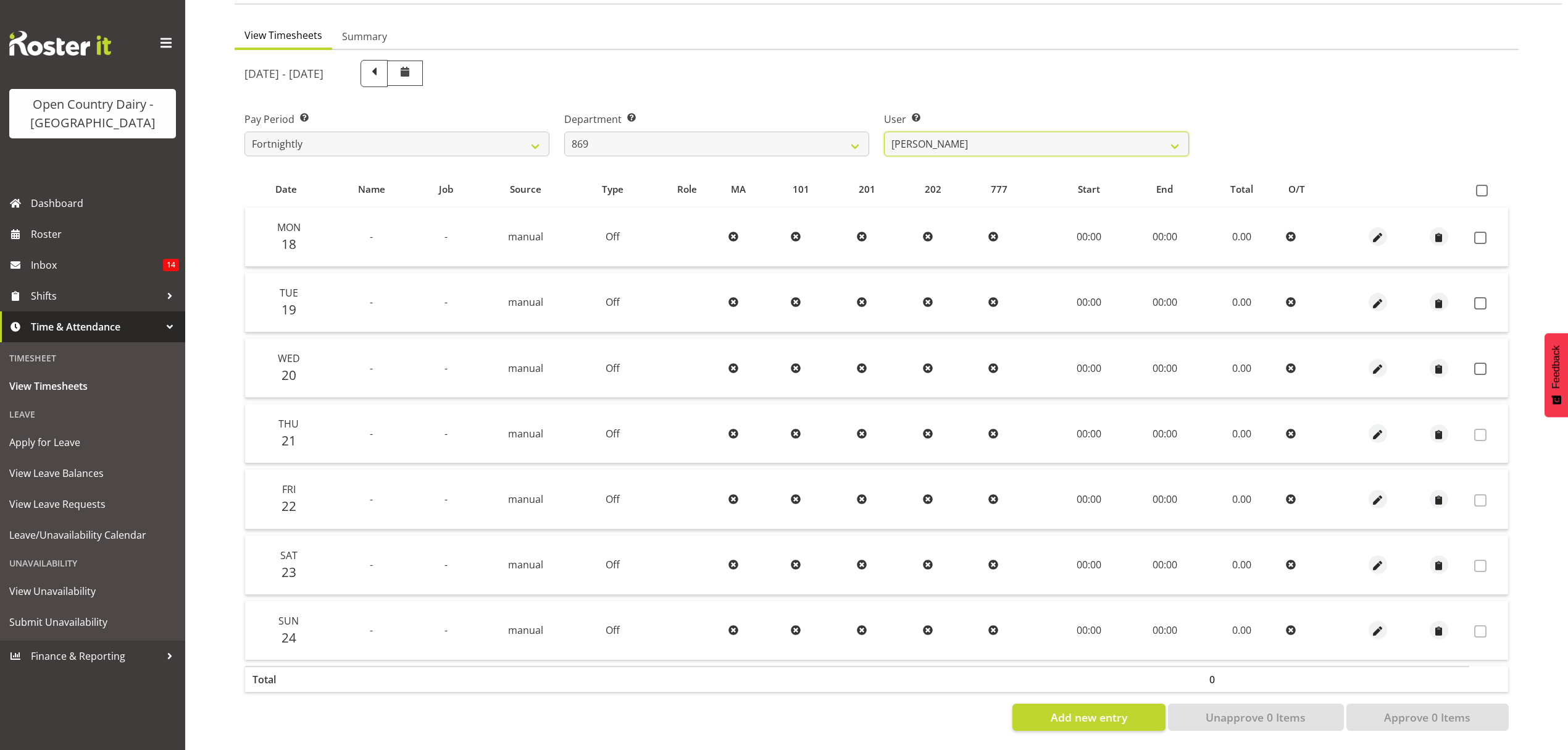
scroll to position [109, 0]
click at [717, 142] on select "734 735 736 737 738 739 851 852 853 854 855 856 858 861 862 865 868 869 870 873" at bounding box center [717, 144] width 305 height 25
click at [565, 132] on select "734 735 736 737 738 739 851 852 853 854 855 856 858 861 862 865 868 869 870 873" at bounding box center [717, 144] width 305 height 25
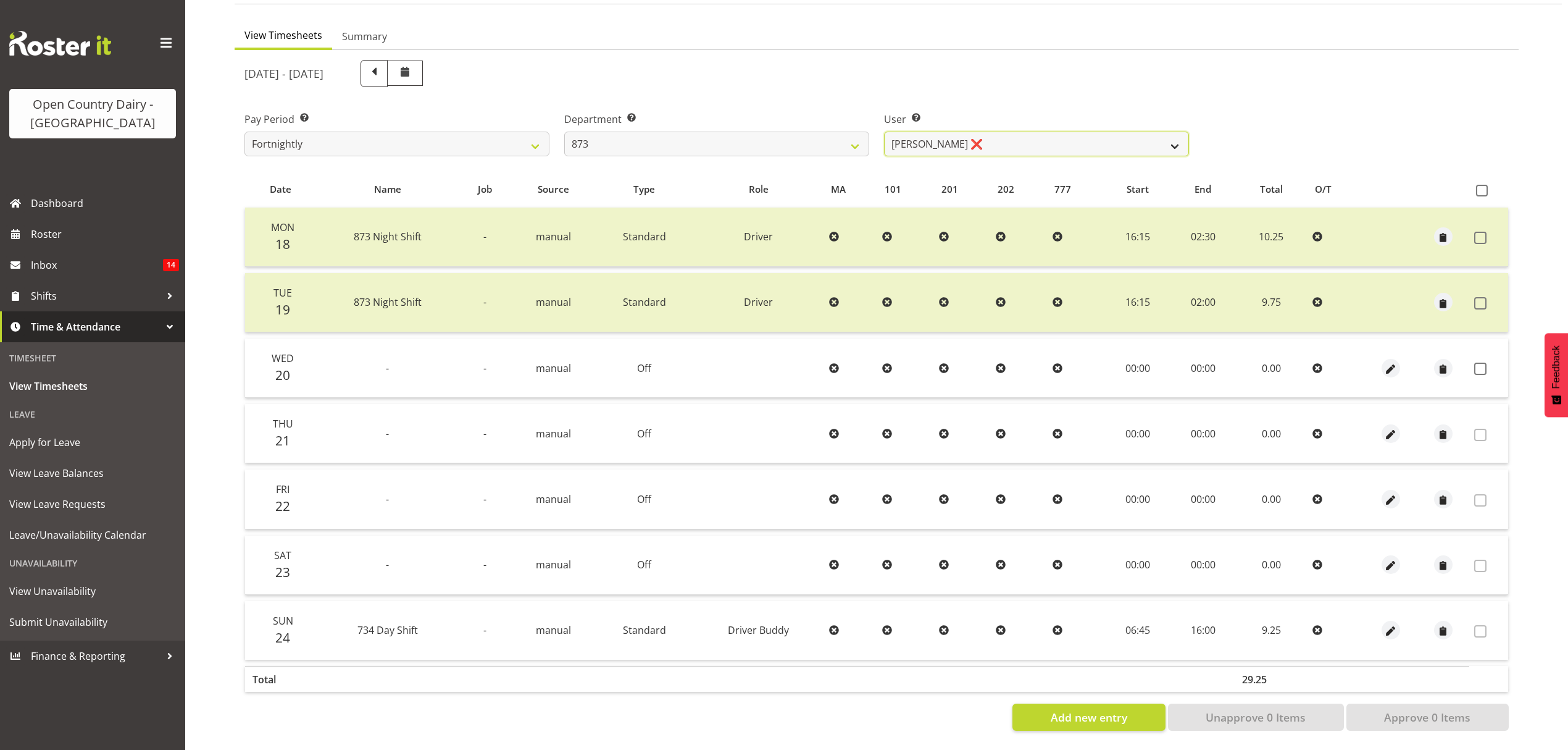
click at [1013, 140] on select "[PERSON_NAME] ❌ [PERSON_NAME] ❌ [PERSON_NAME] ❌ [PERSON_NAME] ❌" at bounding box center [1036, 144] width 305 height 25
click at [782, 132] on select "734 735 736 737 738 739 851 852 853 854 855 856 858 861 862 865 868 869 870 873" at bounding box center [717, 144] width 305 height 25
click at [565, 132] on select "734 735 736 737 738 739 851 852 853 854 855 856 858 861 862 865 868 869 870 873" at bounding box center [717, 144] width 305 height 25
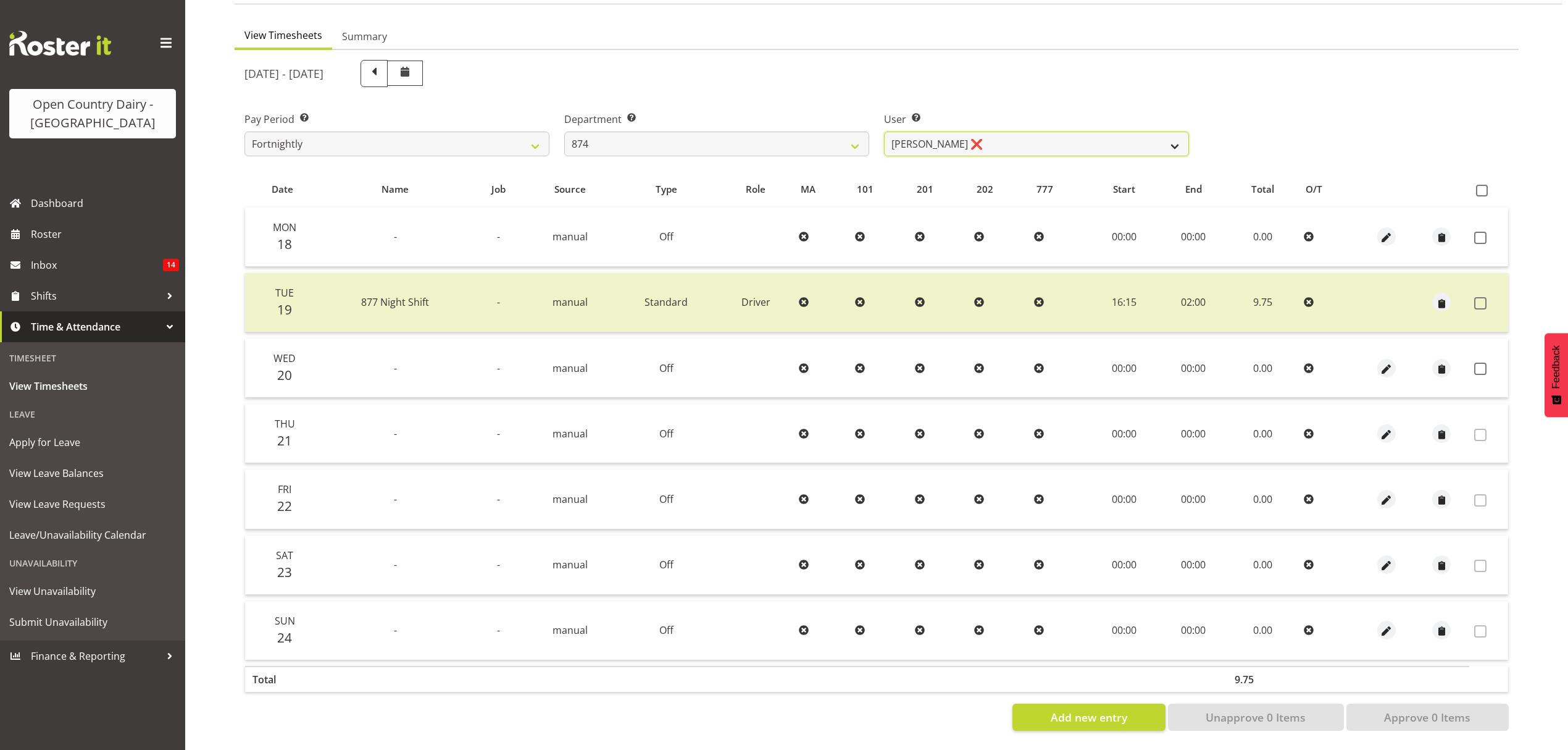
click at [1014, 137] on select "[PERSON_NAME] ❌ [PERSON_NAME] ❌ [PERSON_NAME] ❌ [PERSON_NAME] ❌" at bounding box center [1036, 144] width 305 height 25
click at [725, 138] on select "734 735 736 737 738 739 851 852 853 854 855 856 858 861 862 865 868 869 870 873" at bounding box center [717, 144] width 305 height 25
click at [565, 132] on select "734 735 736 737 738 739 851 852 853 854 855 856 858 861 862 865 868 869 870 873" at bounding box center [717, 144] width 305 height 25
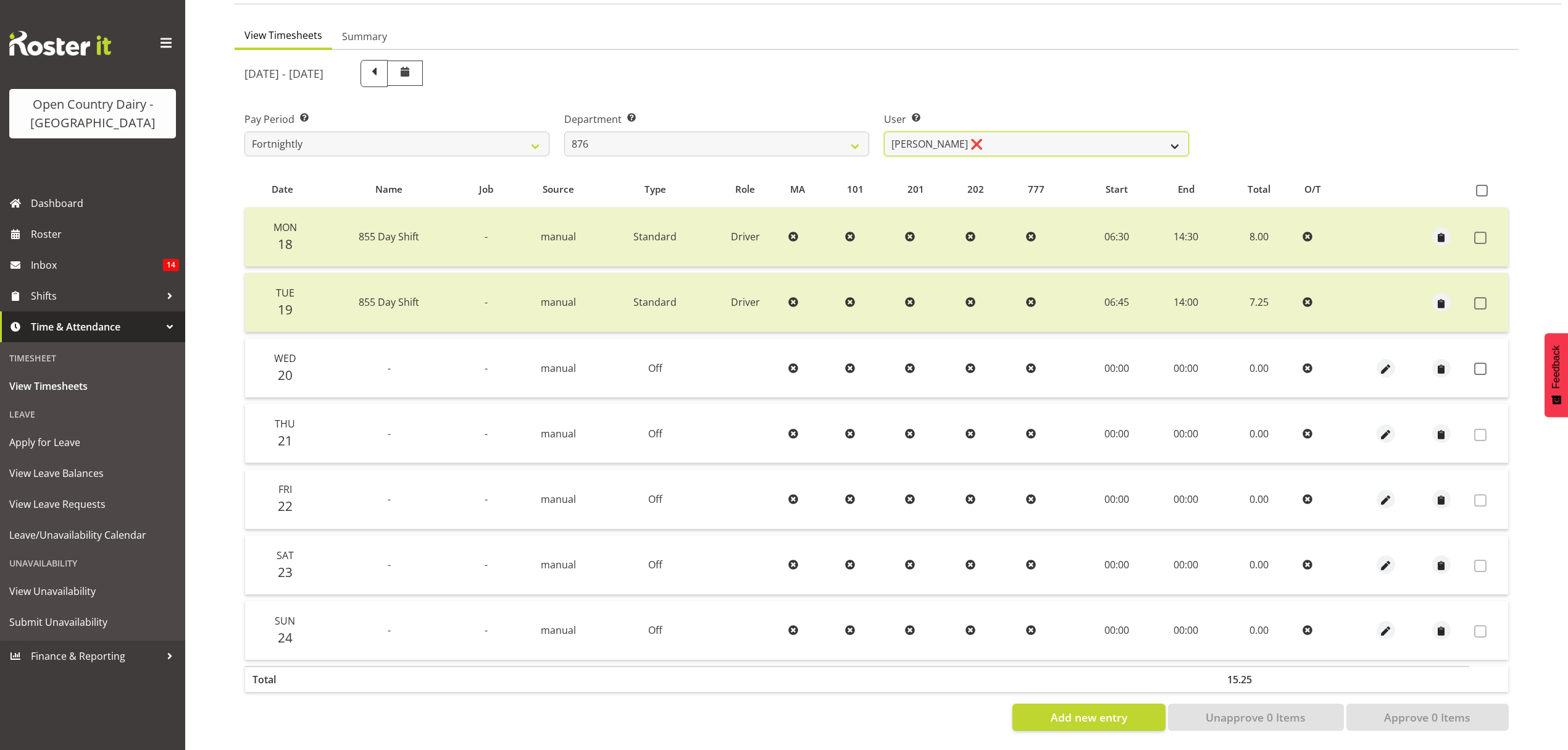
click at [1008, 135] on select "[PERSON_NAME] ❌ [PERSON_NAME] ❌ [PERSON_NAME] ❌ [PERSON_NAME] ❌" at bounding box center [1036, 144] width 305 height 25
click at [774, 133] on select "734 735 736 737 738 739 851 852 853 854 855 856 858 861 862 865 868 869 870 873" at bounding box center [717, 144] width 305 height 25
select select "690"
click at [565, 132] on select "734 735 736 737 738 739 851 852 853 854 855 856 858 861 862 865 868 869 870 873" at bounding box center [717, 144] width 305 height 25
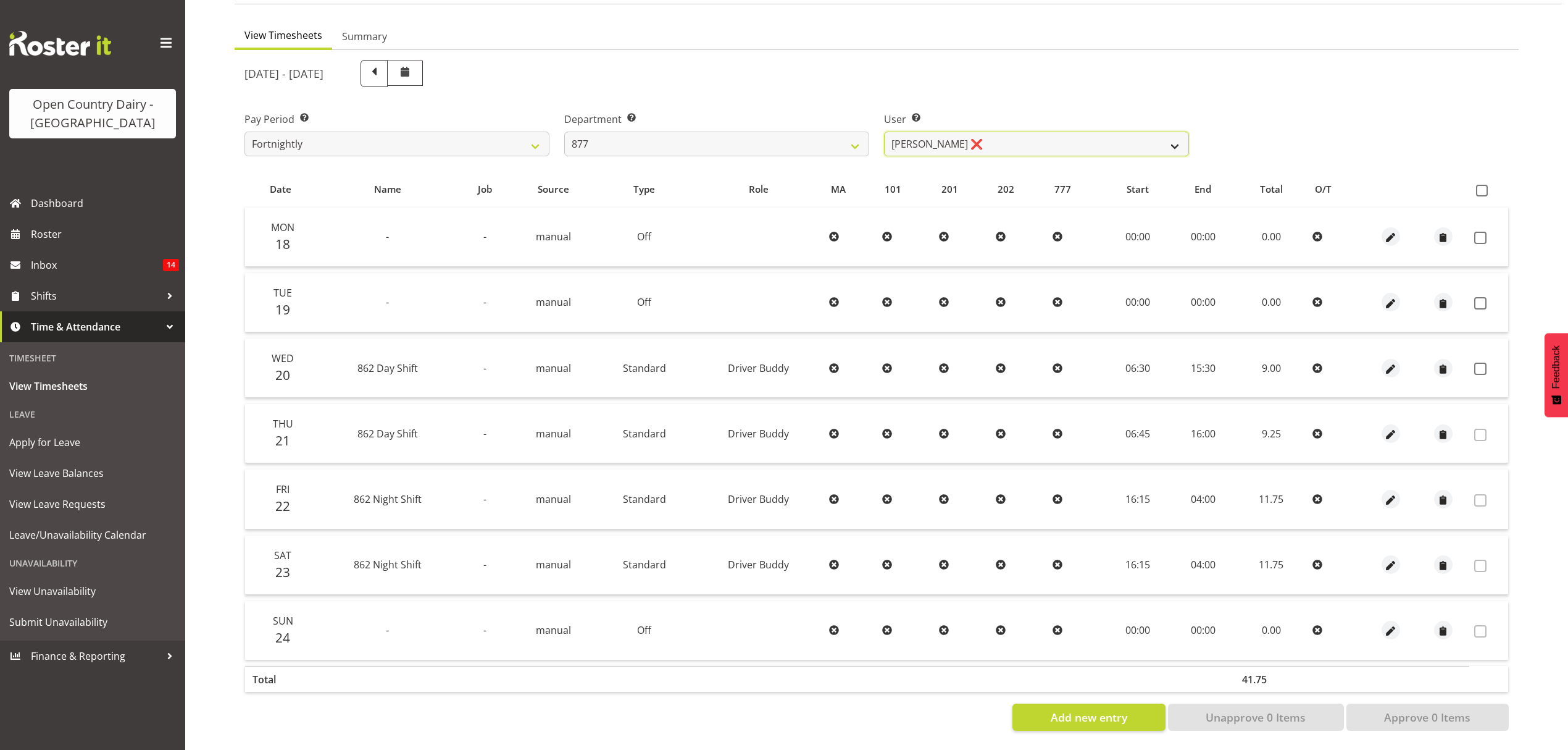
click at [974, 142] on select "[PERSON_NAME] ❌ [PERSON_NAME] ❌ [PERSON_NAME] ❌ [PERSON_NAME] ❌" at bounding box center [1036, 144] width 305 height 25
click at [884, 132] on select "[PERSON_NAME] ❌ [PERSON_NAME] ❌ [PERSON_NAME] ❌ [PERSON_NAME] ❌" at bounding box center [1036, 144] width 305 height 25
click at [1478, 185] on span at bounding box center [1482, 190] width 12 height 12
click at [1478, 187] on input "checkbox" at bounding box center [1480, 190] width 8 height 8
checkbox input "true"
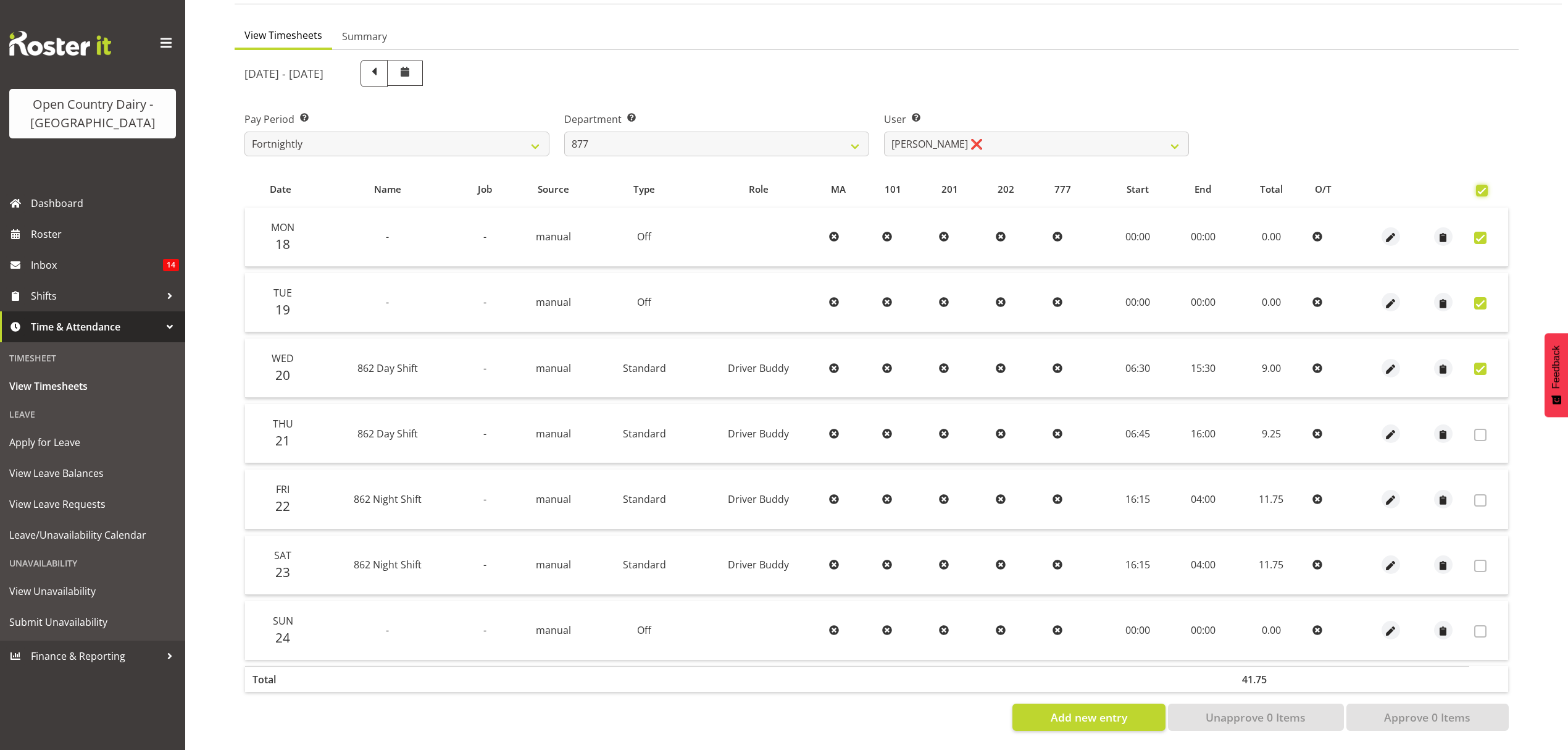
checkbox input "true"
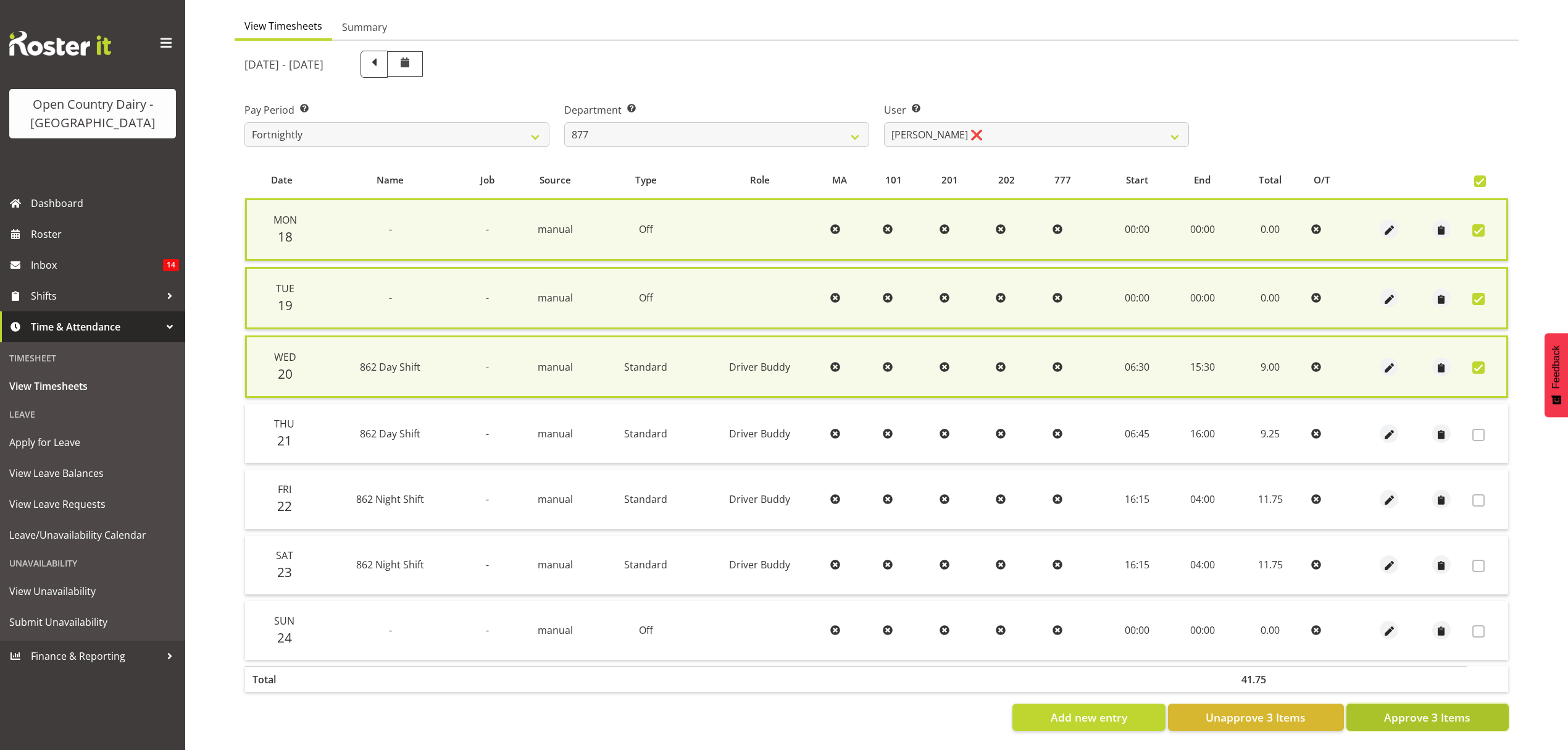
click at [1438, 711] on span "Approve 3 Items" at bounding box center [1427, 717] width 86 height 16
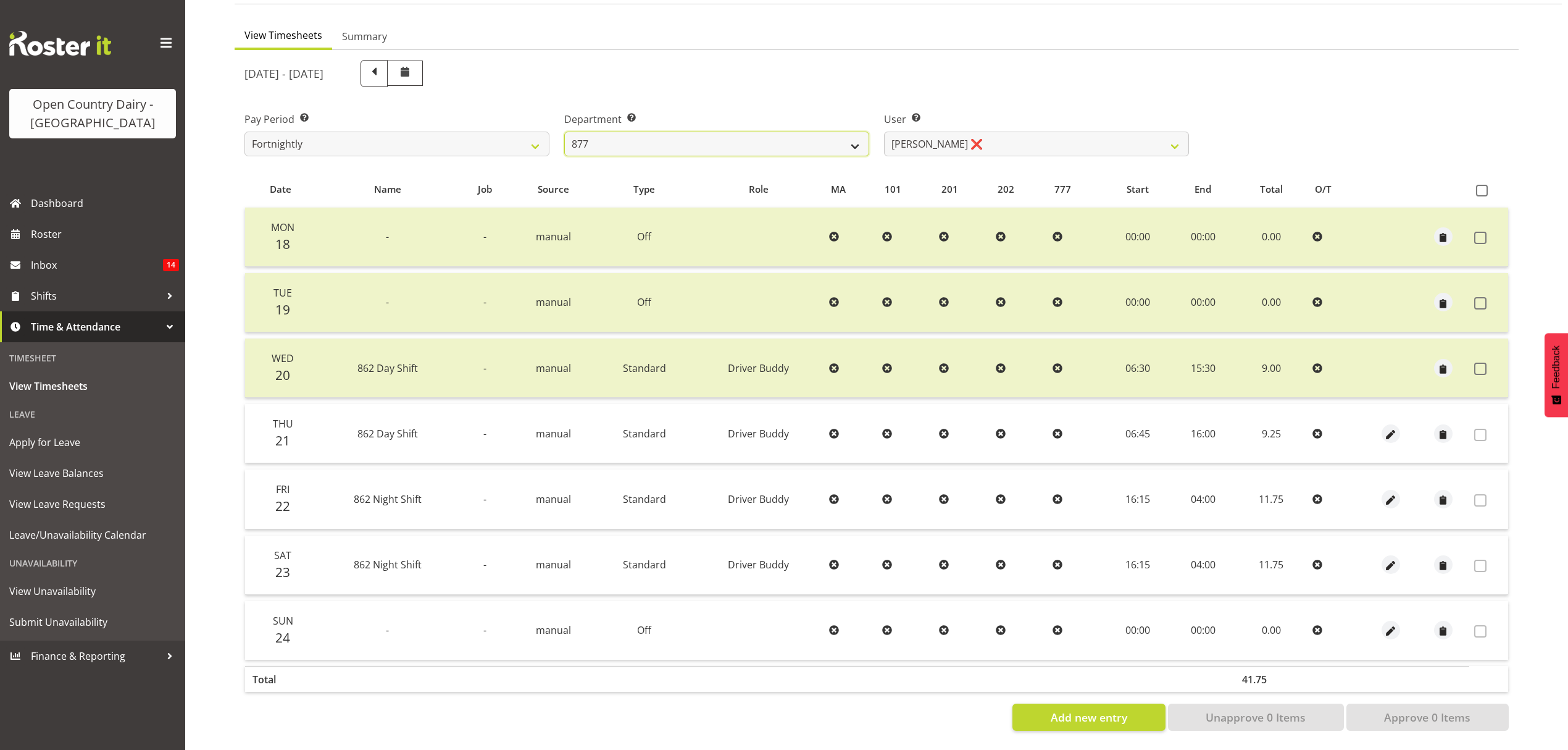
click at [771, 133] on select "734 735 736 737 738 739 851 852 853 854 855 856 858 861 862 865 868 869 870 873" at bounding box center [717, 144] width 305 height 25
click at [565, 132] on select "734 735 736 737 738 739 851 852 853 854 855 856 858 861 862 865 868 869 870 873" at bounding box center [717, 144] width 305 height 25
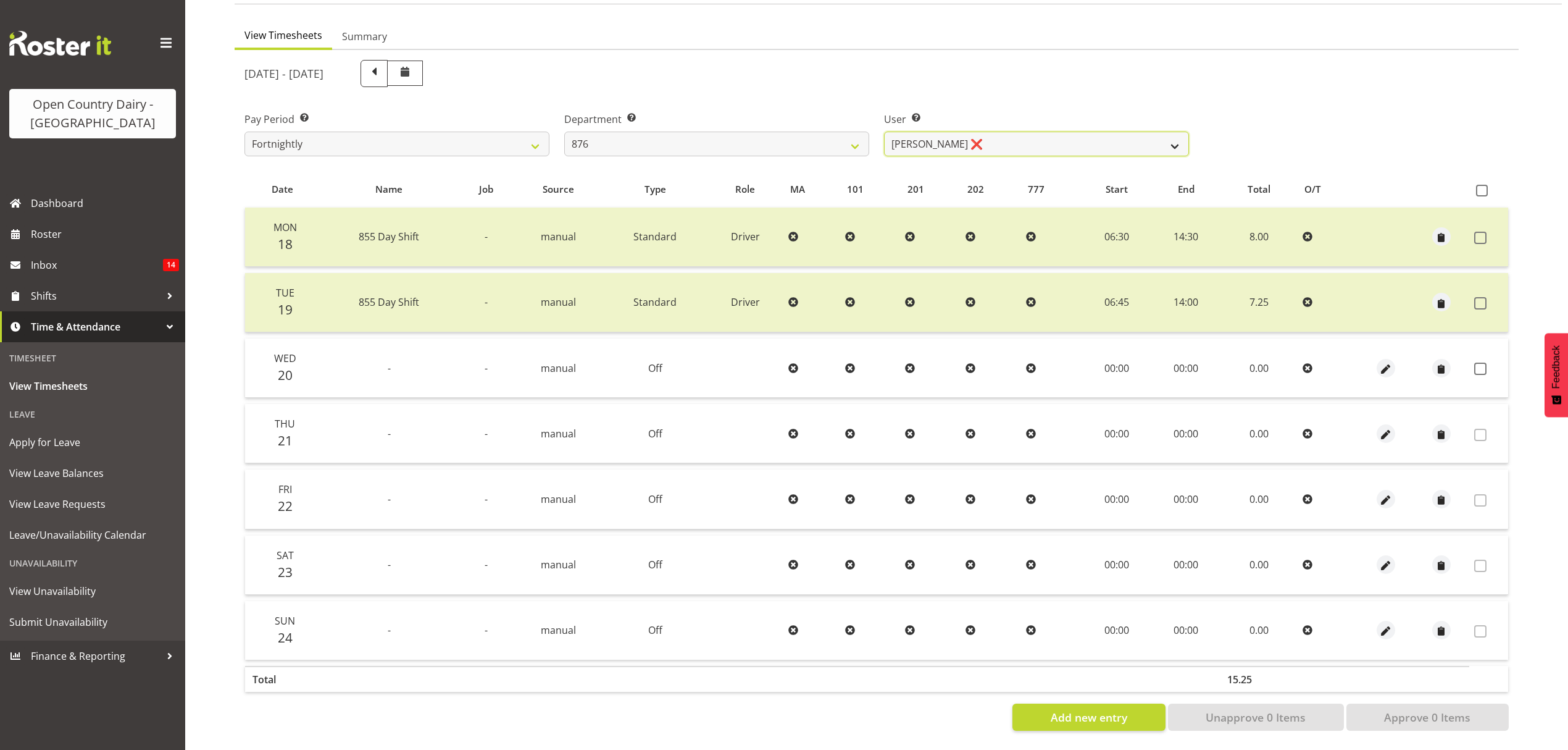
click at [976, 137] on select "[PERSON_NAME] ❌ [PERSON_NAME] ❌ [PERSON_NAME] ❌ [PERSON_NAME] ❌" at bounding box center [1036, 144] width 305 height 25
click at [884, 132] on select "[PERSON_NAME] ❌ [PERSON_NAME] ❌ [PERSON_NAME] ❌ [PERSON_NAME] ❌" at bounding box center [1036, 144] width 305 height 25
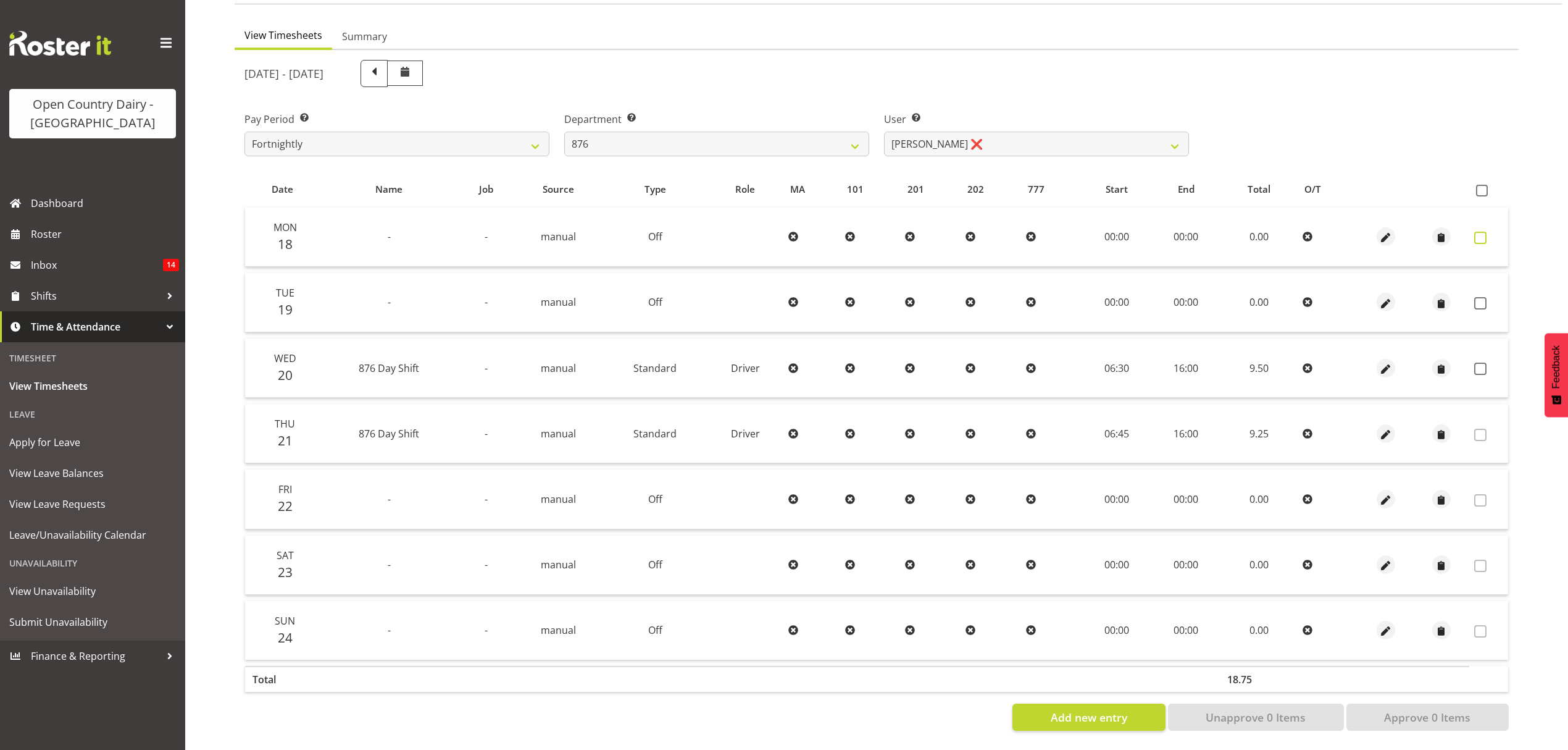
click at [1485, 232] on span at bounding box center [1481, 238] width 13 height 13
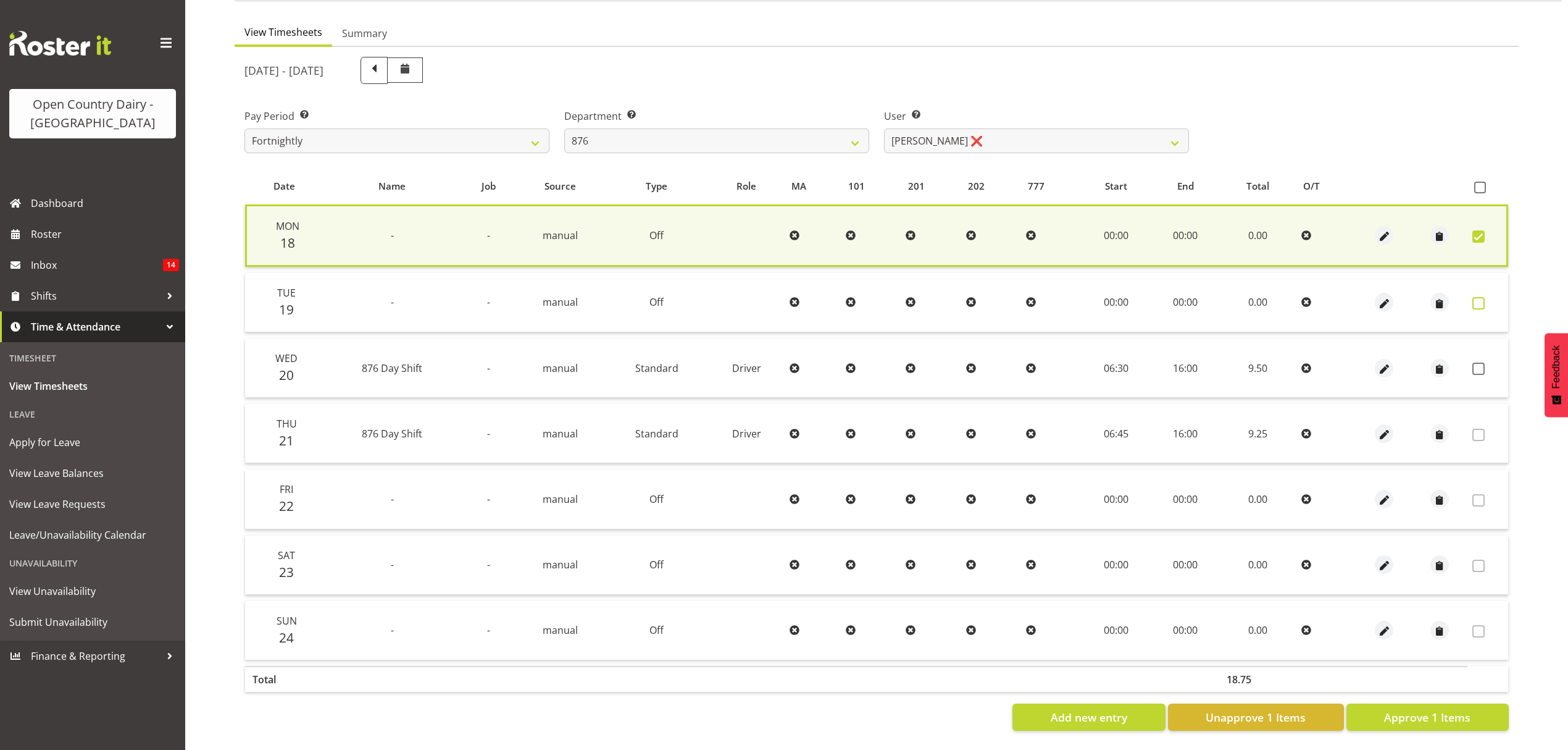
click at [1485, 297] on span at bounding box center [1479, 304] width 13 height 13
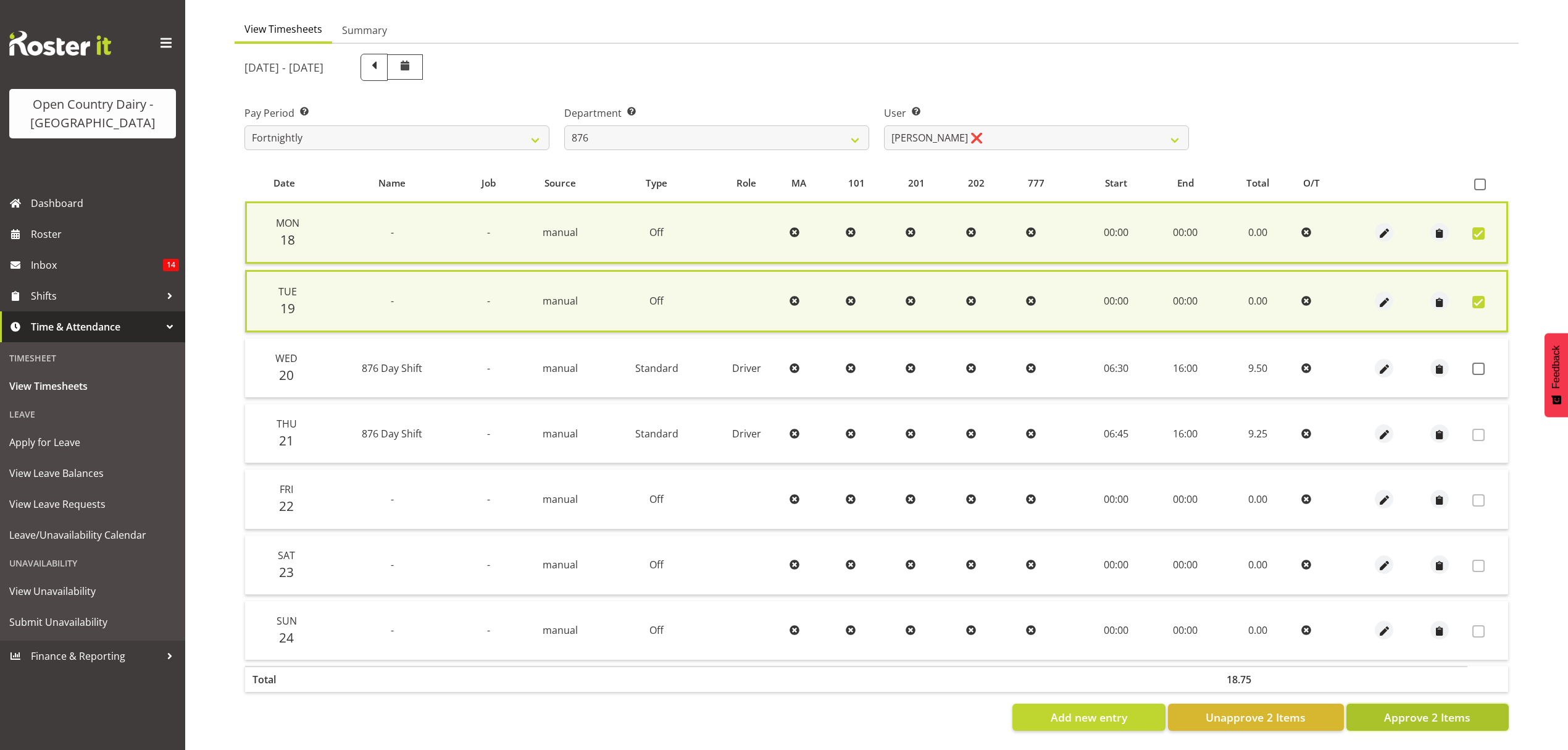
click at [1449, 712] on span "Approve 2 Items" at bounding box center [1427, 717] width 86 height 16
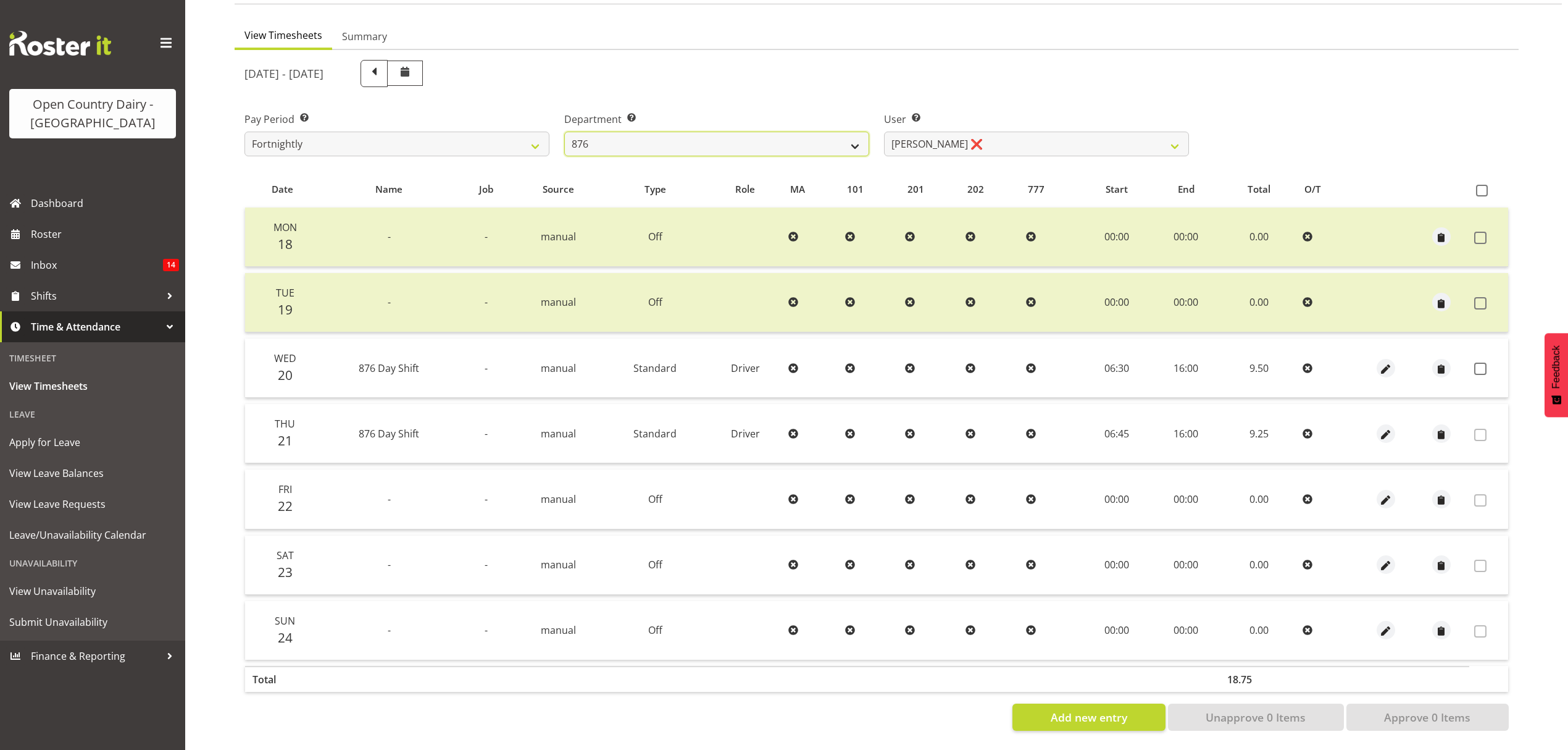
click at [830, 132] on select "734 735 736 737 738 739 851 852 853 854 855 856 858 861 862 865 868 869 870 873" at bounding box center [717, 144] width 305 height 25
click at [565, 132] on select "734 735 736 737 738 739 851 852 853 854 855 856 858 861 862 865 868 869 870 873" at bounding box center [717, 144] width 305 height 25
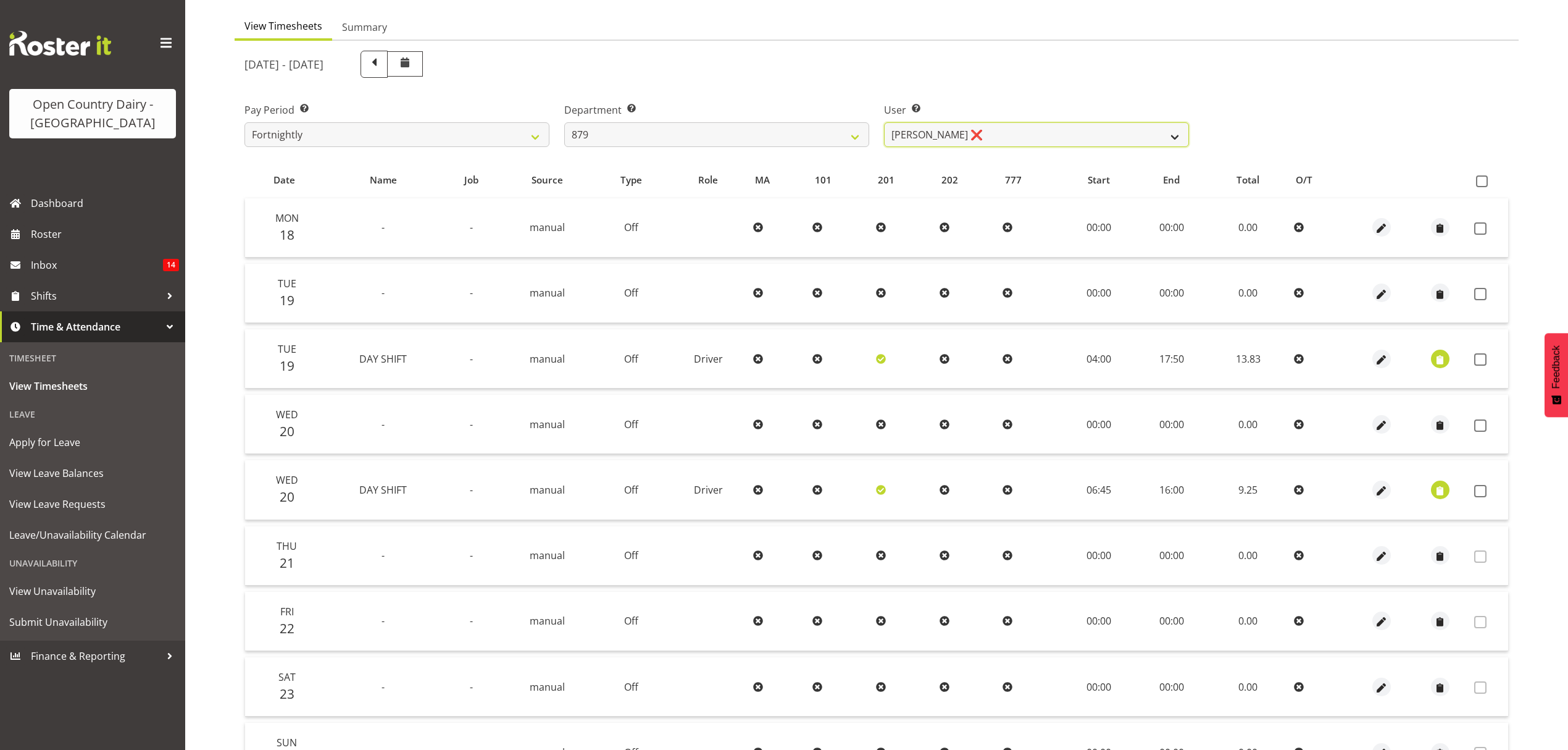
click at [1057, 128] on select "[PERSON_NAME] ❌ [PERSON_NAME] ❌ [PERSON_NAME] ❌ [PERSON_NAME] ❌" at bounding box center [1036, 134] width 305 height 25
click at [884, 122] on select "[PERSON_NAME] ❌ [PERSON_NAME] ❌ [PERSON_NAME] ❌ [PERSON_NAME] ❌" at bounding box center [1036, 134] width 305 height 25
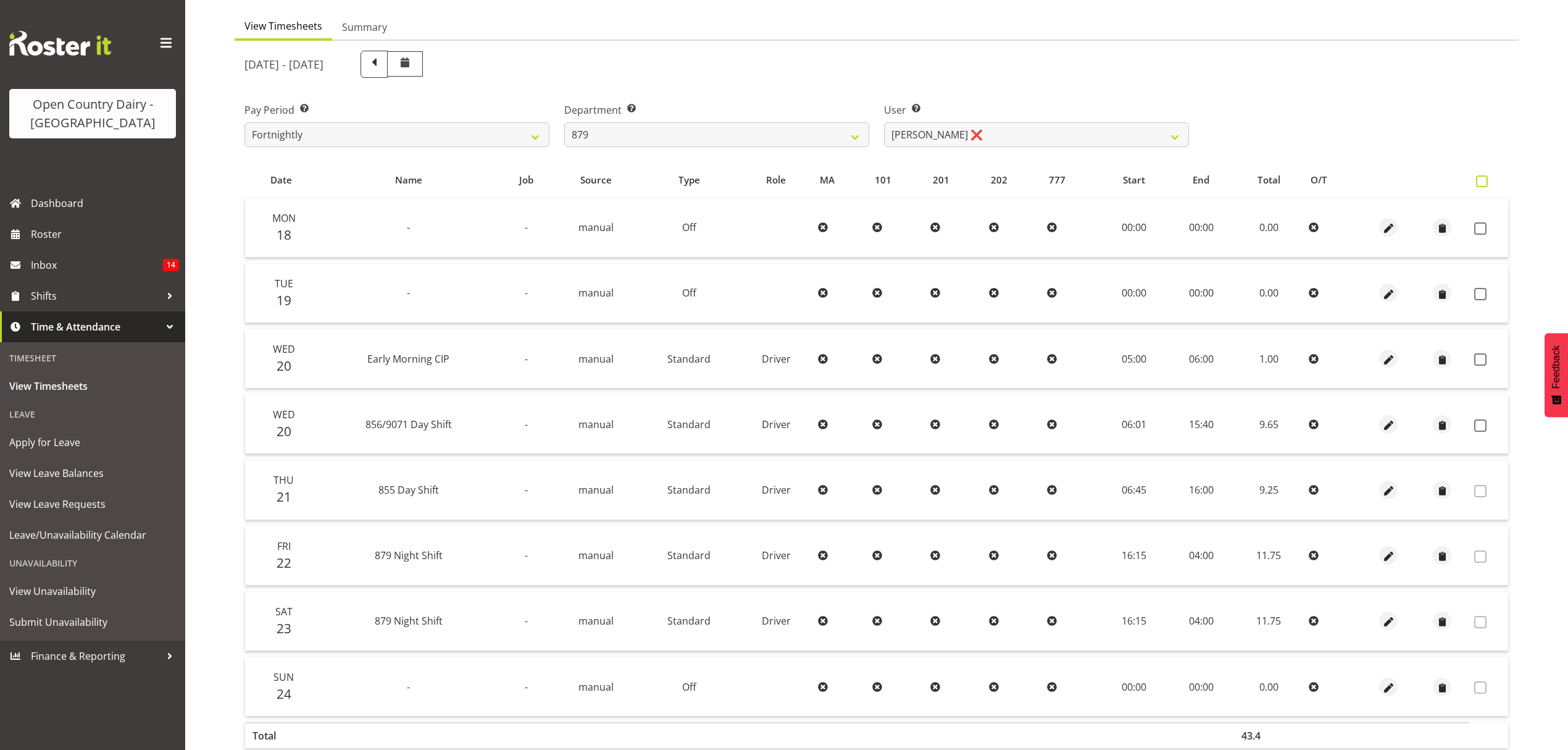
click at [1477, 183] on span at bounding box center [1482, 181] width 12 height 12
click at [1477, 183] on input "checkbox" at bounding box center [1480, 181] width 8 height 8
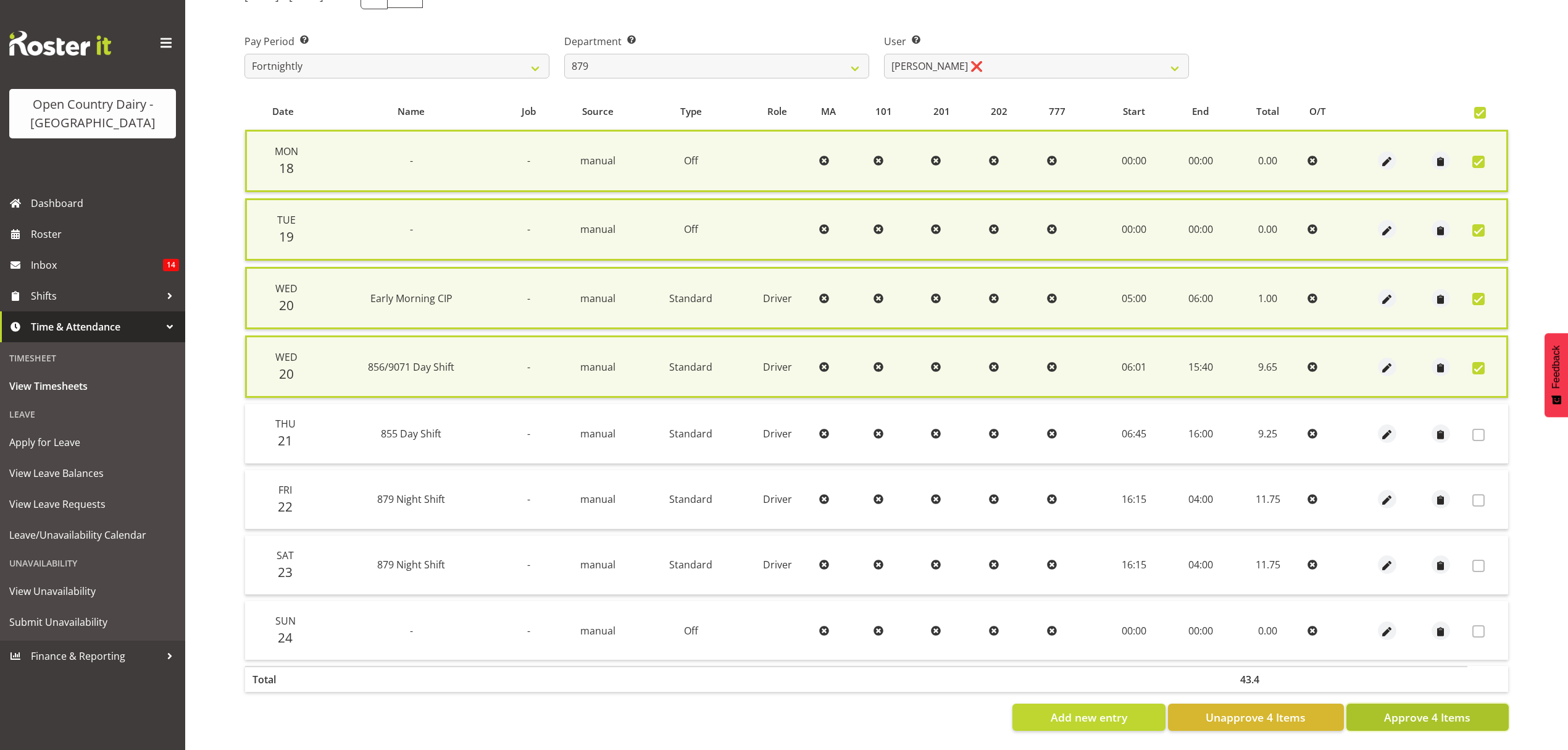
click at [1482, 704] on button "Approve 4 Items" at bounding box center [1428, 717] width 163 height 27
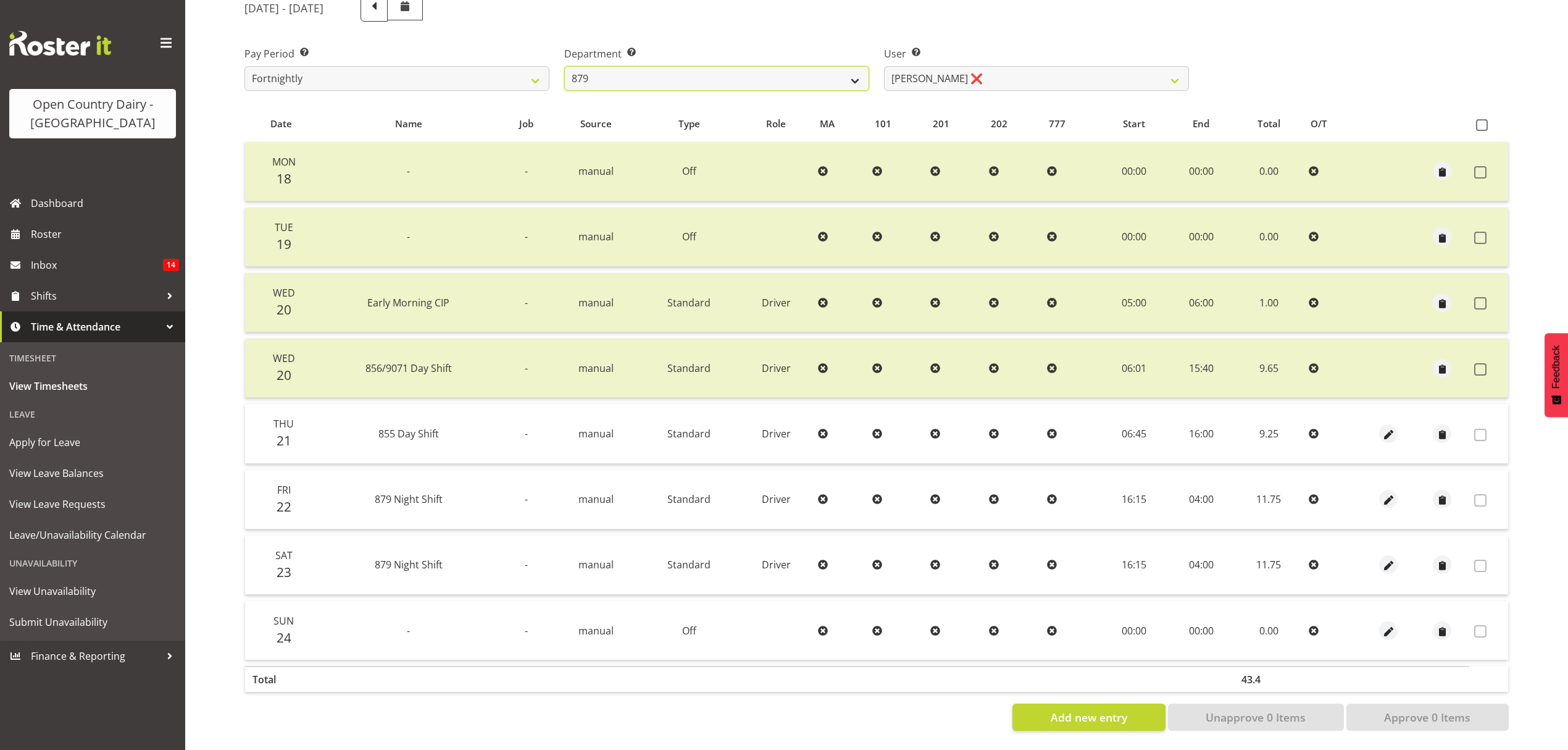
click at [811, 80] on select "734 735 736 737 738 739 851 852 853 854 855 856 858 861 862 865 868 869 870 873" at bounding box center [717, 78] width 305 height 25
click at [565, 66] on select "734 735 736 737 738 739 851 852 853 854 855 856 858 861 862 865 868 869 870 873" at bounding box center [717, 78] width 305 height 25
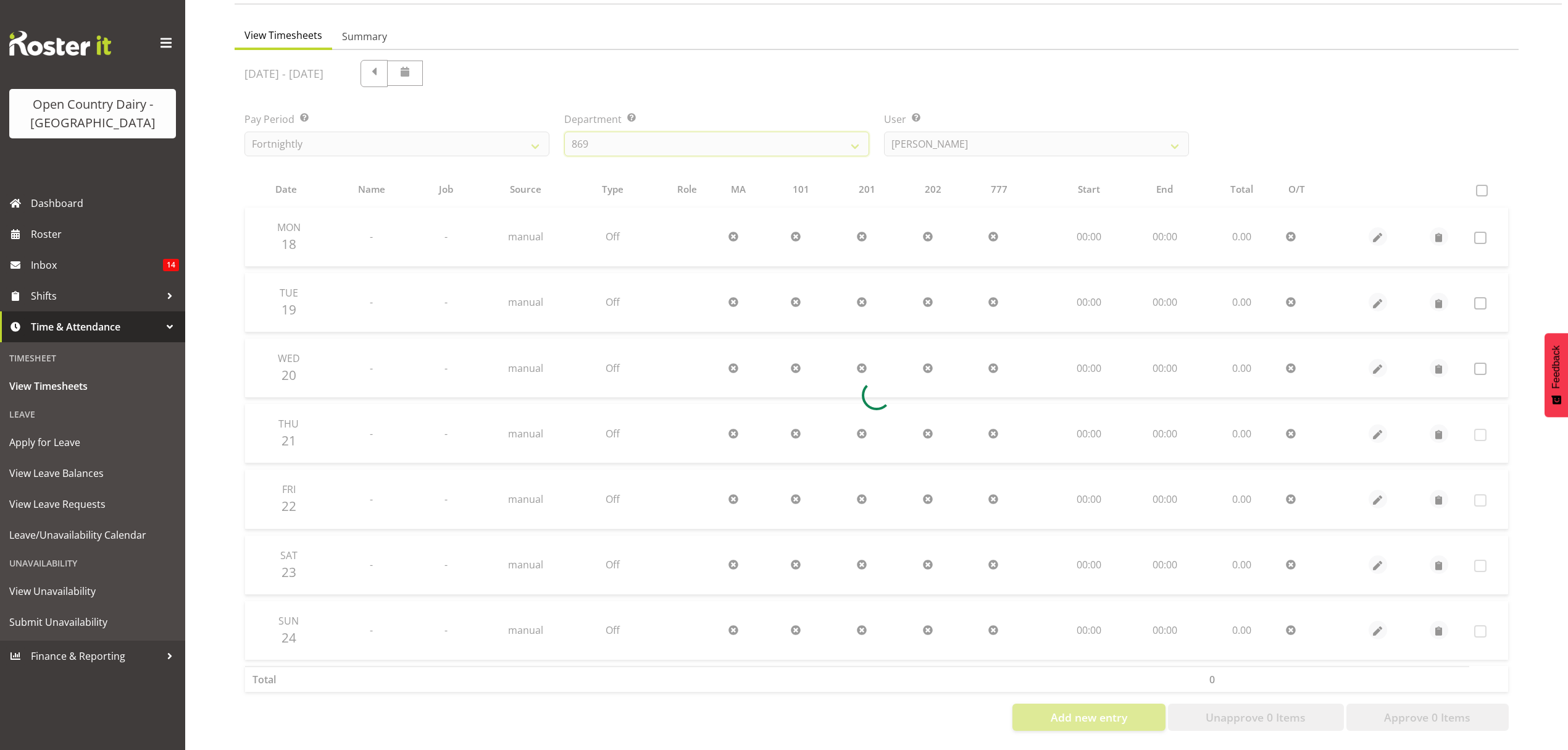
scroll to position [109, 0]
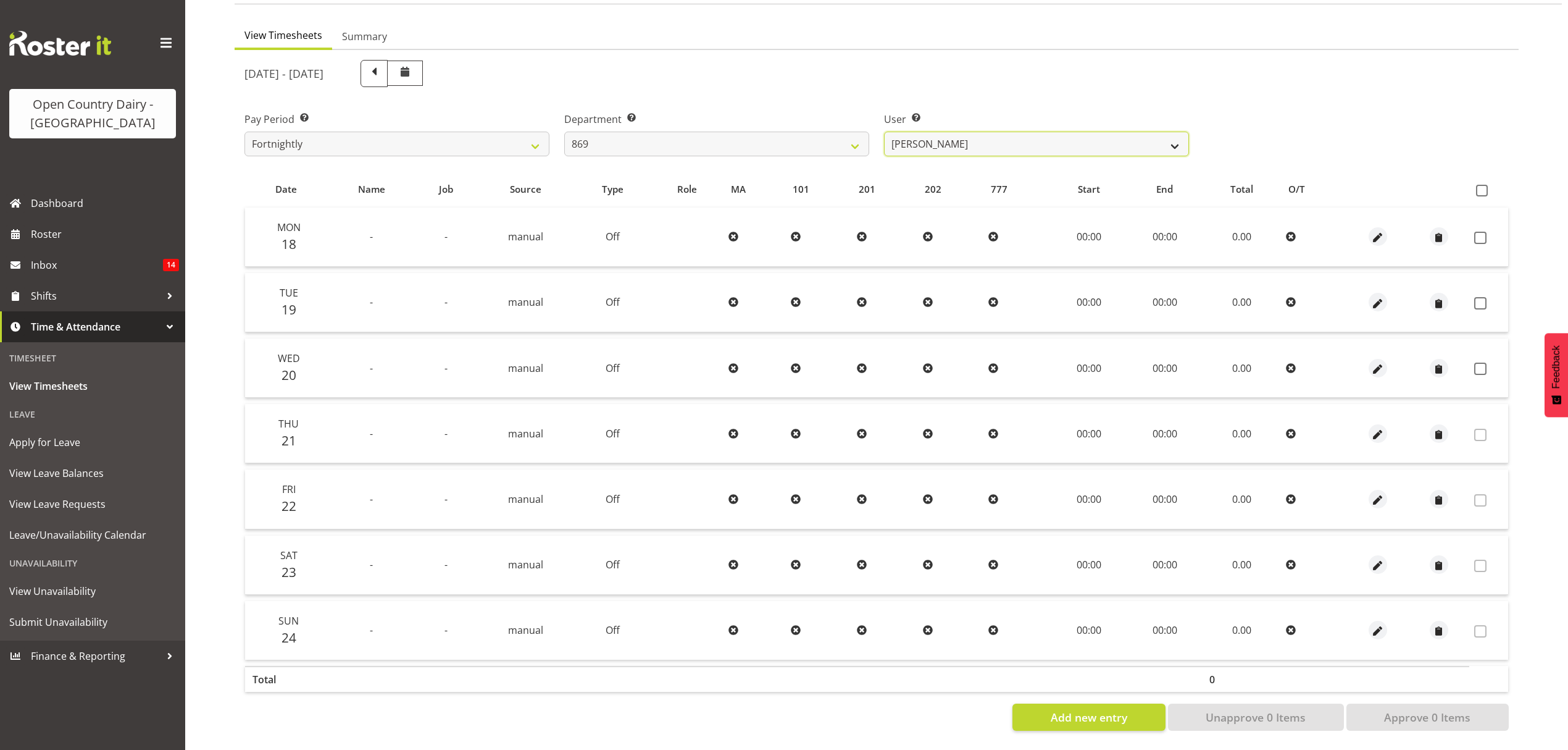
click at [942, 132] on select "[PERSON_NAME] ❌ [PERSON_NAME] ❌ [PERSON_NAME] ❌ [PERSON_NAME] ❌" at bounding box center [1036, 144] width 305 height 25
click at [884, 132] on select "[PERSON_NAME] ❌ [PERSON_NAME] ❌ [PERSON_NAME] ❌ [PERSON_NAME] ❌" at bounding box center [1036, 144] width 305 height 25
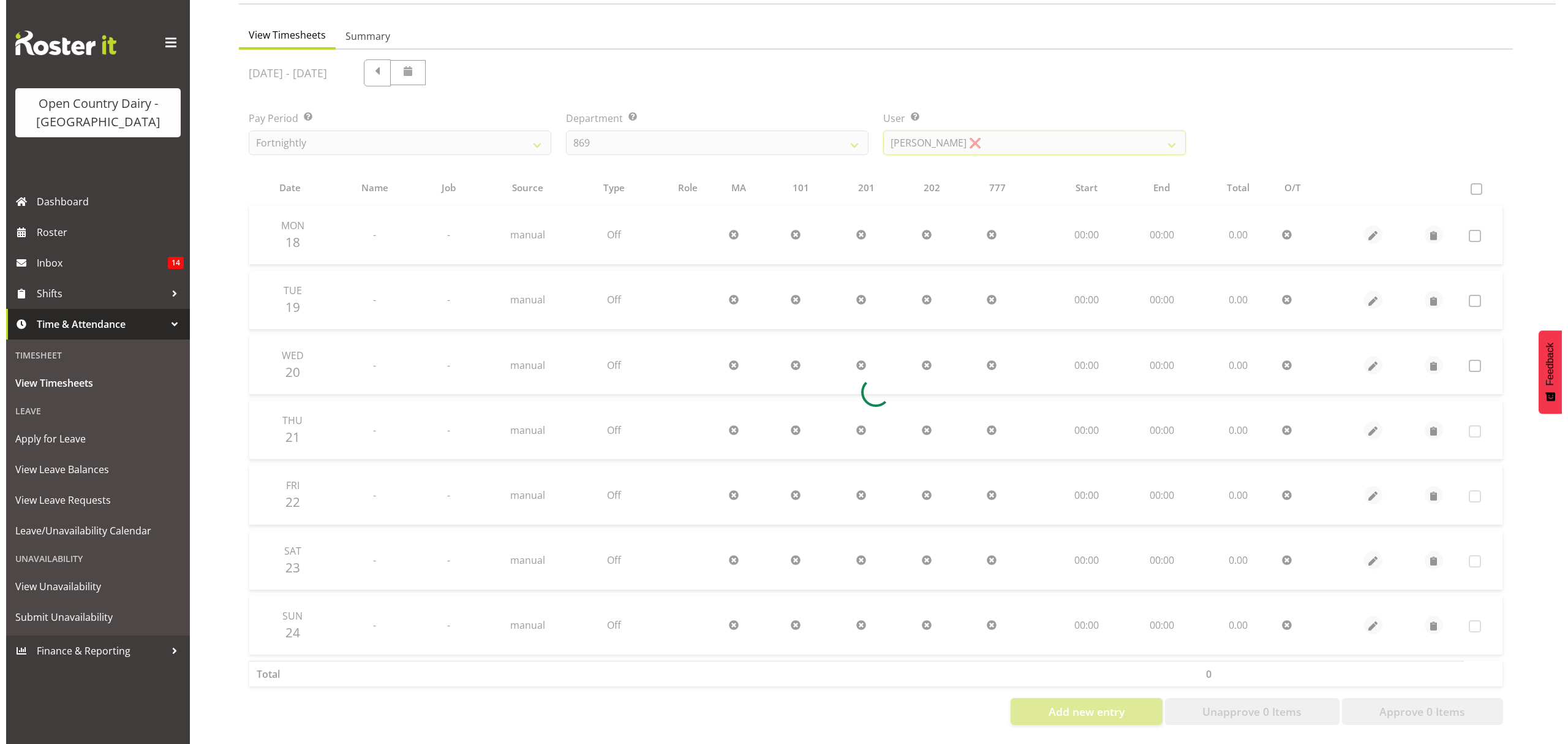
scroll to position [0, 0]
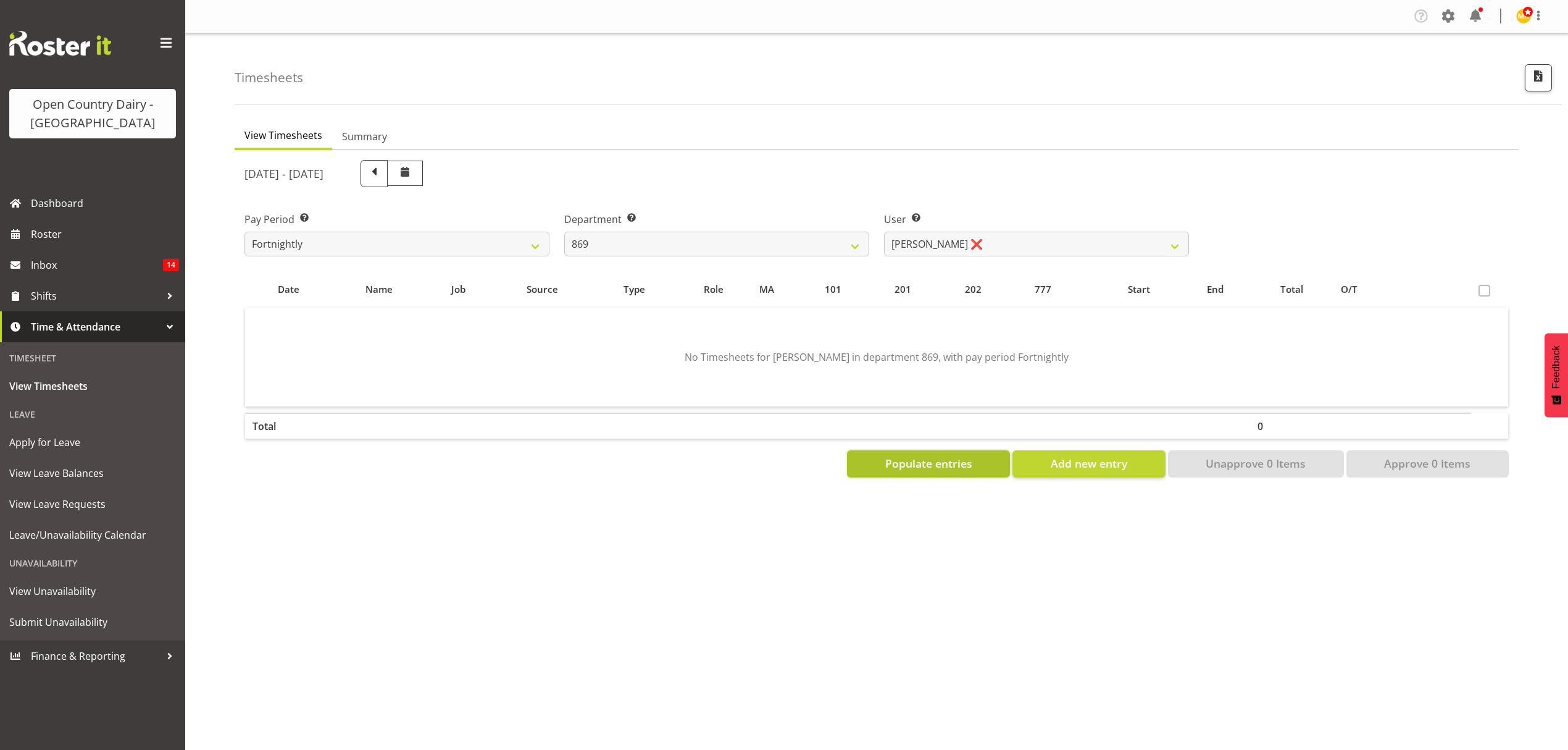
click at [938, 468] on span "Populate entries" at bounding box center [929, 463] width 87 height 16
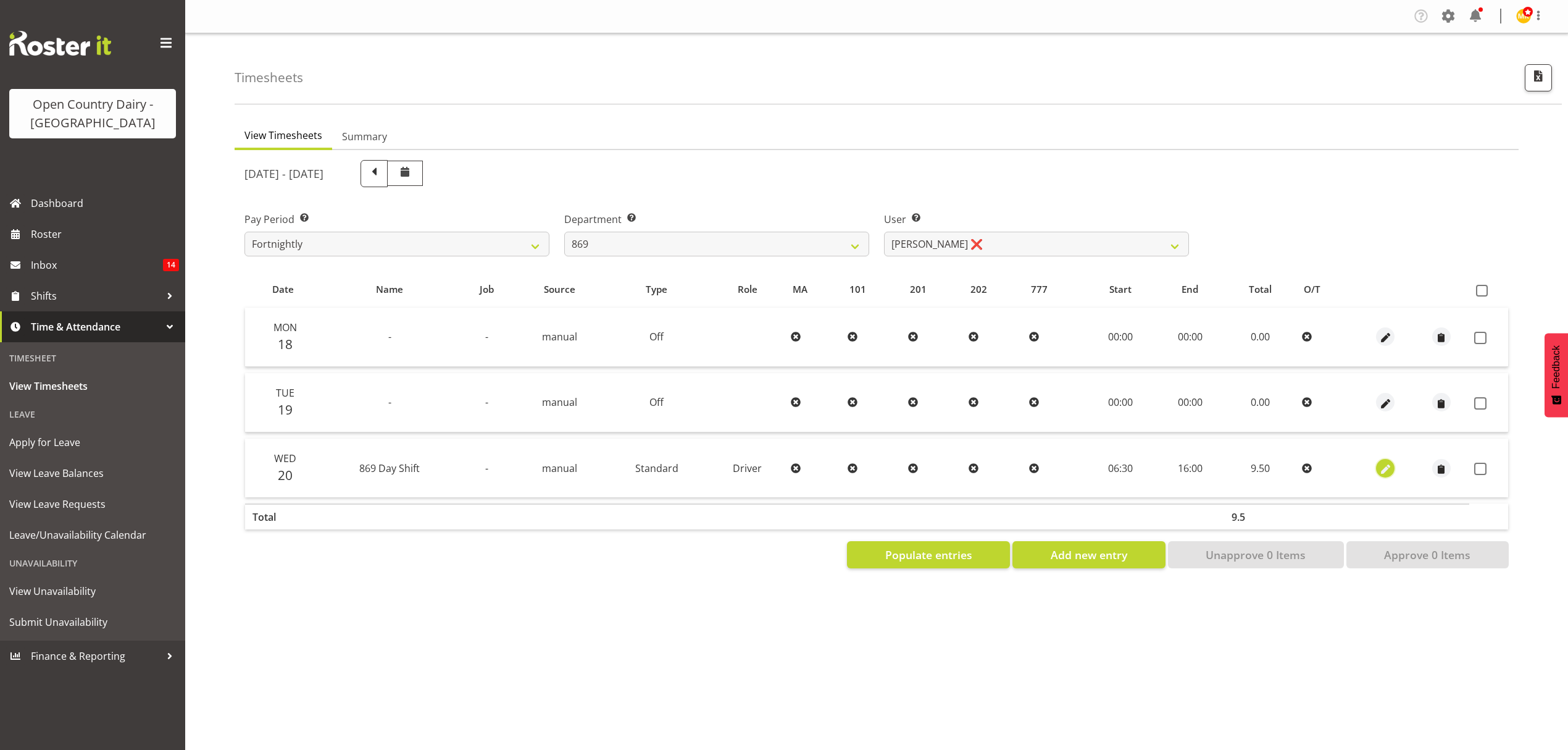
click at [1384, 467] on span "button" at bounding box center [1386, 469] width 14 height 14
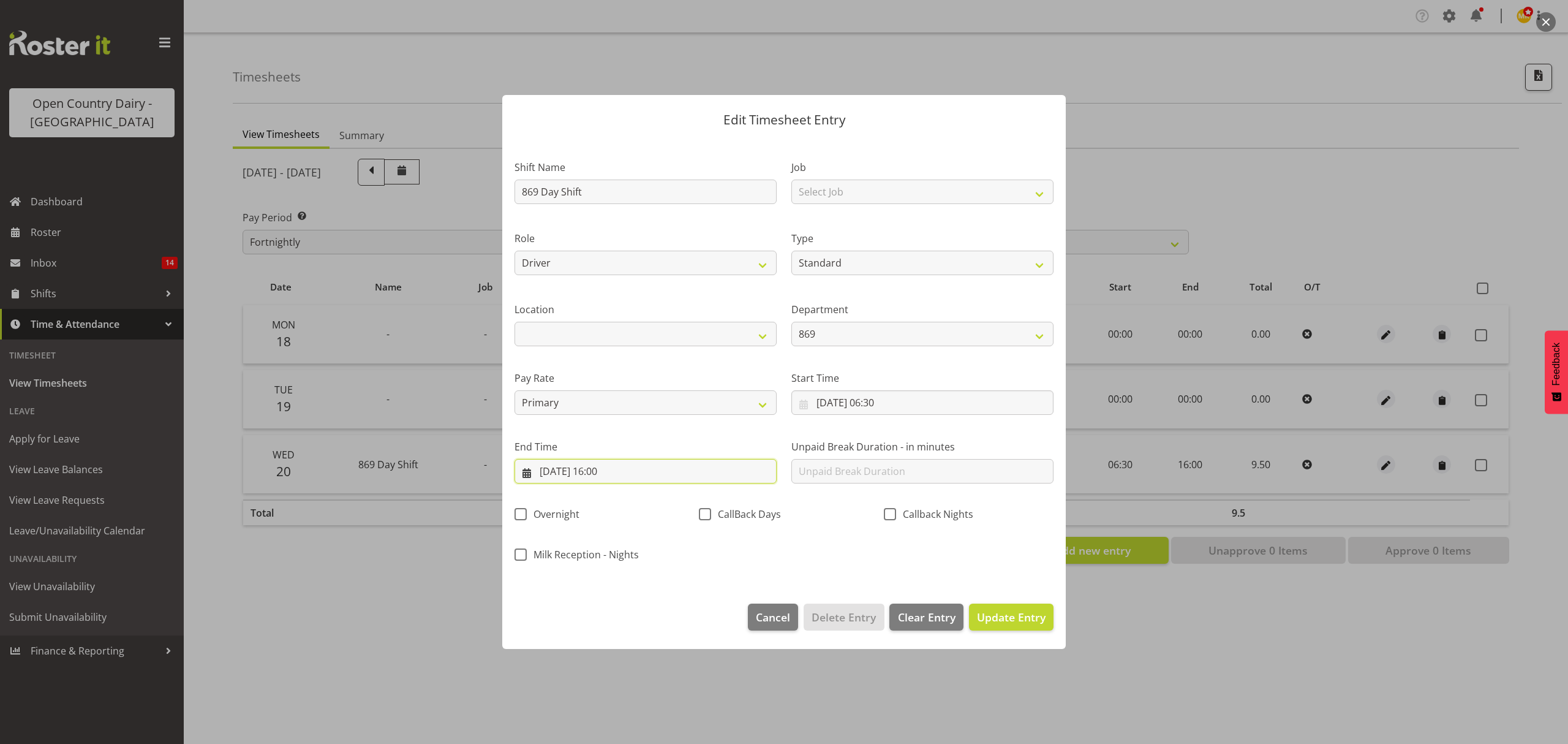
click at [646, 469] on input "[DATE] 16:00" at bounding box center [646, 470] width 262 height 24
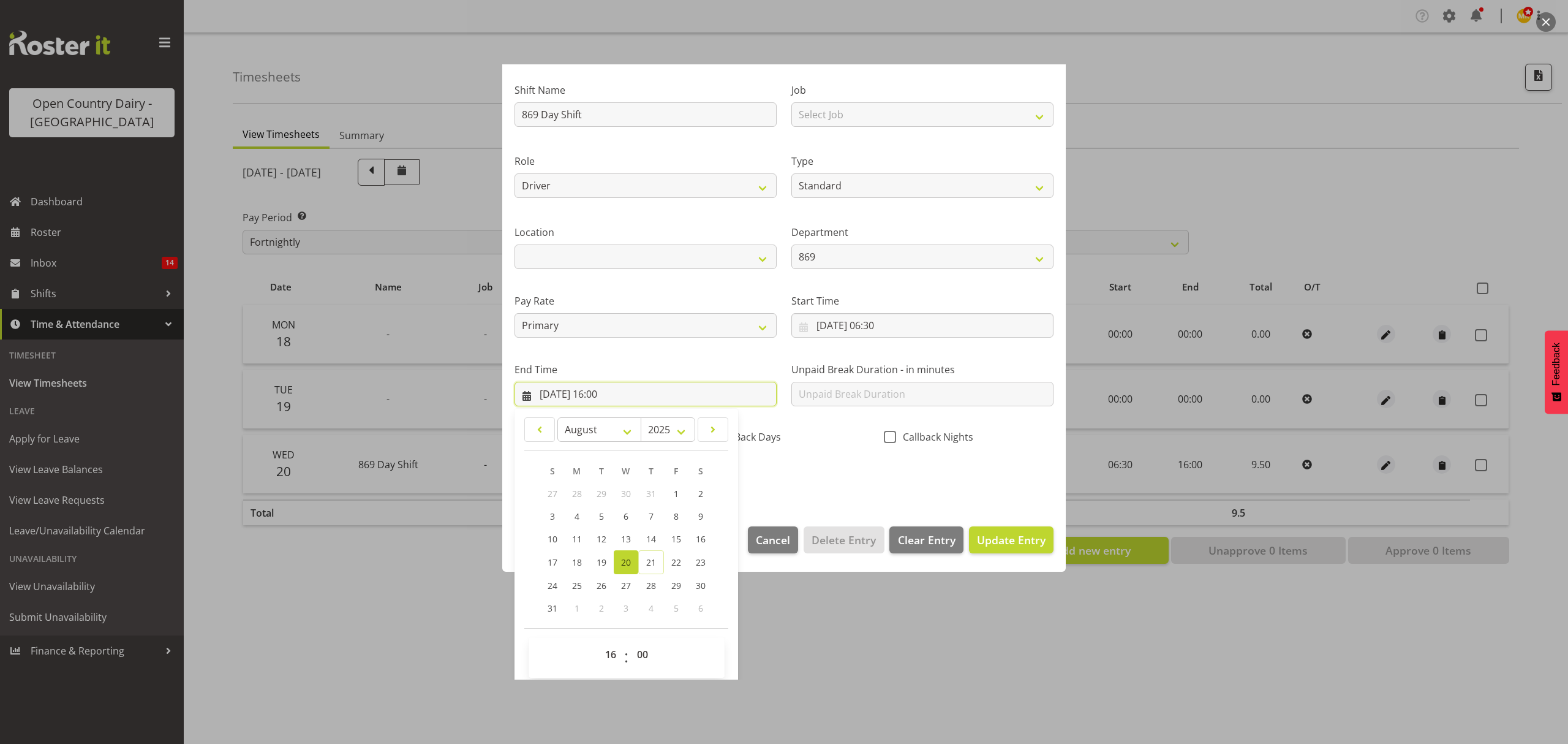
scroll to position [84, 0]
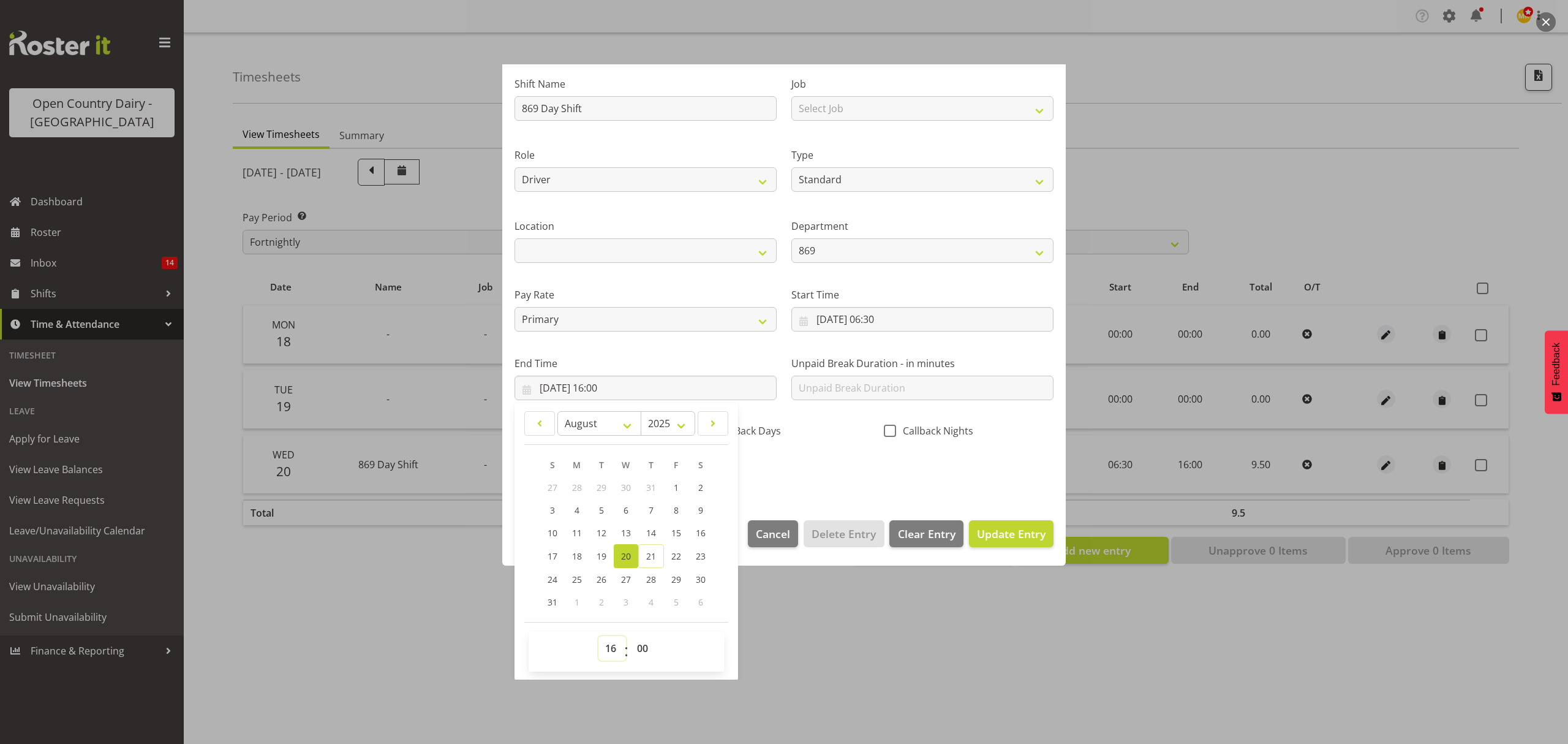
click at [607, 646] on select "00 01 02 03 04 05 06 07 08 09 10 11 12 13 14 15 16 17 18 19 20 21 22 23" at bounding box center [612, 648] width 28 height 24
click at [598, 637] on select "00 01 02 03 04 05 06 07 08 09 10 11 12 13 14 15 16 17 18 19 20 21 22 23" at bounding box center [612, 648] width 28 height 24
click at [640, 646] on select "00 01 02 03 04 05 06 07 08 09 10 11 12 13 14 15 16 17 18 19 20 21 22 23 24 25 2…" at bounding box center [644, 648] width 28 height 24
click at [630, 637] on select "00 01 02 03 04 05 06 07 08 09 10 11 12 13 14 15 16 17 18 19 20 21 22 23 24 25 2…" at bounding box center [644, 648] width 28 height 24
click at [993, 539] on span "Update Entry" at bounding box center [1011, 533] width 69 height 15
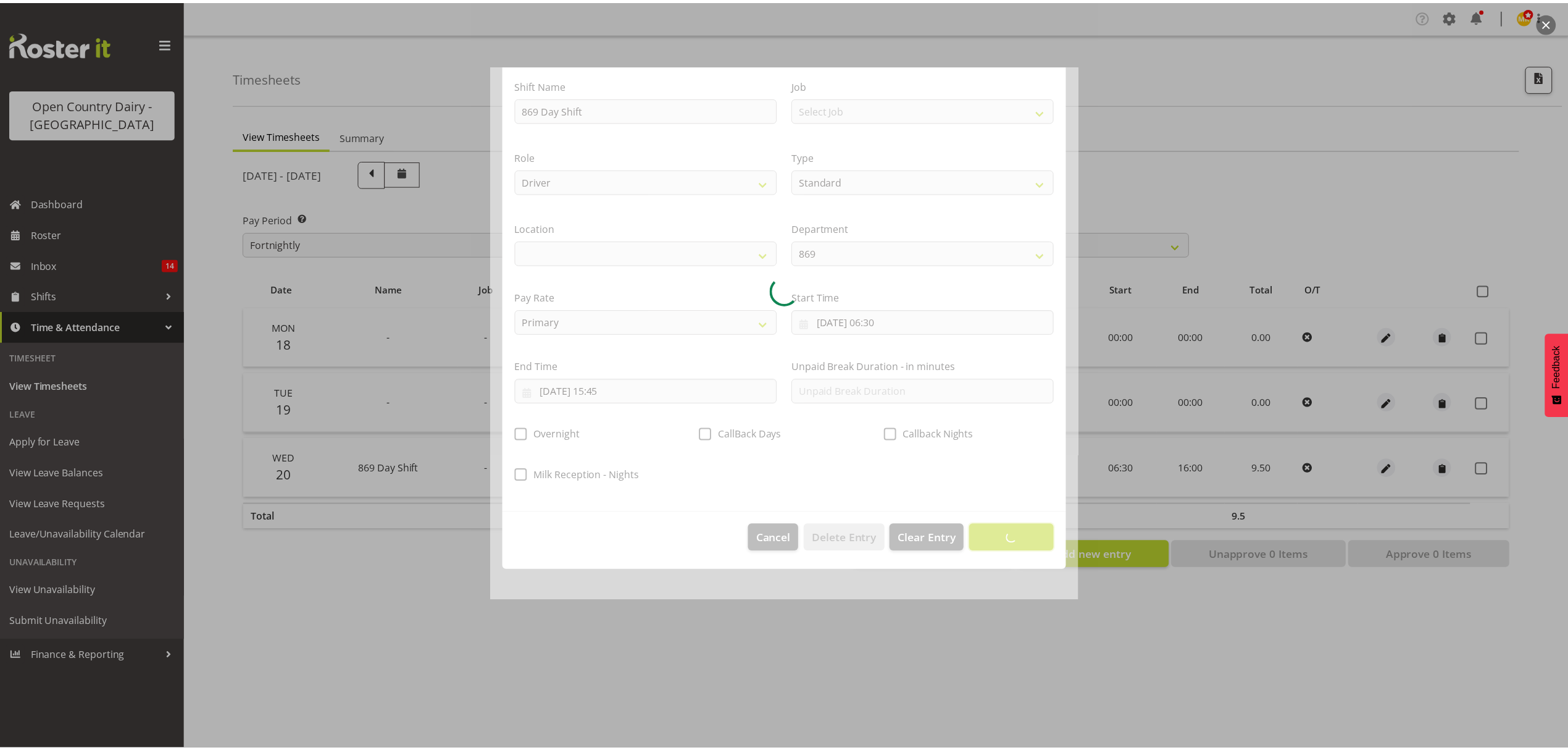
scroll to position [0, 0]
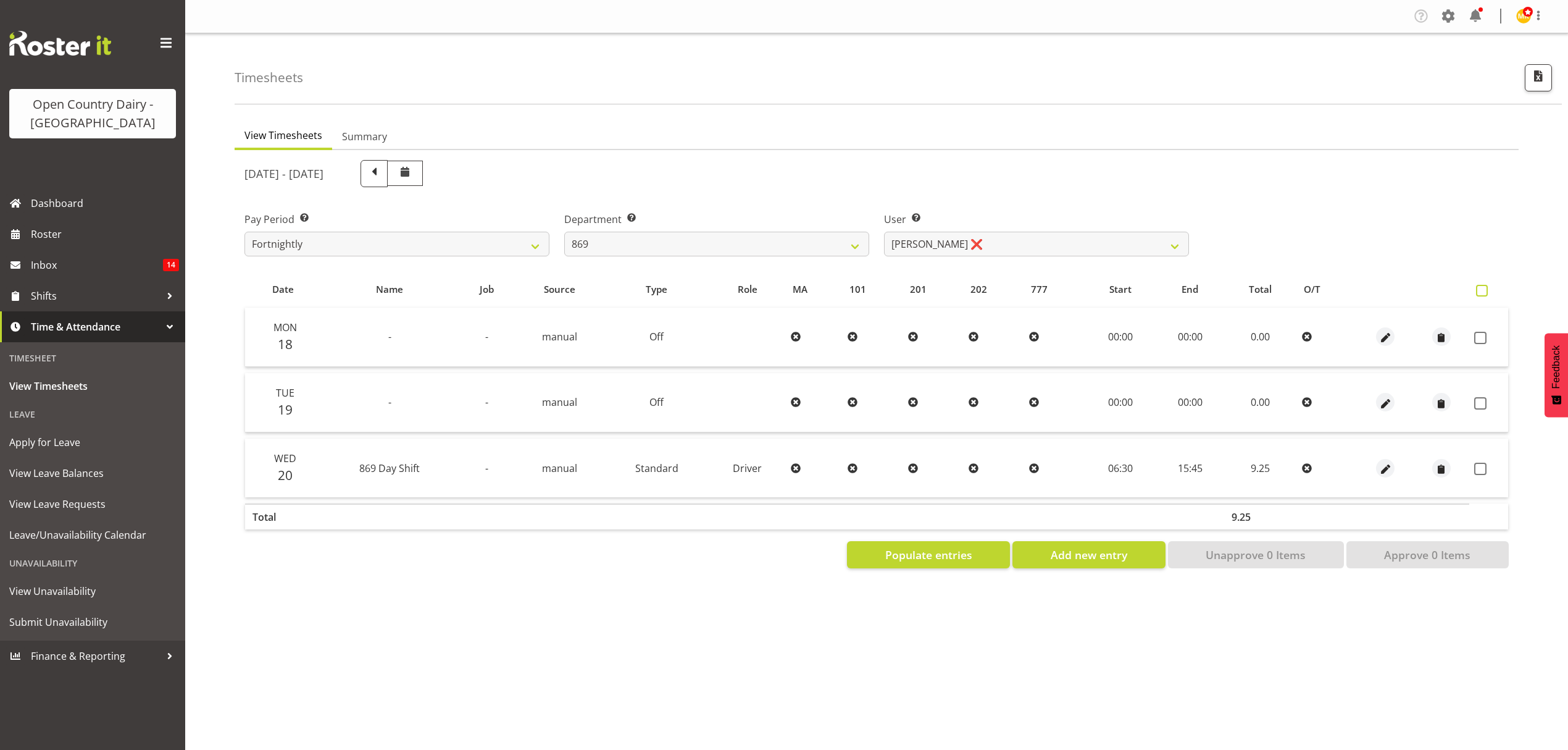
click at [1482, 285] on span at bounding box center [1482, 290] width 12 height 12
click at [1482, 287] on input "checkbox" at bounding box center [1480, 290] width 8 height 8
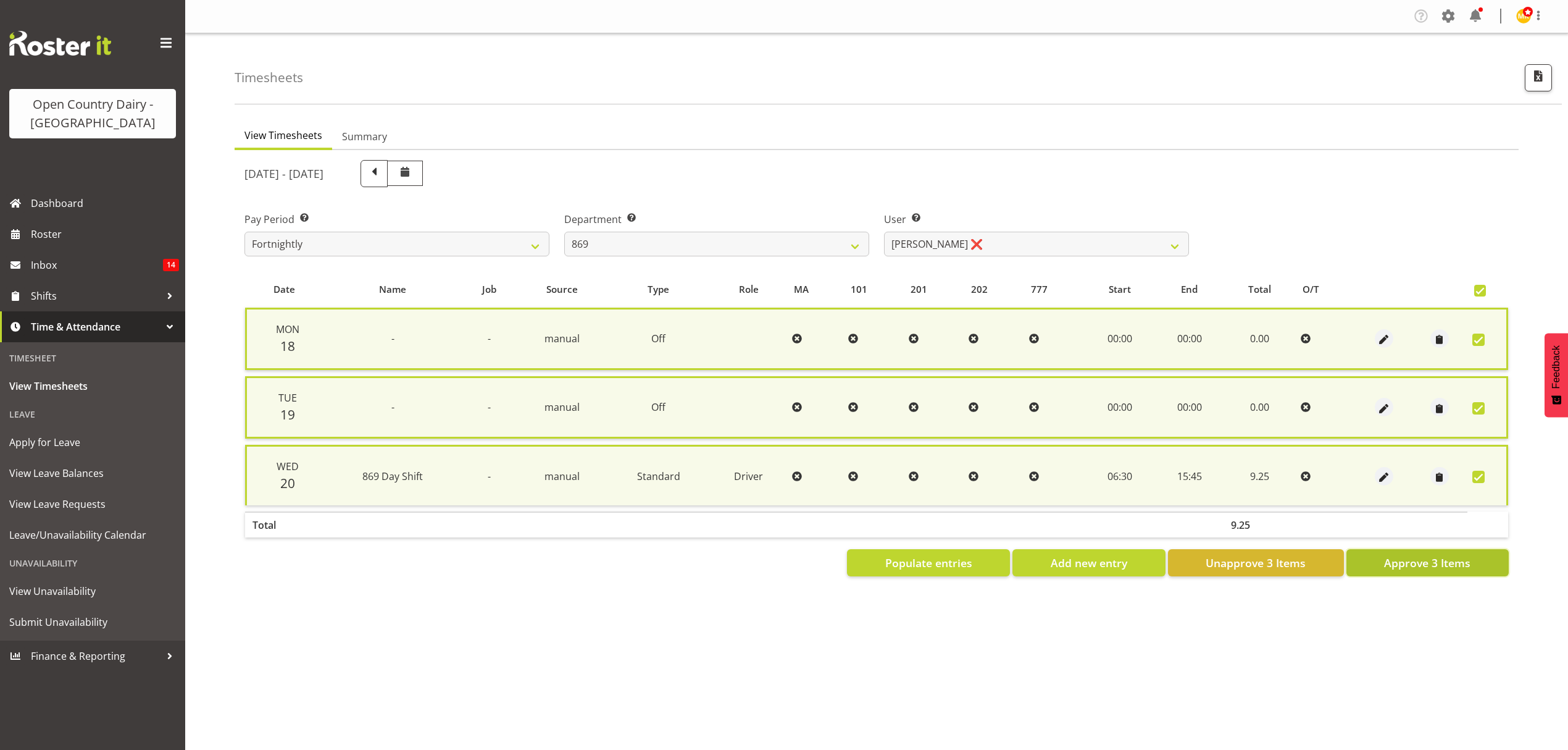
click at [1424, 564] on span "Approve 3 Items" at bounding box center [1427, 563] width 86 height 16
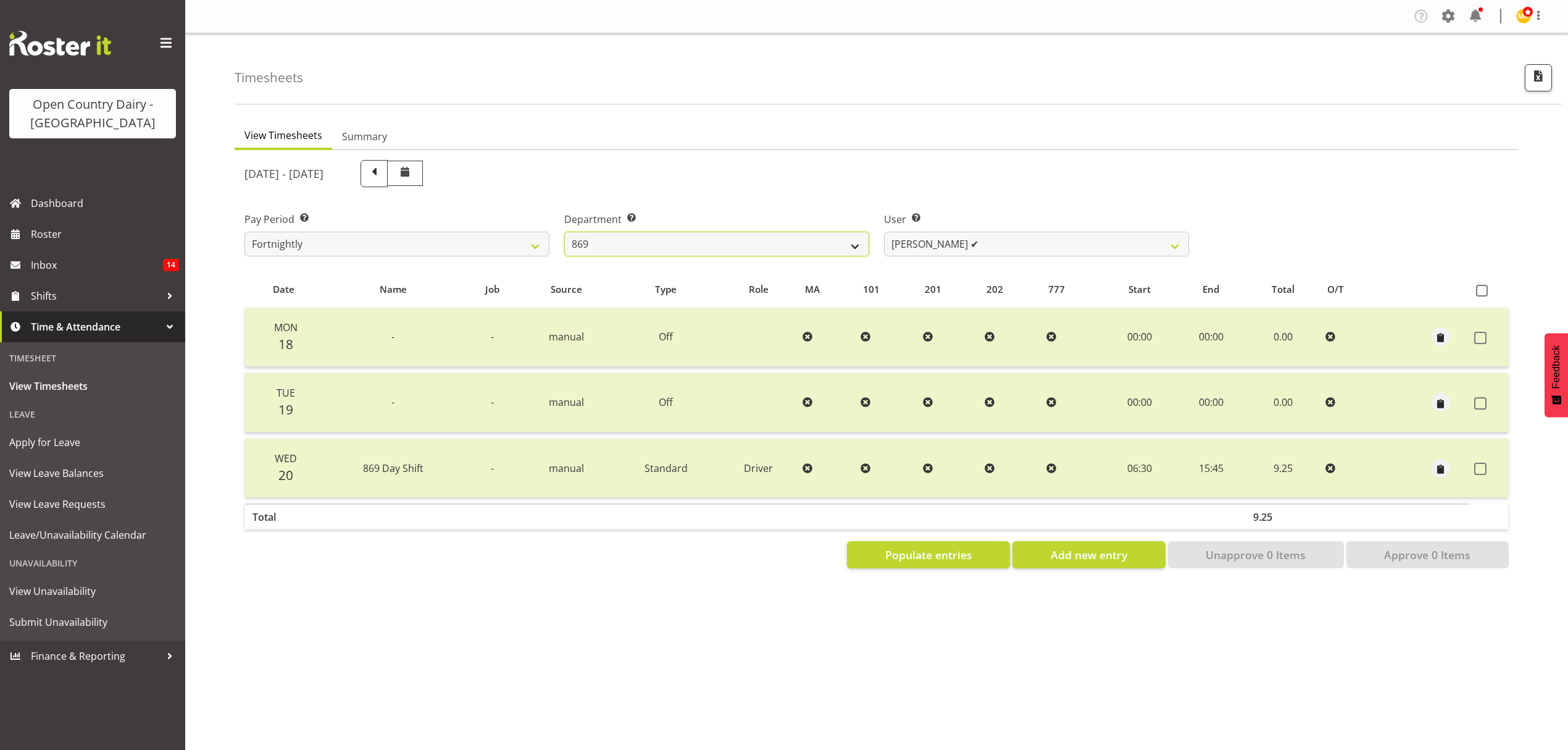
click at [658, 241] on select "734 735 736 737 738 739 851 852 853 854 855 856 858 861 862 865 868 869 870 873" at bounding box center [717, 243] width 305 height 25
click at [565, 232] on select "734 735 736 737 738 739 851 852 853 854 855 856 858 861 862 865 868 869 870 873" at bounding box center [717, 243] width 305 height 25
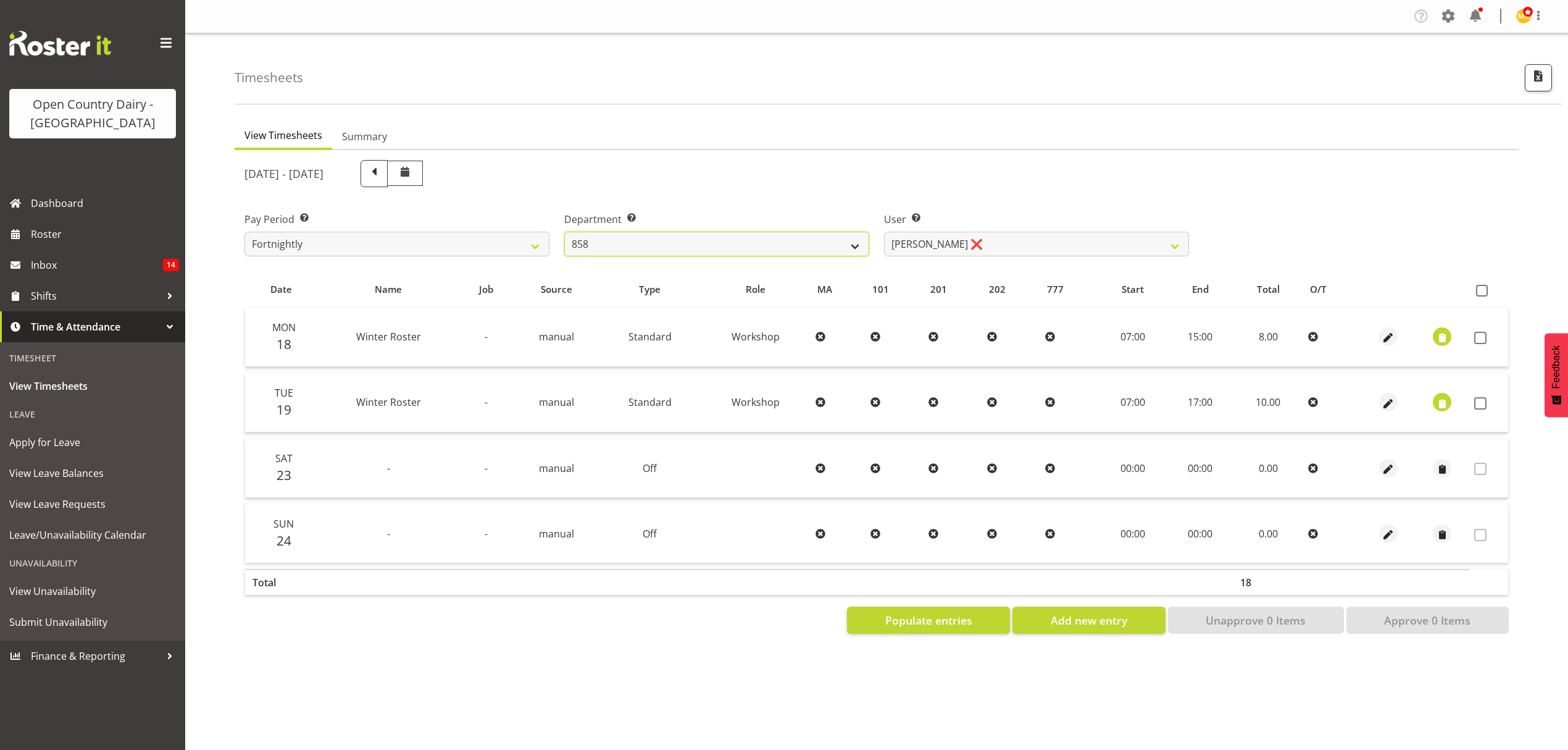
drag, startPoint x: 734, startPoint y: 240, endPoint x: 729, endPoint y: 253, distance: 13.9
click at [734, 240] on select "734 735 736 737 738 739 851 852 853 854 855 856 858 861 862 865 868 869 870 873" at bounding box center [717, 243] width 305 height 25
click at [565, 232] on select "734 735 736 737 738 739 851 852 853 854 855 856 858 861 862 865 868 869 870 873" at bounding box center [717, 243] width 305 height 25
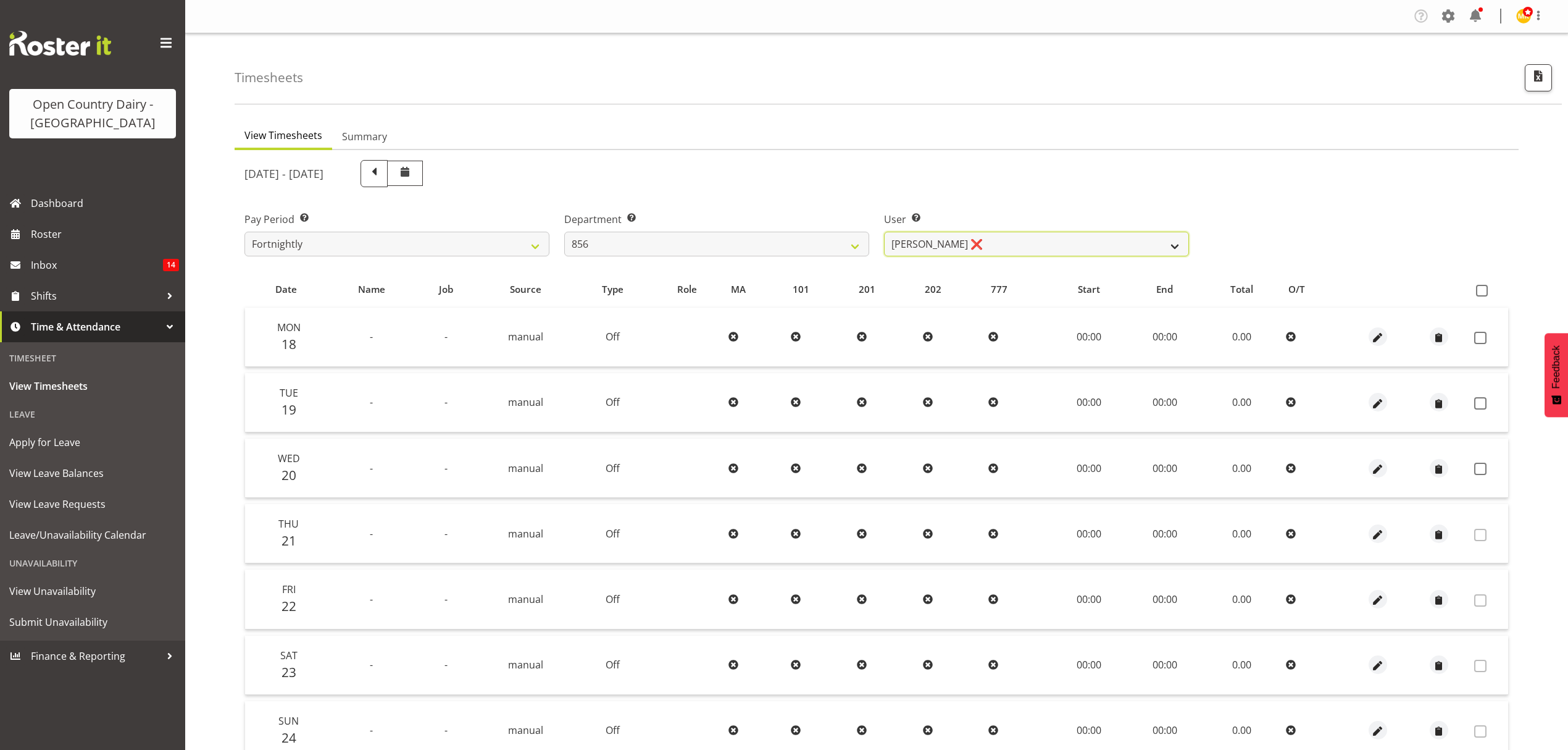
click at [1005, 248] on select "[PERSON_NAME] ❌ [PERSON_NAME] ❌ [PERSON_NAME] ❌ [PERSON_NAME] ❌" at bounding box center [1036, 243] width 305 height 25
click at [719, 241] on select "734 735 736 737 738 739 851 852 853 854 855 856 858 861 862 865 868 869 870 873" at bounding box center [717, 243] width 305 height 25
click at [565, 232] on select "734 735 736 737 738 739 851 852 853 854 855 856 858 861 862 865 868 869 870 873" at bounding box center [717, 243] width 305 height 25
click at [1008, 245] on select "[PERSON_NAME] ❌ [PERSON_NAME] ❌ [PERSON_NAME] ❌ [PERSON_NAME] ❌" at bounding box center [1036, 243] width 305 height 25
click at [884, 232] on select "[PERSON_NAME] ❌ [PERSON_NAME] ❌ [PERSON_NAME] ❌ [PERSON_NAME] ❌" at bounding box center [1036, 243] width 305 height 25
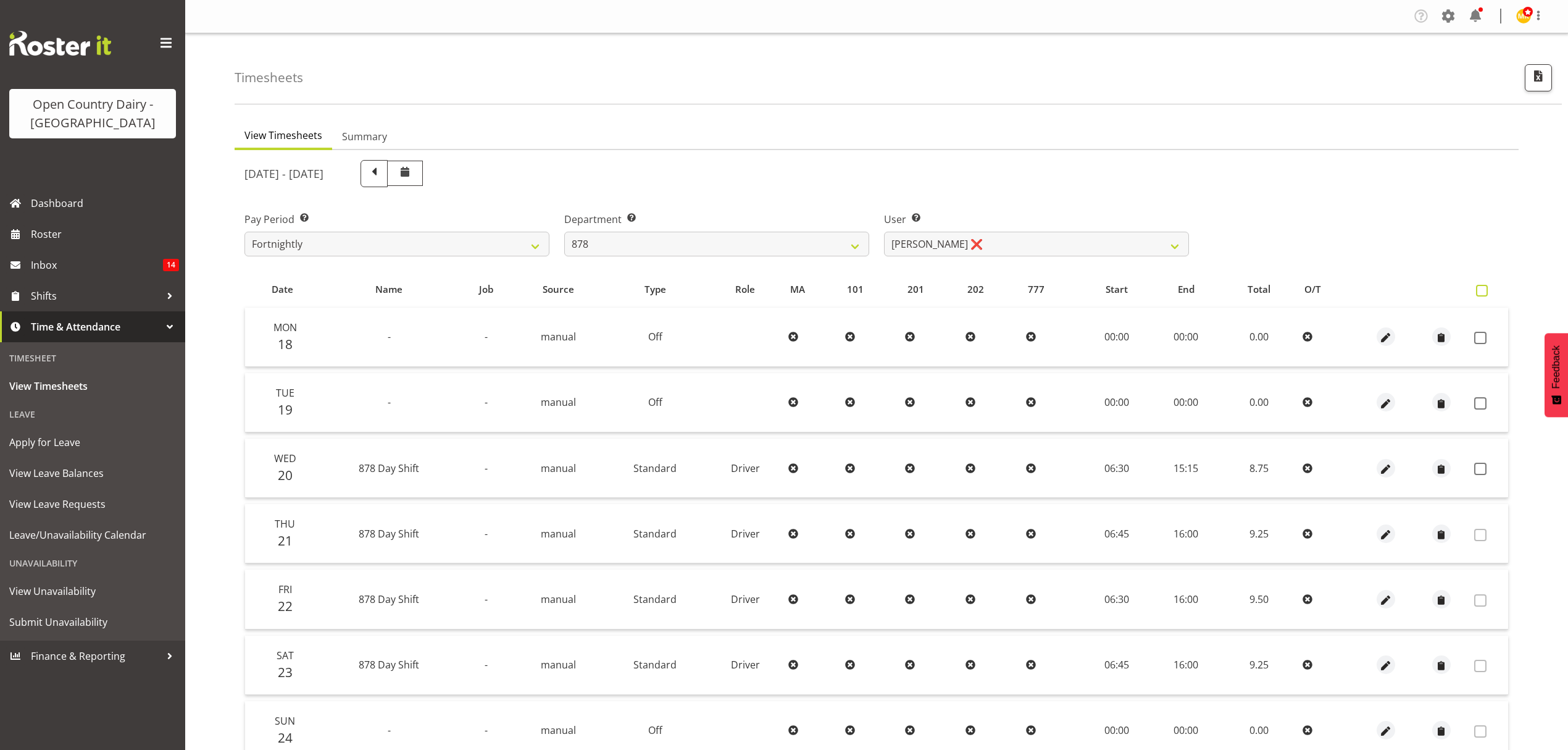
click at [1485, 292] on span at bounding box center [1482, 290] width 12 height 12
click at [1485, 292] on input "checkbox" at bounding box center [1480, 290] width 8 height 8
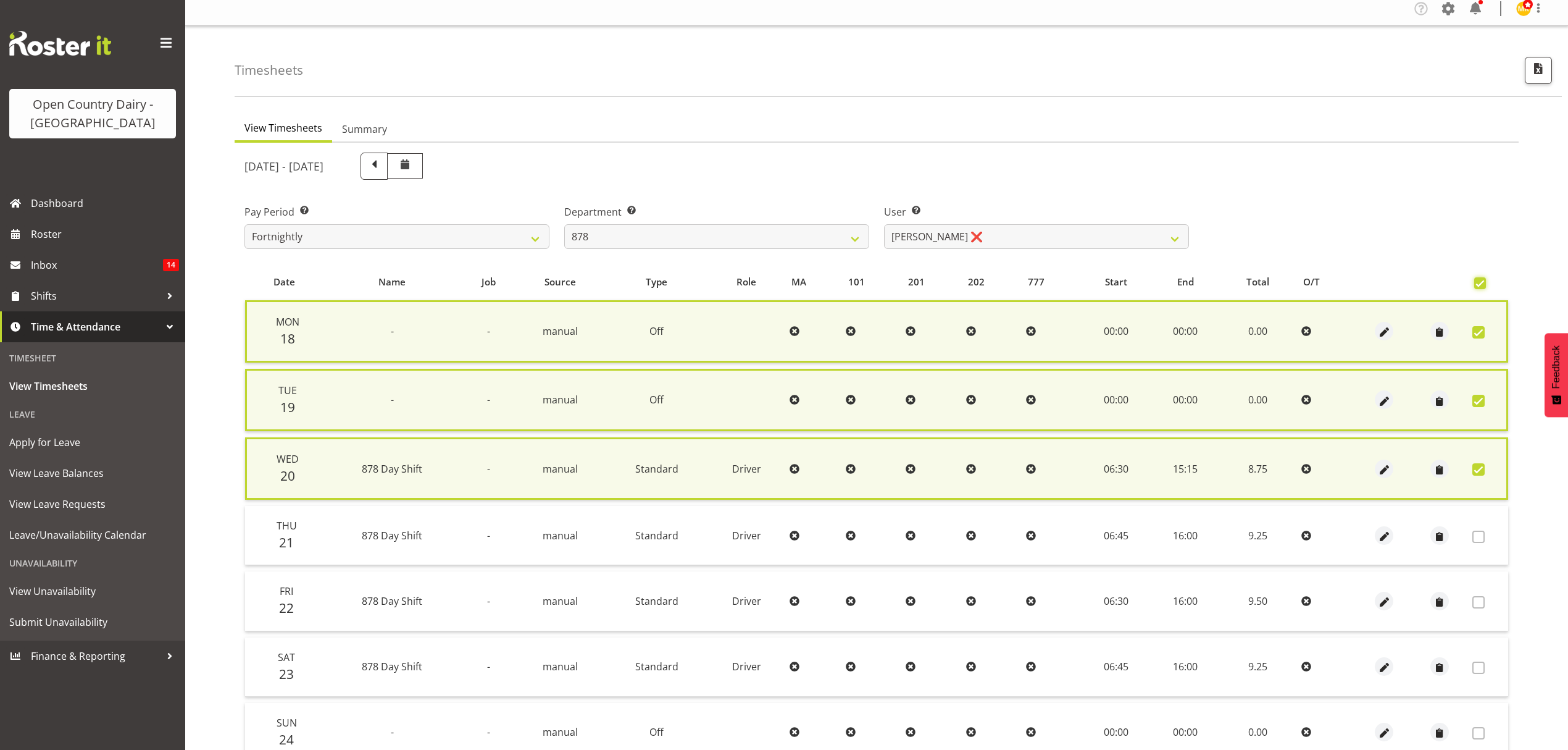
scroll to position [116, 0]
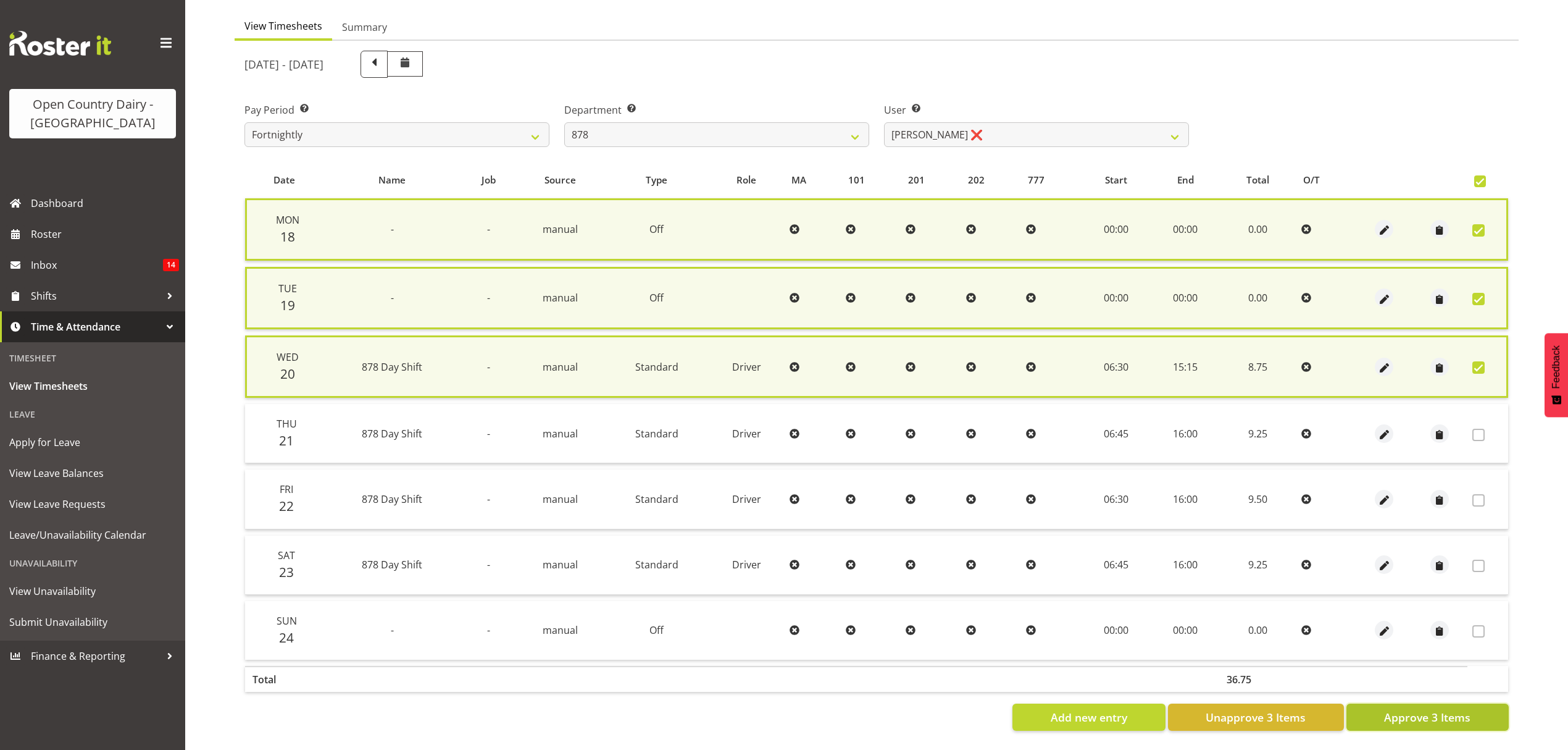
click at [1419, 709] on span "Approve 3 Items" at bounding box center [1427, 717] width 86 height 16
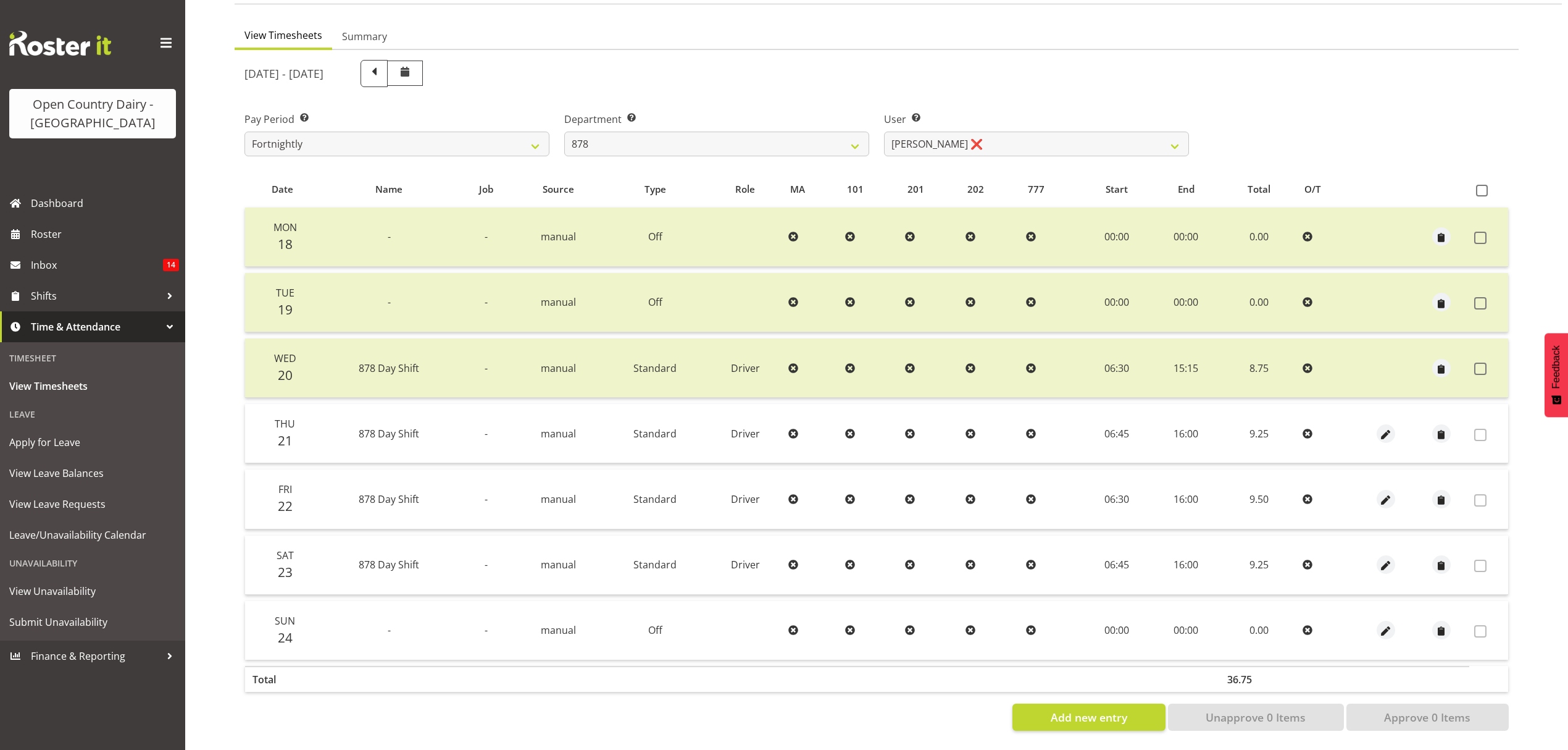
click at [631, 120] on div "Department Select which department you would like to view. 734 735 736 737 738 …" at bounding box center [717, 133] width 305 height 44
click at [652, 132] on select "734 735 736 737 738 739 851 852 853 854 855 856 858 861 862 865 868 869 870 873" at bounding box center [717, 144] width 305 height 25
click at [565, 132] on select "734 735 736 737 738 739 851 852 853 854 855 856 858 861 862 865 868 869 870 873" at bounding box center [717, 144] width 305 height 25
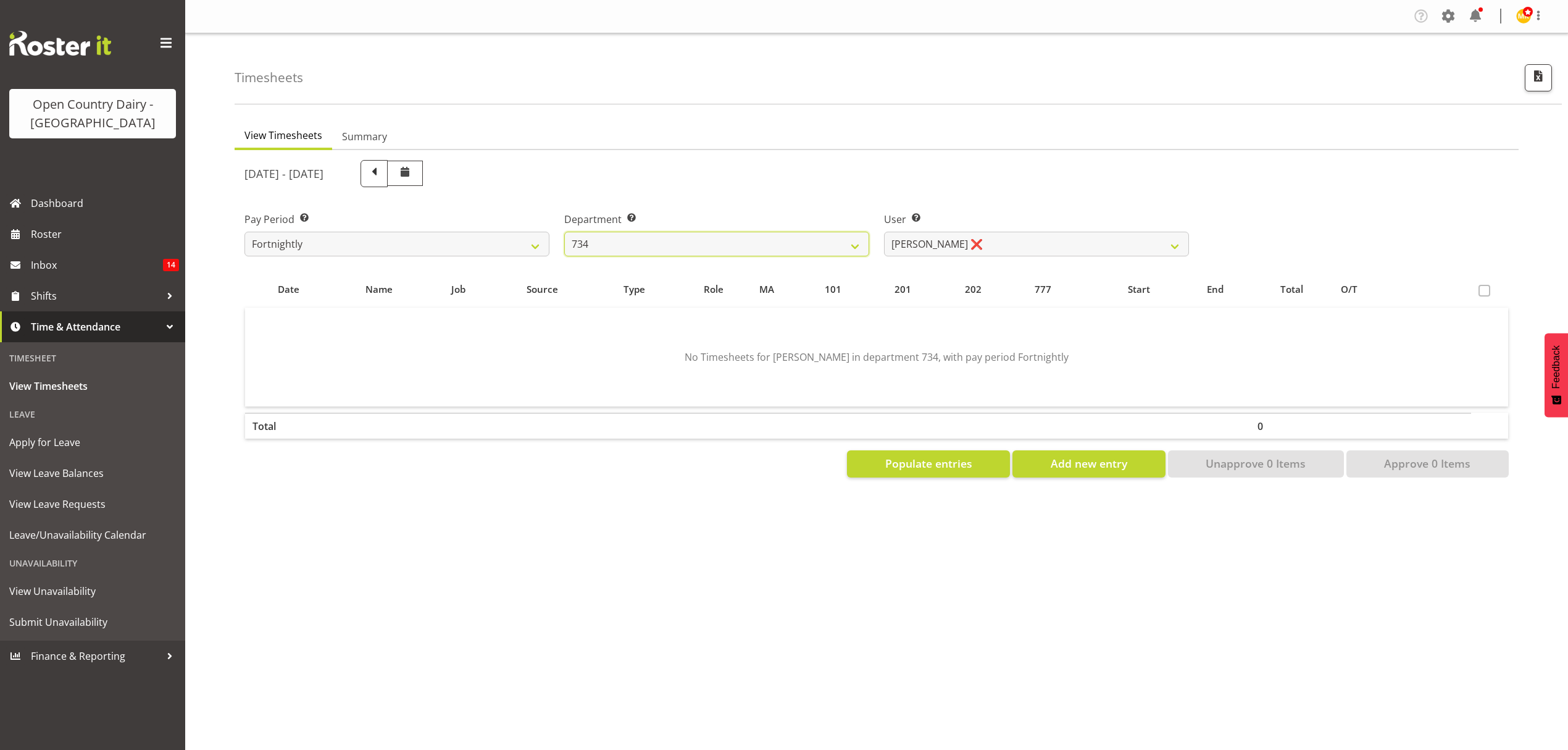
scroll to position [0, 0]
click at [658, 245] on select "734 735 736 737 738 739 851 852 853 854 855 856 858 861 862 865 868 869 870 873" at bounding box center [717, 243] width 305 height 25
click at [778, 235] on select "734 735 736 737 738 739 851 852 853 854 855 856 858 861 862 865 868 869 870 873" at bounding box center [717, 243] width 305 height 25
click at [565, 232] on select "734 735 736 737 738 739 851 852 853 854 855 856 858 861 862 865 868 869 870 873" at bounding box center [717, 243] width 305 height 25
click at [1031, 248] on select "[PERSON_NAME] ❌ [PERSON_NAME] ✔ [PERSON_NAME] ❌ [PERSON_NAME] ❌" at bounding box center [1036, 243] width 305 height 25
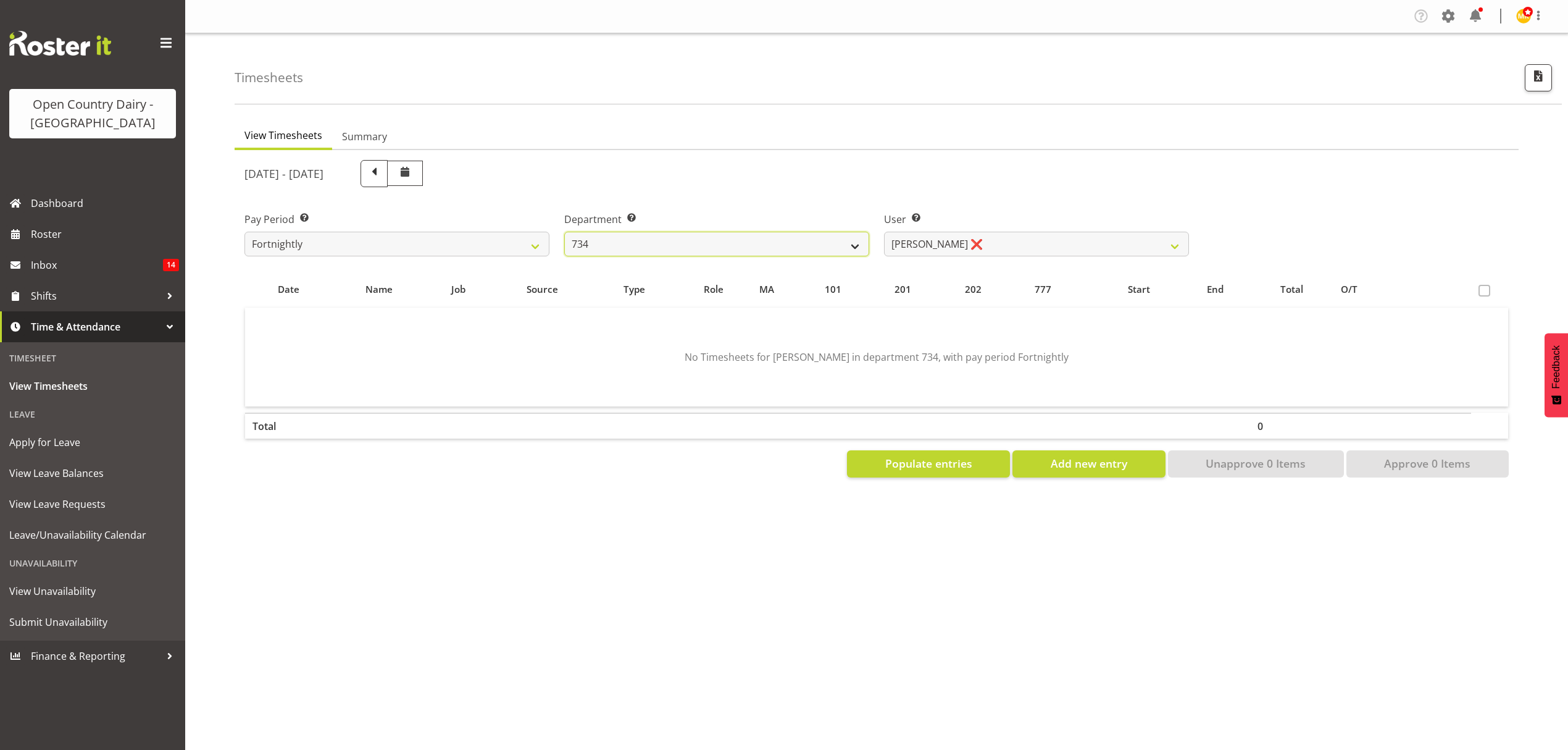
click at [726, 243] on select "734 735 736 737 738 739 851 852 853 854 855 856 858 861 862 865 868 869 870 873" at bounding box center [717, 243] width 305 height 25
click at [565, 232] on select "734 735 736 737 738 739 851 852 853 854 855 856 858 861 862 865 868 869 870 873" at bounding box center [717, 243] width 305 height 25
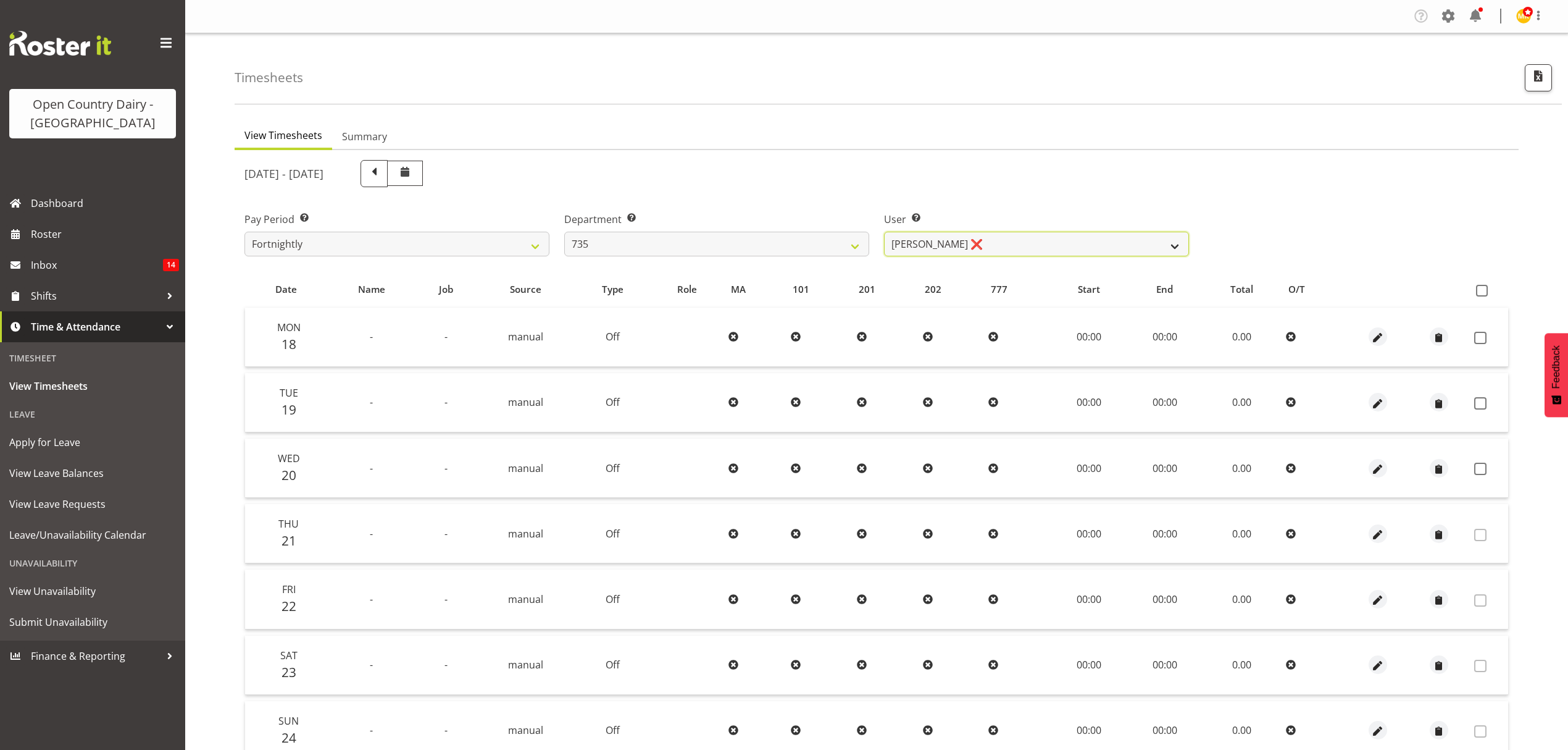
click at [969, 243] on select "[PERSON_NAME] ❌ [PERSON_NAME] ❌ [PERSON_NAME] ❌ [PERSON_NAME] ❌" at bounding box center [1036, 243] width 305 height 25
click at [680, 248] on select "734 735 736 737 738 739 851 852 853 854 855 856 858 861 862 865 868 869 870 873" at bounding box center [717, 243] width 305 height 25
click at [565, 232] on select "734 735 736 737 738 739 851 852 853 854 855 856 858 861 862 865 868 869 870 873" at bounding box center [717, 243] width 305 height 25
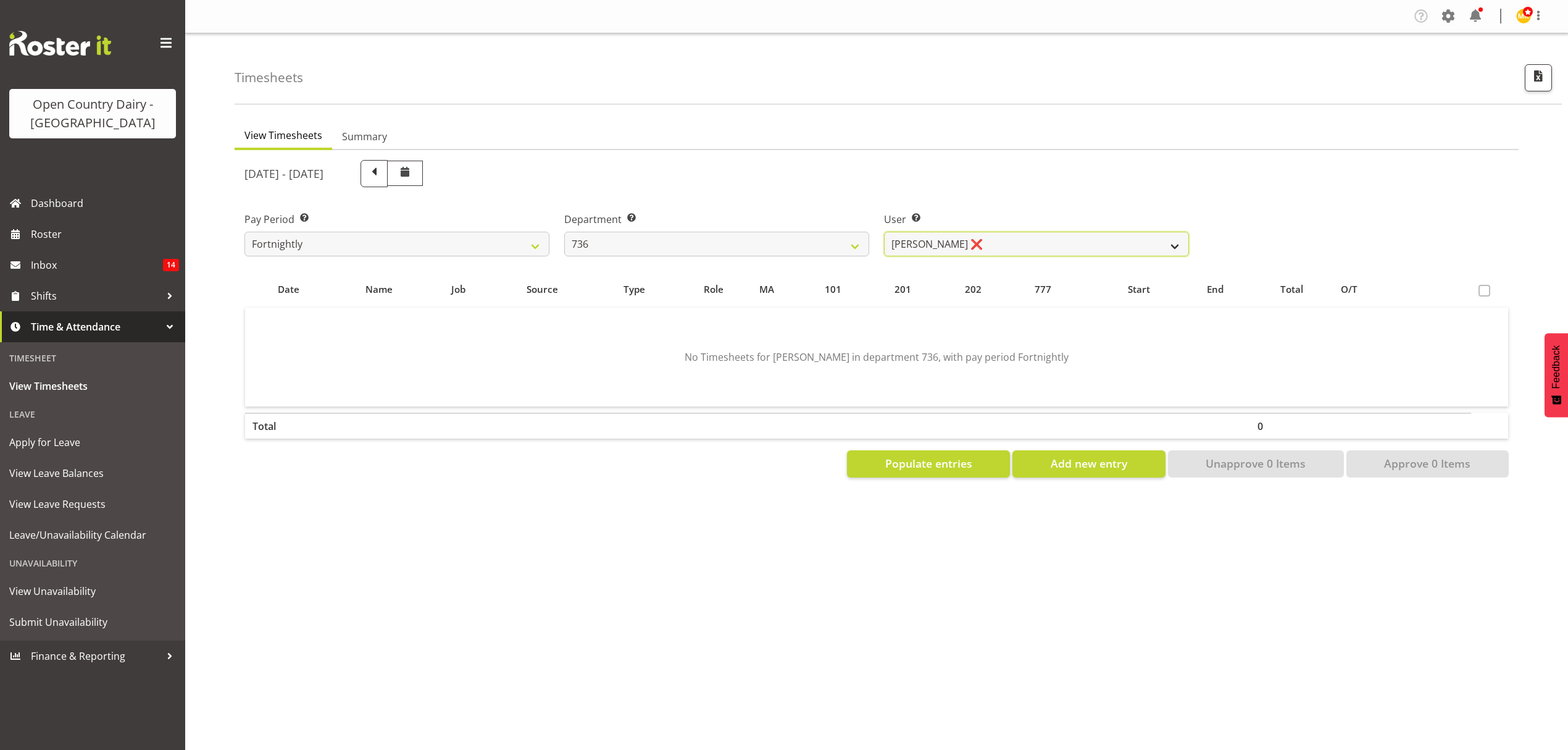
click at [931, 245] on select "[PERSON_NAME] ❌ [PERSON_NAME] ❌ [PERSON_NAME] ❌ [PERSON_NAME] ✔" at bounding box center [1036, 243] width 305 height 25
click at [712, 238] on select "734 735 736 737 738 739 851 852 853 854 855 856 858 861 862 865 868 869 870 873" at bounding box center [717, 243] width 305 height 25
click at [565, 232] on select "734 735 736 737 738 739 851 852 853 854 855 856 858 861 862 865 868 869 870 873" at bounding box center [717, 243] width 305 height 25
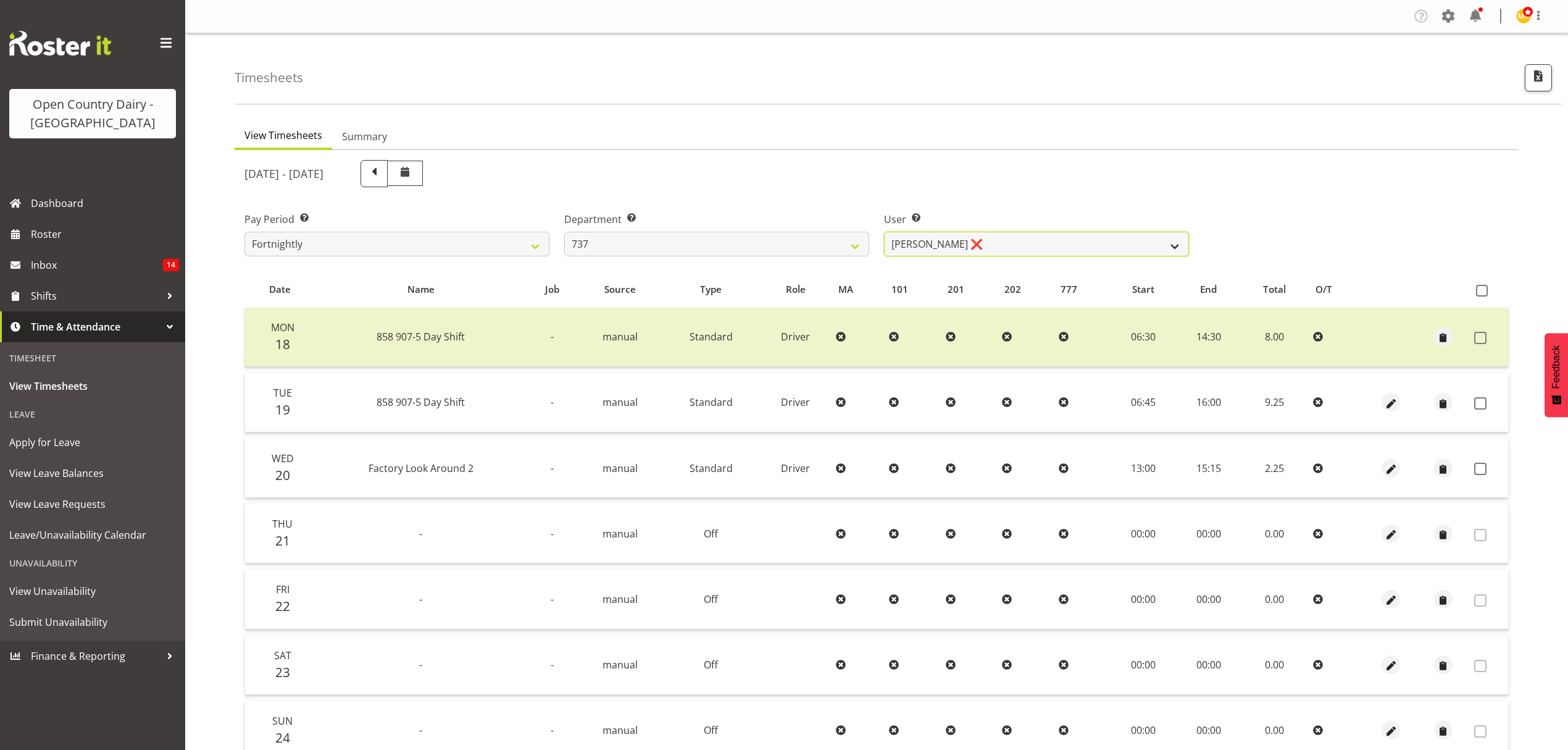
click at [1006, 241] on select "[PERSON_NAME] ❌ [PERSON_NAME] ❌ [PERSON_NAME] ❌ [PERSON_NAME] ❌" at bounding box center [1036, 243] width 305 height 25
click at [623, 243] on select "734 735 736 737 738 739 851 852 853 854 855 856 858 861 862 865 868 869 870 873" at bounding box center [717, 243] width 305 height 25
click at [565, 232] on select "734 735 736 737 738 739 851 852 853 854 855 856 858 861 862 865 868 869 870 873" at bounding box center [717, 243] width 305 height 25
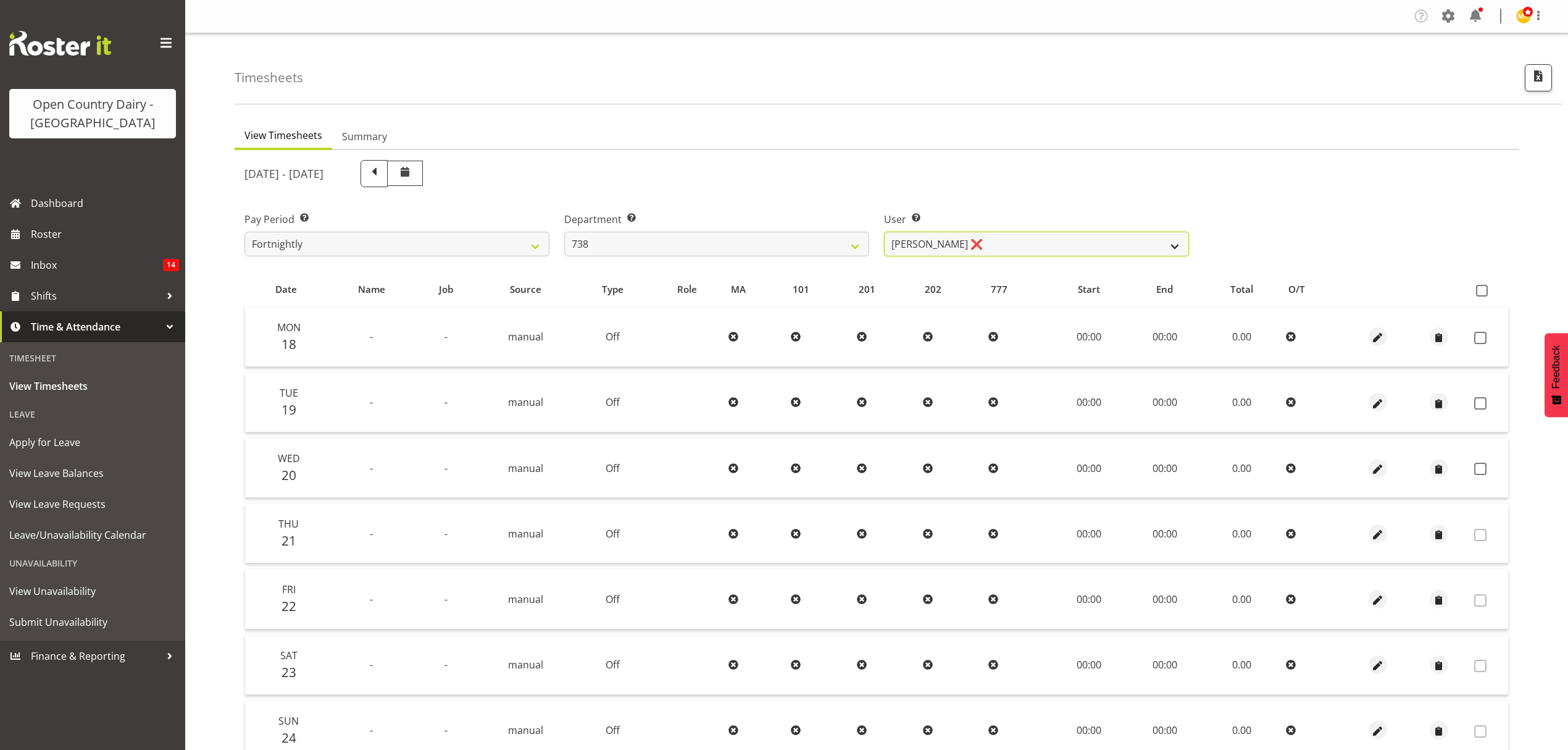
click at [1015, 239] on select "[PERSON_NAME] ❌ [PERSON_NAME] ❌ [PERSON_NAME] ❌ [PERSON_NAME] ❌" at bounding box center [1036, 243] width 305 height 25
click at [657, 243] on select "734 735 736 737 738 739 851 852 853 854 855 856 858 861 862 865 868 869 870 873" at bounding box center [717, 243] width 305 height 25
click at [565, 232] on select "734 735 736 737 738 739 851 852 853 854 855 856 858 861 862 865 868 869 870 873" at bounding box center [717, 243] width 305 height 25
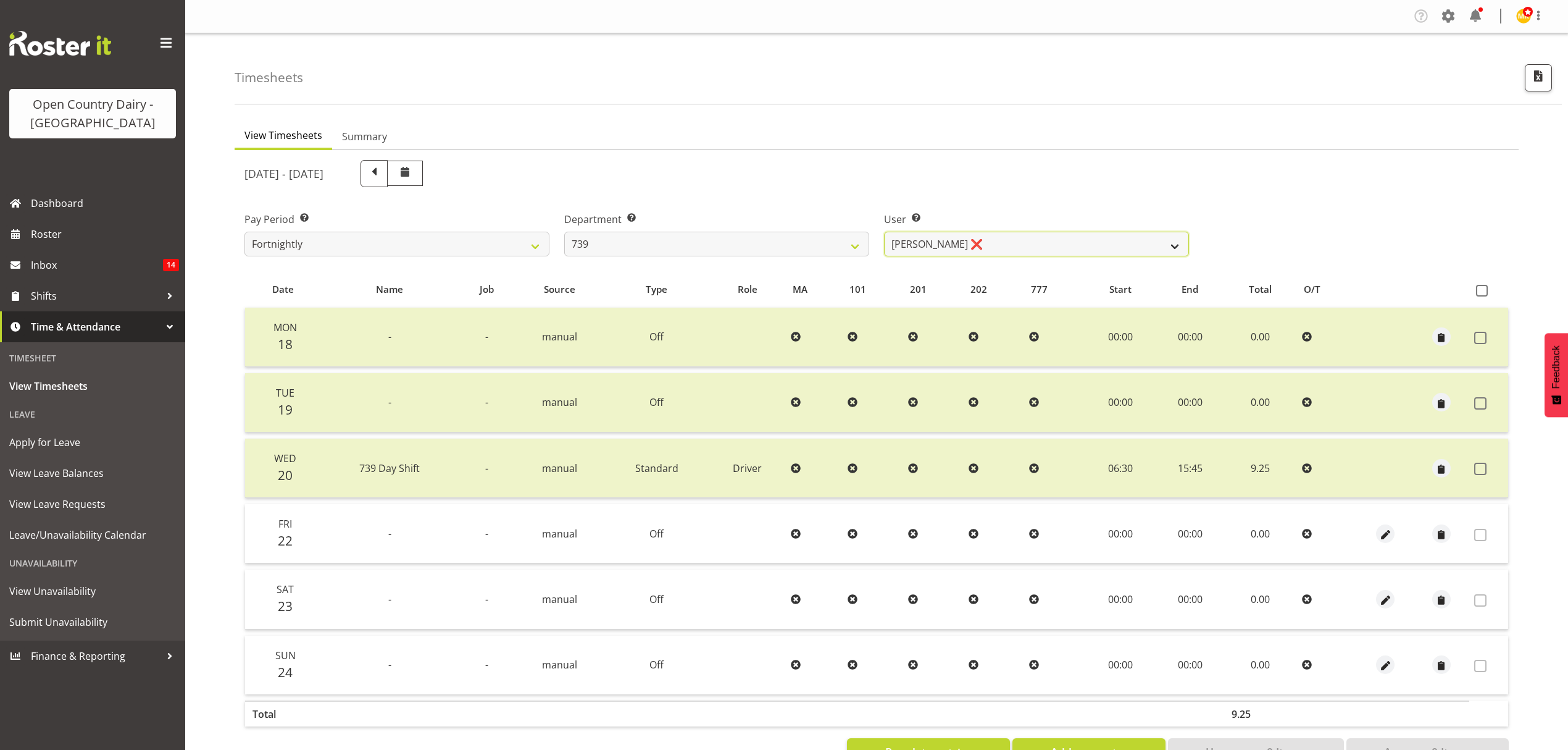
click at [1003, 243] on select "[PERSON_NAME] ❌ [PERSON_NAME] ❌ [PERSON_NAME] Veint ❌" at bounding box center [1036, 243] width 305 height 25
click at [771, 241] on select "734 735 736 737 738 739 851 852 853 854 855 856 858 861 862 865 868 869 870 873" at bounding box center [717, 243] width 305 height 25
click at [565, 232] on select "734 735 736 737 738 739 851 852 853 854 855 856 858 861 862 865 868 869 870 873" at bounding box center [717, 243] width 305 height 25
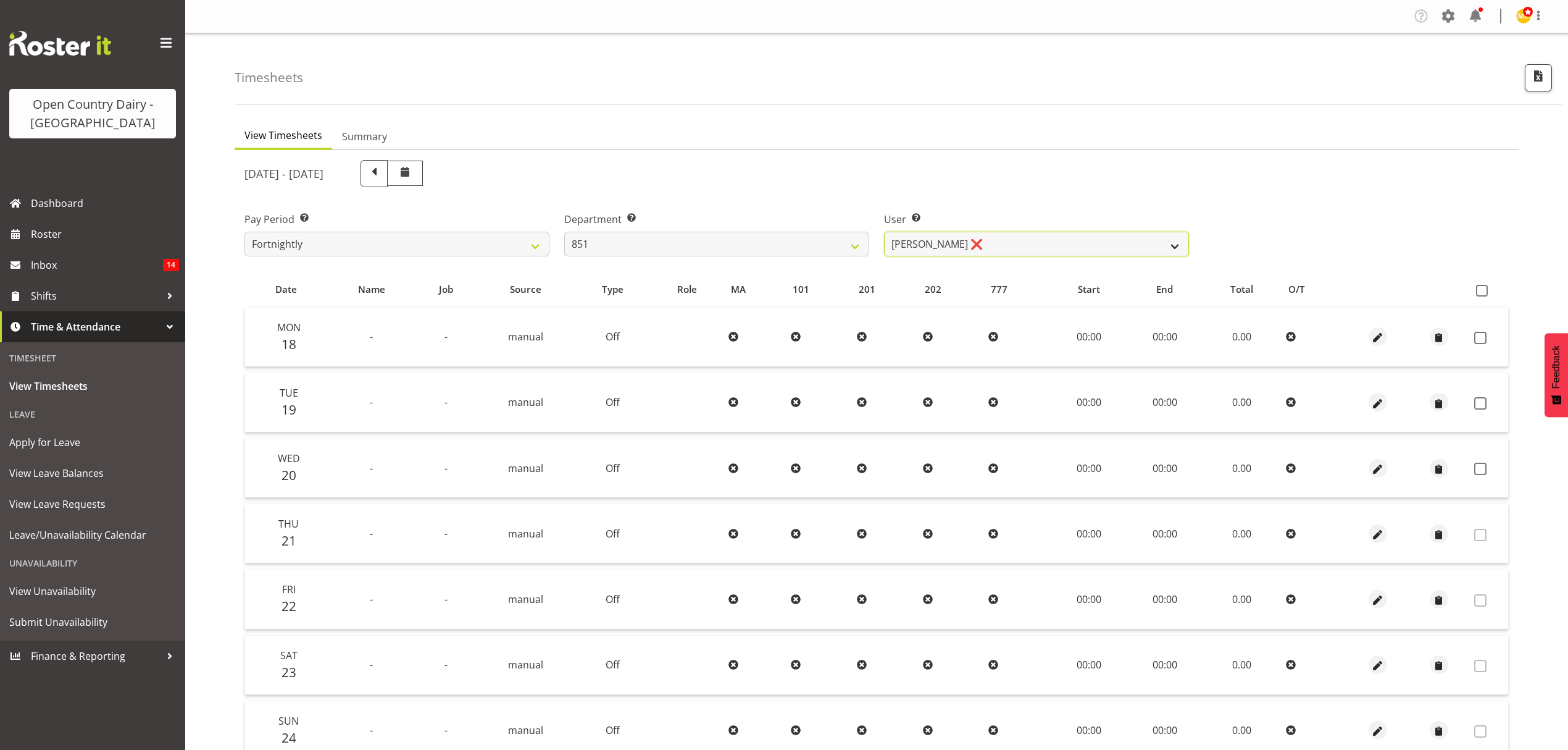
click at [975, 247] on select "[PERSON_NAME] ❌ [PERSON_NAME] ❌ [PERSON_NAME] ❌" at bounding box center [1036, 243] width 305 height 25
click at [688, 242] on select "734 735 736 737 738 739 851 852 853 854 855 856 858 861 862 865 868 869 870 873" at bounding box center [717, 243] width 305 height 25
click at [565, 232] on select "734 735 736 737 738 739 851 852 853 854 855 856 858 861 862 865 868 869 870 873" at bounding box center [717, 243] width 305 height 25
click at [1015, 238] on select "[PERSON_NAME] ([PERSON_NAME]) [PERSON_NAME] ❌ [PERSON_NAME] ❌ [PERSON_NAME] ✔ […" at bounding box center [1036, 243] width 305 height 25
click at [675, 243] on select "734 735 736 737 738 739 851 852 853 854 855 856 858 861 862 865 868 869 870 873" at bounding box center [717, 243] width 305 height 25
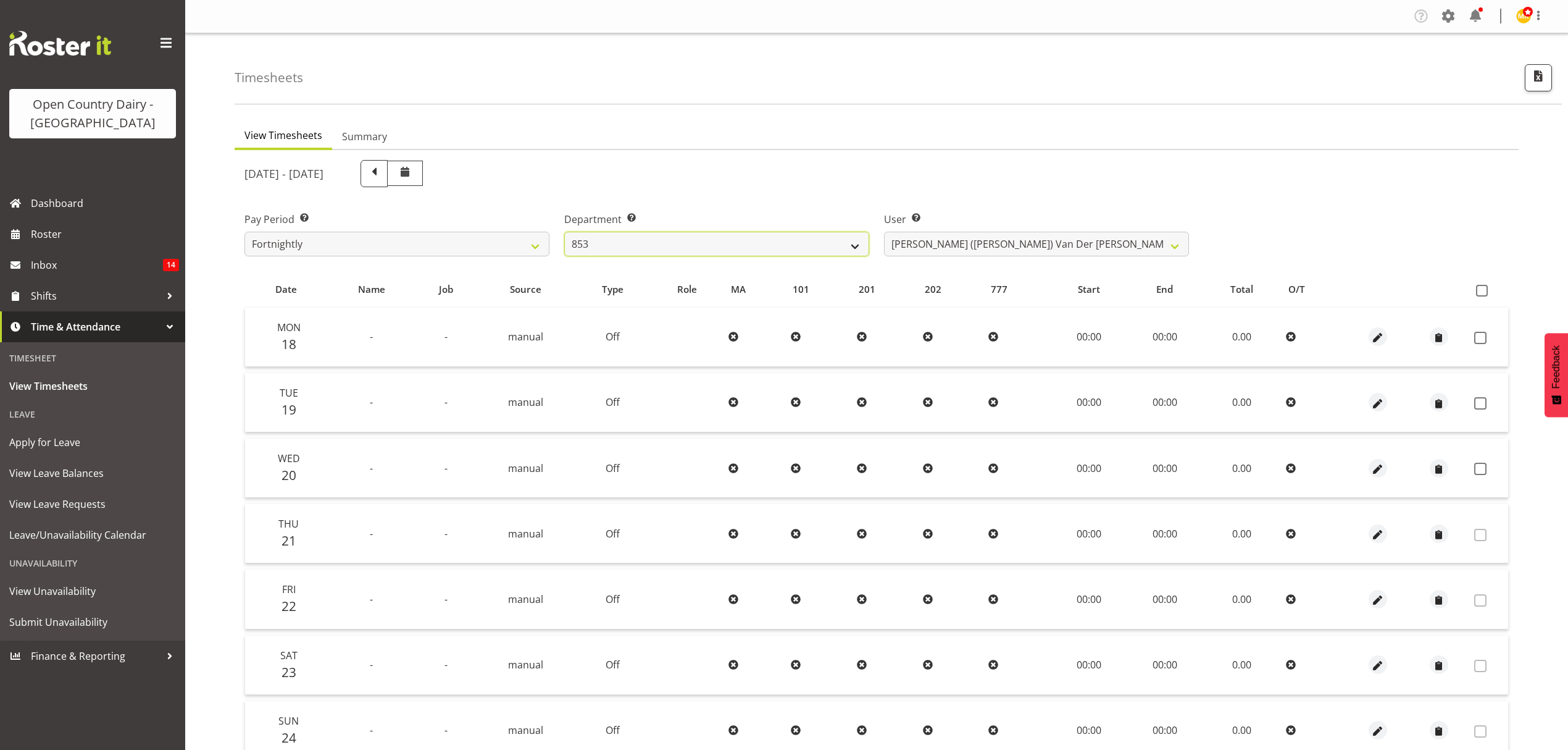
click at [565, 232] on select "734 735 736 737 738 739 851 852 853 854 855 856 858 861 862 865 868 869 870 873" at bounding box center [717, 243] width 305 height 25
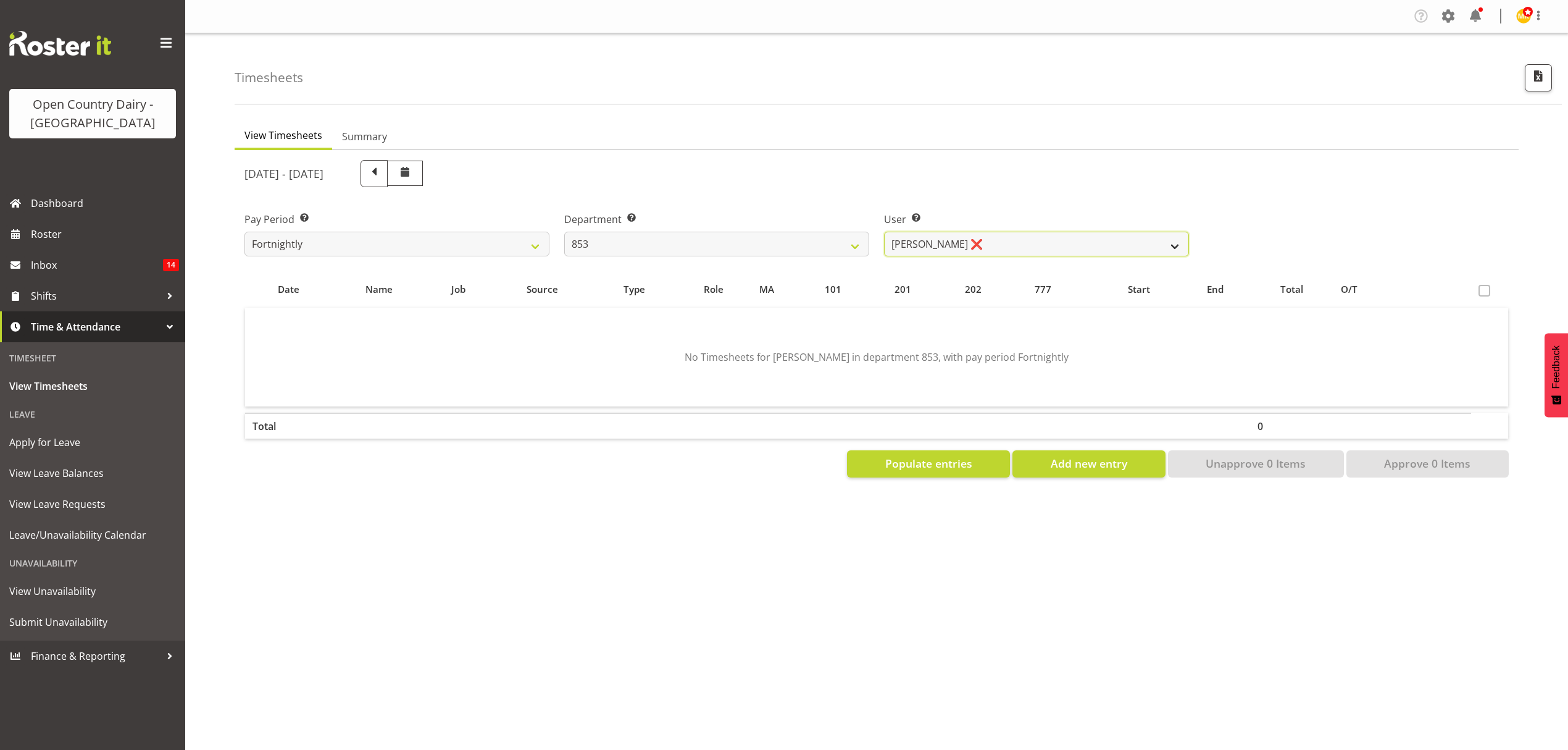
click at [1019, 234] on select "[PERSON_NAME] ❌ [PERSON_NAME] ❌ [PERSON_NAME] ❌ [PERSON_NAME] ❌" at bounding box center [1036, 243] width 305 height 25
click at [729, 245] on select "734 735 736 737 738 739 851 852 853 854 855 856 858 861 862 865 868 869 870 873" at bounding box center [717, 243] width 305 height 25
click at [565, 232] on select "734 735 736 737 738 739 851 852 853 854 855 856 858 861 862 865 868 869 870 873" at bounding box center [717, 243] width 305 height 25
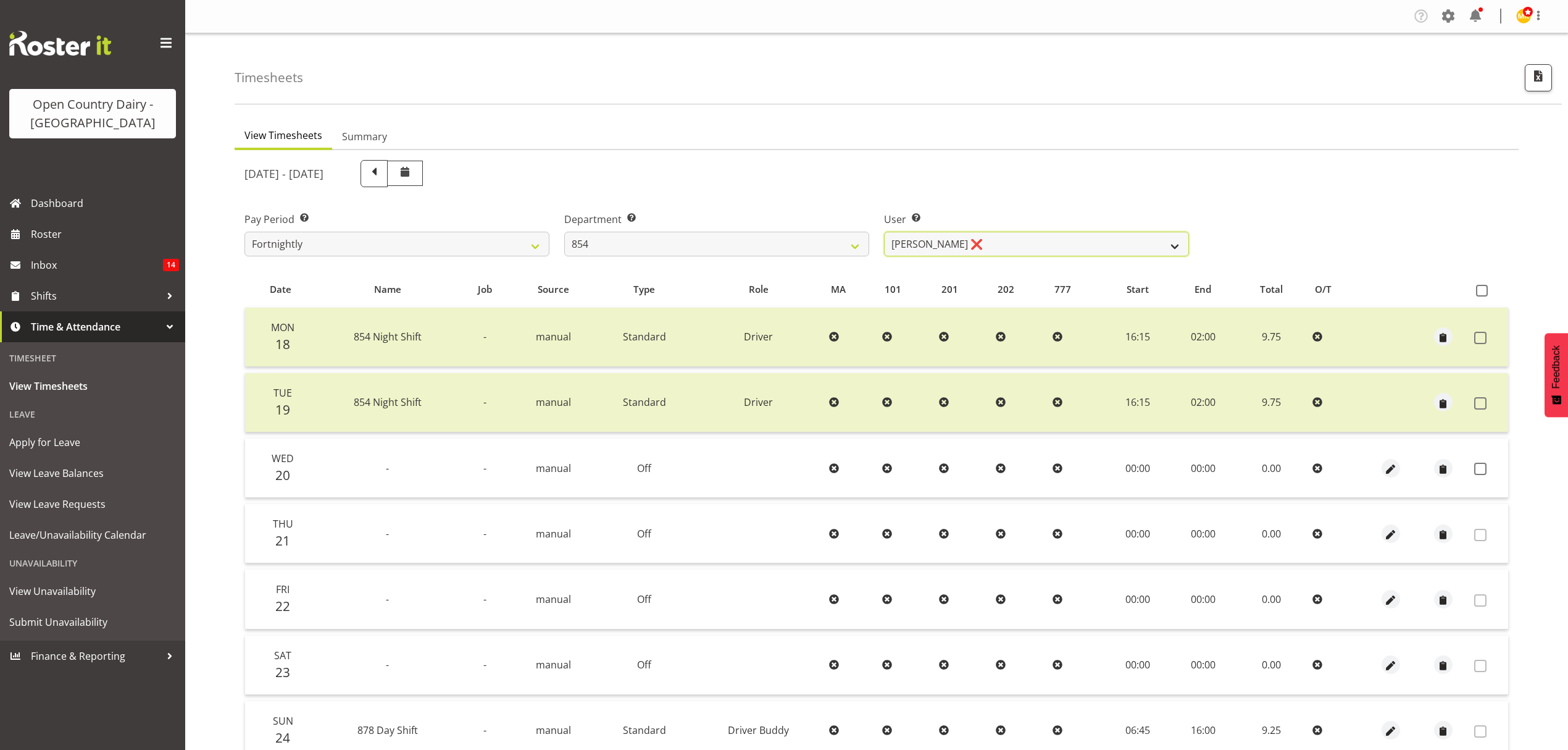
click at [1055, 240] on select "[PERSON_NAME] ❌ [PERSON_NAME] ❌ [PERSON_NAME] ❌ [PERSON_NAME] ❌" at bounding box center [1036, 243] width 305 height 25
click at [731, 243] on select "734 735 736 737 738 739 851 852 853 854 855 856 858 861 862 865 868 869 870 873" at bounding box center [717, 243] width 305 height 25
click at [565, 232] on select "734 735 736 737 738 739 851 852 853 854 855 856 858 861 862 865 868 869 870 873" at bounding box center [717, 243] width 305 height 25
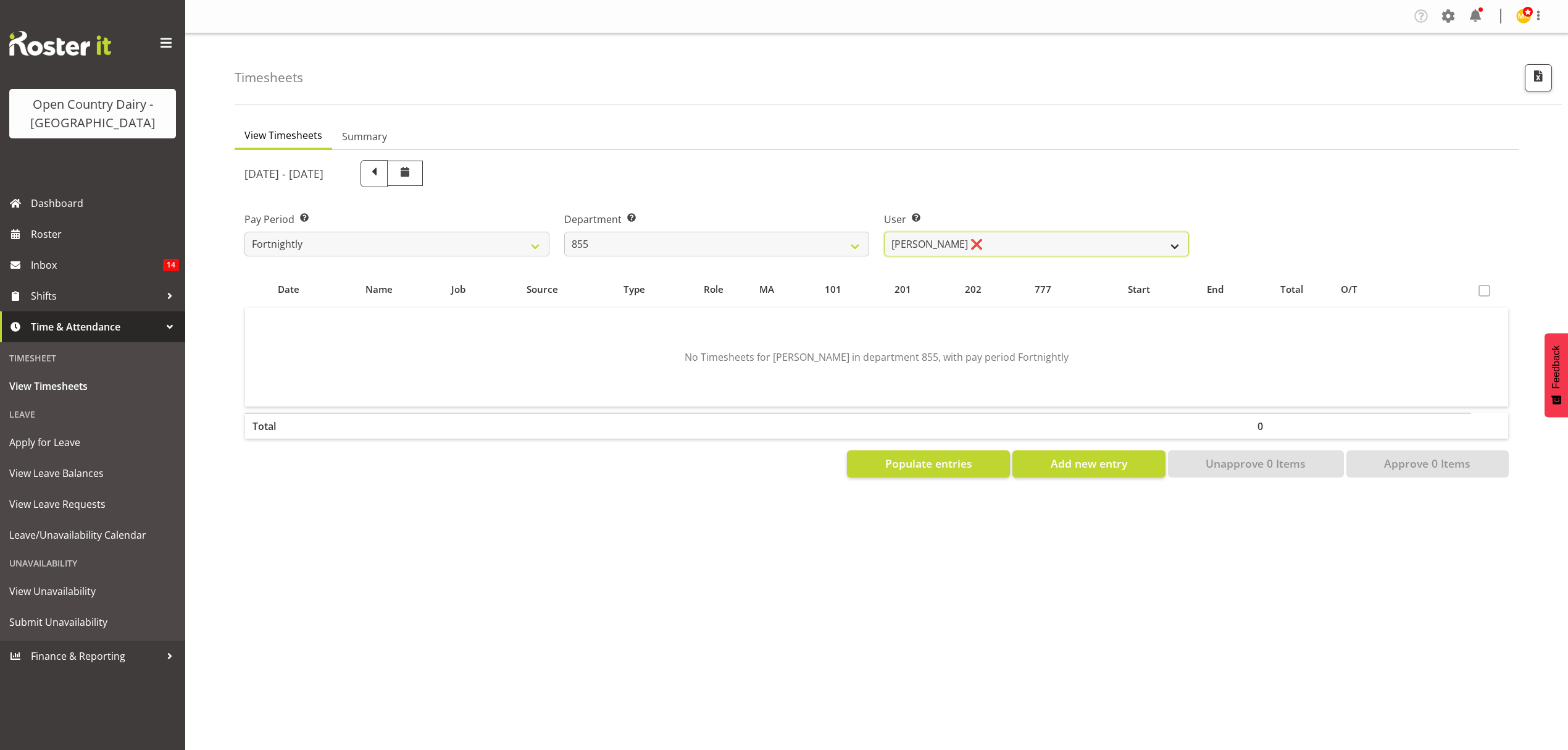
click at [1019, 238] on select "[PERSON_NAME] ❌ [PERSON_NAME] ❌ [PERSON_NAME] ❌" at bounding box center [1036, 243] width 305 height 25
click at [767, 247] on select "734 735 736 737 738 739 851 852 853 854 855 856 858 861 862 865 868 869 870 873" at bounding box center [717, 243] width 305 height 25
click at [565, 232] on select "734 735 736 737 738 739 851 852 853 854 855 856 858 861 862 865 868 869 870 873" at bounding box center [717, 243] width 305 height 25
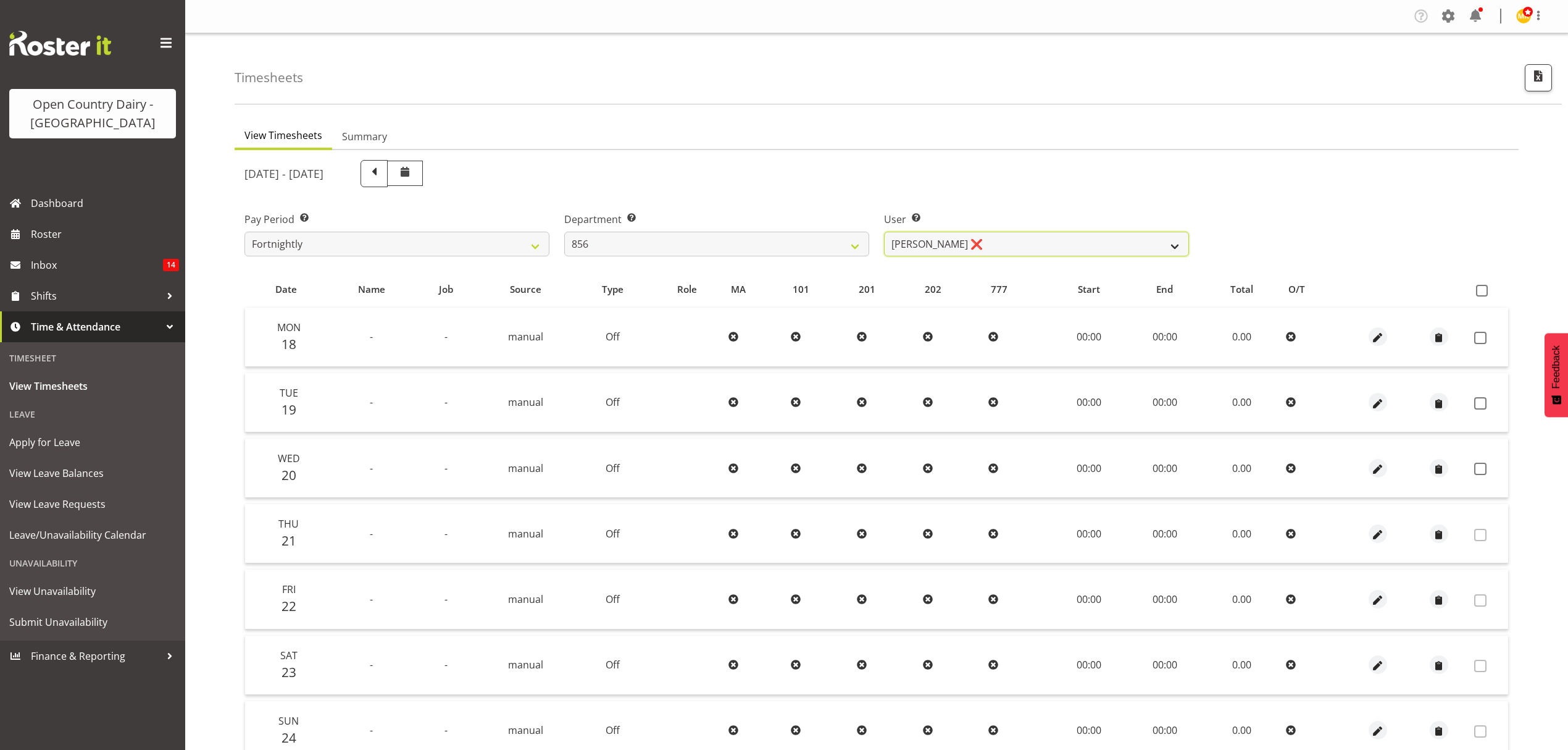
click at [1060, 246] on select "[PERSON_NAME] ❌ [PERSON_NAME] ❌ [PERSON_NAME] ❌ [PERSON_NAME] ❌" at bounding box center [1036, 243] width 305 height 25
click at [652, 240] on select "734 735 736 737 738 739 851 852 853 854 855 856 858 861 862 865 868 869 870 873" at bounding box center [717, 243] width 305 height 25
click at [565, 232] on select "734 735 736 737 738 739 851 852 853 854 855 856 858 861 862 865 868 869 870 873" at bounding box center [717, 243] width 305 height 25
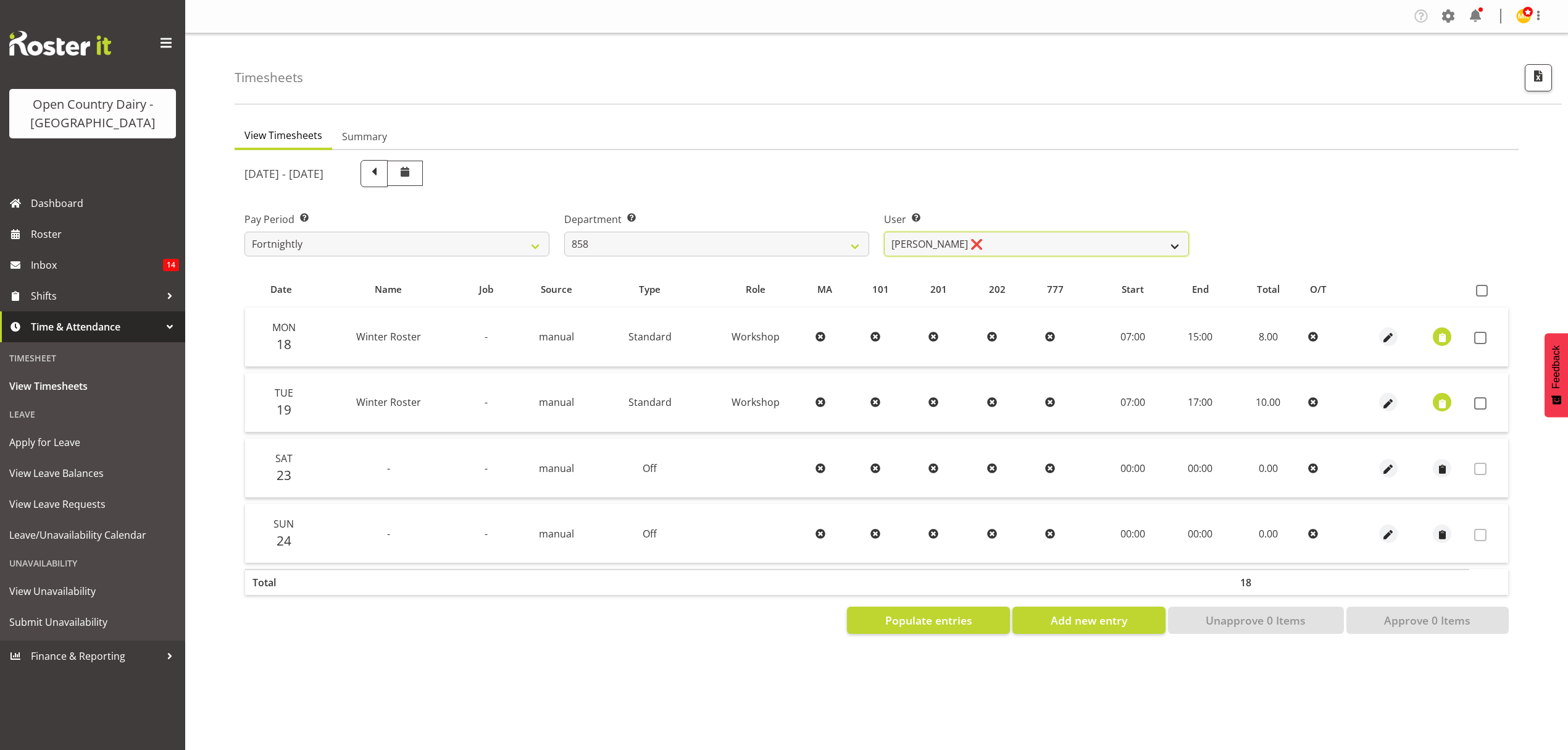
click at [998, 246] on select "[PERSON_NAME] ❌ [PERSON_NAME] ❌ [PERSON_NAME] ❌" at bounding box center [1036, 243] width 305 height 25
click at [759, 241] on select "734 735 736 737 738 739 851 852 853 854 855 856 858 861 862 865 868 869 870 873" at bounding box center [717, 243] width 305 height 25
click at [565, 232] on select "734 735 736 737 738 739 851 852 853 854 855 856 858 861 862 865 868 869 870 873" at bounding box center [717, 243] width 305 height 25
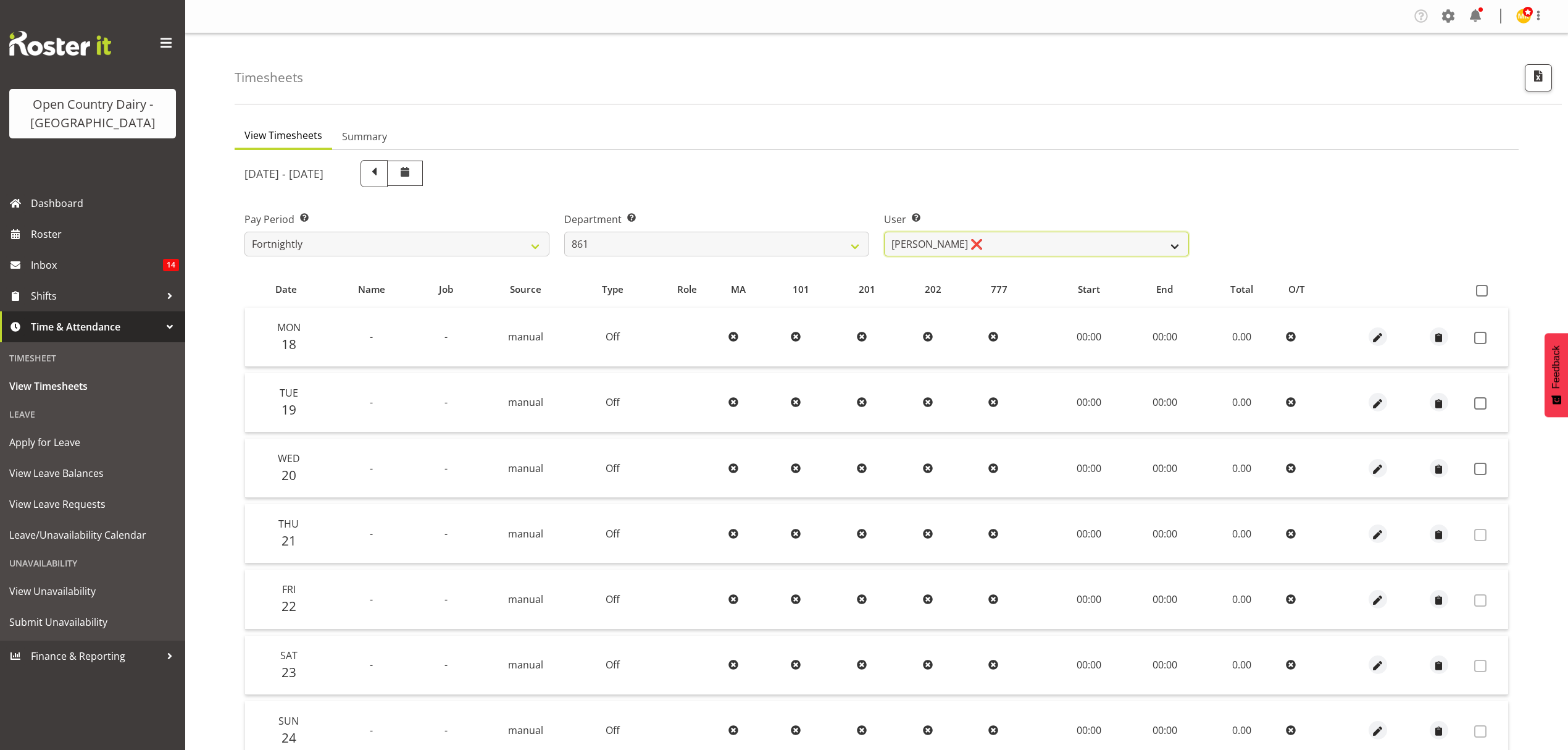
click at [996, 242] on select "[PERSON_NAME] ❌ [PERSON_NAME] ❌ [PERSON_NAME] ❌" at bounding box center [1036, 243] width 305 height 25
click at [766, 246] on select "734 735 736 737 738 739 851 852 853 854 855 856 858 861 862 865 868 869 870 873" at bounding box center [717, 243] width 305 height 25
click at [565, 232] on select "734 735 736 737 738 739 851 852 853 854 855 856 858 861 862 865 868 869 870 873" at bounding box center [717, 243] width 305 height 25
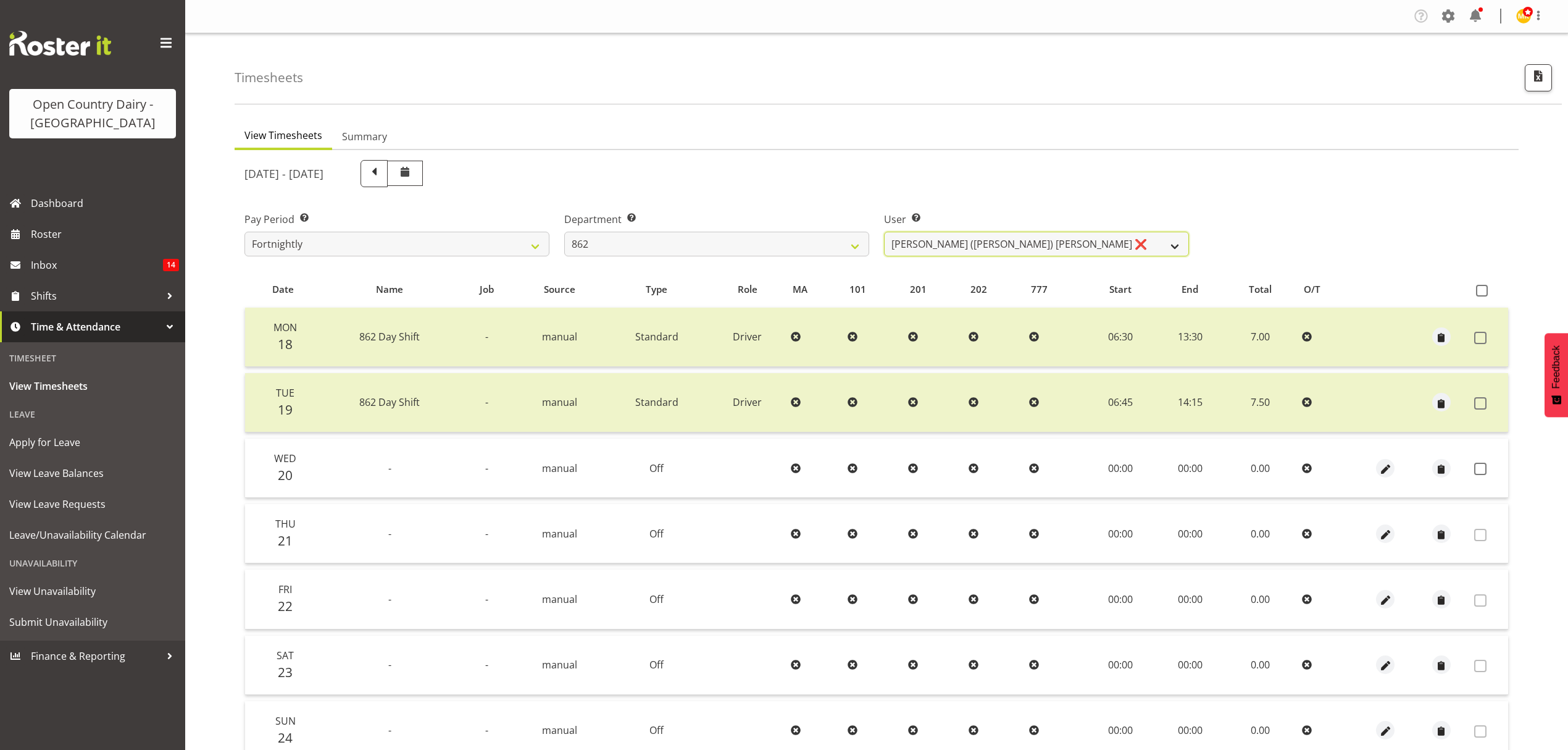
click at [1001, 241] on select "[PERSON_NAME] ([PERSON_NAME]) [PERSON_NAME] ❌ [PERSON_NAME] ❌ Forbes [PERSON_NA…" at bounding box center [1036, 243] width 305 height 25
click at [754, 242] on select "734 735 736 737 738 739 851 852 853 854 855 856 858 861 862 865 868 869 870 873" at bounding box center [717, 243] width 305 height 25
click at [565, 232] on select "734 735 736 737 738 739 851 852 853 854 855 856 858 861 862 865 868 869 870 873" at bounding box center [717, 243] width 305 height 25
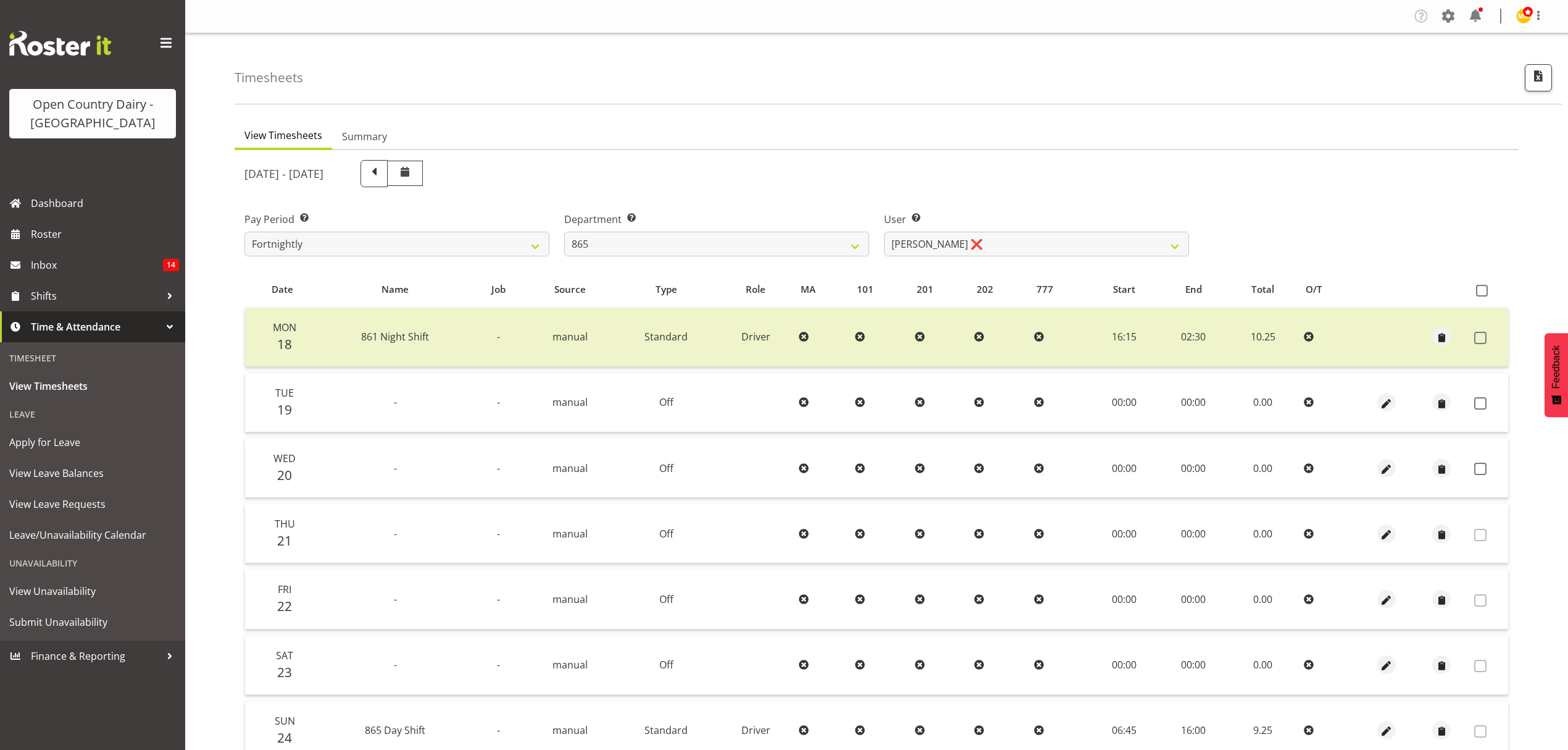
click at [1001, 243] on div "[DATE] - [DATE] Pay Period Select which pay period you would like to view. Fort…" at bounding box center [877, 491] width 1264 height 678
click at [1001, 243] on select "[PERSON_NAME] ❌ [PERSON_NAME] ❌ [PERSON_NAME] ❌" at bounding box center [1036, 243] width 305 height 25
click at [730, 239] on select "734 735 736 737 738 739 851 852 853 854 855 856 858 861 862 865 868 869 870 873" at bounding box center [717, 243] width 305 height 25
click at [565, 232] on select "734 735 736 737 738 739 851 852 853 854 855 856 858 861 862 865 868 869 870 873" at bounding box center [717, 243] width 305 height 25
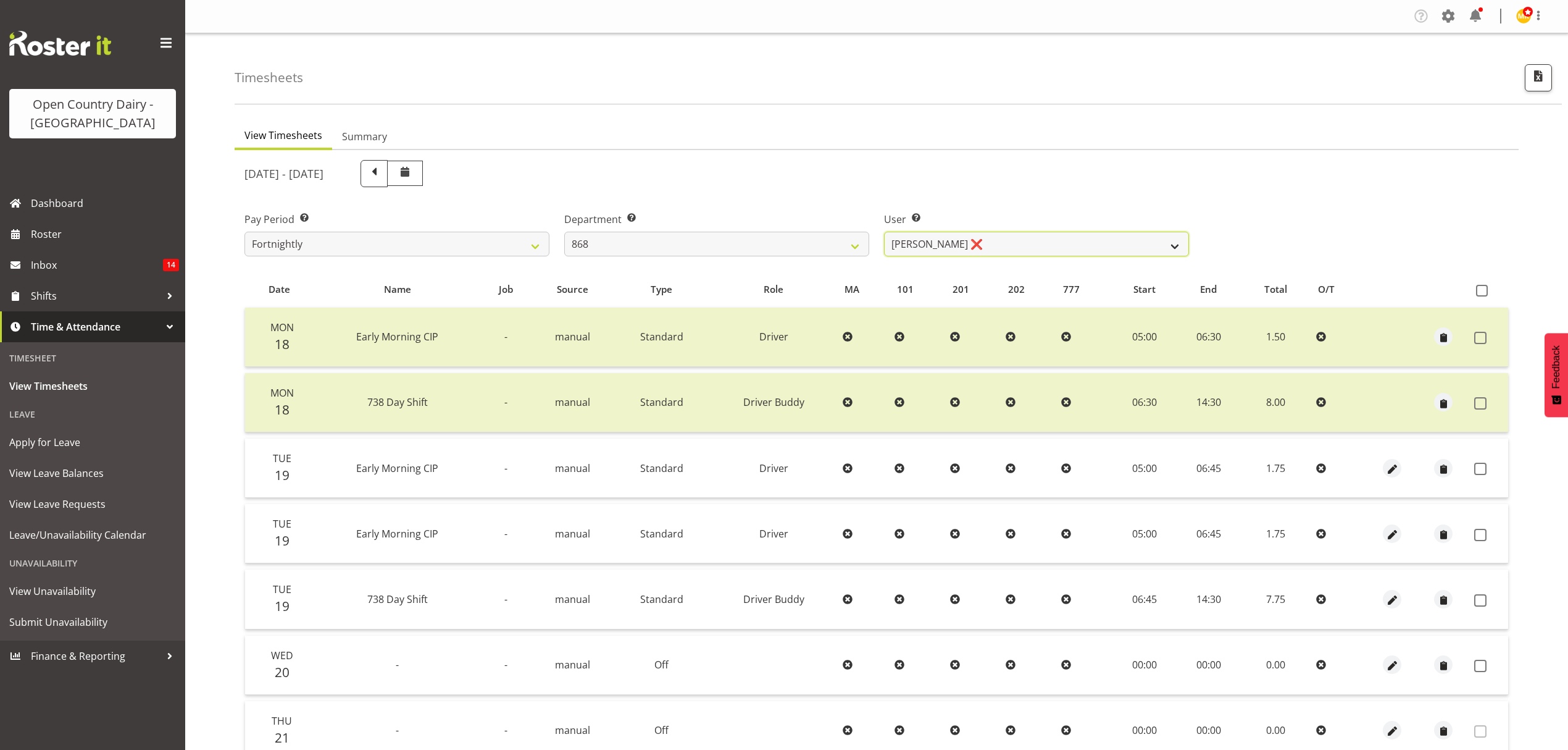
click at [989, 240] on select "[PERSON_NAME] ❌ [PERSON_NAME] ❌ [PERSON_NAME] ❌ [PERSON_NAME] ❌" at bounding box center [1036, 243] width 305 height 25
click at [678, 235] on select "734 735 736 737 738 739 851 852 853 854 855 856 858 861 862 865 868 869 870 873" at bounding box center [717, 243] width 305 height 25
click at [565, 232] on select "734 735 736 737 738 739 851 852 853 854 855 856 858 861 862 865 868 869 870 873" at bounding box center [717, 243] width 305 height 25
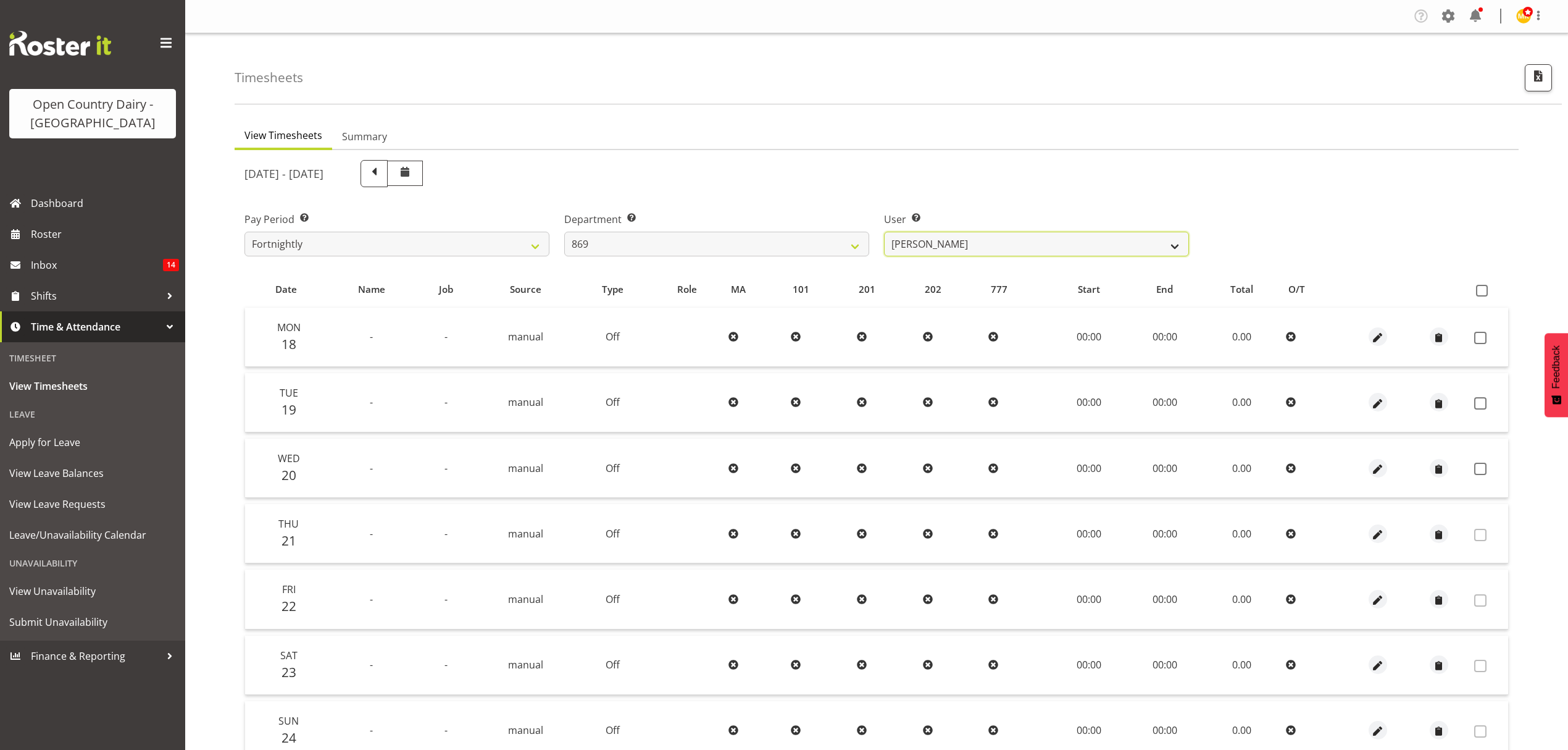
click at [1014, 243] on select "[PERSON_NAME] ❌ [PERSON_NAME] ✔ [PERSON_NAME] ❌ [PERSON_NAME] ❌" at bounding box center [1036, 243] width 305 height 25
click at [1013, 237] on select "[PERSON_NAME] ❌ [PERSON_NAME] ✔ [PERSON_NAME] ❌ [PERSON_NAME] ❌" at bounding box center [1036, 243] width 305 height 25
click at [789, 241] on select "734 735 736 737 738 739 851 852 853 854 855 856 858 861 862 865 868 869 870 873" at bounding box center [717, 243] width 305 height 25
click at [565, 232] on select "734 735 736 737 738 739 851 852 853 854 855 856 858 861 862 865 868 869 870 873" at bounding box center [717, 243] width 305 height 25
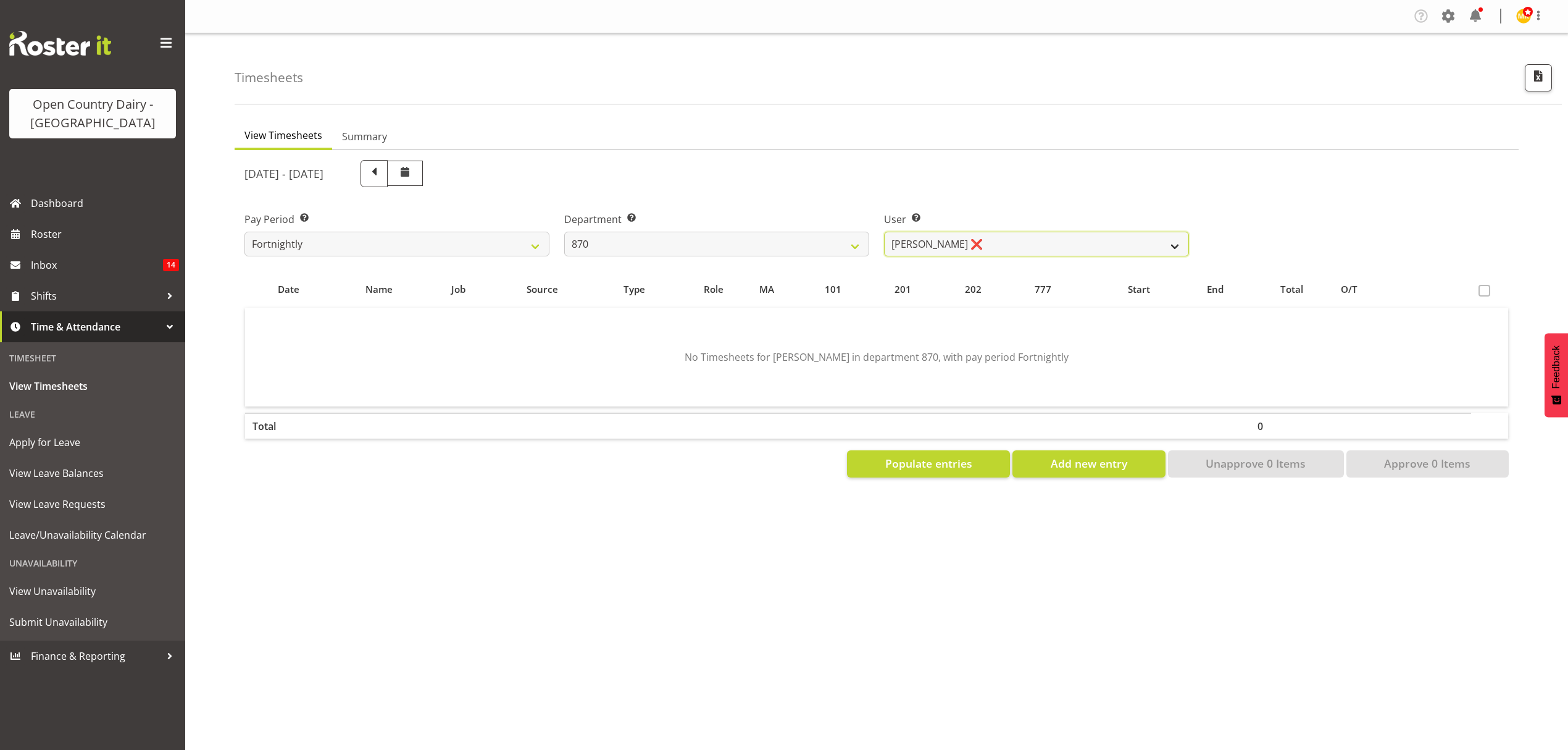
click at [1037, 250] on select "[PERSON_NAME] ❌ [PERSON_NAME] ❌ [PERSON_NAME] ❌" at bounding box center [1036, 243] width 305 height 25
click at [761, 243] on select "734 735 736 737 738 739 851 852 853 854 855 856 858 861 862 865 868 869 870 873" at bounding box center [717, 243] width 305 height 25
click at [565, 232] on select "734 735 736 737 738 739 851 852 853 854 855 856 858 861 862 865 868 869 870 873" at bounding box center [717, 243] width 305 height 25
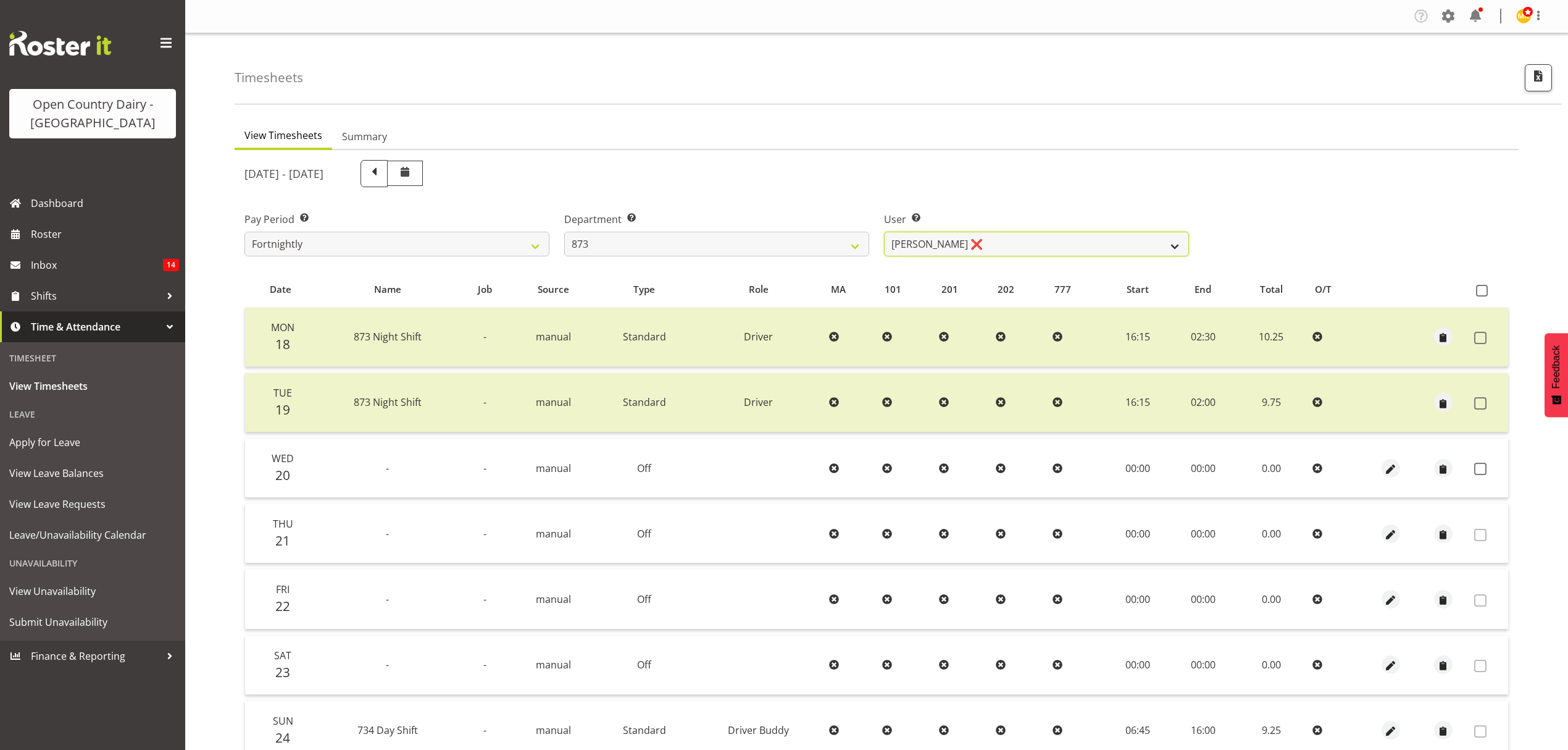
click at [1015, 246] on select "[PERSON_NAME] ❌ [PERSON_NAME] ❌ [PERSON_NAME] ❌ [PERSON_NAME] ❌" at bounding box center [1036, 243] width 305 height 25
click at [641, 242] on select "734 735 736 737 738 739 851 852 853 854 855 856 858 861 862 865 868 869 870 873" at bounding box center [717, 243] width 305 height 25
click at [565, 232] on select "734 735 736 737 738 739 851 852 853 854 855 856 858 861 862 865 868 869 870 873" at bounding box center [717, 243] width 305 height 25
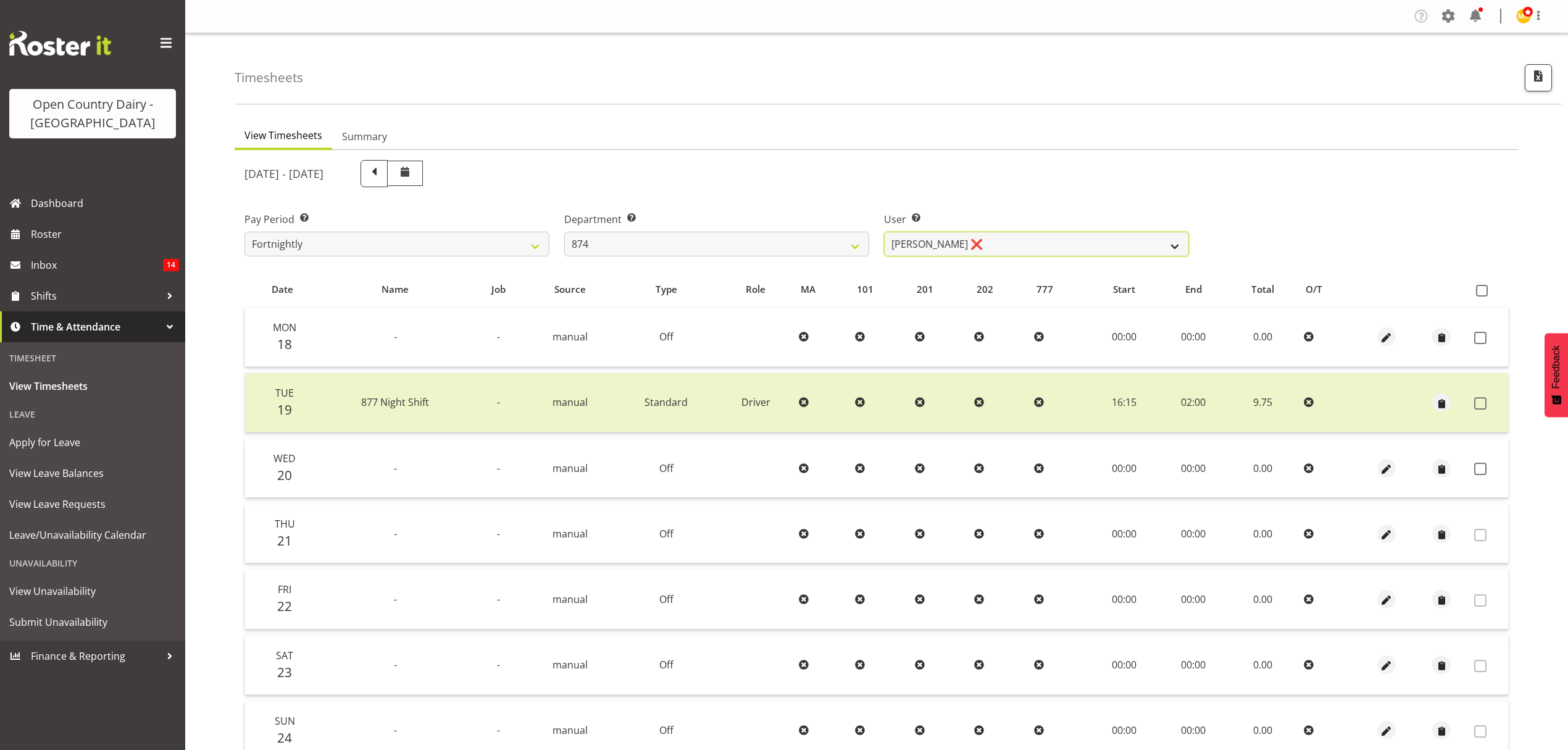
click at [1083, 246] on select "[PERSON_NAME] ❌ [PERSON_NAME] ❌ [PERSON_NAME] ❌ [PERSON_NAME] ❌" at bounding box center [1036, 243] width 305 height 25
click at [704, 241] on select "734 735 736 737 738 739 851 852 853 854 855 856 858 861 862 865 868 869 870 873" at bounding box center [717, 243] width 305 height 25
click at [565, 232] on select "734 735 736 737 738 739 851 852 853 854 855 856 858 861 862 865 868 869 870 873" at bounding box center [717, 243] width 305 height 25
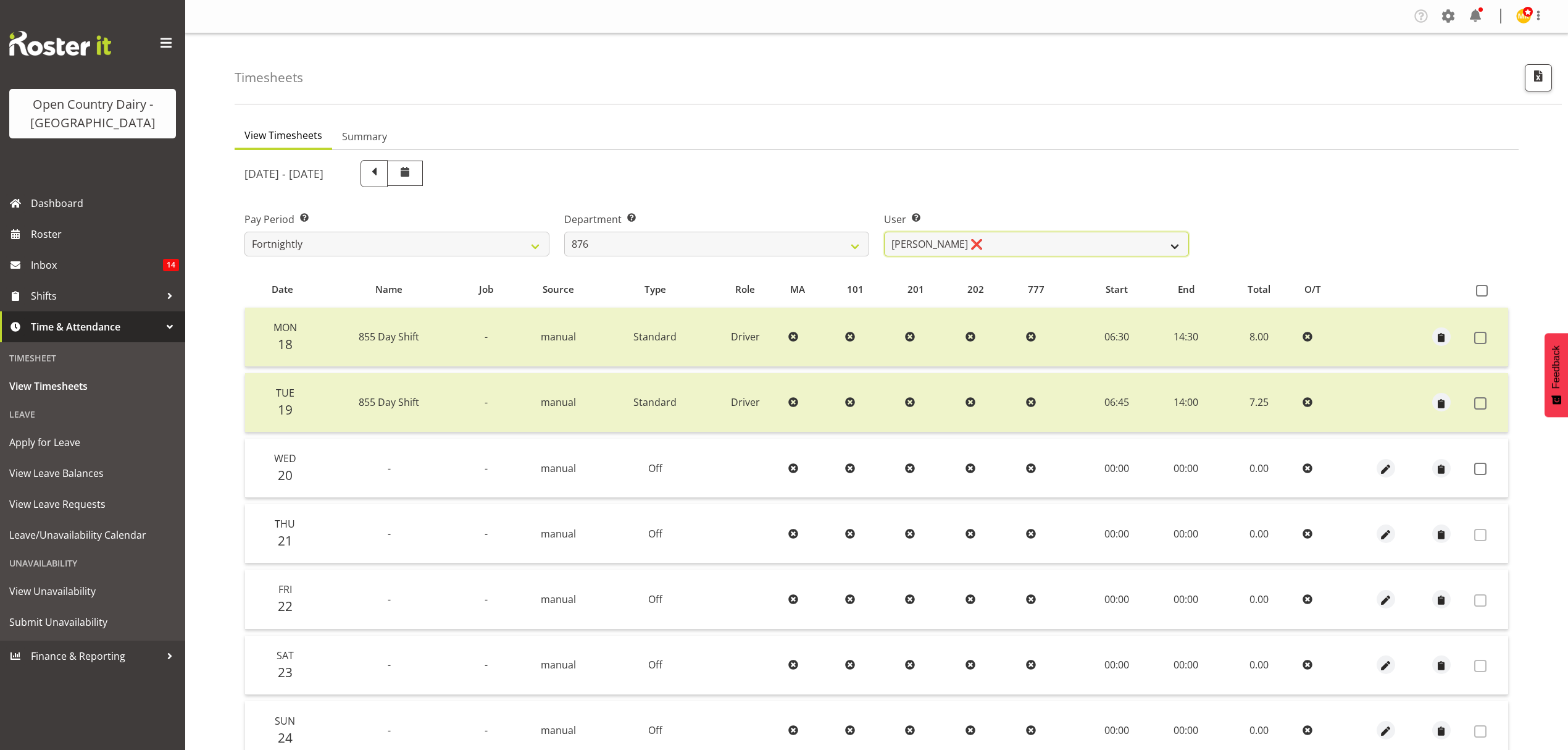
click at [986, 241] on select "[PERSON_NAME] ❌ [PERSON_NAME] ❌ [PERSON_NAME] ❌ [PERSON_NAME] ❌" at bounding box center [1036, 243] width 305 height 25
click at [786, 246] on select "734 735 736 737 738 739 851 852 853 854 855 856 858 861 862 865 868 869 870 873" at bounding box center [717, 243] width 305 height 25
click at [565, 232] on select "734 735 736 737 738 739 851 852 853 854 855 856 858 861 862 865 868 869 870 873" at bounding box center [717, 243] width 305 height 25
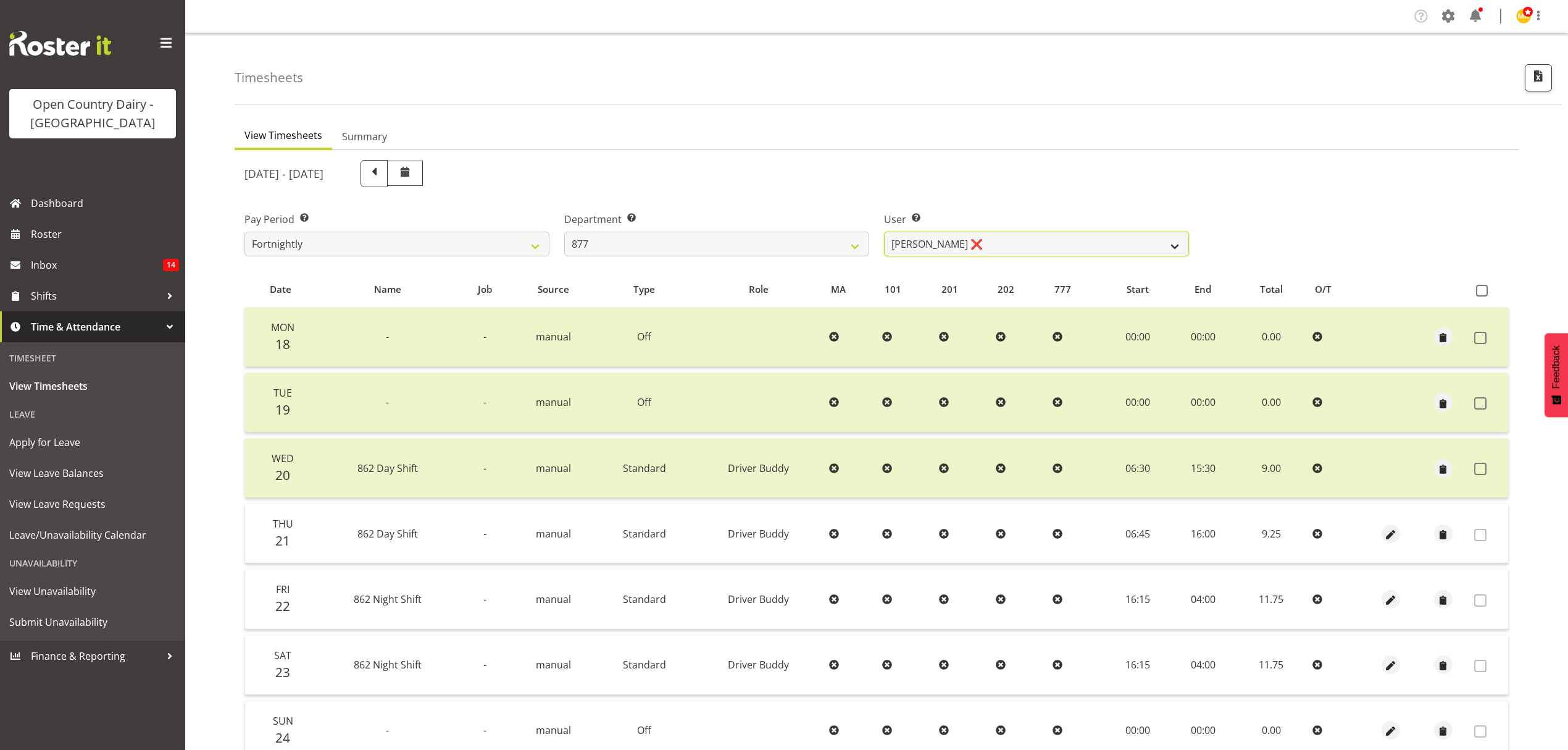
click at [968, 246] on select "[PERSON_NAME] ❌ [PERSON_NAME] ❌ [PERSON_NAME] ❌ [PERSON_NAME] ❌" at bounding box center [1036, 243] width 305 height 25
click at [631, 243] on select "734 735 736 737 738 739 851 852 853 854 855 856 858 861 862 865 868 869 870 873" at bounding box center [717, 243] width 305 height 25
click at [565, 232] on select "734 735 736 737 738 739 851 852 853 854 855 856 858 861 862 865 868 869 870 873" at bounding box center [717, 243] width 305 height 25
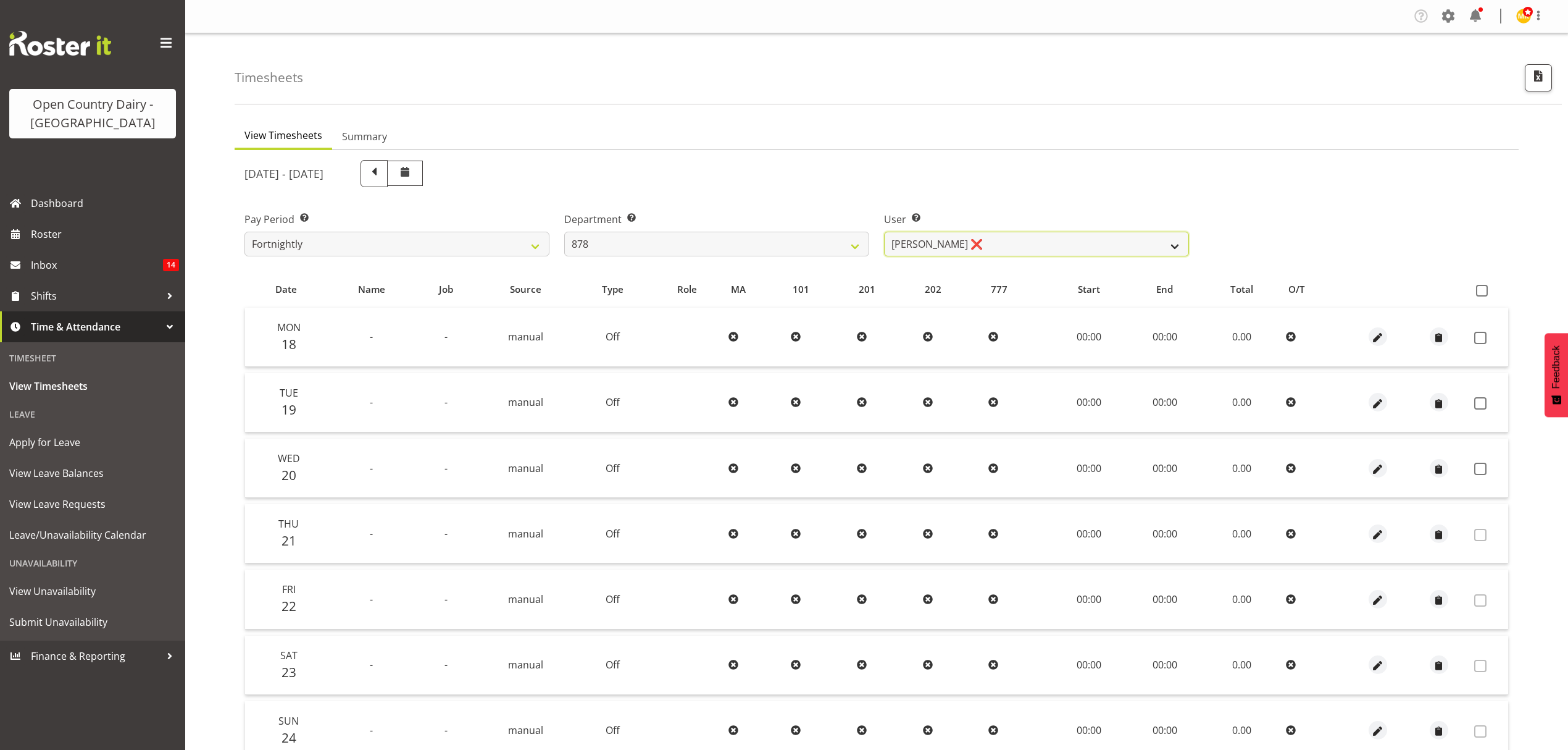
click at [981, 242] on select "[PERSON_NAME] ❌ [PERSON_NAME] ❌ [PERSON_NAME] ❌ [PERSON_NAME] ❌" at bounding box center [1036, 243] width 305 height 25
click at [924, 241] on select "[PERSON_NAME] ❌ [PERSON_NAME] ❌ [PERSON_NAME] ❌ [PERSON_NAME] ❌" at bounding box center [1036, 243] width 305 height 25
click at [700, 246] on select "734 735 736 737 738 739 851 852 853 854 855 856 858 861 862 865 868 869 870 873" at bounding box center [717, 243] width 305 height 25
click at [565, 232] on select "734 735 736 737 738 739 851 852 853 854 855 856 858 861 862 865 868 869 870 873" at bounding box center [717, 243] width 305 height 25
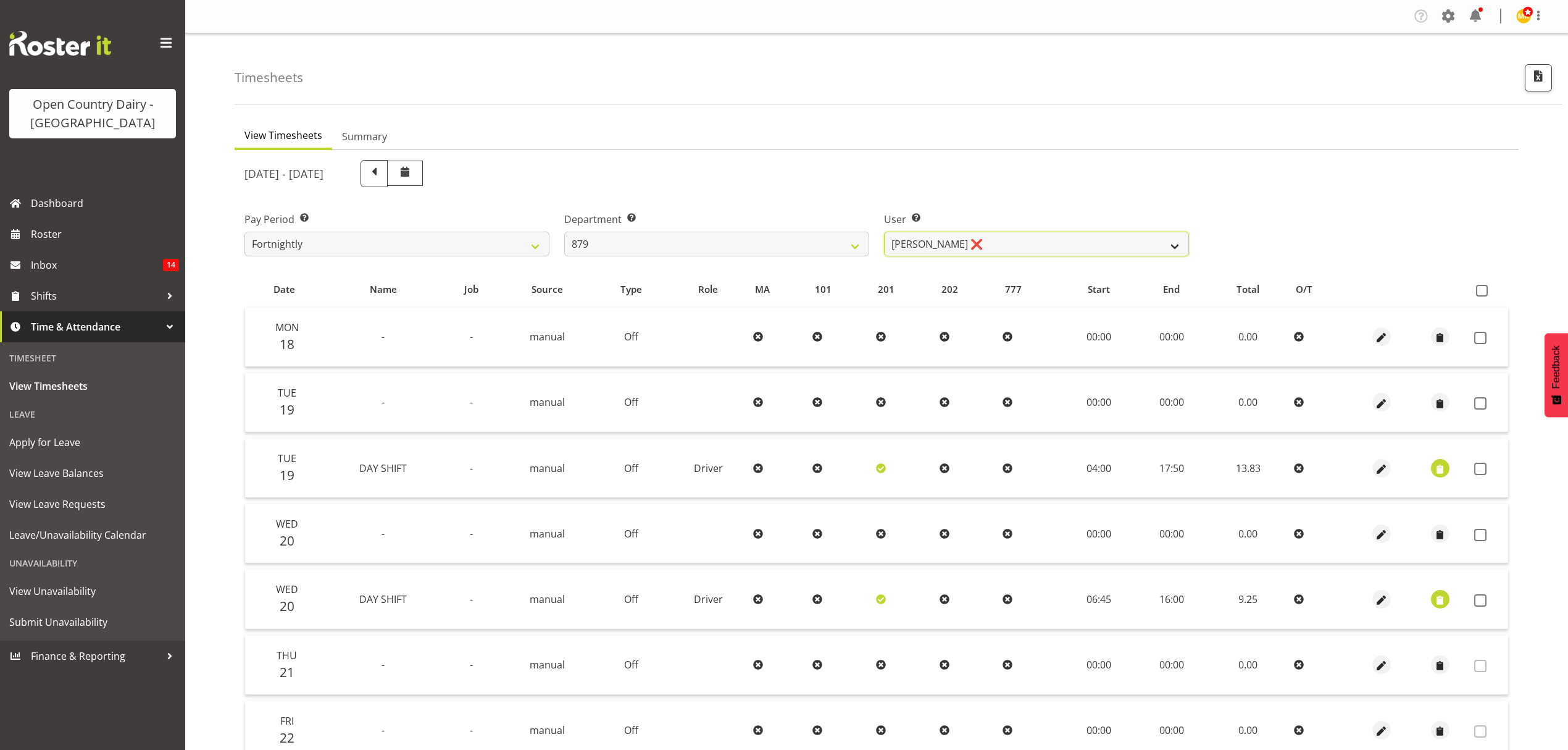
click at [1025, 245] on select "[PERSON_NAME] ❌ [PERSON_NAME] ❌ [PERSON_NAME] ❌ [PERSON_NAME] ❌" at bounding box center [1036, 243] width 305 height 25
click at [737, 250] on select "734 735 736 737 738 739 851 852 853 854 855 856 858 861 862 865 868 869 870 873" at bounding box center [717, 243] width 305 height 25
click at [565, 232] on select "734 735 736 737 738 739 851 852 853 854 855 856 858 861 862 865 868 869 870 873" at bounding box center [717, 243] width 305 height 25
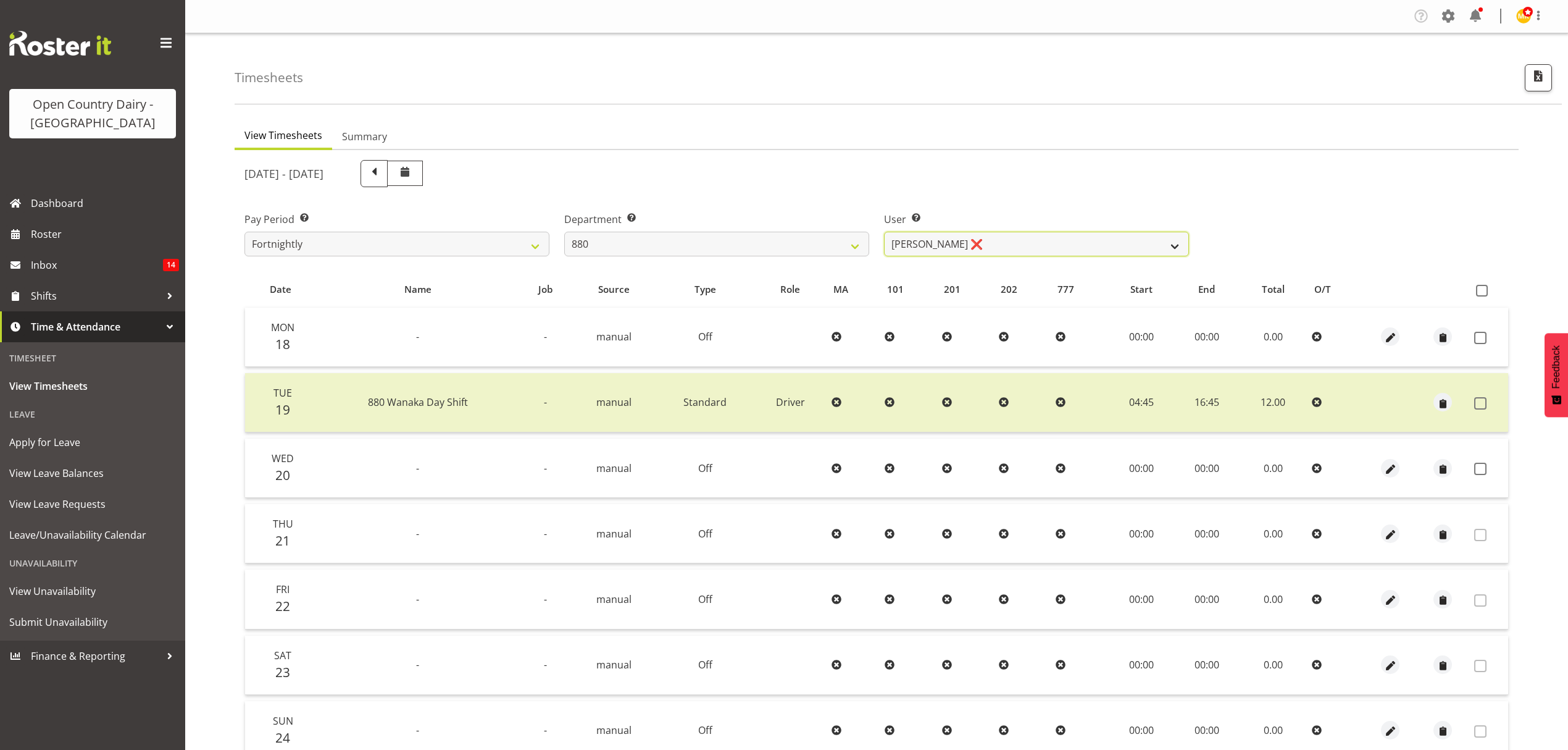
click at [995, 246] on select "[PERSON_NAME] ❌ [PERSON_NAME] ❌ [PERSON_NAME] ❌ [PERSON_NAME] ❌" at bounding box center [1036, 243] width 305 height 25
click at [663, 239] on select "734 735 736 737 738 739 851 852 853 854 855 856 858 861 862 865 868 869 870 873" at bounding box center [717, 243] width 305 height 25
click at [565, 232] on select "734 735 736 737 738 739 851 852 853 854 855 856 858 861 862 865 868 869 870 873" at bounding box center [717, 243] width 305 height 25
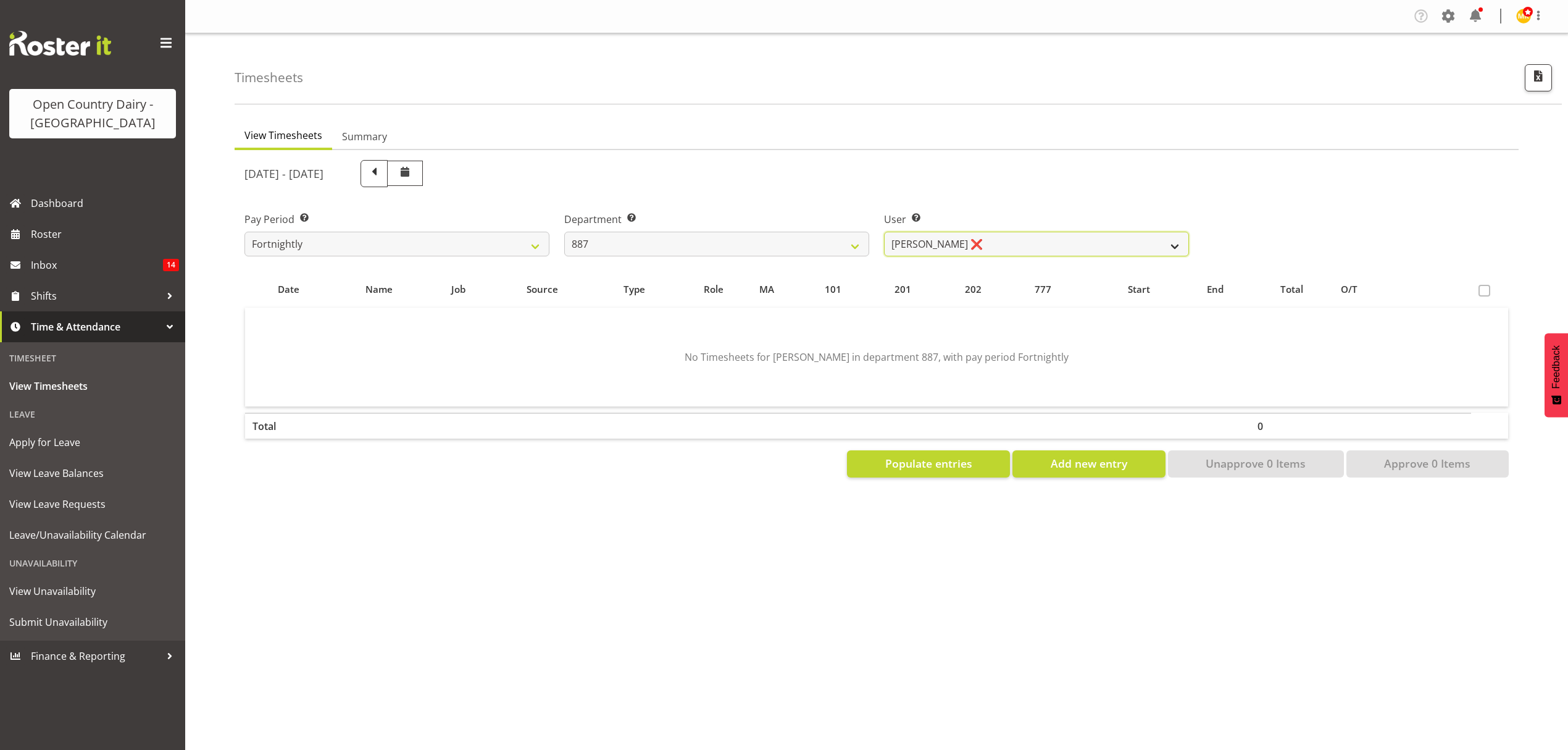
click at [1031, 247] on select "[PERSON_NAME] ❌ [PERSON_NAME] ❌ [PERSON_NAME] ❌ [PERSON_NAME] ❌" at bounding box center [1036, 243] width 305 height 25
click at [759, 238] on select "734 735 736 737 738 739 851 852 853 854 855 856 858 861 862 865 868 869 870 873" at bounding box center [717, 243] width 305 height 25
click at [565, 232] on select "734 735 736 737 738 739 851 852 853 854 855 856 858 861 862 865 868 869 870 873" at bounding box center [717, 243] width 305 height 25
click at [1066, 239] on select "[PERSON_NAME] ❌ [PERSON_NAME] ❌ [PERSON_NAME] ❌ [PERSON_NAME] ❌ [PERSON_NAME] ❌" at bounding box center [1036, 243] width 305 height 25
click at [659, 250] on select "734 735 736 737 738 739 851 852 853 854 855 856 858 861 862 865 868 869 870 873" at bounding box center [717, 243] width 305 height 25
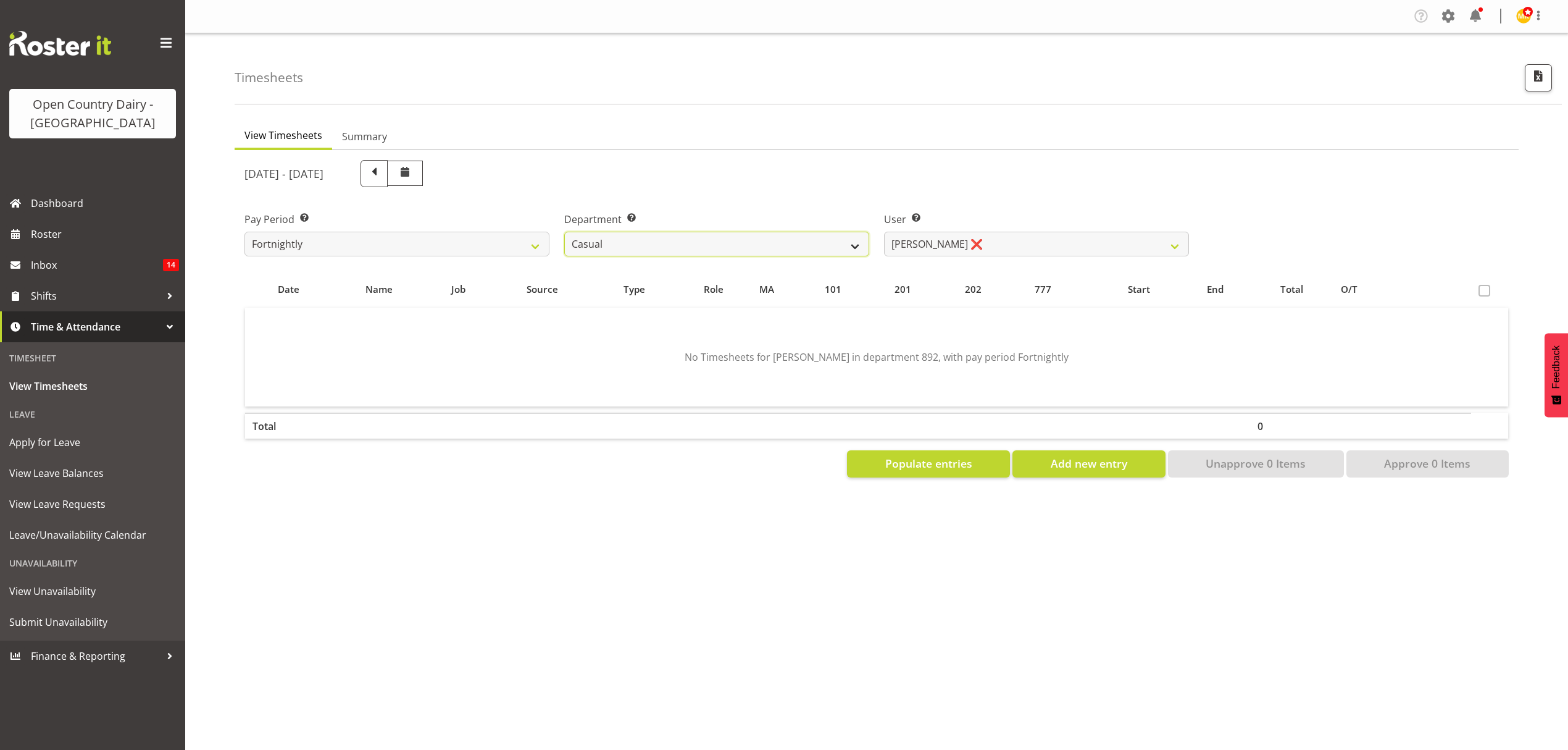
click at [565, 232] on select "734 735 736 737 738 739 851 852 853 854 855 856 858 861 862 865 868 869 870 873" at bounding box center [717, 243] width 305 height 25
click at [1109, 248] on select "[PERSON_NAME] ❌" at bounding box center [1036, 243] width 305 height 25
click at [790, 238] on select "734 735 736 737 738 739 851 852 853 854 855 856 858 861 862 865 868 869 870 873" at bounding box center [717, 243] width 305 height 25
click at [565, 232] on select "734 735 736 737 738 739 851 852 853 854 855 856 858 861 862 865 868 869 870 873" at bounding box center [717, 243] width 305 height 25
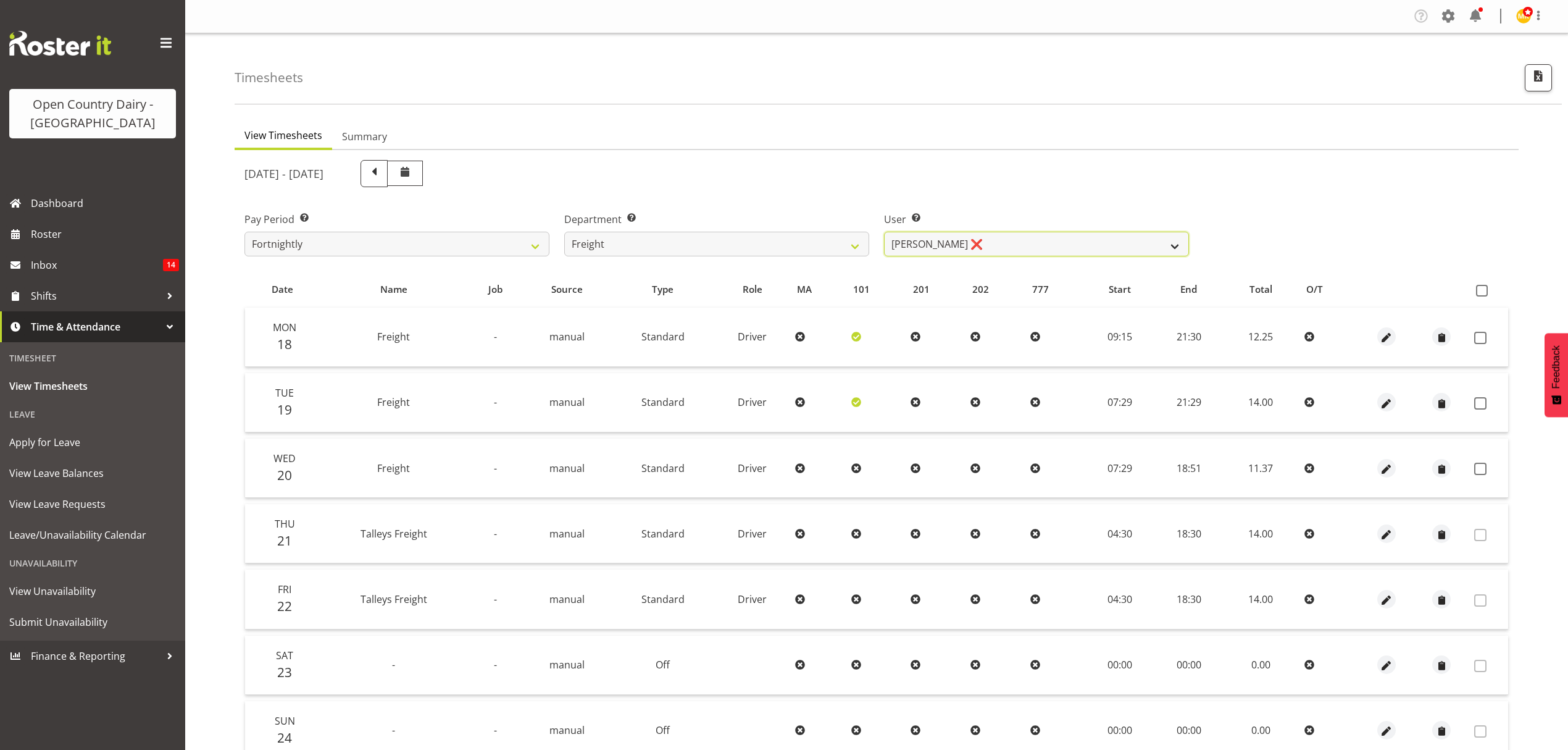
click at [991, 248] on select "[PERSON_NAME] ❌ [PERSON_NAME] ❌ [PERSON_NAME] ❌ [PERSON_NAME] (Spotty) McMurdo …" at bounding box center [1036, 243] width 305 height 25
click at [884, 232] on select "[PERSON_NAME] ❌ [PERSON_NAME] ❌ [PERSON_NAME] ❌ [PERSON_NAME] (Spotty) McMurdo …" at bounding box center [1036, 243] width 305 height 25
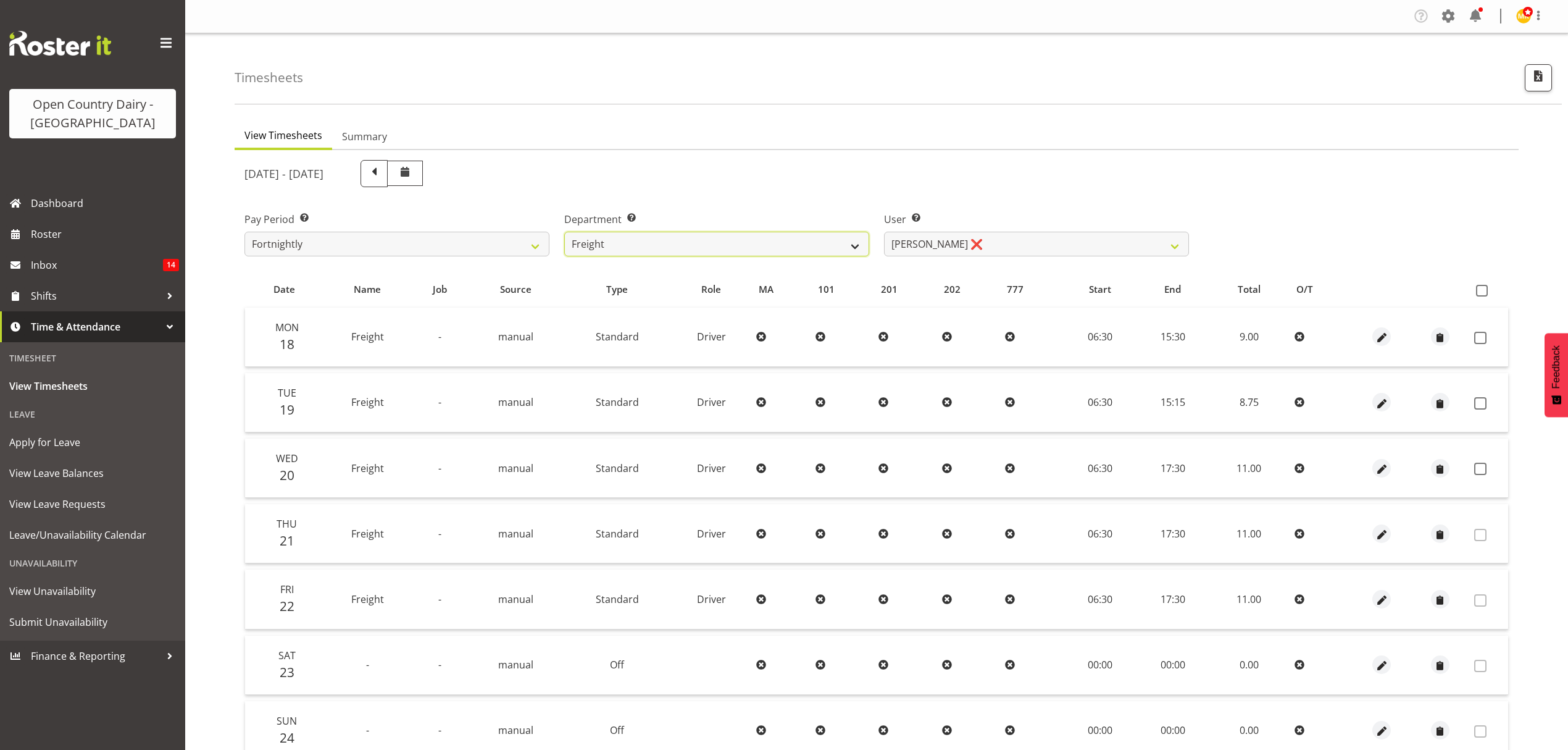
click at [769, 250] on select "734 735 736 737 738 739 851 852 853 854 855 856 858 861 862 865 868 869 870 873" at bounding box center [717, 243] width 305 height 25
click at [565, 232] on select "734 735 736 737 738 739 851 852 853 854 855 856 858 861 862 865 868 869 870 873" at bounding box center [717, 243] width 305 height 25
